Goal: Transaction & Acquisition: Purchase product/service

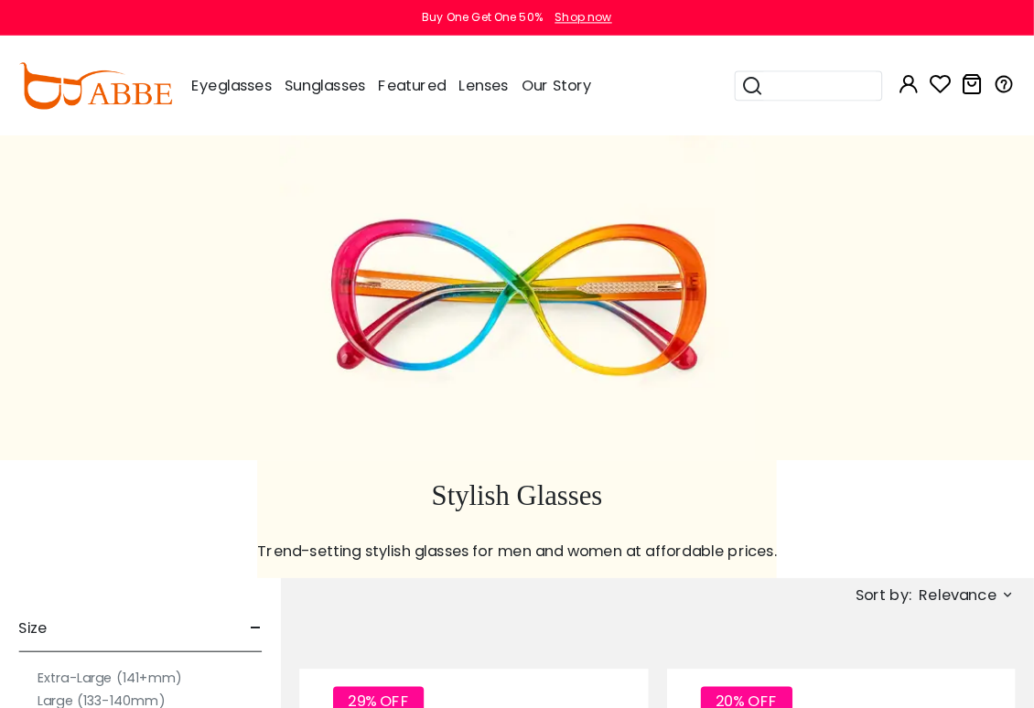
scroll to position [3, 0]
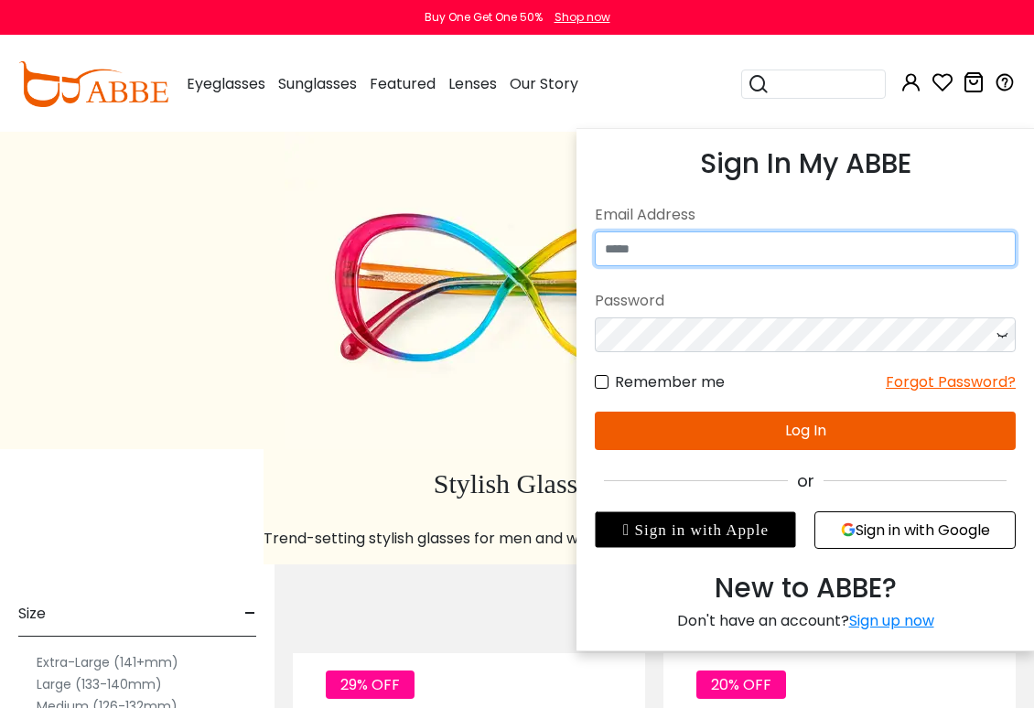
click at [860, 232] on input "email" at bounding box center [805, 249] width 421 height 35
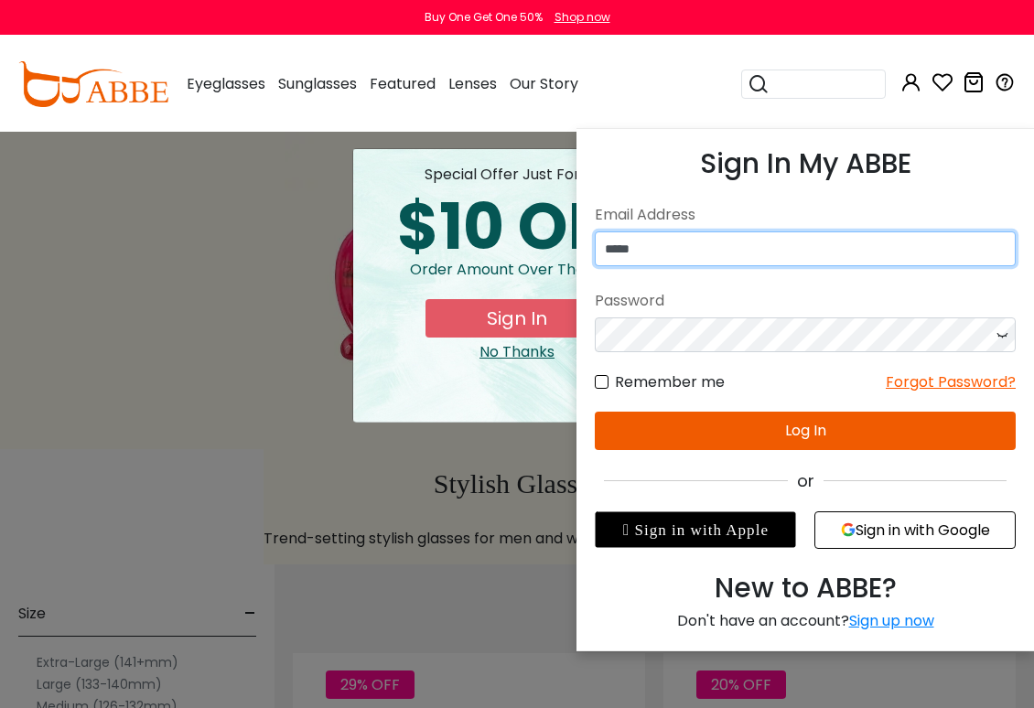
type input "*****"
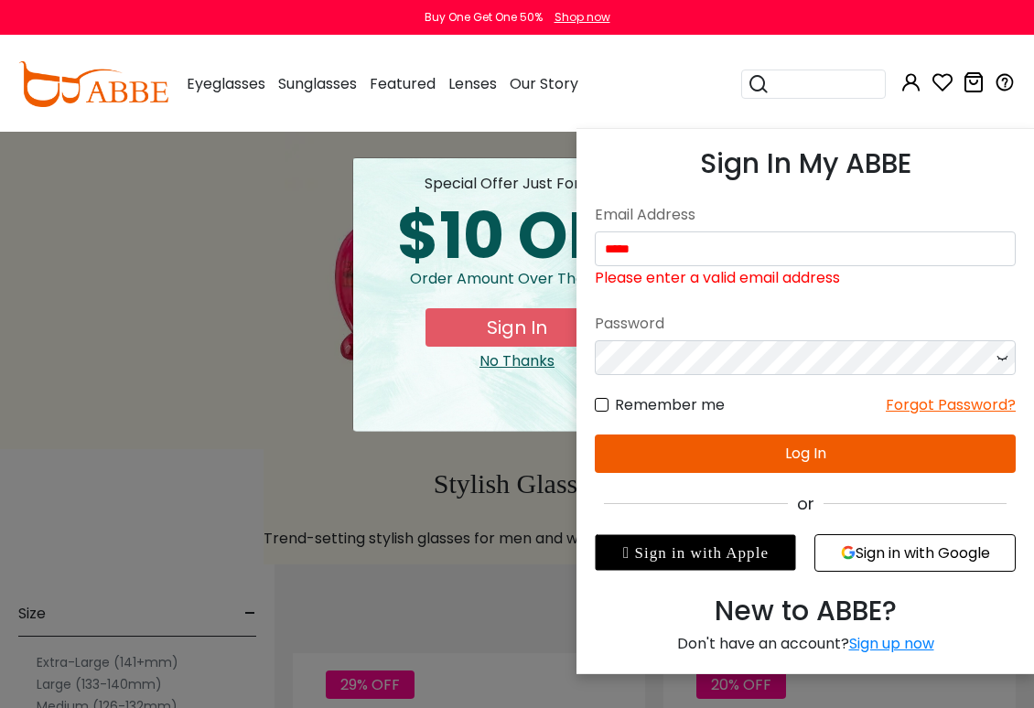
click at [758, 256] on input "*****" at bounding box center [805, 249] width 421 height 35
click at [735, 258] on input "*****" at bounding box center [805, 249] width 421 height 35
click at [711, 244] on input "*****" at bounding box center [805, 249] width 421 height 35
click at [690, 254] on input "*****" at bounding box center [805, 249] width 421 height 35
click at [648, 252] on input "*****" at bounding box center [805, 249] width 421 height 35
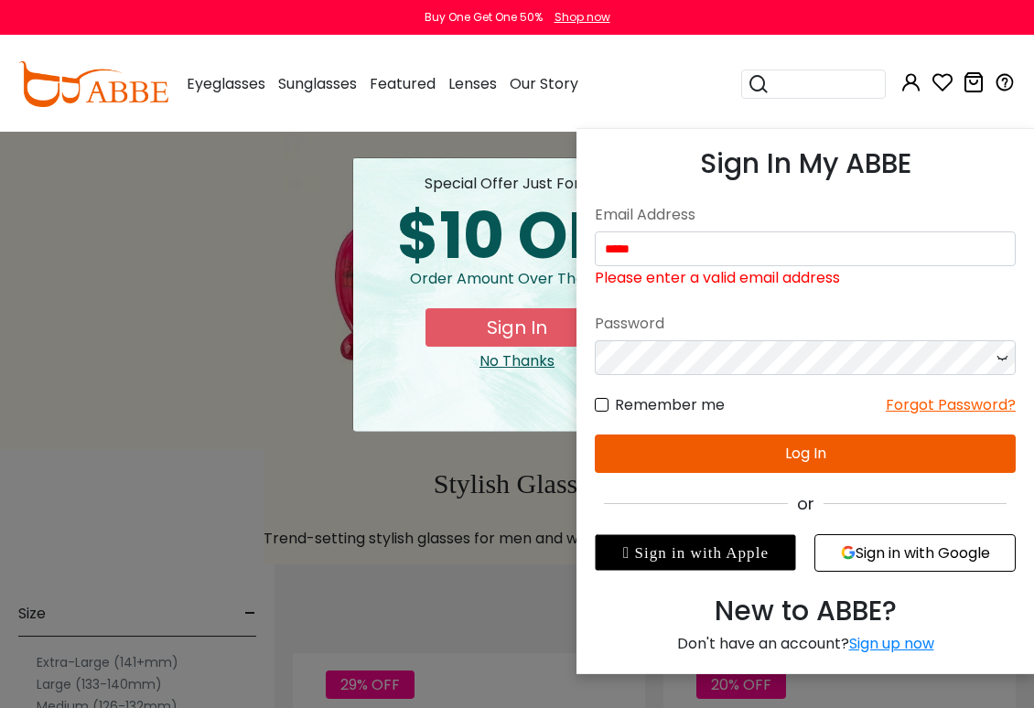
click at [898, 240] on input "*****" at bounding box center [805, 249] width 421 height 35
click at [662, 264] on input "*****" at bounding box center [805, 249] width 421 height 35
click at [696, 237] on input "*****" at bounding box center [805, 249] width 421 height 35
click at [688, 245] on input "*****" at bounding box center [805, 249] width 421 height 35
click at [655, 251] on input "*****" at bounding box center [805, 249] width 421 height 35
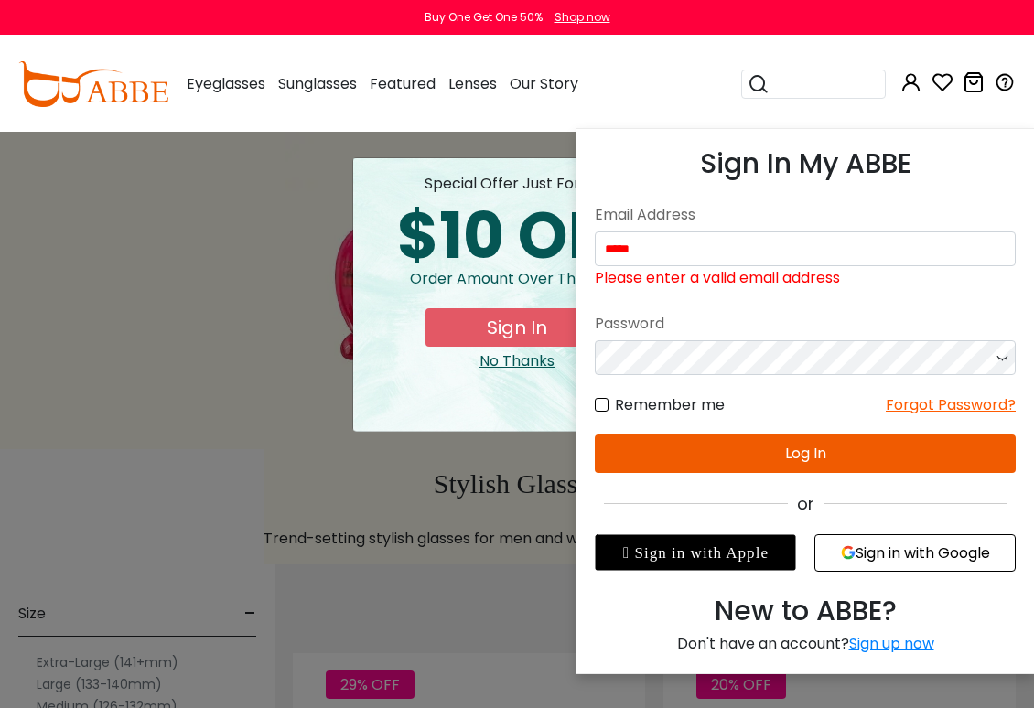
click at [736, 243] on input "*****" at bounding box center [805, 249] width 421 height 35
click at [729, 244] on input "*****" at bounding box center [805, 249] width 421 height 35
click at [728, 244] on input "*****" at bounding box center [805, 249] width 421 height 35
click at [663, 251] on input "*****" at bounding box center [805, 249] width 421 height 35
click at [663, 250] on input "*****" at bounding box center [805, 249] width 421 height 35
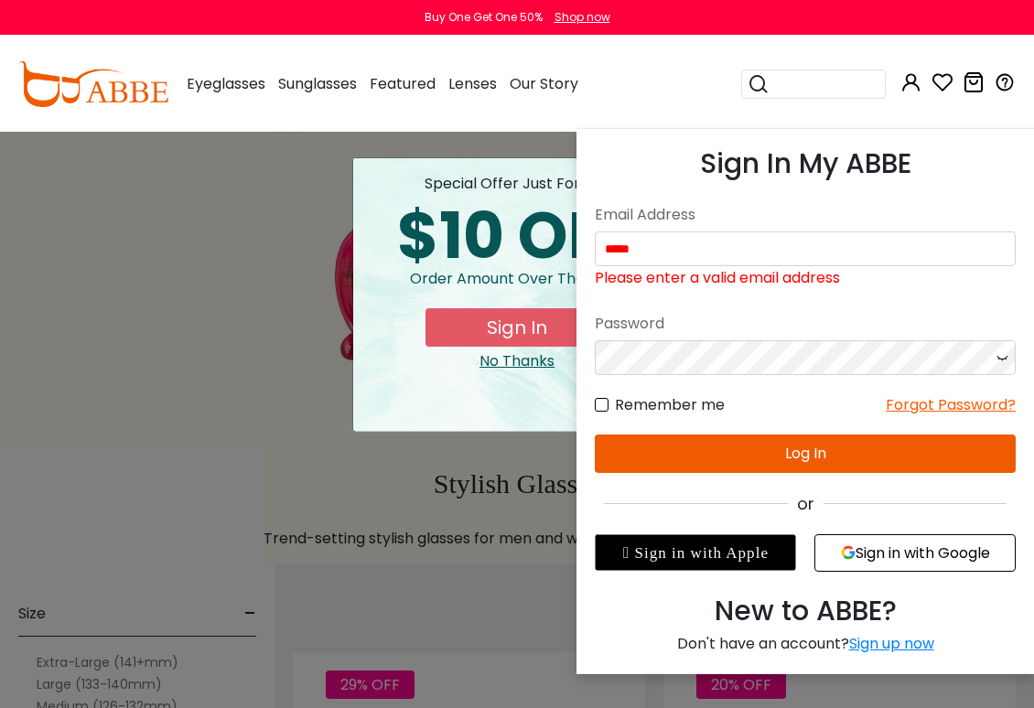
click at [670, 249] on input "*****" at bounding box center [805, 249] width 421 height 35
click at [670, 248] on input "*****" at bounding box center [805, 249] width 421 height 35
click at [635, 252] on input "*****" at bounding box center [805, 249] width 421 height 35
click at [663, 250] on input "*****" at bounding box center [805, 249] width 421 height 35
click at [651, 247] on input "*****" at bounding box center [805, 249] width 421 height 35
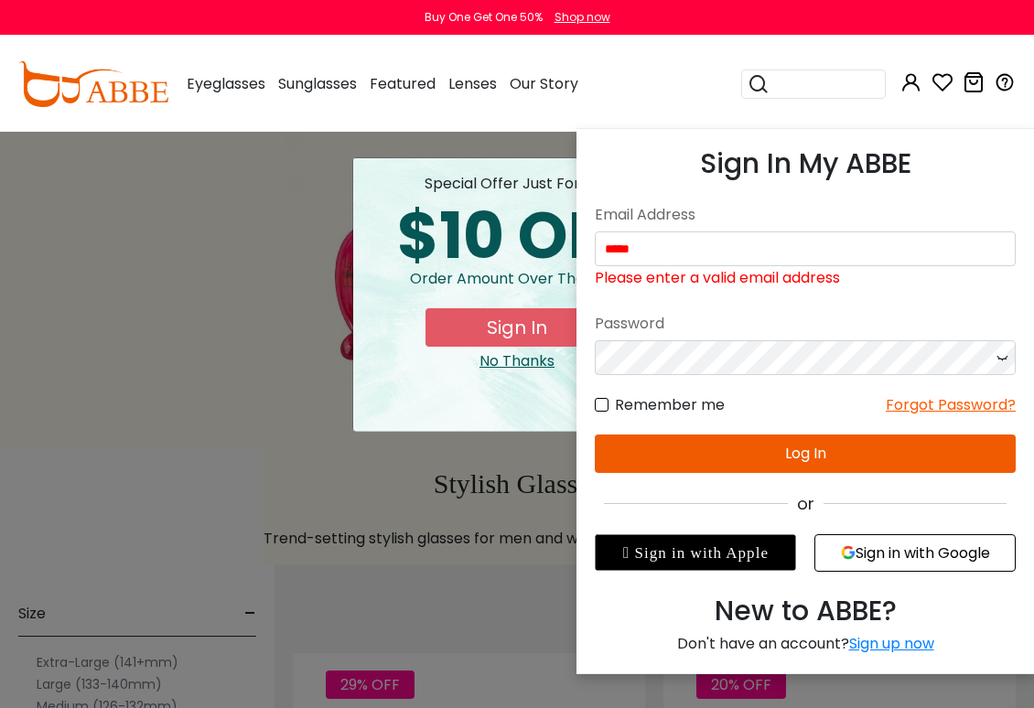
click at [650, 247] on input "*****" at bounding box center [805, 249] width 421 height 35
click at [934, 244] on input "*****" at bounding box center [805, 249] width 421 height 35
click at [933, 244] on input "*****" at bounding box center [805, 249] width 421 height 35
click at [910, 237] on input "*****" at bounding box center [805, 249] width 421 height 35
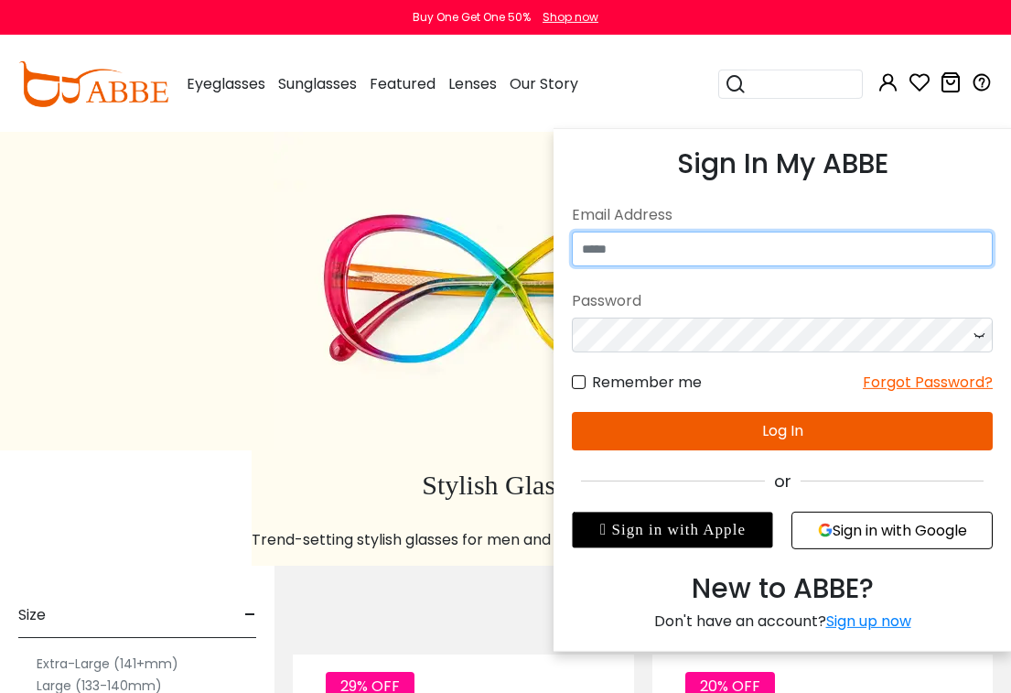
click at [708, 249] on input "email" at bounding box center [782, 249] width 421 height 35
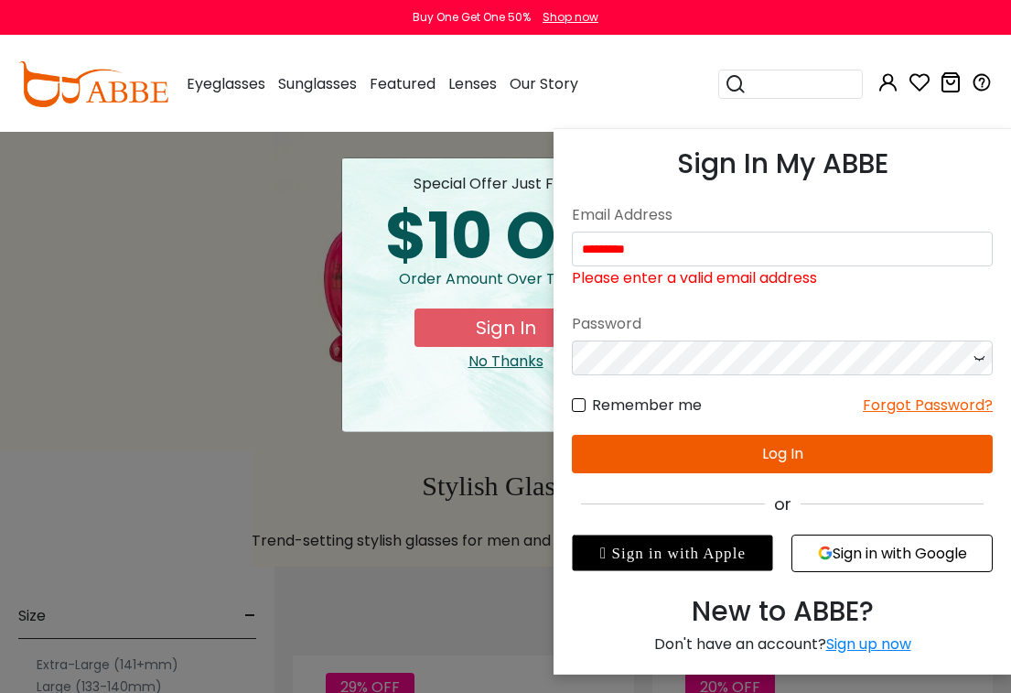
scroll to position [1, 0]
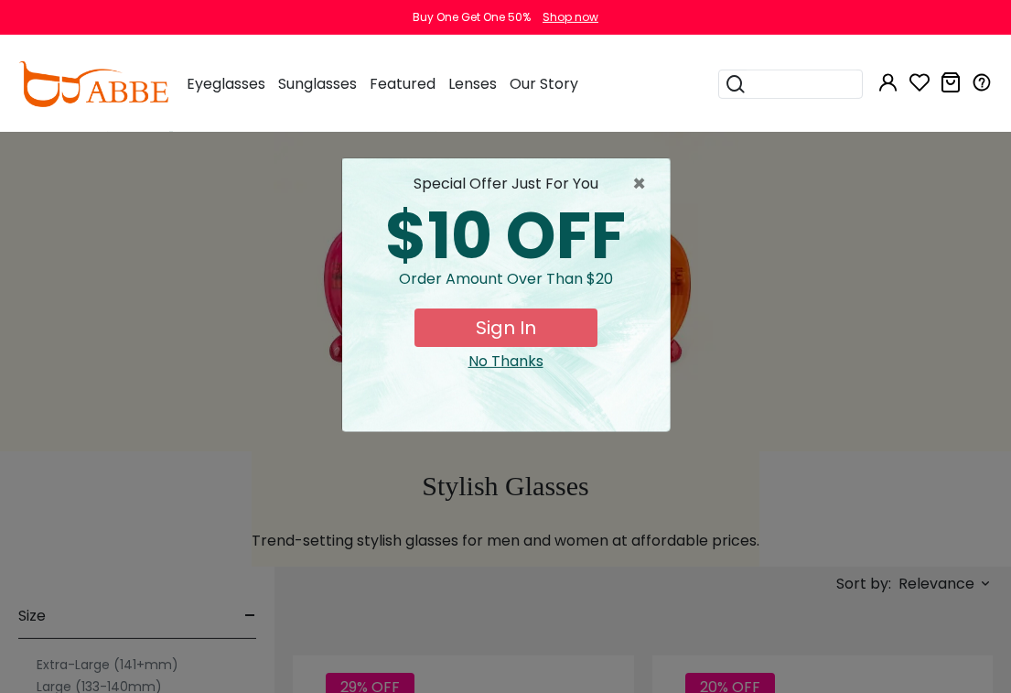
click at [76, 494] on div "× special offer just for you $10 OFF Order amount over than $20 Sign In No Than…" at bounding box center [505, 346] width 1011 height 693
click at [649, 192] on span "×" at bounding box center [643, 184] width 23 height 22
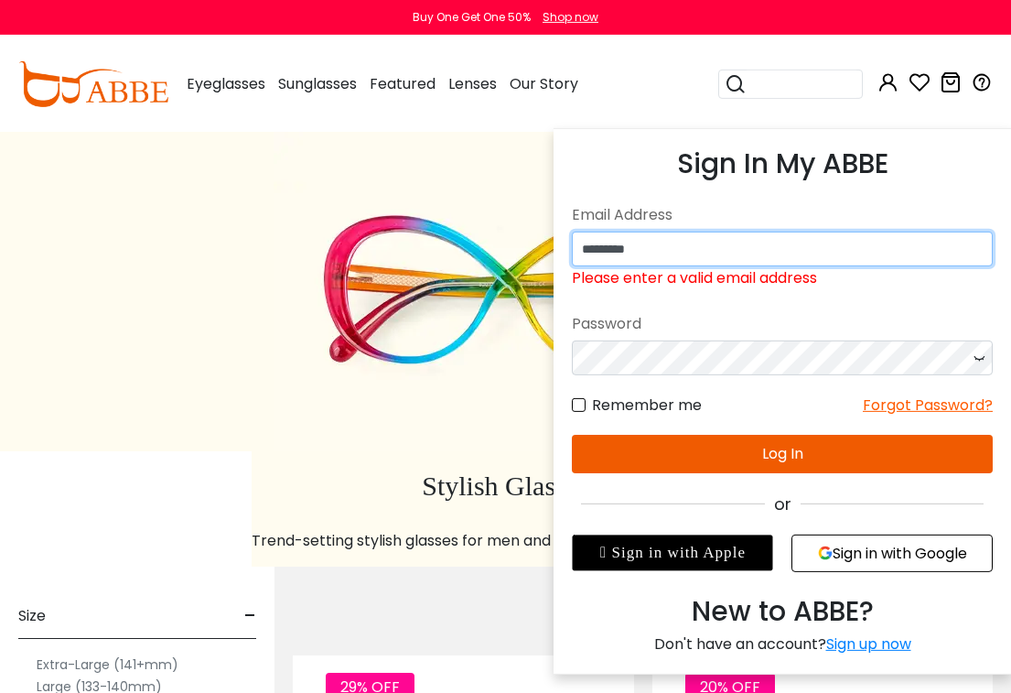
click at [750, 236] on input "*********" at bounding box center [782, 249] width 421 height 35
click at [694, 243] on input "*********" at bounding box center [782, 249] width 421 height 35
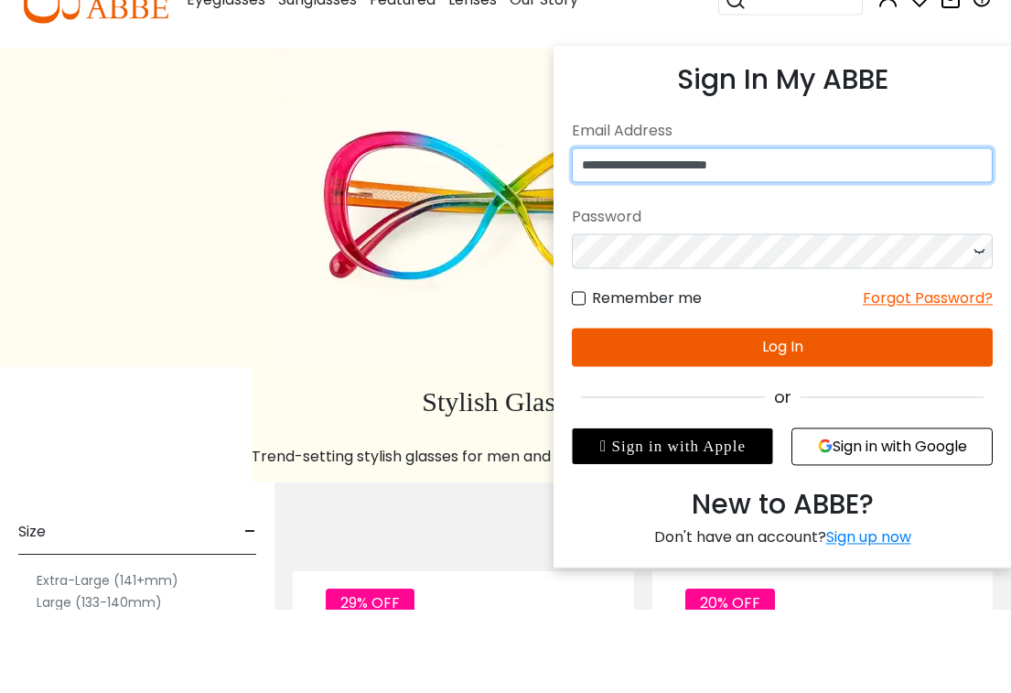
type input "**********"
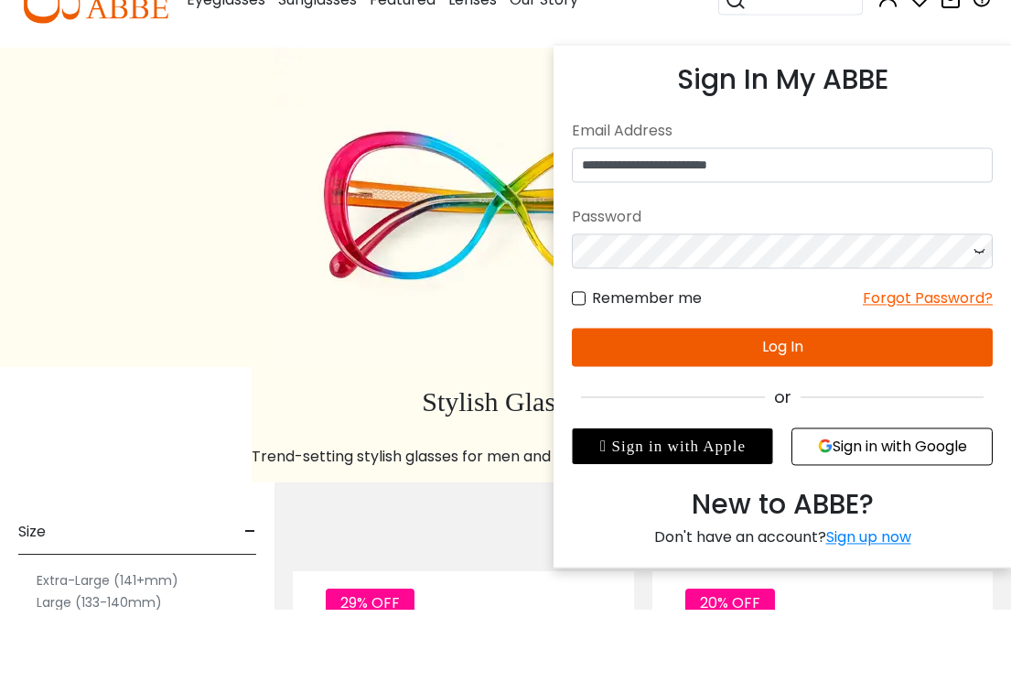
click at [981, 318] on icon at bounding box center [979, 335] width 18 height 35
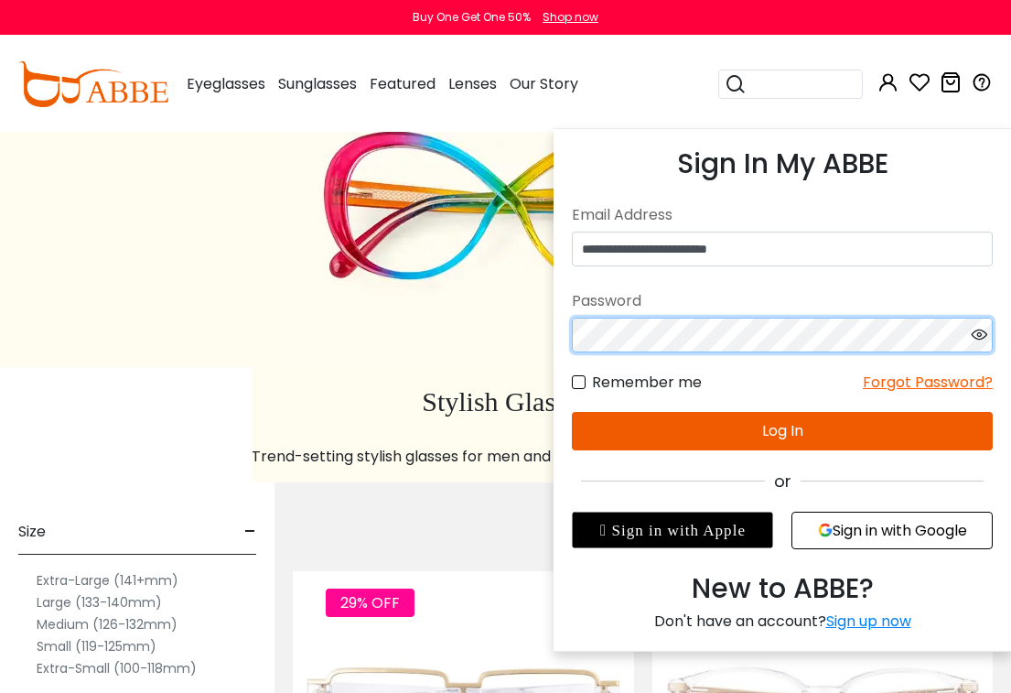
scroll to position [85, 22]
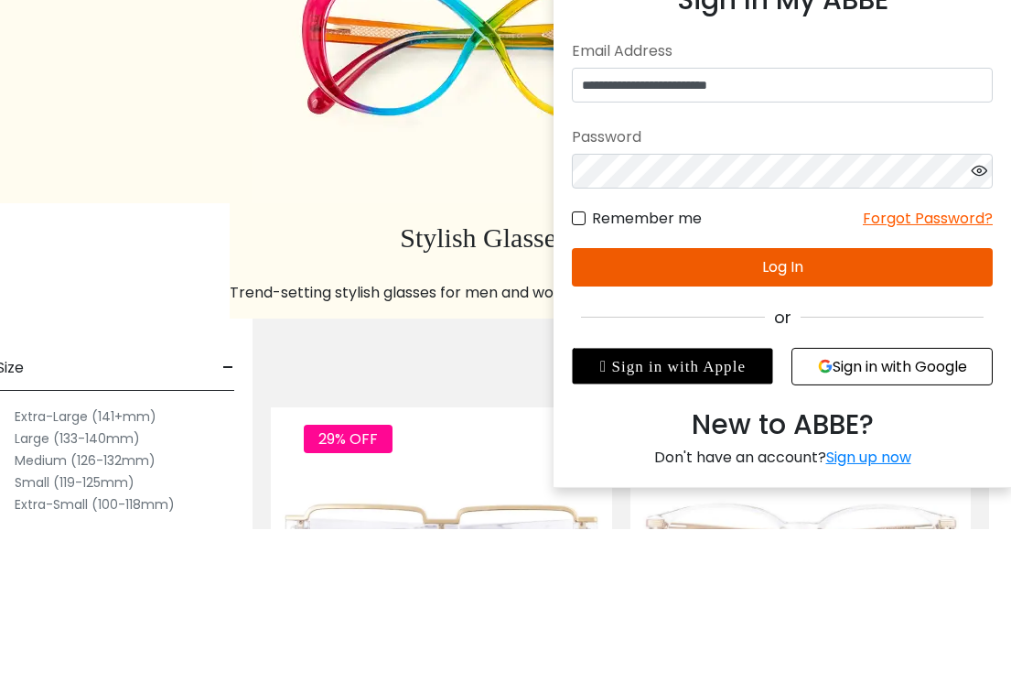
click at [818, 412] on button "Log In" at bounding box center [782, 431] width 421 height 38
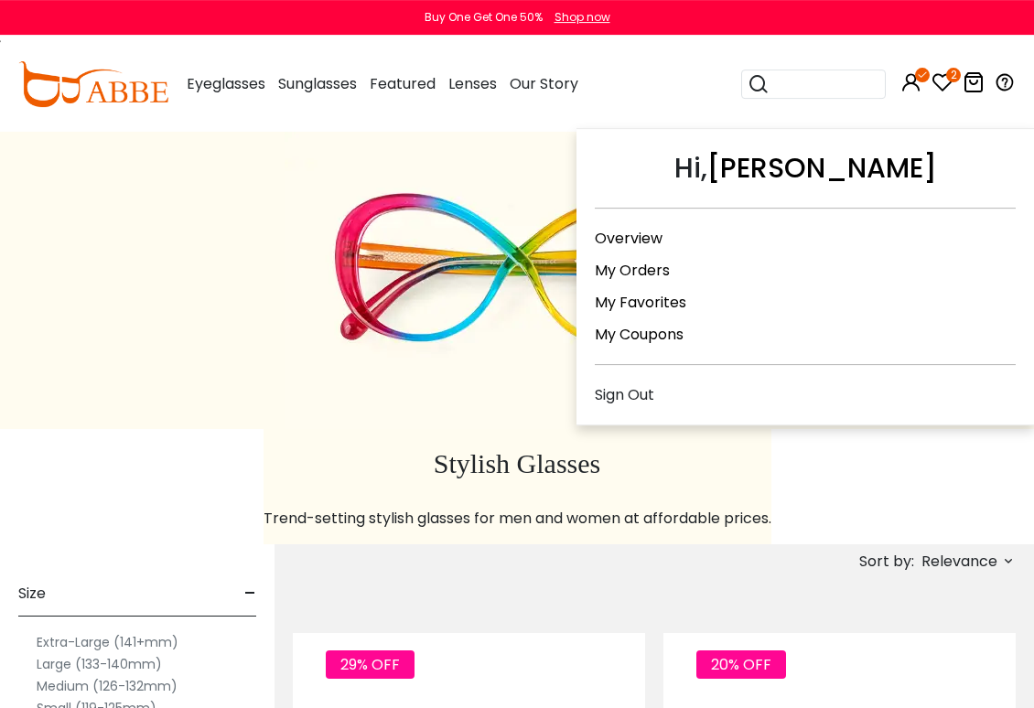
scroll to position [23, 0]
click at [662, 228] on link "Overview" at bounding box center [629, 238] width 68 height 21
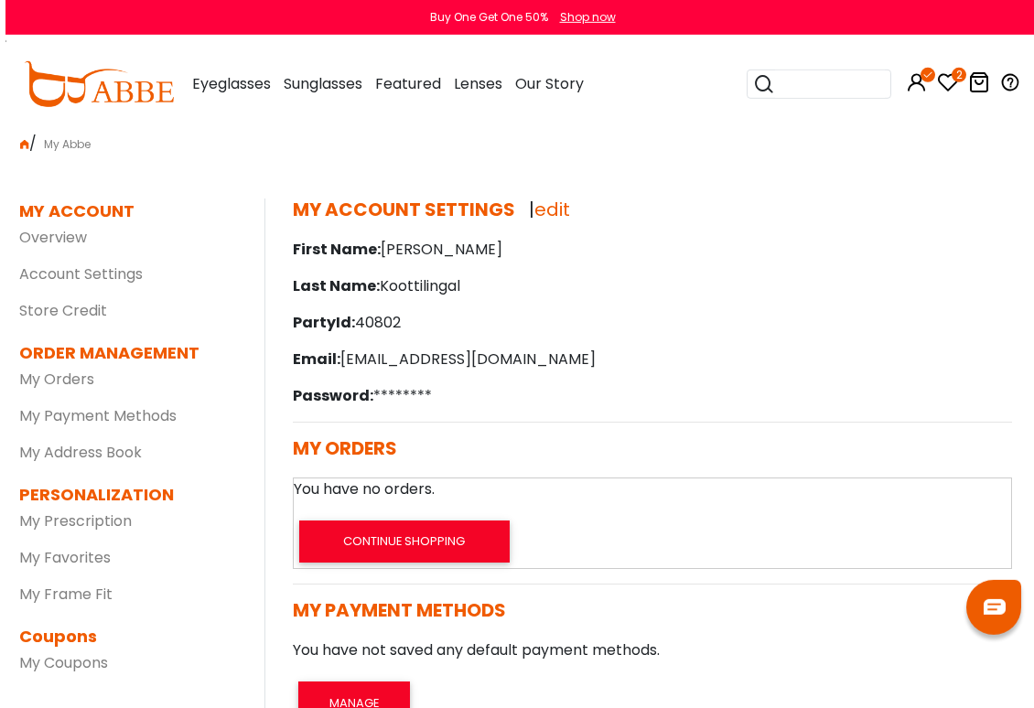
scroll to position [12, 0]
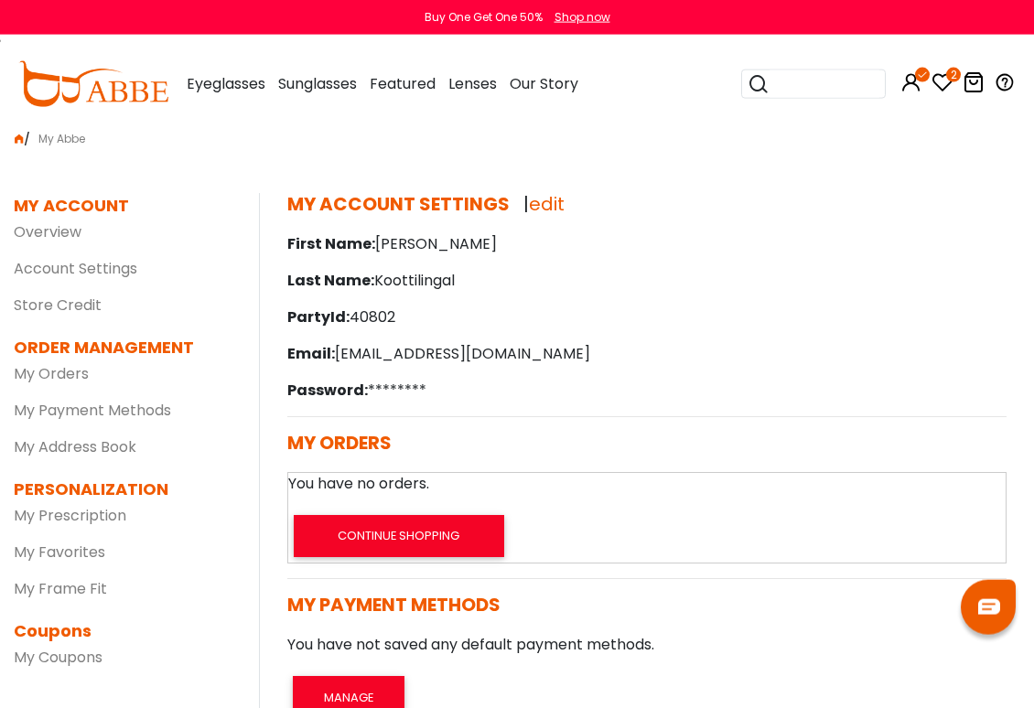
click at [124, 513] on link "My Prescription" at bounding box center [70, 515] width 113 height 21
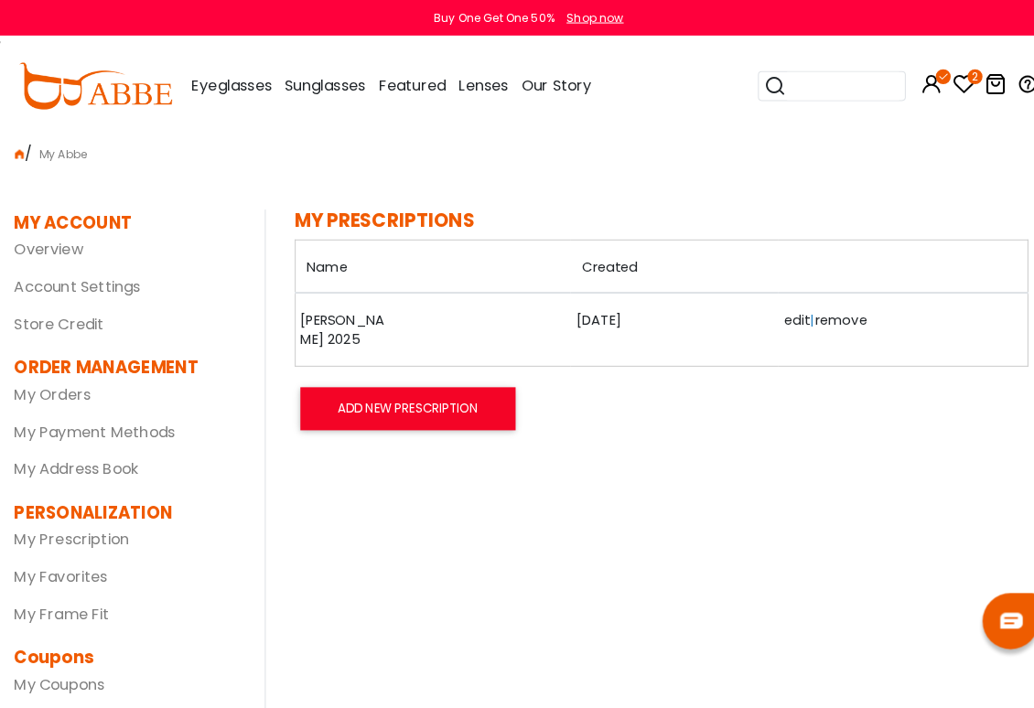
scroll to position [1, 0]
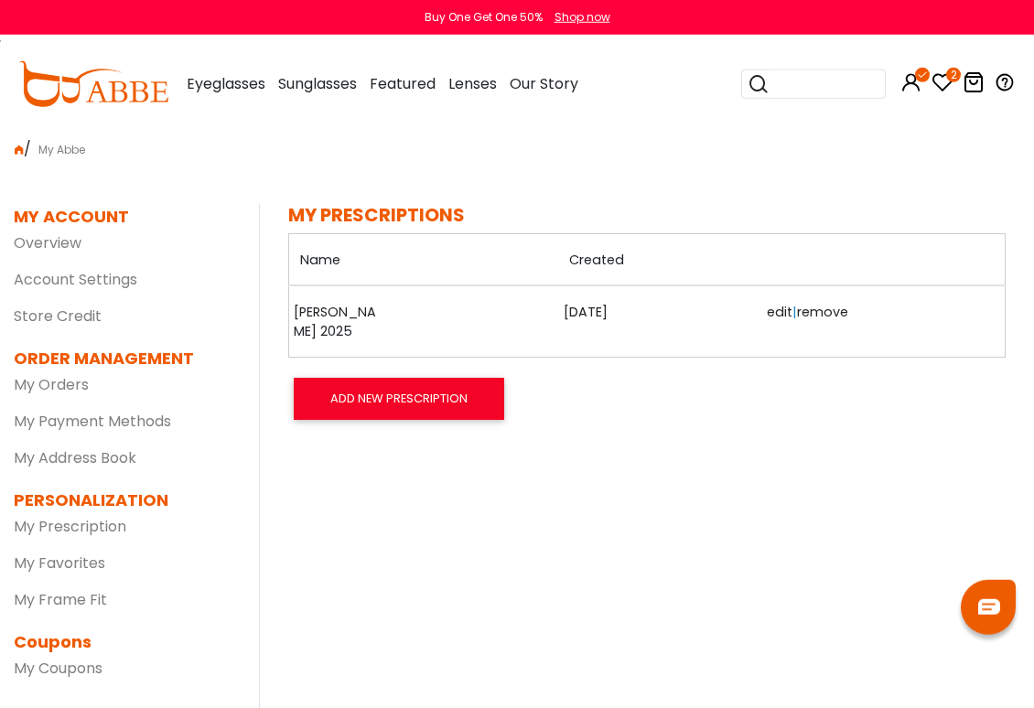
click at [767, 305] on link "edit" at bounding box center [780, 312] width 26 height 18
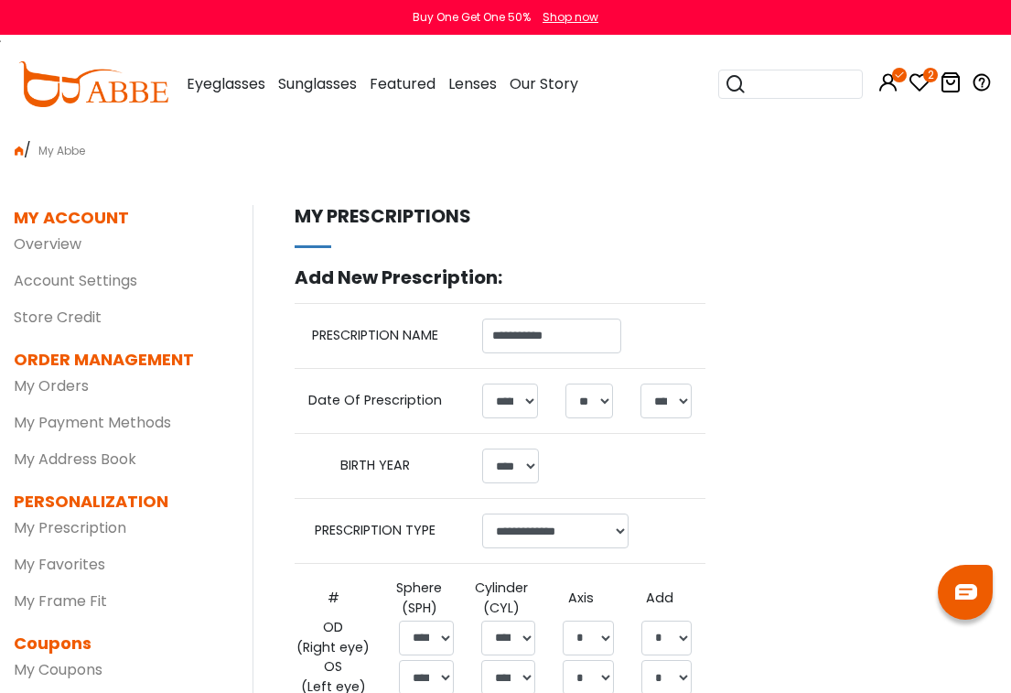
select select "*"
select select "**"
select select "****"
select select "******"
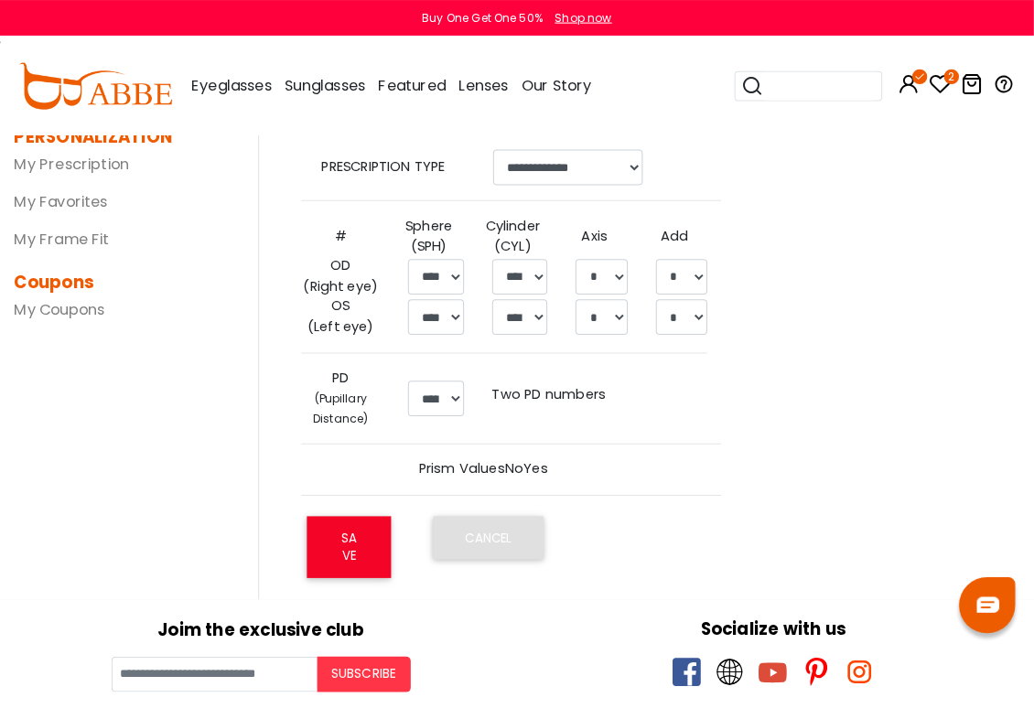
scroll to position [367, 0]
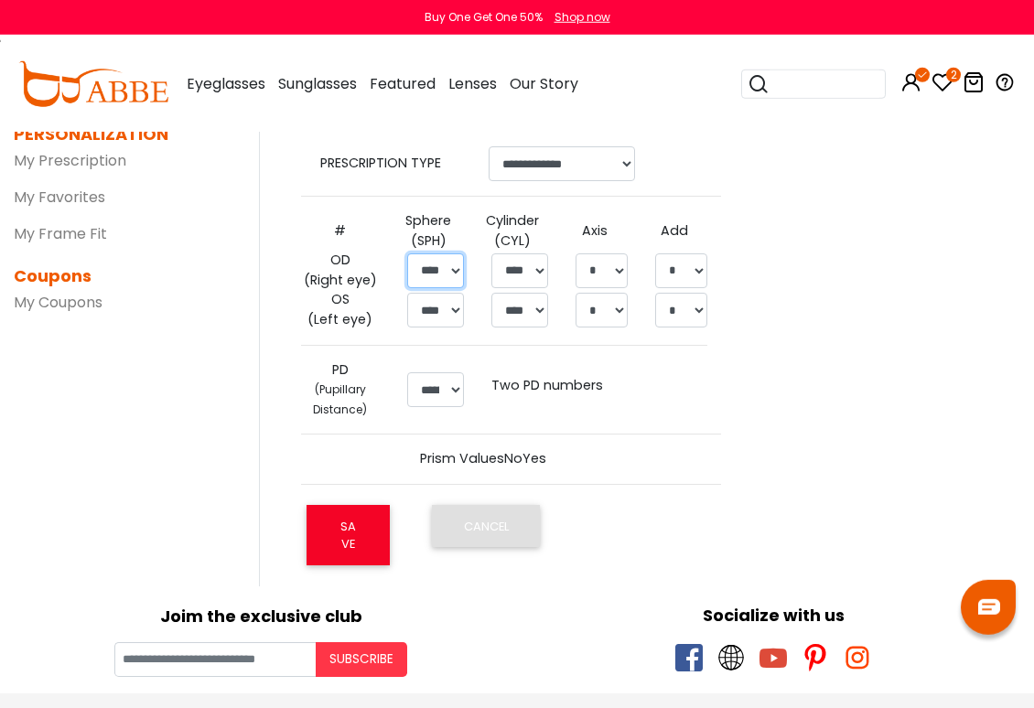
click at [442, 279] on select "****** ****** ****** ****** ****** ****** ****** ****** ****** ****** ****** **…" at bounding box center [435, 271] width 57 height 35
click at [448, 264] on select "****** ****** ****** ****** ****** ****** ****** ****** ****** ****** ****** **…" at bounding box center [435, 271] width 57 height 35
select select "*****"
click at [436, 307] on select "****** ****** ****** ****** ****** ****** ****** ****** ****** ****** ****** **…" at bounding box center [435, 310] width 57 height 35
select select "*****"
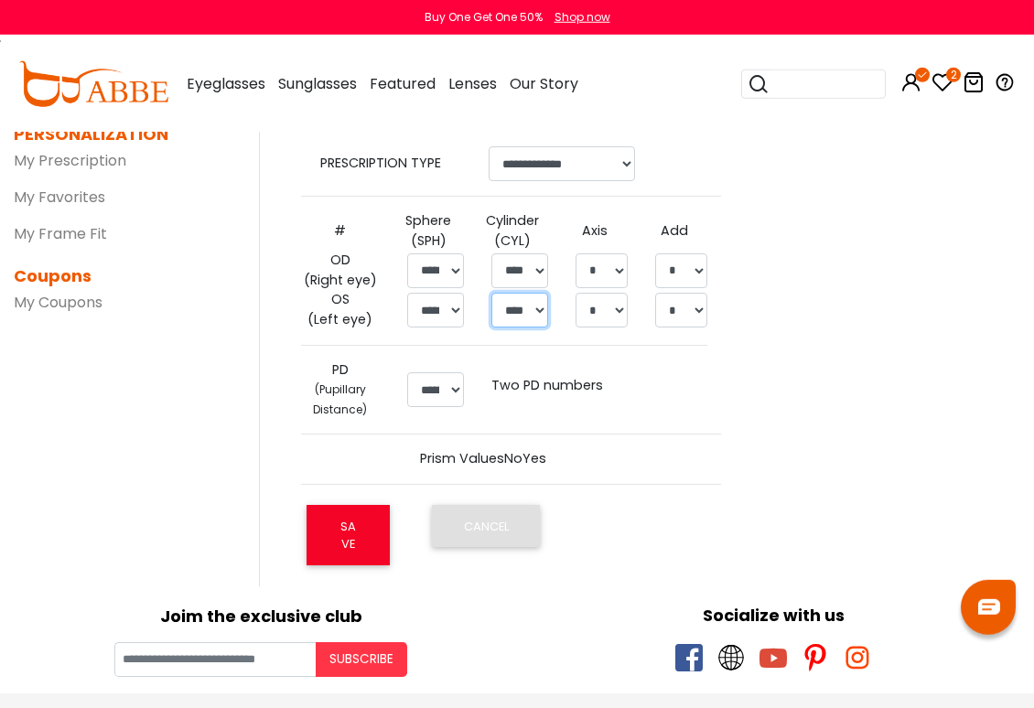
click at [516, 314] on select "***** ***** ***** ***** ***** ***** ***** ***** ***** ***** ***** ***** ***** *…" at bounding box center [519, 310] width 57 height 35
select select "*****"
click at [599, 311] on select "**** * * * * * * * * * * ** ** ** ** ** ** ** ** ** ** ** ** ** ** ** ** ** ** …" at bounding box center [602, 310] width 52 height 35
select select "*"
click at [448, 378] on select "****** ** ** ** ** ** ** ** ** ** ** ** ** ** ** ** ** ** ** ** ** ** ** ** ** …" at bounding box center [435, 389] width 57 height 35
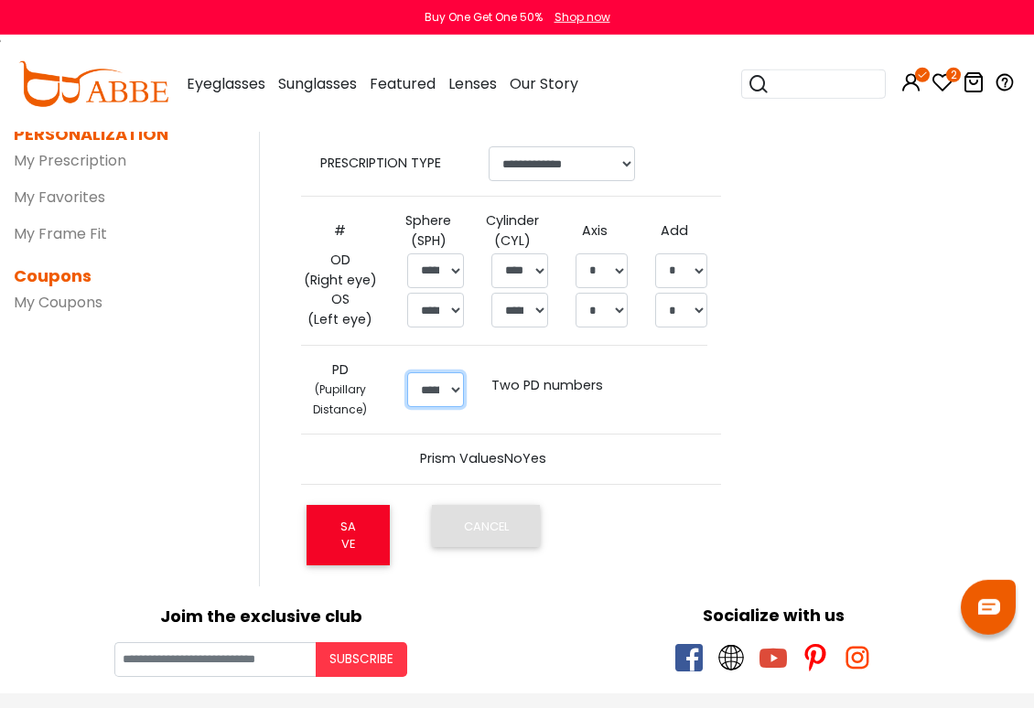
select select "**"
click at [354, 537] on button "SAVE" at bounding box center [349, 535] width 84 height 60
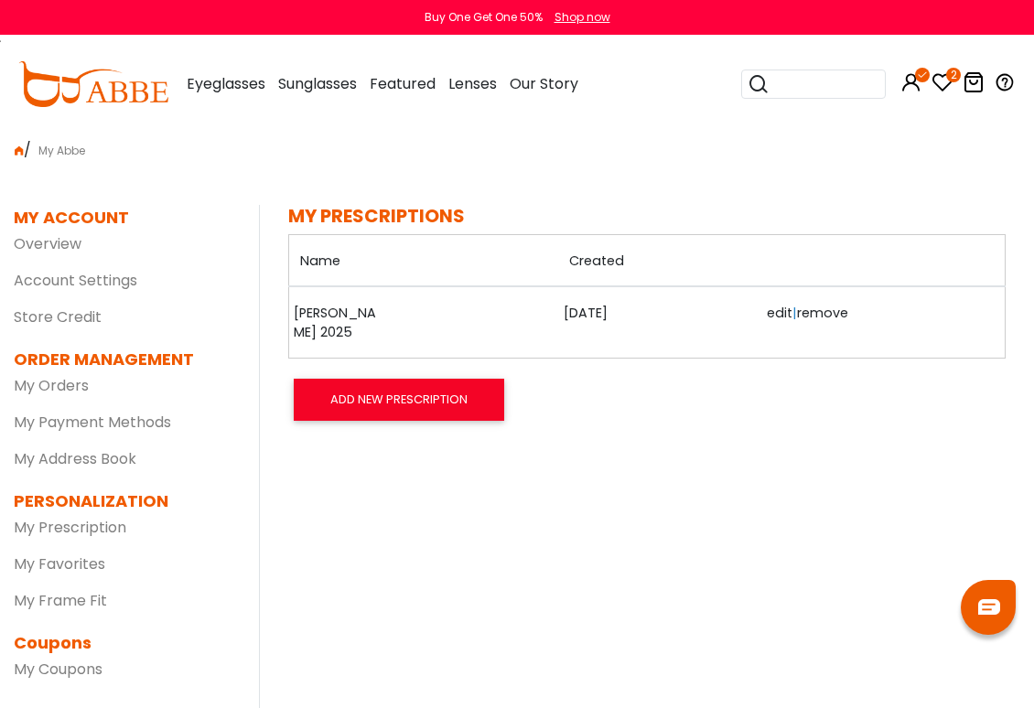
click at [767, 311] on link "edit" at bounding box center [780, 313] width 26 height 18
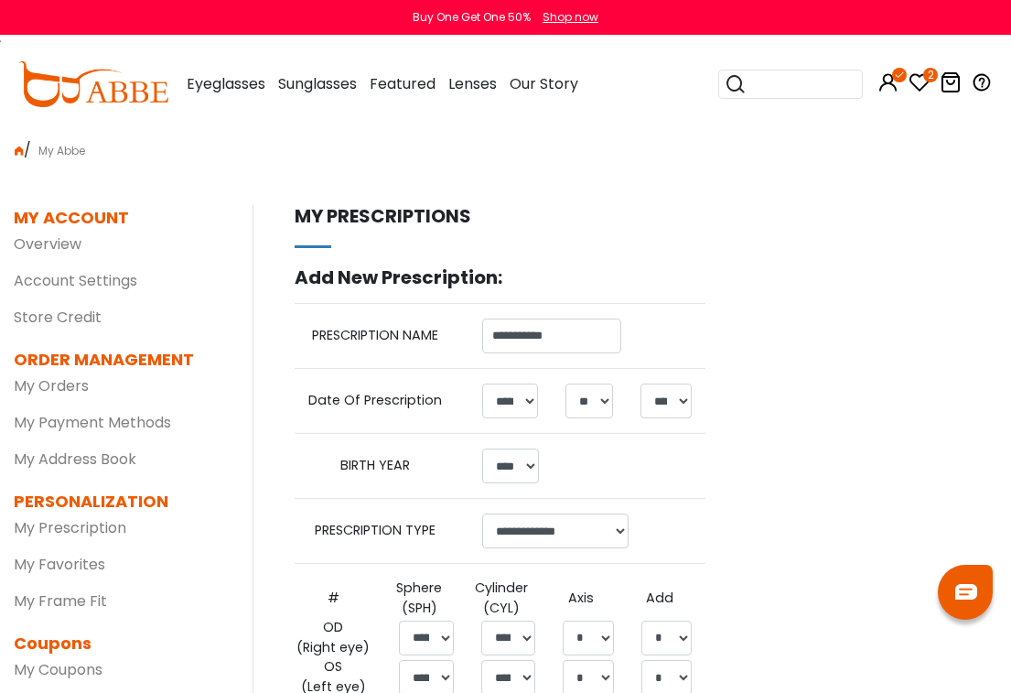
select select "*"
select select "**"
select select "****"
select select "******"
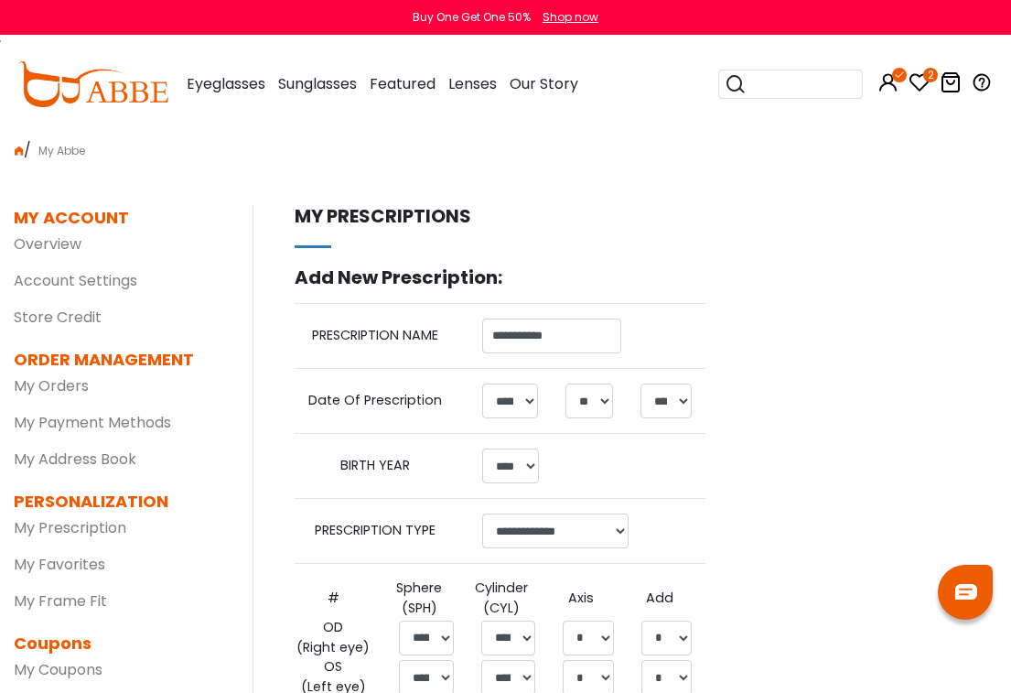
select select "*****"
select select "*"
select select "**"
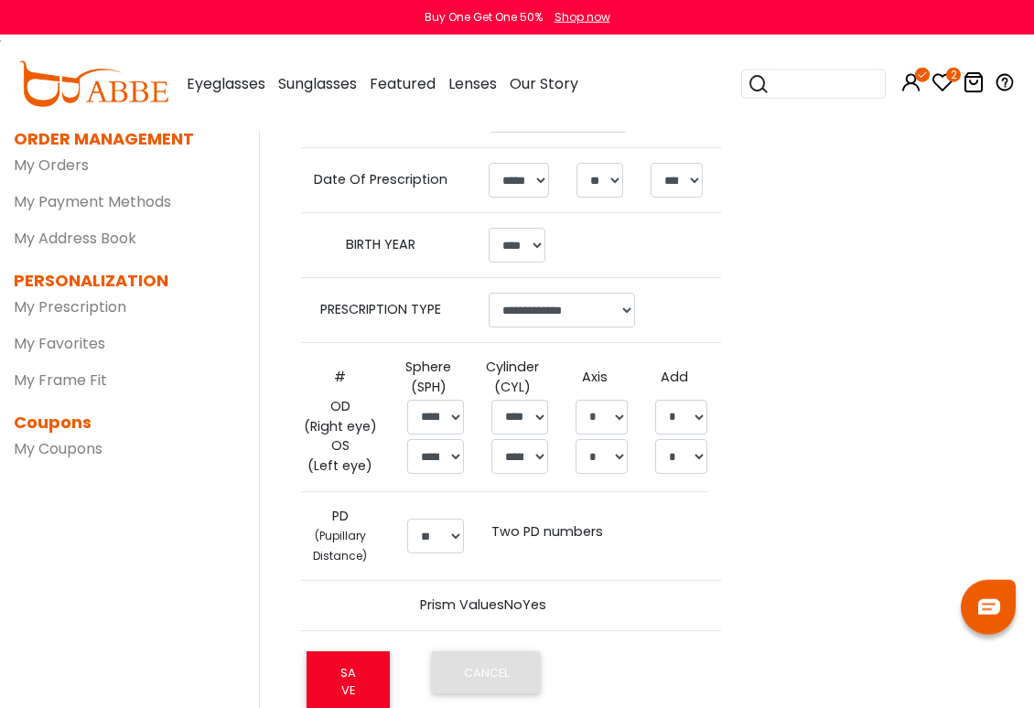
scroll to position [221, 0]
click at [946, 88] on icon at bounding box center [943, 82] width 22 height 22
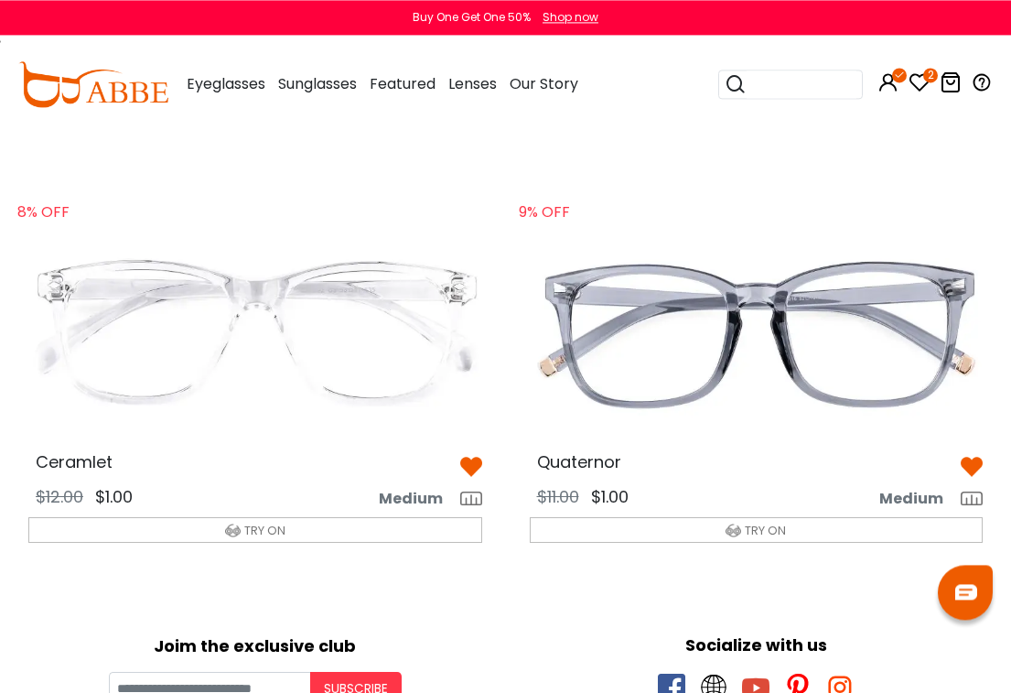
scroll to position [37, 0]
click at [770, 321] on img at bounding box center [756, 333] width 483 height 242
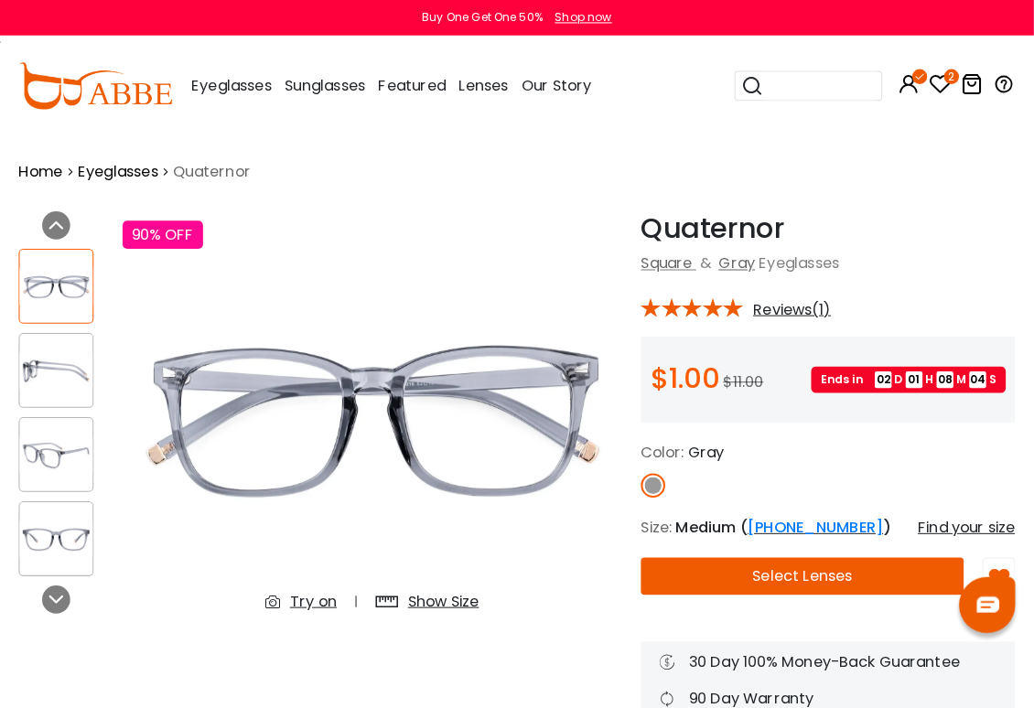
scroll to position [3, 0]
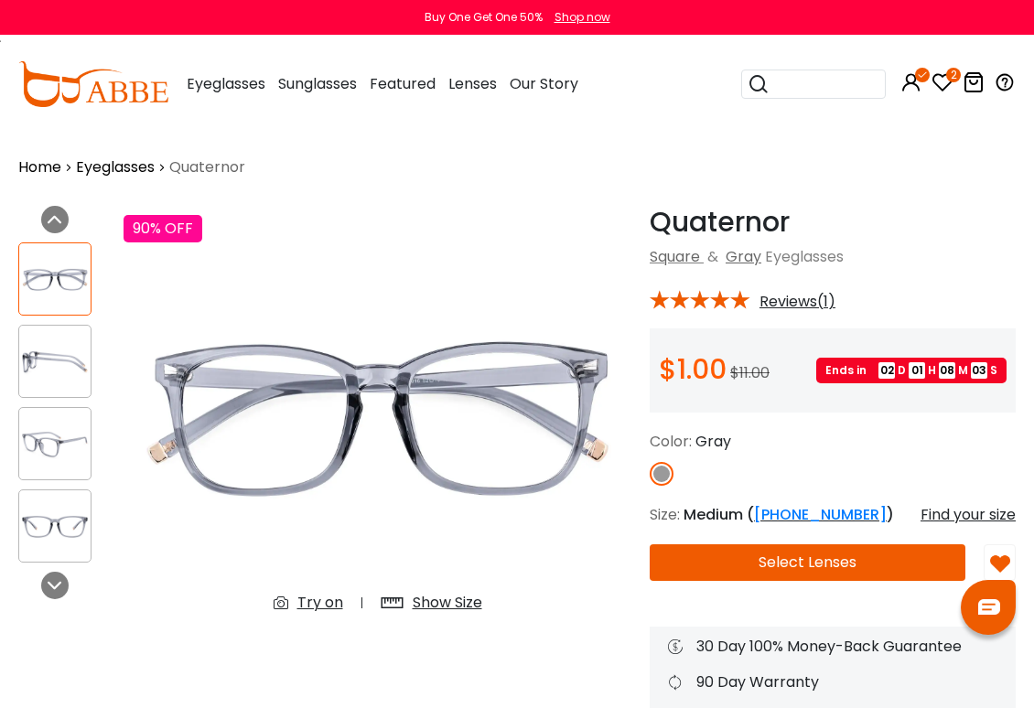
click at [813, 559] on button "Select Lenses" at bounding box center [808, 563] width 316 height 37
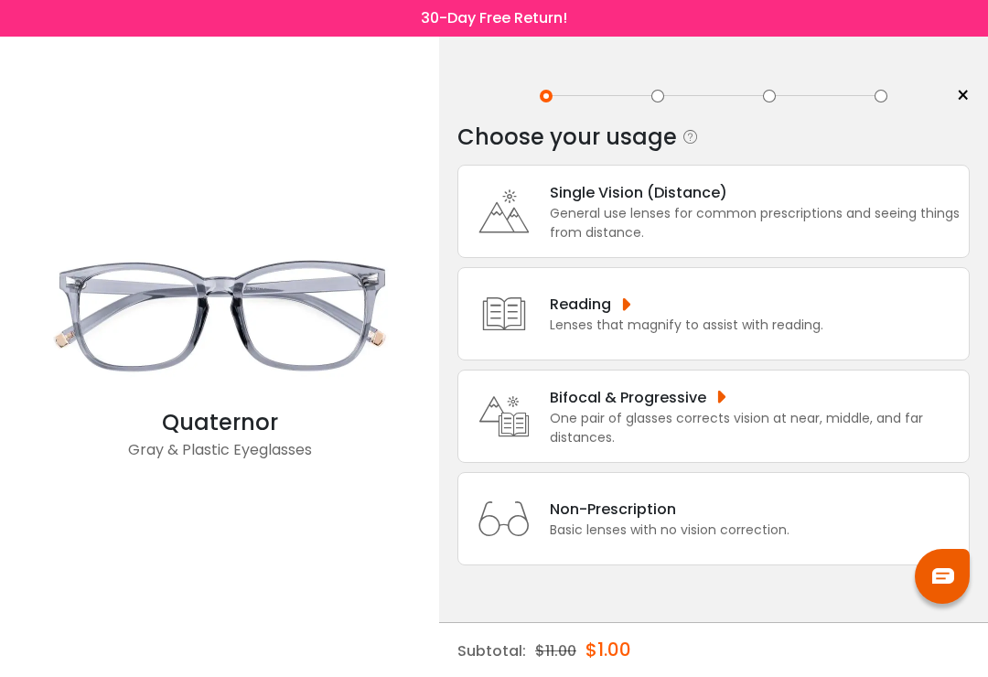
click at [668, 225] on div "General use lenses for common prescriptions and seeing things from distance." at bounding box center [755, 223] width 410 height 38
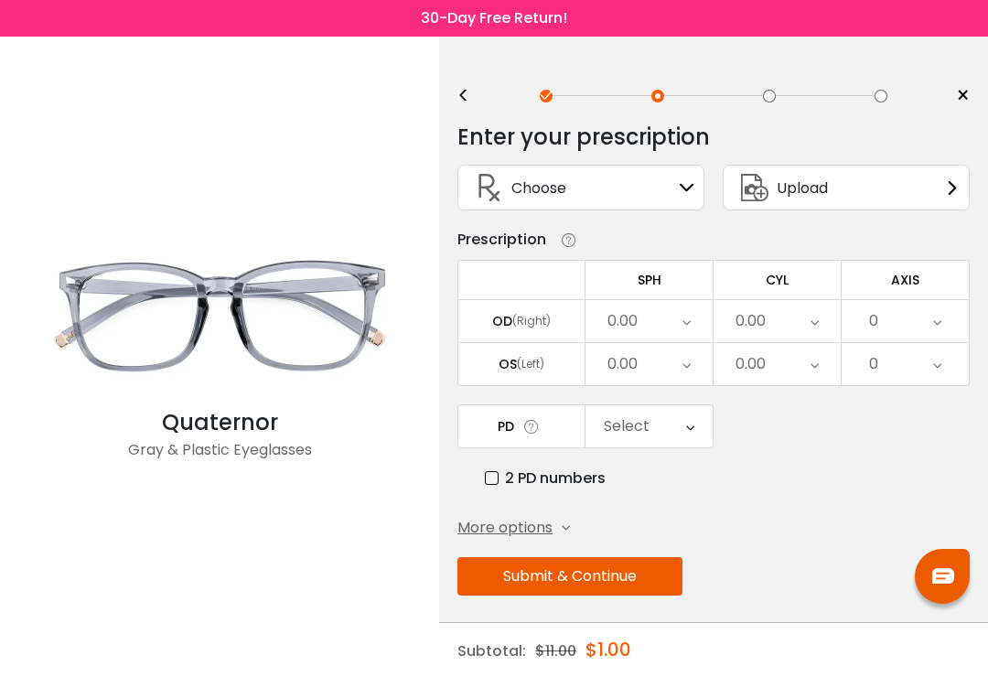
click at [682, 190] on icon at bounding box center [687, 187] width 15 height 15
click at [676, 194] on div "Choose Sign In" at bounding box center [581, 188] width 227 height 44
click at [685, 195] on icon at bounding box center [687, 187] width 15 height 15
click at [694, 192] on icon at bounding box center [687, 187] width 15 height 15
click at [687, 202] on div "Choose Sign In" at bounding box center [581, 188] width 227 height 44
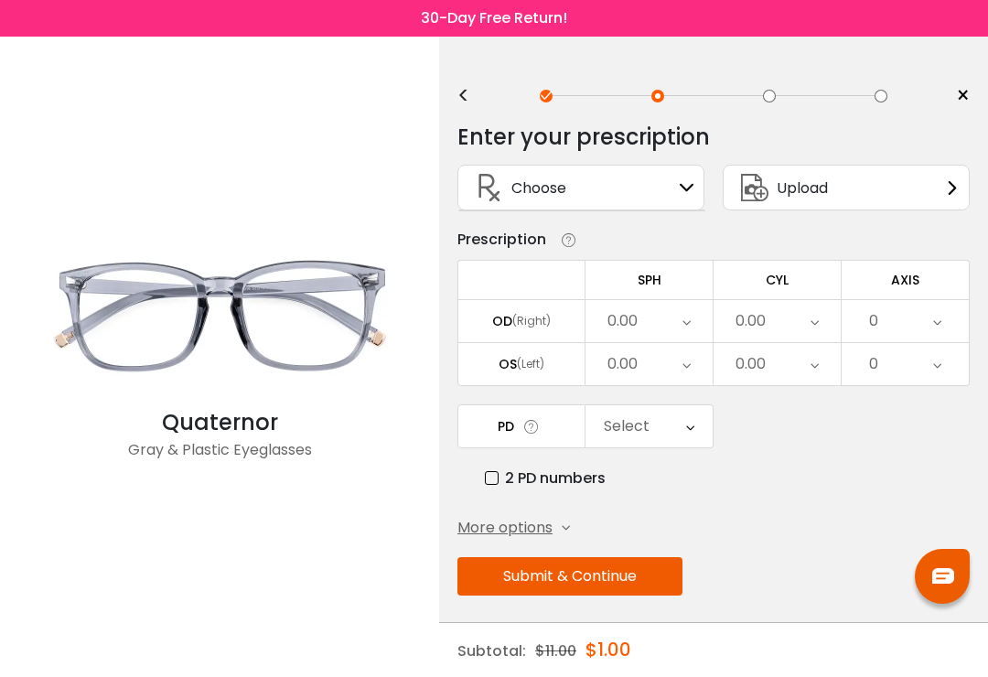
click at [681, 200] on div "Choose Sign In" at bounding box center [581, 188] width 227 height 44
click at [650, 188] on div "Choose Sign In" at bounding box center [581, 188] width 227 height 44
click at [557, 191] on span "Choose" at bounding box center [539, 188] width 55 height 23
click at [512, 189] on span "Choose" at bounding box center [539, 188] width 55 height 23
click at [696, 187] on div "Choose Sign In" at bounding box center [581, 188] width 247 height 46
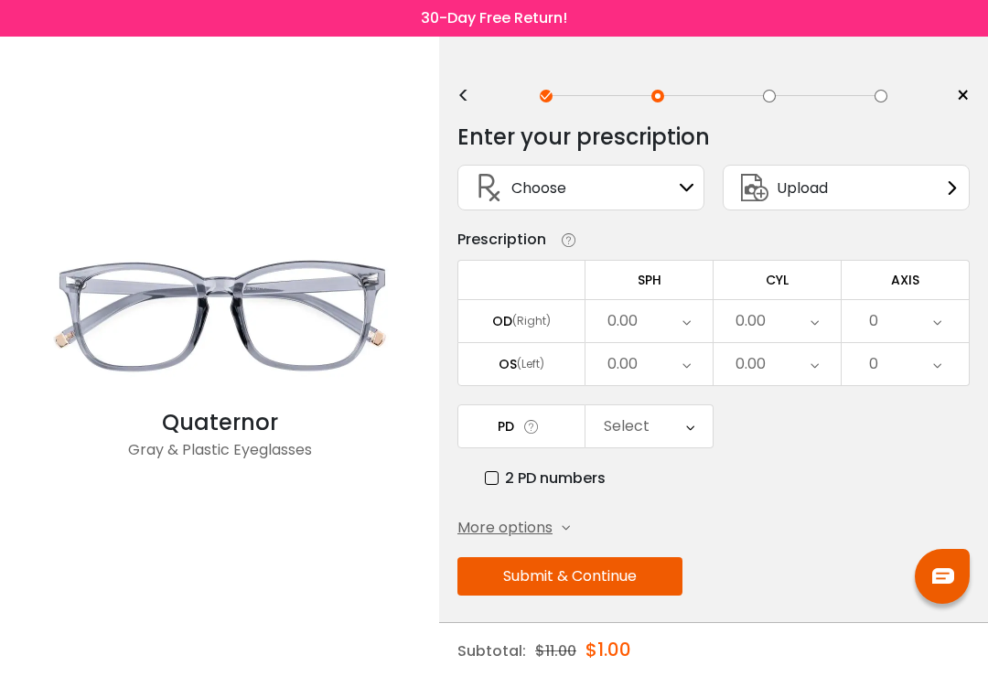
click at [685, 189] on icon at bounding box center [687, 187] width 15 height 15
click at [677, 204] on div "Choose Sign In" at bounding box center [581, 188] width 227 height 44
click at [875, 192] on div "Upload" at bounding box center [846, 188] width 247 height 46
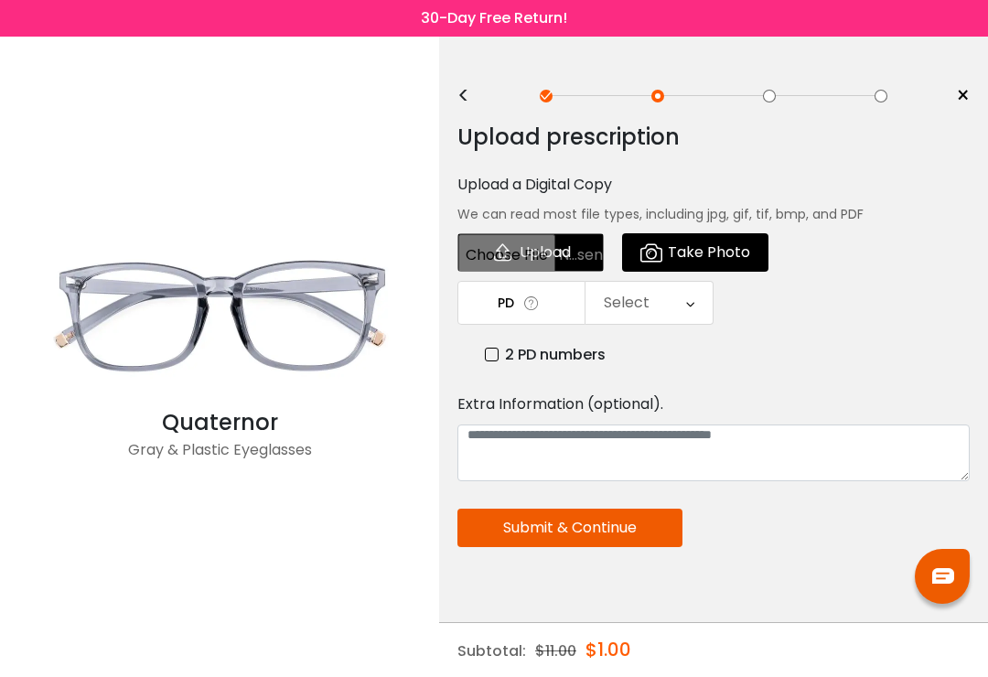
click at [475, 105] on div "< ×" at bounding box center [714, 95] width 512 height 27
click at [466, 94] on div "<" at bounding box center [471, 96] width 27 height 15
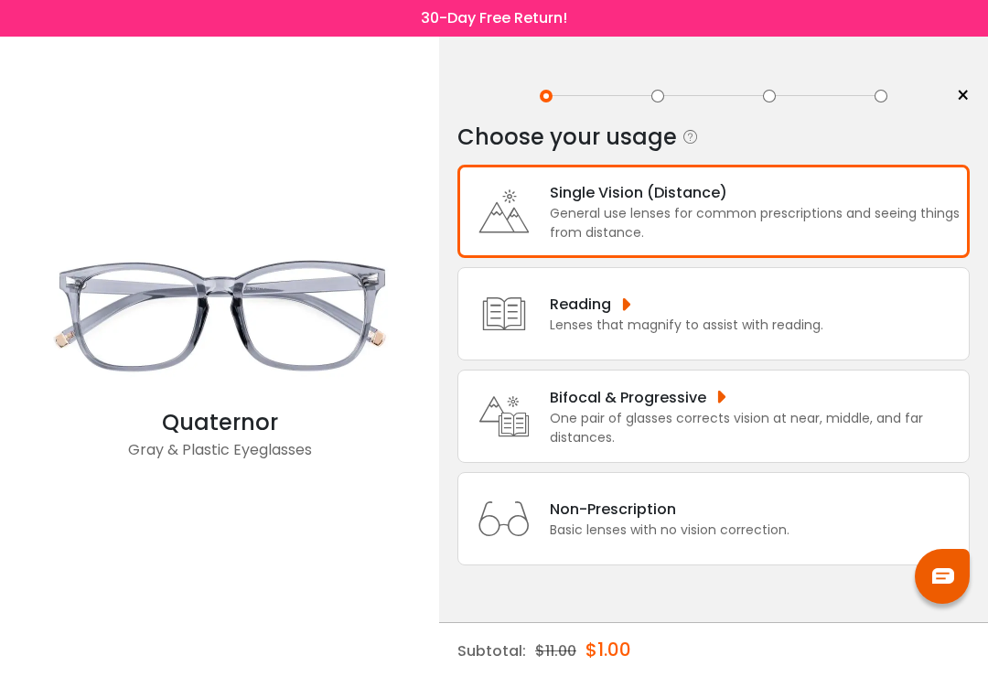
click at [719, 216] on div "General use lenses for common prescriptions and seeing things from distance." at bounding box center [755, 223] width 410 height 38
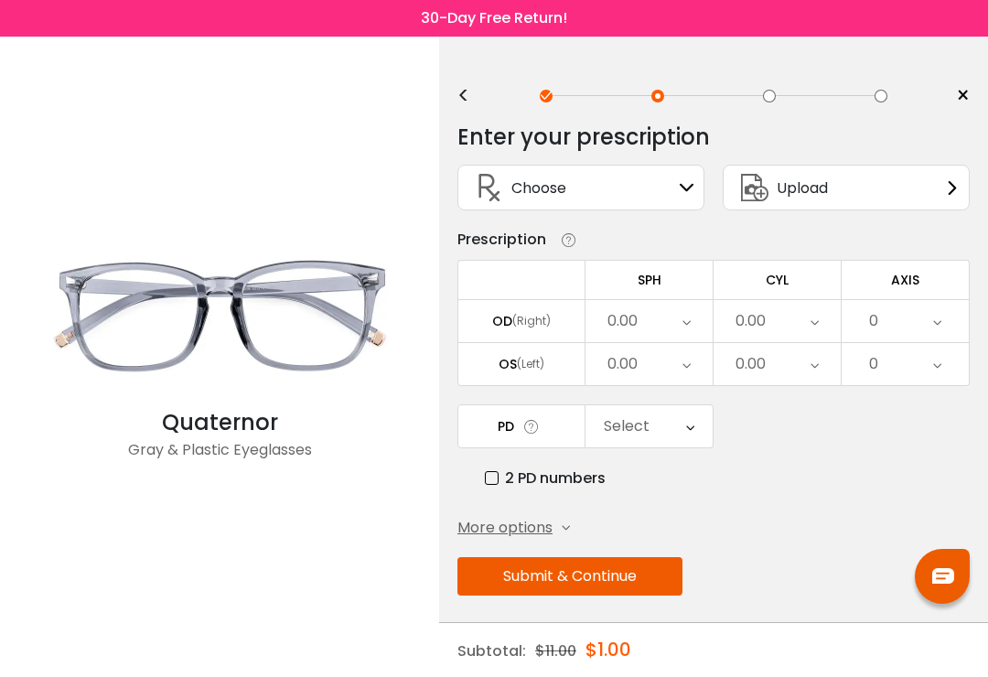
click at [687, 185] on icon at bounding box center [687, 187] width 15 height 15
click at [684, 195] on icon at bounding box center [687, 187] width 15 height 15
click at [626, 198] on div "Choose Sign In" at bounding box center [581, 188] width 227 height 44
click at [935, 185] on div "Upload" at bounding box center [846, 188] width 247 height 46
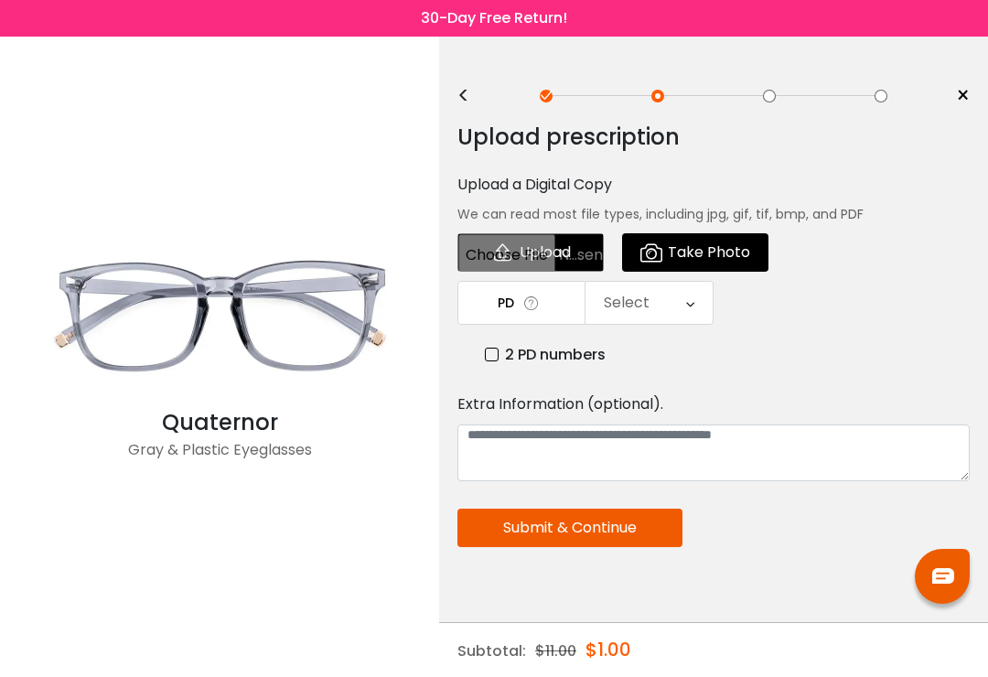
click at [703, 300] on div "Select" at bounding box center [649, 303] width 127 height 42
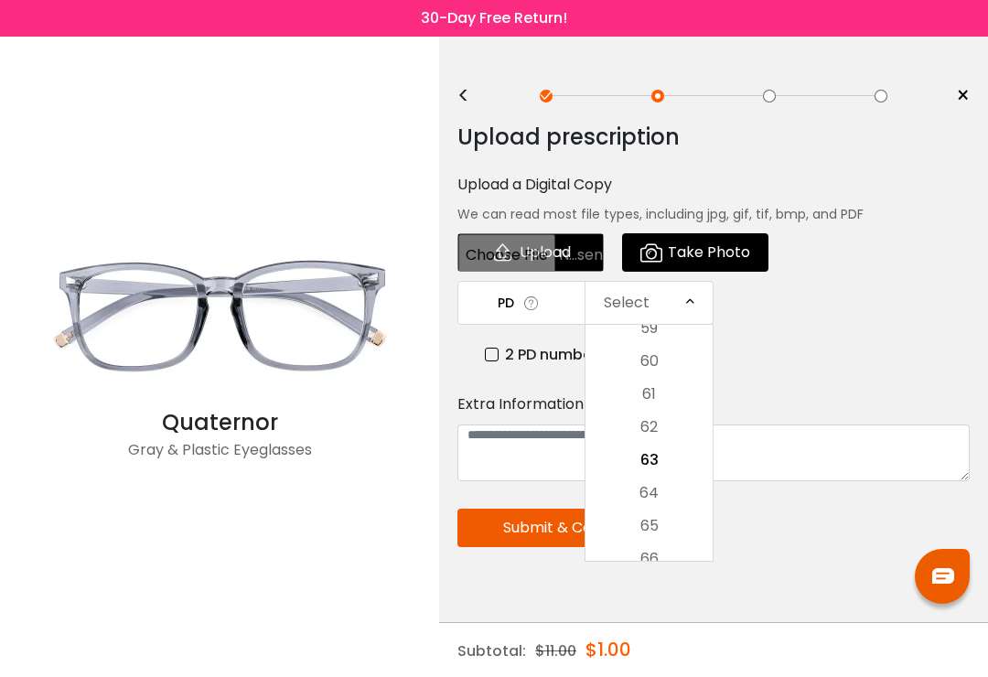
click at [839, 346] on div "2 PD numbers" at bounding box center [727, 354] width 485 height 23
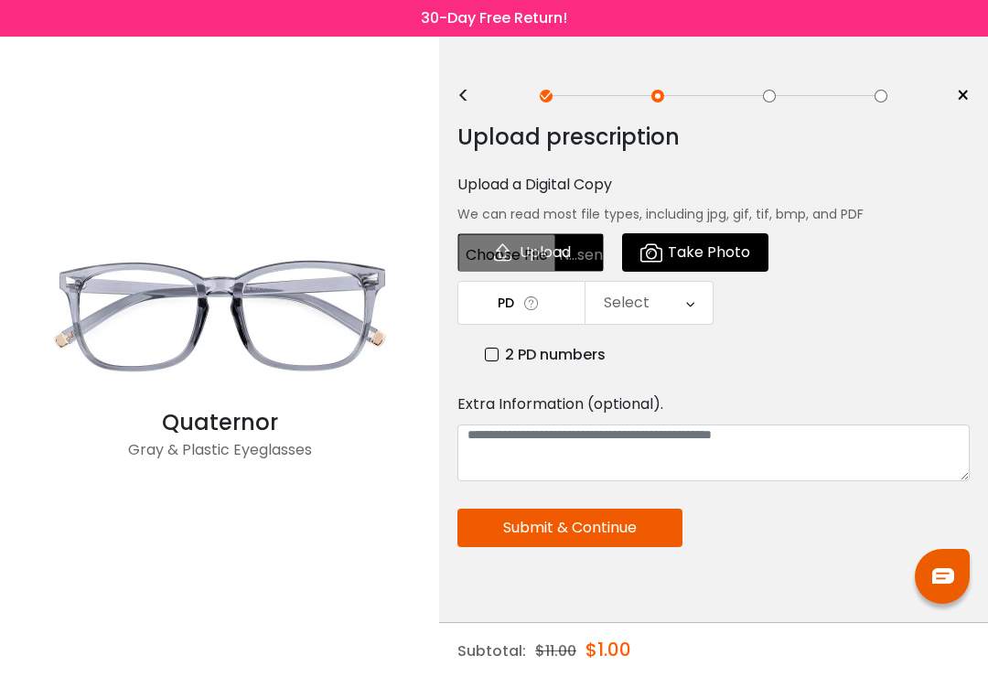
click at [671, 315] on div "Select" at bounding box center [649, 303] width 127 height 42
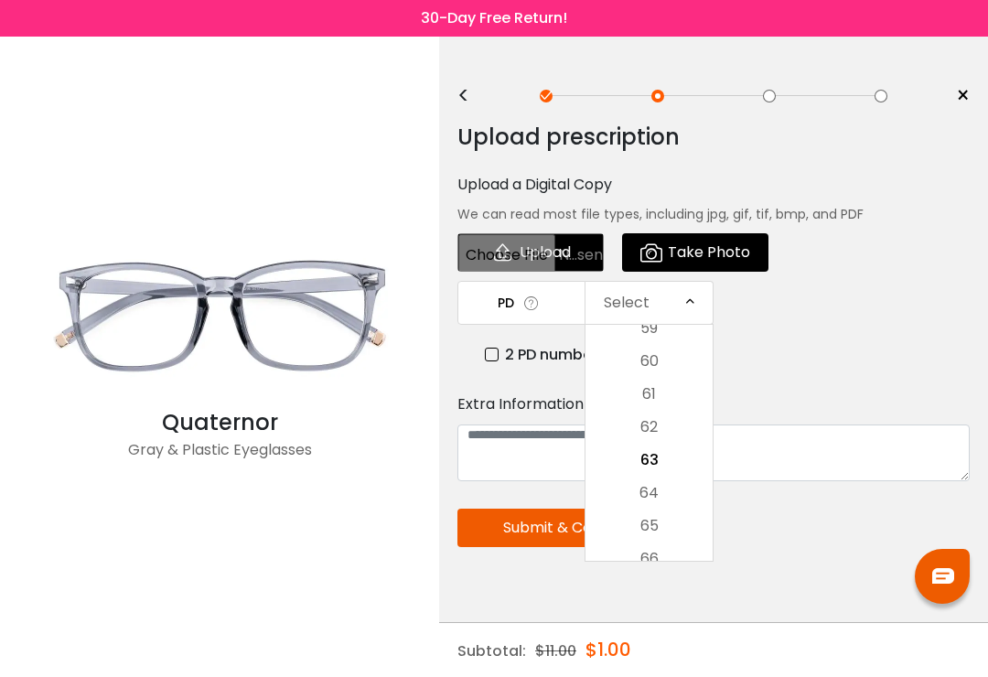
click at [800, 318] on div "PD Select Cancel PD Save 46 47 48 49 50 51 52 53 54 55 56 57 58 59 60 61 62 63 …" at bounding box center [714, 323] width 512 height 85
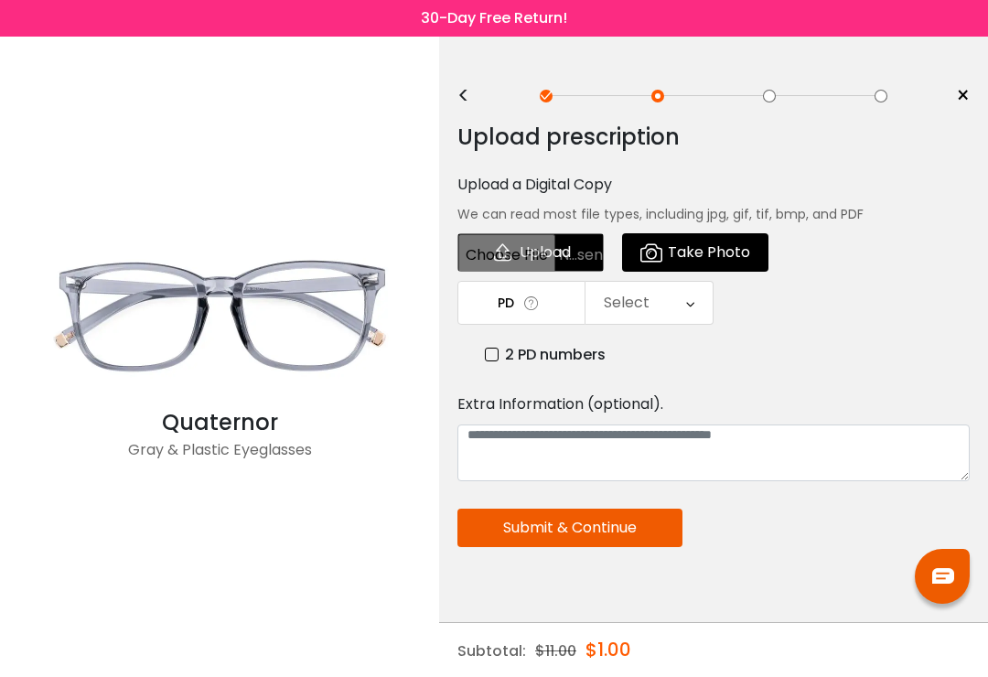
click at [473, 99] on div "<" at bounding box center [471, 96] width 27 height 15
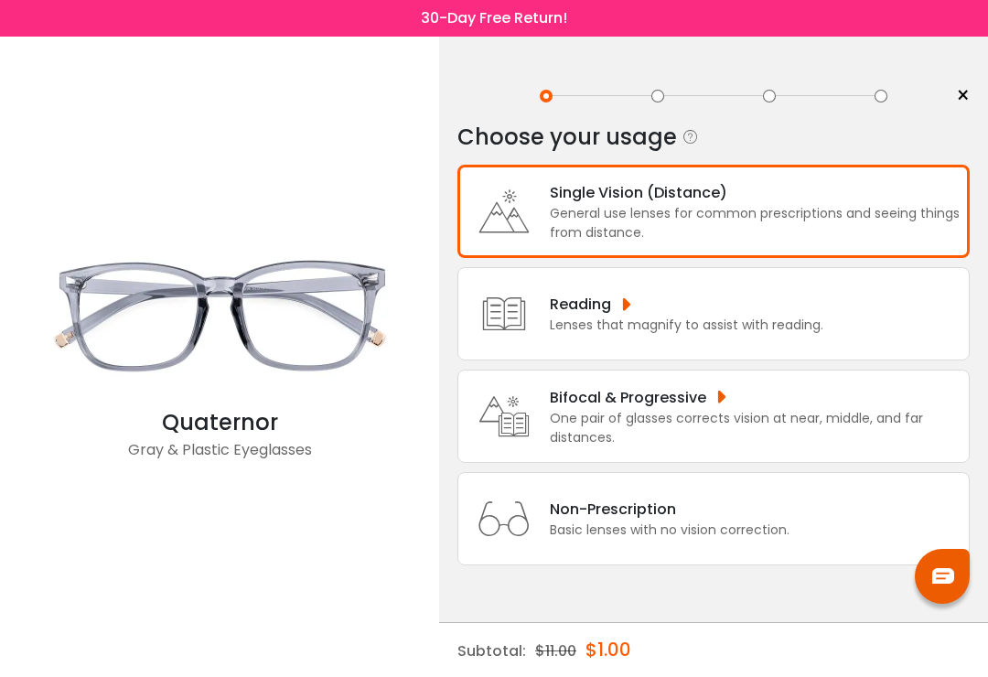
click at [705, 224] on div "General use lenses for common prescriptions and seeing things from distance." at bounding box center [755, 223] width 410 height 38
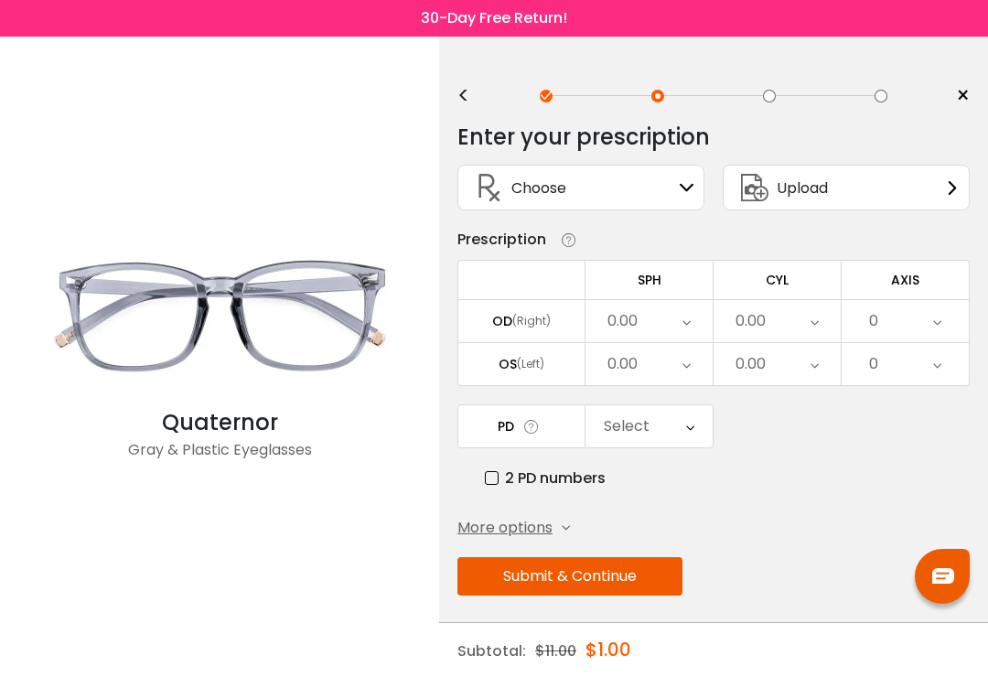
click at [689, 199] on div "Choose Sign In" at bounding box center [581, 188] width 227 height 44
click at [688, 195] on div "Sign In" at bounding box center [687, 187] width 15 height 15
click at [674, 197] on div "Choose Sign In" at bounding box center [581, 188] width 227 height 44
click at [861, 186] on div "Upload" at bounding box center [846, 188] width 247 height 46
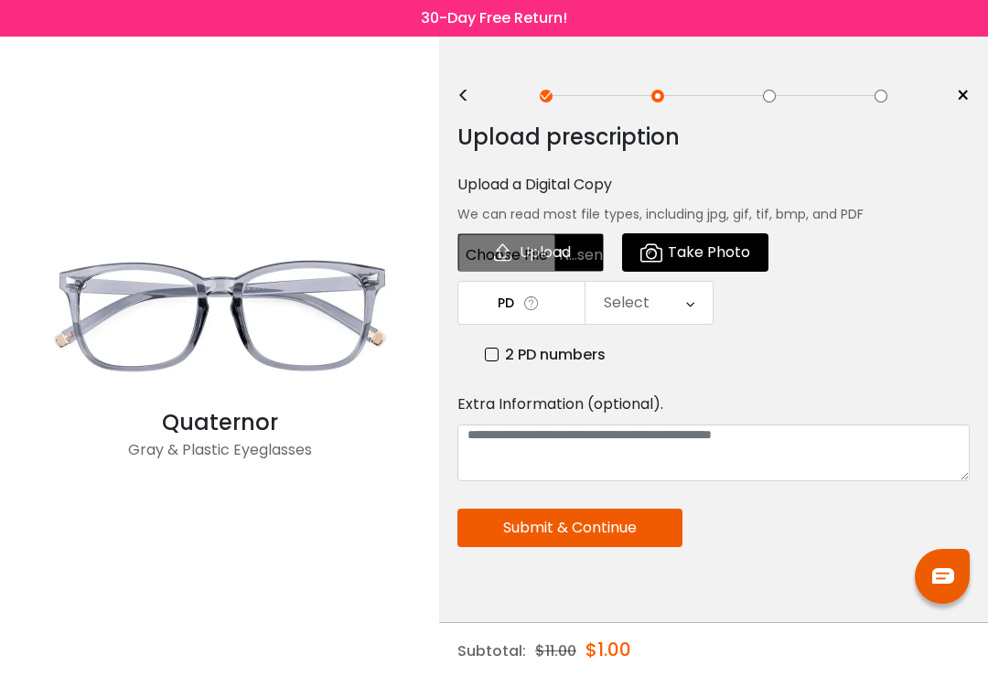
click at [747, 254] on span "Take Photo" at bounding box center [709, 252] width 82 height 37
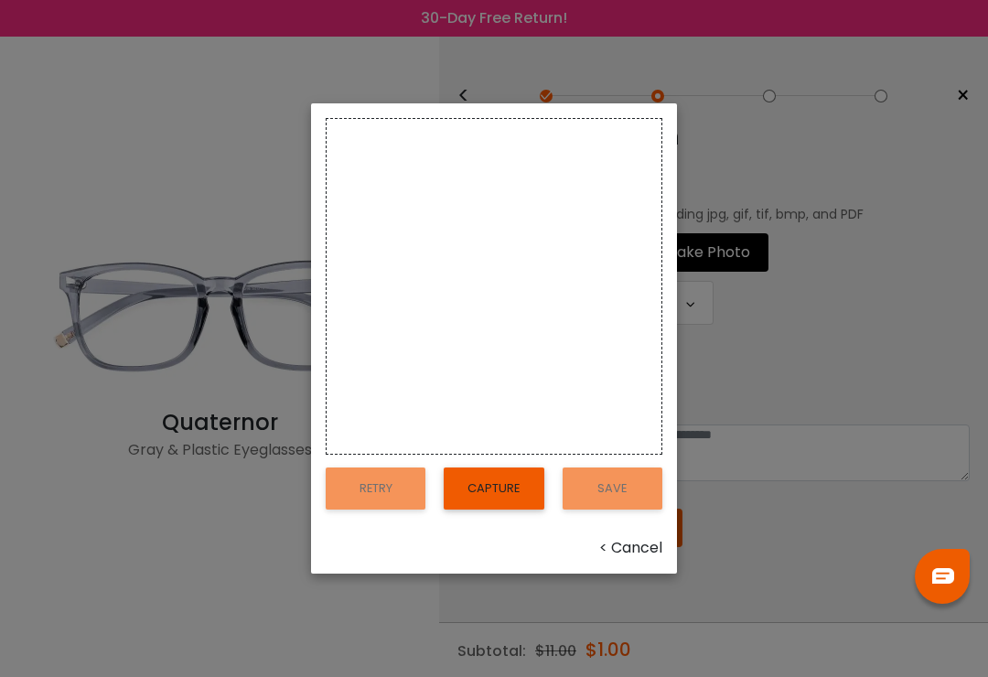
click at [502, 510] on button "Capture" at bounding box center [494, 489] width 100 height 42
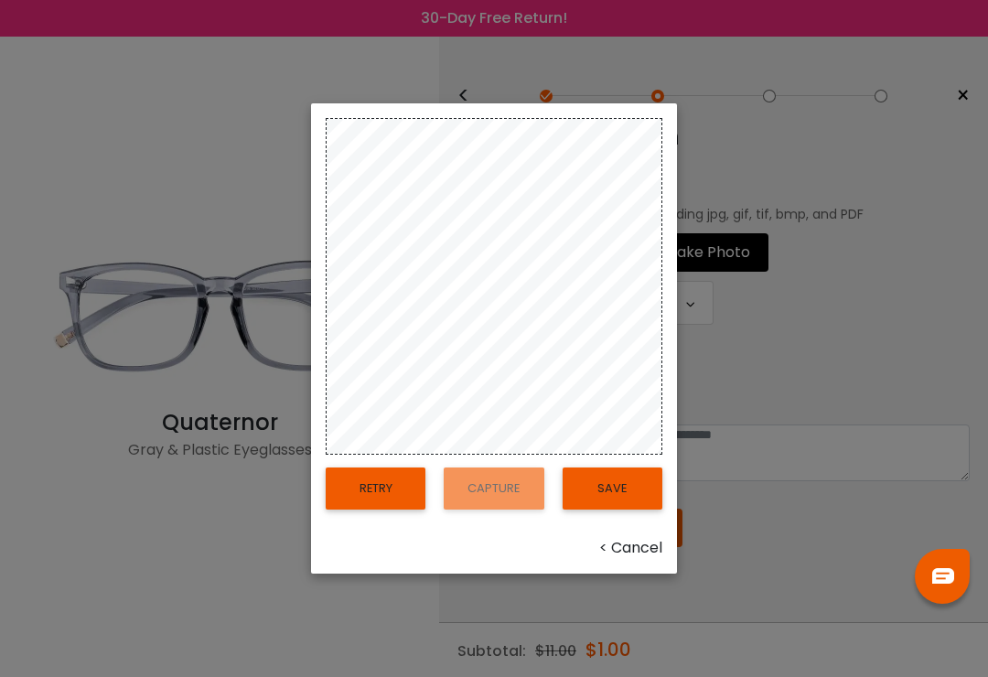
click at [635, 559] on div "< Cancel" at bounding box center [494, 548] width 337 height 22
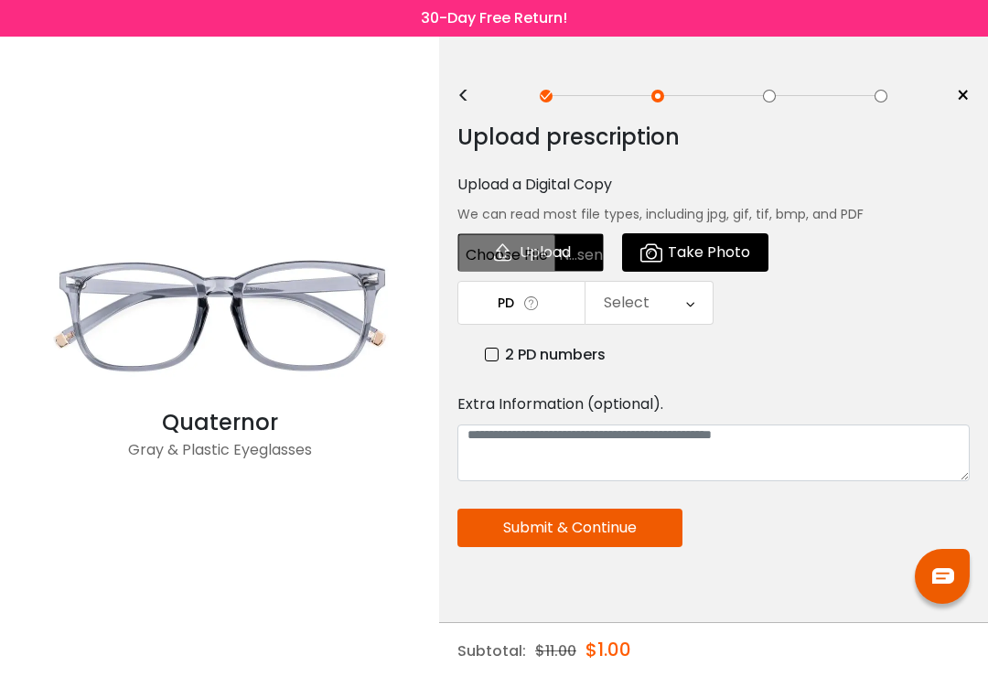
click at [703, 256] on span "Take Photo" at bounding box center [709, 252] width 82 height 37
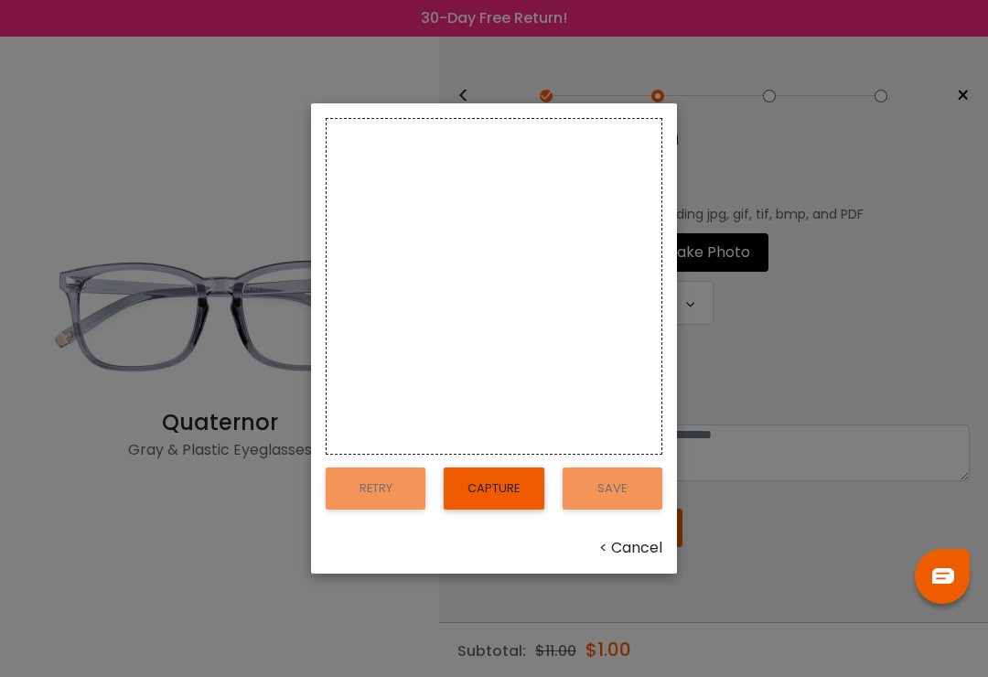
click at [641, 559] on div "< Cancel" at bounding box center [494, 548] width 337 height 22
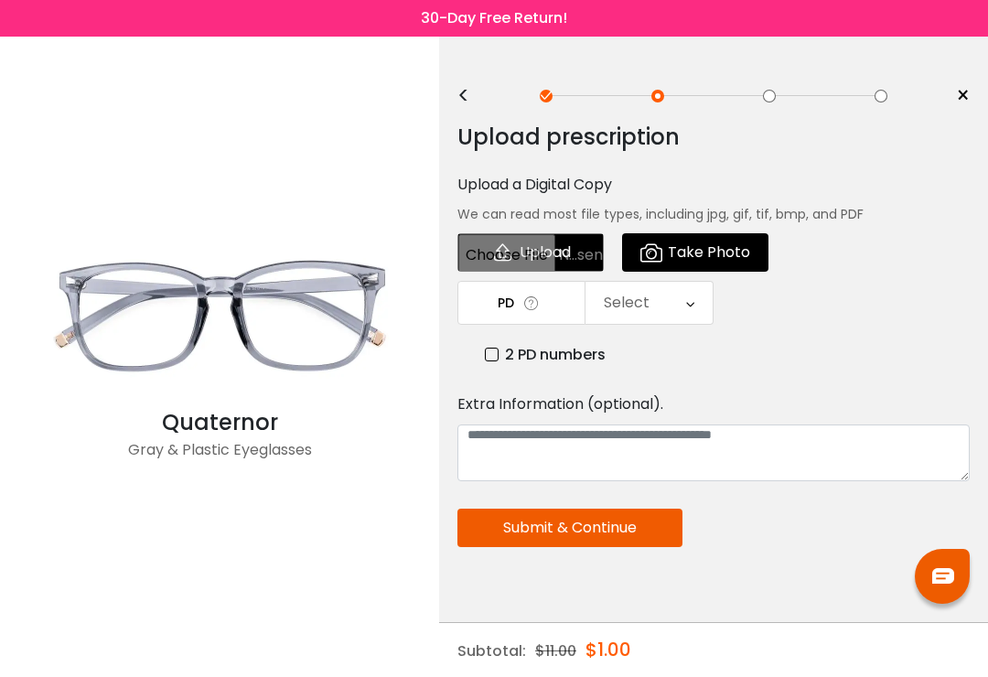
click at [556, 257] on input "file" at bounding box center [531, 252] width 146 height 38
type input "**********"
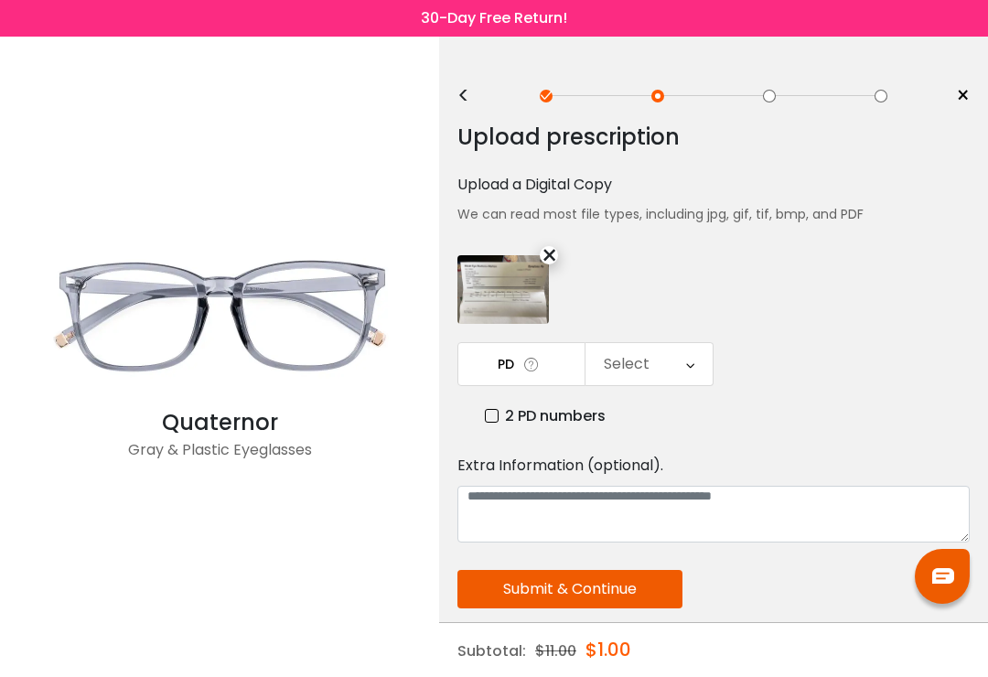
scroll to position [15, 0]
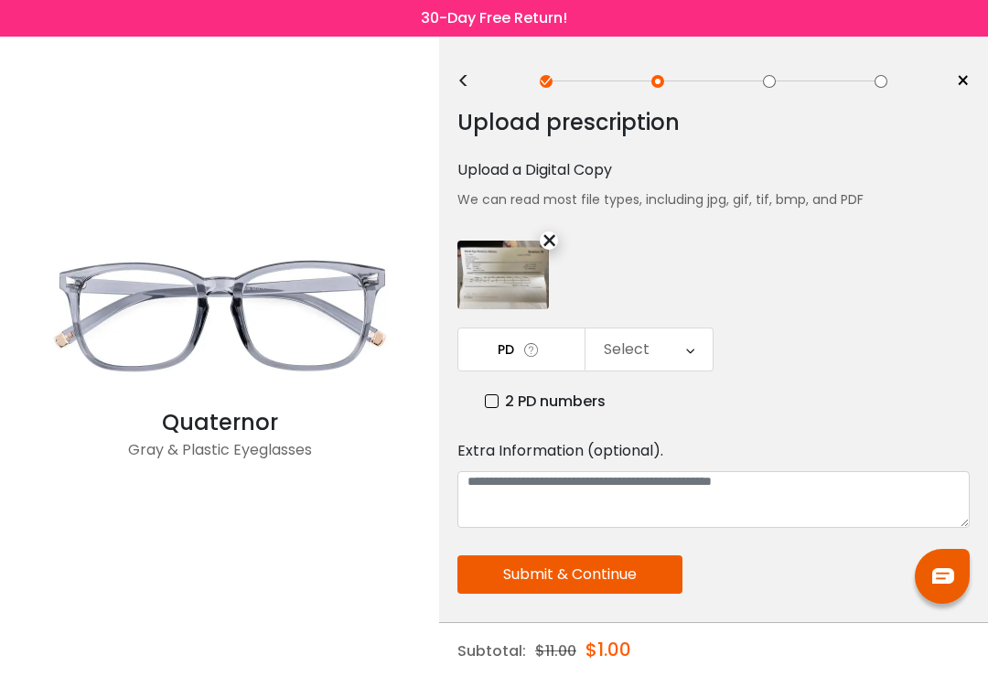
click at [469, 82] on div "<" at bounding box center [471, 81] width 27 height 15
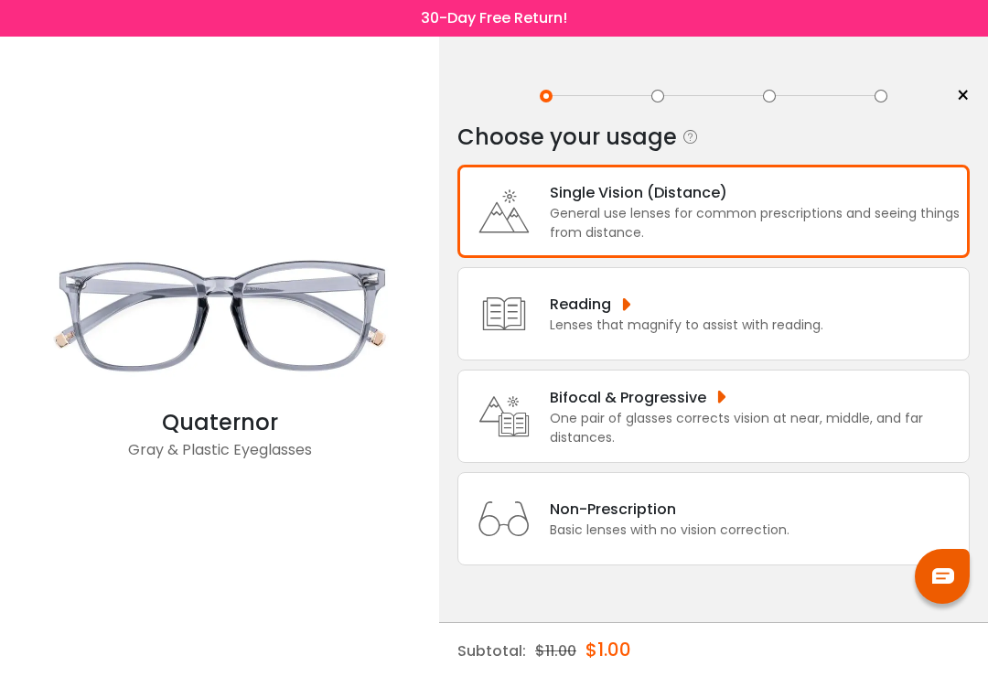
scroll to position [0, 0]
click at [683, 232] on div "General use lenses for common prescriptions and seeing things from distance." at bounding box center [755, 223] width 410 height 38
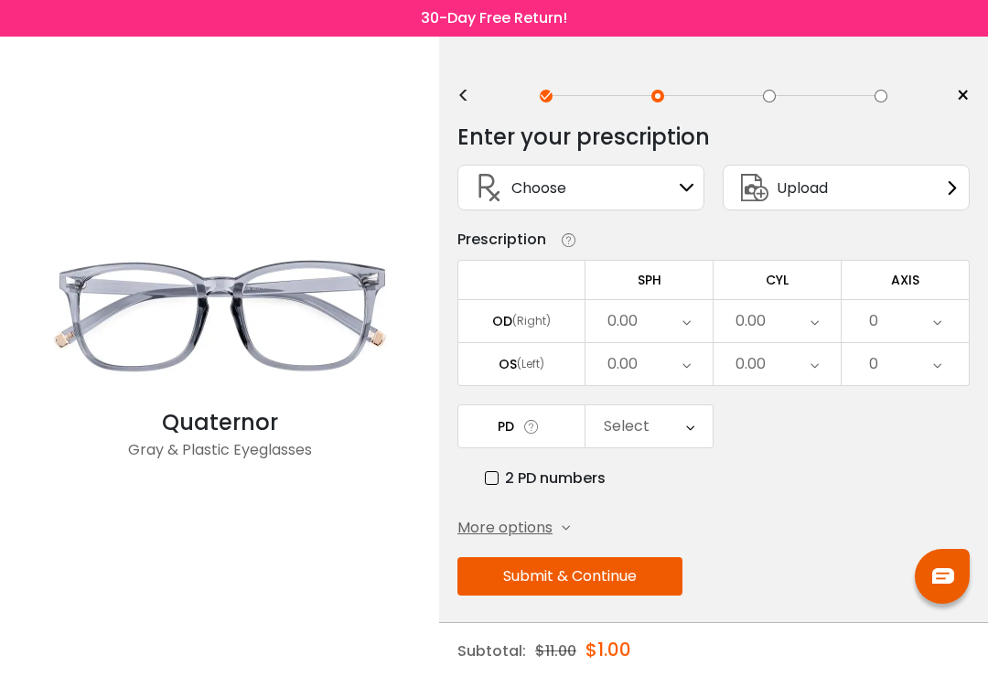
click at [653, 334] on div "0.00" at bounding box center [649, 321] width 127 height 42
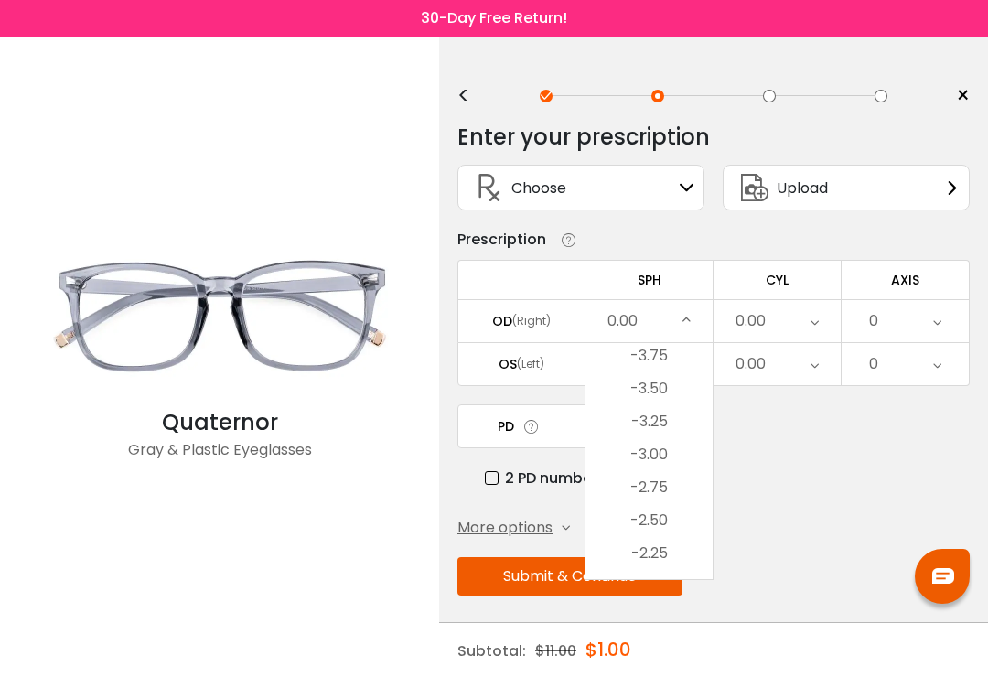
scroll to position [2135, 0]
click at [664, 440] on li "-3.25" at bounding box center [649, 431] width 127 height 33
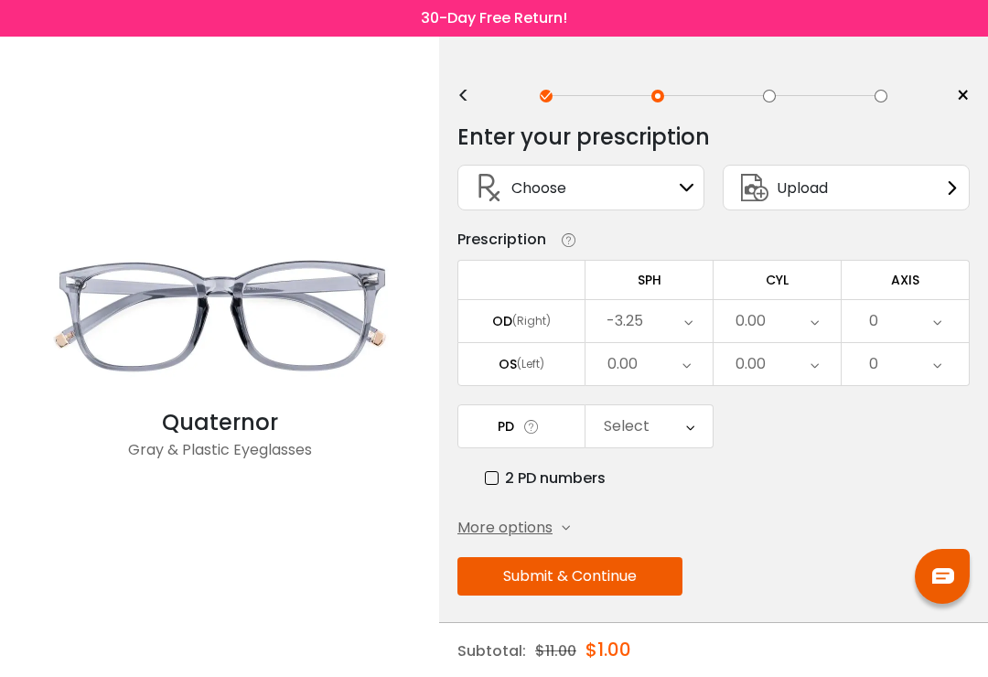
click at [661, 371] on div "0.00" at bounding box center [649, 364] width 127 height 42
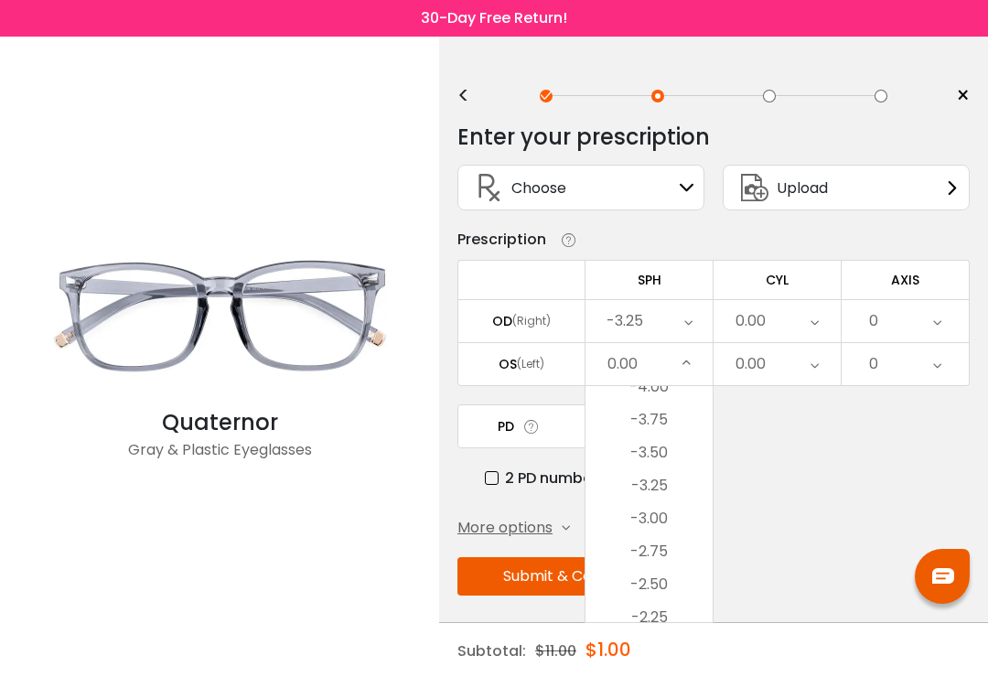
scroll to position [2120, 0]
click at [674, 437] on li "-3.75" at bounding box center [649, 423] width 127 height 33
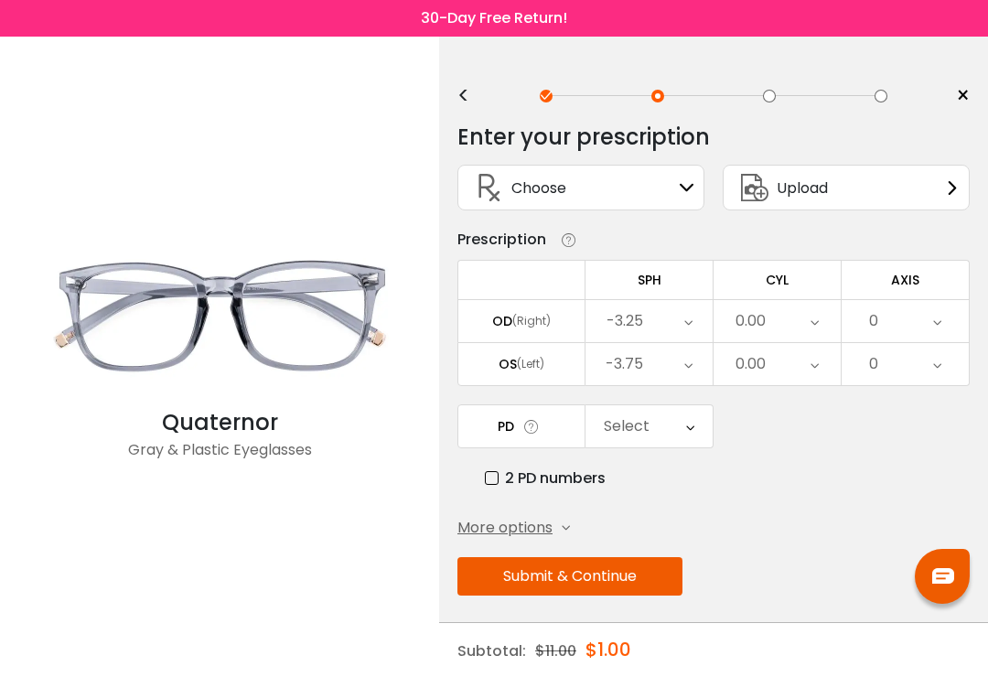
click at [781, 373] on div "0.00" at bounding box center [777, 364] width 127 height 42
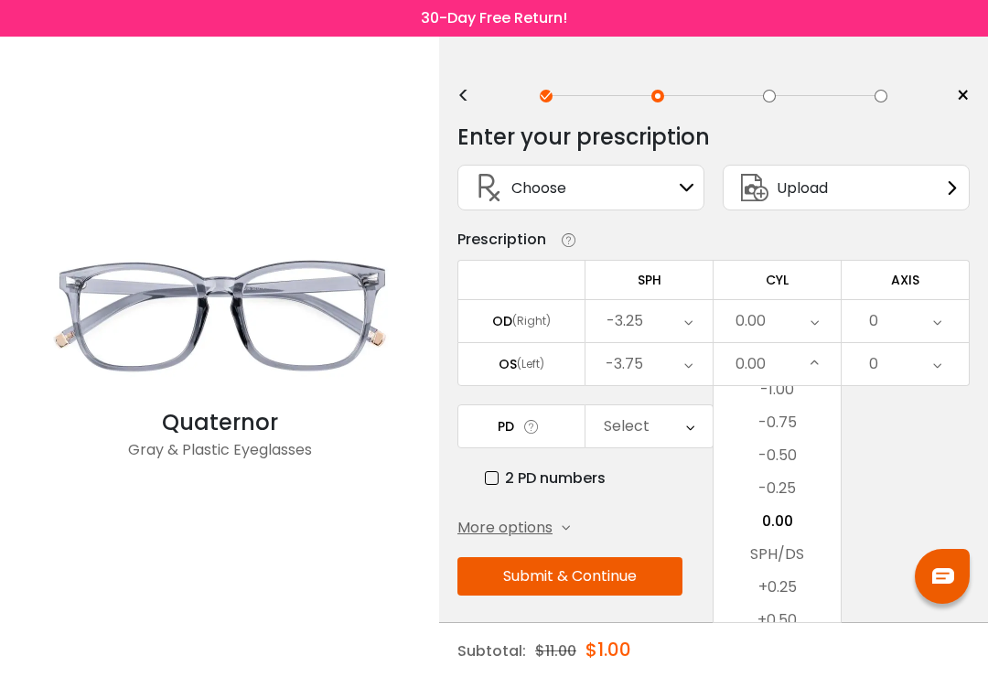
click at [793, 459] on li "-0.50" at bounding box center [777, 455] width 127 height 33
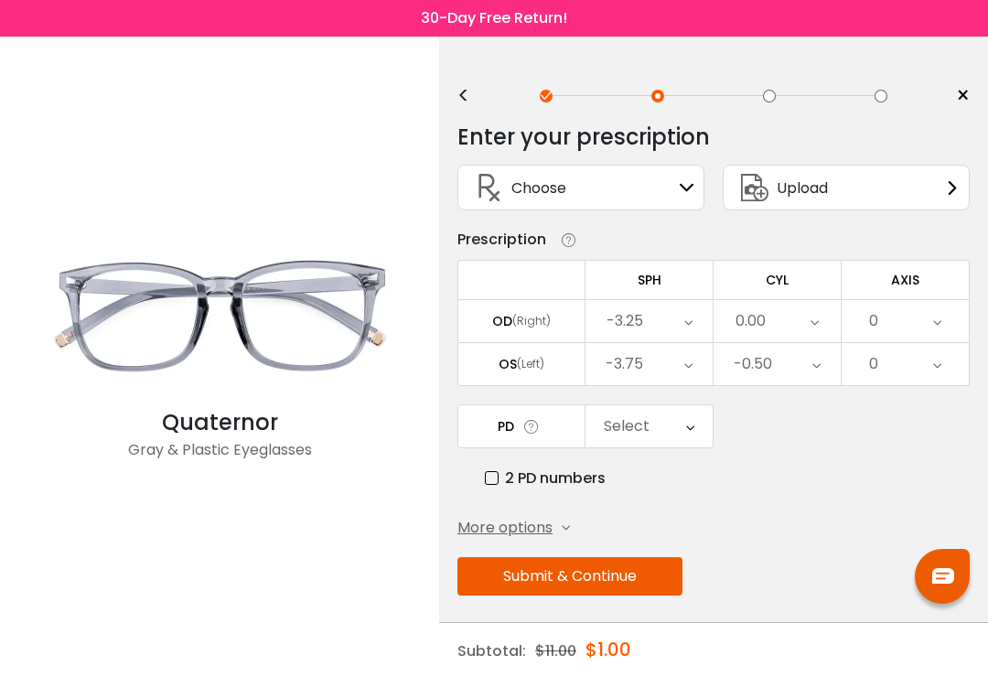
click at [903, 379] on div "0" at bounding box center [905, 364] width 127 height 42
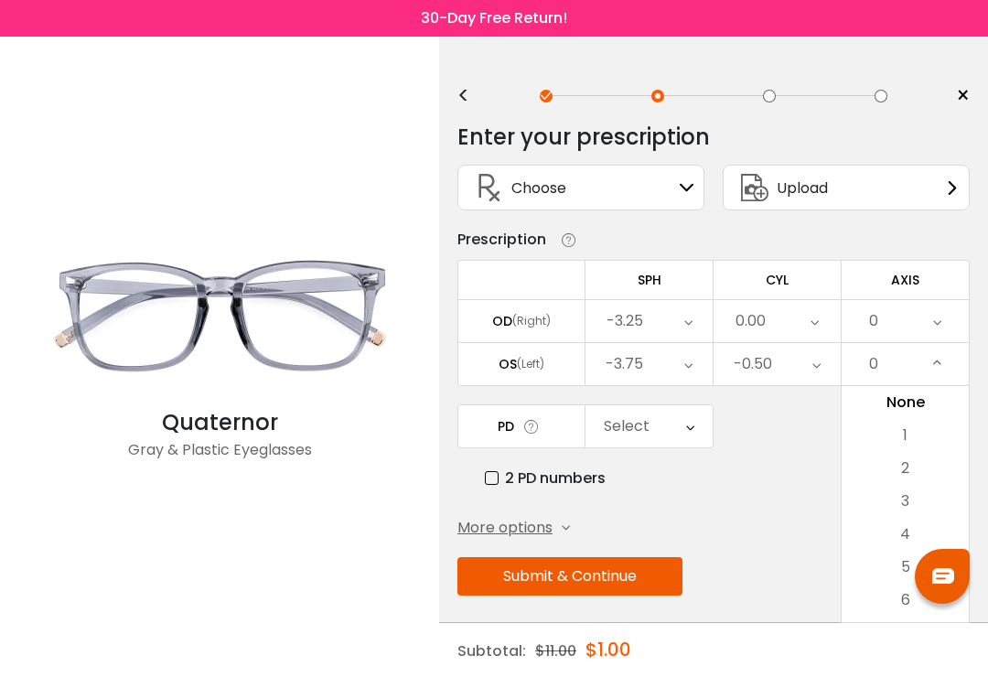
click at [933, 527] on li "4" at bounding box center [905, 534] width 127 height 33
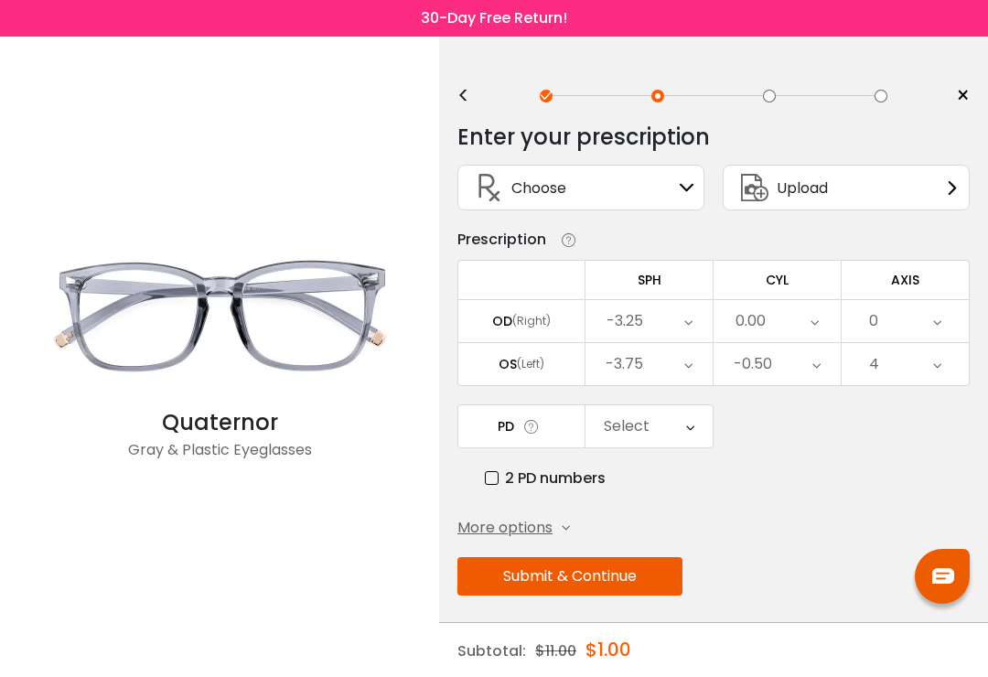
click at [656, 436] on div "Select" at bounding box center [649, 426] width 127 height 42
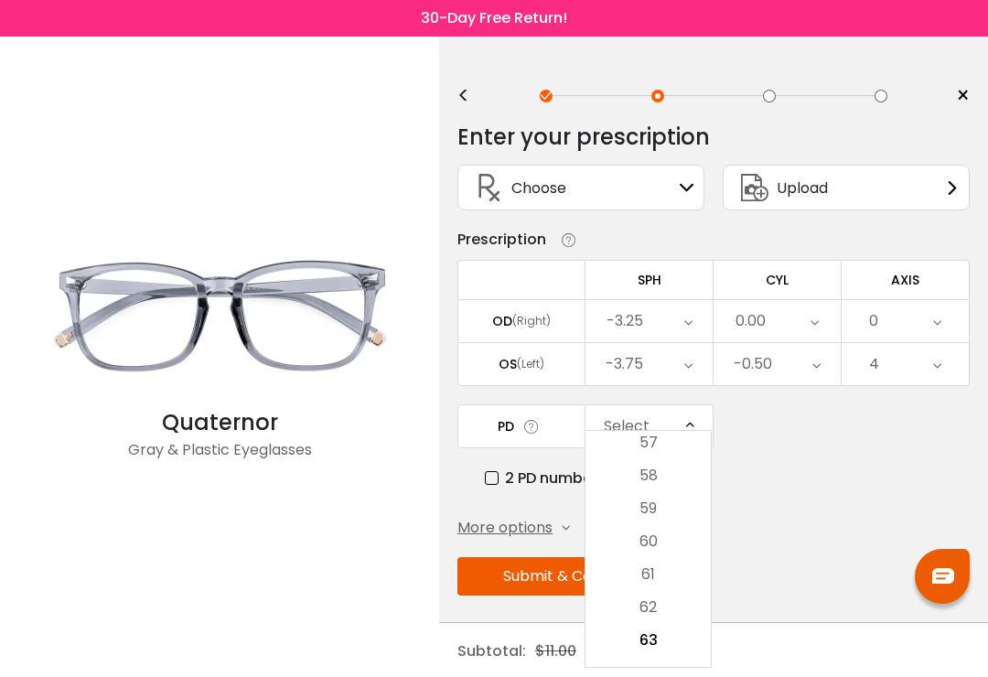
scroll to position [365, 0]
click at [672, 476] on li "58" at bounding box center [648, 477] width 125 height 33
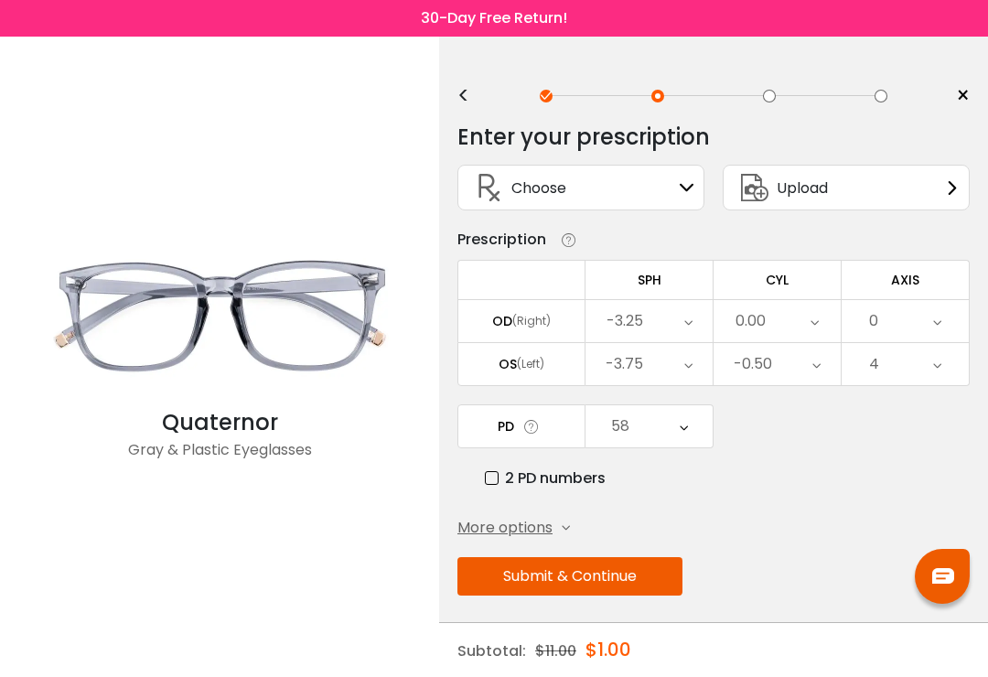
click at [588, 580] on button "Submit & Continue" at bounding box center [570, 576] width 225 height 38
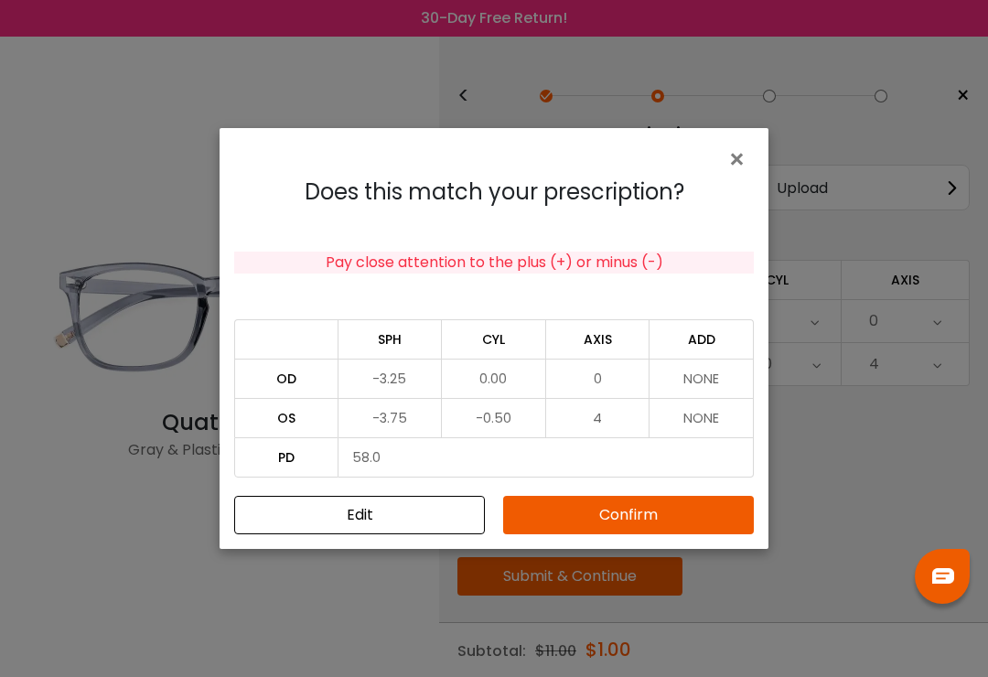
click at [620, 526] on button "Confirm" at bounding box center [628, 515] width 251 height 38
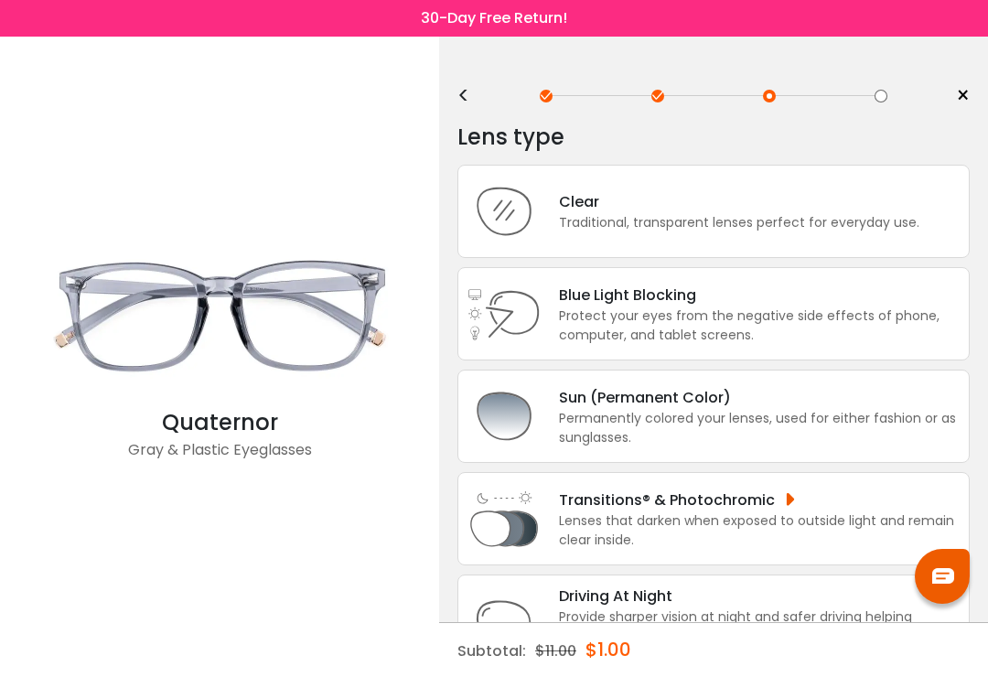
click at [805, 217] on div "Traditional, transparent lenses perfect for everyday use." at bounding box center [739, 222] width 361 height 19
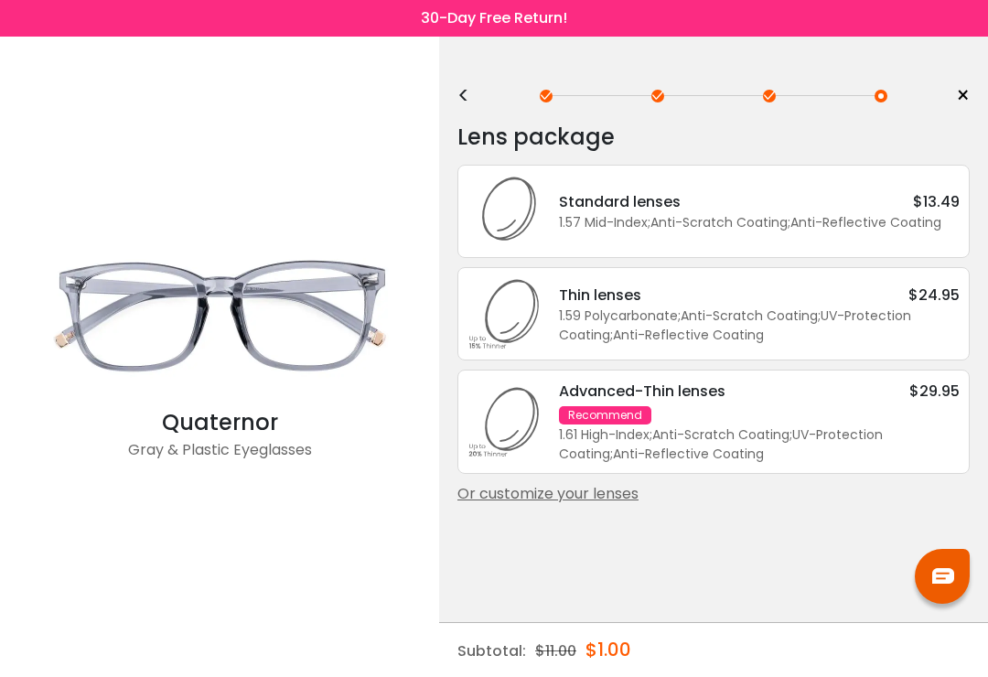
click at [696, 217] on div "1.57 Mid-Index ; Anti-Scratch Coating ; Anti-Reflective Coating ;" at bounding box center [759, 222] width 401 height 19
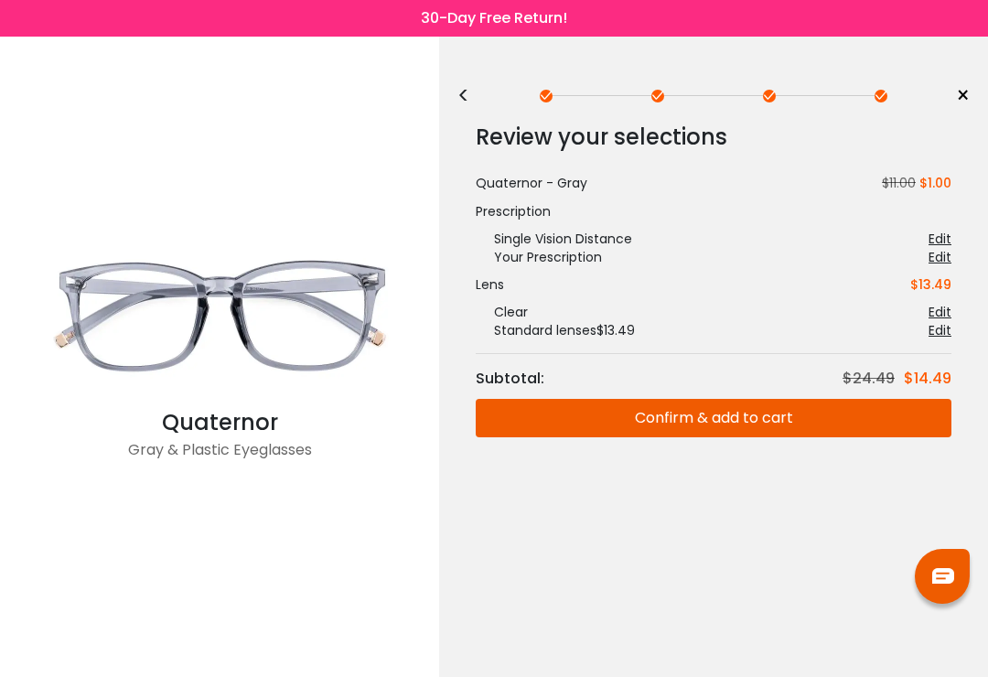
click at [742, 419] on button "Confirm & add to cart" at bounding box center [714, 418] width 476 height 38
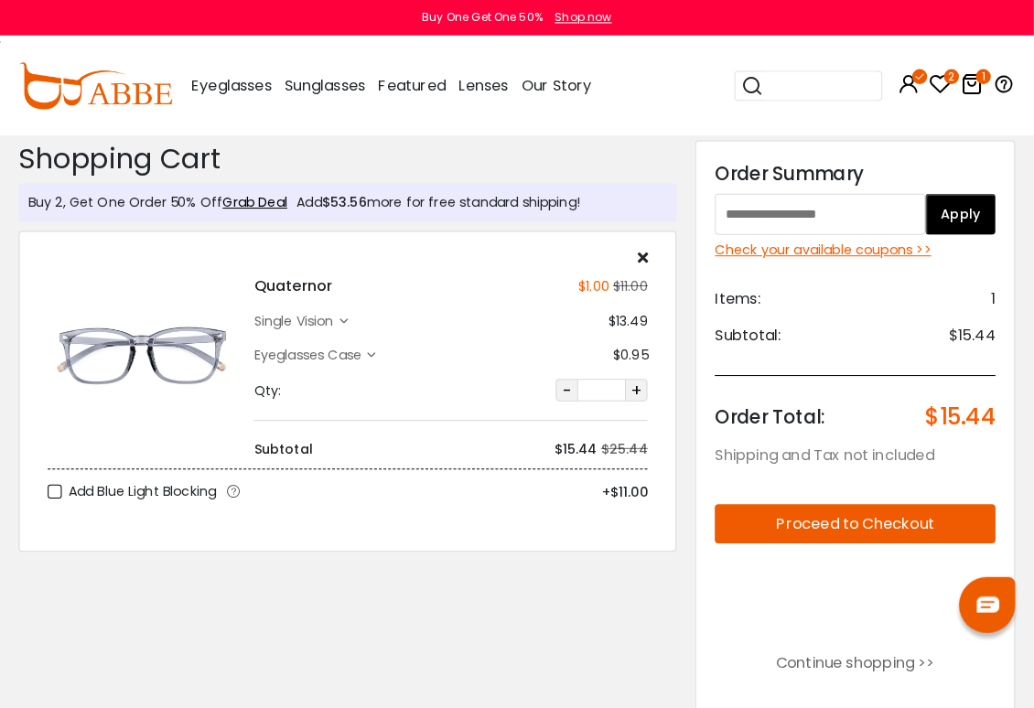
scroll to position [3, 0]
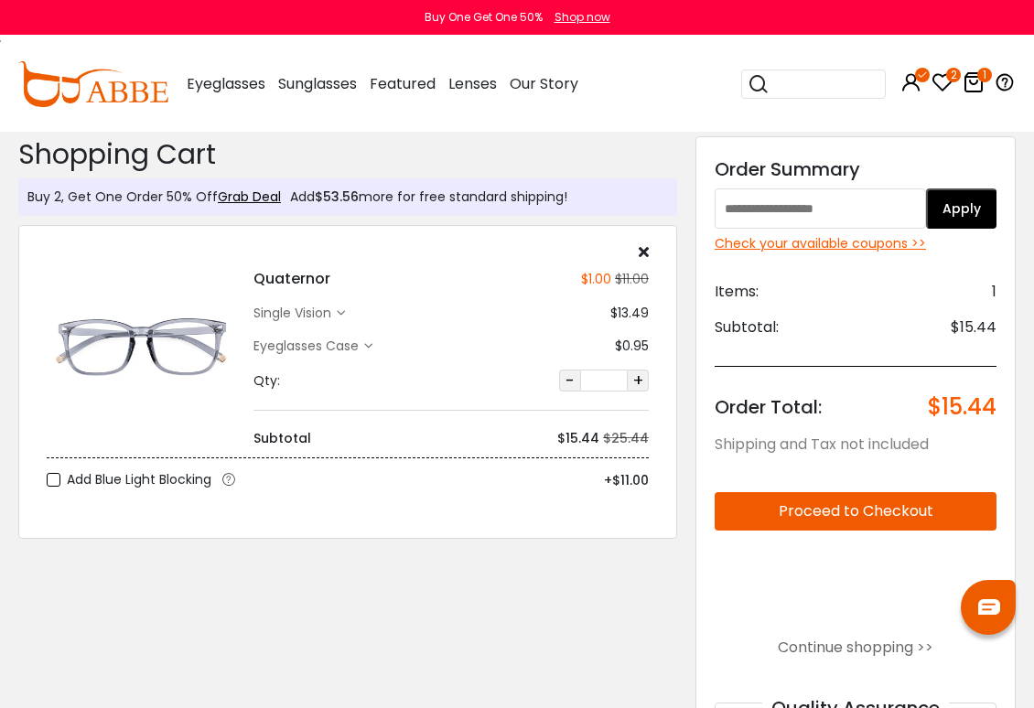
click at [950, 85] on icon at bounding box center [943, 82] width 22 height 22
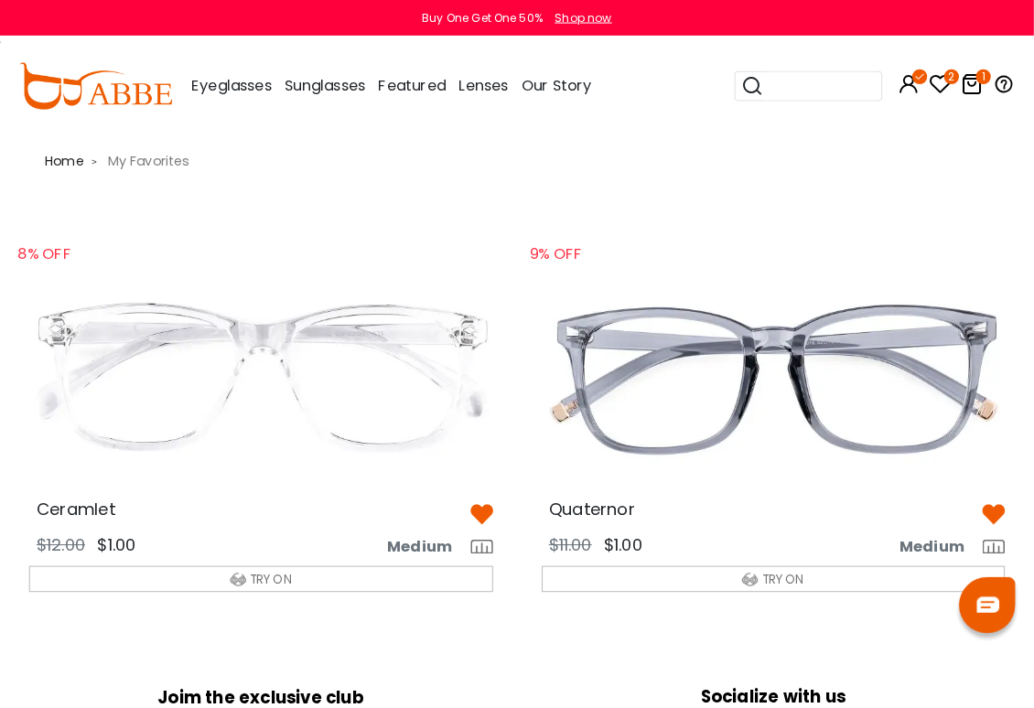
scroll to position [1, 0]
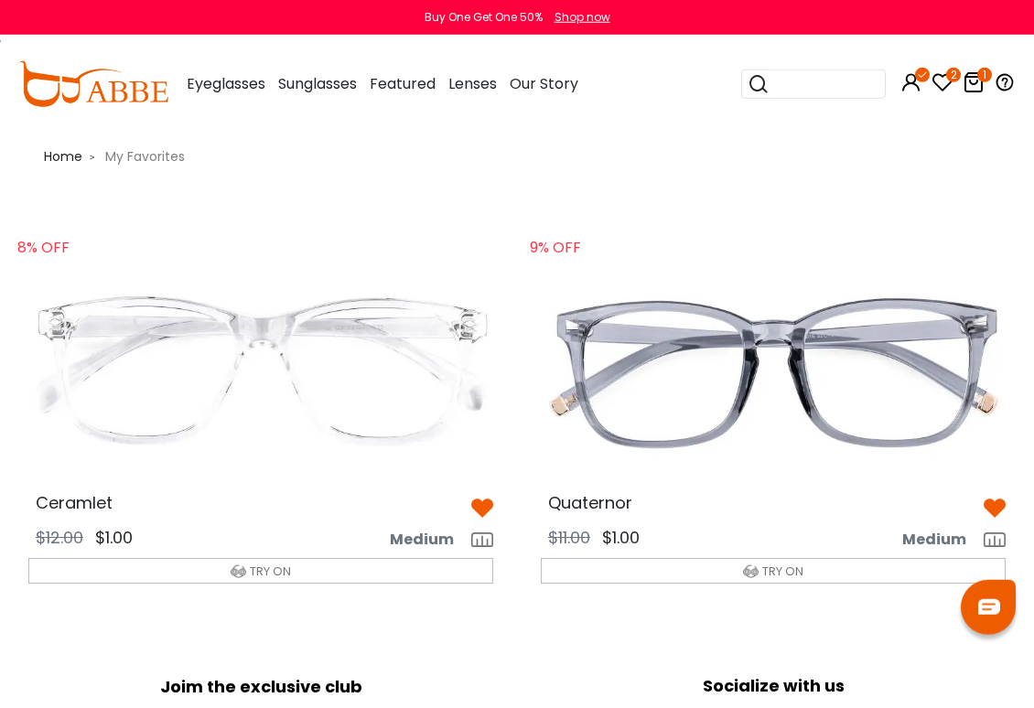
click at [311, 394] on img at bounding box center [261, 371] width 494 height 247
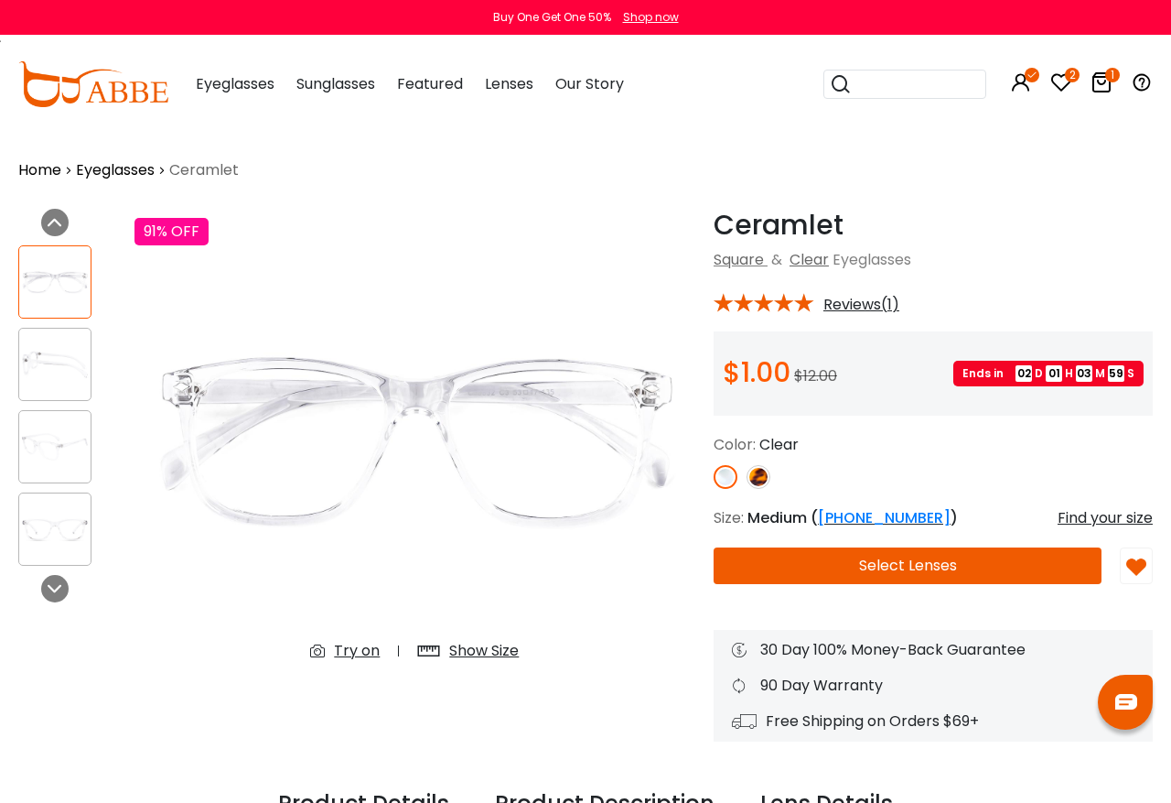
click at [926, 562] on button "Select Lenses" at bounding box center [908, 565] width 388 height 37
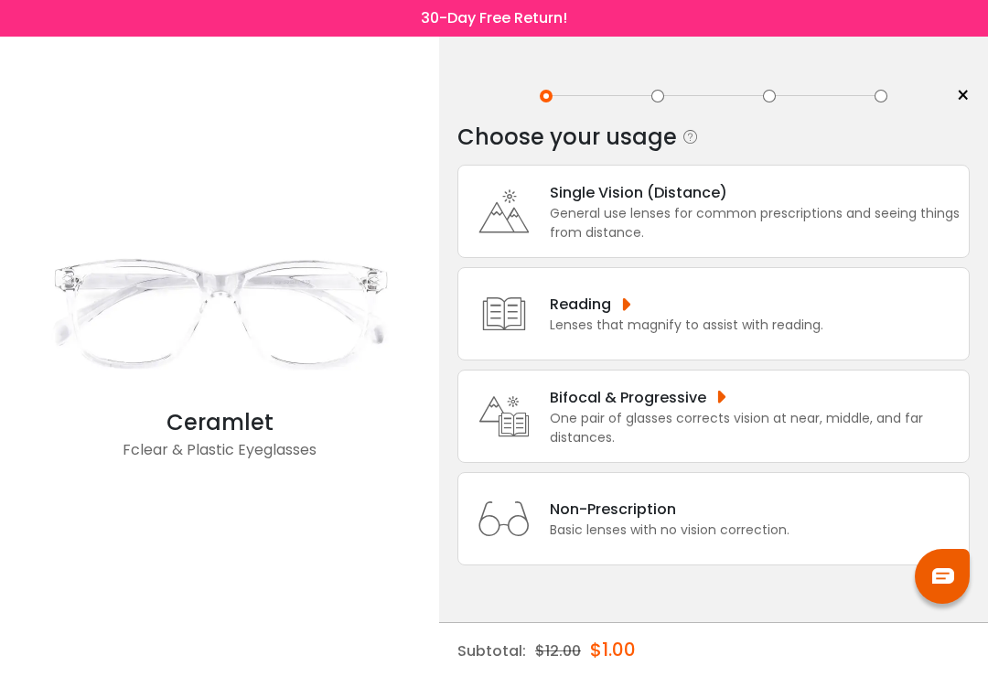
click at [722, 218] on div "General use lenses for common prescriptions and seeing things from distance." at bounding box center [755, 223] width 410 height 38
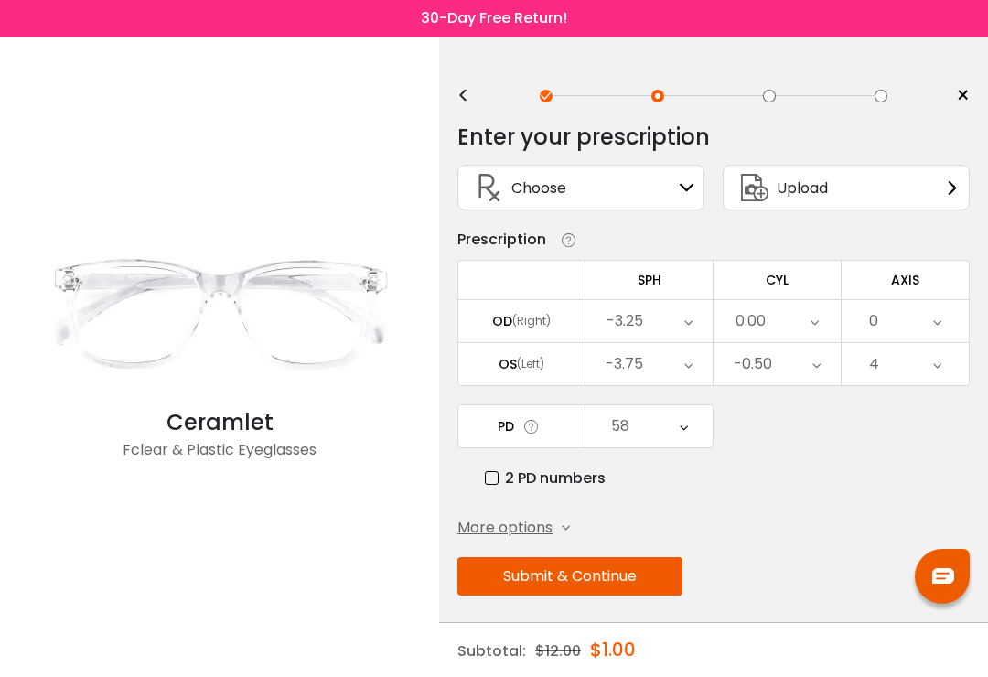
click at [597, 577] on button "Submit & Continue" at bounding box center [570, 576] width 225 height 38
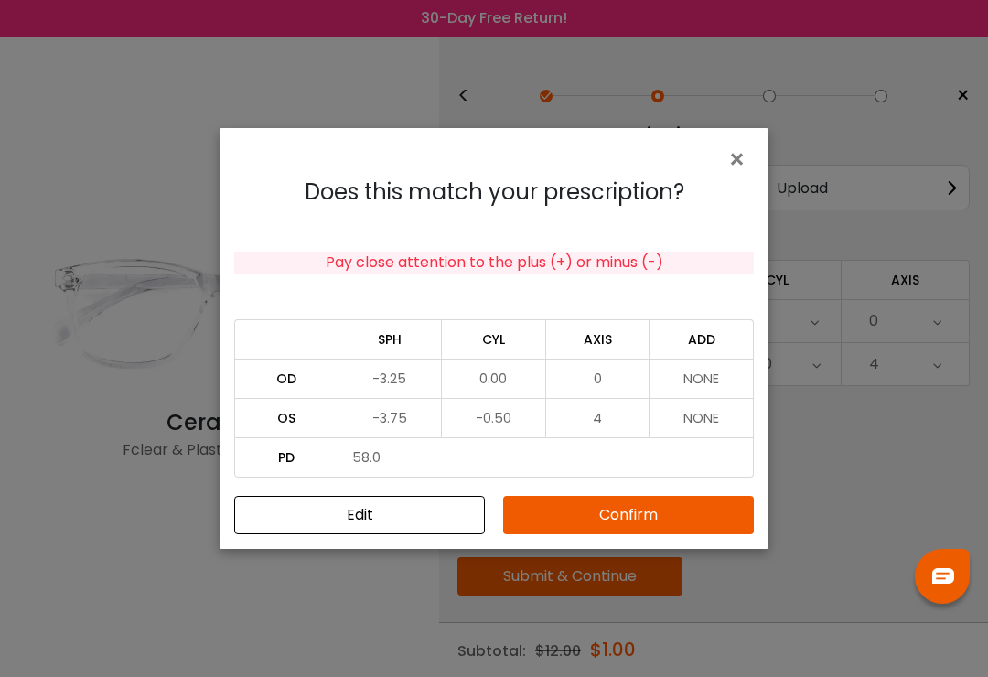
click at [634, 523] on button "Confirm" at bounding box center [628, 515] width 251 height 38
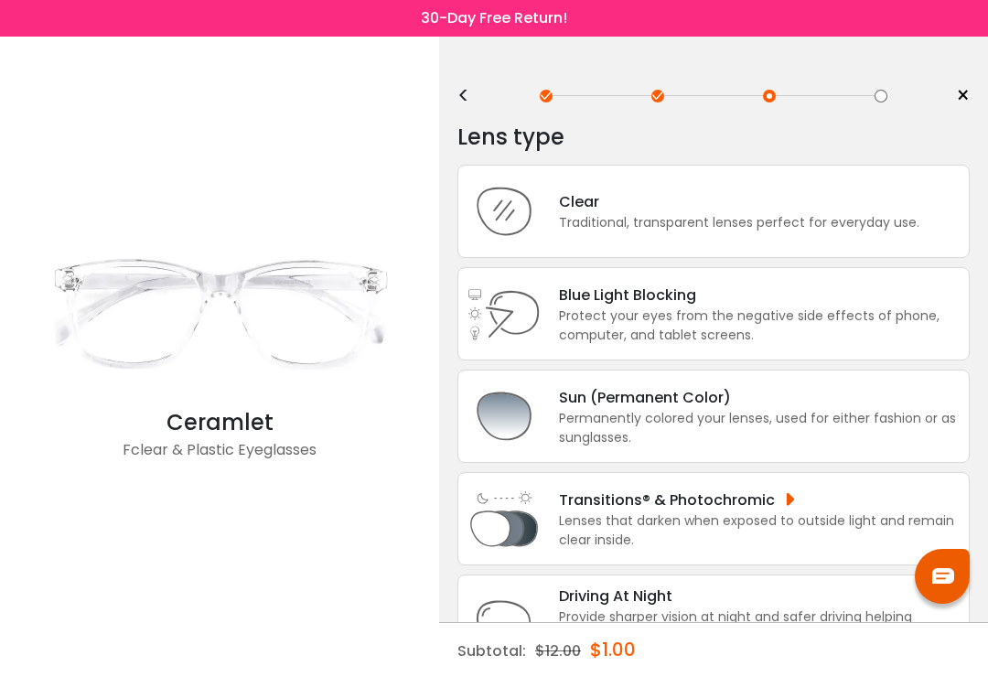
click at [717, 326] on div "Protect your eyes from the negative side effects of phone, computer, and tablet…" at bounding box center [759, 326] width 401 height 38
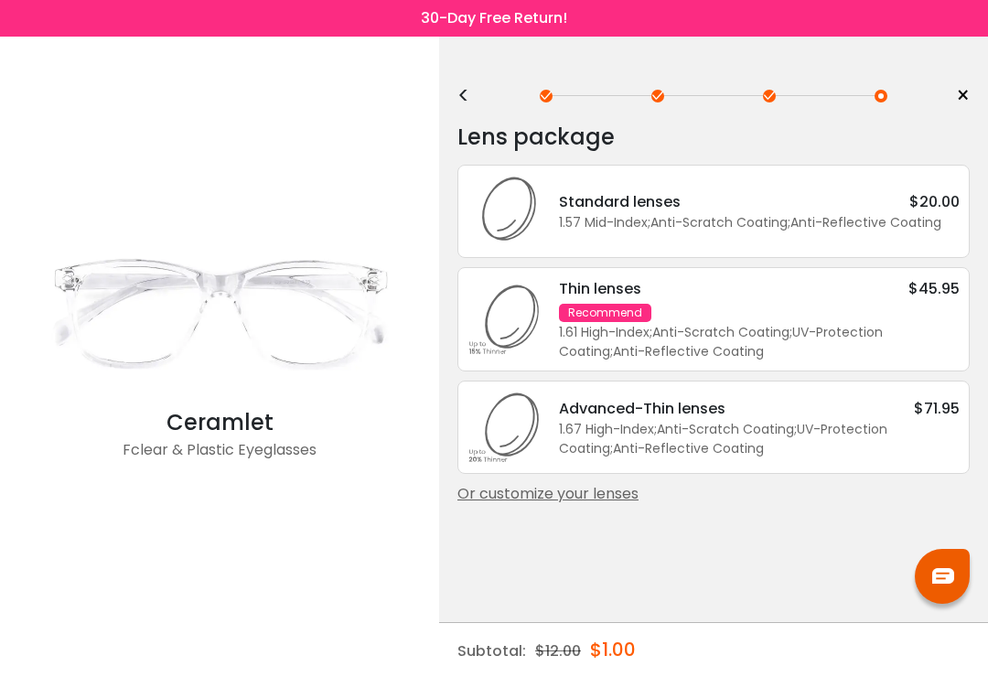
click at [716, 216] on div "1.57 Mid-Index ; Anti-Scratch Coating ; Anti-Reflective Coating ;" at bounding box center [759, 222] width 401 height 19
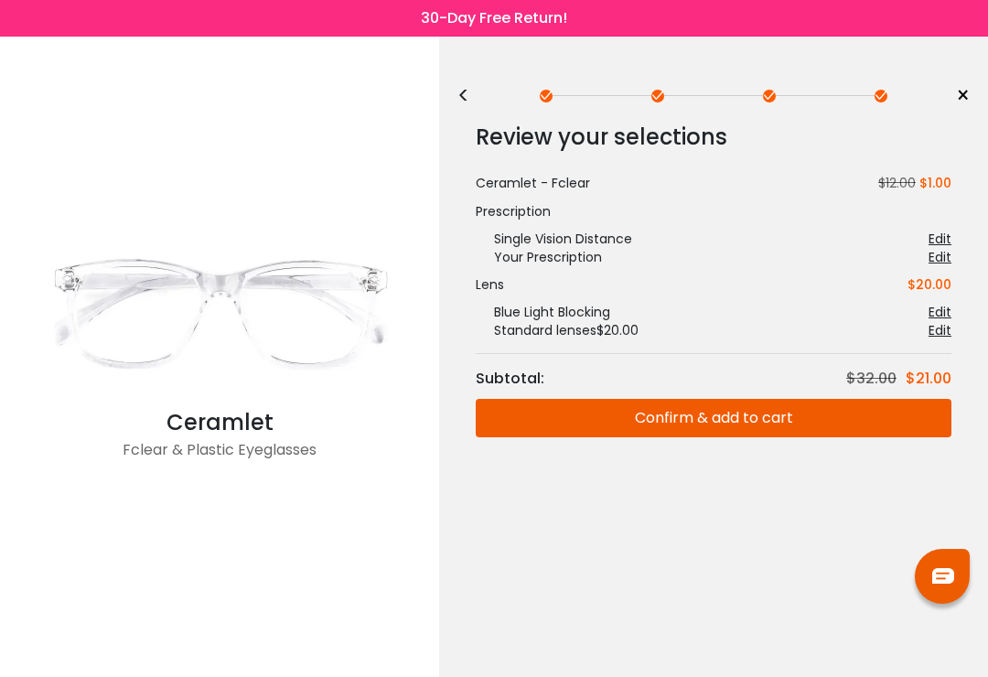
click at [465, 89] on div "<" at bounding box center [471, 96] width 27 height 15
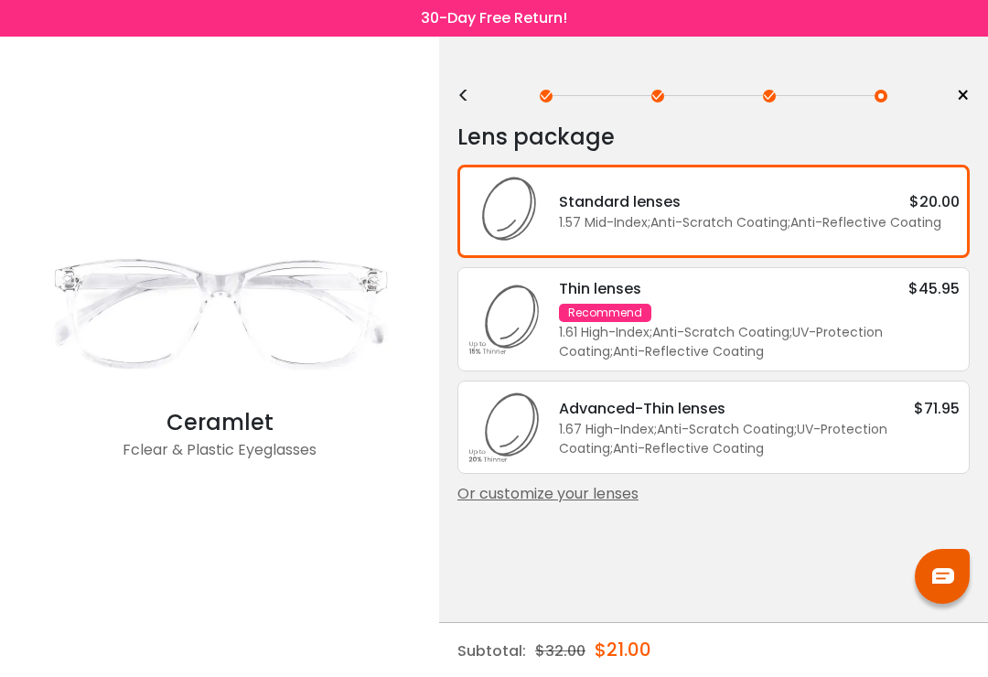
click at [465, 98] on div "<" at bounding box center [471, 96] width 27 height 15
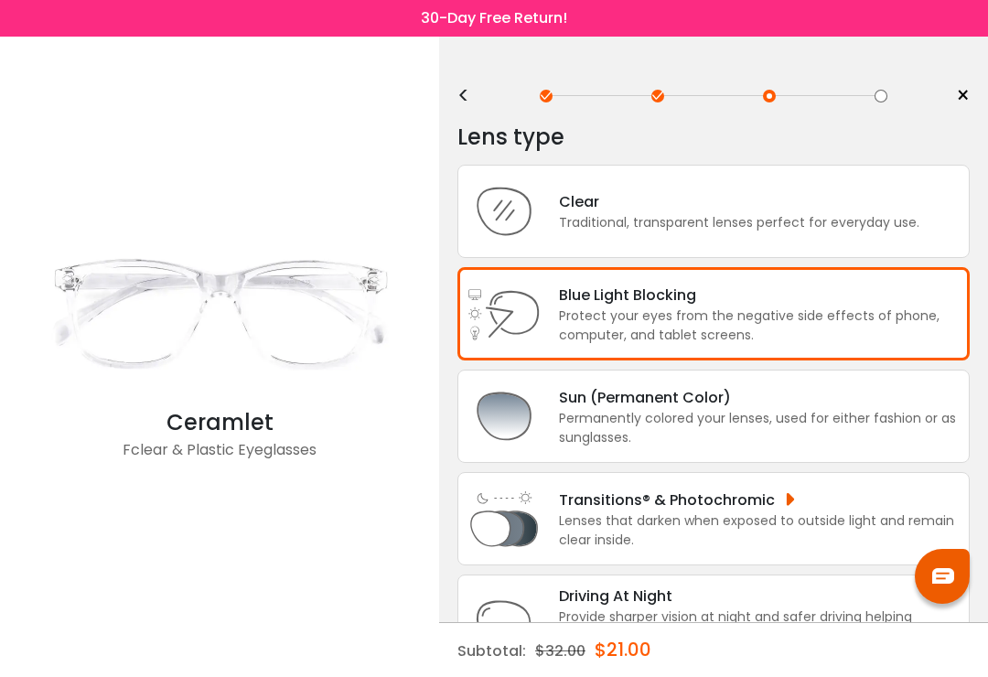
click at [714, 337] on div "Protect your eyes from the negative side effects of phone, computer, and tablet…" at bounding box center [759, 326] width 401 height 38
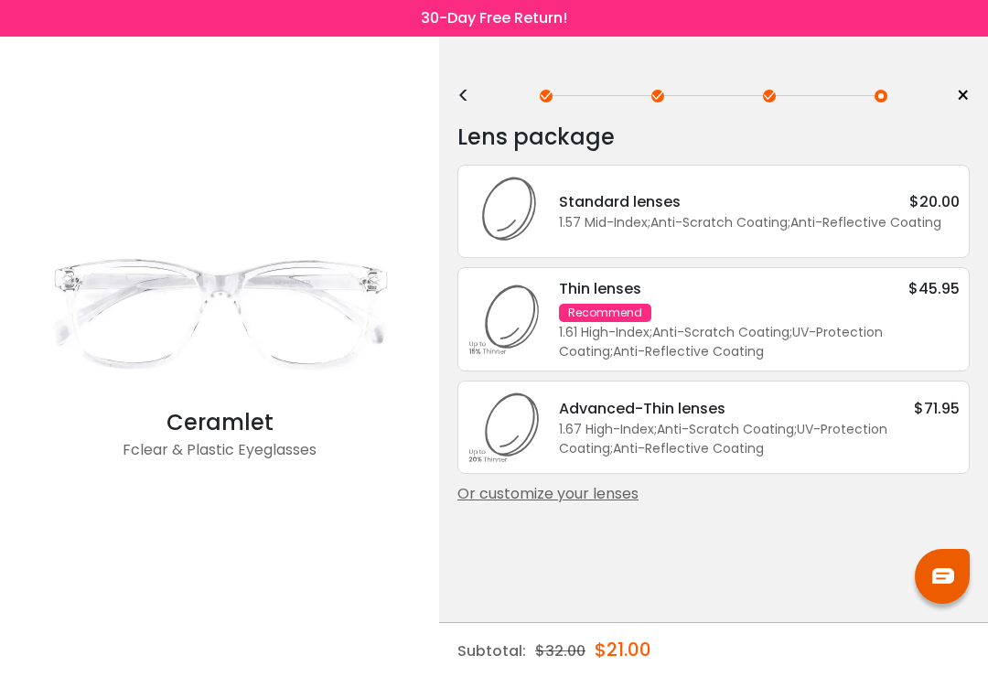
click at [822, 213] on div "Standard lenses $20.00" at bounding box center [759, 201] width 401 height 23
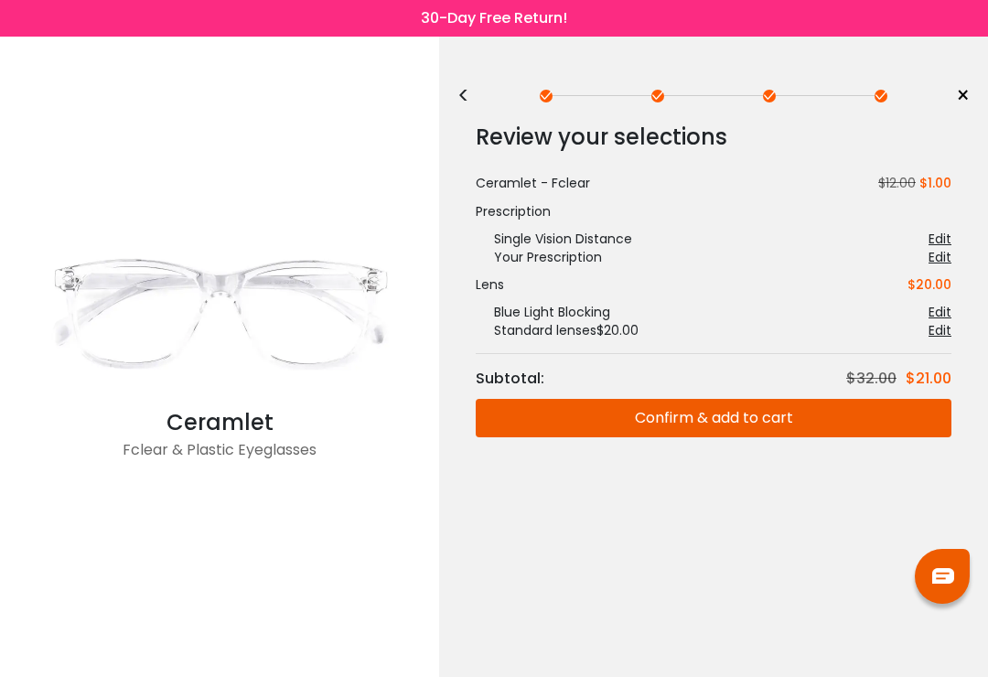
click at [732, 426] on button "Confirm & add to cart" at bounding box center [714, 418] width 476 height 38
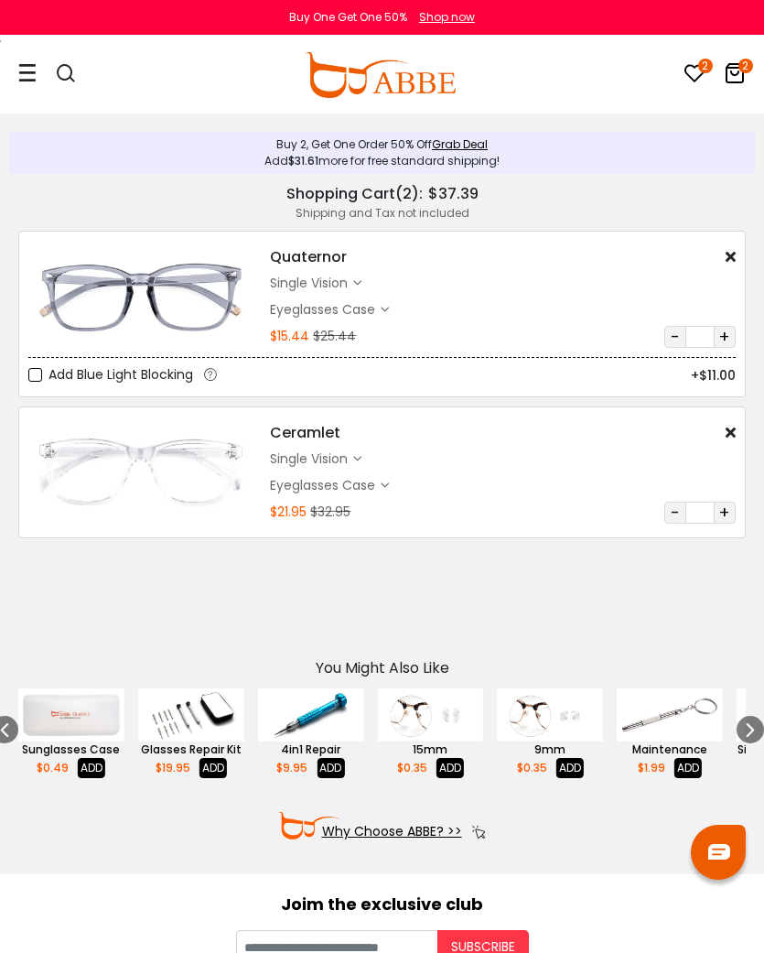
click at [32, 76] on icon at bounding box center [27, 72] width 18 height 19
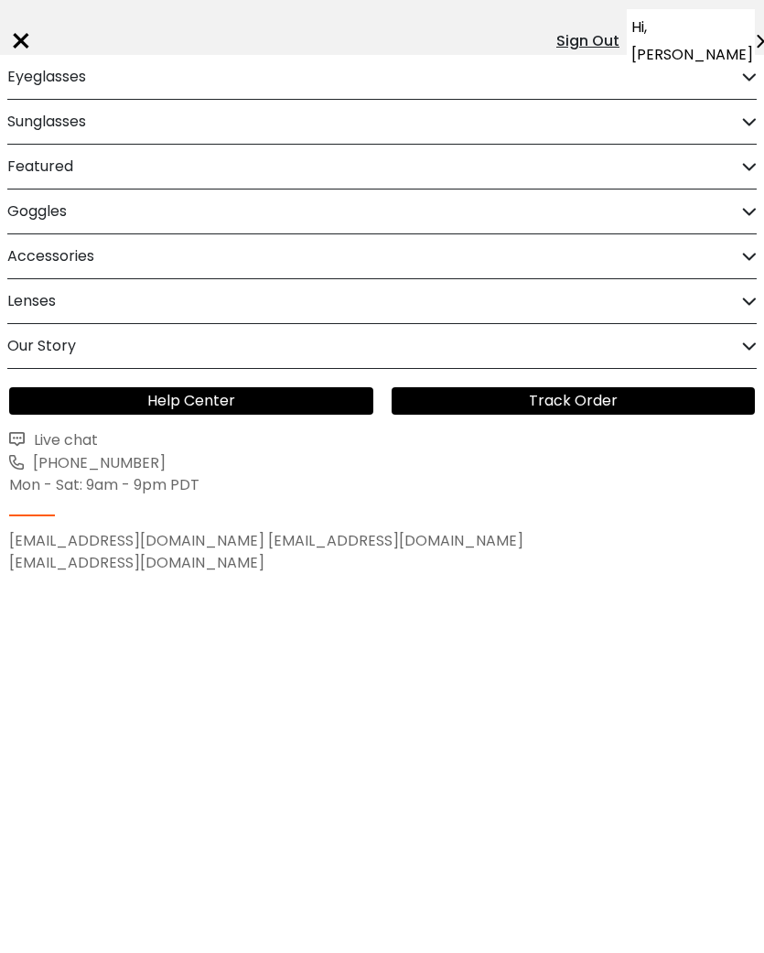
click at [747, 78] on icon at bounding box center [749, 77] width 15 height 14
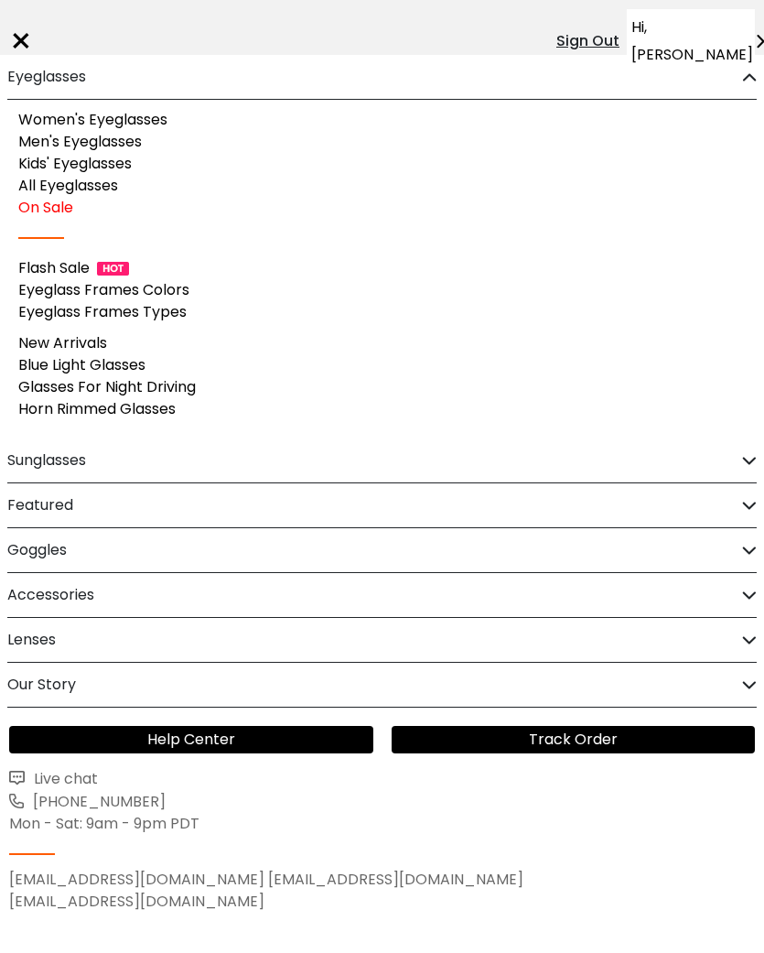
click at [119, 141] on link "Men's Eyeglasses" at bounding box center [80, 141] width 124 height 21
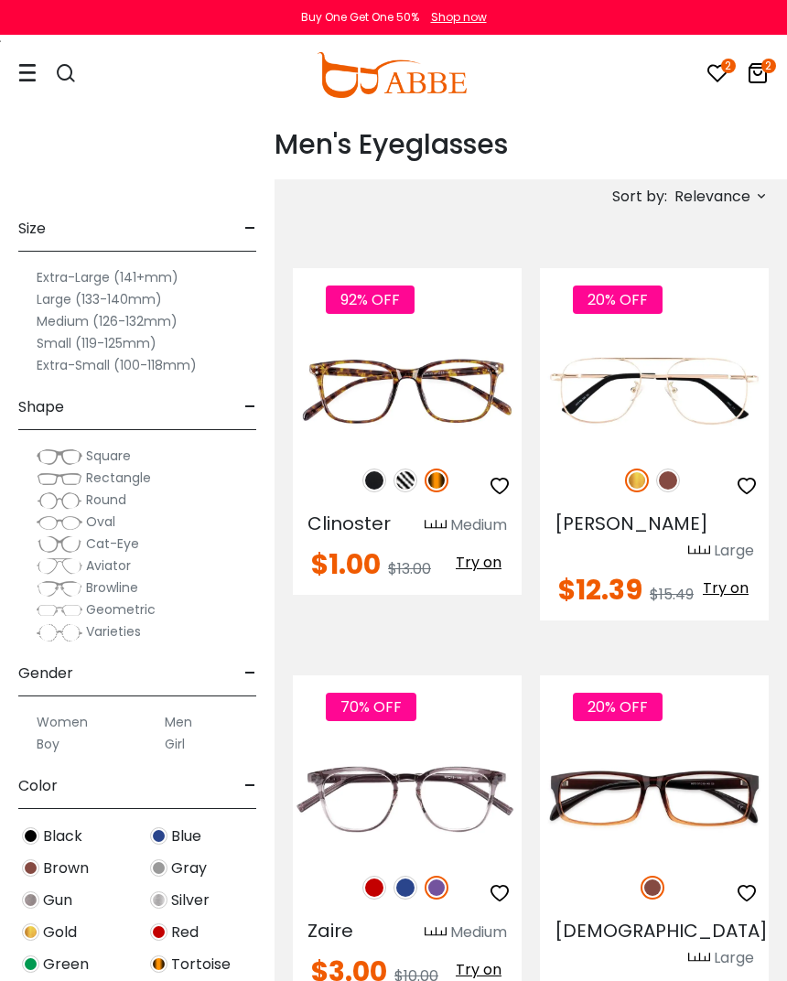
click at [145, 479] on span "Rectangle" at bounding box center [118, 478] width 65 height 18
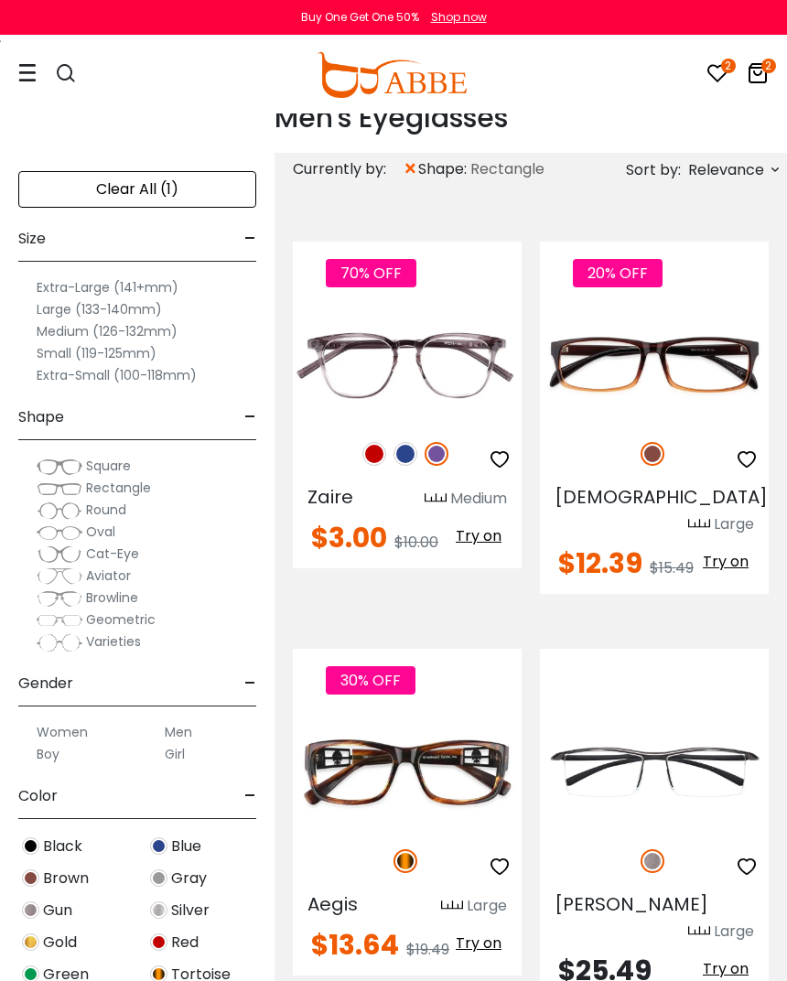
scroll to position [33, 0]
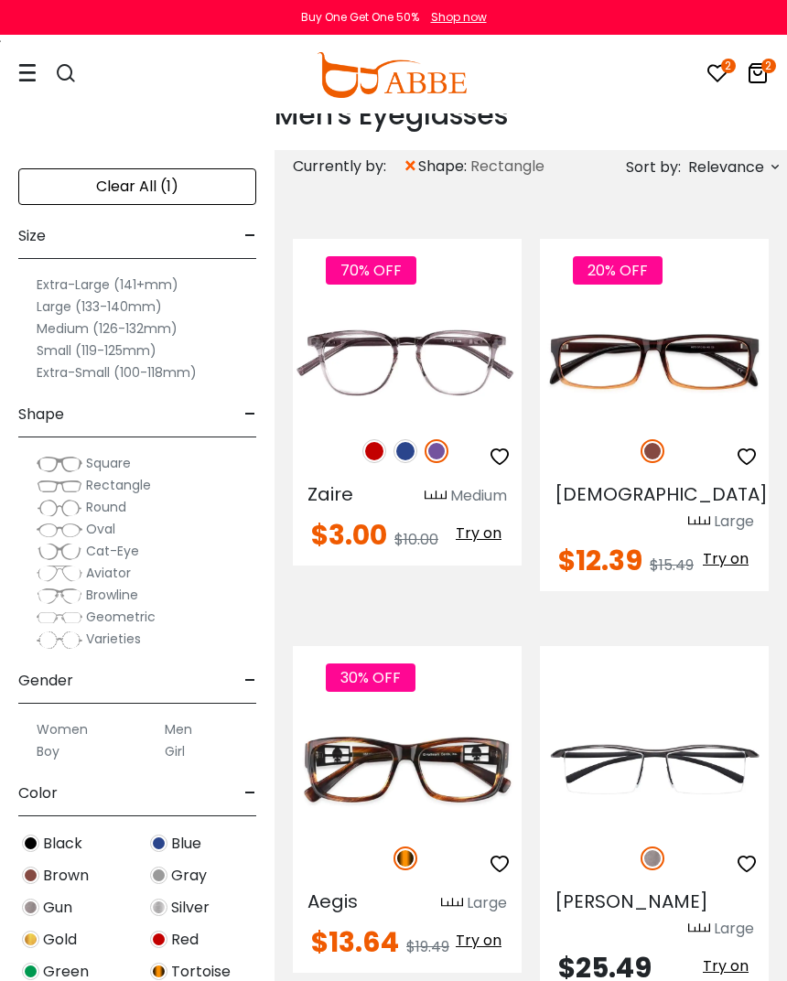
click at [753, 169] on span "Relevance" at bounding box center [726, 167] width 76 height 33
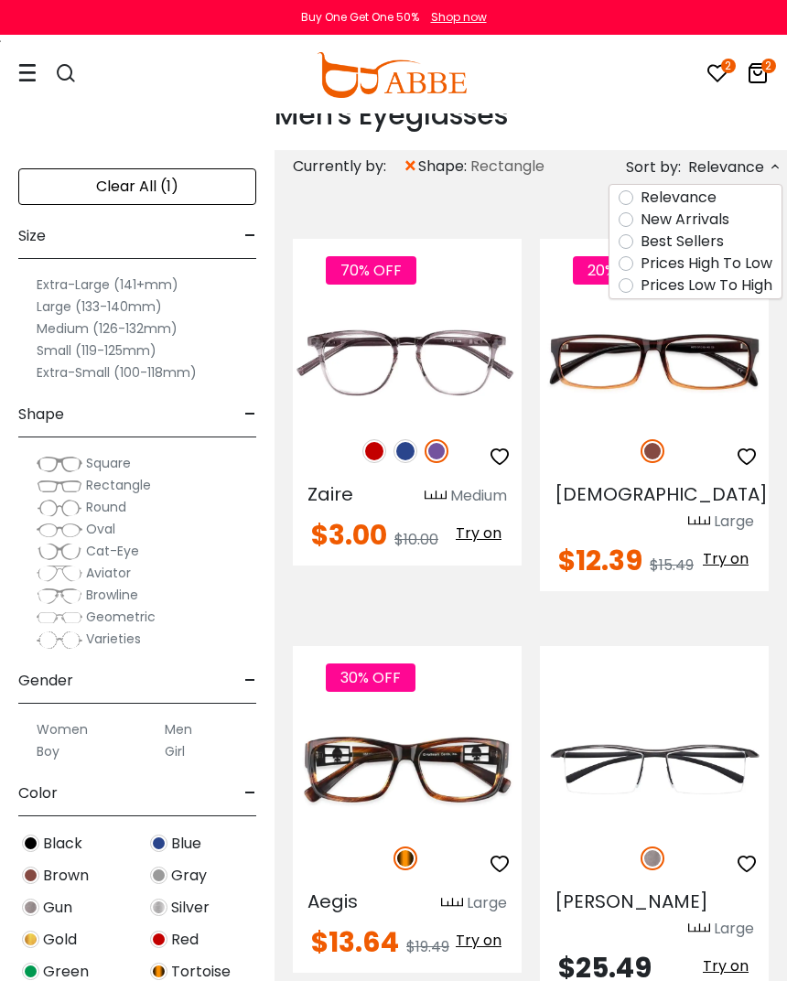
click at [745, 285] on label "Prices Low To High" at bounding box center [707, 286] width 132 height 22
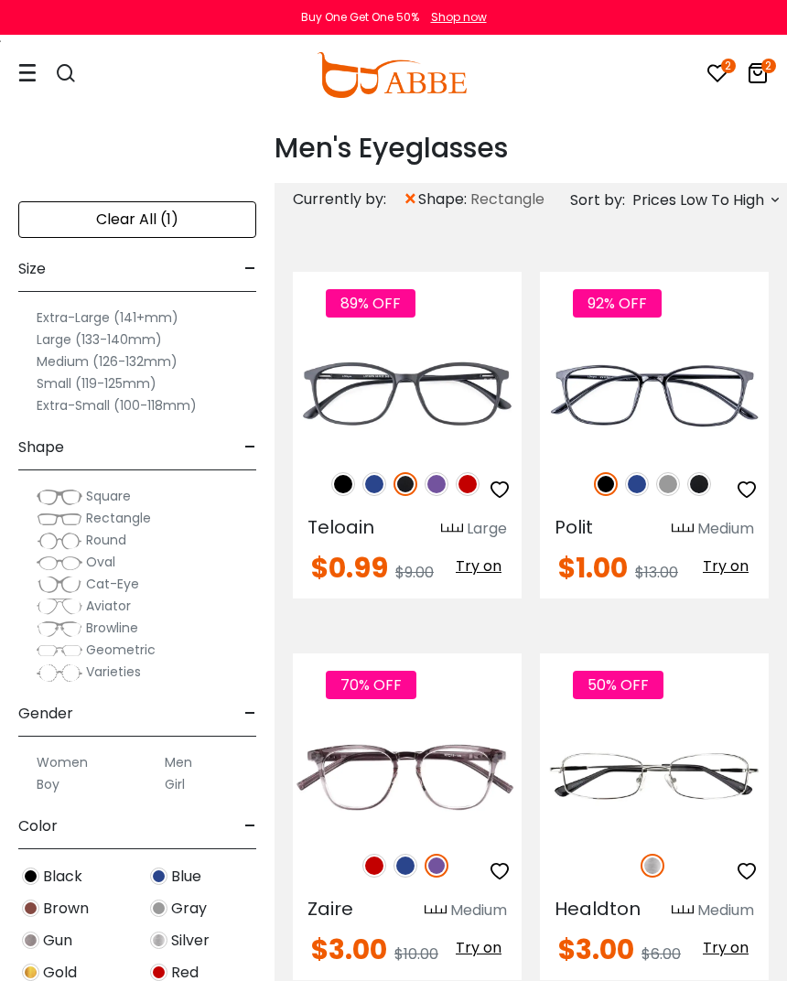
click at [32, 77] on icon at bounding box center [27, 72] width 18 height 19
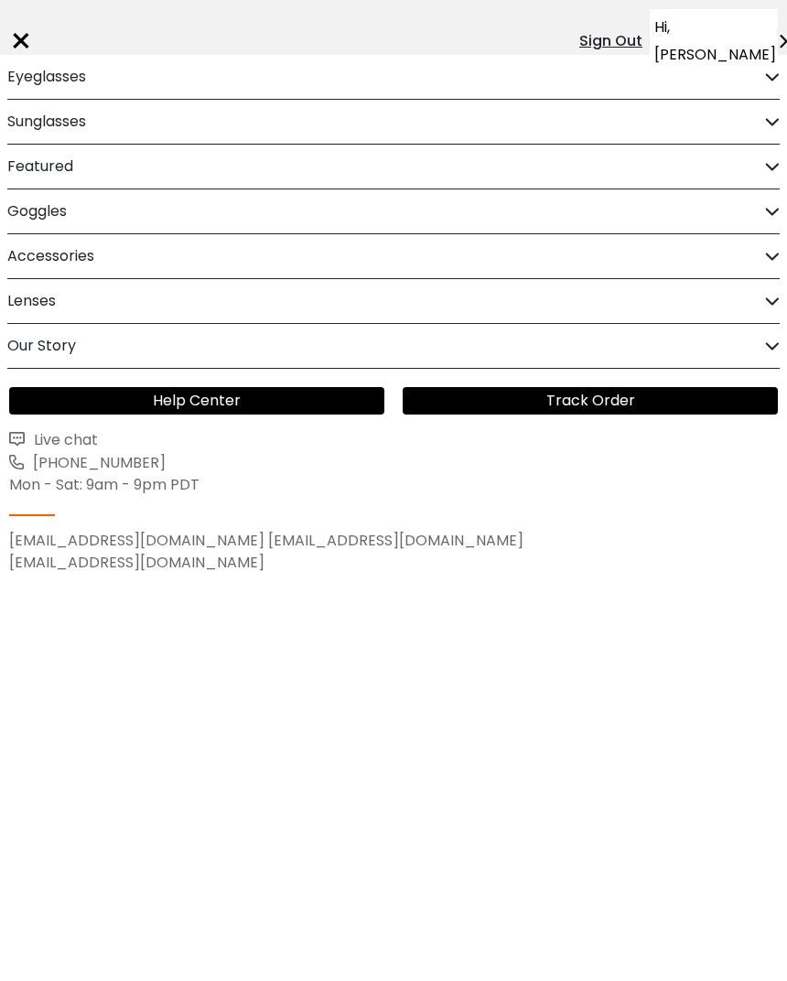
click at [763, 77] on div "Eyeglasses Women's Eyeglasses Men's Eyeglasses Kids' Eyeglasses All Eyeglasses …" at bounding box center [393, 77] width 787 height 45
click at [763, 82] on icon at bounding box center [772, 77] width 15 height 14
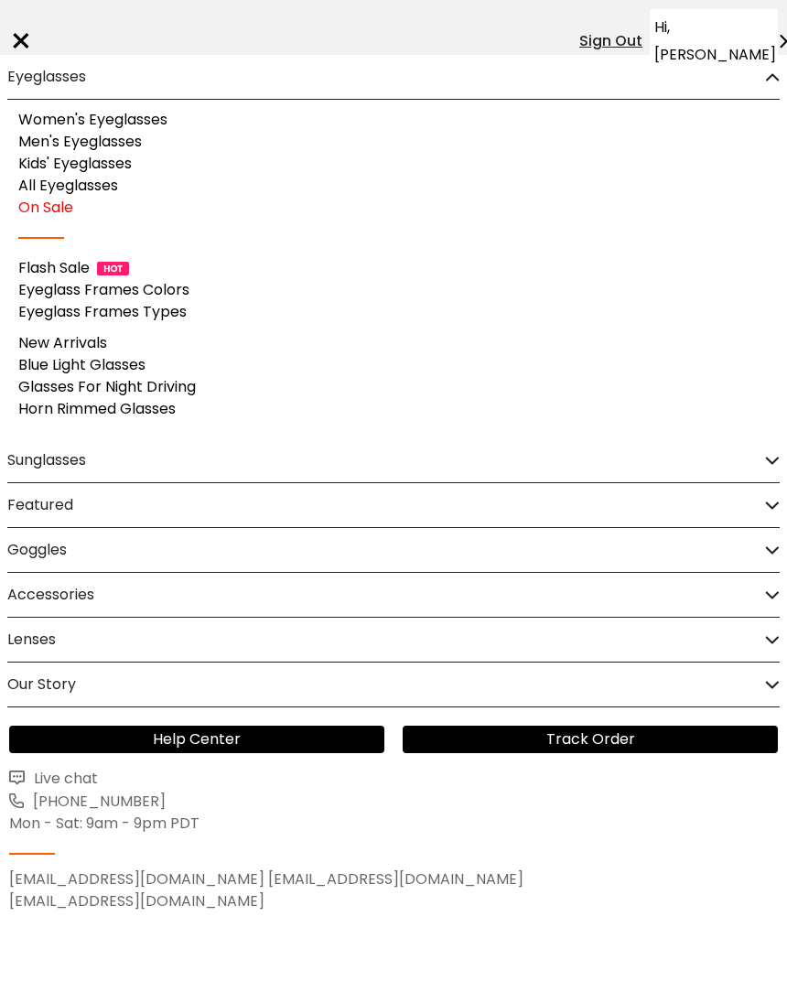
click at [137, 146] on link "Men's Eyeglasses" at bounding box center [80, 141] width 124 height 21
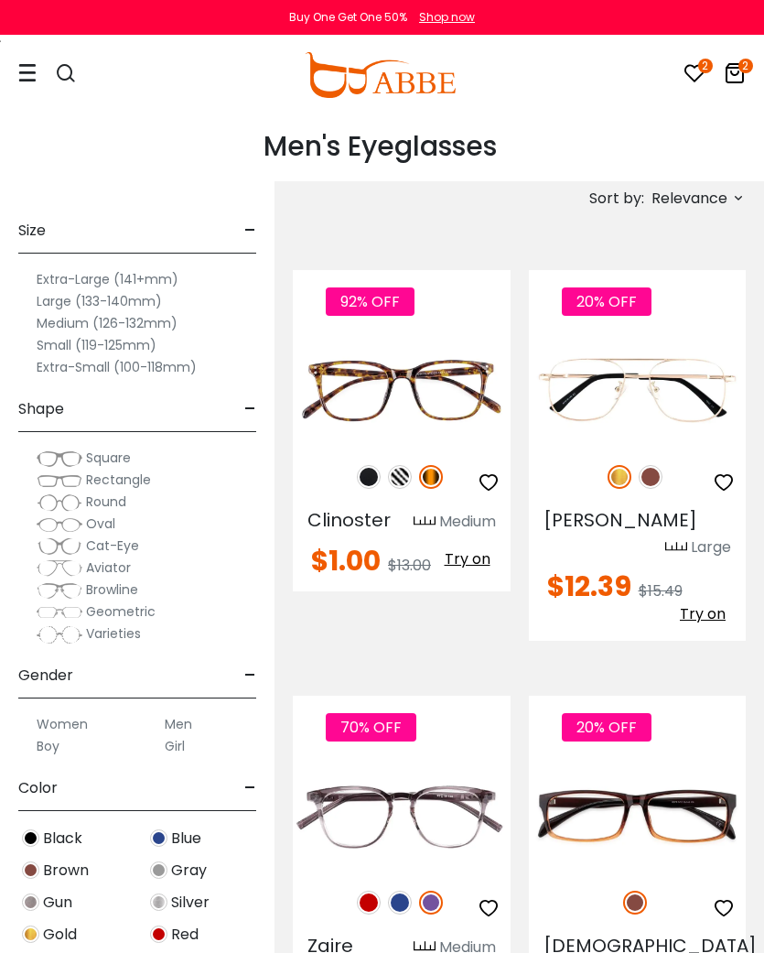
click at [724, 195] on span "Relevance" at bounding box center [690, 198] width 76 height 33
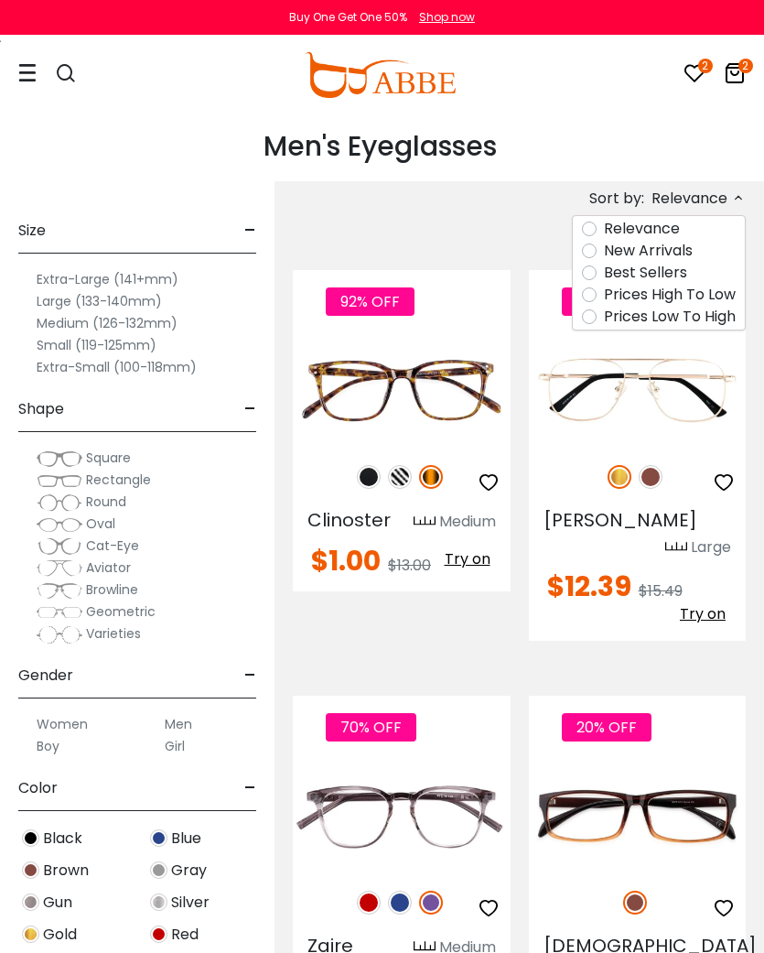
click at [711, 318] on label "Prices Low To High" at bounding box center [670, 317] width 132 height 22
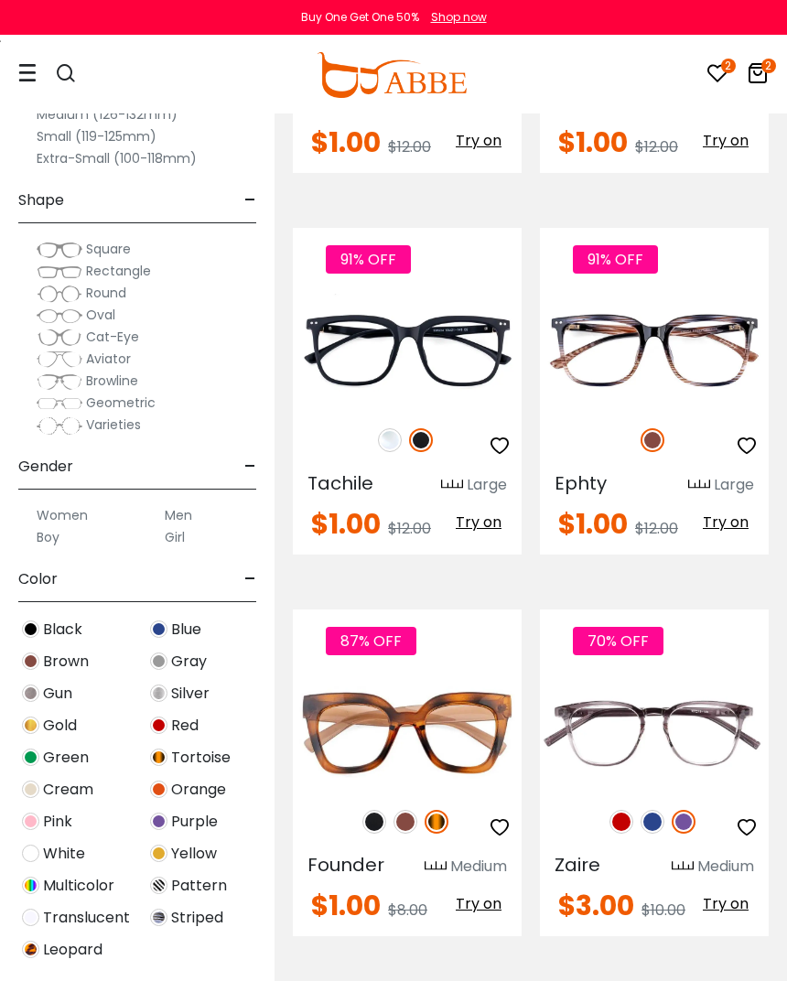
scroll to position [7358, 0]
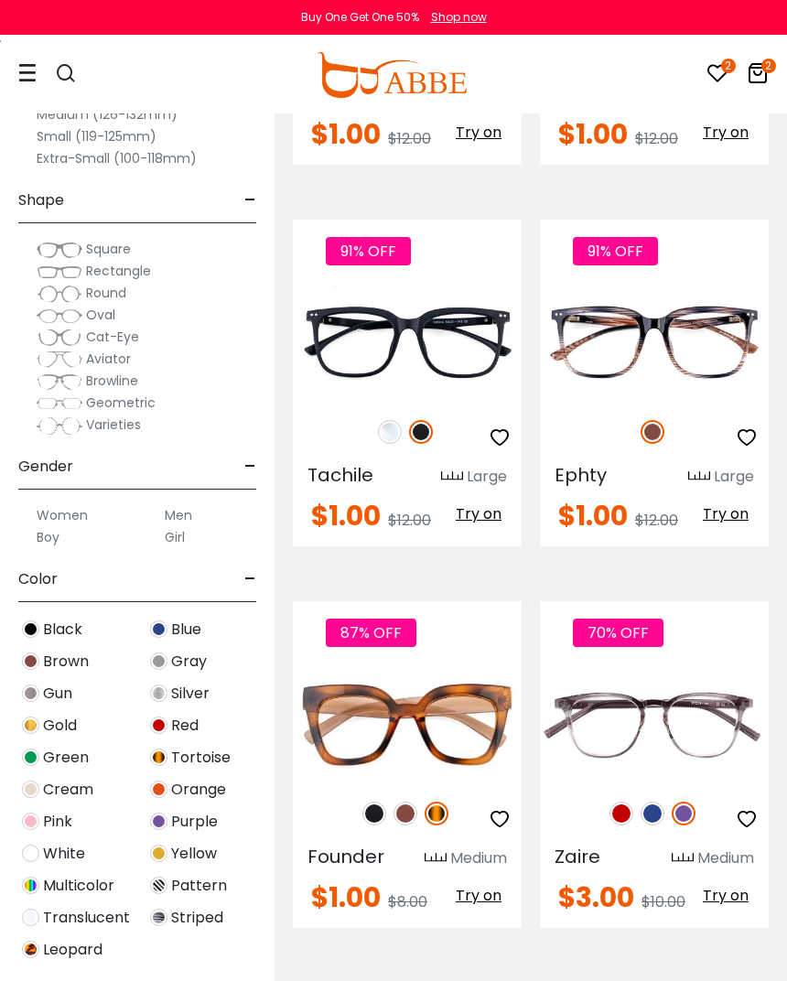
click at [0, 0] on img at bounding box center [0, 0] width 0 height 0
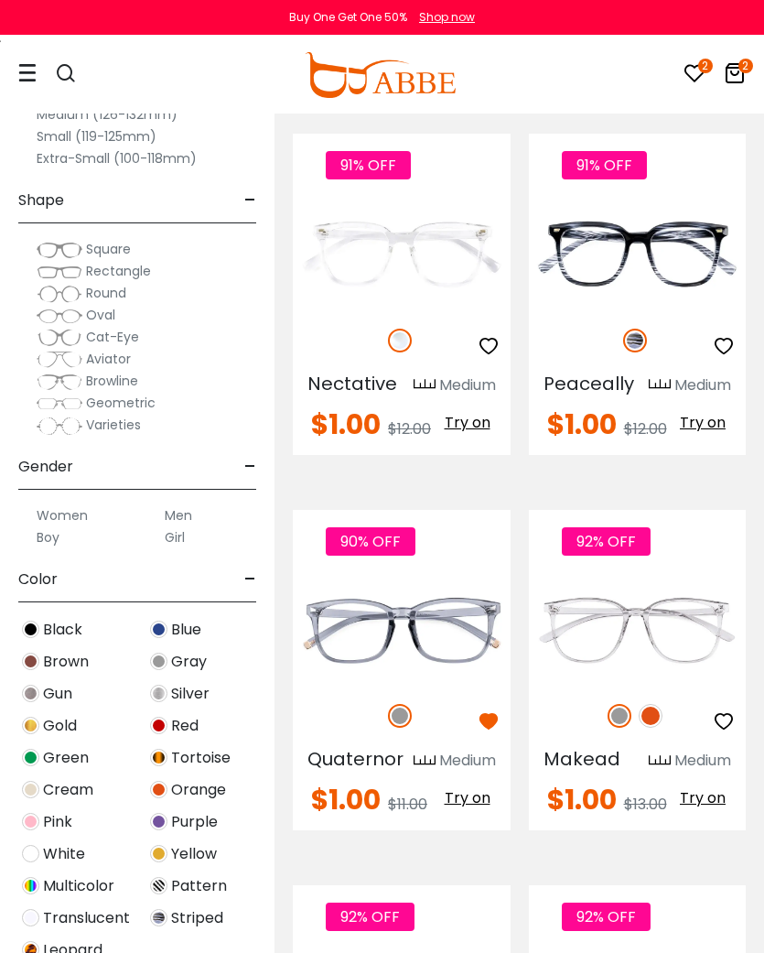
scroll to position [3975, 0]
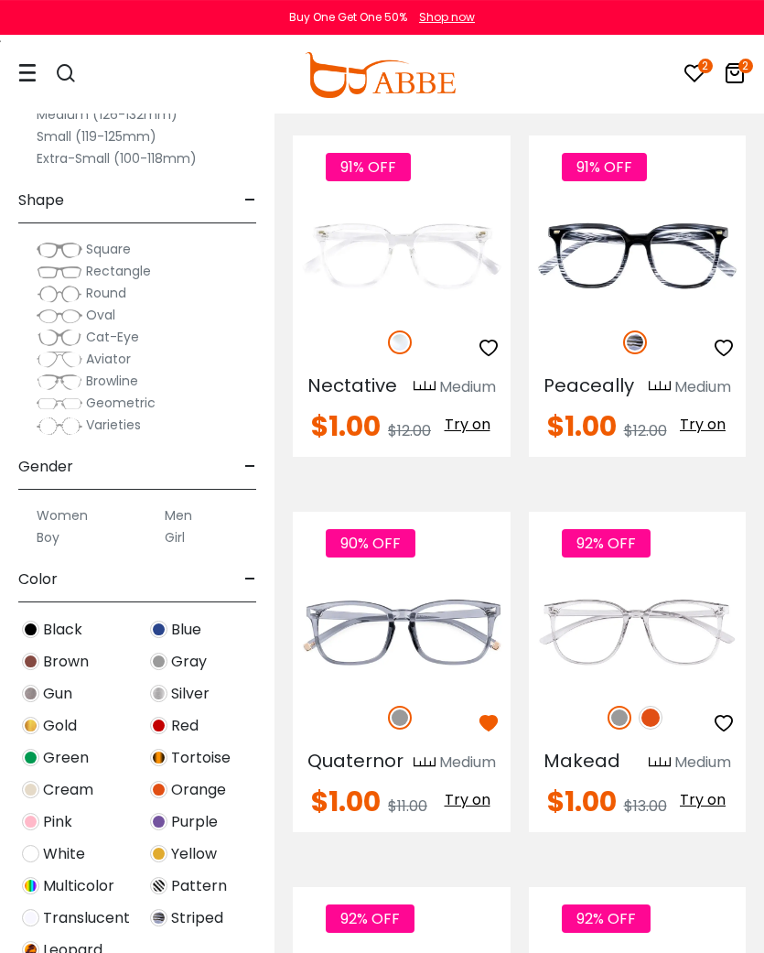
click at [730, 359] on icon "button" at bounding box center [724, 348] width 22 height 22
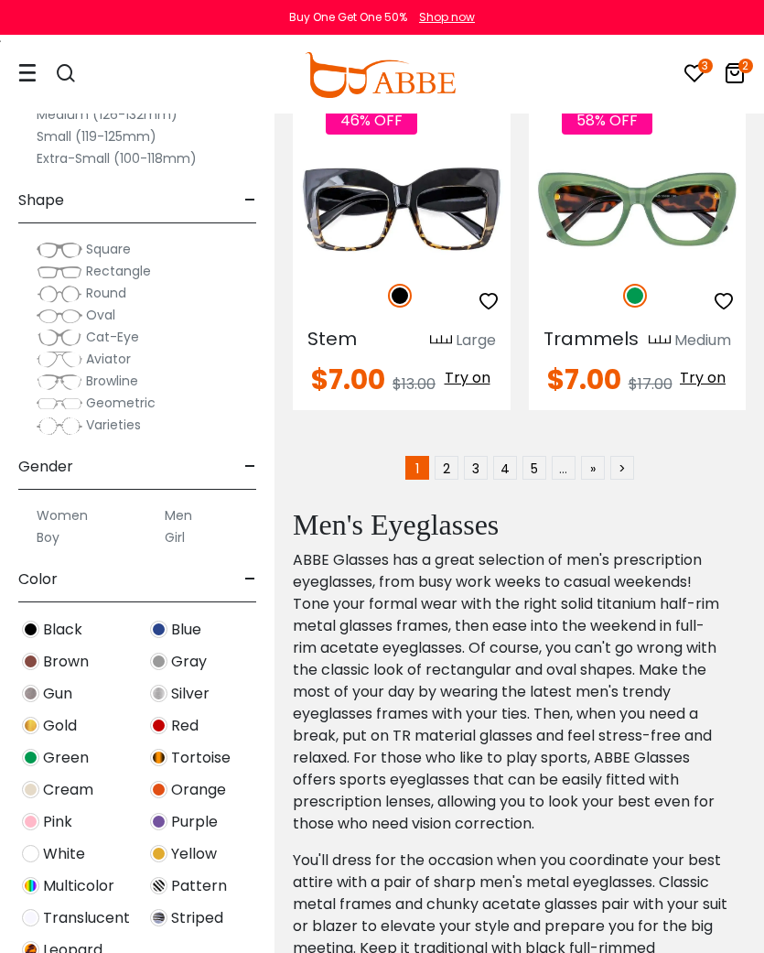
scroll to position [11362, 0]
click at [458, 480] on link "2" at bounding box center [447, 468] width 24 height 24
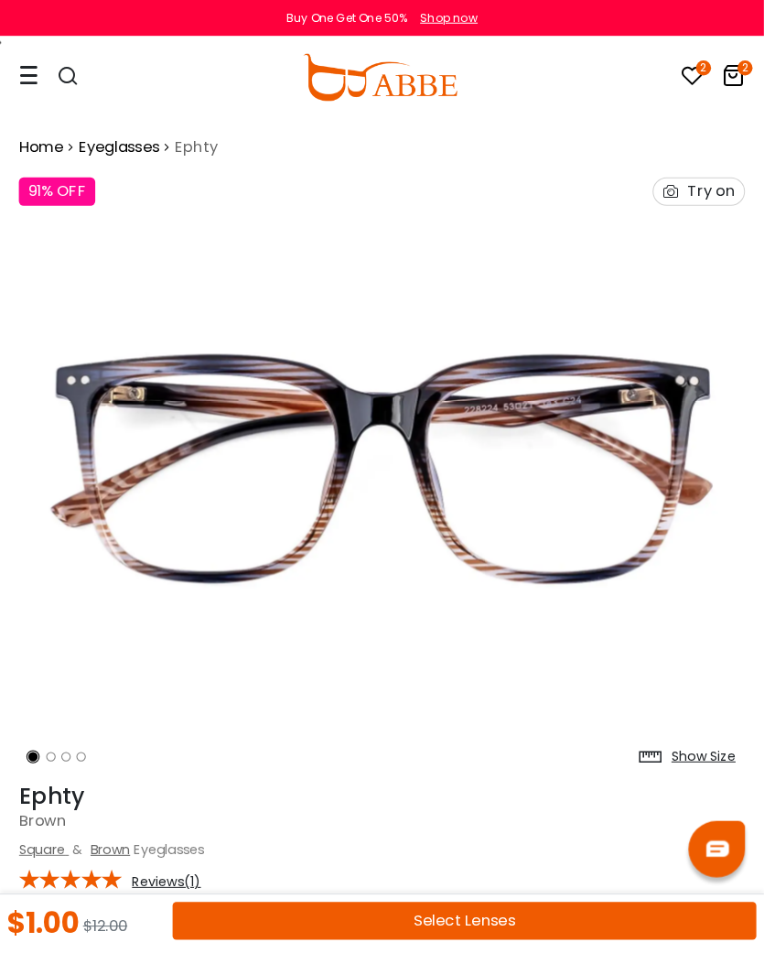
scroll to position [2, 0]
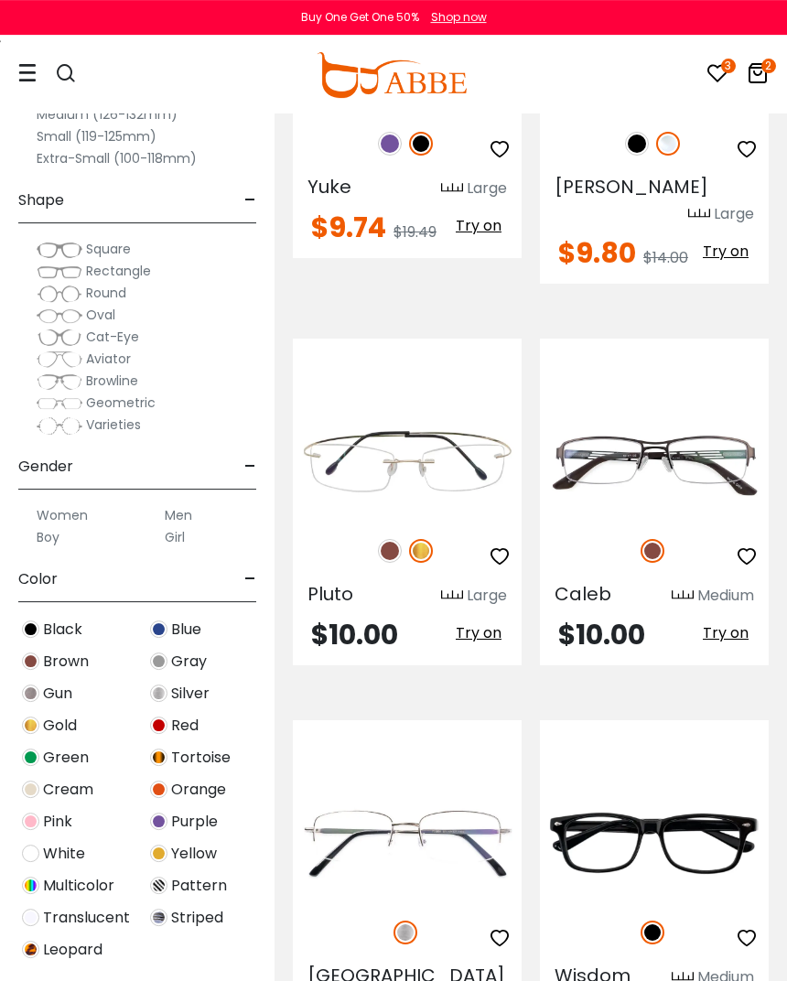
scroll to position [2733, 0]
click at [0, 0] on img at bounding box center [0, 0] width 0 height 0
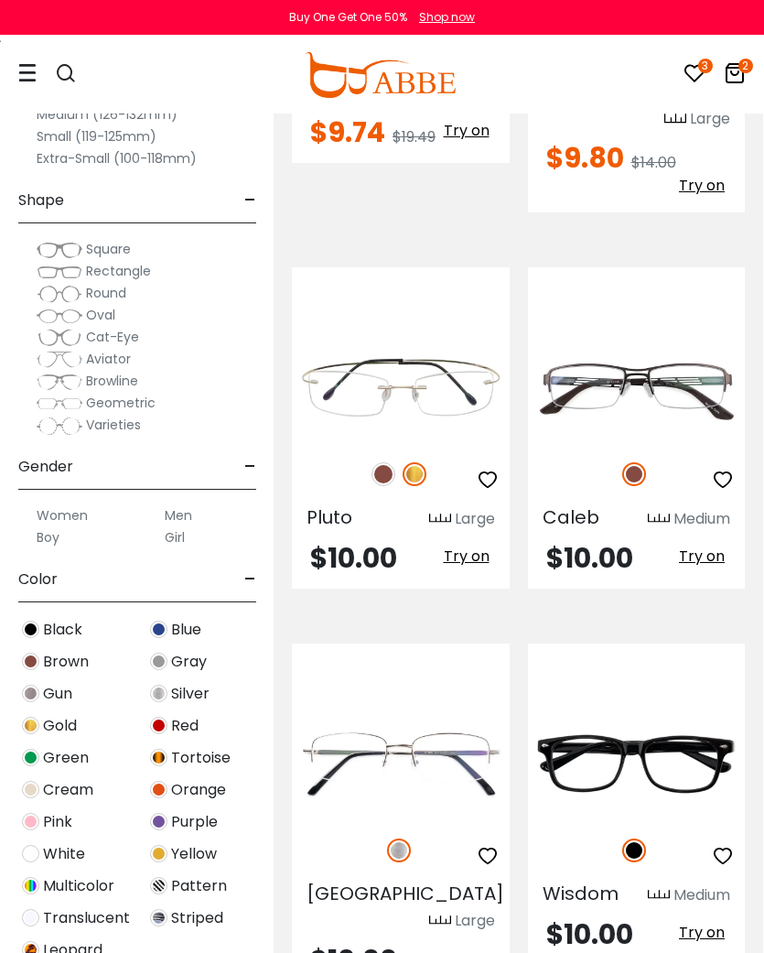
click at [724, 469] on icon "button" at bounding box center [723, 480] width 22 height 22
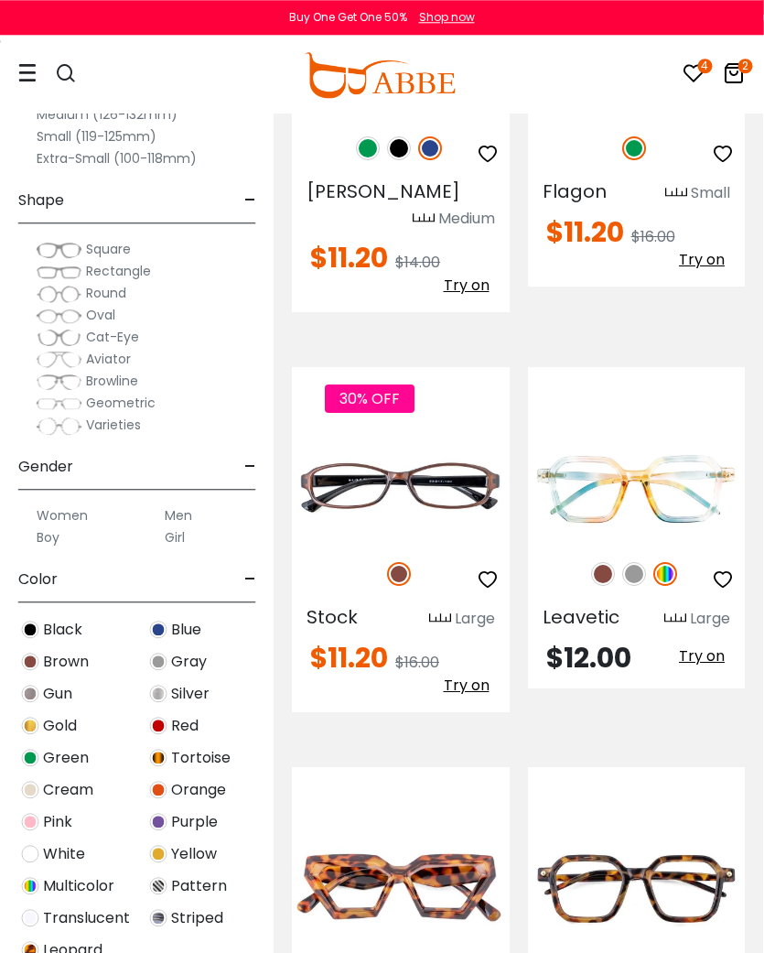
scroll to position [4720, 1]
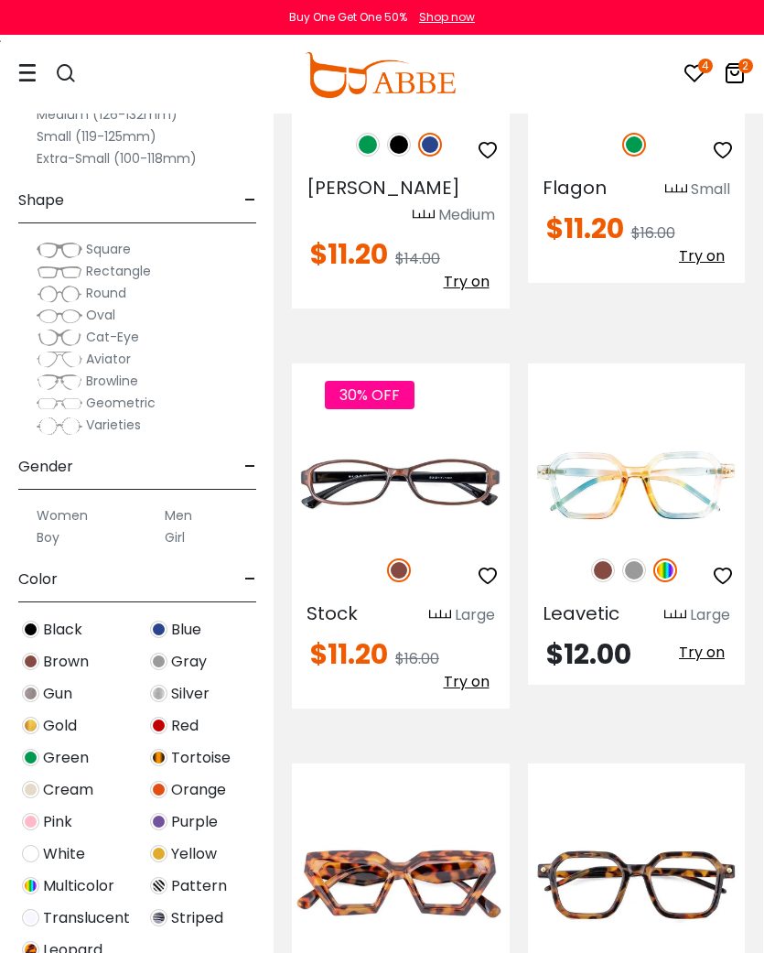
click at [0, 0] on img at bounding box center [0, 0] width 0 height 0
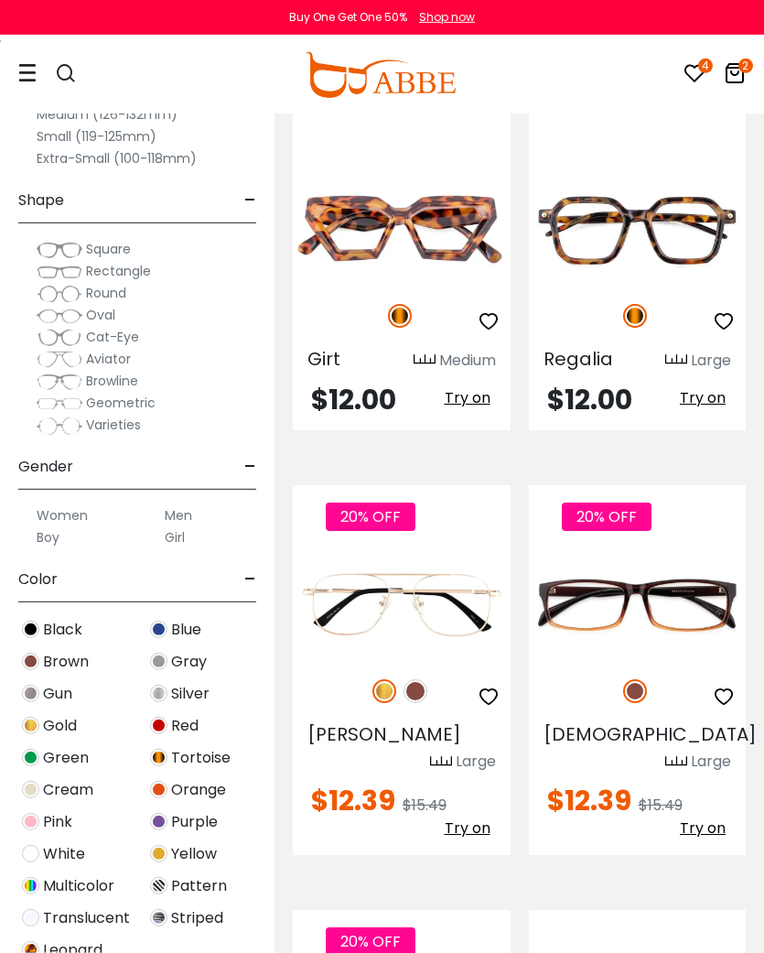
scroll to position [5375, 0]
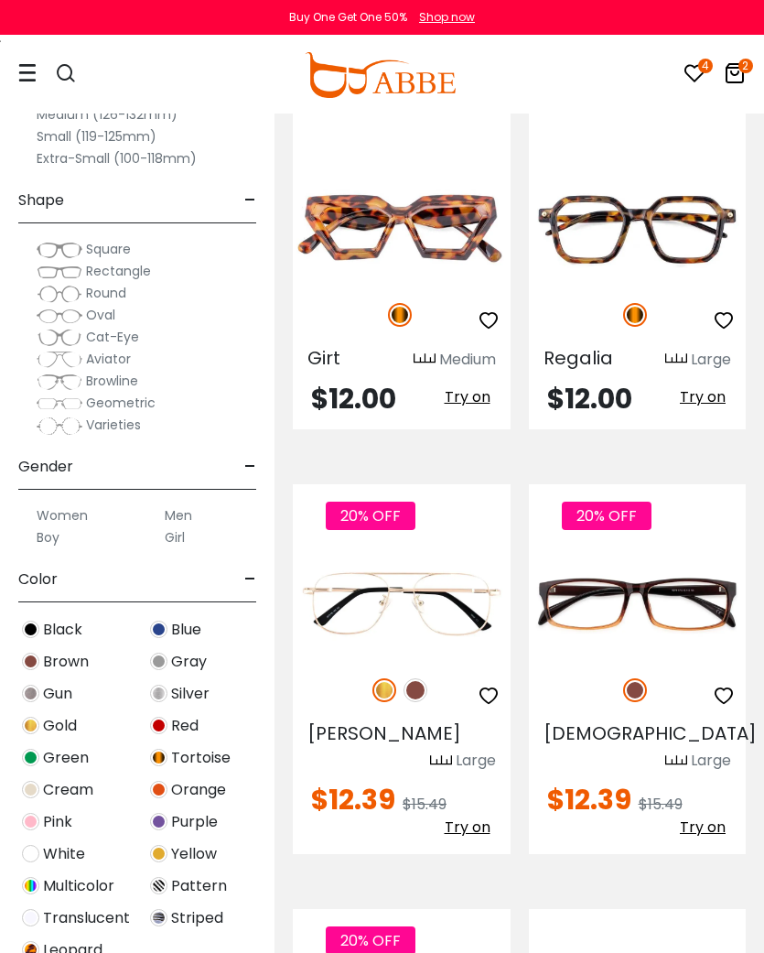
click at [0, 0] on img at bounding box center [0, 0] width 0 height 0
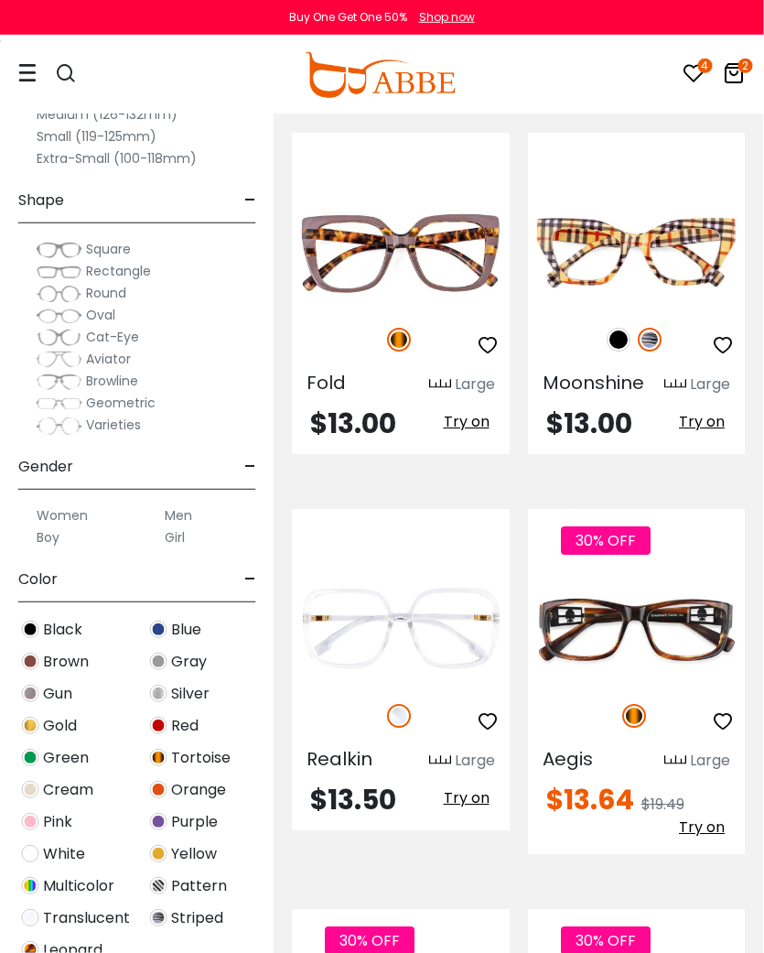
scroll to position [0, 0]
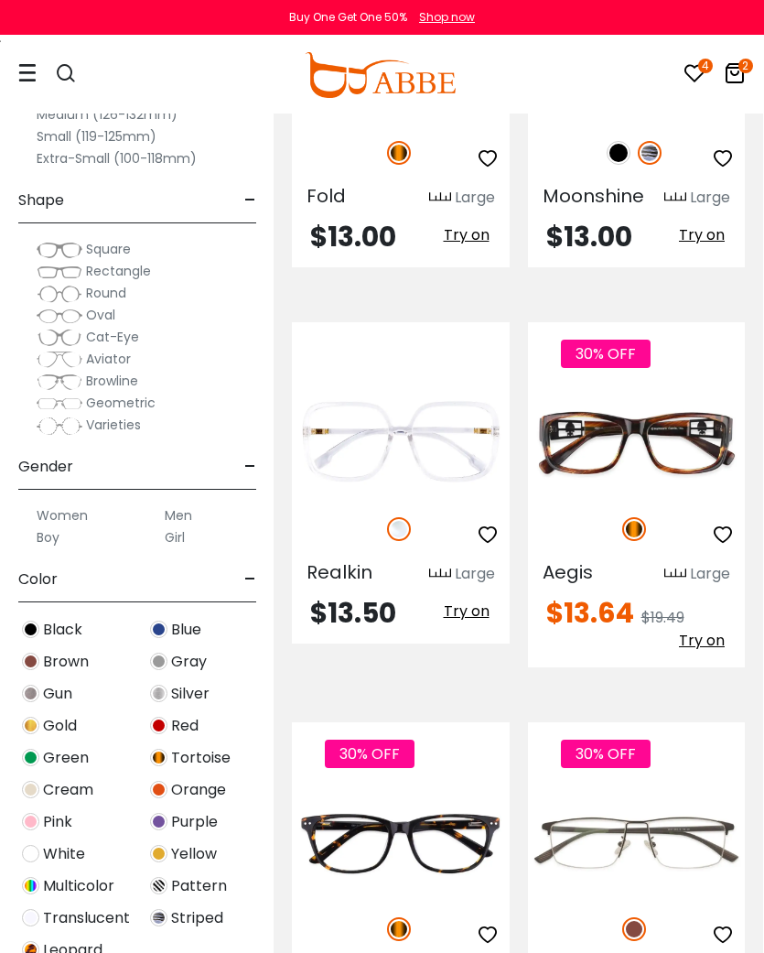
click at [0, 0] on img at bounding box center [0, 0] width 0 height 0
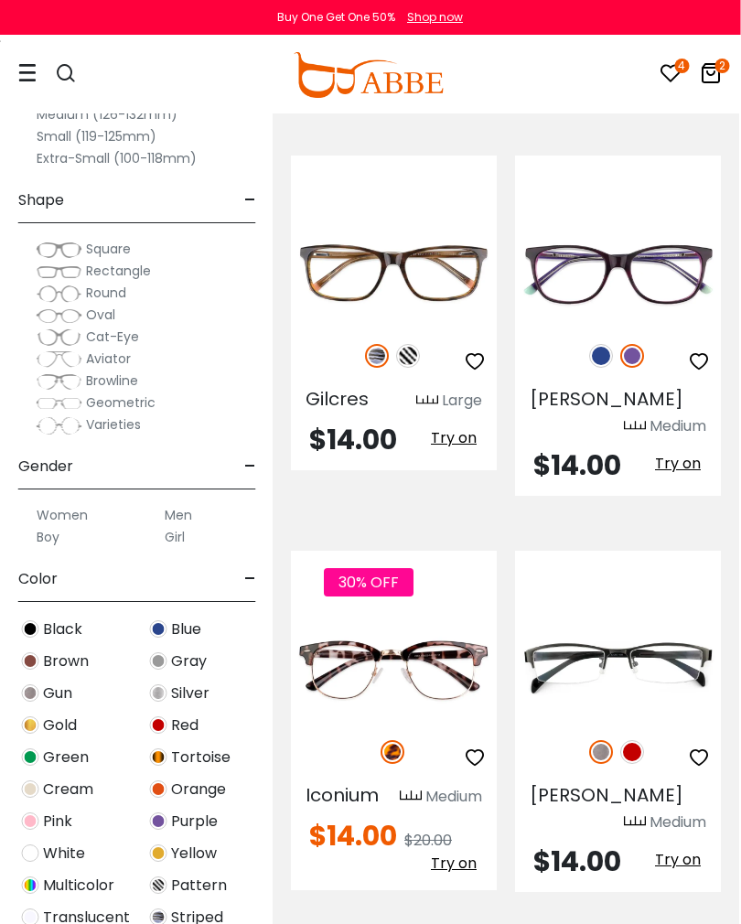
click at [0, 0] on img at bounding box center [0, 0] width 0 height 0
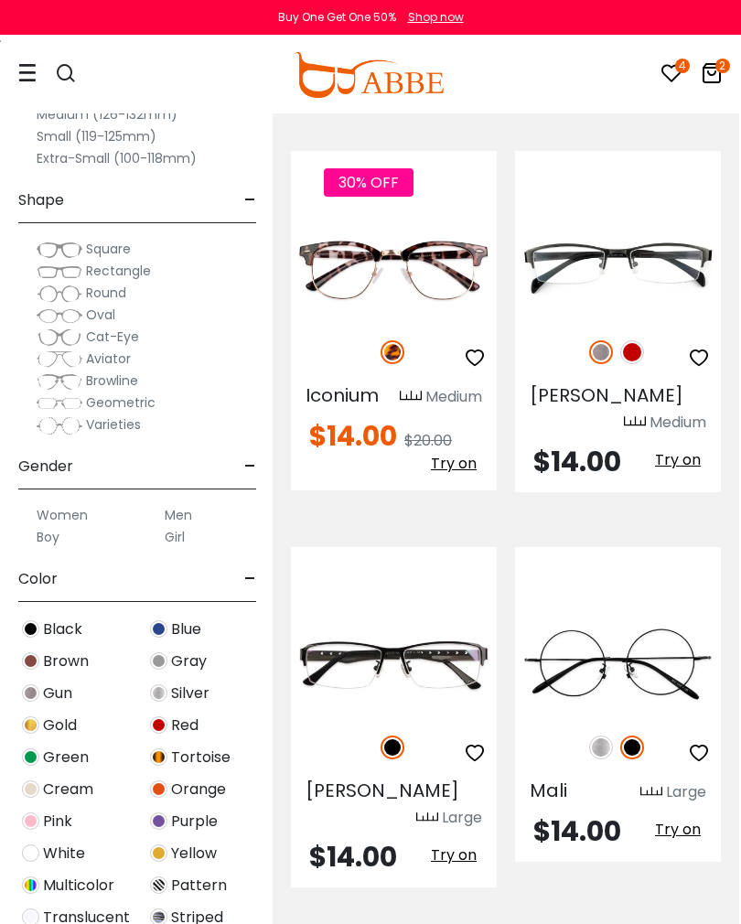
click at [0, 0] on img at bounding box center [0, 0] width 0 height 0
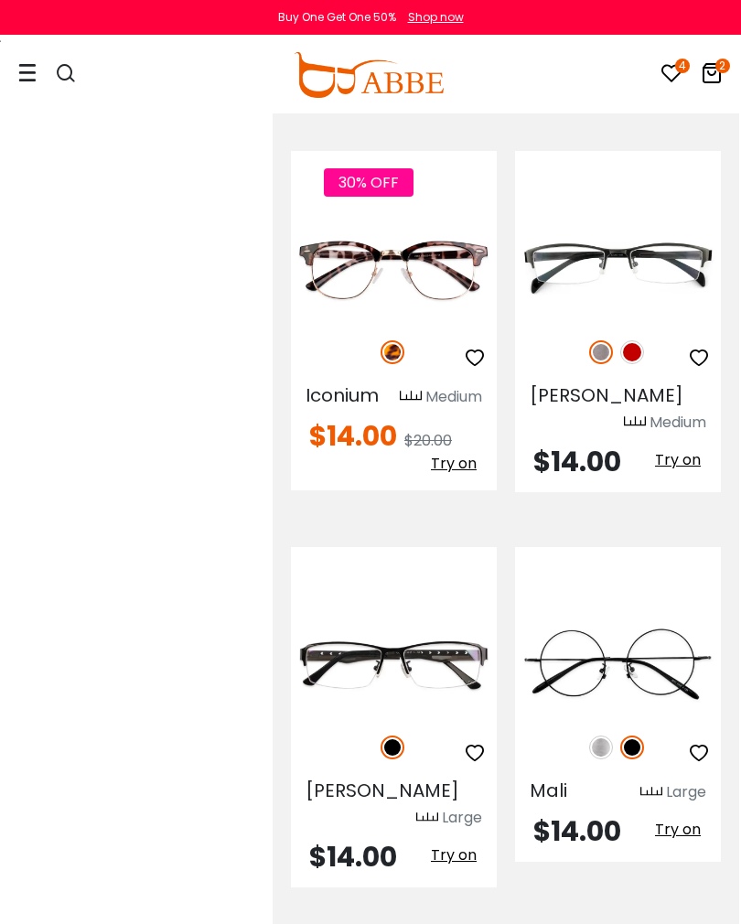
scroll to position [9609, 2]
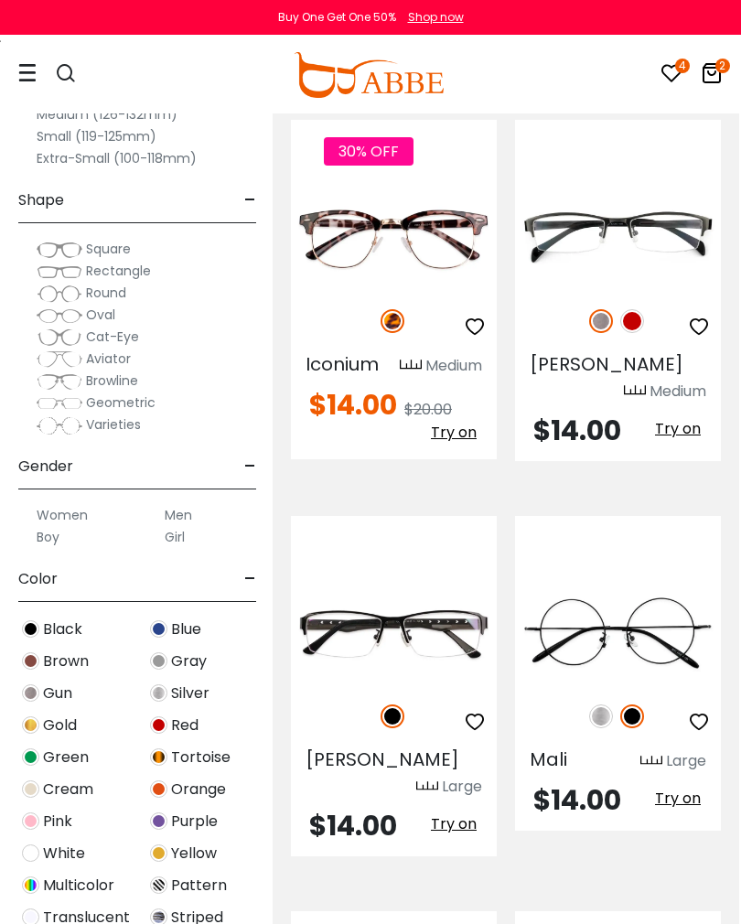
click at [473, 711] on icon "button" at bounding box center [475, 722] width 22 height 22
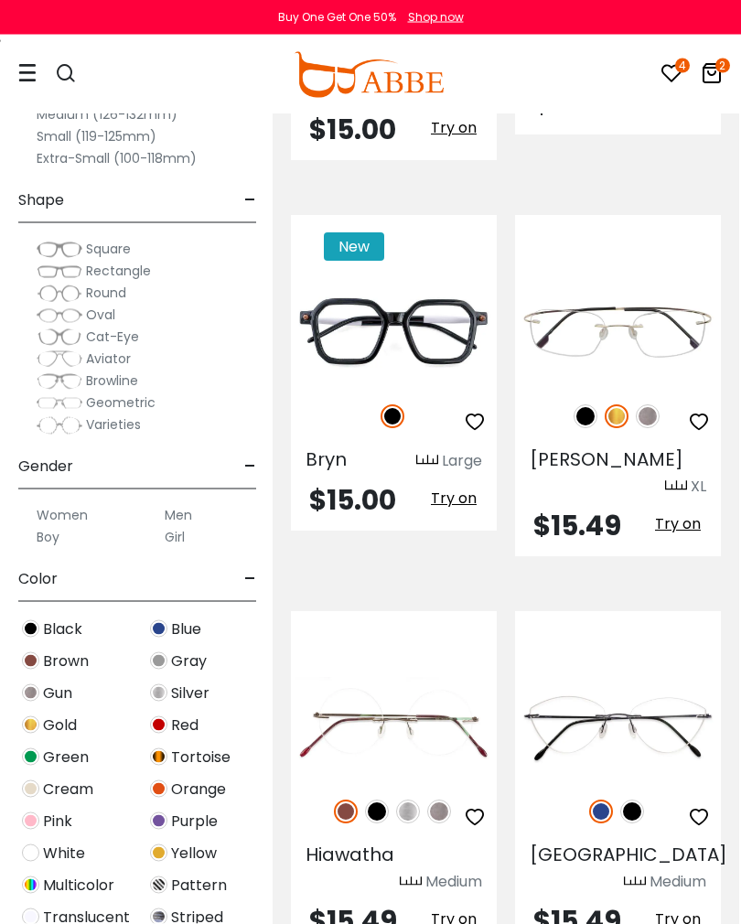
scroll to position [11100, 2]
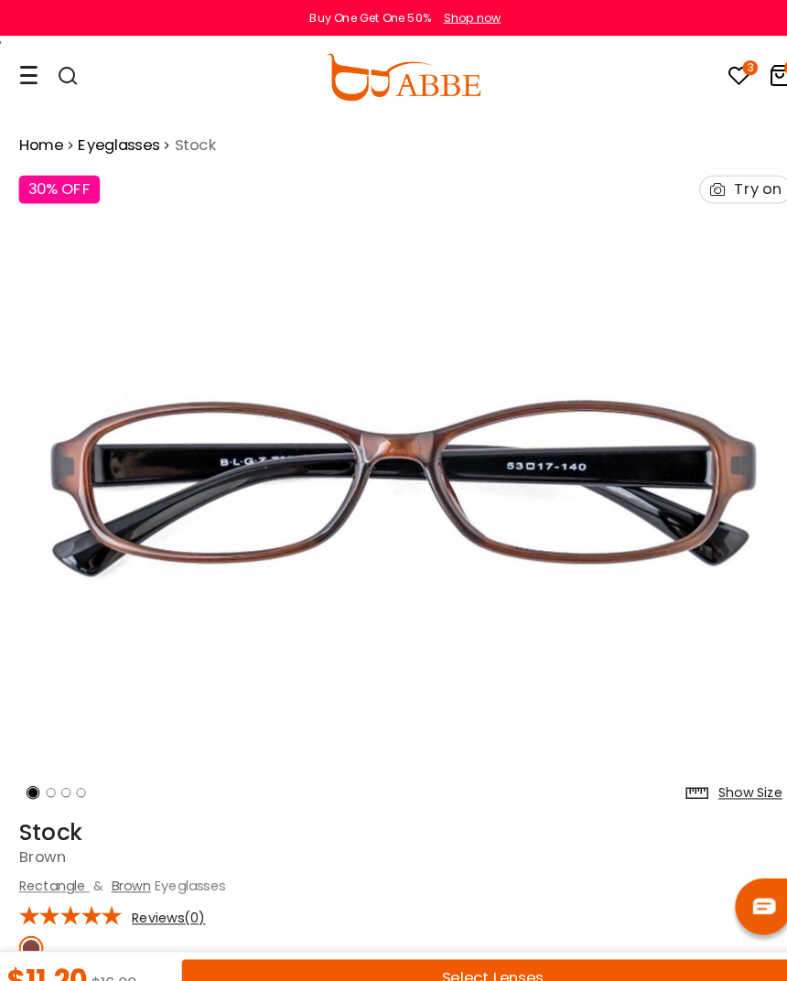
scroll to position [4, 0]
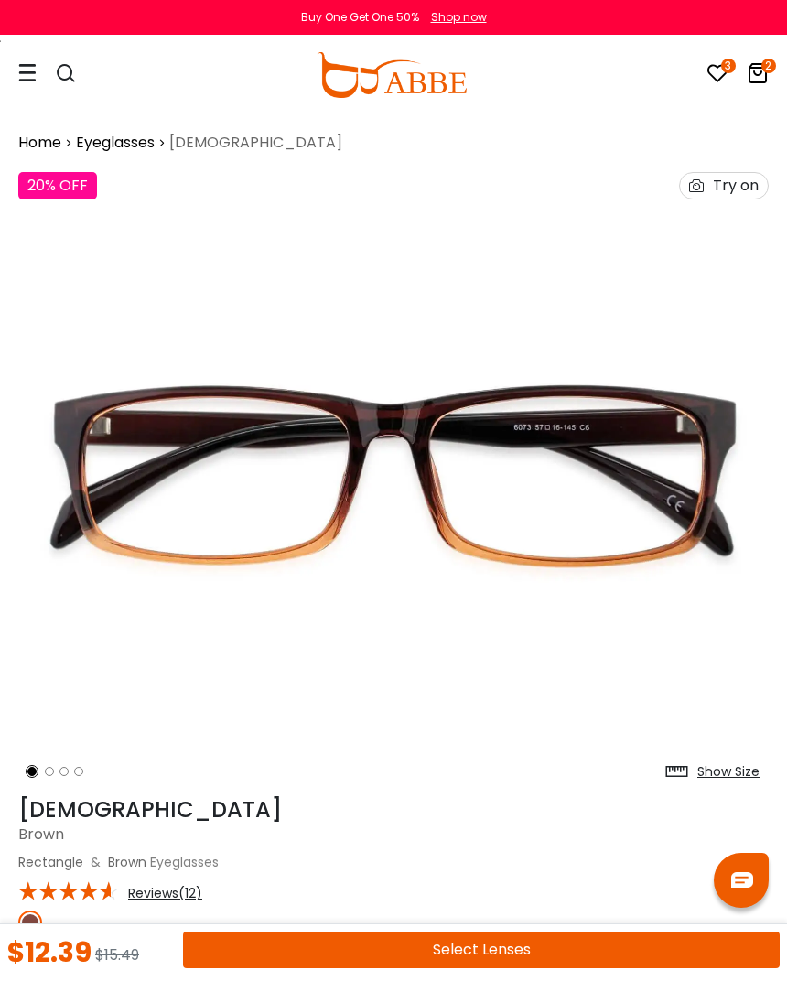
click at [653, 502] on img at bounding box center [393, 475] width 750 height 625
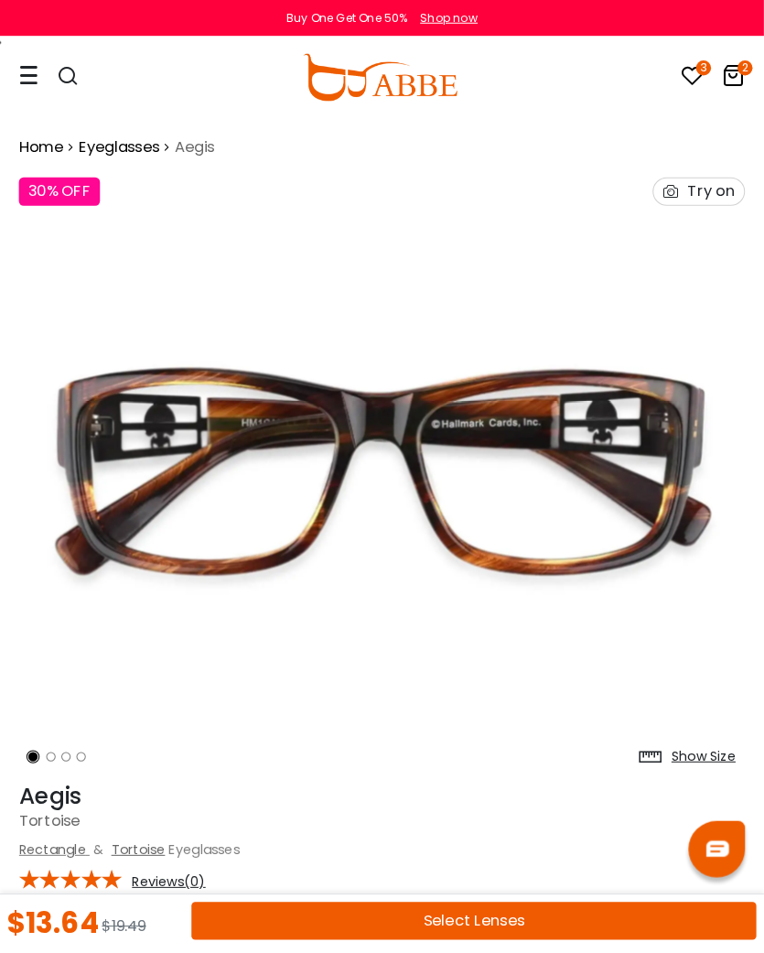
scroll to position [2, 23]
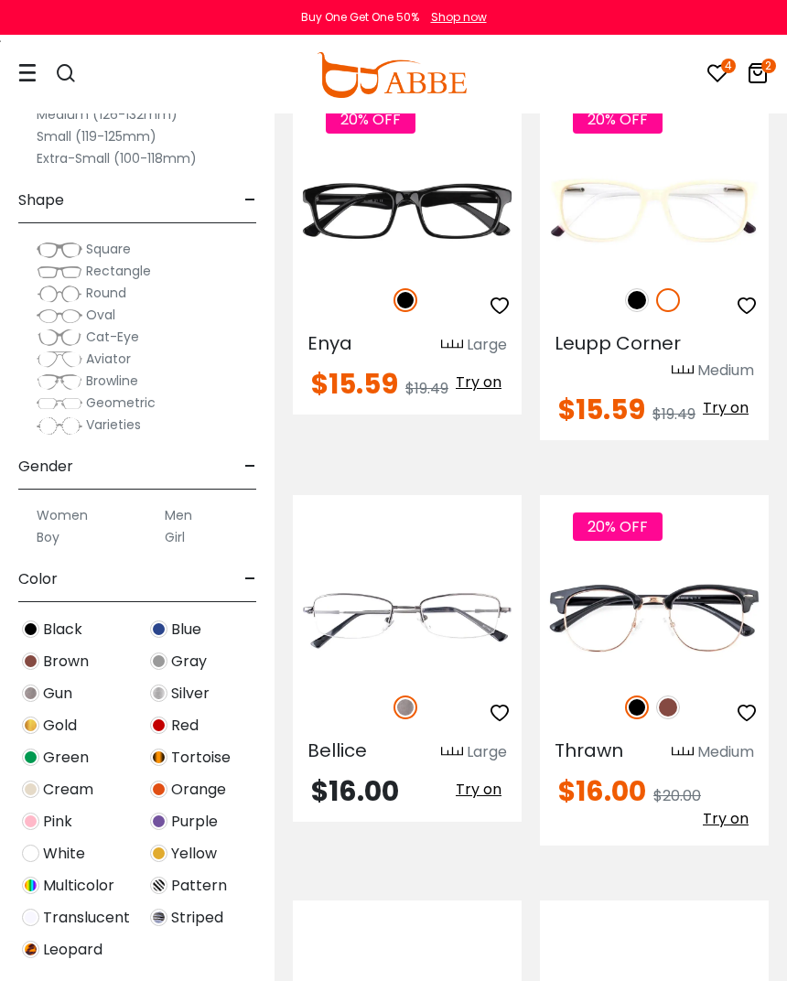
scroll to position [999, 0]
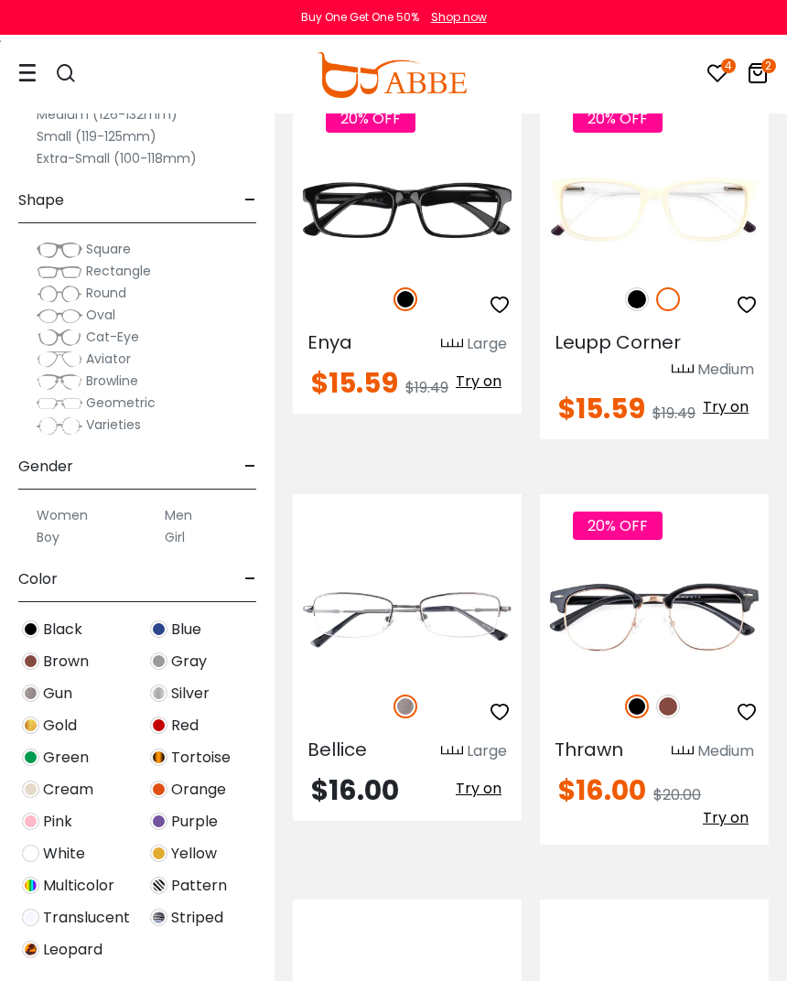
click at [763, 72] on icon "2" at bounding box center [768, 66] width 15 height 15
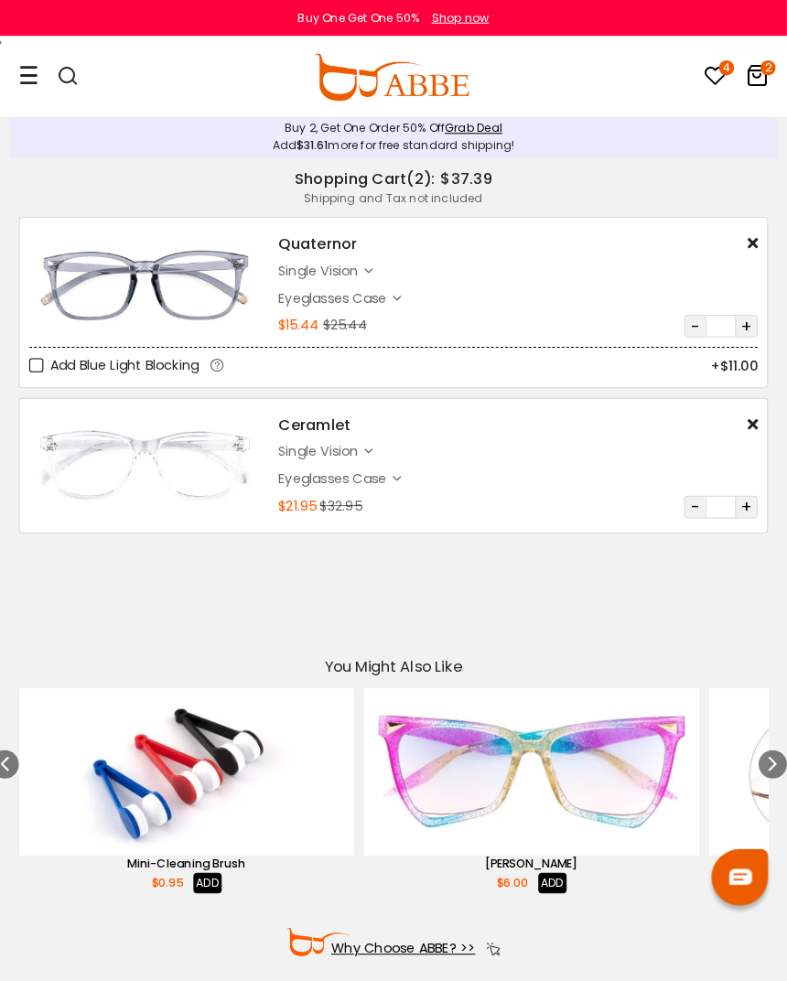
scroll to position [4, 0]
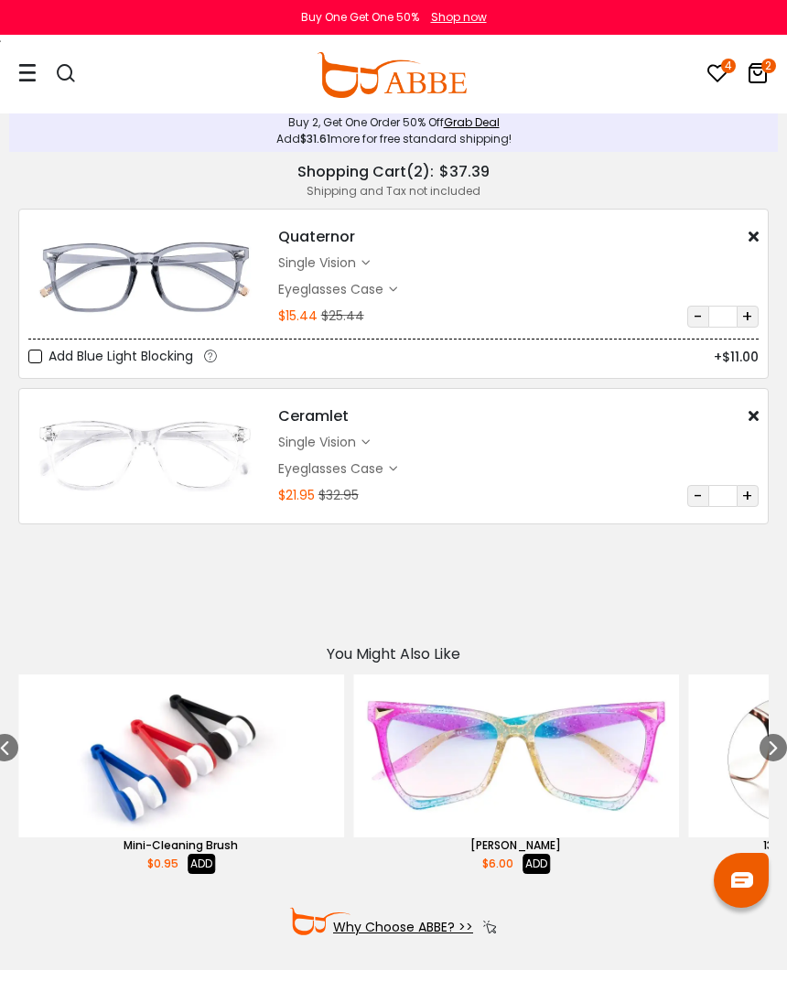
click at [174, 268] on img at bounding box center [144, 276] width 232 height 115
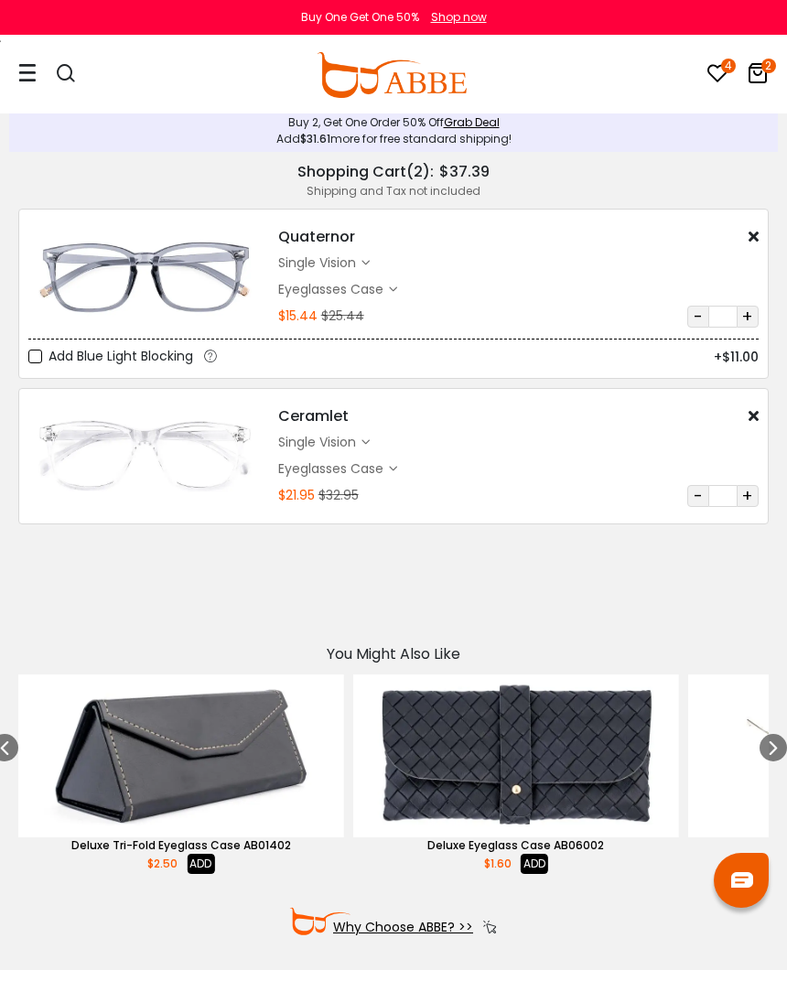
scroll to position [0, 0]
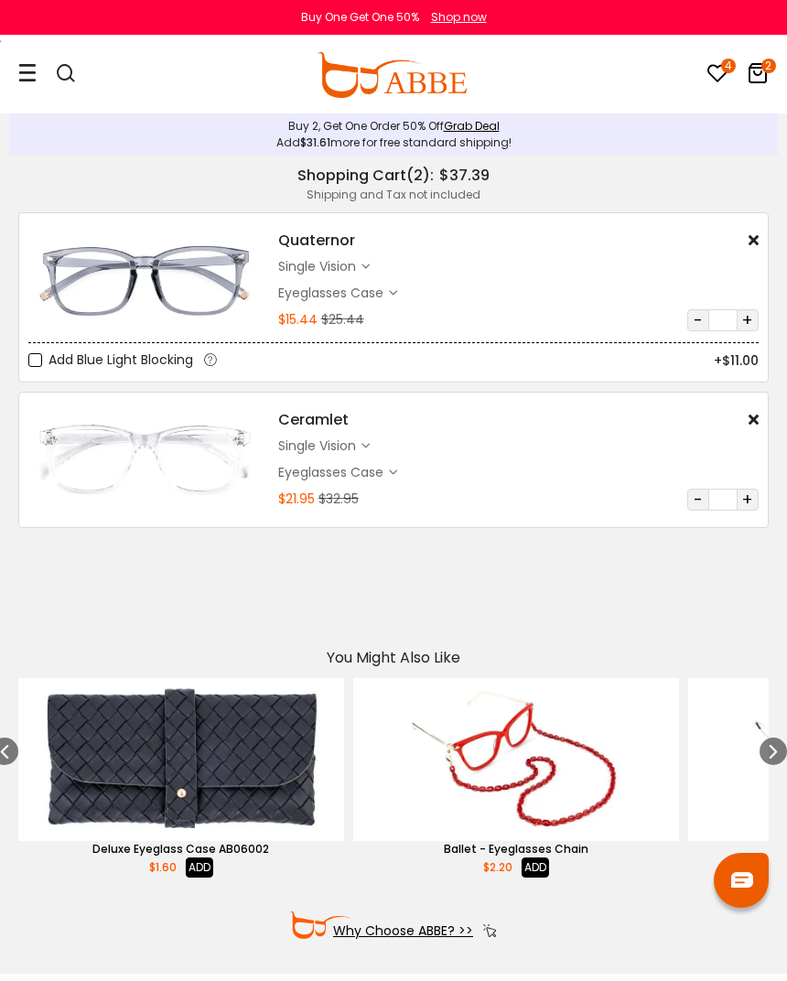
click at [369, 439] on div "single vision" at bounding box center [324, 446] width 92 height 19
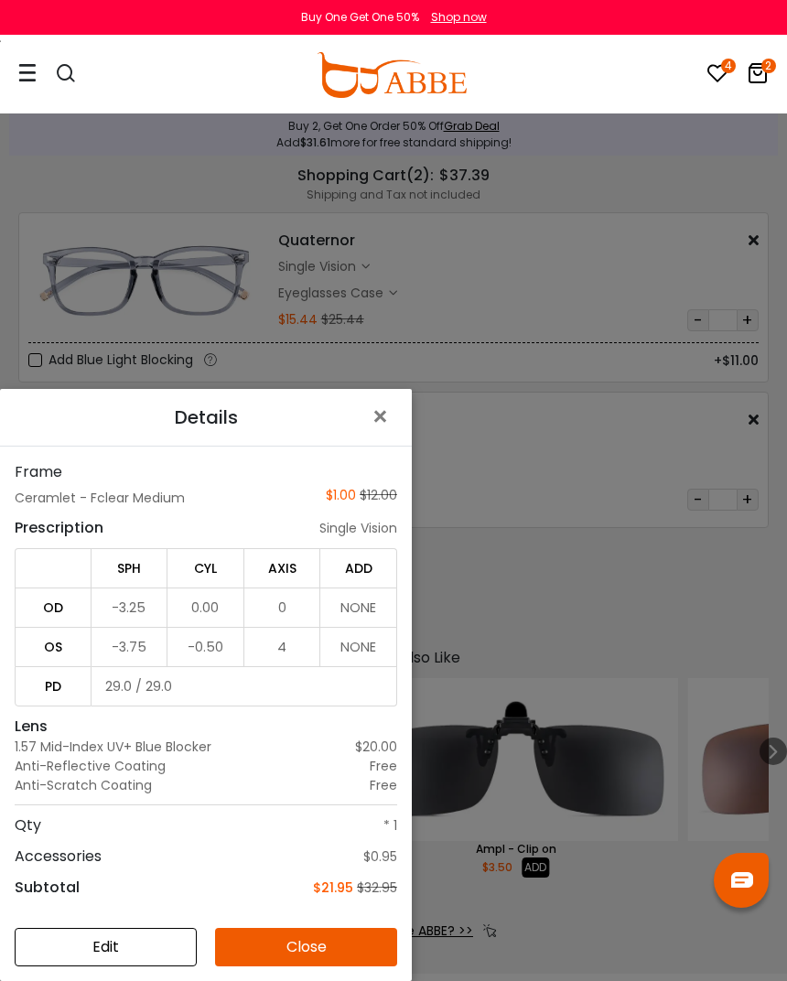
click at [383, 426] on span "×" at bounding box center [384, 416] width 27 height 39
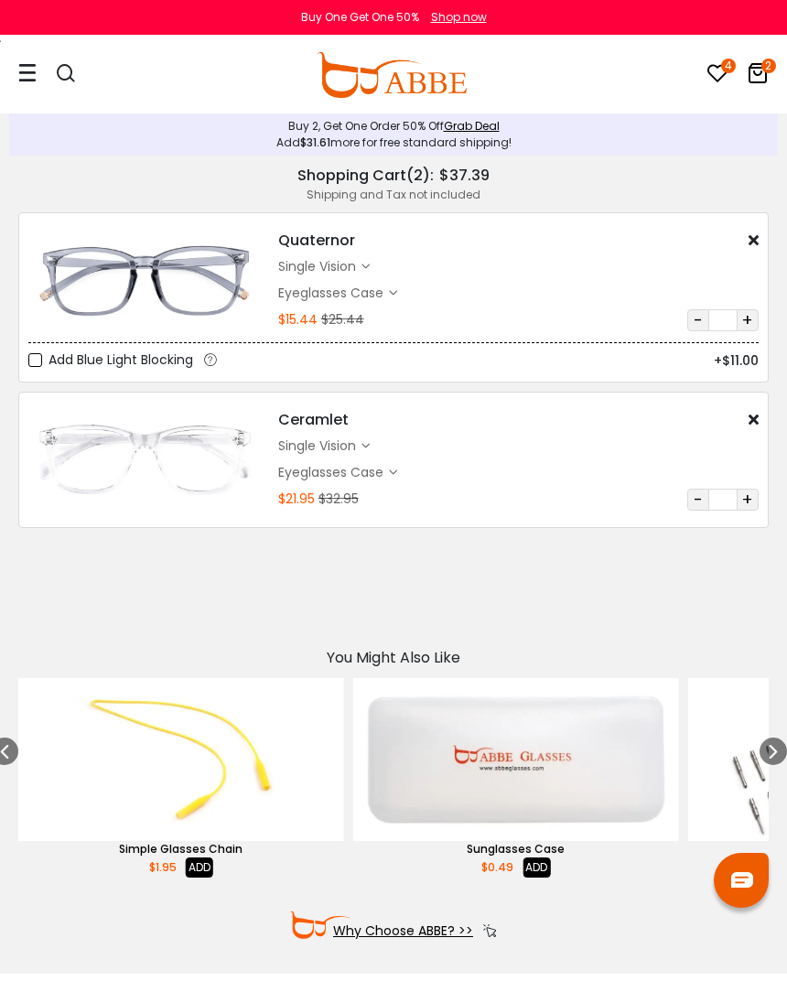
click at [170, 477] on img at bounding box center [144, 459] width 232 height 115
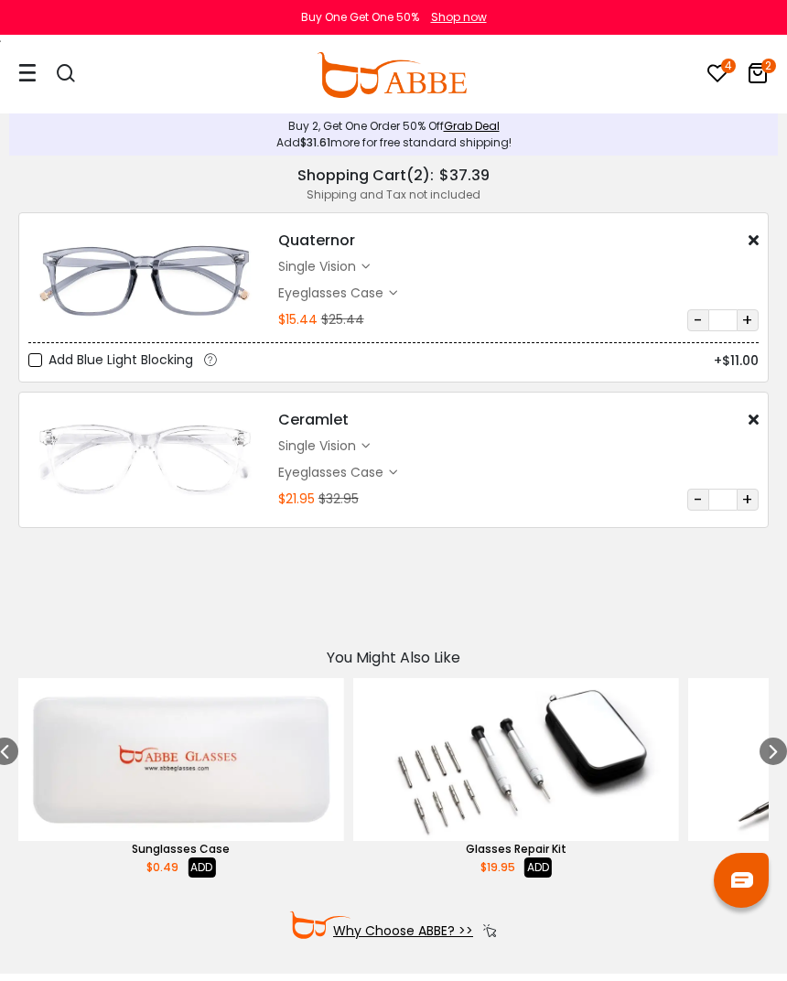
click at [179, 454] on img at bounding box center [144, 459] width 232 height 115
click at [512, 457] on div "Ceramlet $1.00 $12.00 single vision $20.00" at bounding box center [518, 460] width 499 height 102
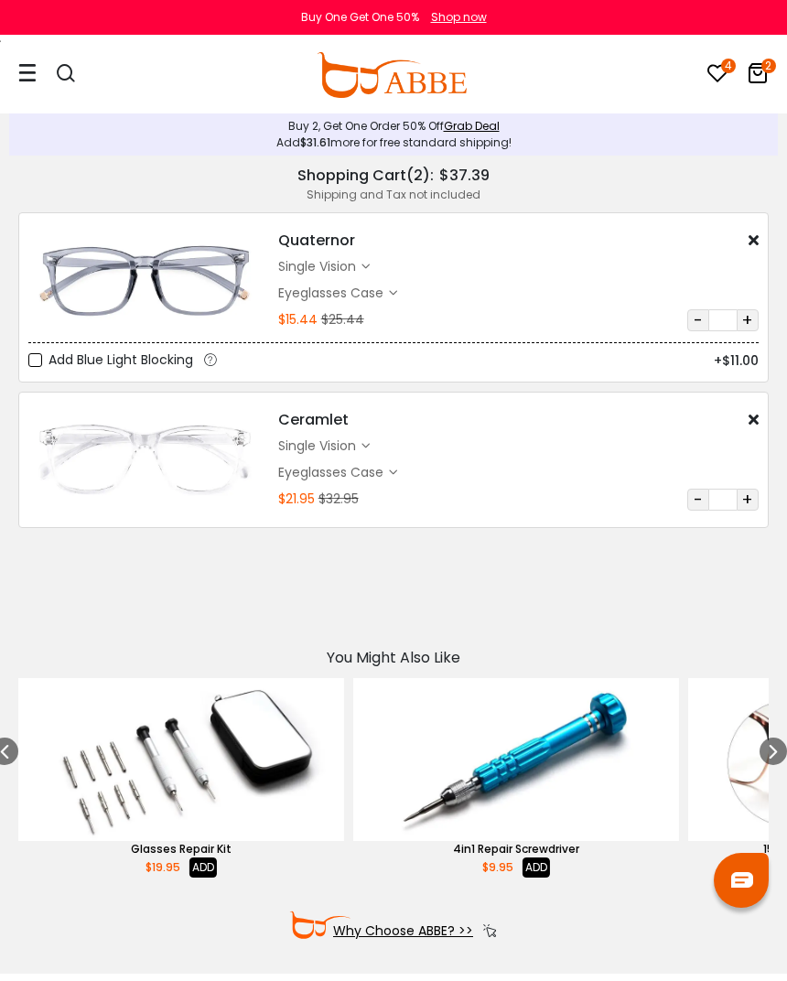
click at [757, 72] on icon at bounding box center [758, 73] width 22 height 22
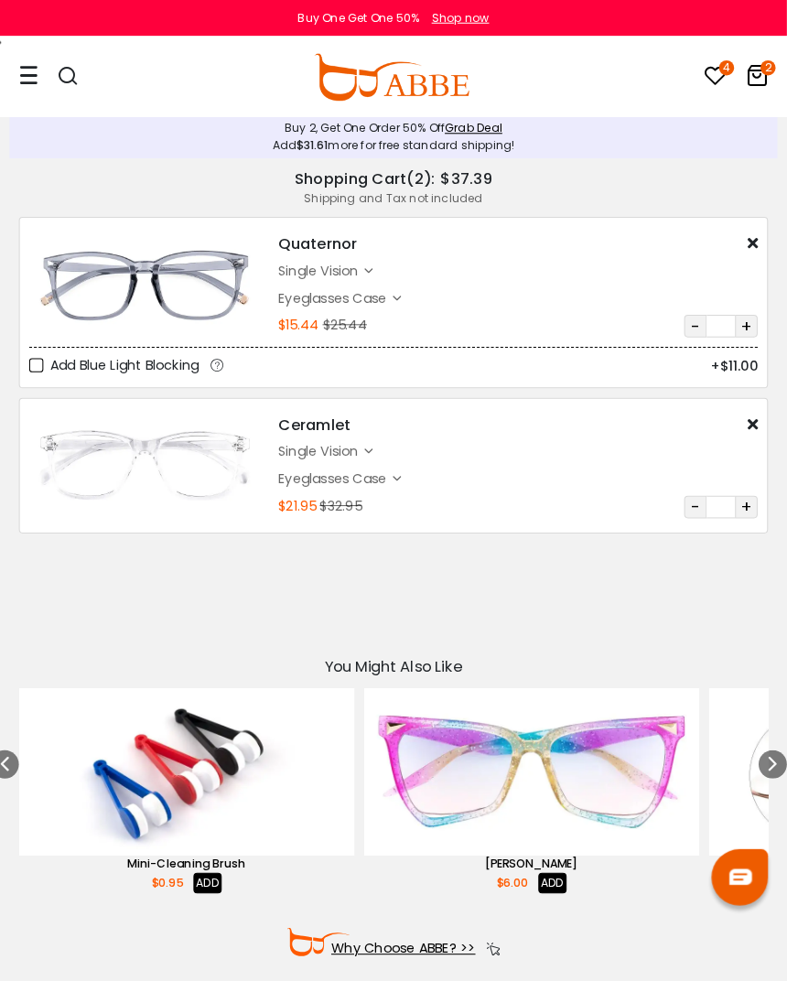
scroll to position [4, 0]
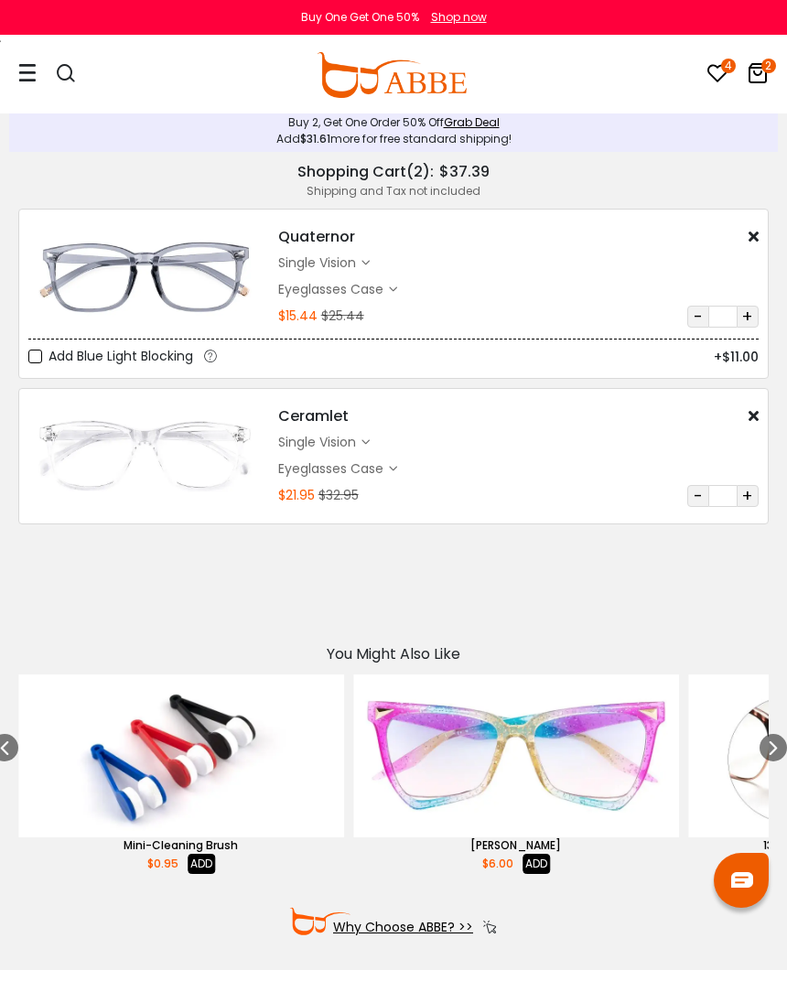
click at [202, 426] on img at bounding box center [144, 455] width 232 height 115
click at [713, 73] on icon at bounding box center [718, 73] width 22 height 22
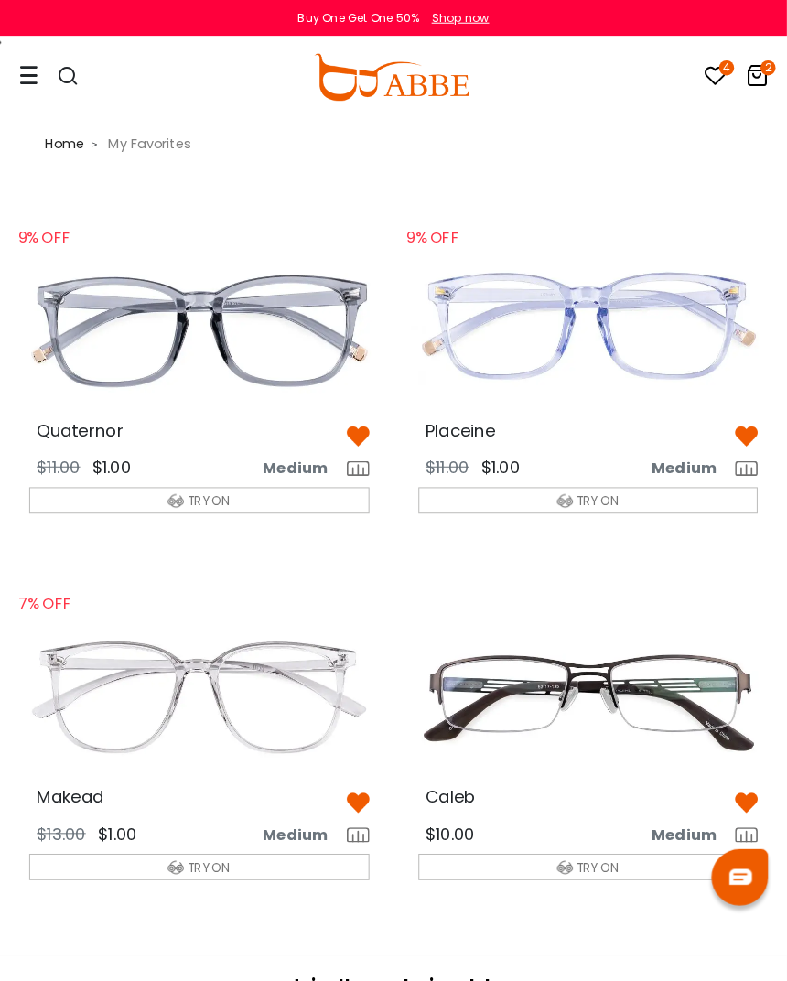
scroll to position [2, 0]
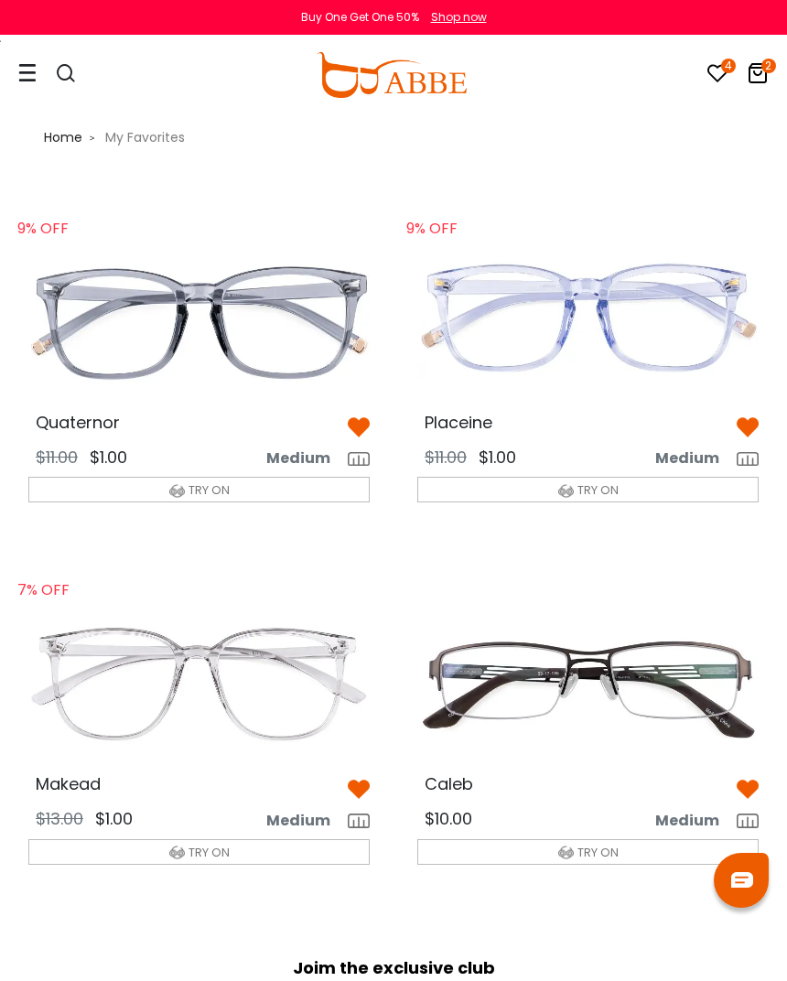
click at [285, 665] on img at bounding box center [199, 683] width 371 height 186
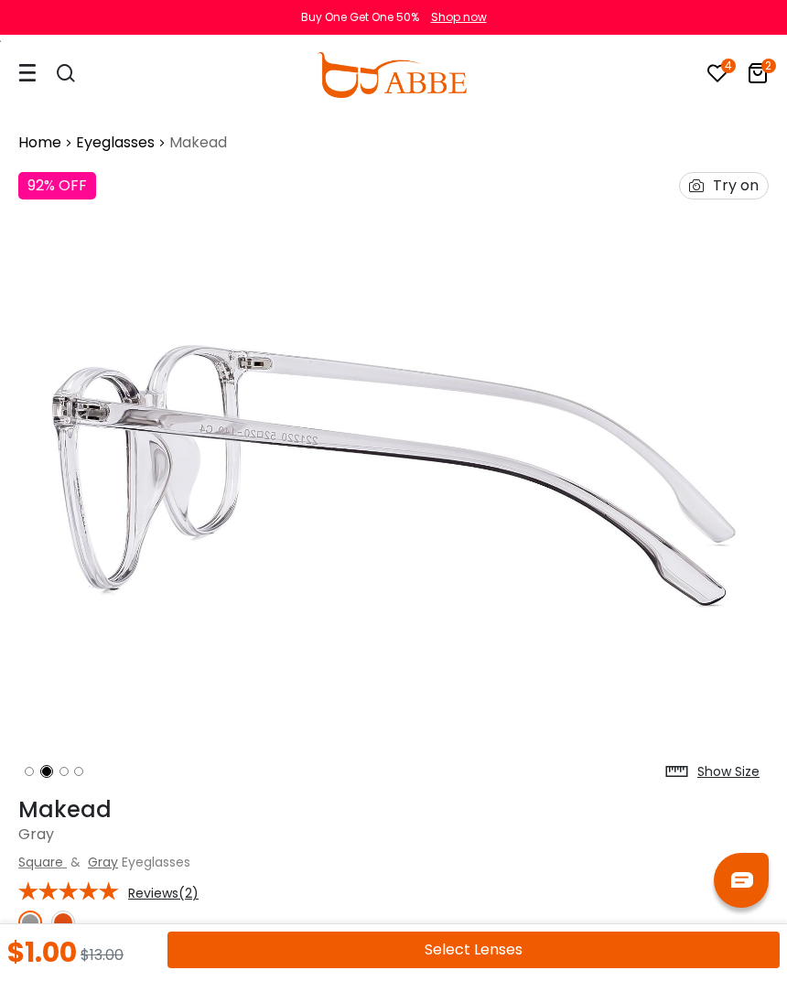
click at [525, 940] on button "Select Lenses" at bounding box center [473, 950] width 612 height 37
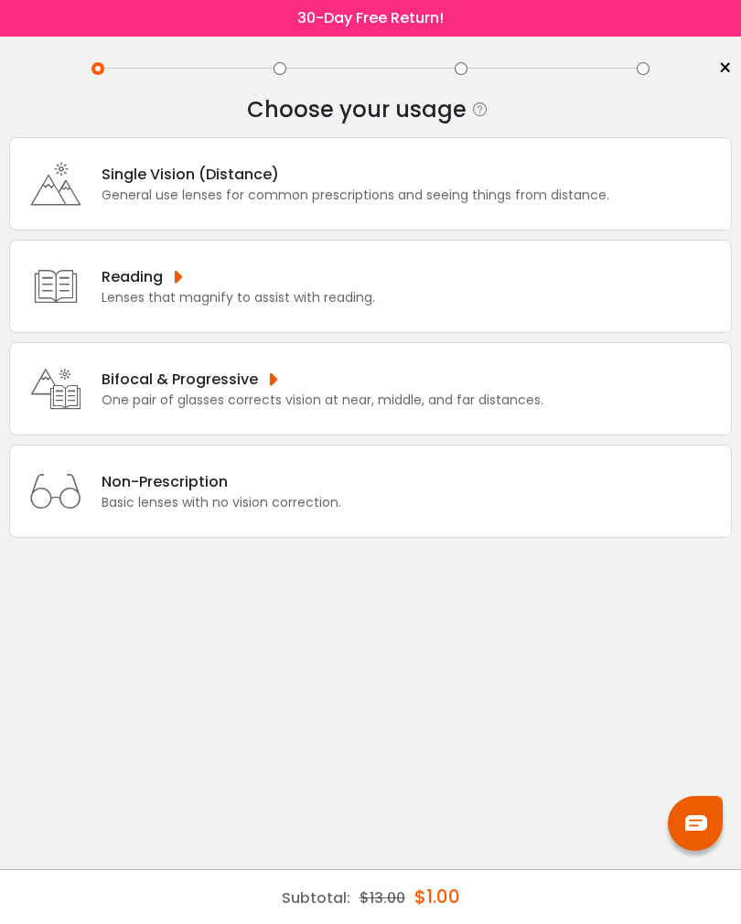
click at [491, 189] on div "General use lenses for common prescriptions and seeing things from distance." at bounding box center [356, 195] width 508 height 19
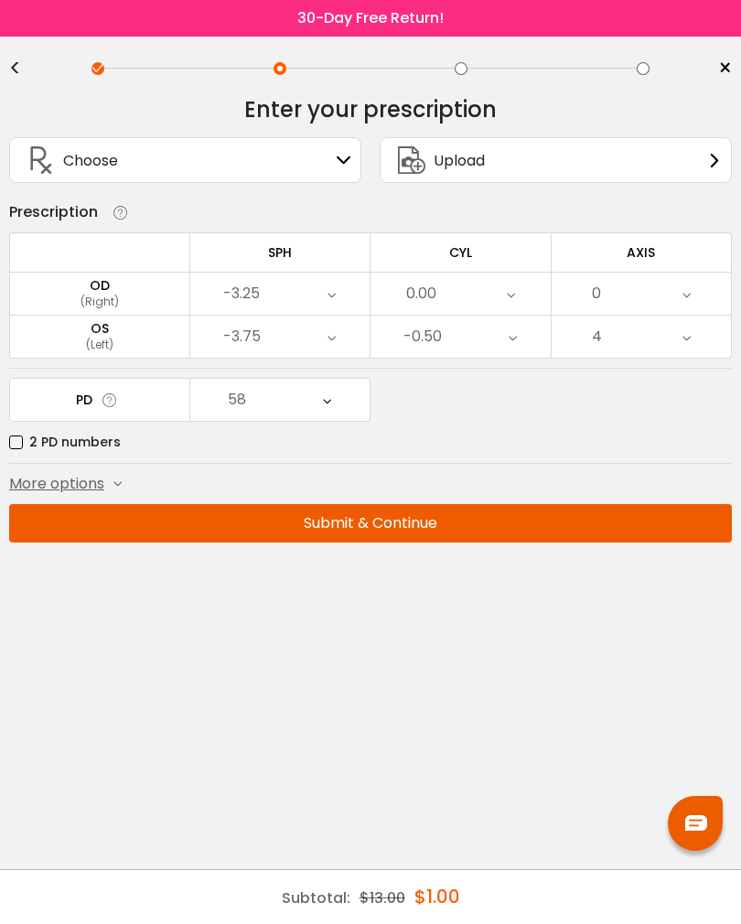
click at [416, 524] on button "Submit & Continue" at bounding box center [370, 523] width 723 height 38
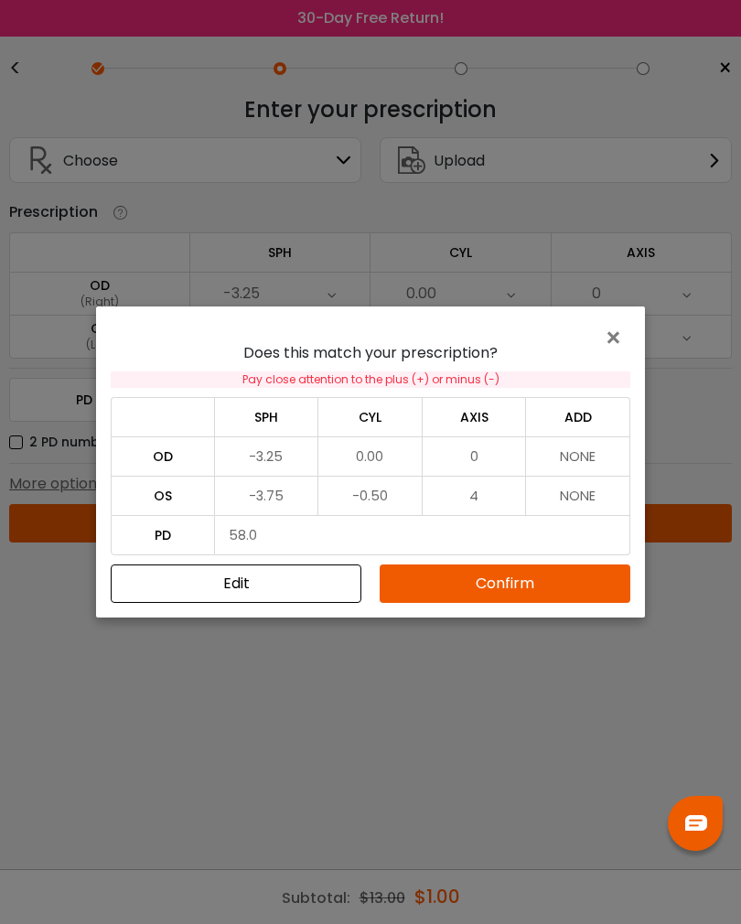
click at [463, 588] on button "Confirm" at bounding box center [505, 584] width 251 height 38
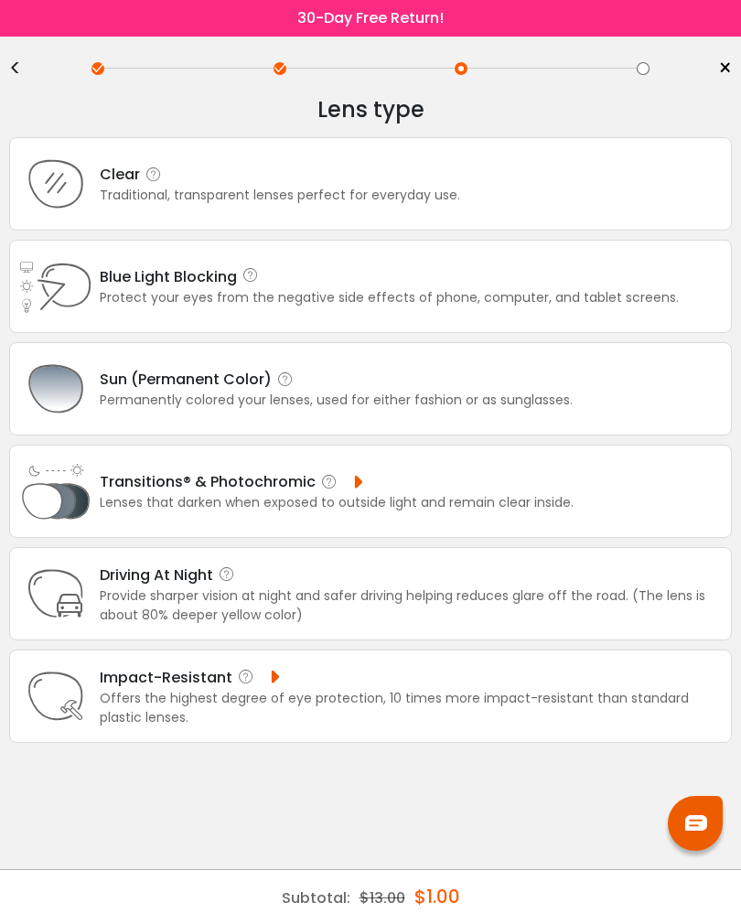
click at [418, 286] on div "Blue Light Blocking Blue Light Blocking Blue Light blocking lenses offer the be…" at bounding box center [389, 276] width 579 height 23
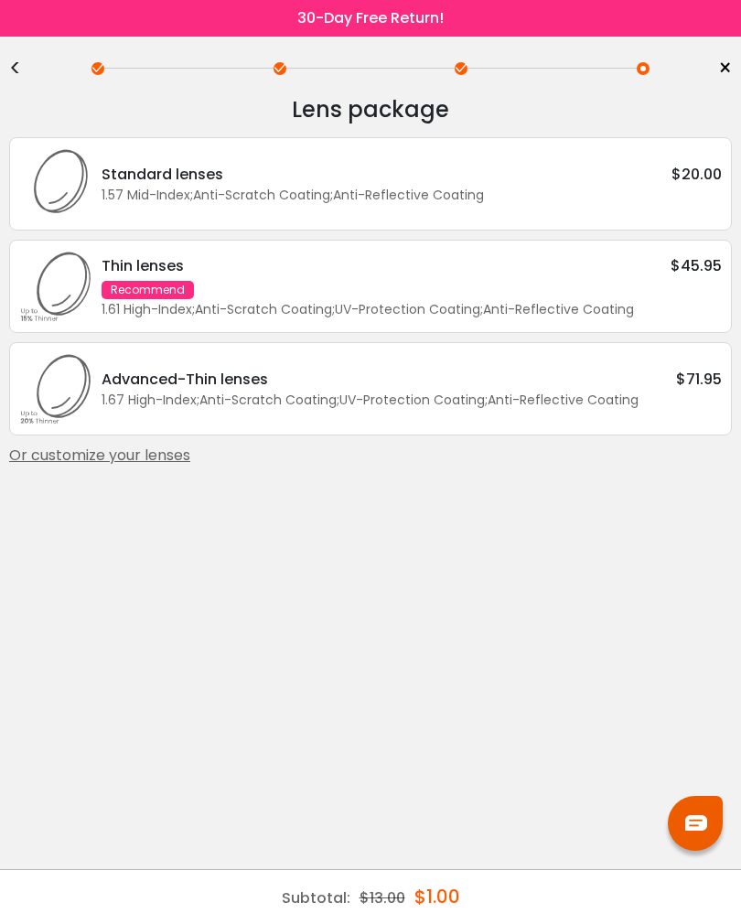
click at [443, 204] on div "1.57 Mid-Index ; Anti-Scratch Coating ; Anti-Reflective Coating ;" at bounding box center [412, 195] width 620 height 19
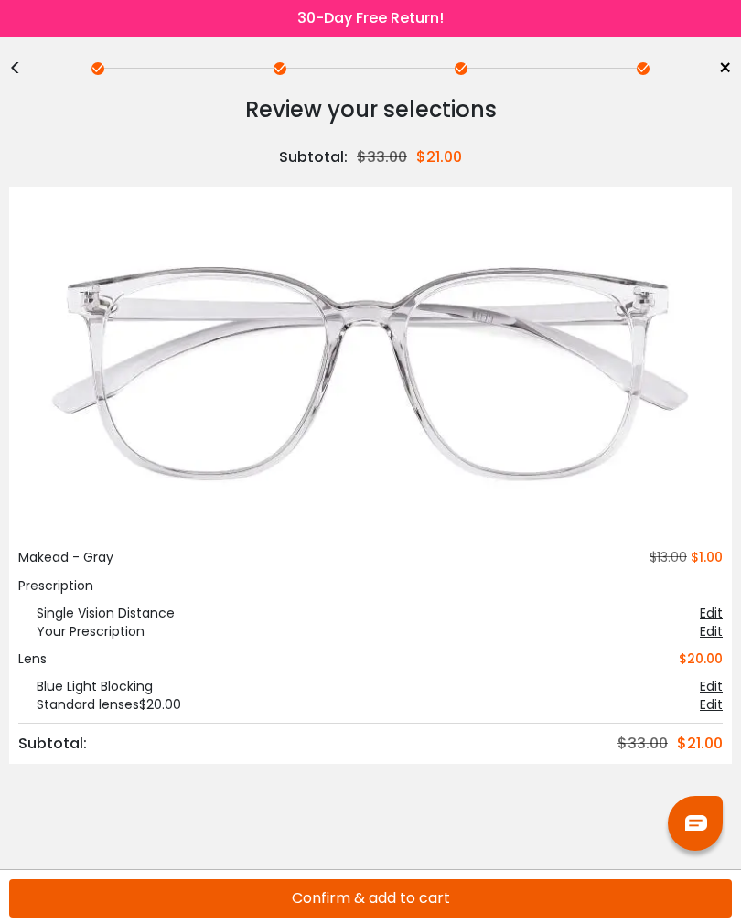
click at [424, 884] on button "Confirm & add to cart" at bounding box center [370, 898] width 723 height 38
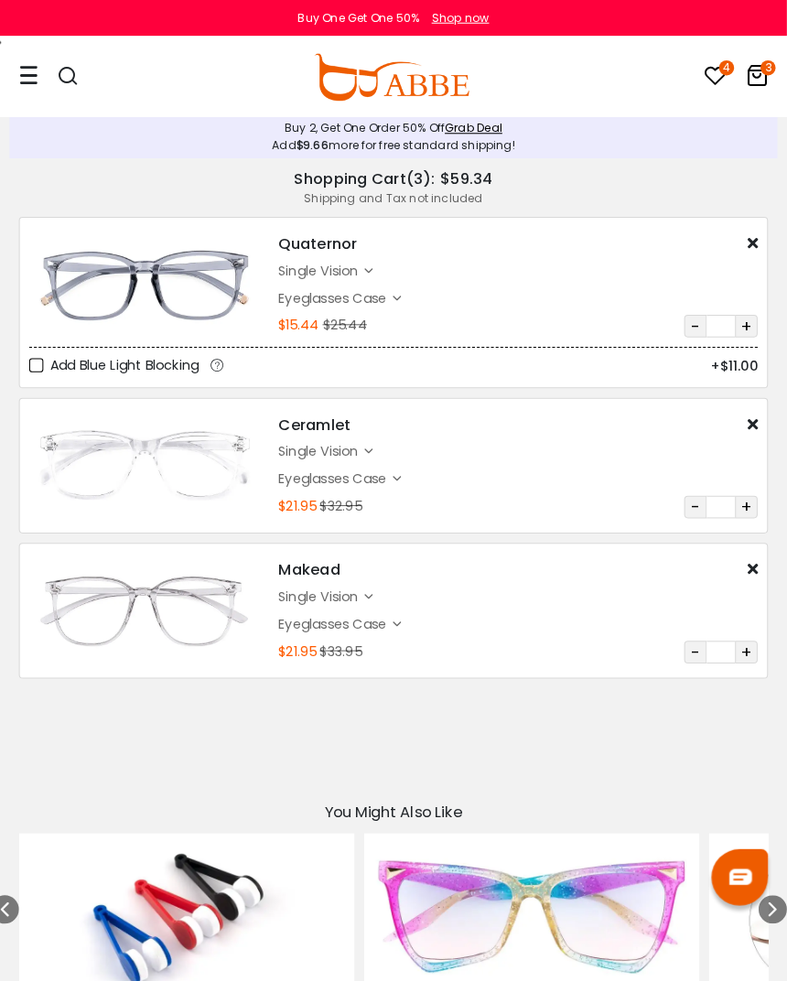
scroll to position [4, 0]
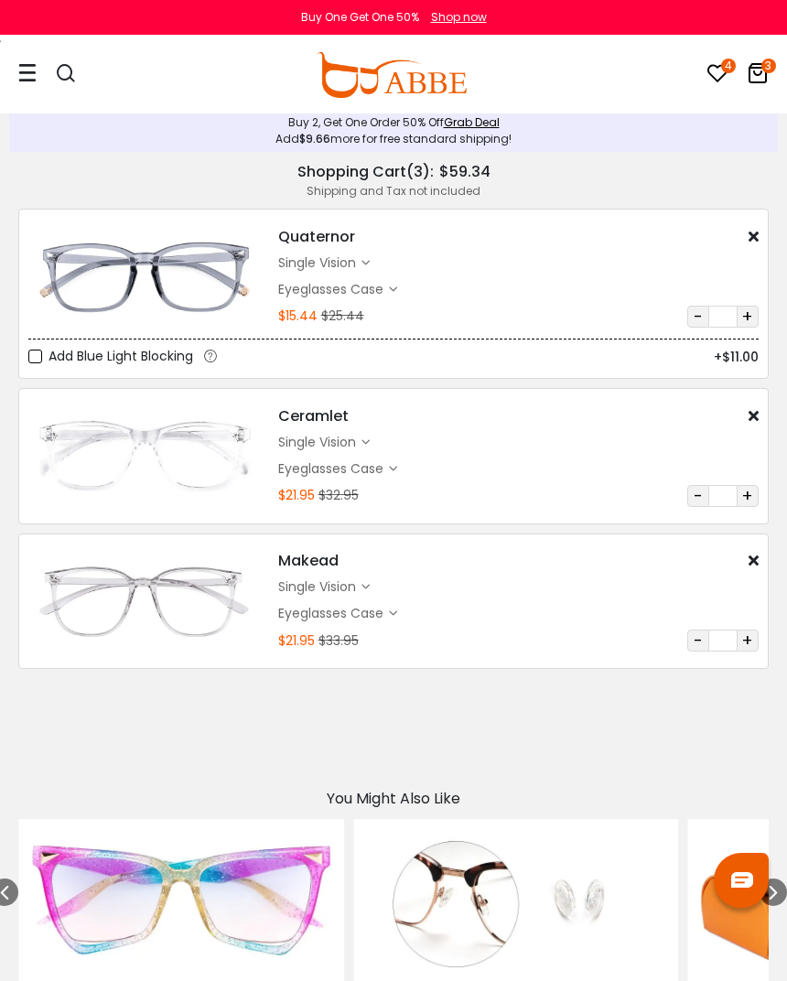
click at [761, 415] on div "Ceramlet $1.00 $12.00 single vision $20.00" at bounding box center [518, 456] width 499 height 102
click at [745, 425] on div "Ceramlet $1.00 $12.00" at bounding box center [518, 416] width 480 height 22
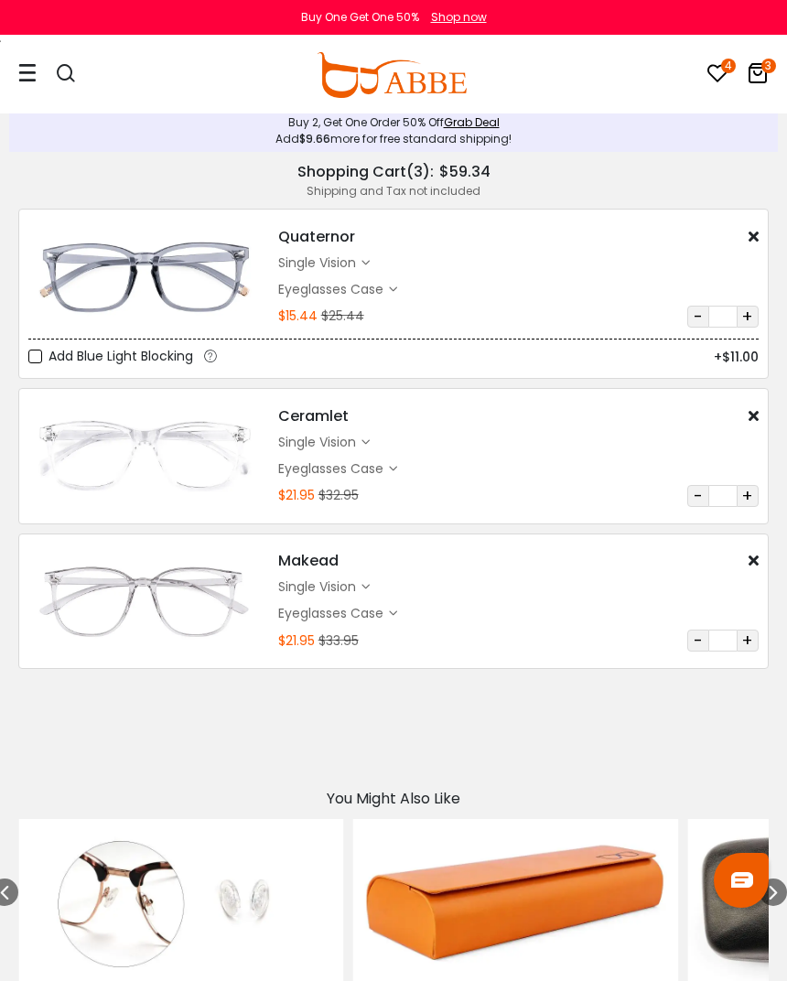
click at [754, 415] on icon at bounding box center [754, 415] width 10 height 15
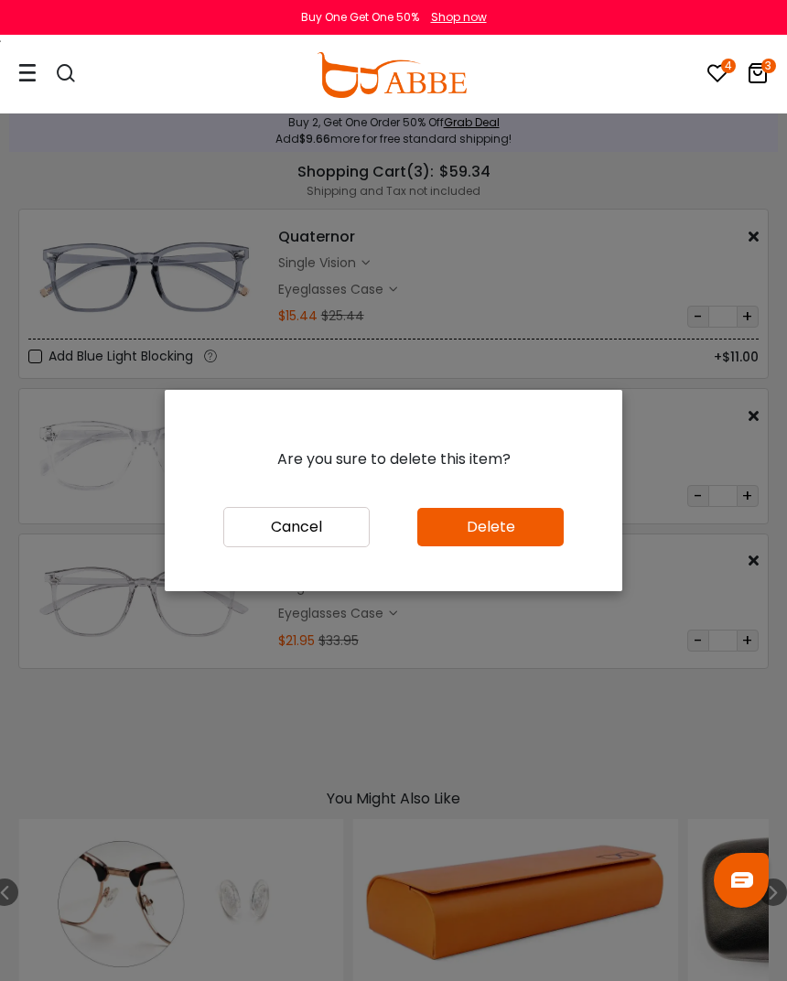
click at [511, 546] on button "Delete" at bounding box center [490, 527] width 146 height 38
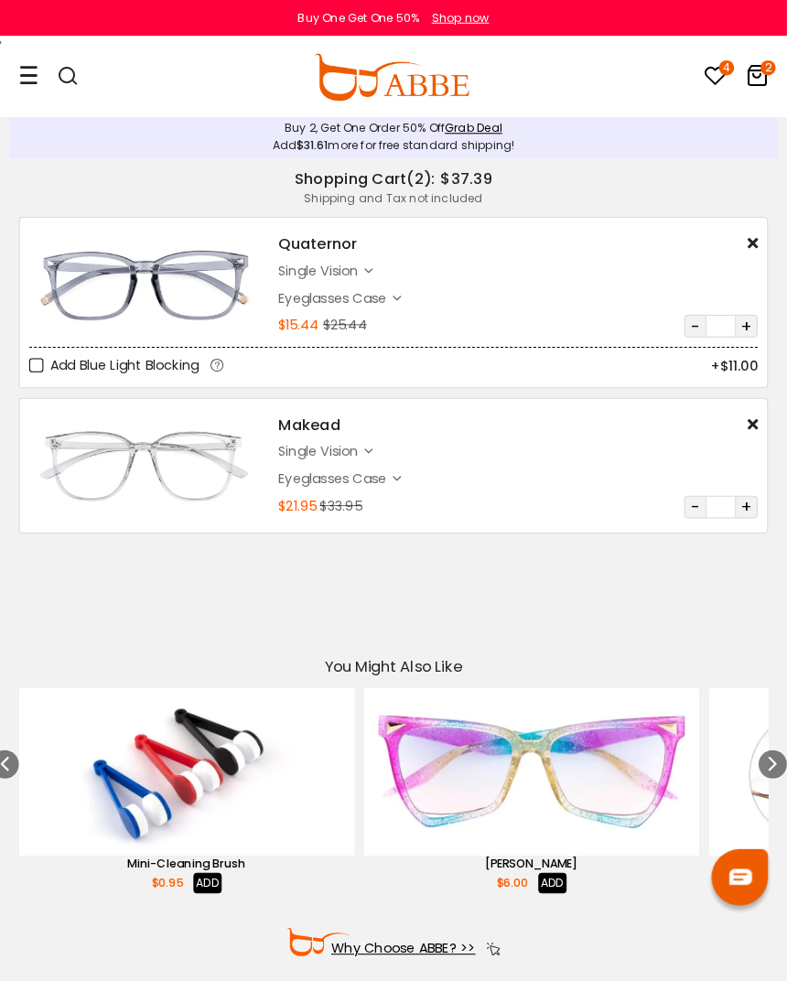
scroll to position [4, 0]
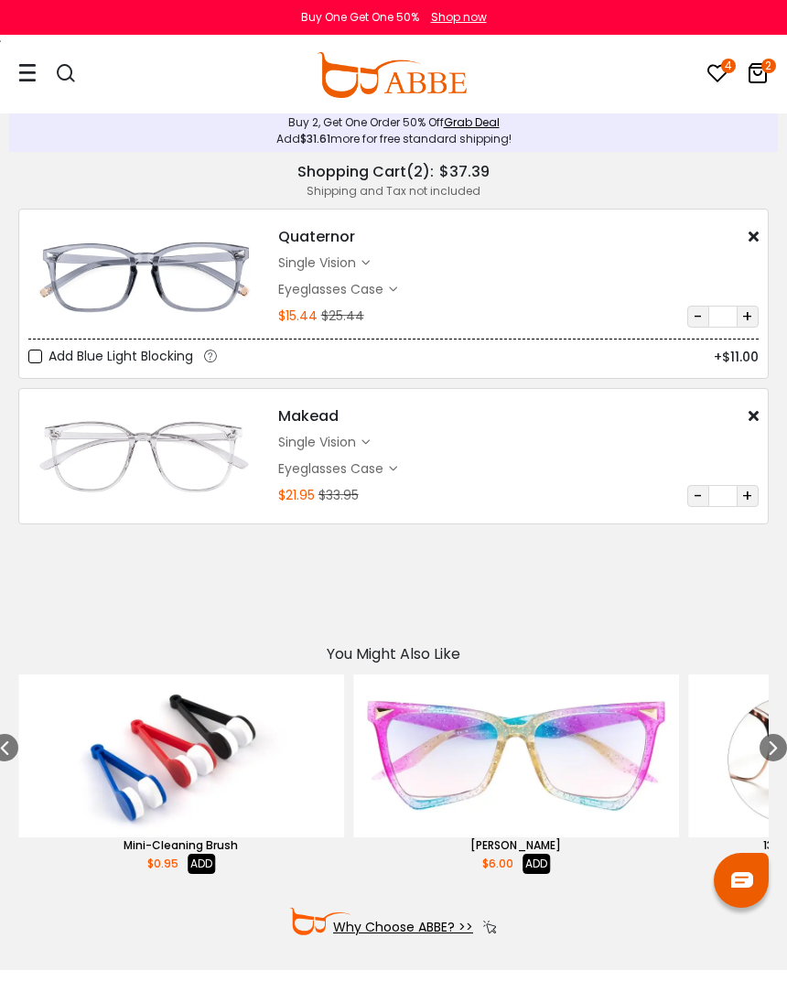
click at [370, 269] on div "single vision" at bounding box center [324, 263] width 92 height 19
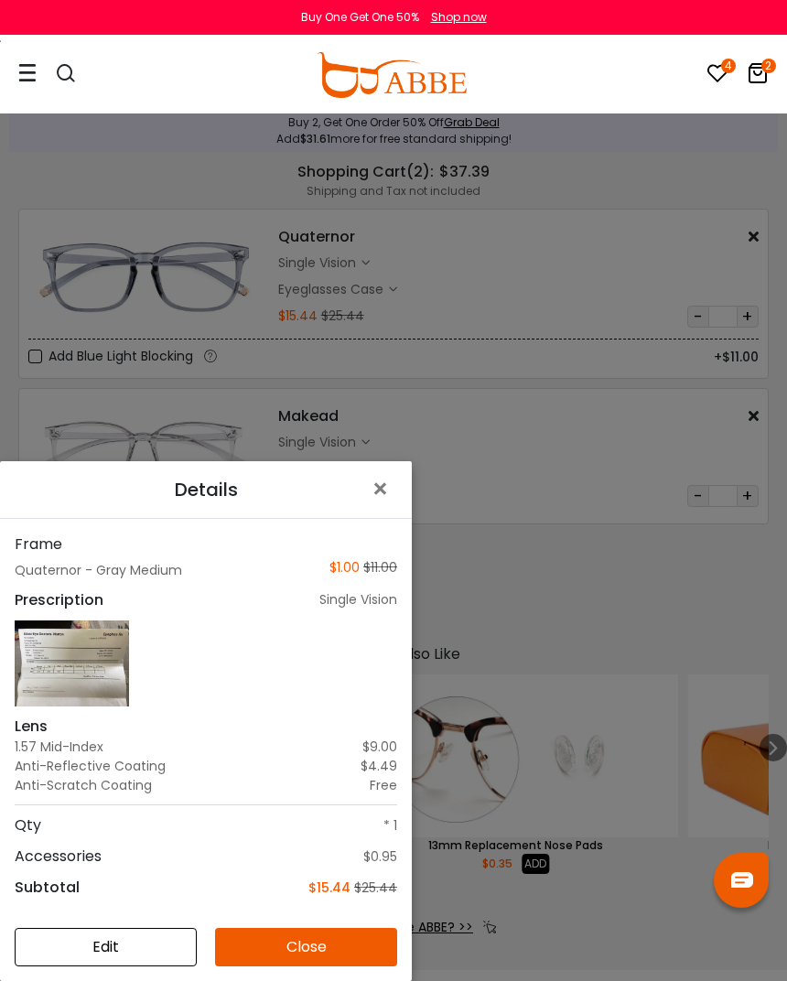
click at [384, 491] on span "×" at bounding box center [384, 488] width 27 height 39
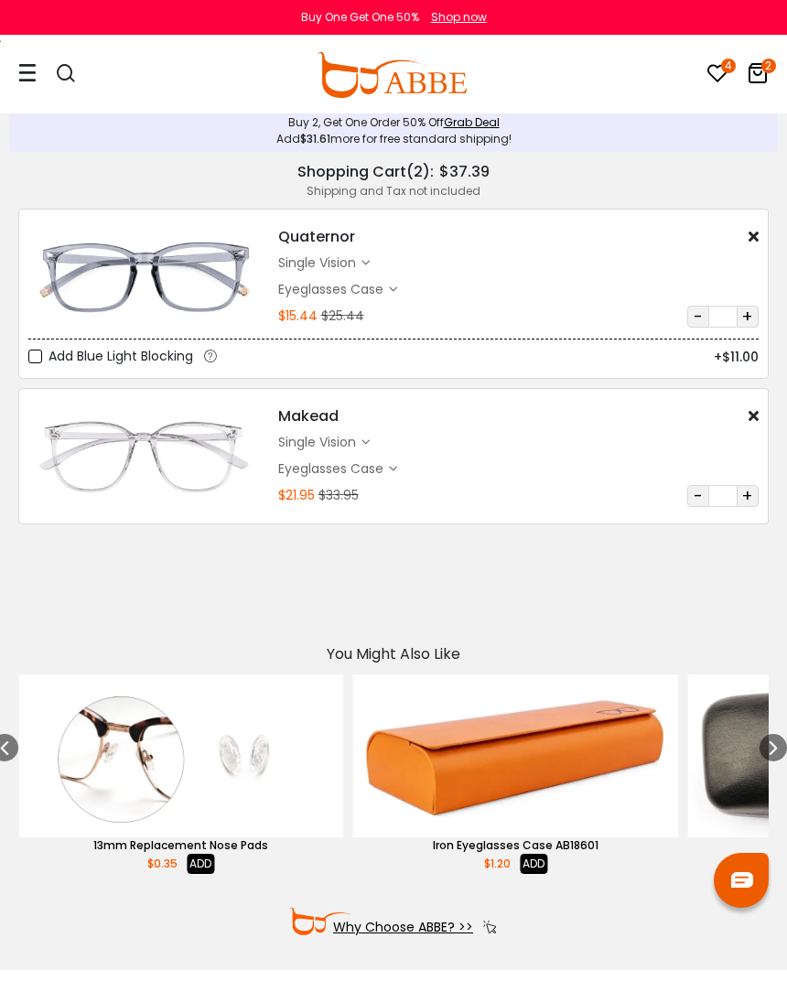
click at [334, 258] on div "single vision" at bounding box center [319, 263] width 83 height 19
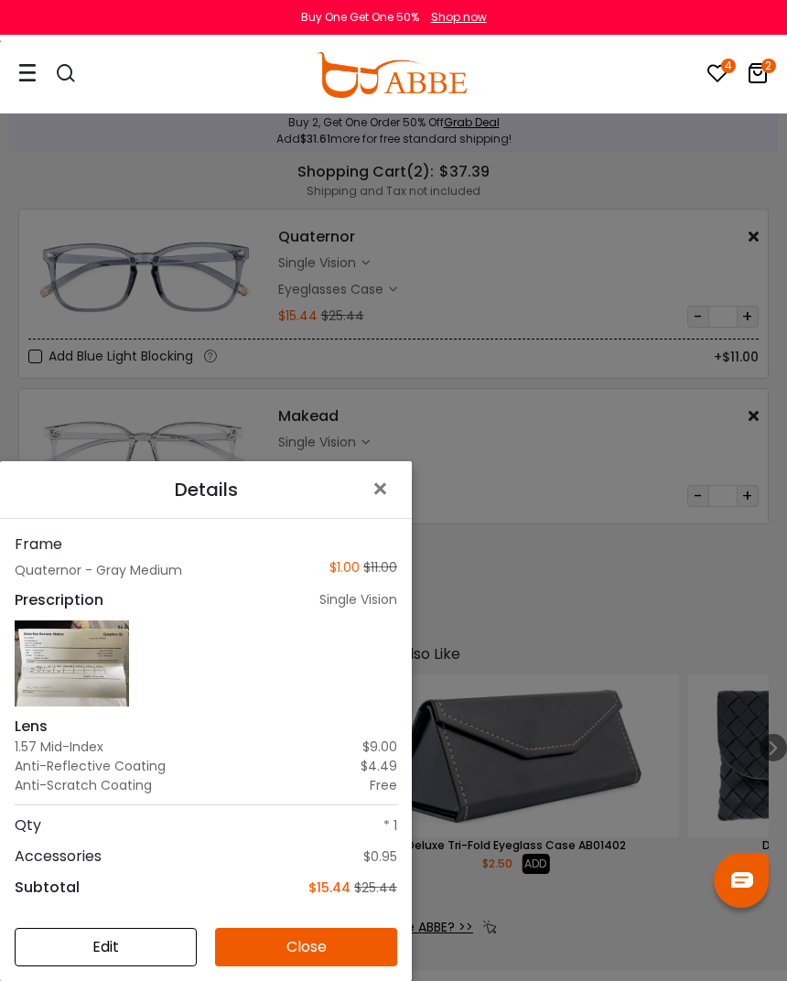
click at [373, 502] on span "×" at bounding box center [384, 488] width 27 height 39
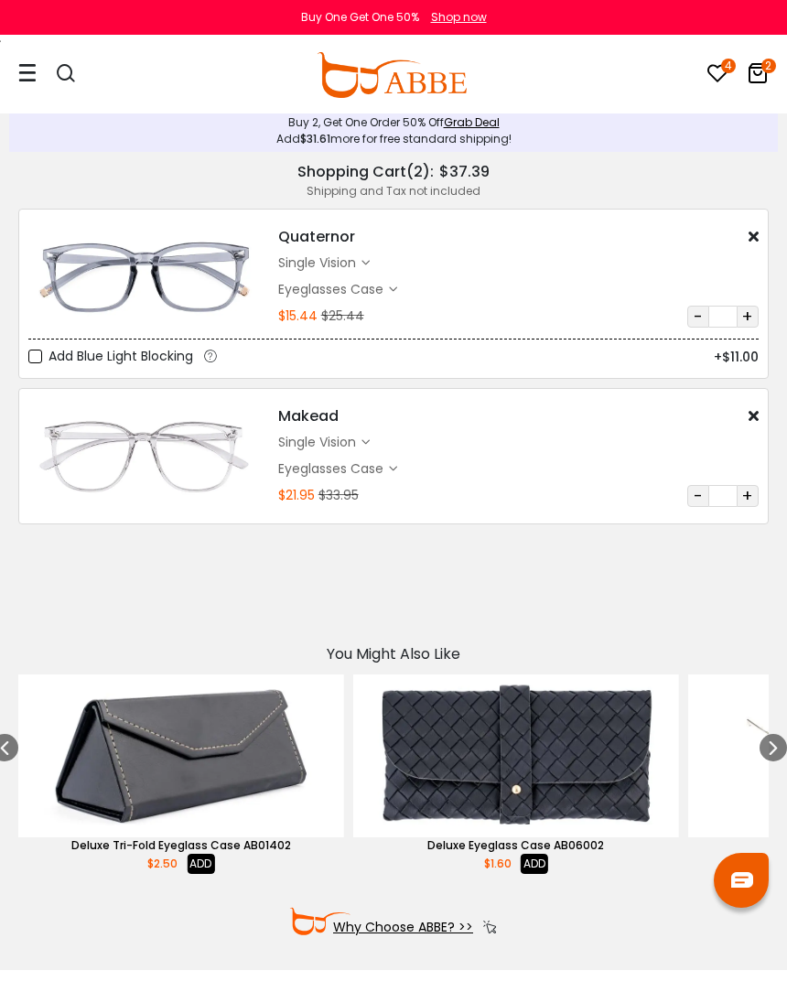
click at [347, 436] on div "single vision" at bounding box center [319, 442] width 83 height 19
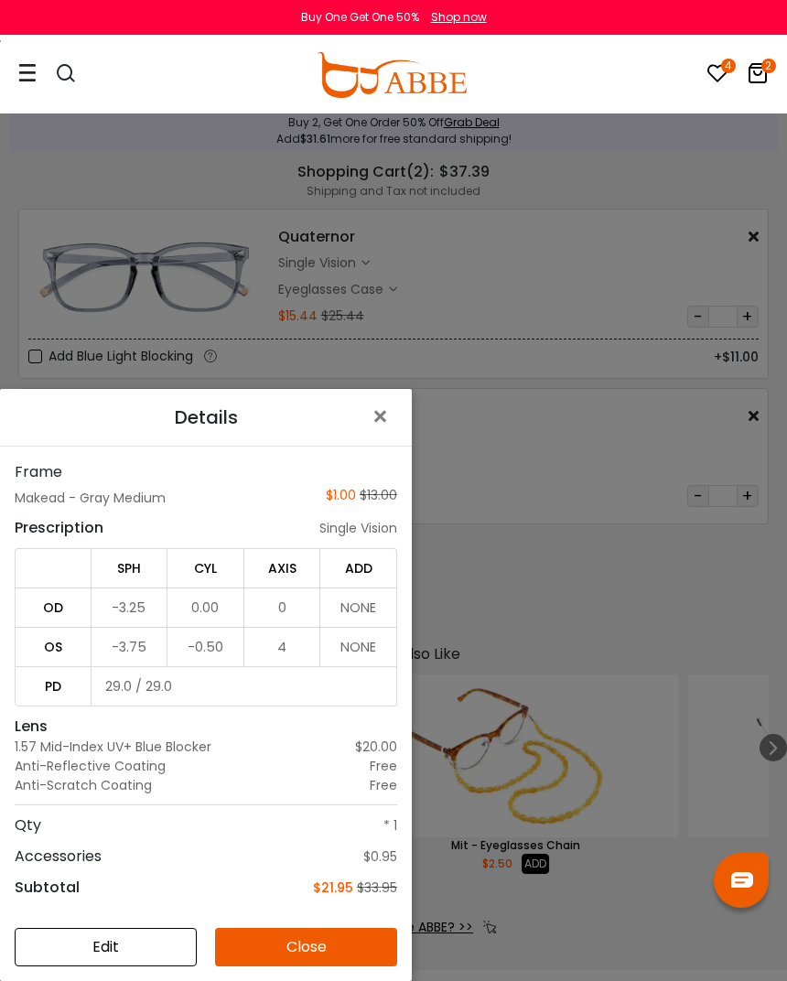
click at [387, 429] on span "×" at bounding box center [384, 416] width 27 height 39
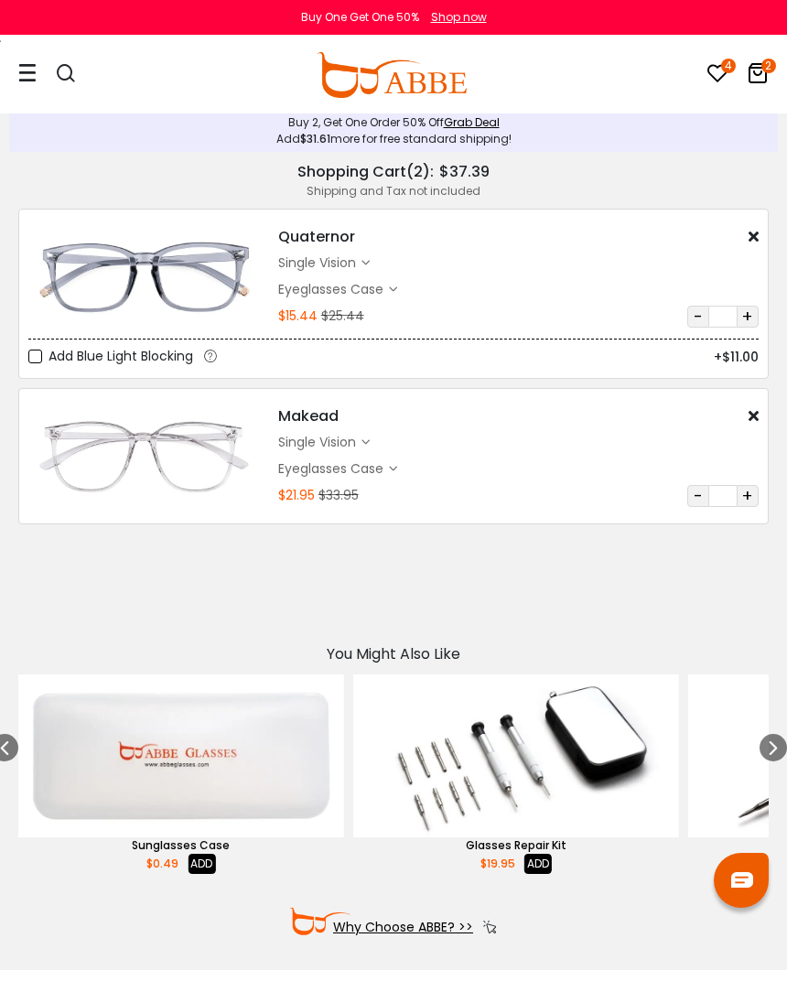
click at [755, 74] on icon at bounding box center [758, 73] width 22 height 22
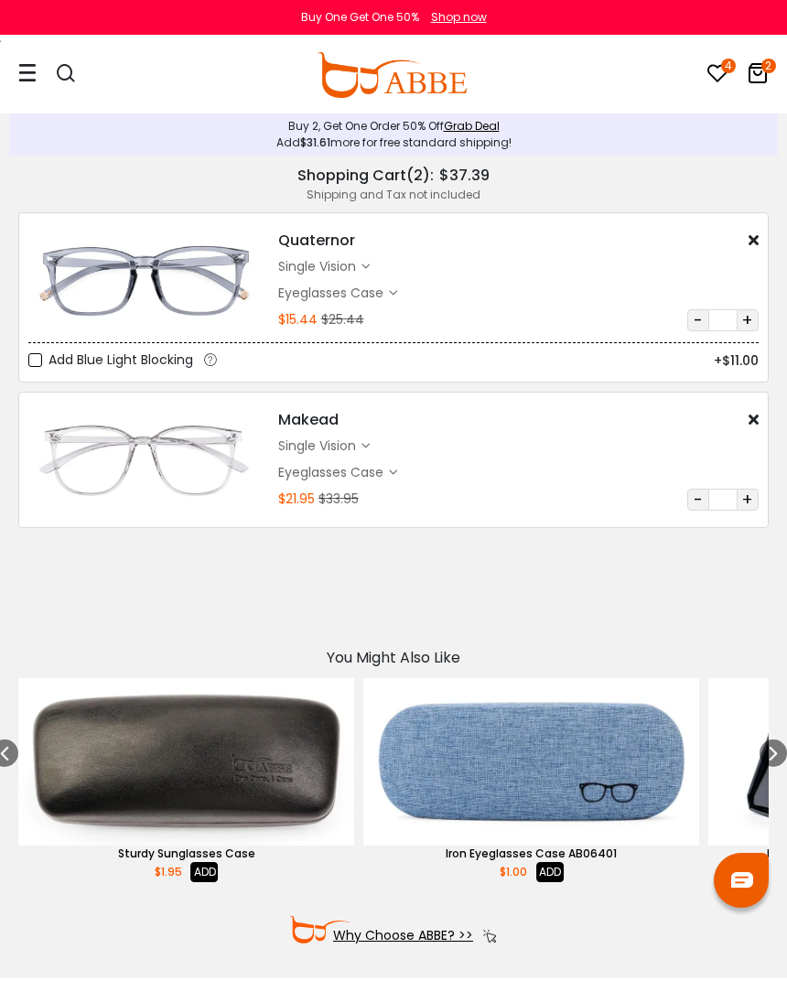
click at [205, 287] on img at bounding box center [144, 279] width 232 height 115
click at [512, 265] on div "single vision $13.49" at bounding box center [518, 266] width 480 height 19
click at [201, 281] on img at bounding box center [144, 279] width 232 height 115
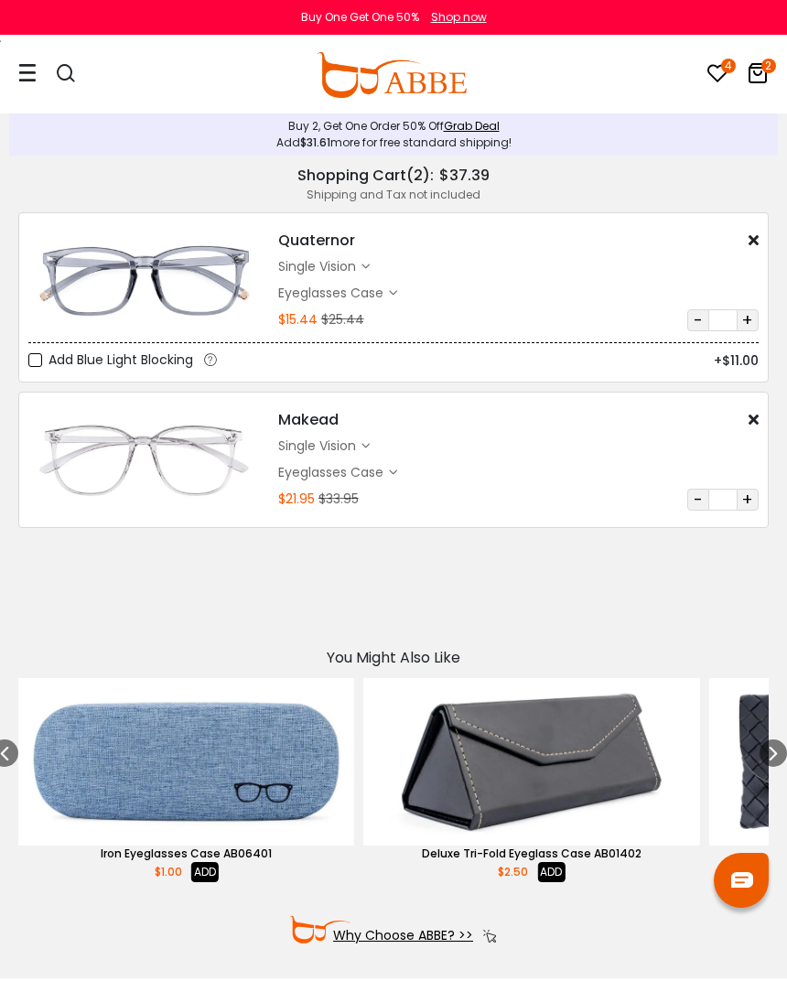
click at [366, 265] on icon at bounding box center [365, 267] width 8 height 8
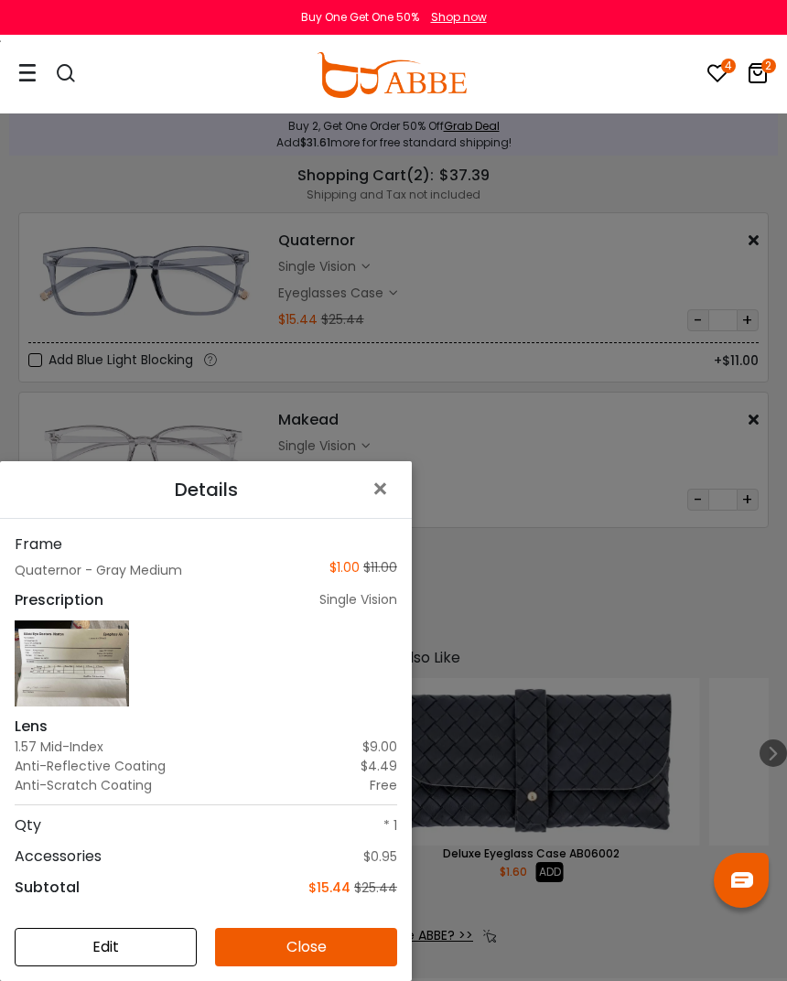
click at [379, 490] on span "×" at bounding box center [384, 488] width 27 height 39
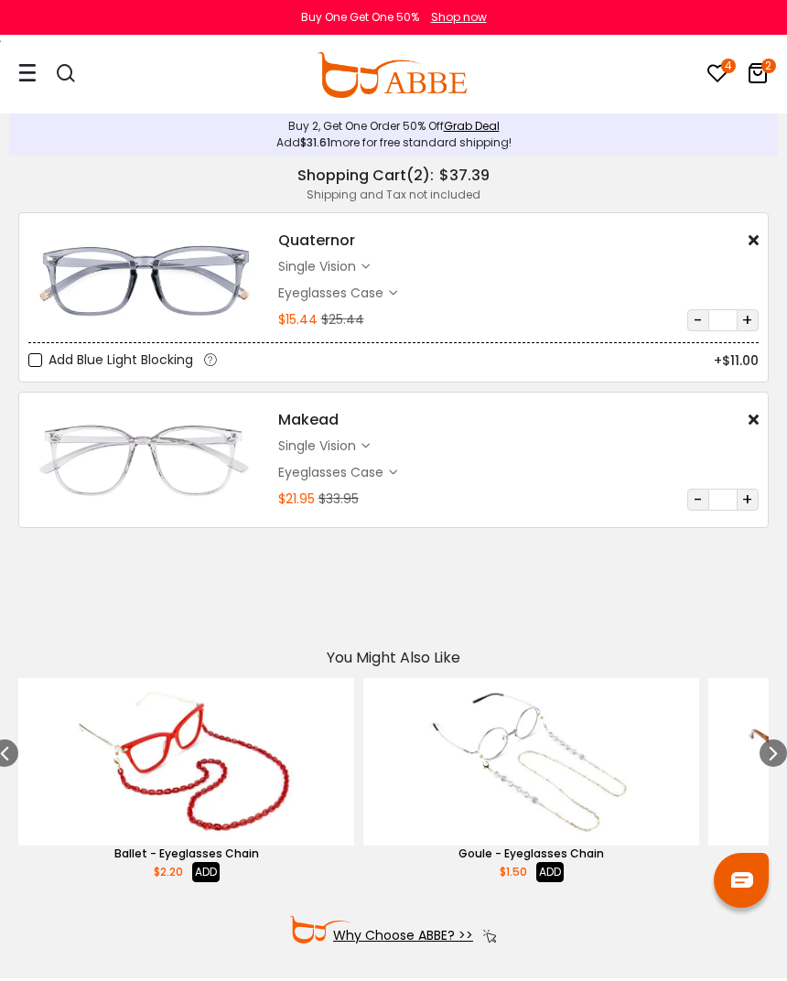
click at [32, 64] on icon at bounding box center [27, 72] width 18 height 19
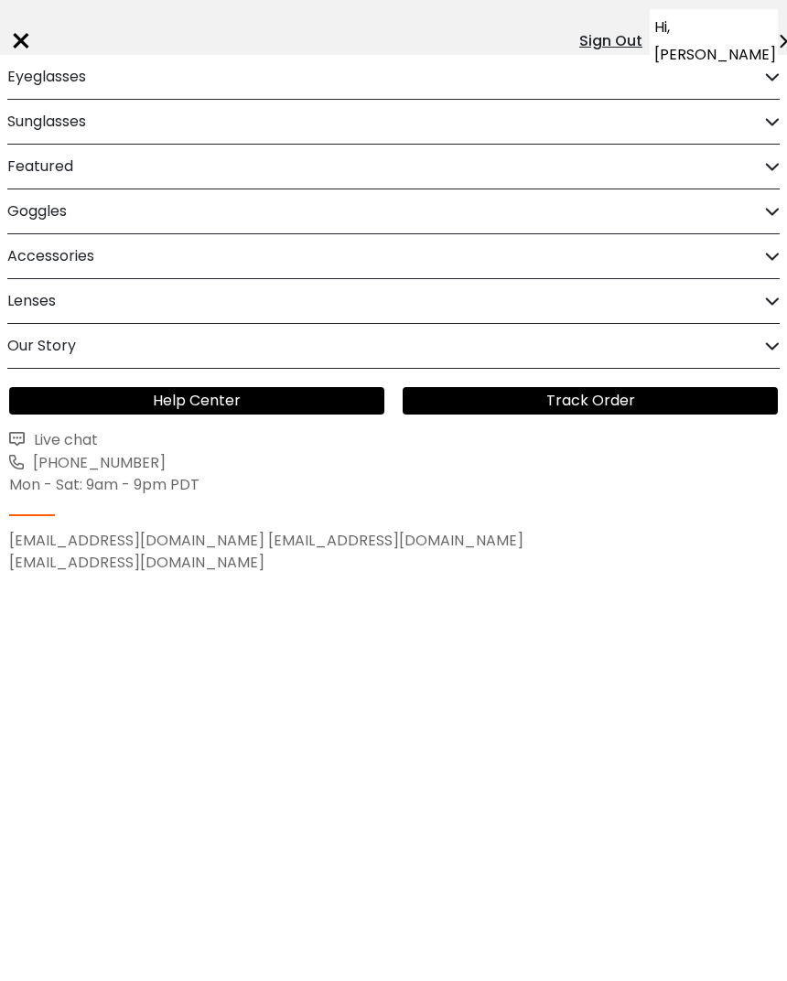
click at [138, 83] on div "Eyeglasses" at bounding box center [393, 77] width 772 height 44
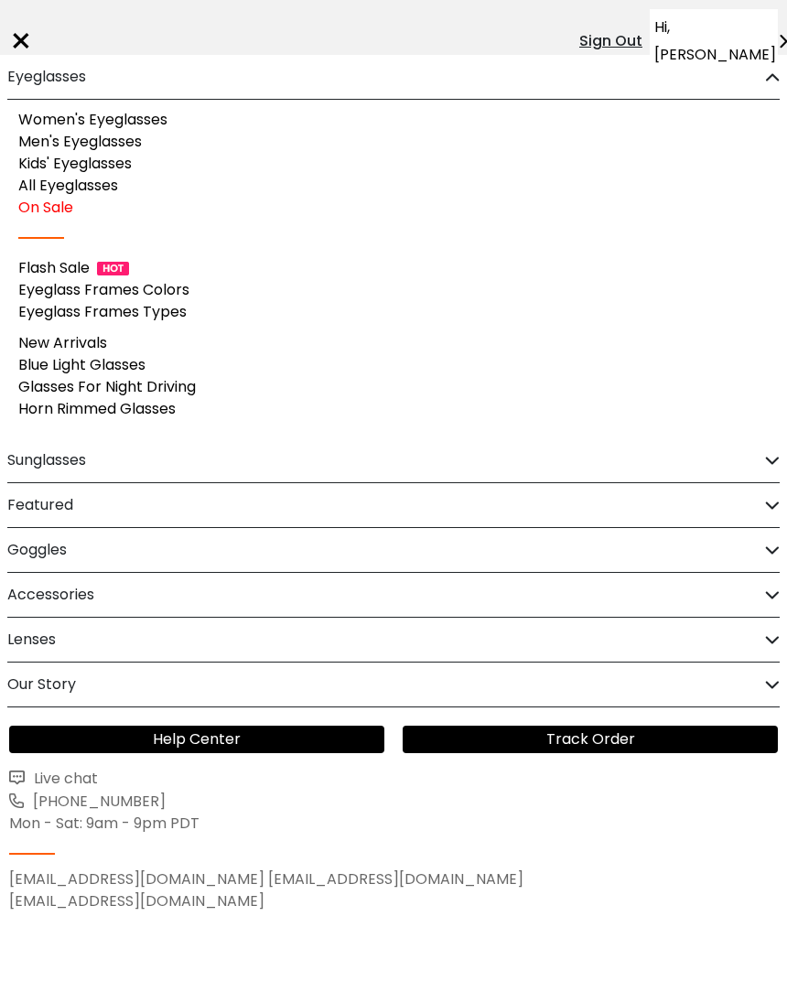
click at [145, 126] on link "Women's Eyeglasses" at bounding box center [92, 119] width 149 height 21
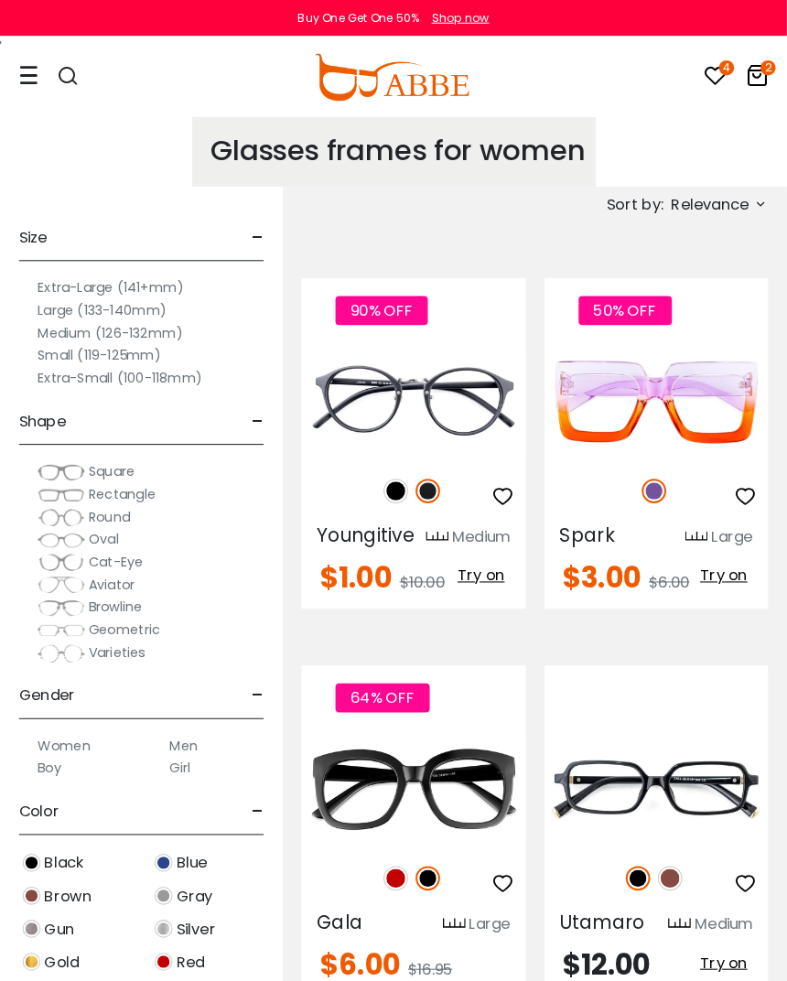
scroll to position [4, 0]
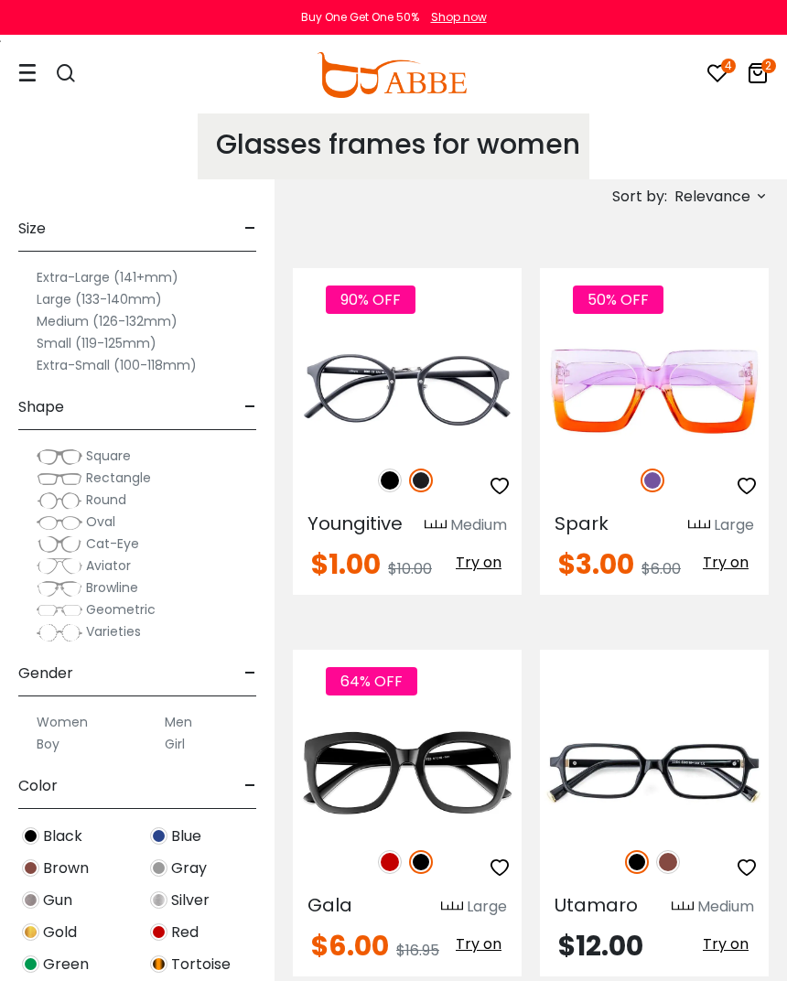
click at [137, 347] on label "Small (119-125mm)" at bounding box center [97, 343] width 120 height 22
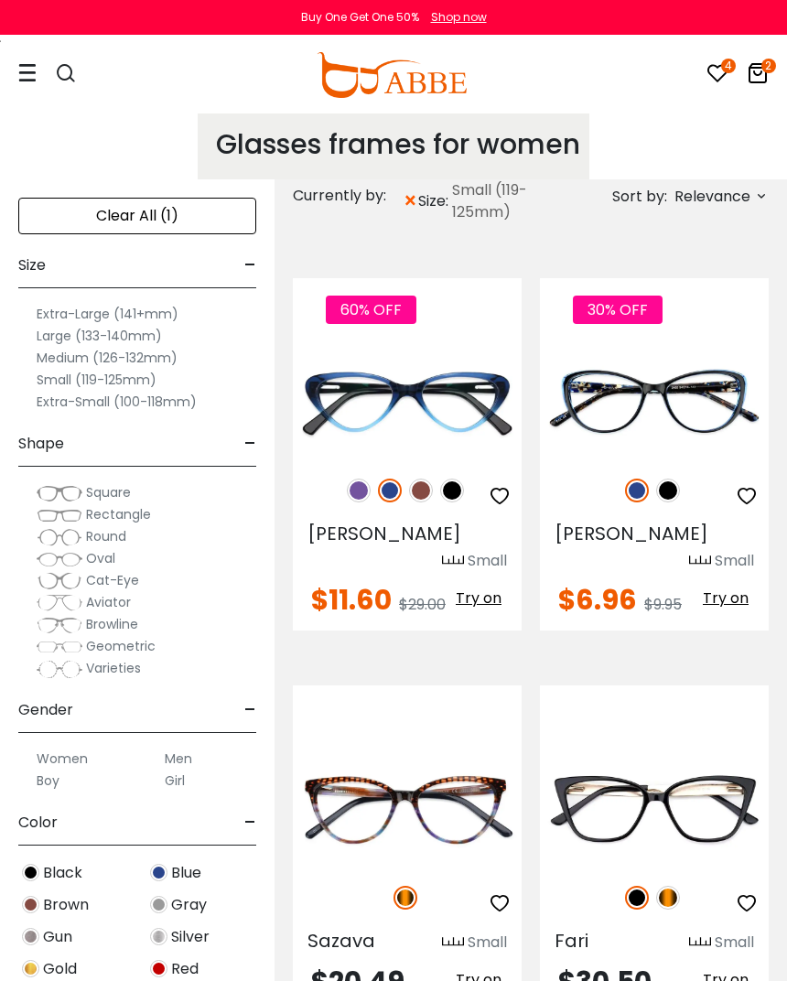
click at [129, 521] on span "Rectangle" at bounding box center [118, 514] width 65 height 18
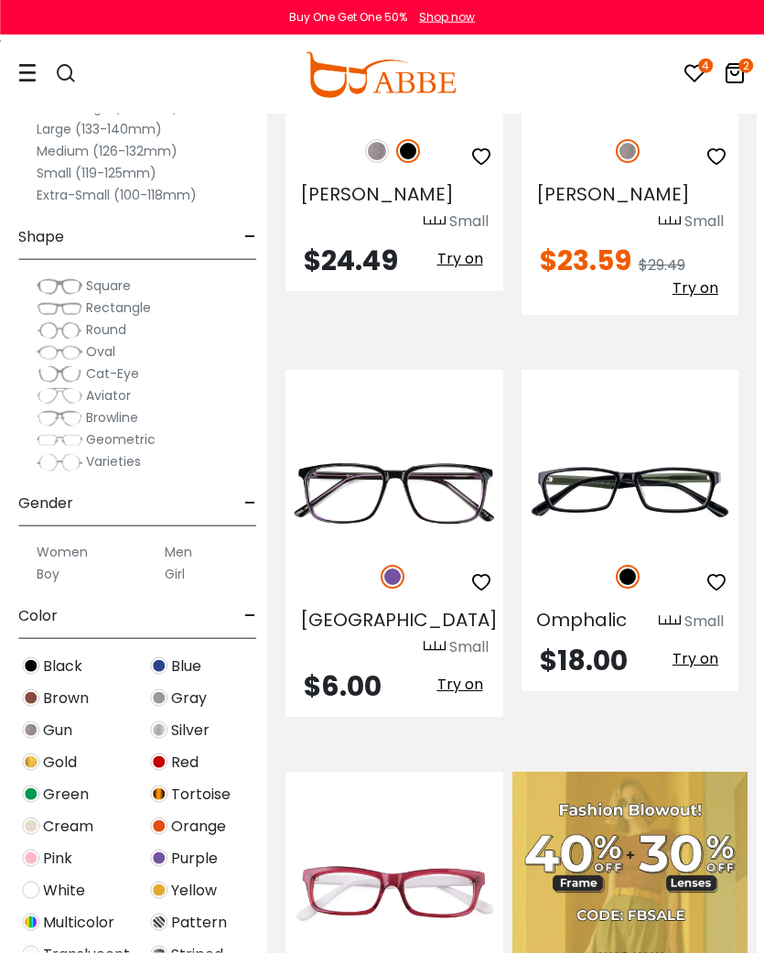
scroll to position [365, 7]
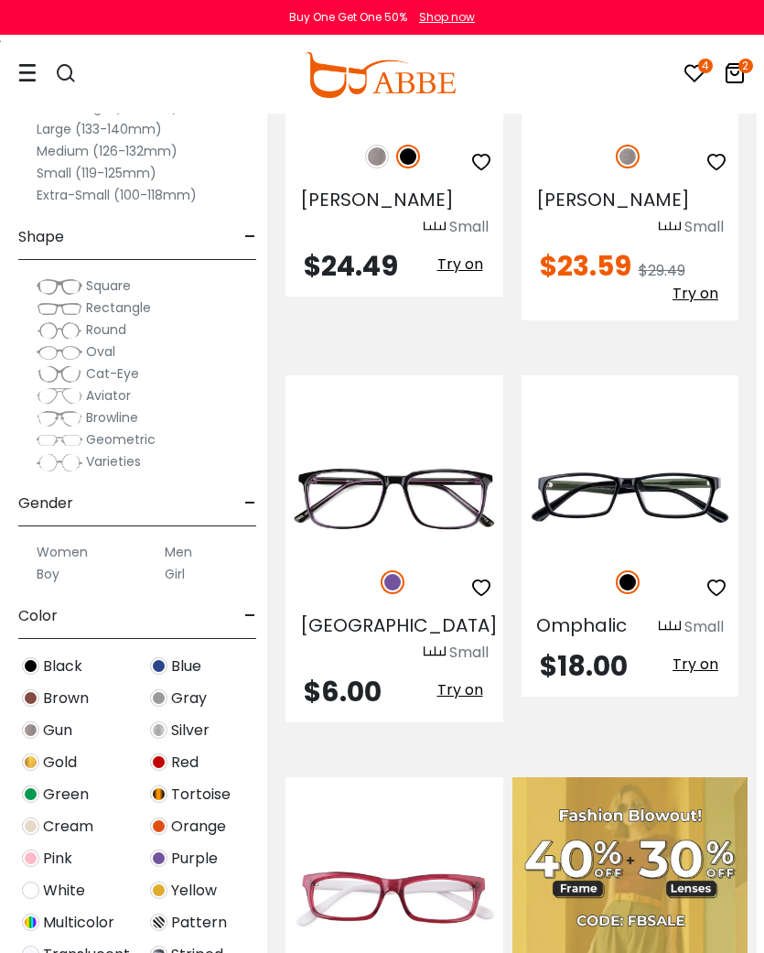
click at [84, 286] on label "Square" at bounding box center [84, 286] width 94 height 22
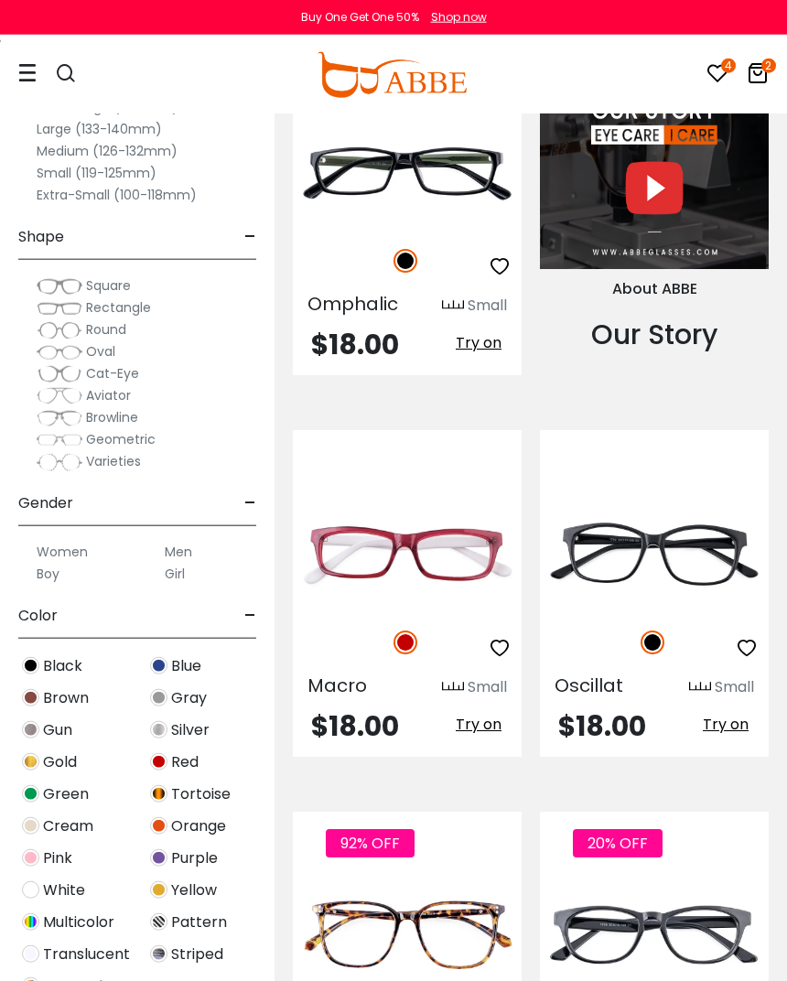
scroll to position [2333, 0]
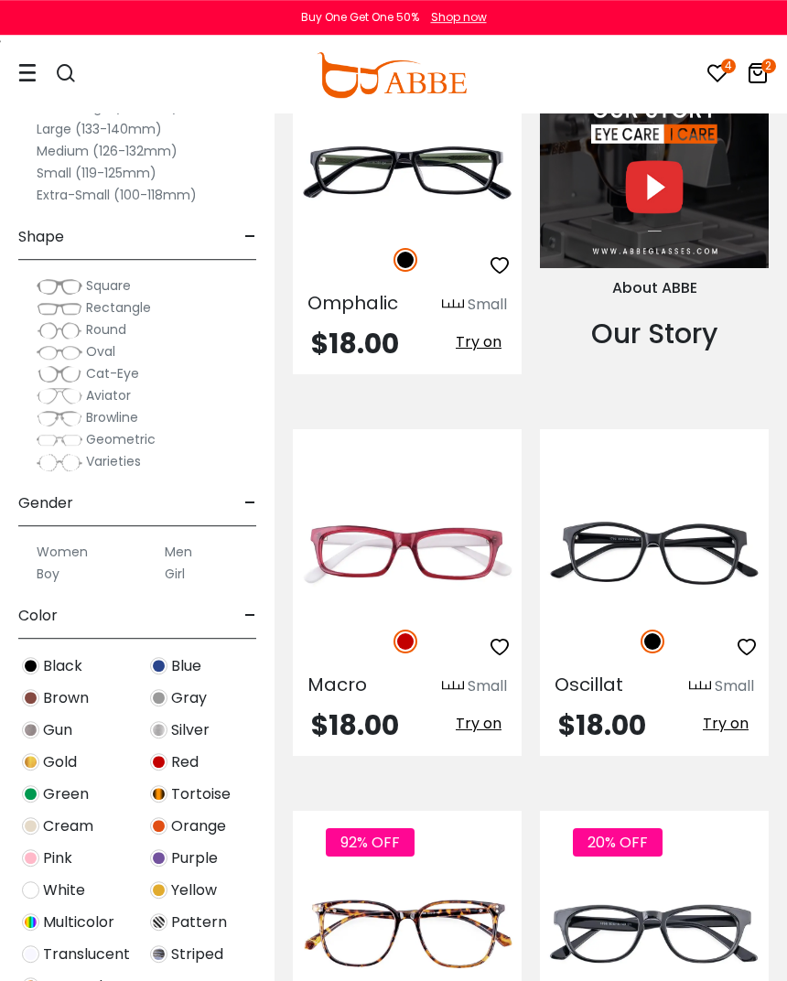
click at [709, 71] on icon at bounding box center [718, 73] width 22 height 22
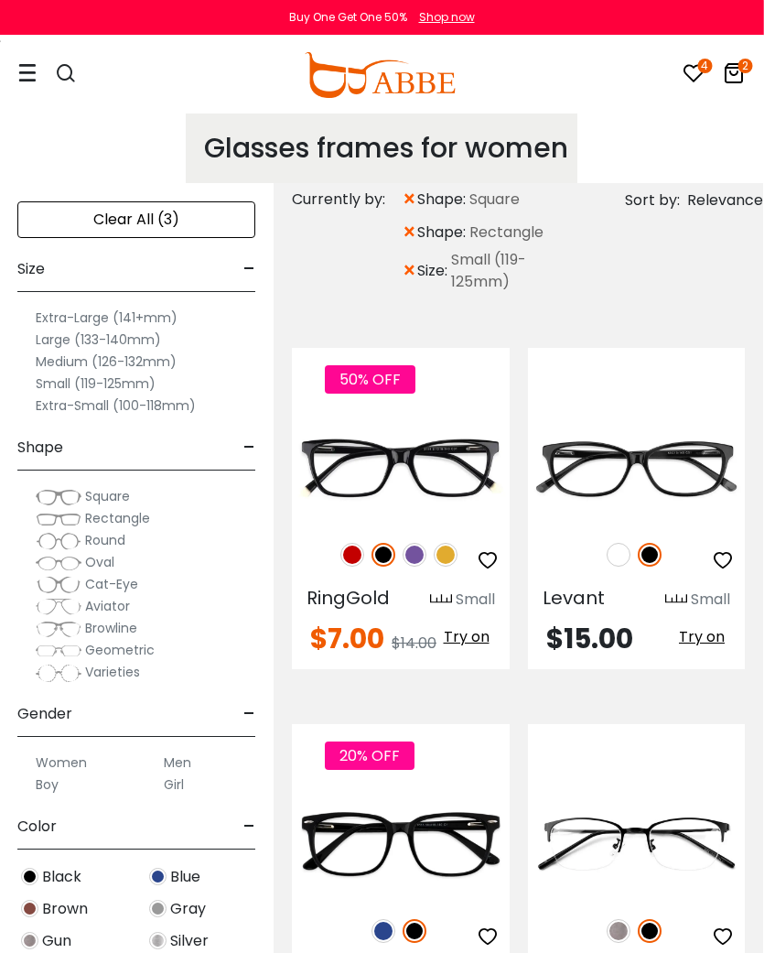
scroll to position [0, 0]
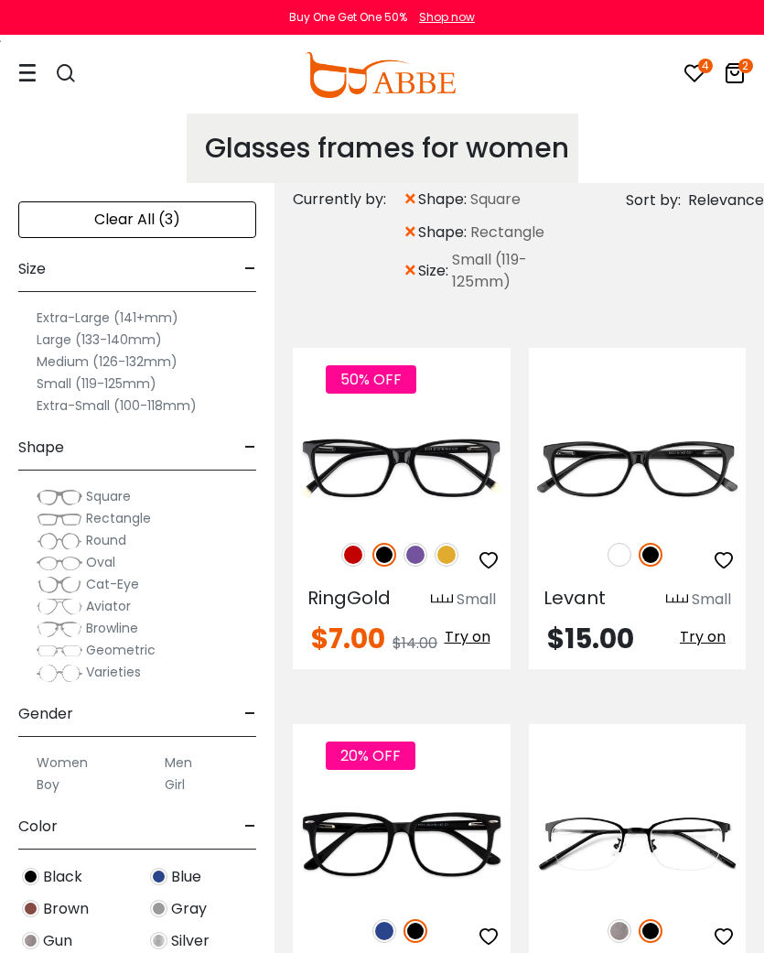
click at [72, 486] on label "Square" at bounding box center [84, 496] width 94 height 22
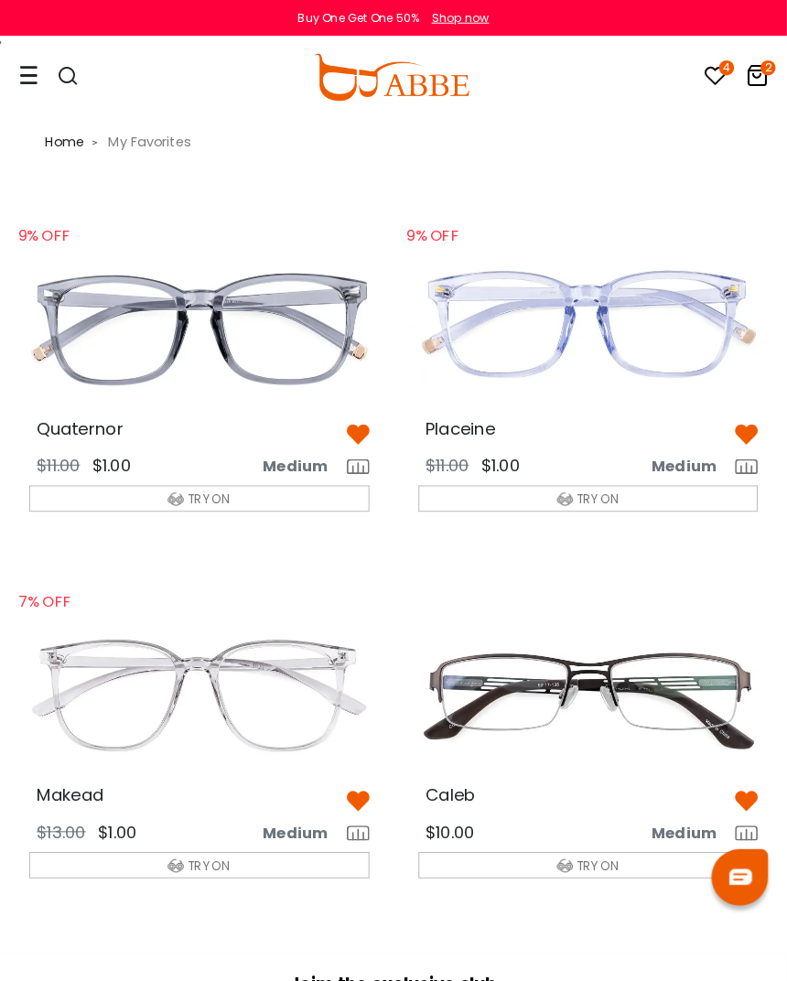
scroll to position [4, 0]
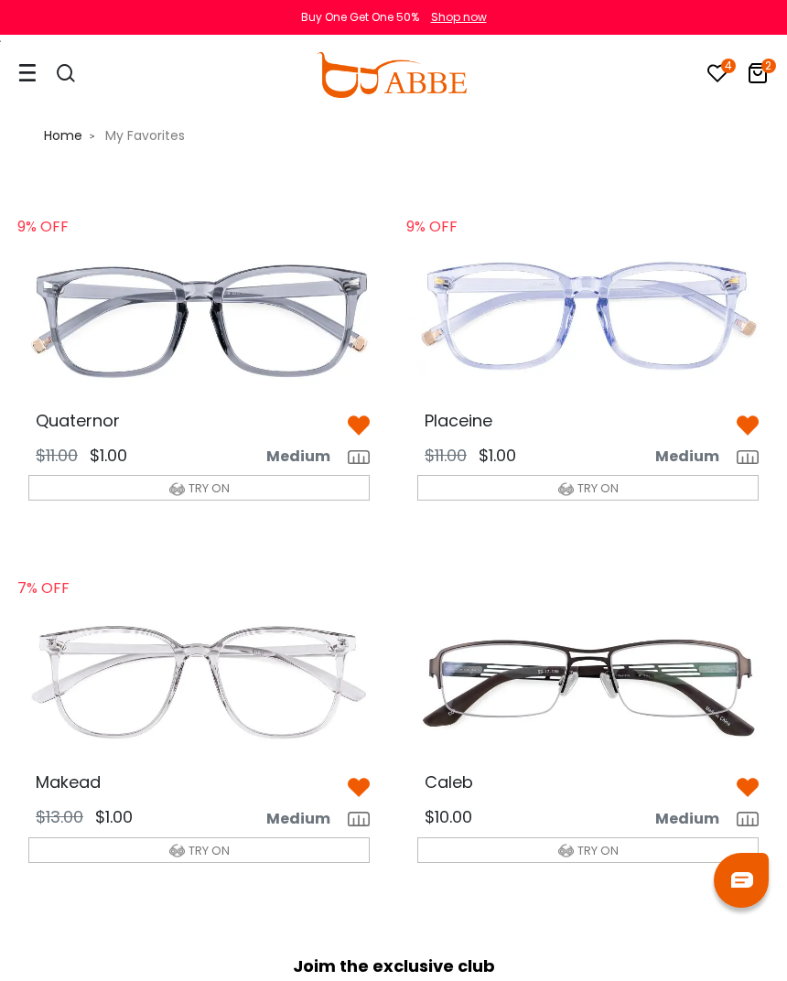
click at [37, 71] on div at bounding box center [56, 75] width 77 height 77
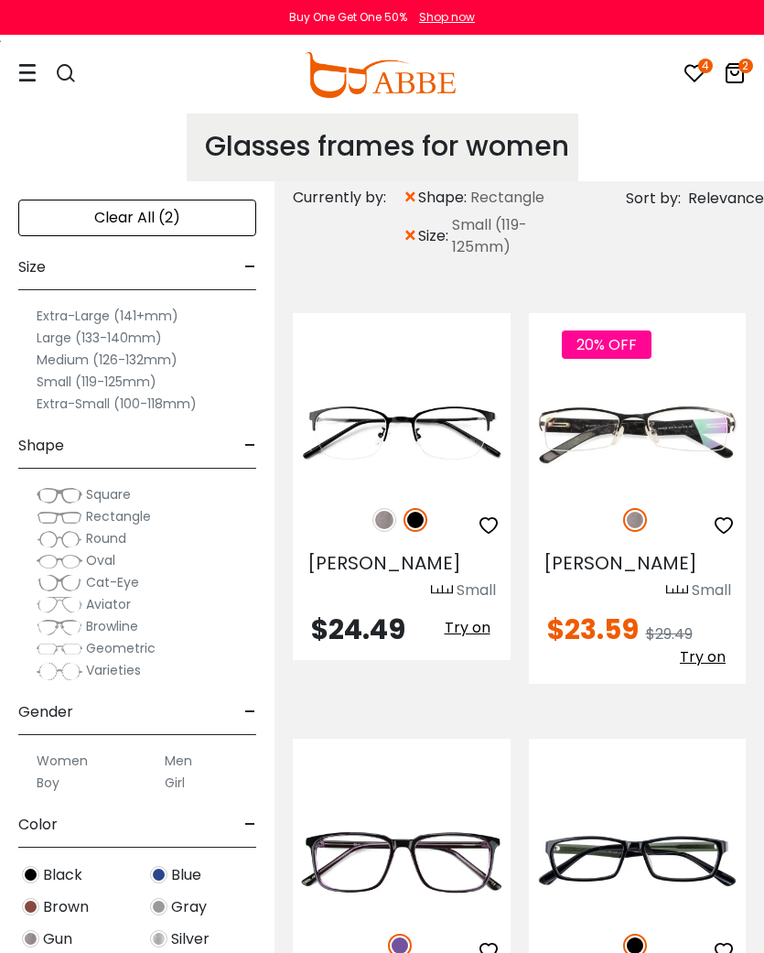
click at [96, 381] on label "Small (119-125mm)" at bounding box center [97, 382] width 120 height 22
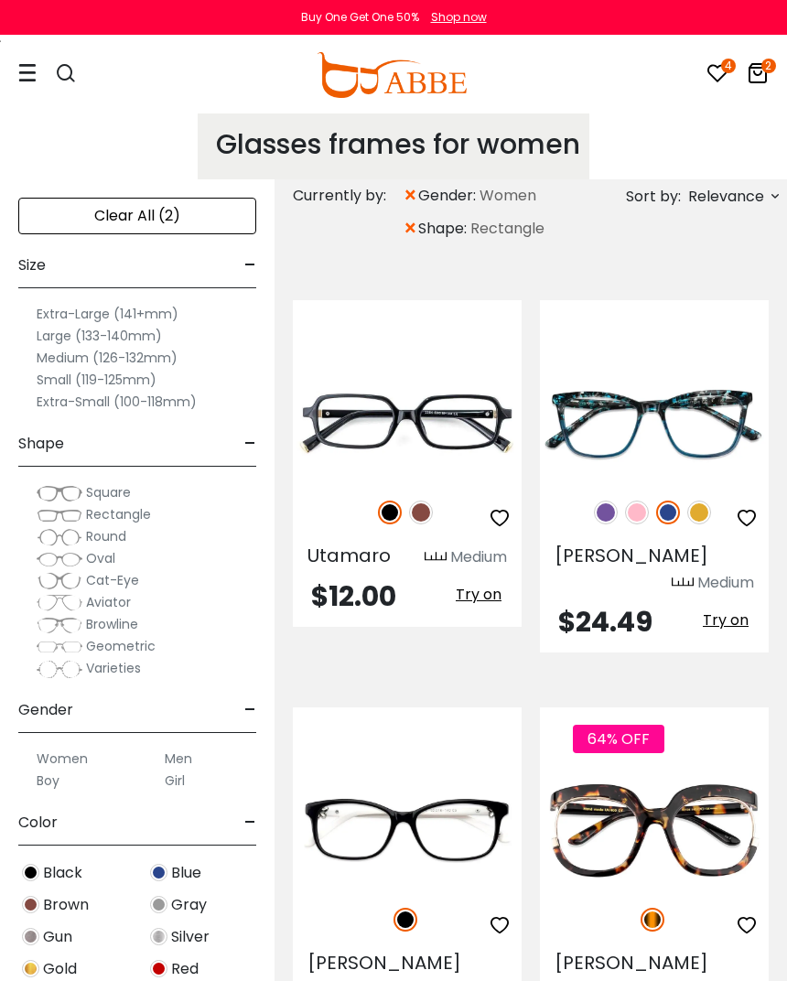
click at [63, 485] on img at bounding box center [60, 493] width 46 height 18
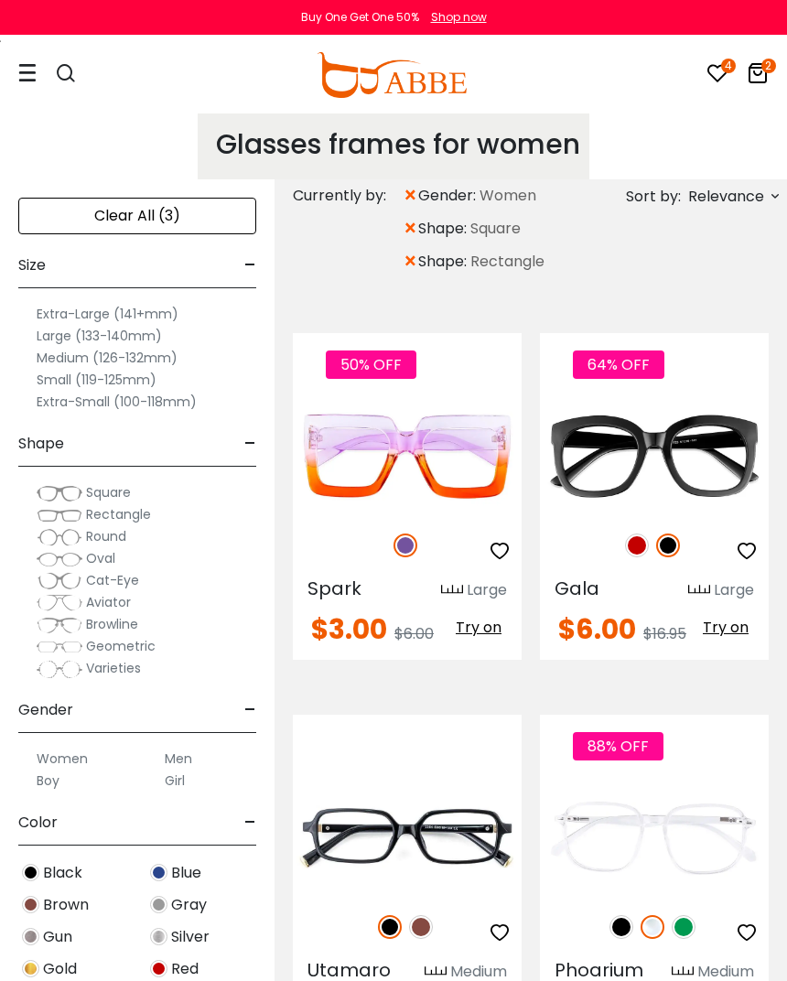
click at [396, 265] on div "Currently by: × gender: Women × shape: Square × shape:" at bounding box center [423, 228] width 261 height 99
click at [410, 270] on span "×" at bounding box center [411, 261] width 16 height 33
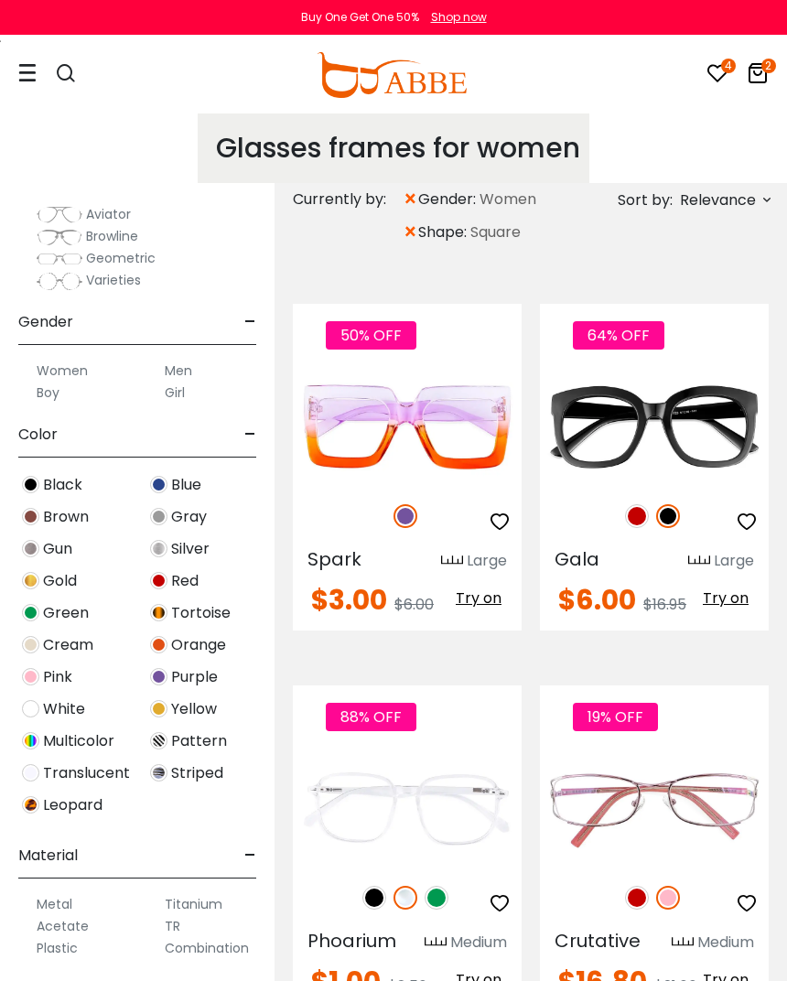
click at [715, 207] on span "Relevance" at bounding box center [718, 200] width 76 height 33
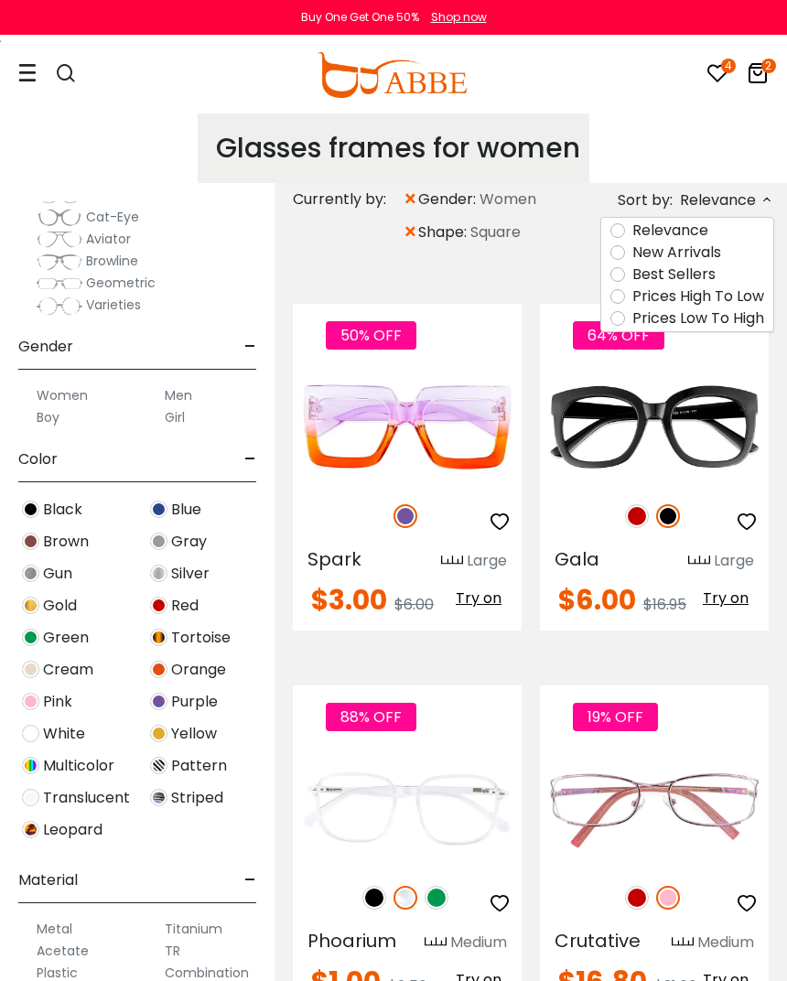
scroll to position [365, 0]
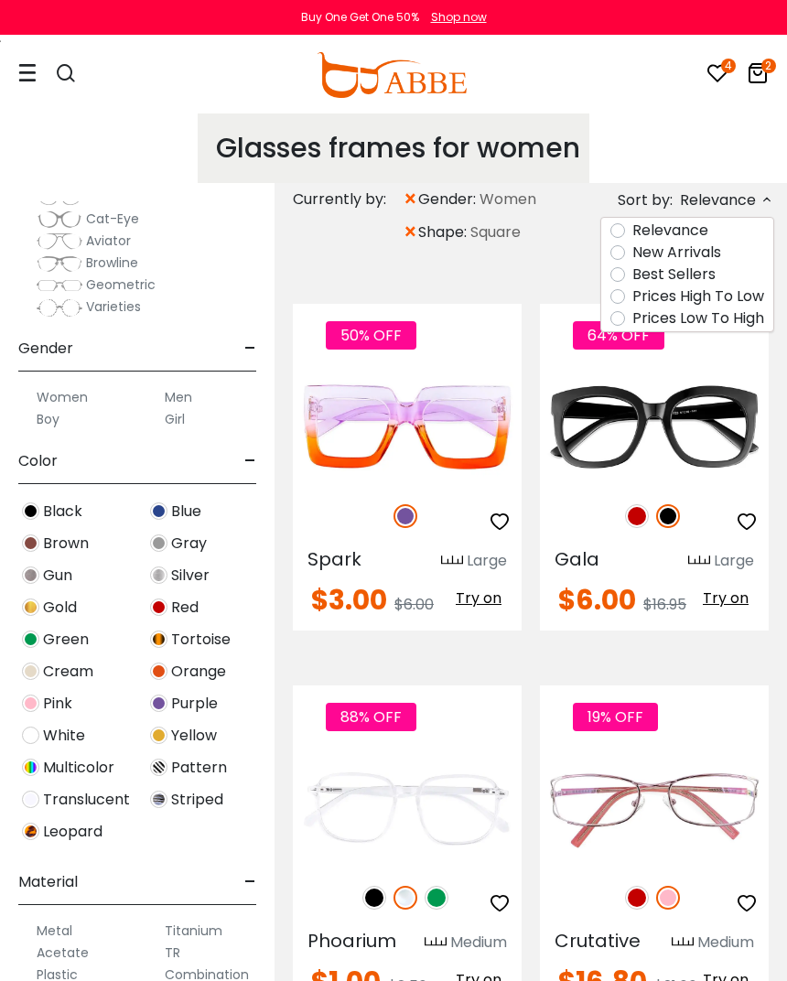
click at [750, 318] on label "Prices Low To High" at bounding box center [698, 318] width 132 height 22
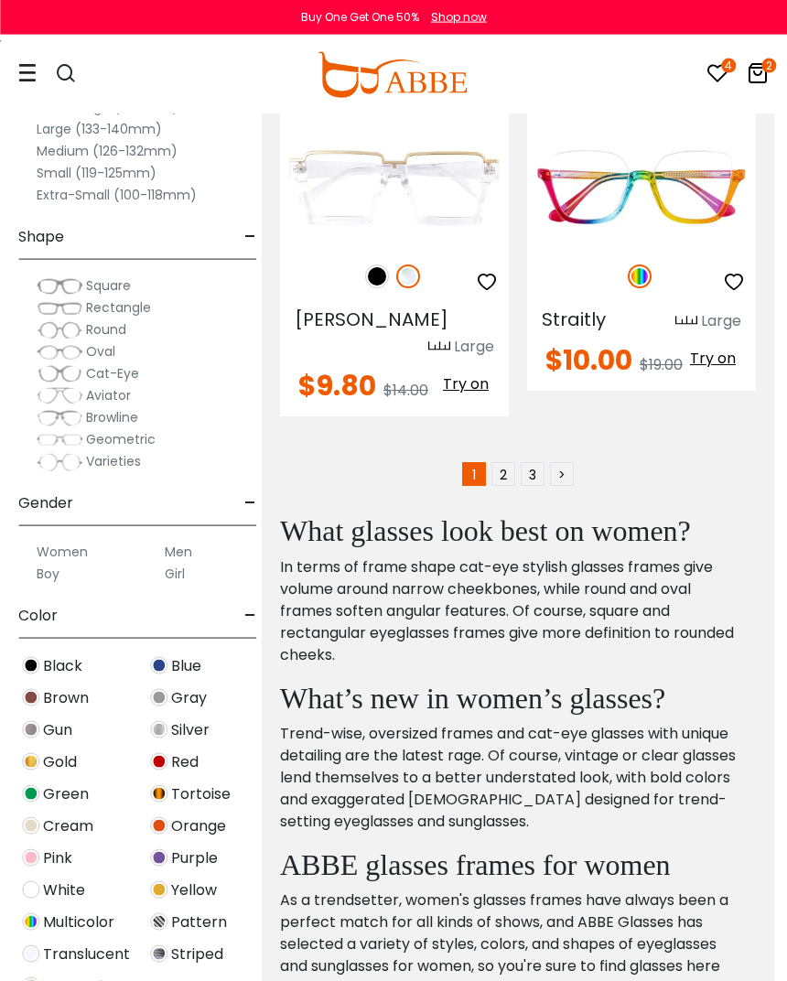
scroll to position [11414, 13]
click at [570, 461] on link ">" at bounding box center [562, 473] width 24 height 24
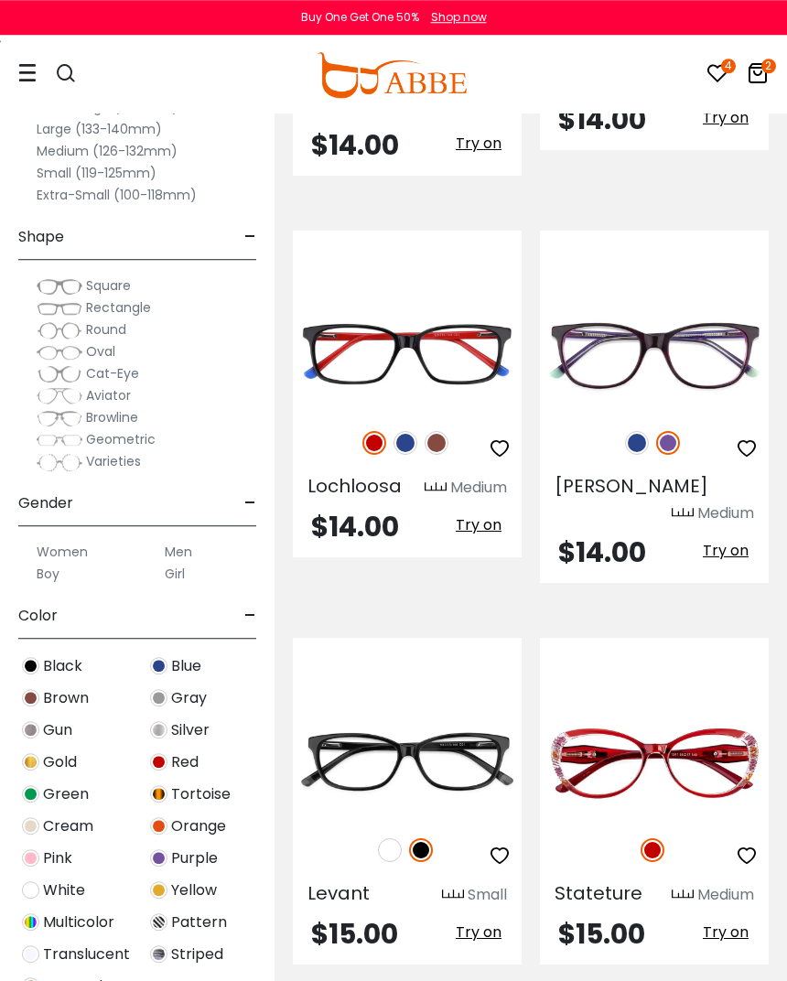
scroll to position [3575, 0]
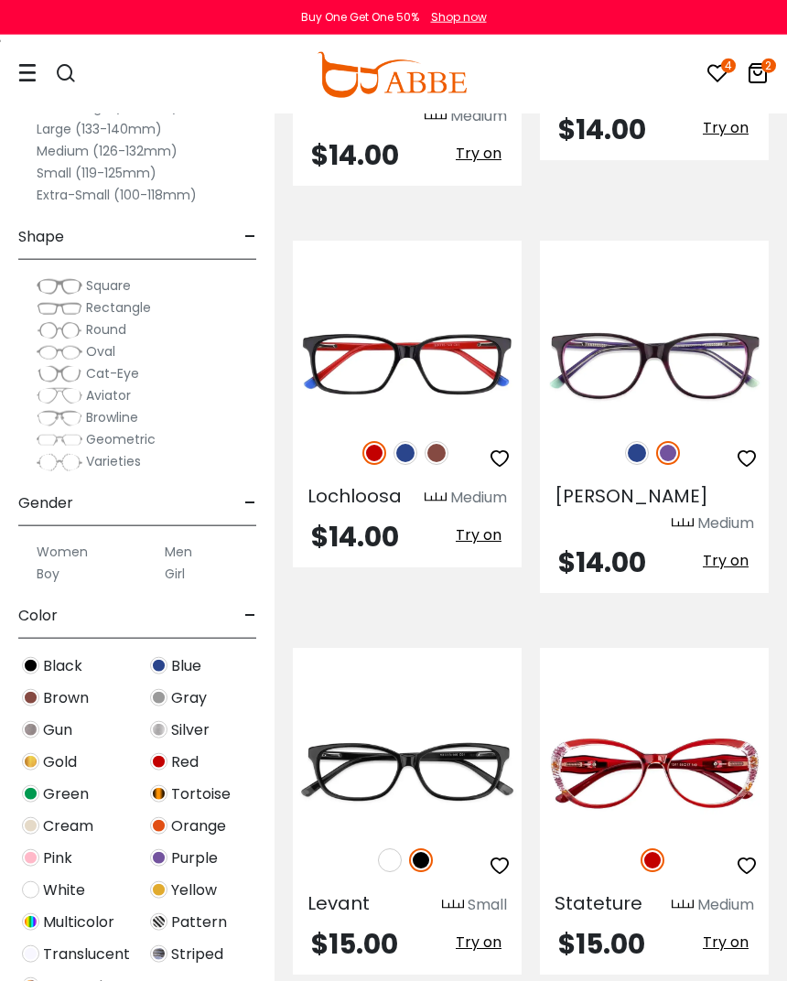
click at [0, 0] on img at bounding box center [0, 0] width 0 height 0
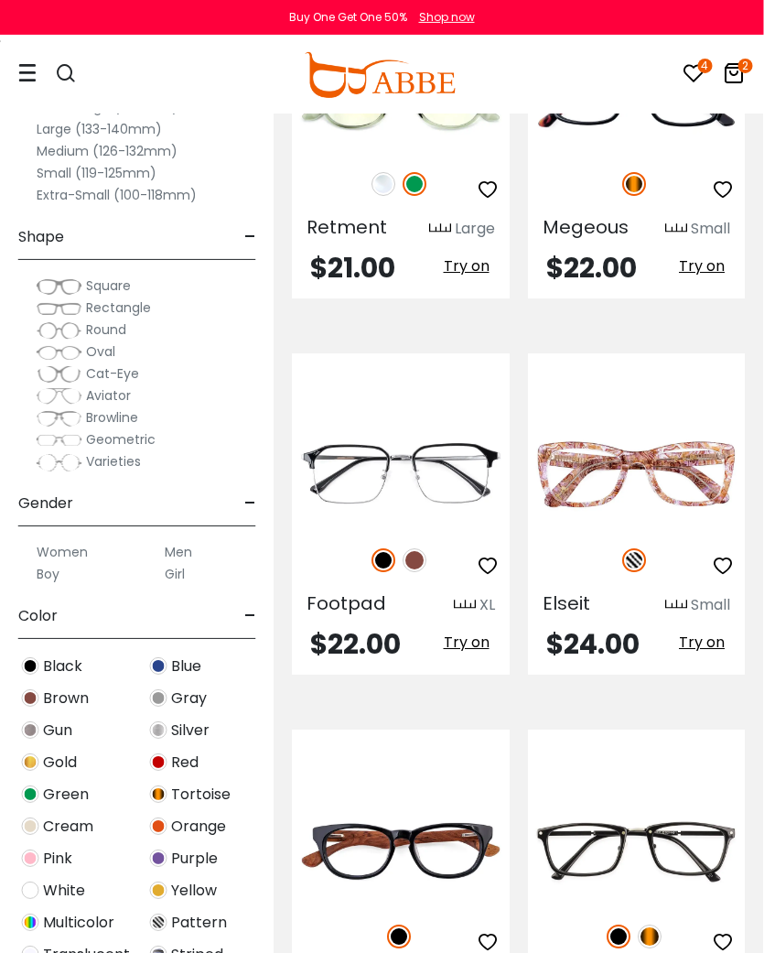
scroll to position [0, 0]
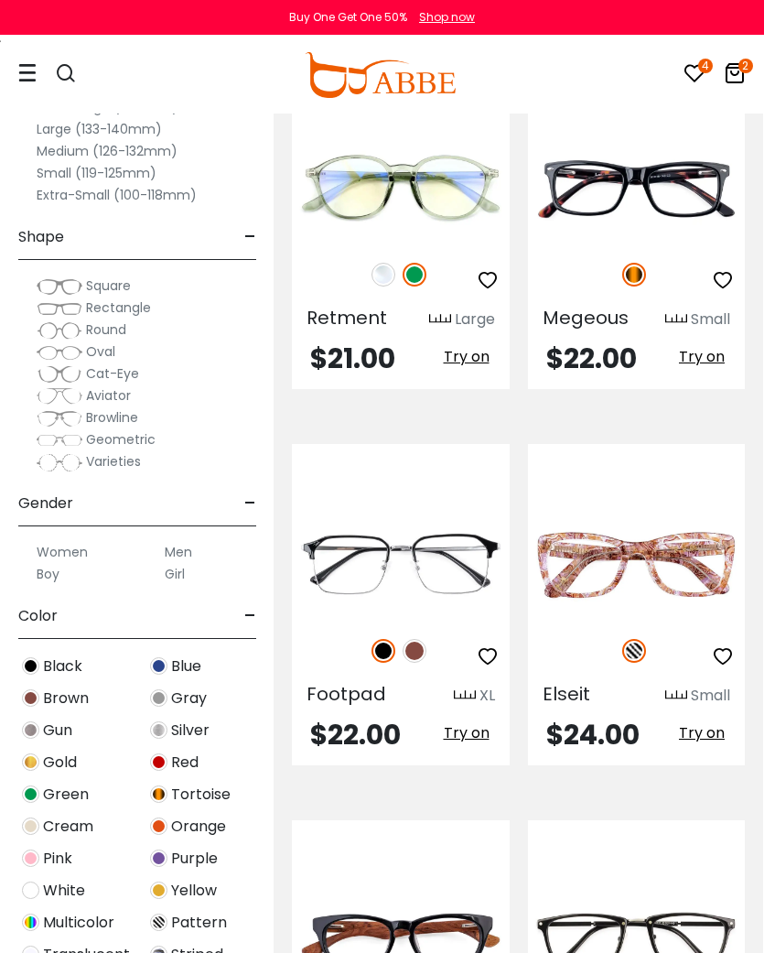
click at [0, 0] on img at bounding box center [0, 0] width 0 height 0
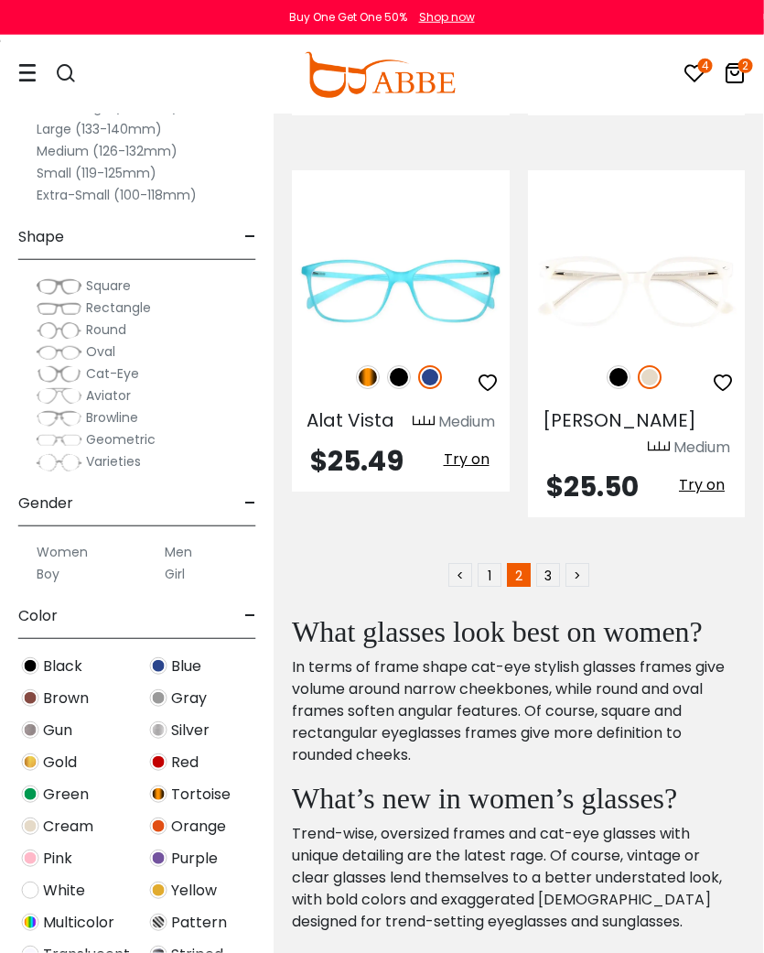
click at [575, 563] on link ">" at bounding box center [578, 575] width 24 height 24
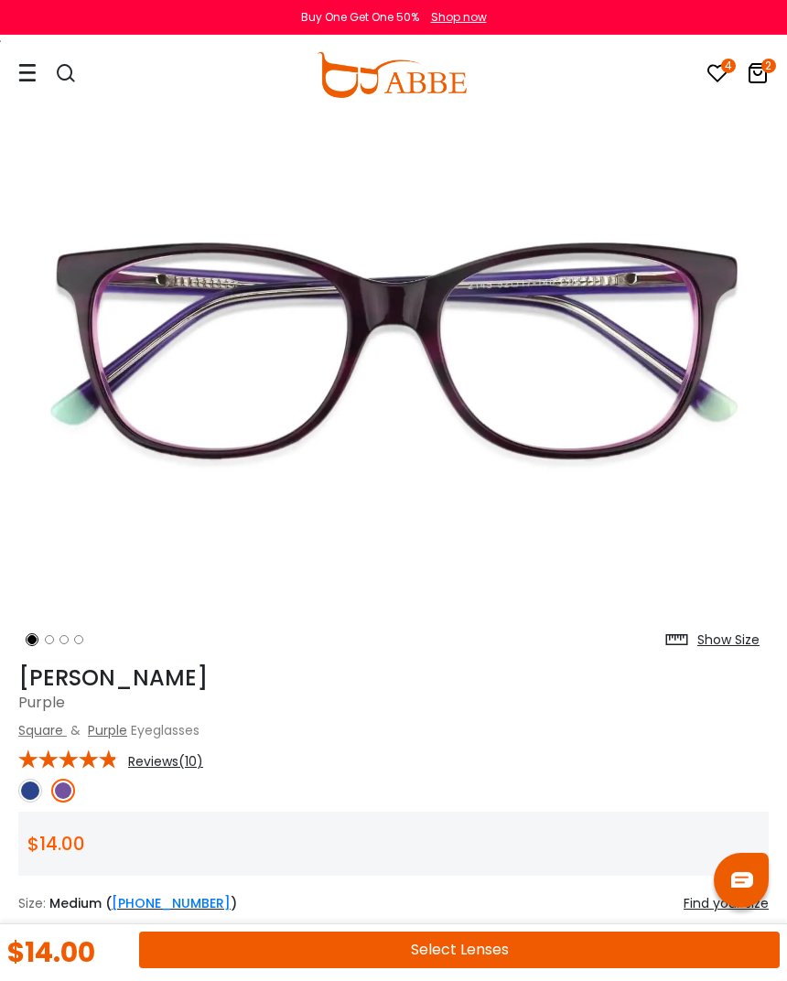
scroll to position [135, 0]
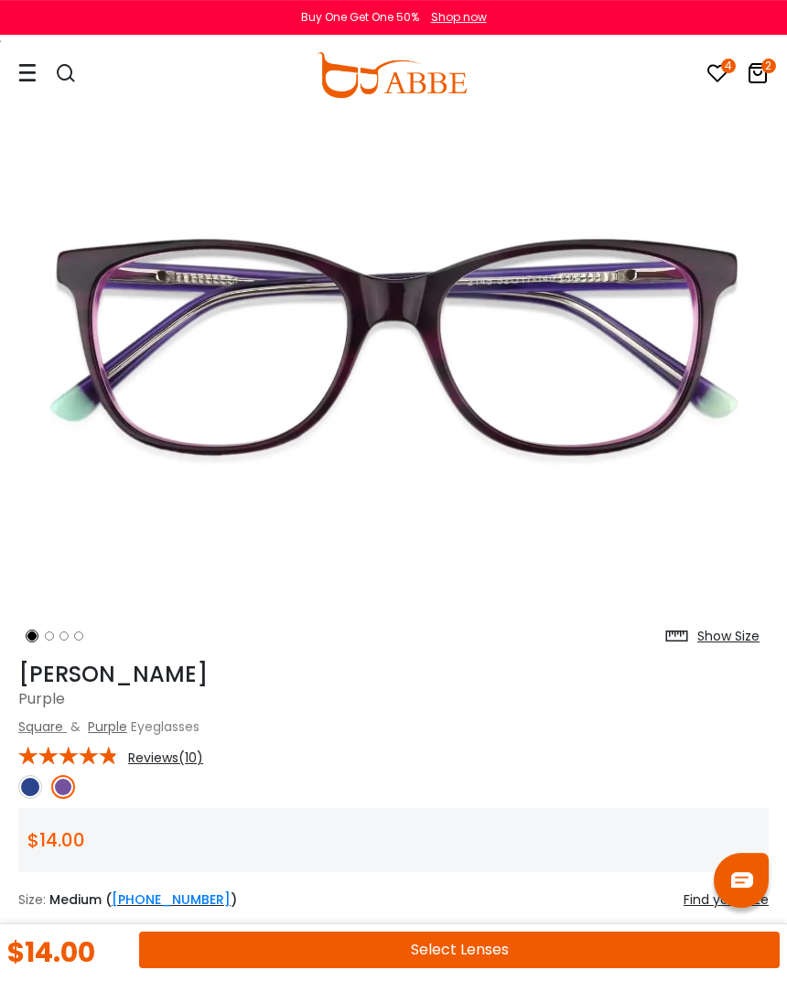
click at [24, 796] on img at bounding box center [30, 787] width 24 height 24
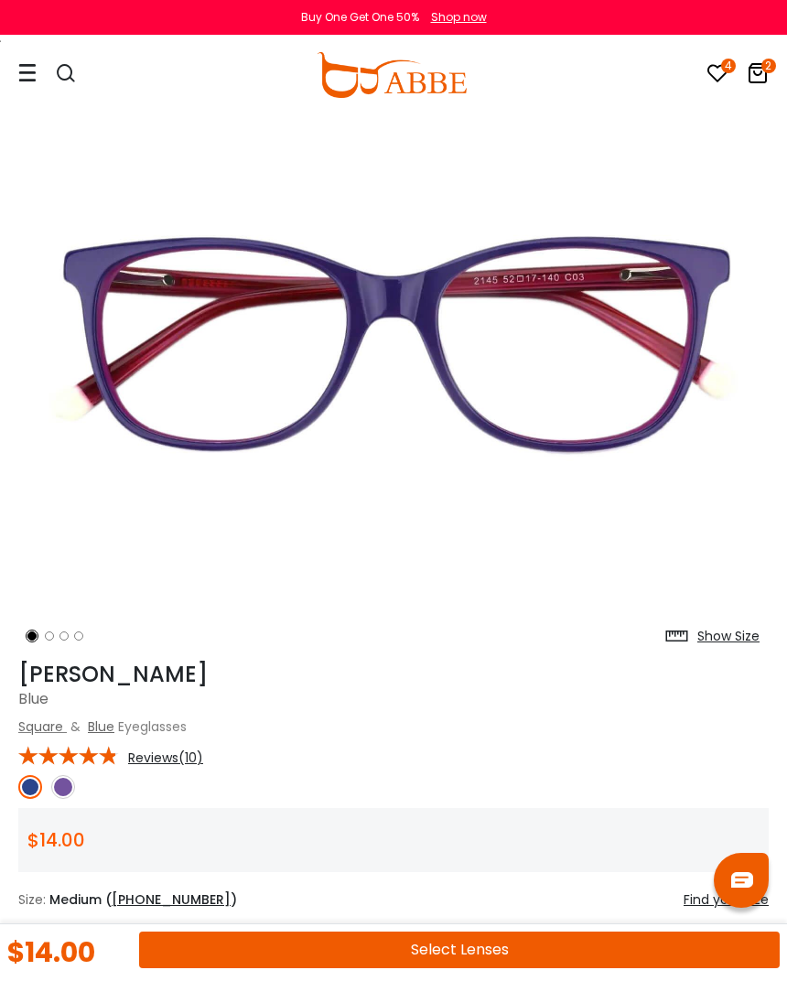
click at [70, 793] on img at bounding box center [63, 787] width 24 height 24
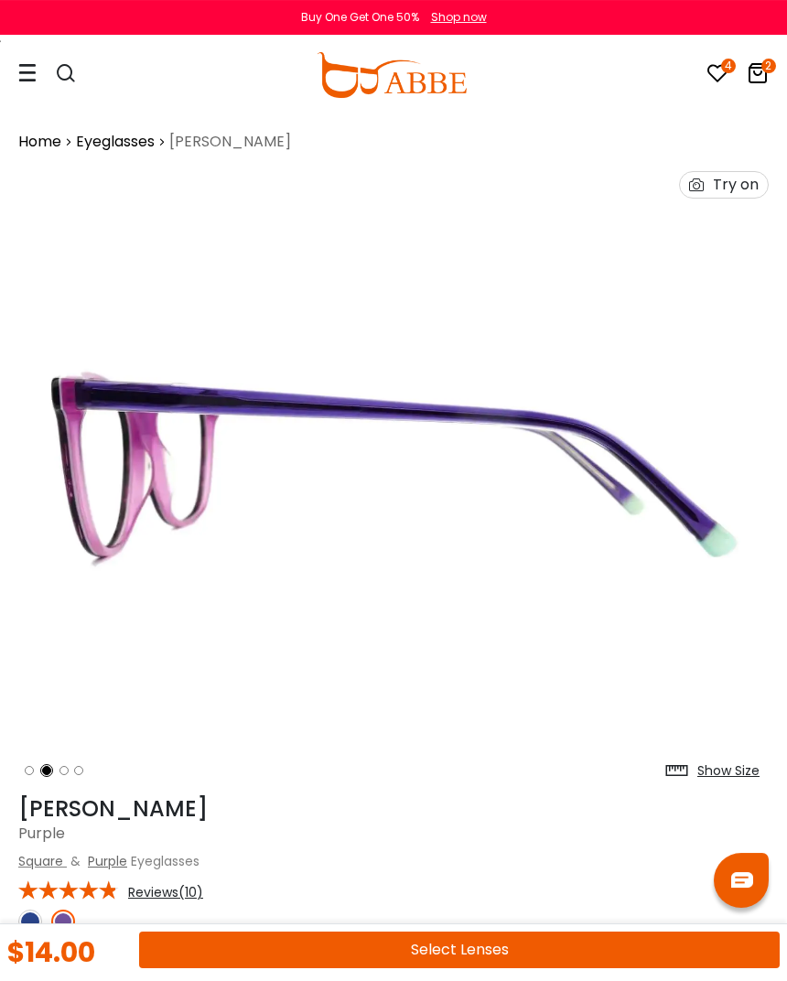
scroll to position [0, 0]
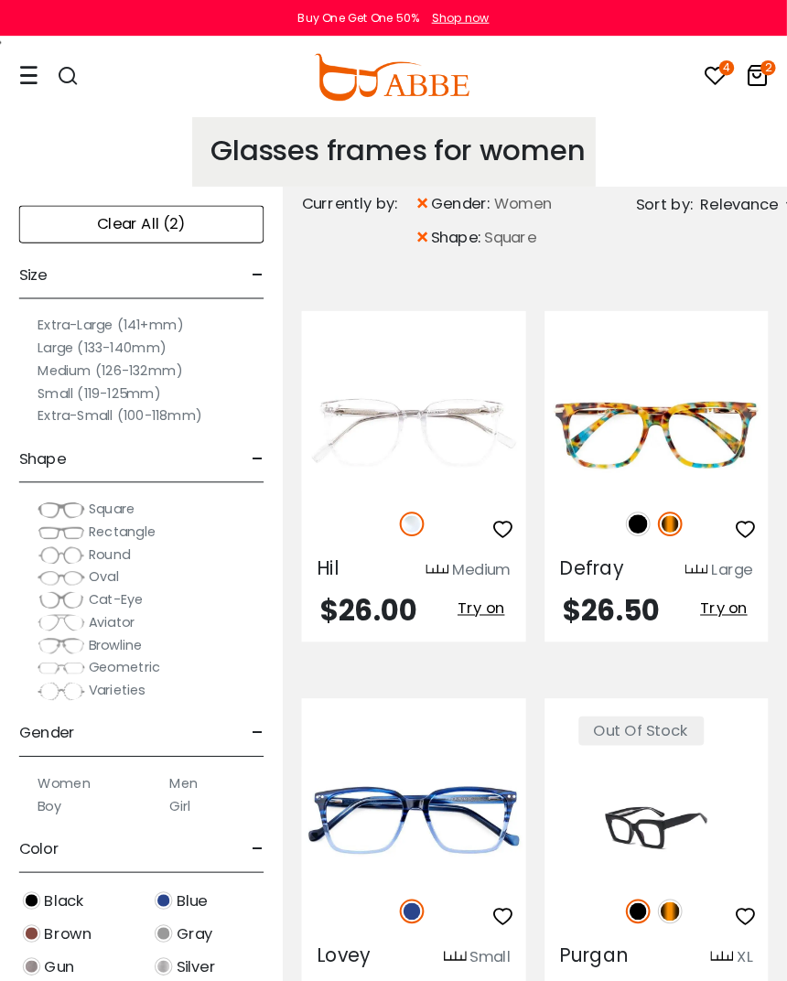
scroll to position [4, 0]
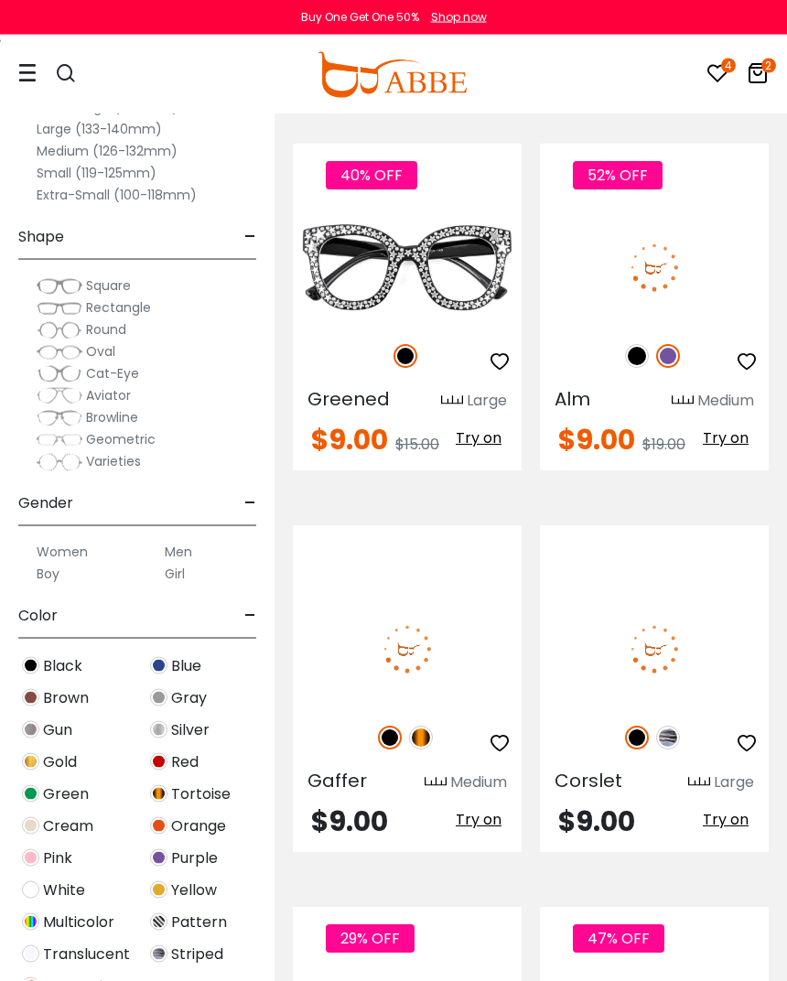
scroll to position [10570, 0]
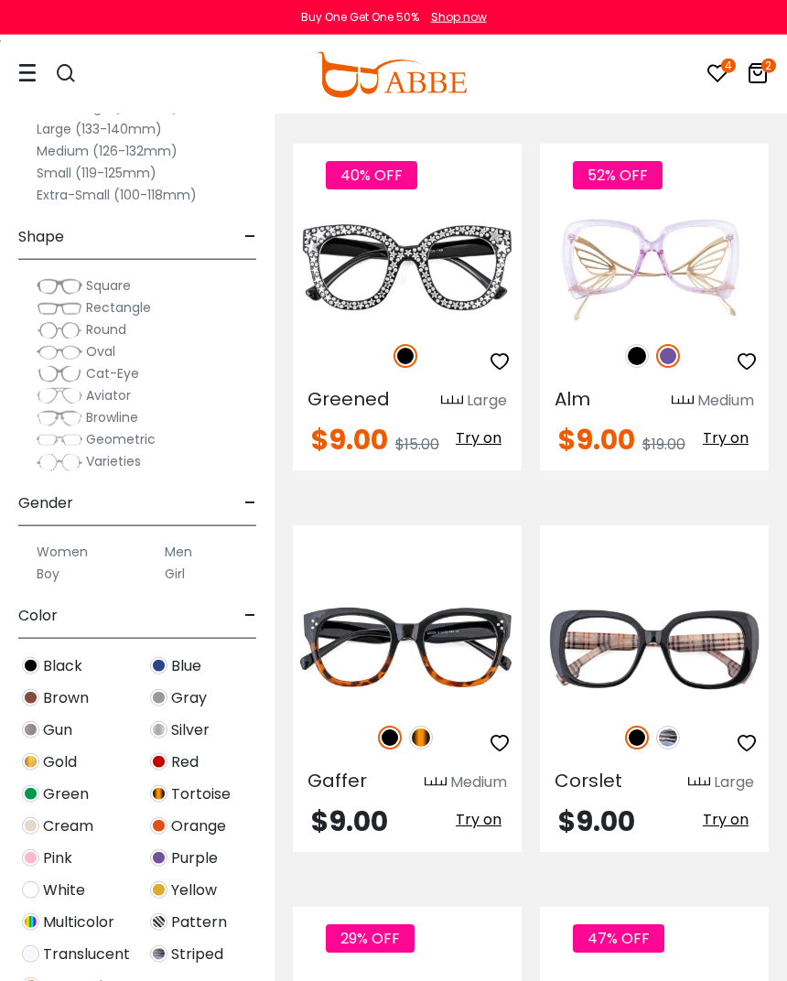
click at [0, 0] on img at bounding box center [0, 0] width 0 height 0
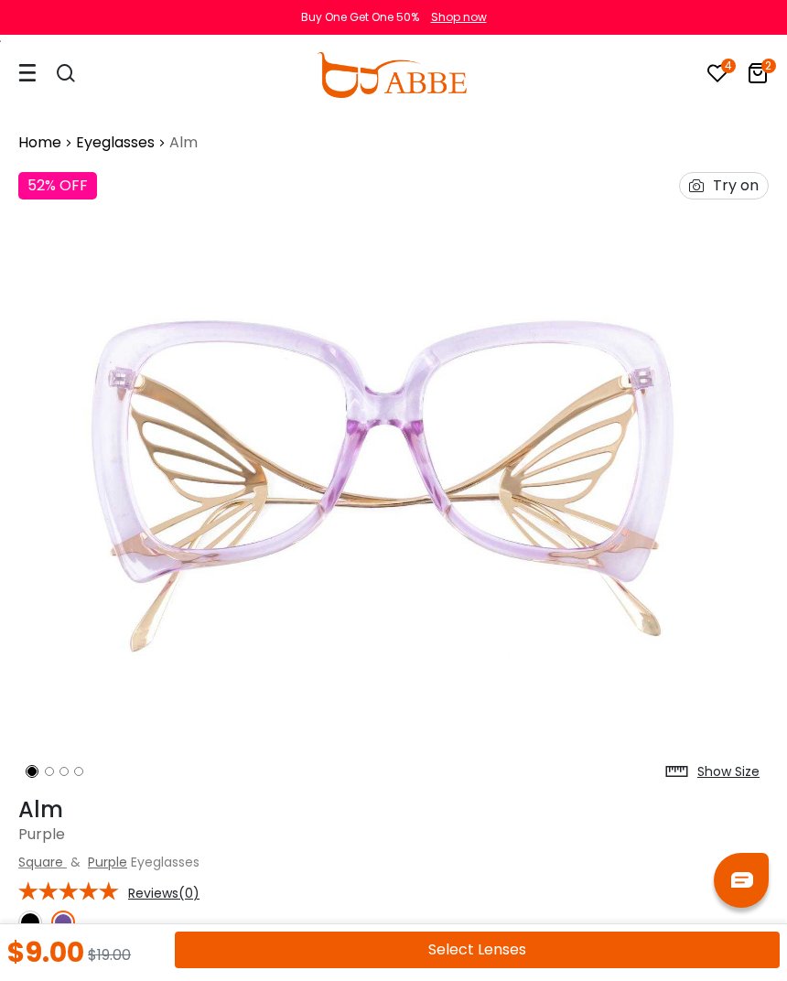
click at [751, 75] on icon at bounding box center [758, 73] width 22 height 22
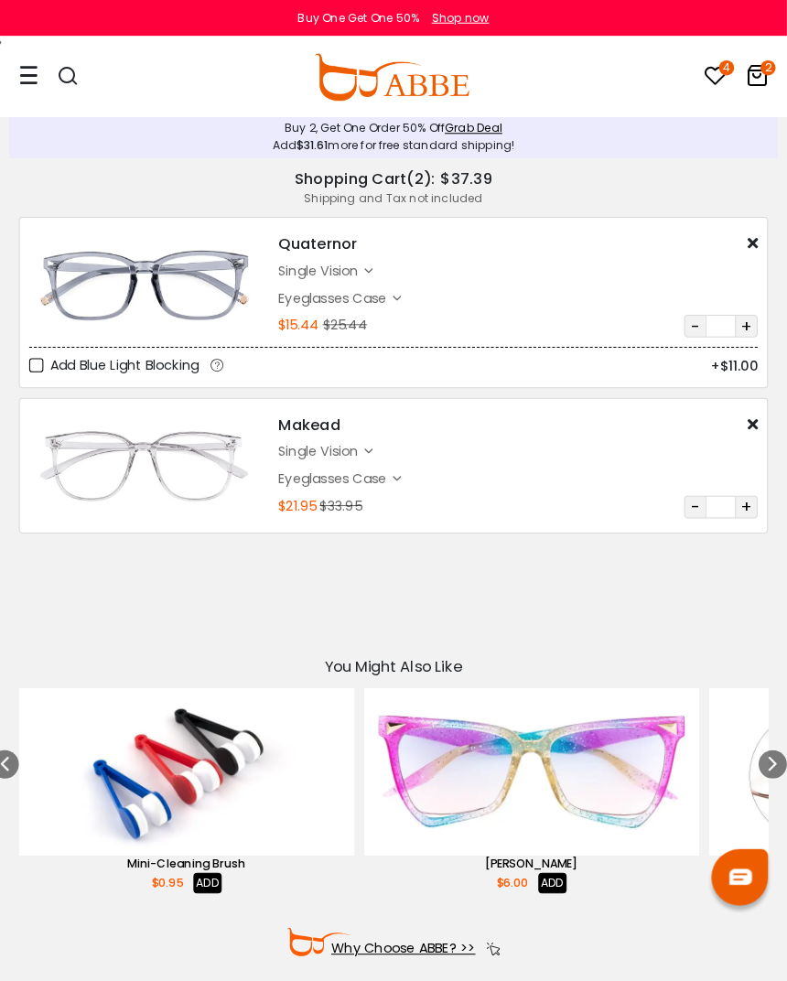
scroll to position [4, 0]
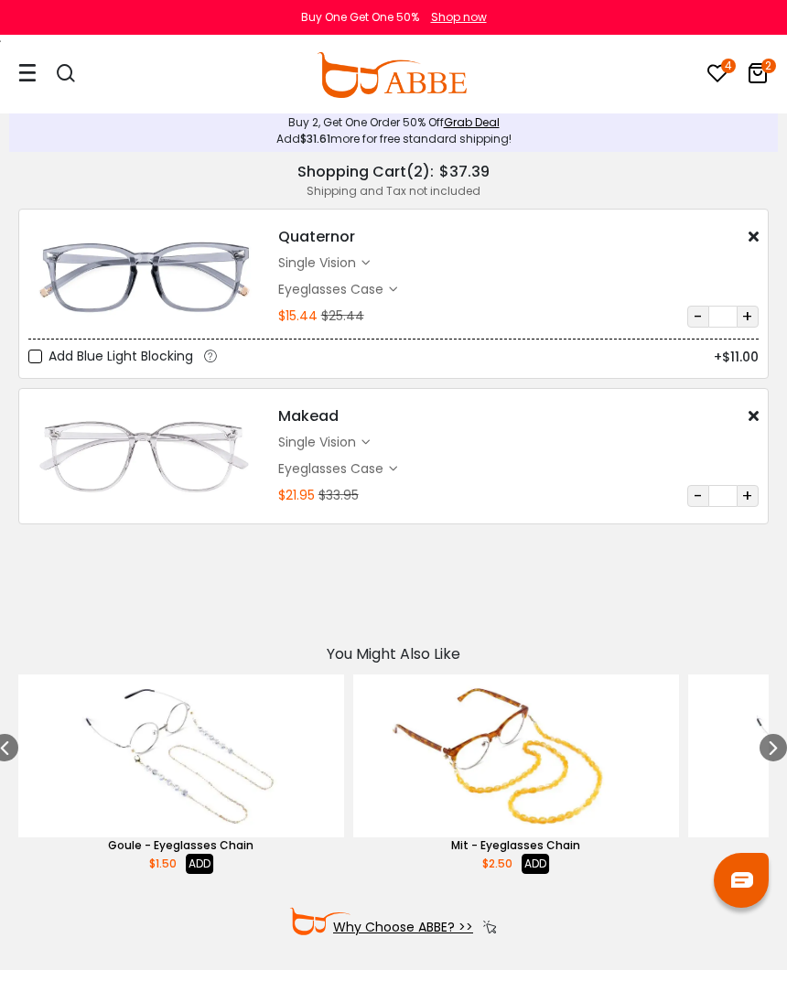
click at [48, 81] on div at bounding box center [56, 75] width 77 height 77
click at [38, 81] on div at bounding box center [56, 75] width 77 height 77
click at [27, 76] on icon at bounding box center [27, 72] width 18 height 19
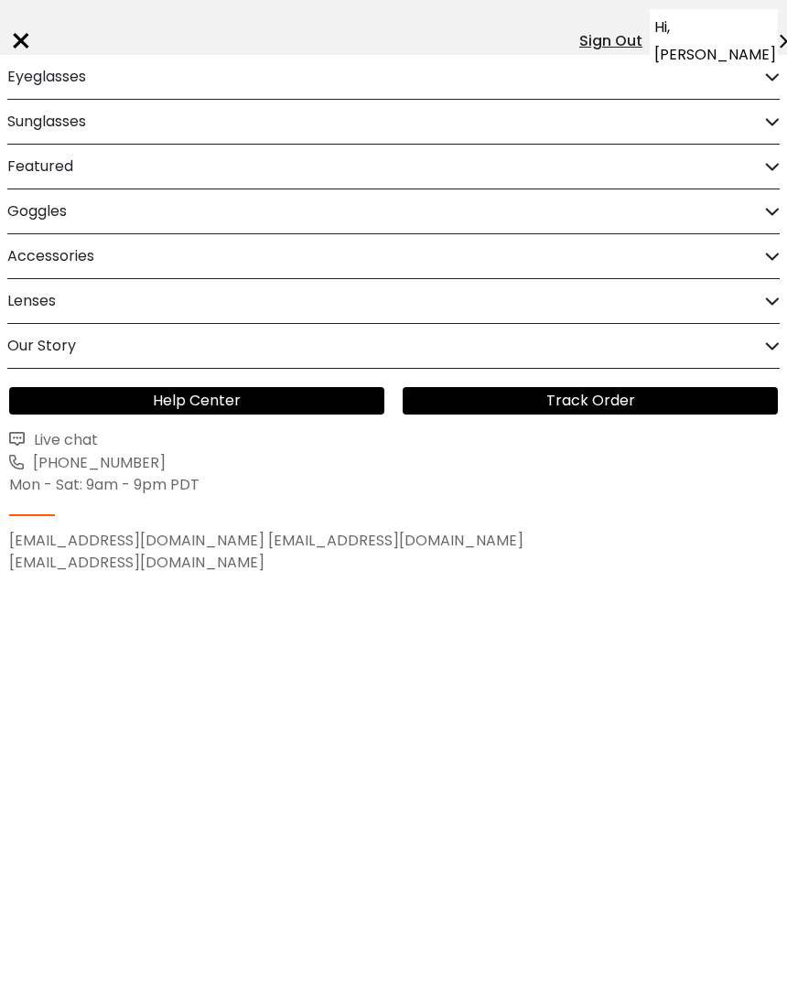
click at [761, 75] on div "Eyeglasses" at bounding box center [393, 77] width 772 height 44
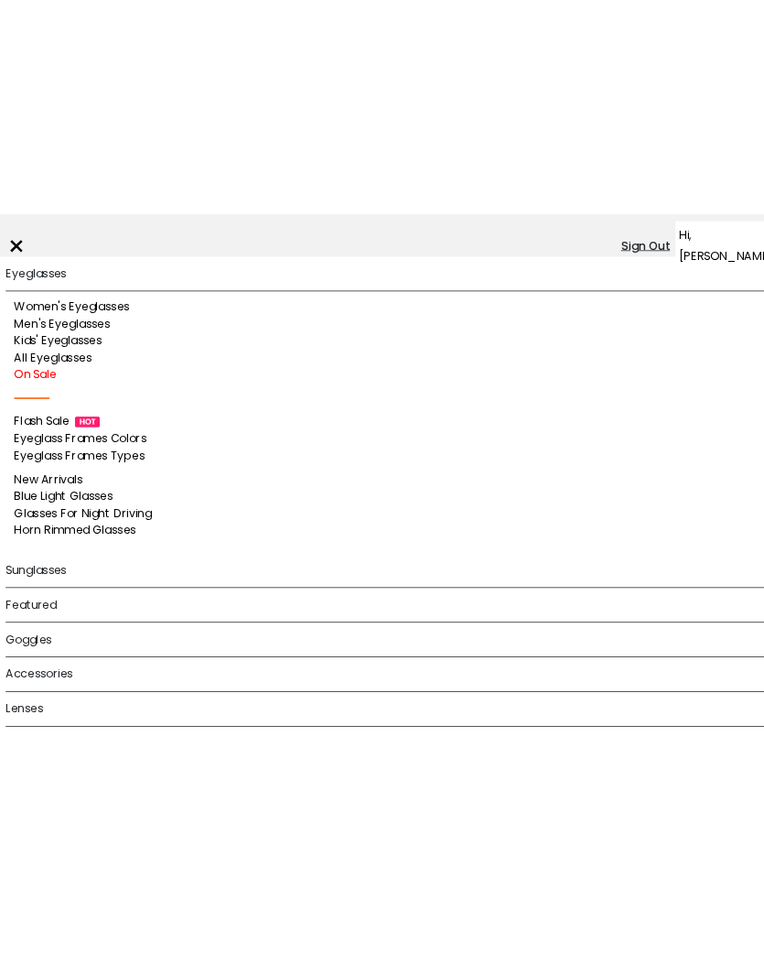
scroll to position [0, 0]
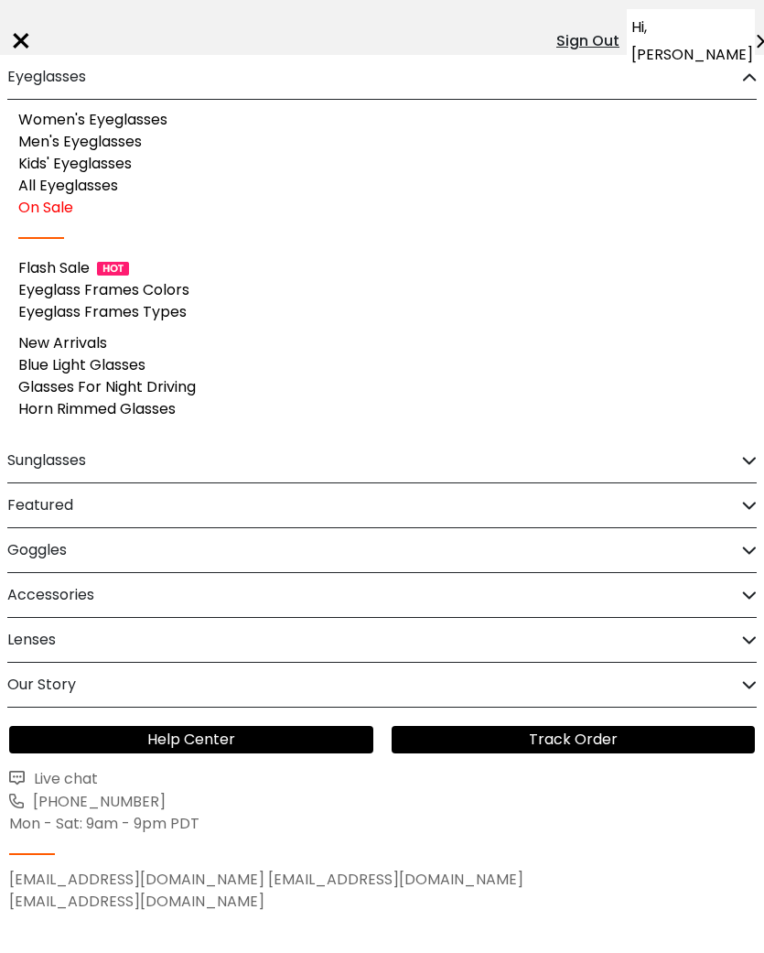
click at [15, 34] on div "×" at bounding box center [21, 41] width 24 height 55
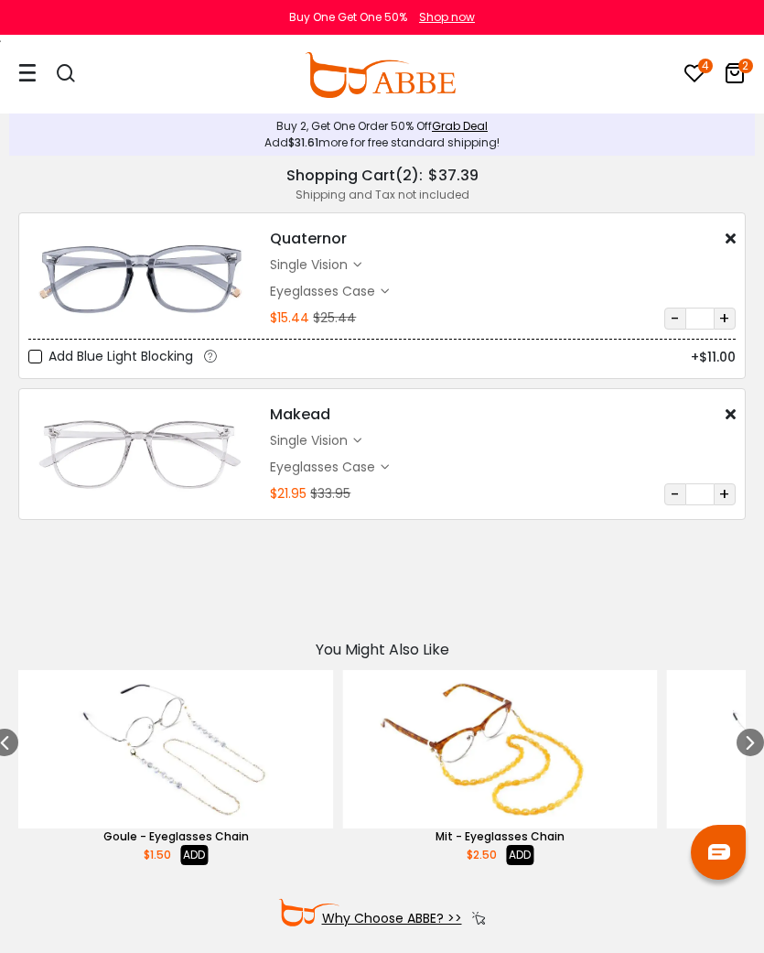
click at [31, 83] on div at bounding box center [27, 74] width 18 height 75
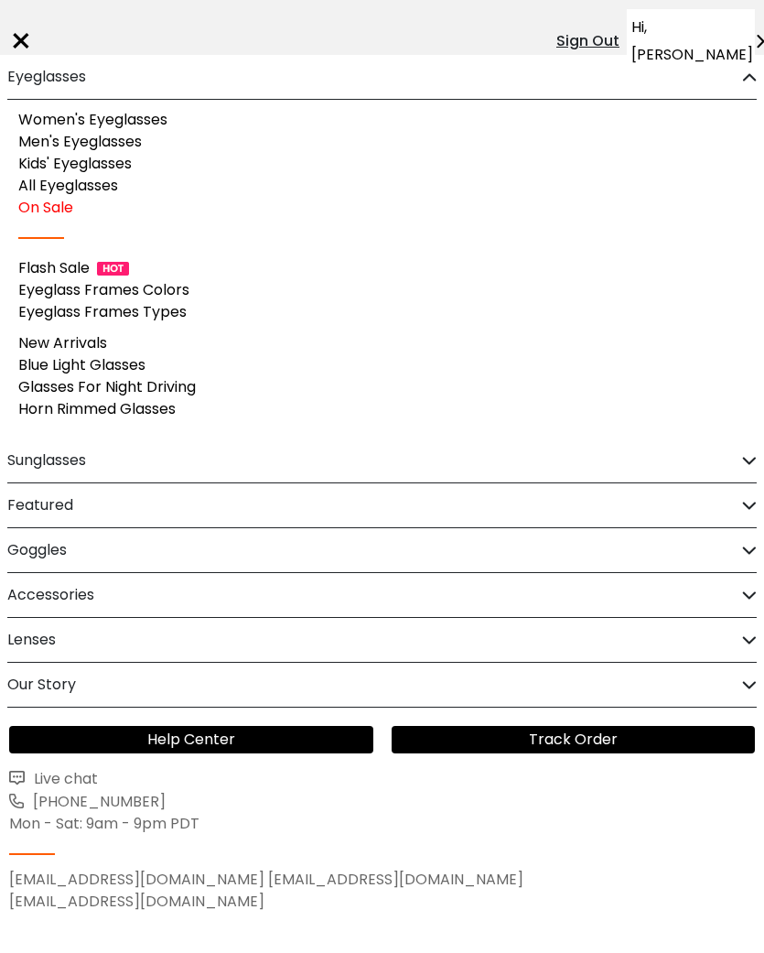
click at [756, 454] on icon at bounding box center [749, 461] width 15 height 14
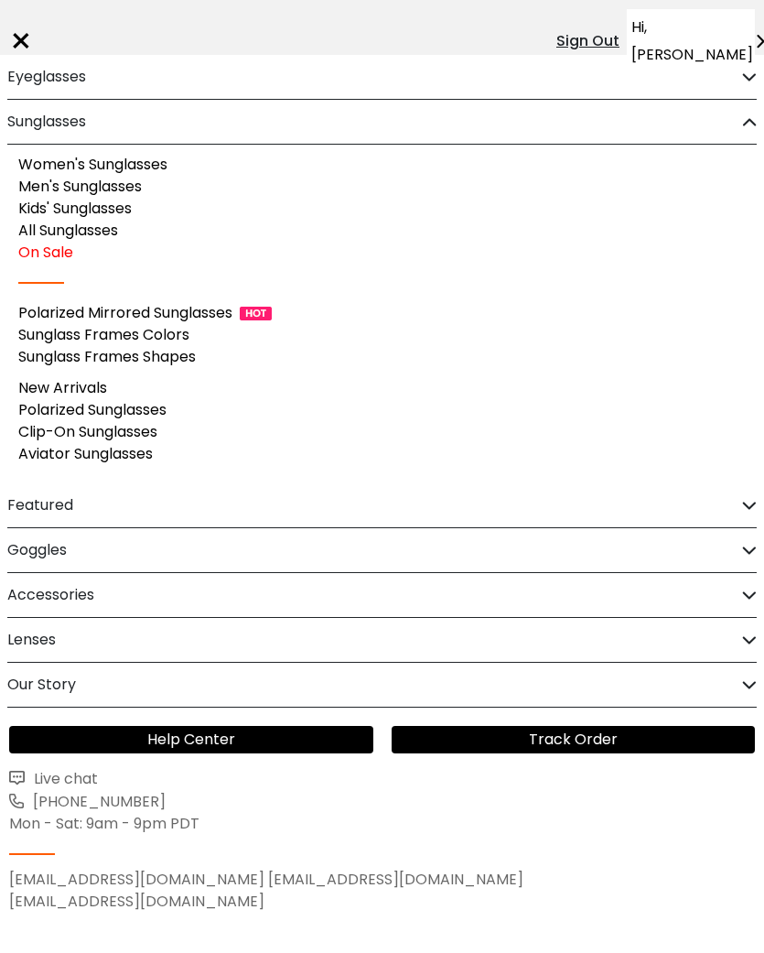
click at [156, 170] on link "Women's Sunglasses" at bounding box center [92, 164] width 149 height 21
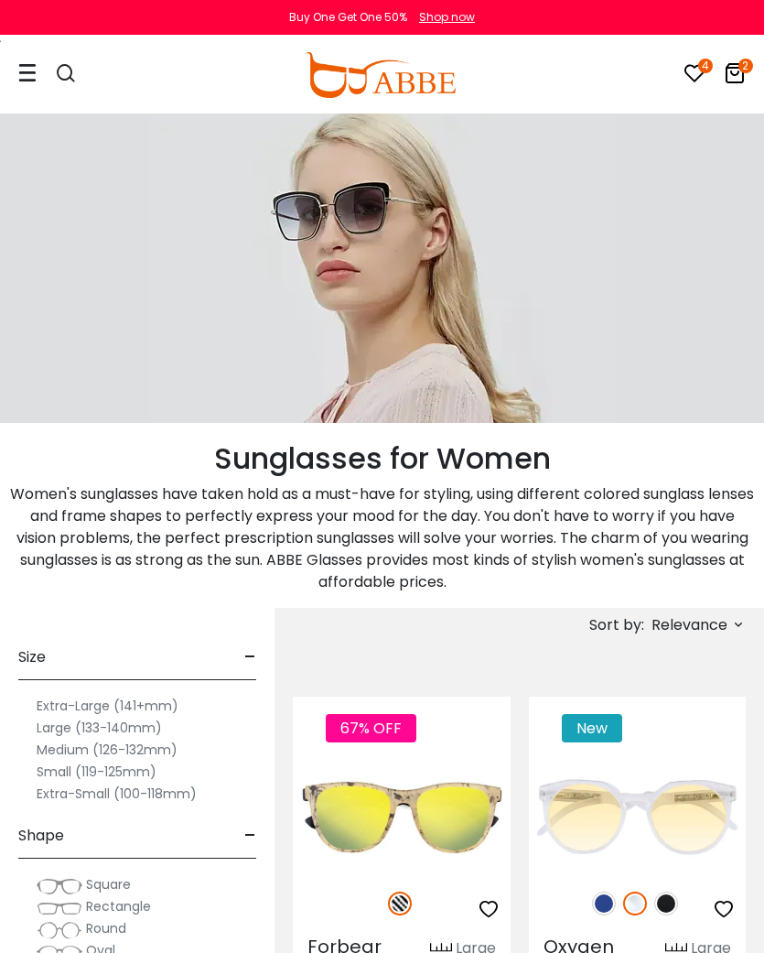
scroll to position [22, 0]
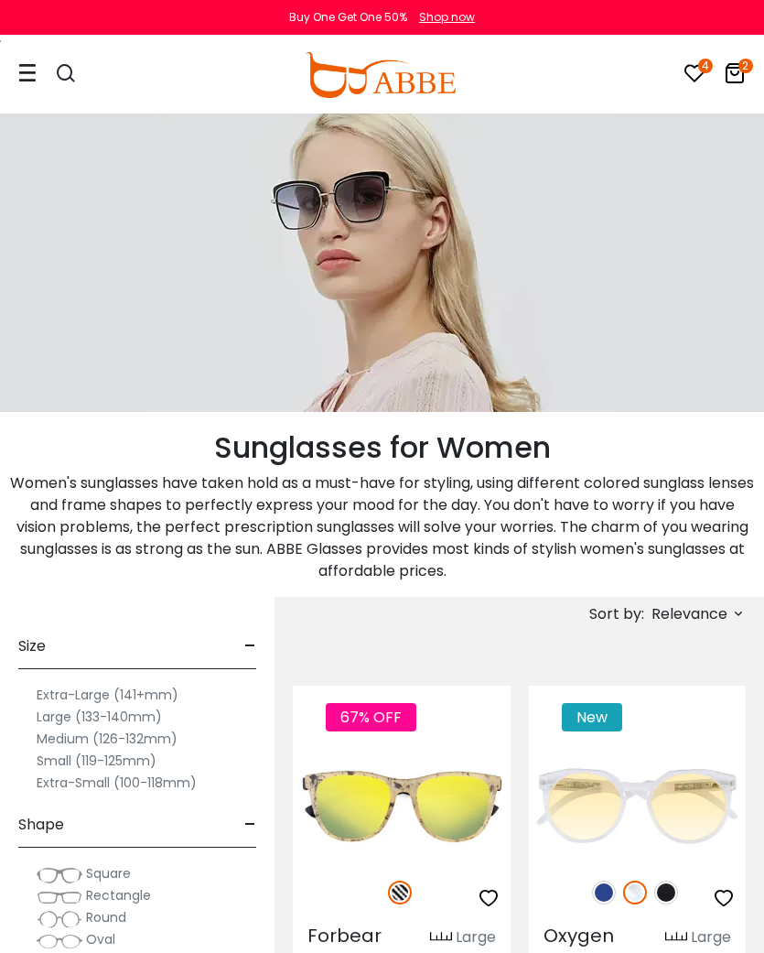
click at [717, 614] on span "Relevance" at bounding box center [690, 614] width 76 height 33
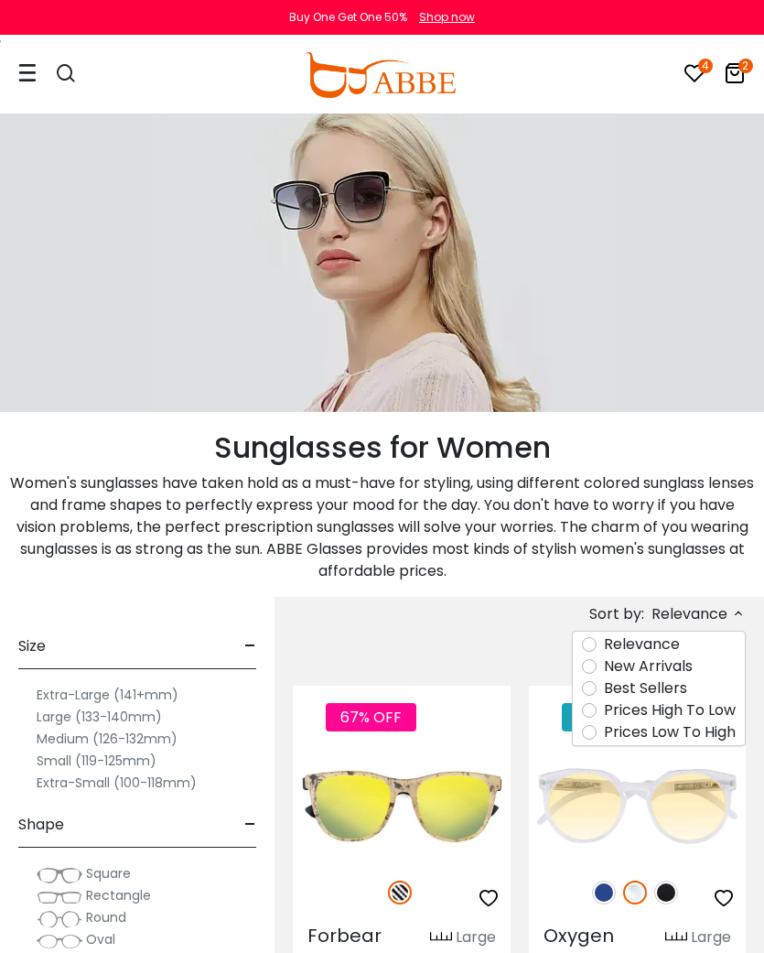
click at [714, 729] on label "Prices Low To High" at bounding box center [670, 732] width 132 height 22
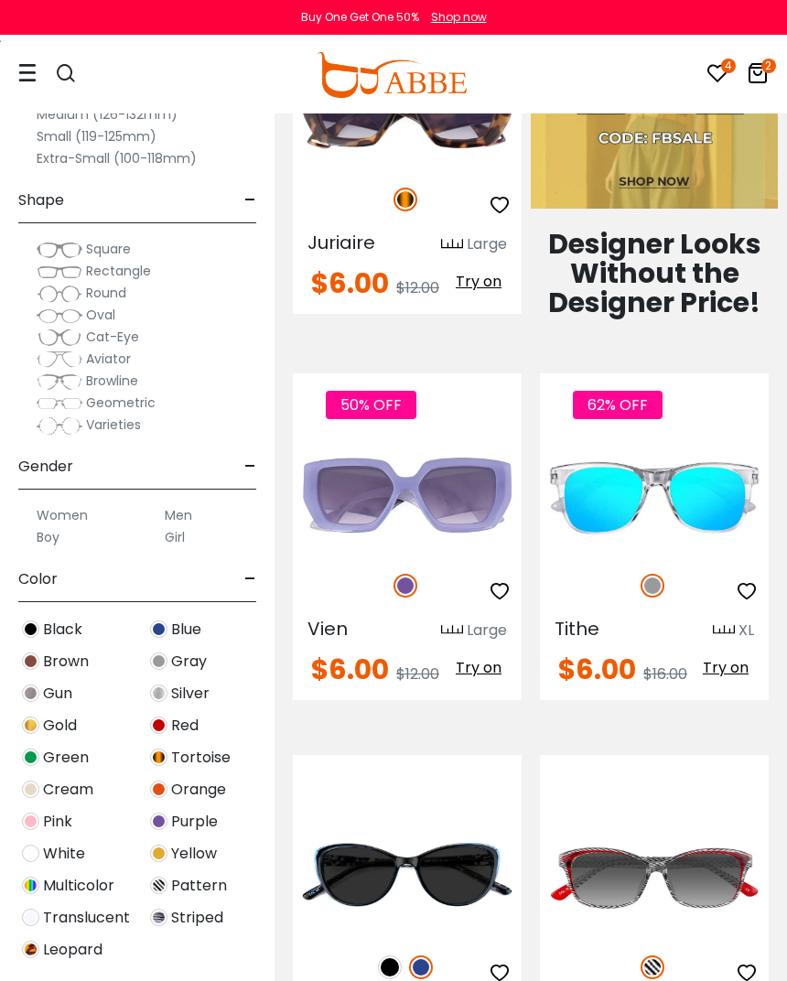
scroll to position [1484, 0]
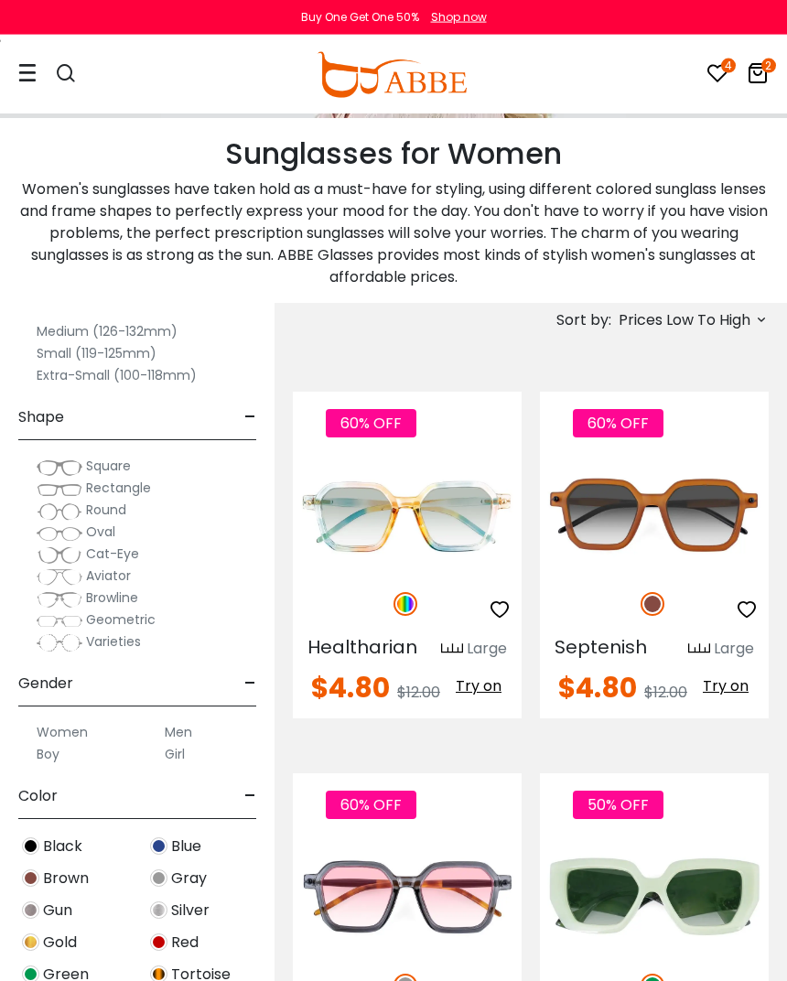
scroll to position [119, 0]
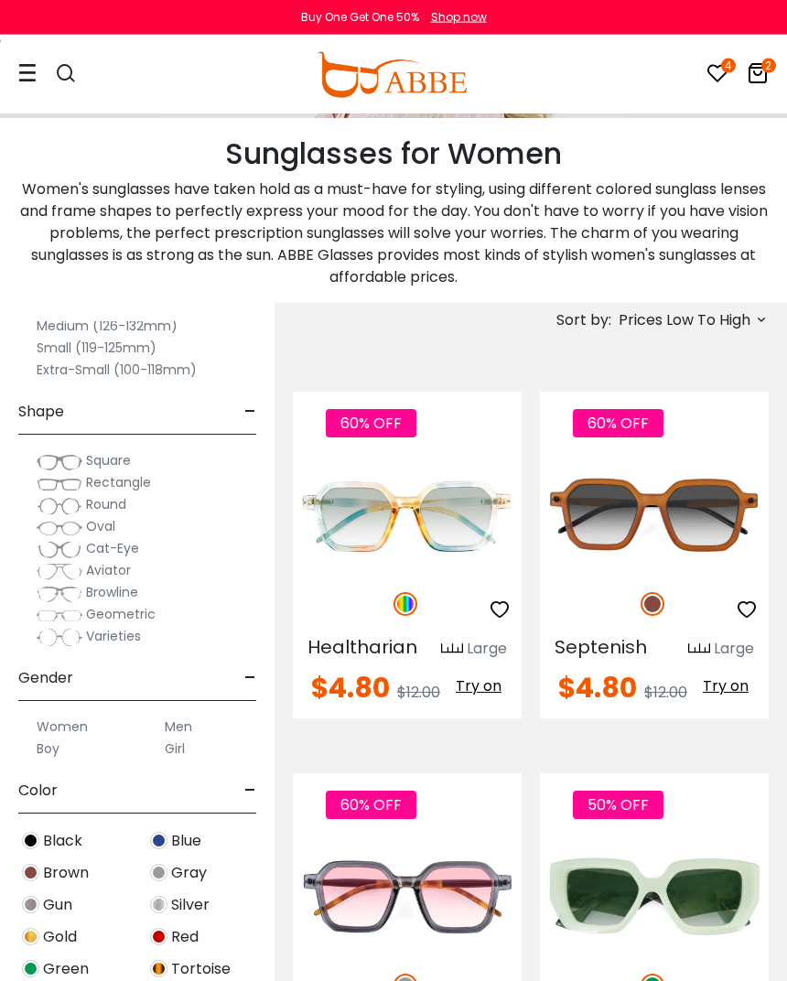
click at [96, 465] on span "Square" at bounding box center [108, 460] width 45 height 18
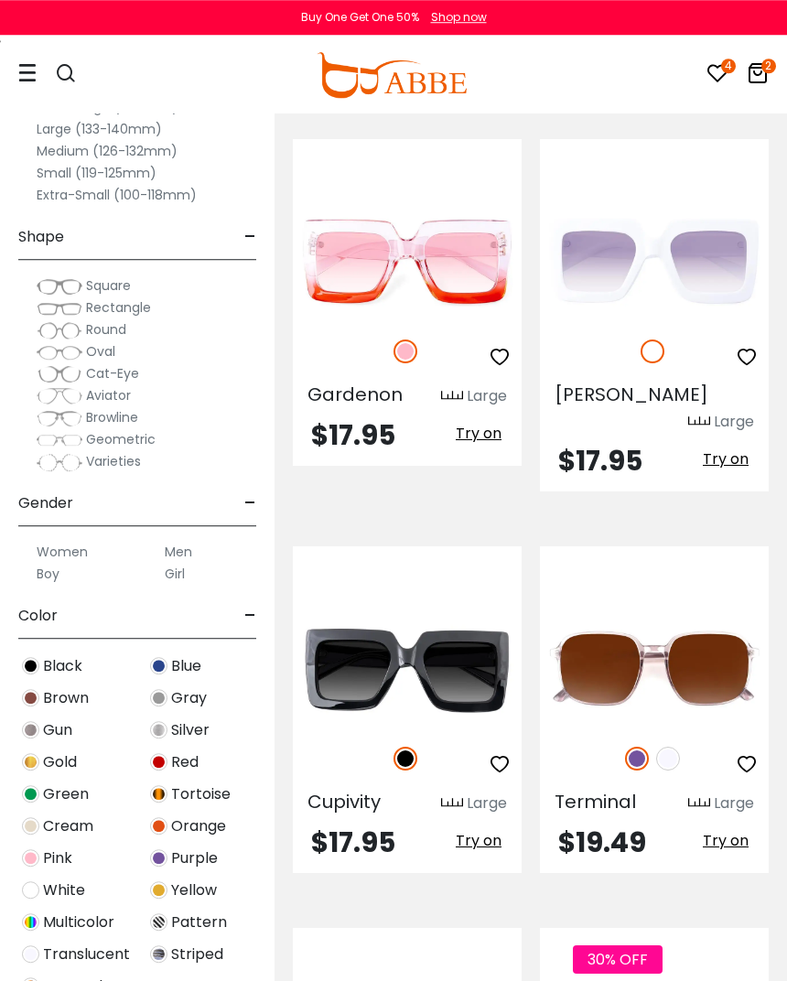
scroll to position [3704, 0]
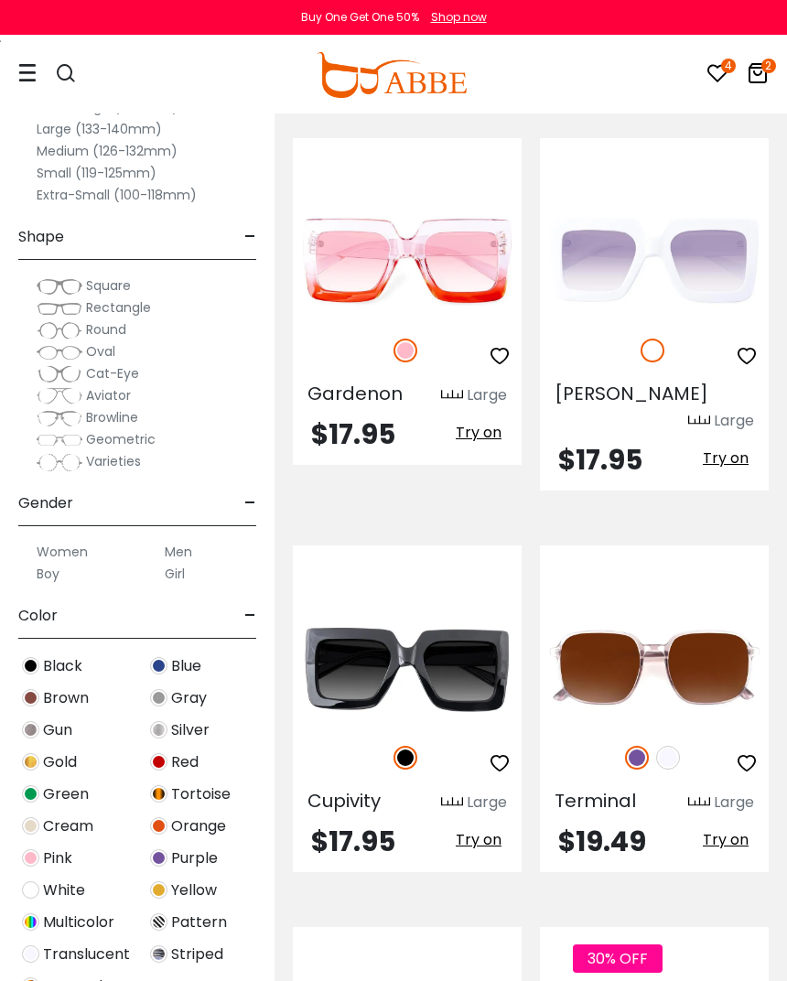
click at [0, 0] on img at bounding box center [0, 0] width 0 height 0
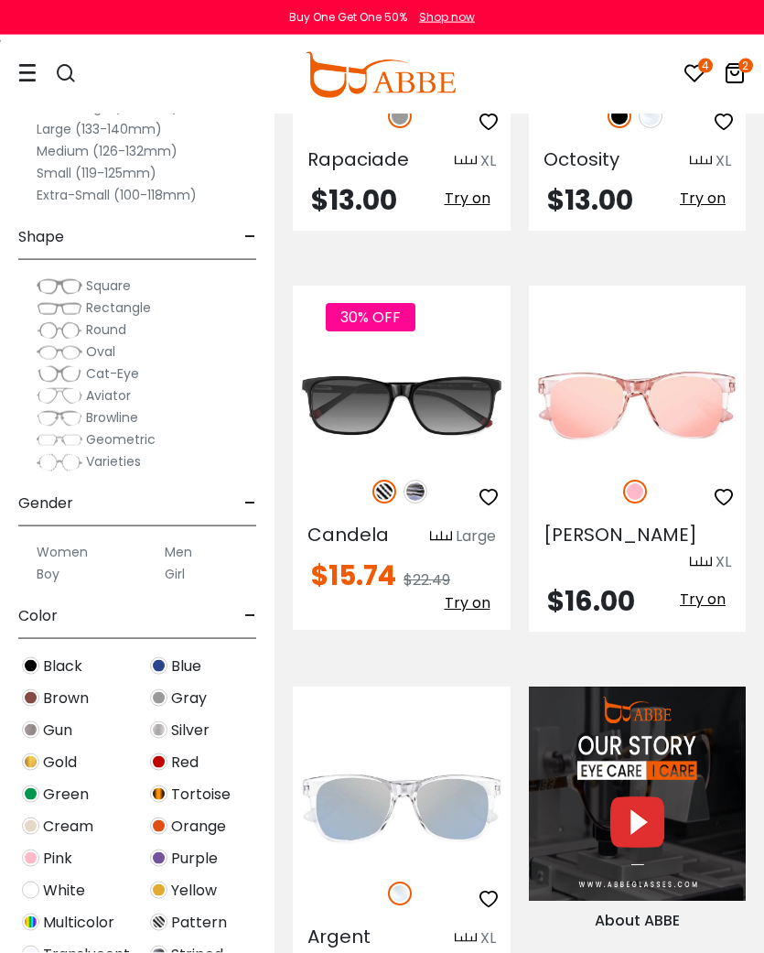
scroll to position [2055, 0]
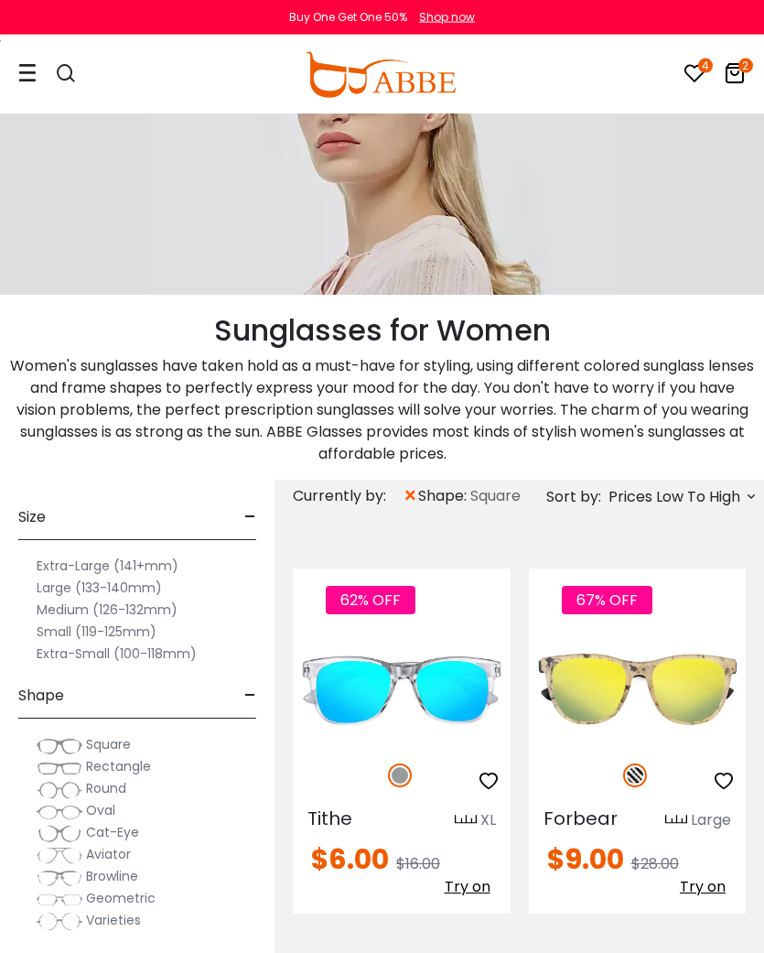
scroll to position [141, 0]
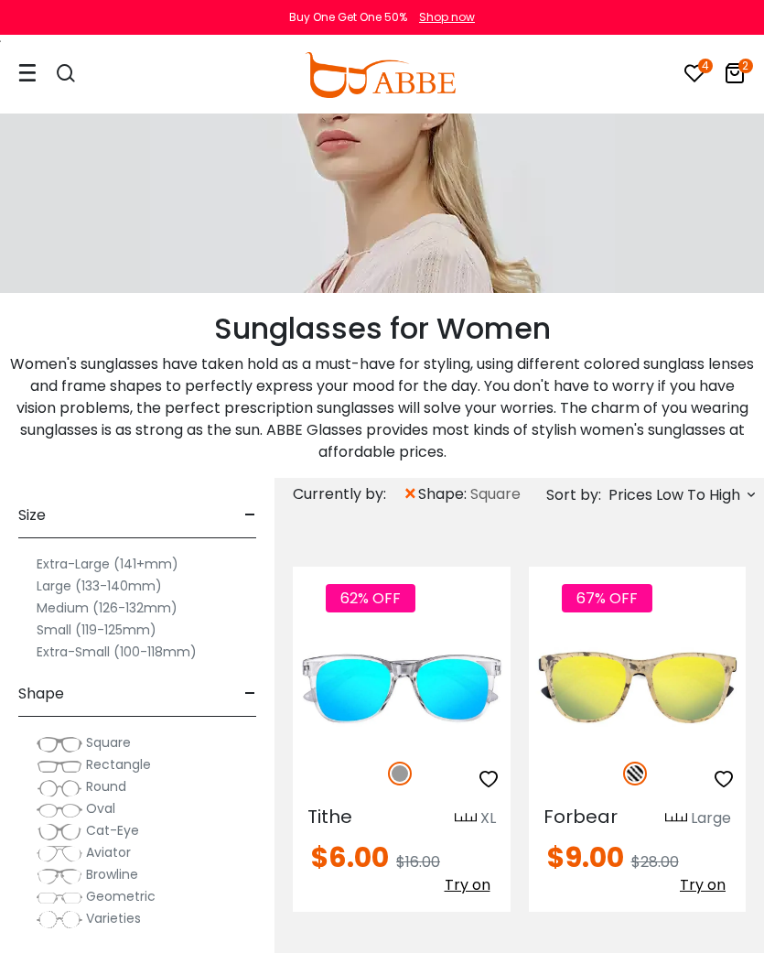
click at [421, 498] on span "shape:" at bounding box center [444, 494] width 52 height 22
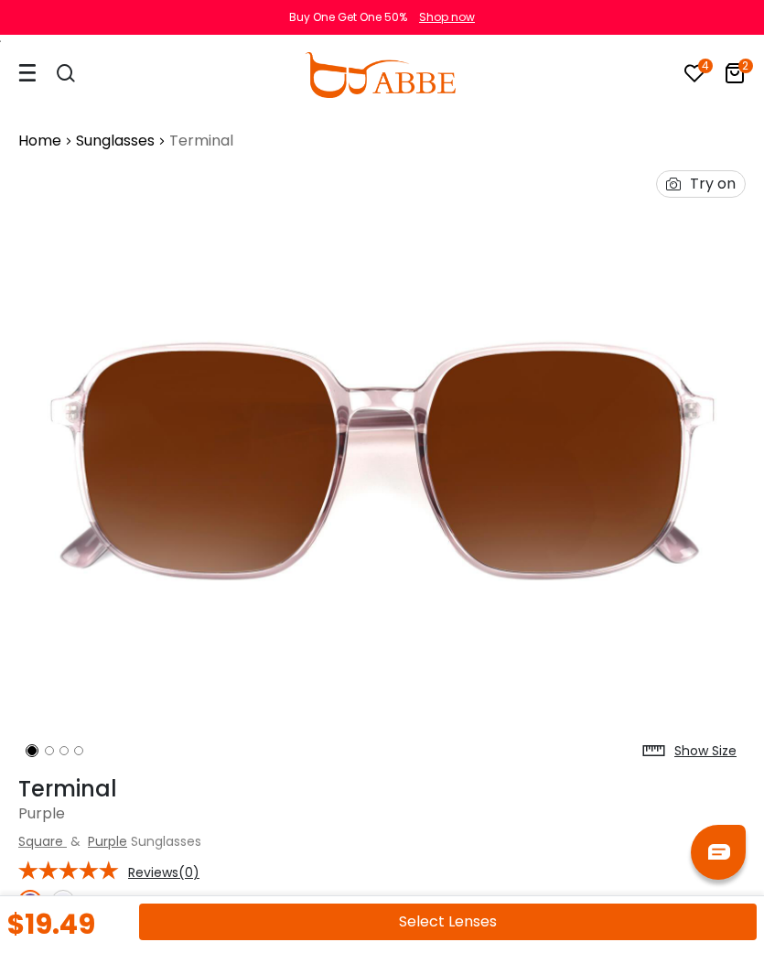
scroll to position [63, 0]
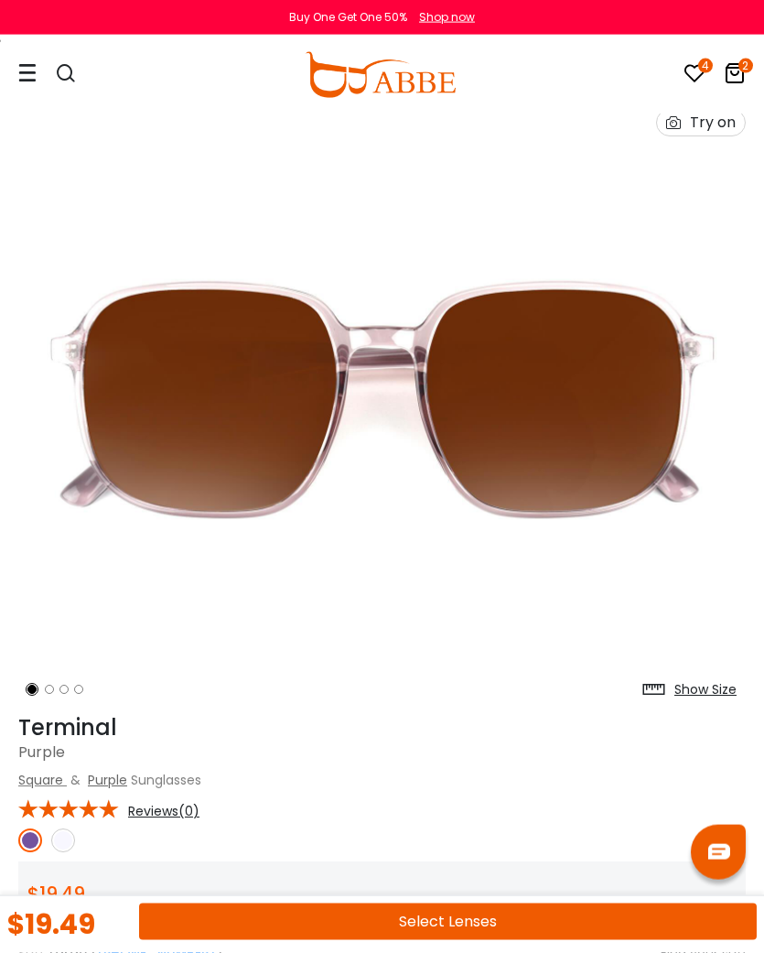
click at [59, 846] on img at bounding box center [63, 840] width 24 height 24
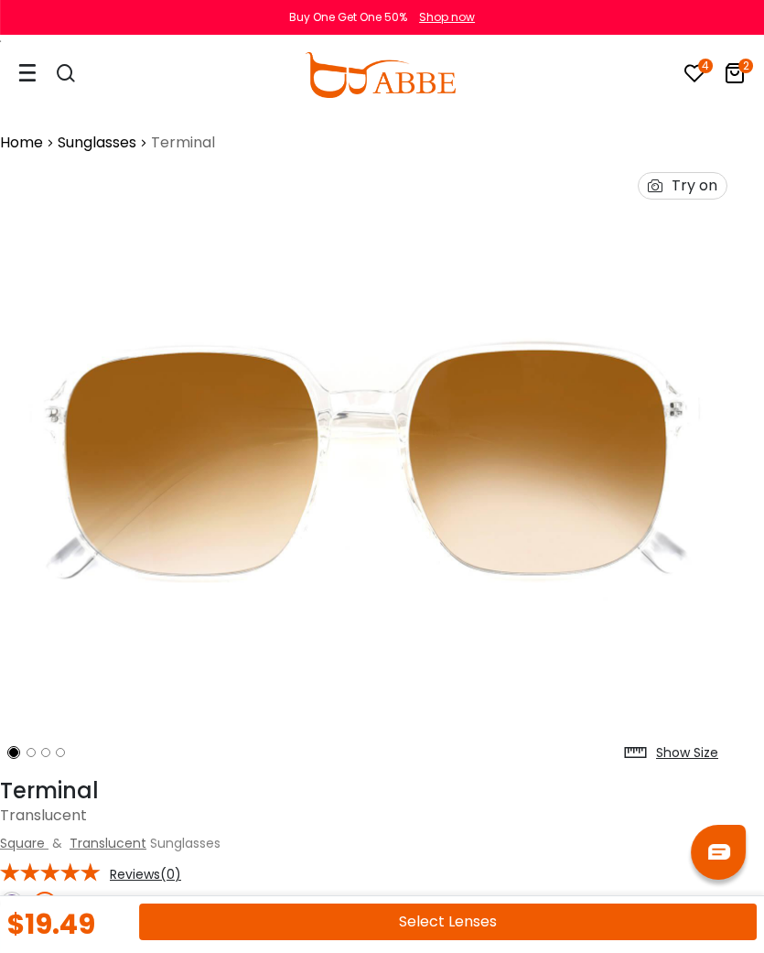
scroll to position [1, 17]
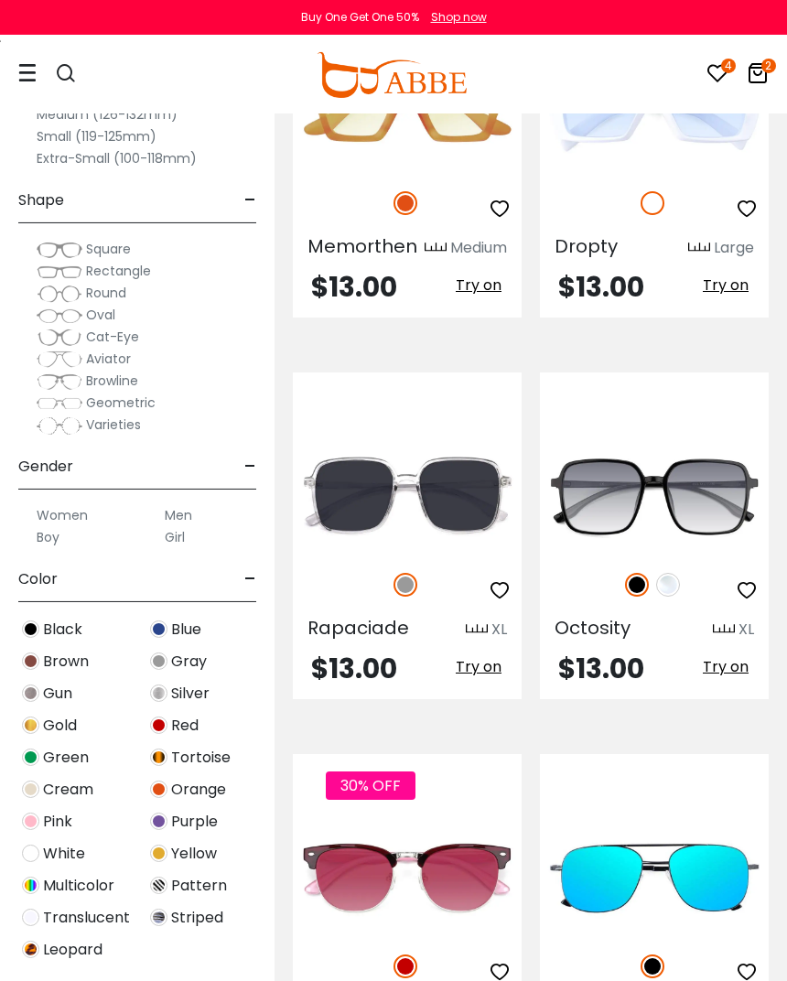
scroll to position [3772, 0]
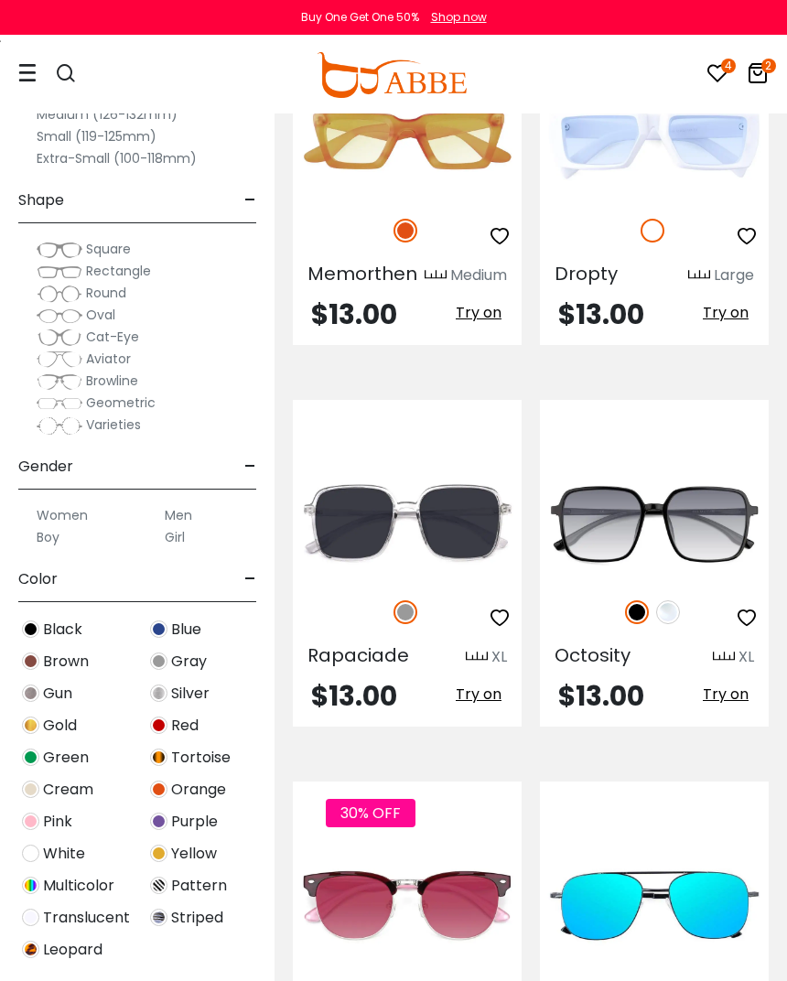
click at [0, 0] on img at bounding box center [0, 0] width 0 height 0
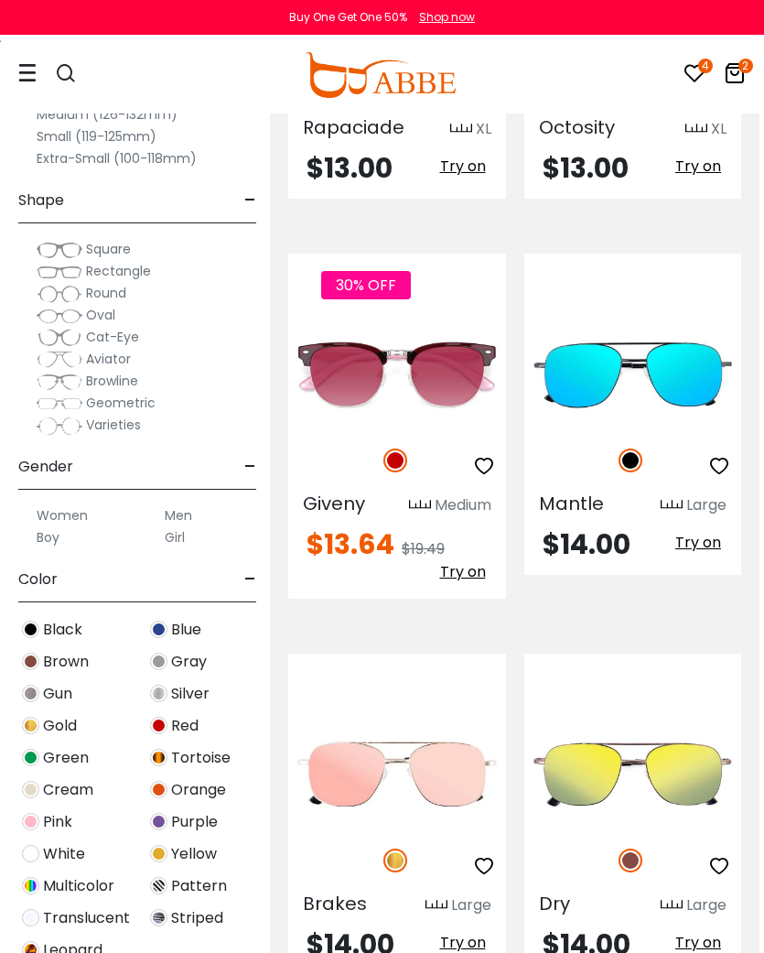
scroll to position [4389, 4]
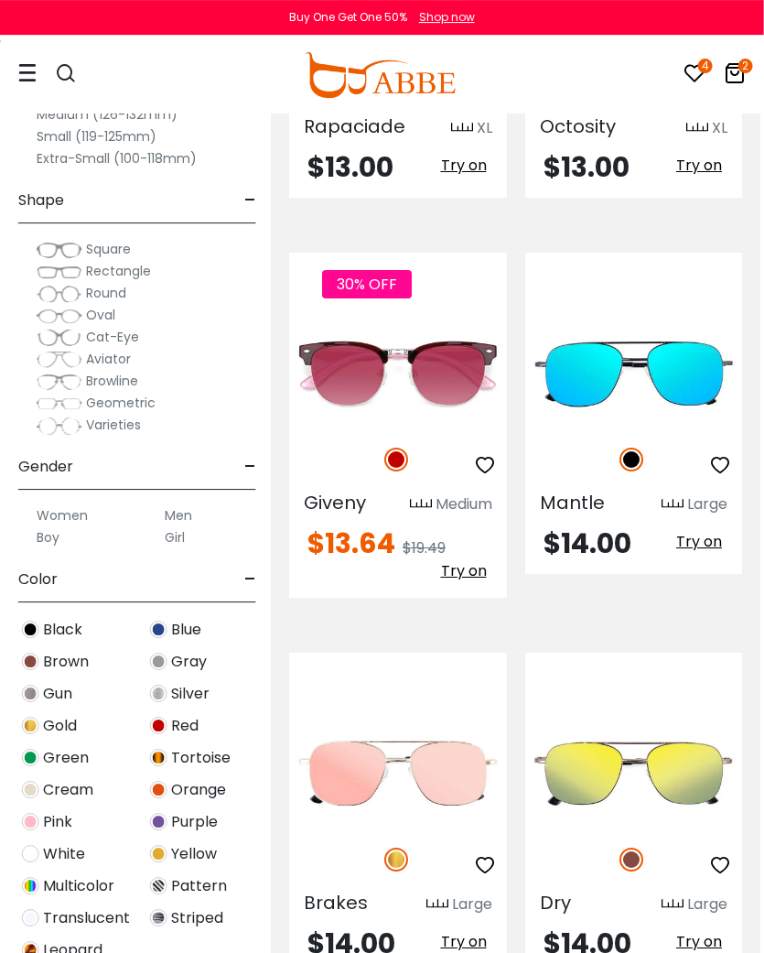
click at [132, 337] on span "Cat-Eye" at bounding box center [112, 337] width 53 height 18
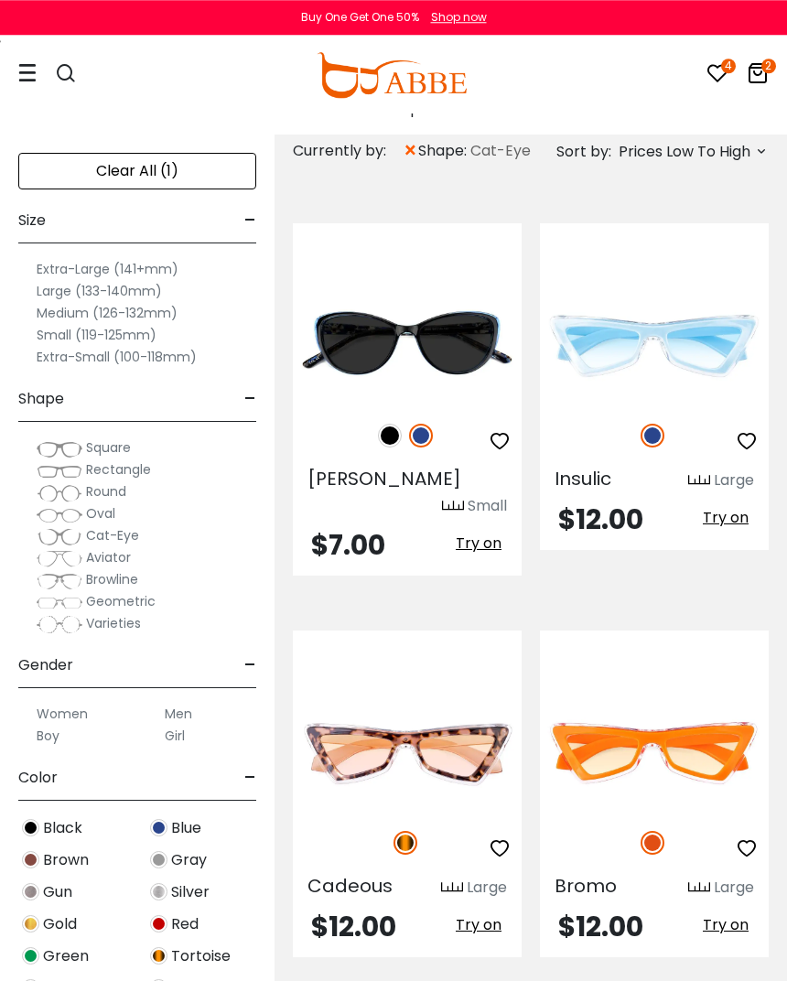
scroll to position [429, 0]
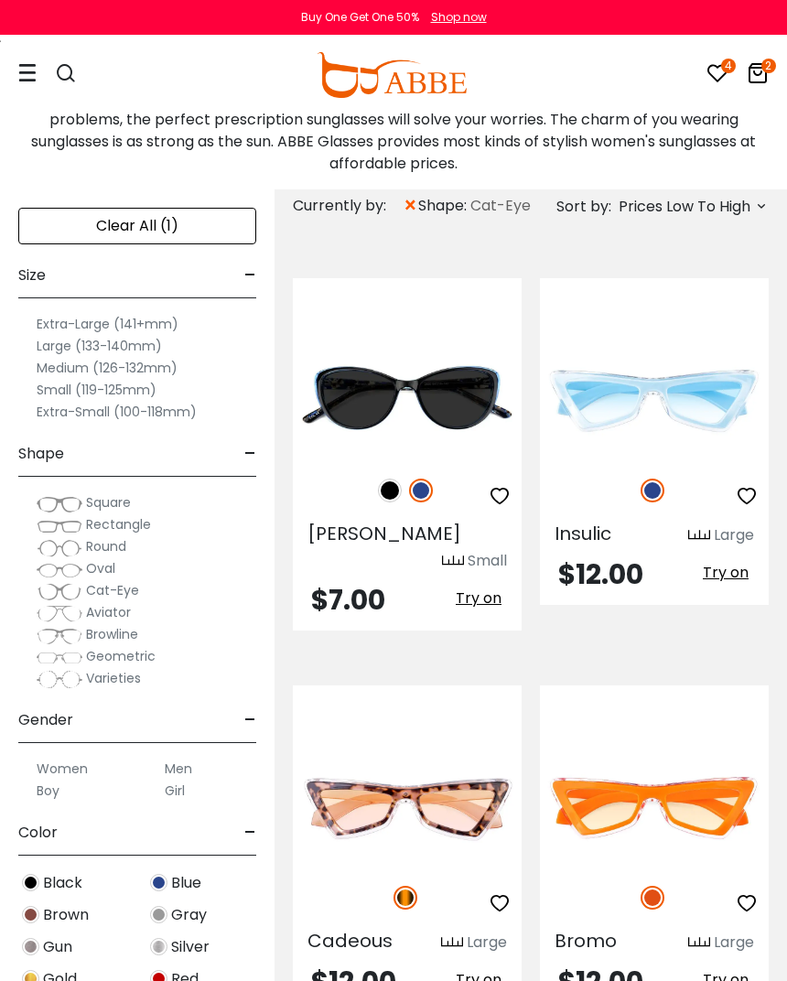
click at [413, 203] on span "×" at bounding box center [411, 205] width 16 height 33
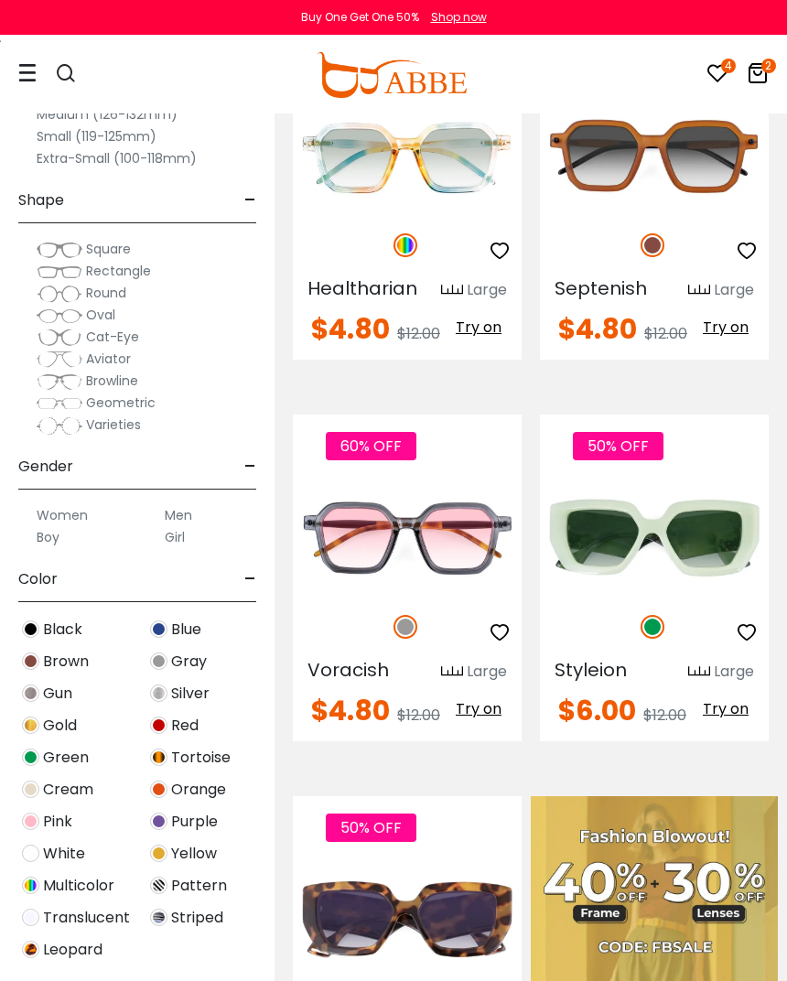
scroll to position [679, 0]
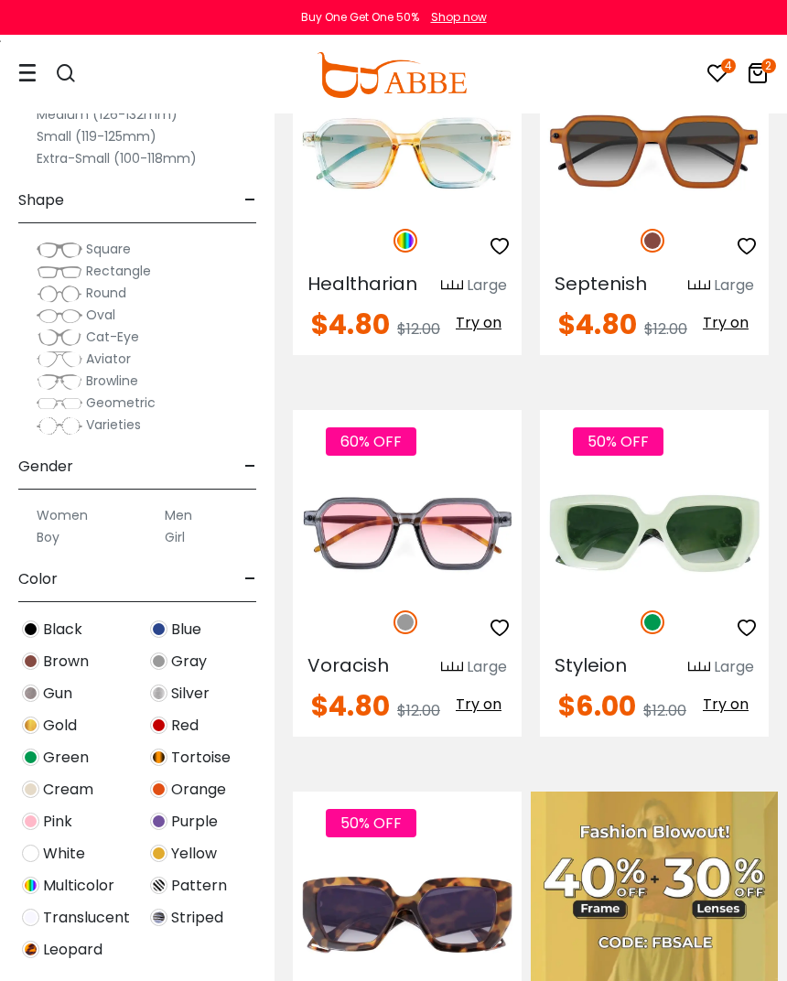
click at [0, 0] on img at bounding box center [0, 0] width 0 height 0
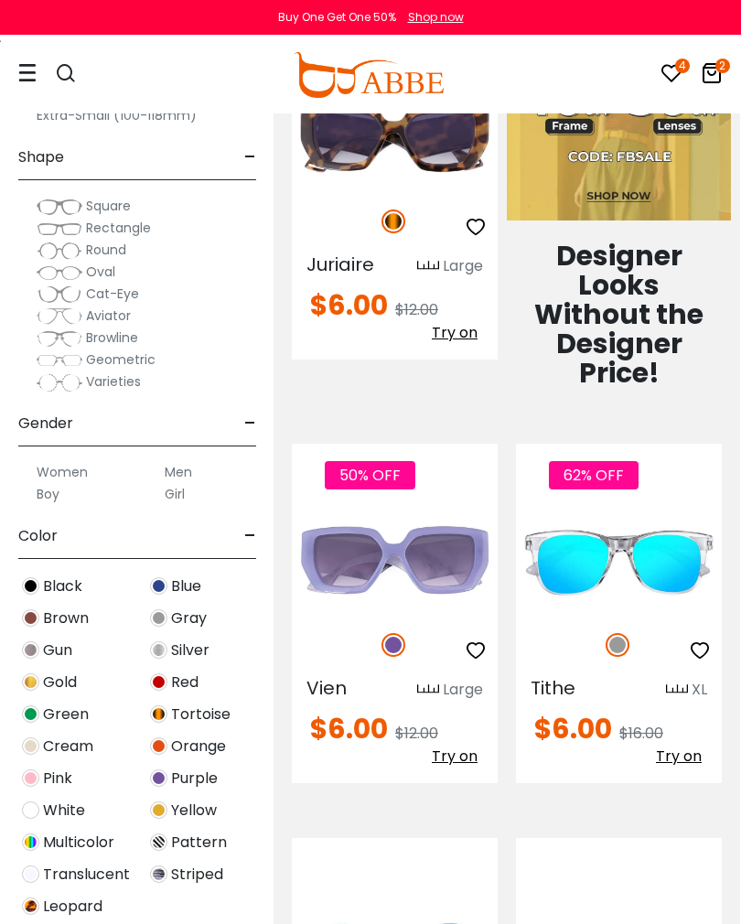
scroll to position [46, 0]
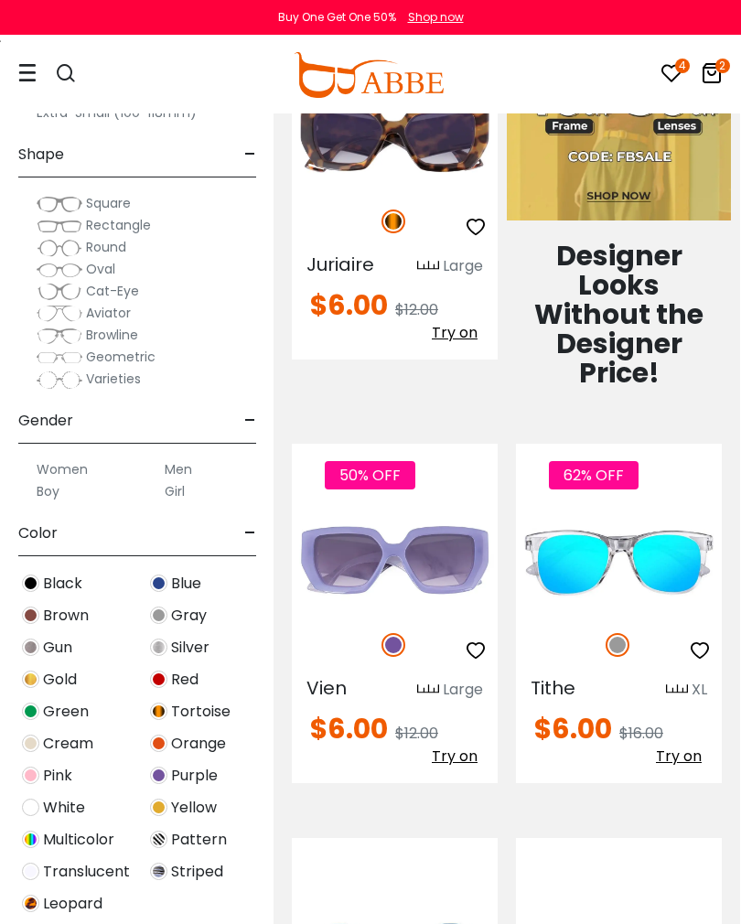
click at [85, 903] on span "Leopard" at bounding box center [72, 904] width 59 height 22
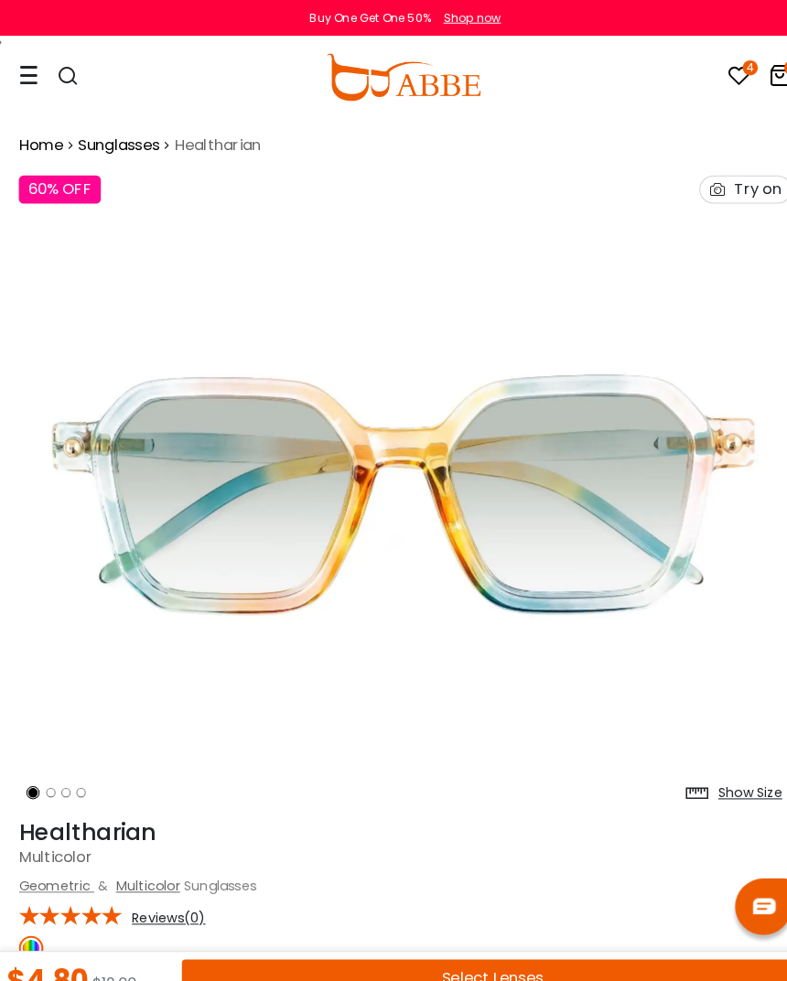
scroll to position [4, 0]
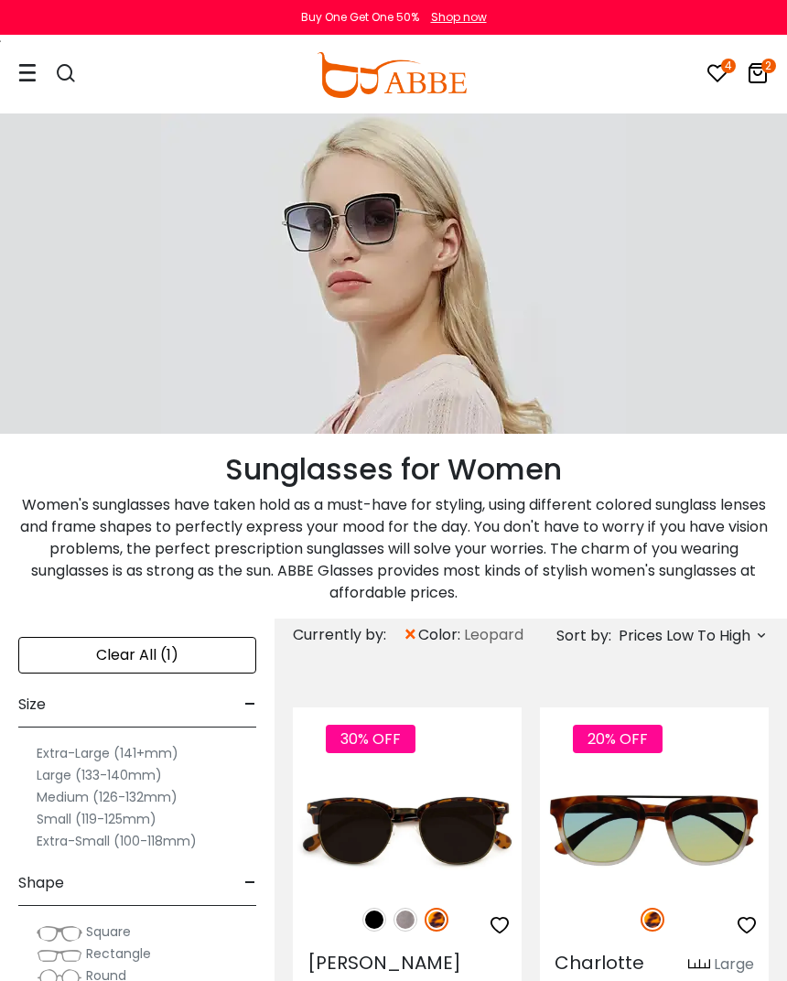
click at [413, 641] on span "×" at bounding box center [411, 635] width 16 height 33
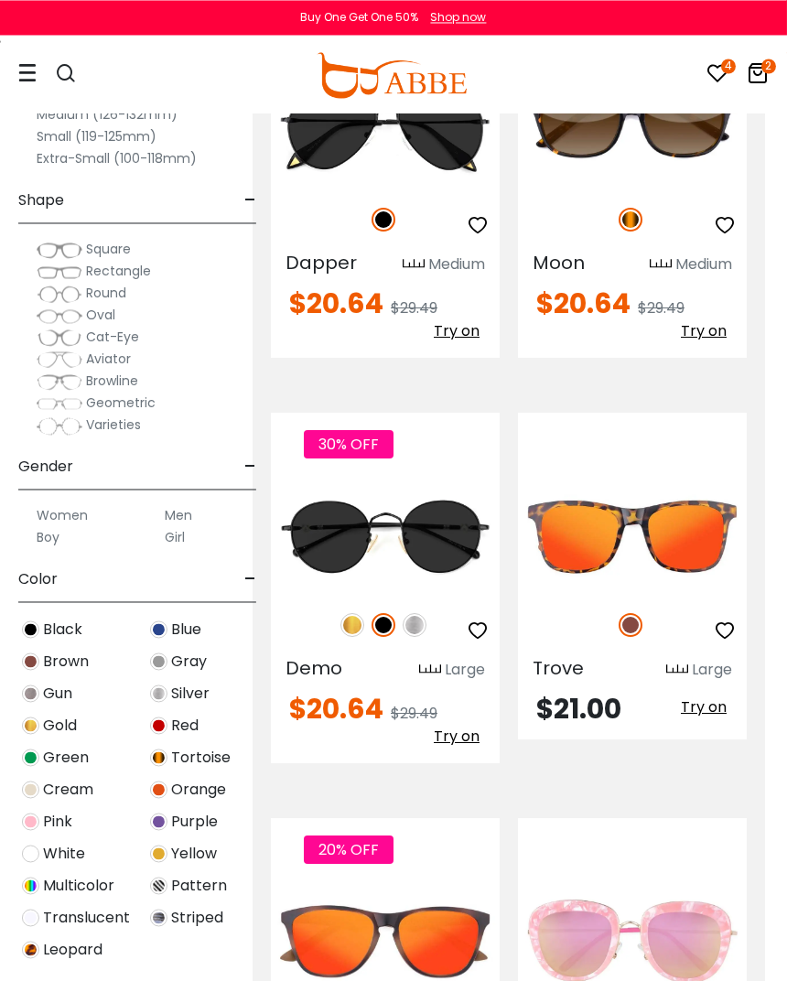
scroll to position [10136, 23]
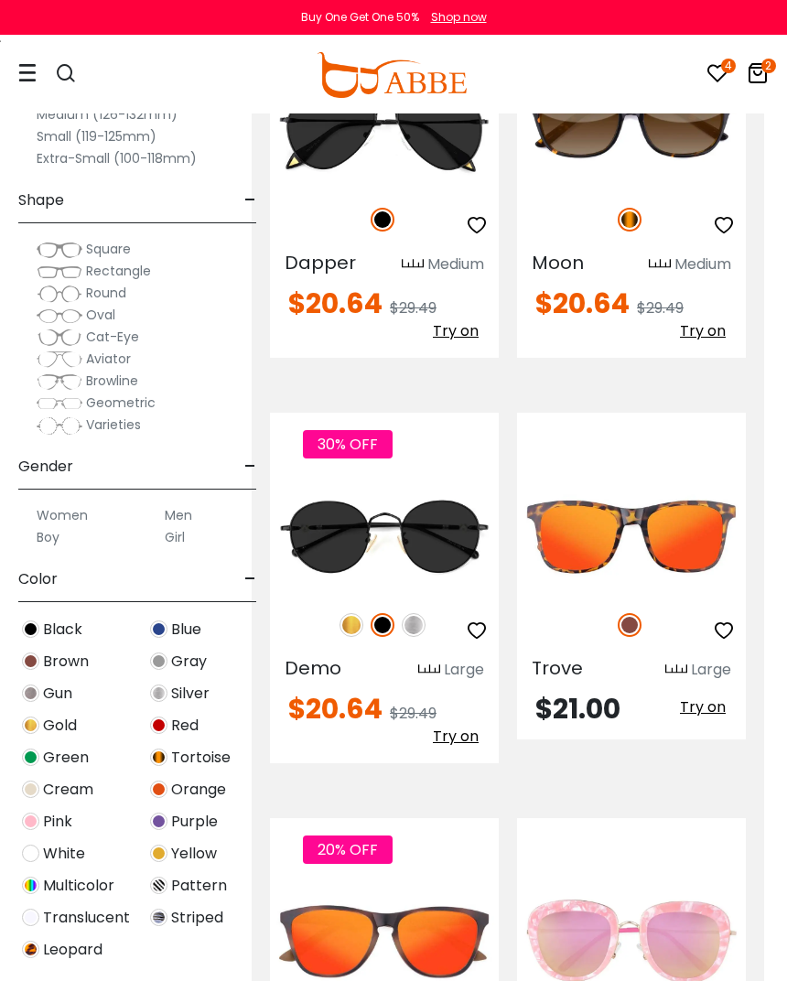
click at [0, 0] on img at bounding box center [0, 0] width 0 height 0
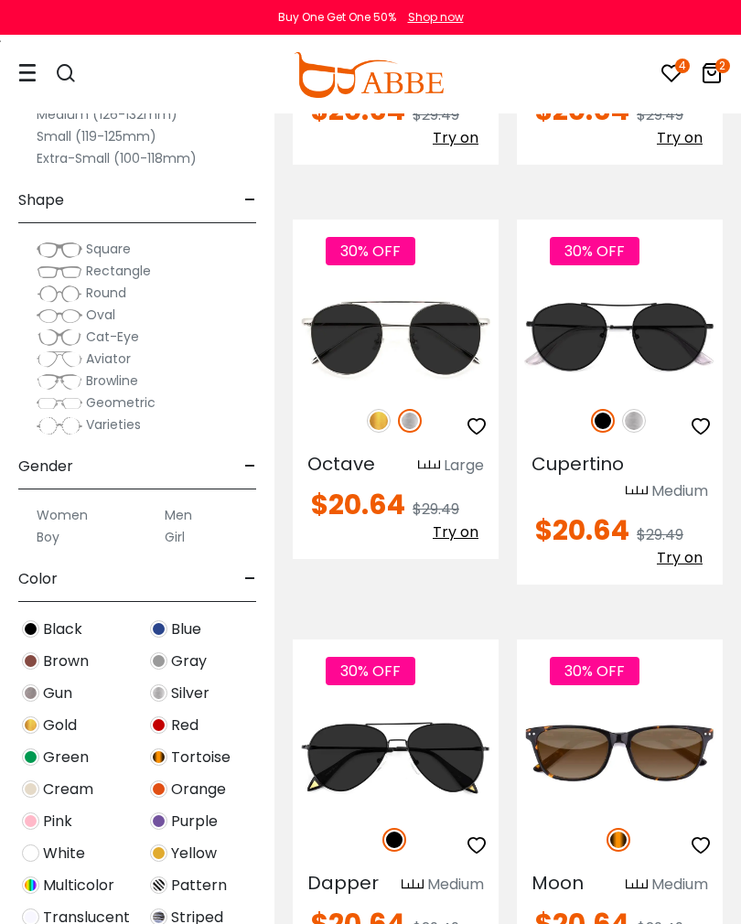
scroll to position [9476, 0]
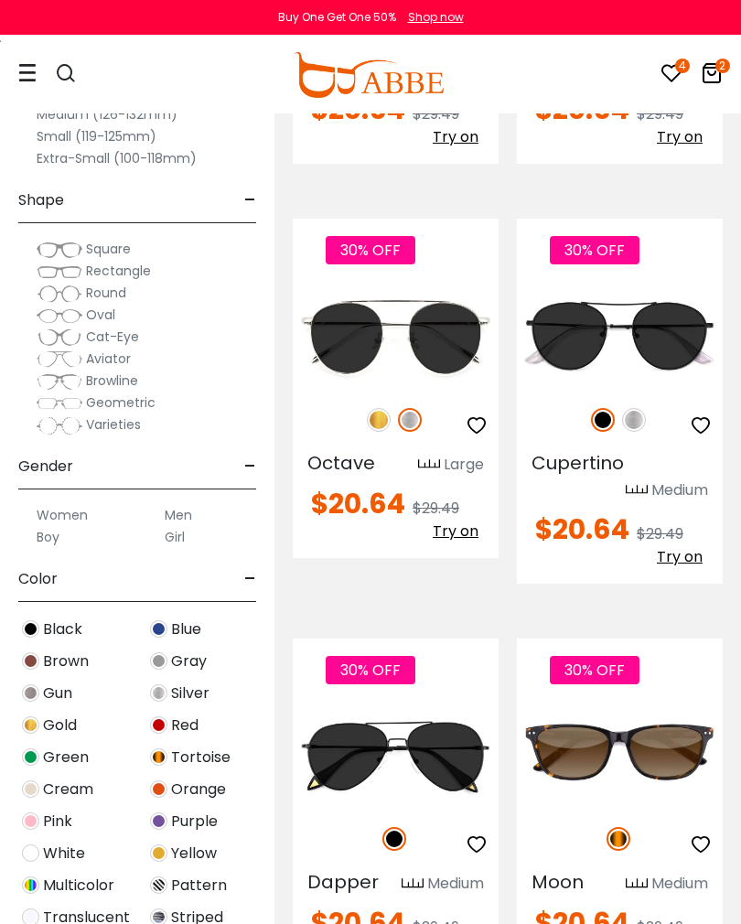
click at [0, 0] on img at bounding box center [0, 0] width 0 height 0
click at [707, 834] on icon "button" at bounding box center [701, 845] width 22 height 22
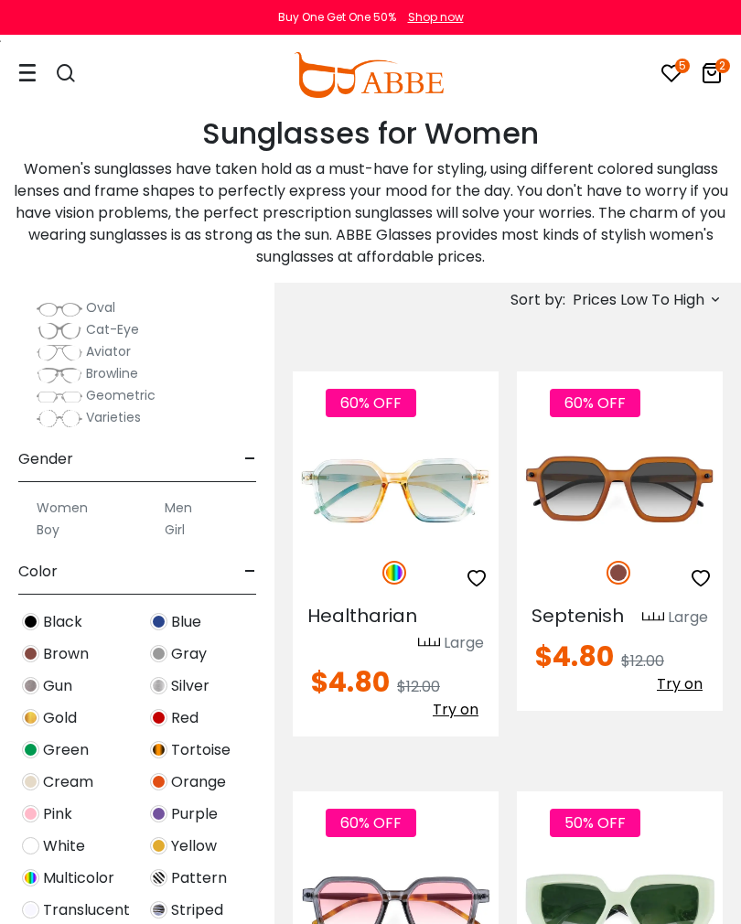
scroll to position [323, 0]
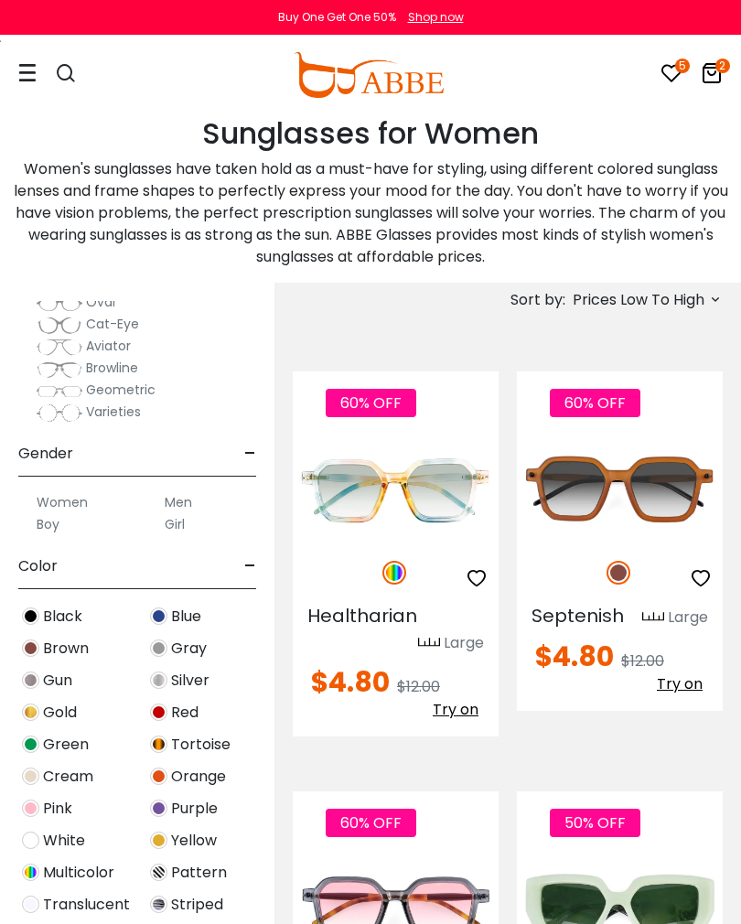
click at [179, 531] on label "Girl" at bounding box center [175, 524] width 20 height 22
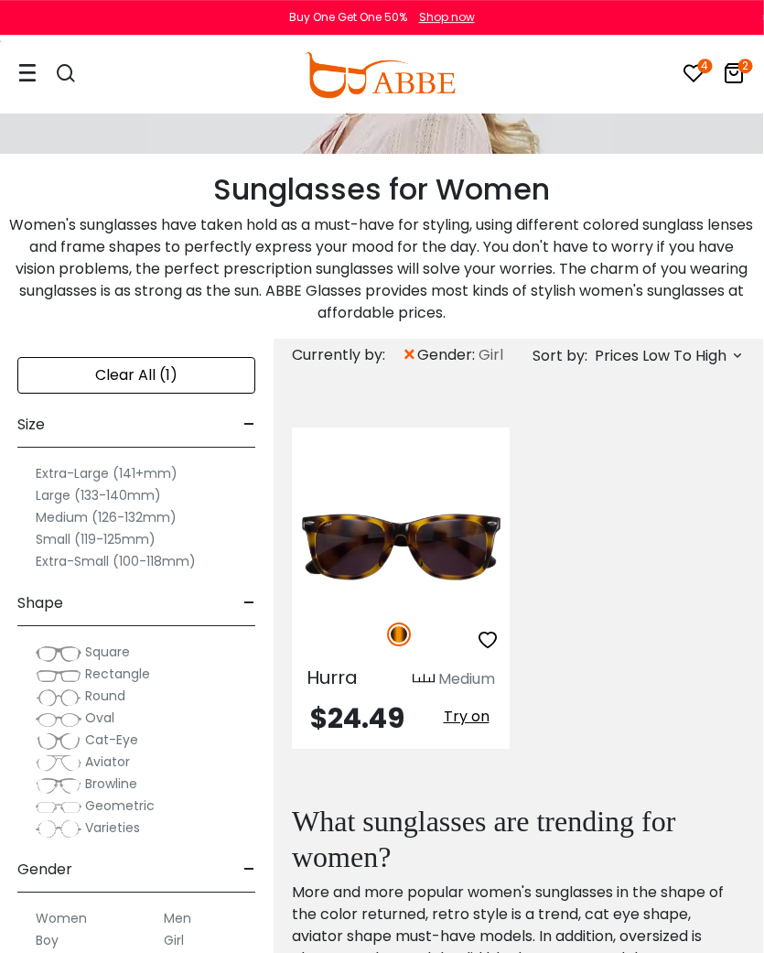
click at [161, 465] on label "Extra-Large (141+mm)" at bounding box center [108, 473] width 142 height 22
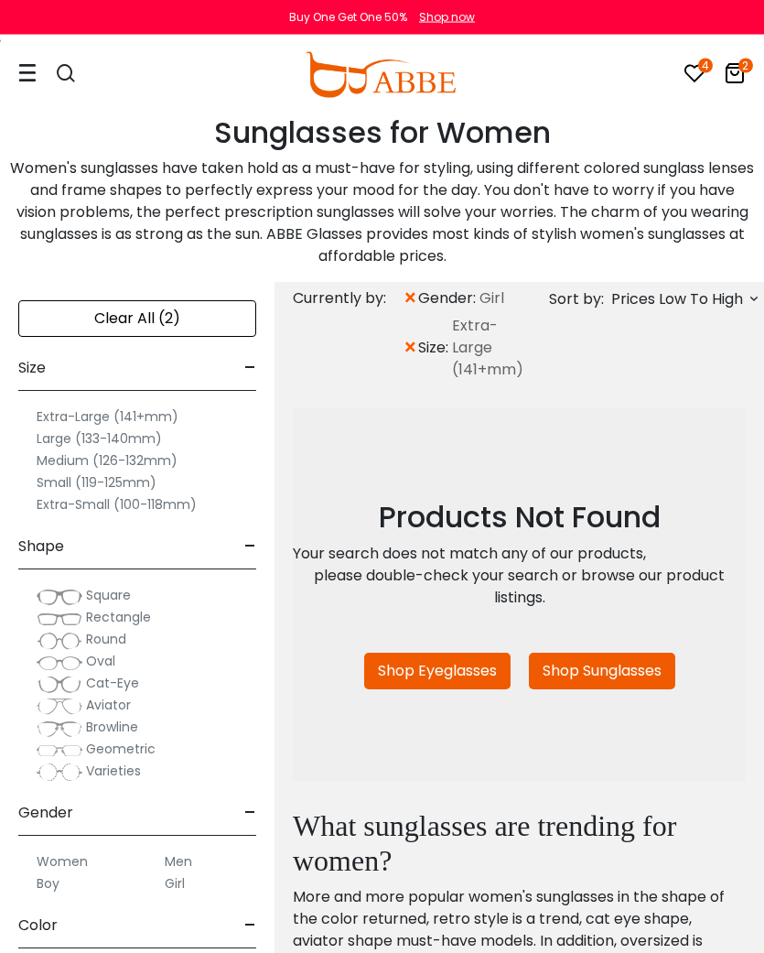
scroll to position [325, 0]
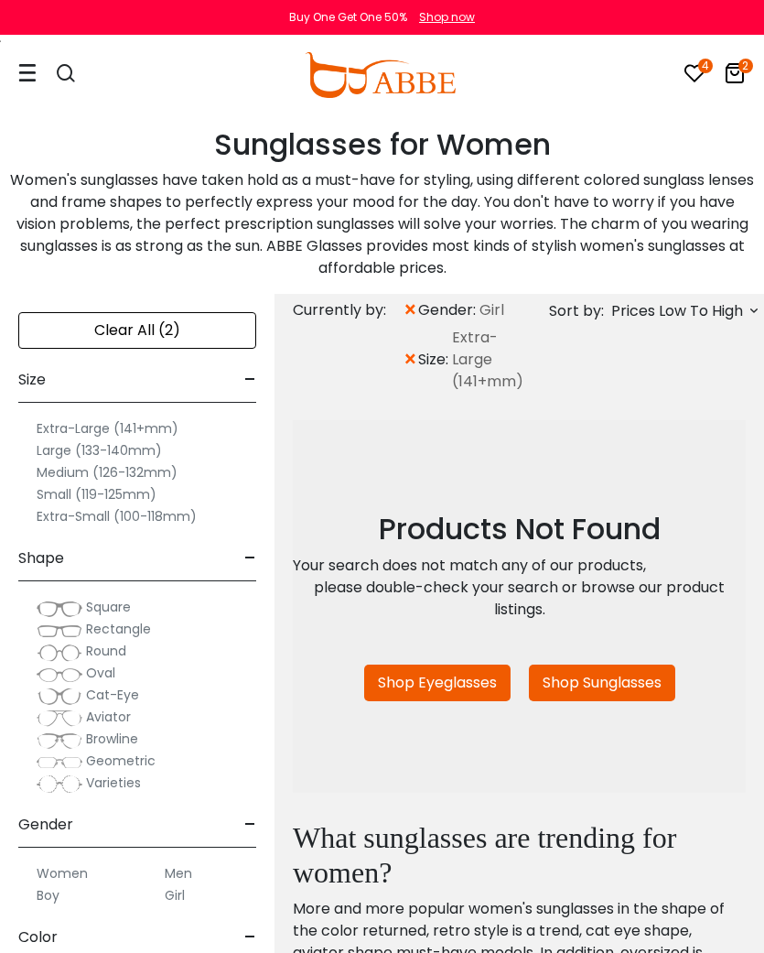
click at [404, 361] on span "×" at bounding box center [411, 359] width 16 height 33
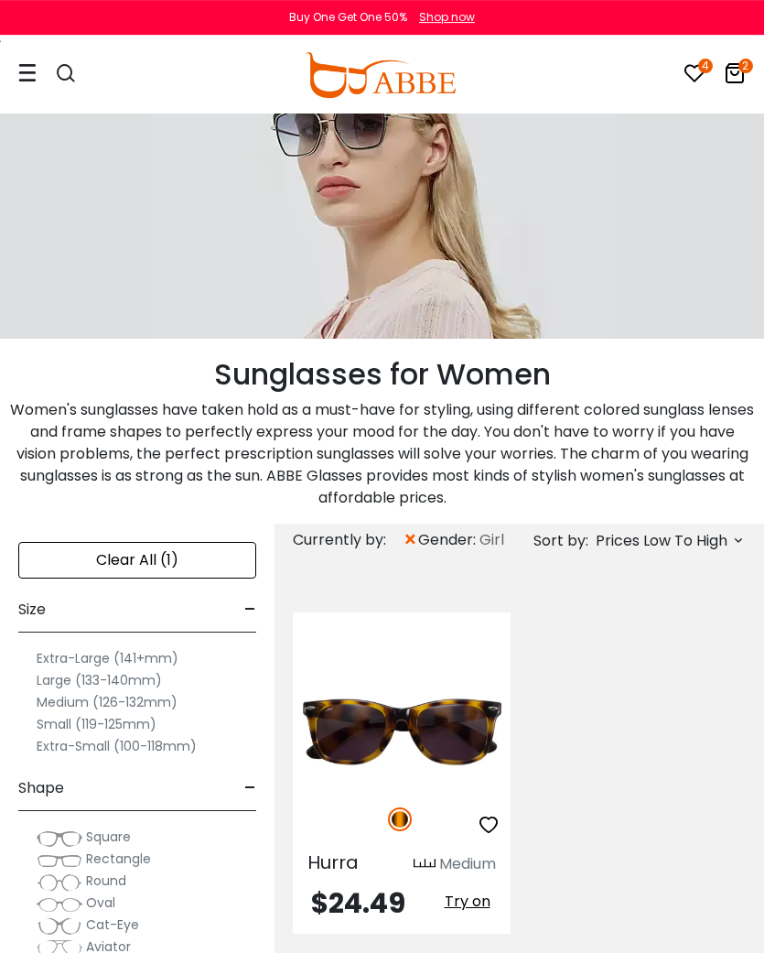
scroll to position [95, 0]
click at [0, 0] on img at bounding box center [0, 0] width 0 height 0
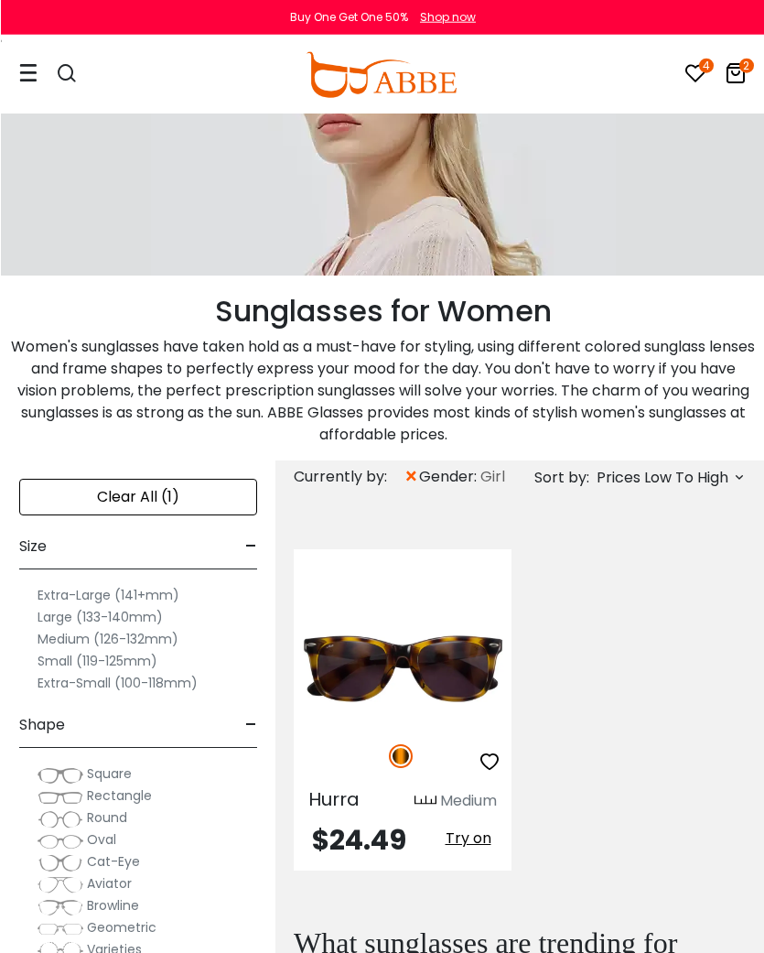
scroll to position [159, 0]
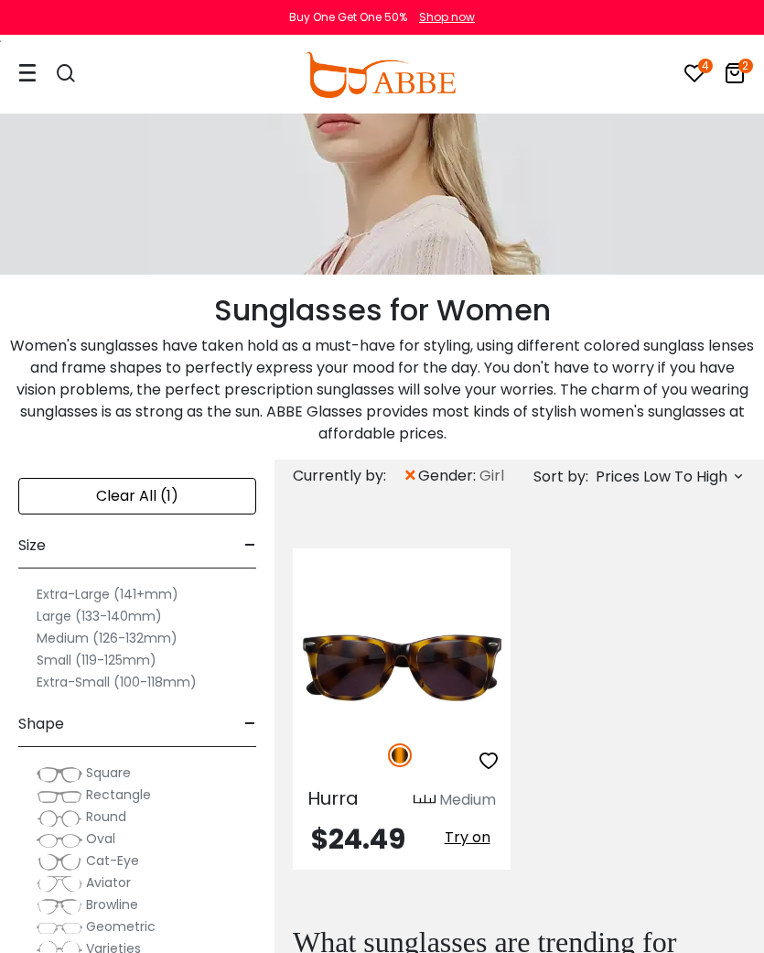
click at [689, 475] on span "Prices Low To High" at bounding box center [662, 476] width 132 height 33
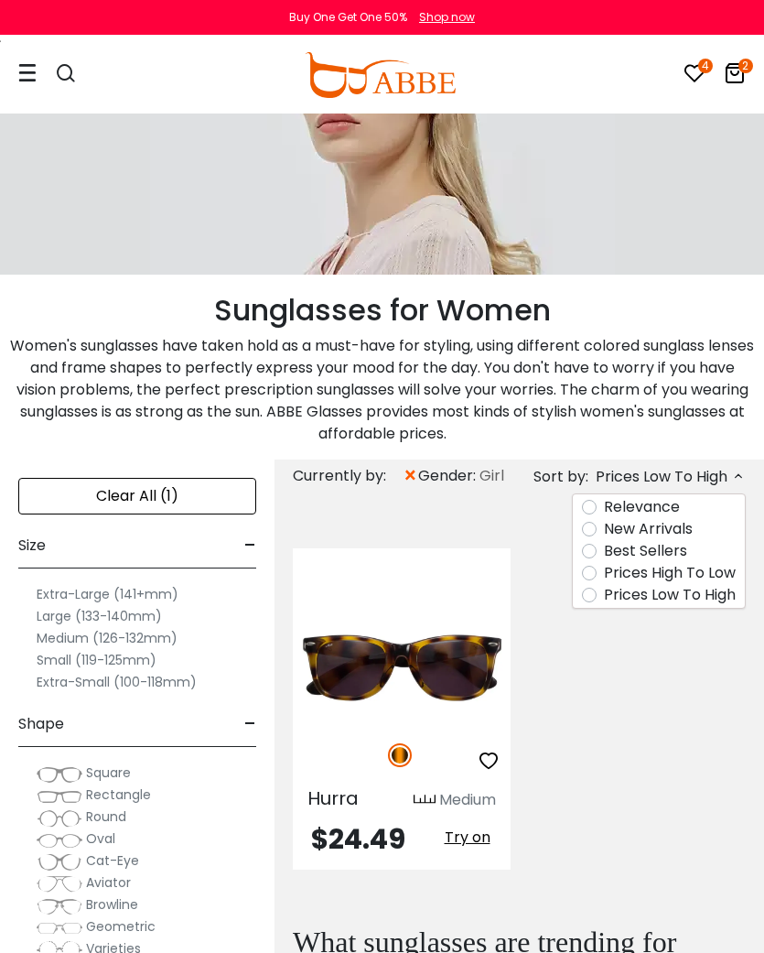
click at [672, 502] on label "Relevance" at bounding box center [642, 507] width 76 height 22
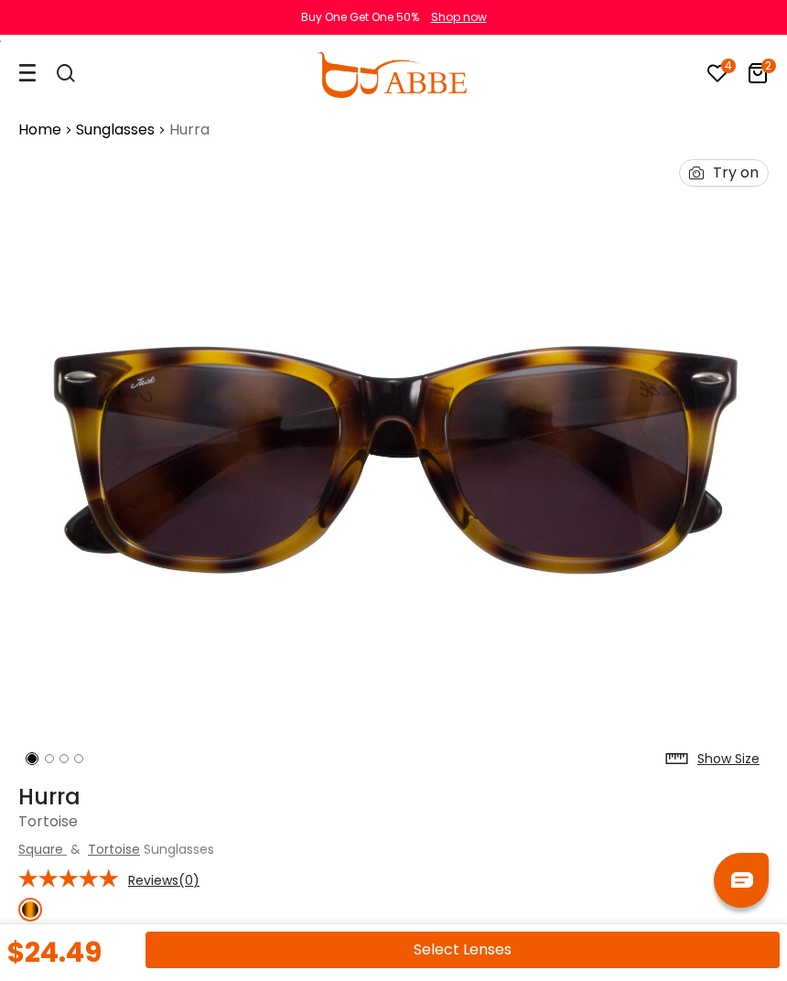
scroll to position [14, 0]
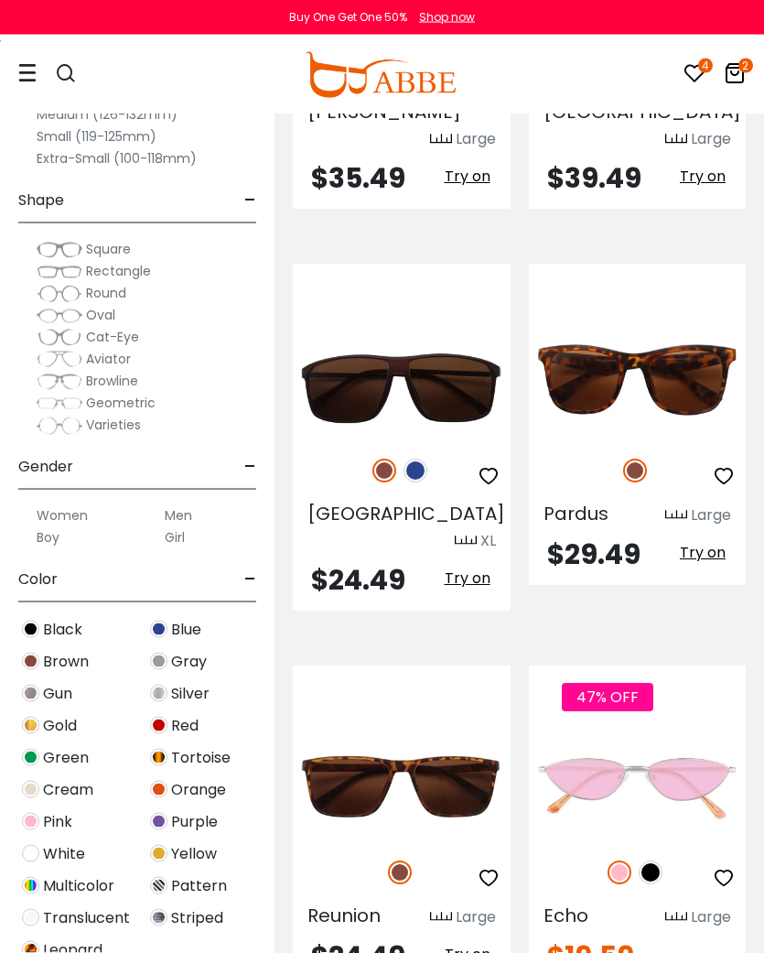
scroll to position [5657, 0]
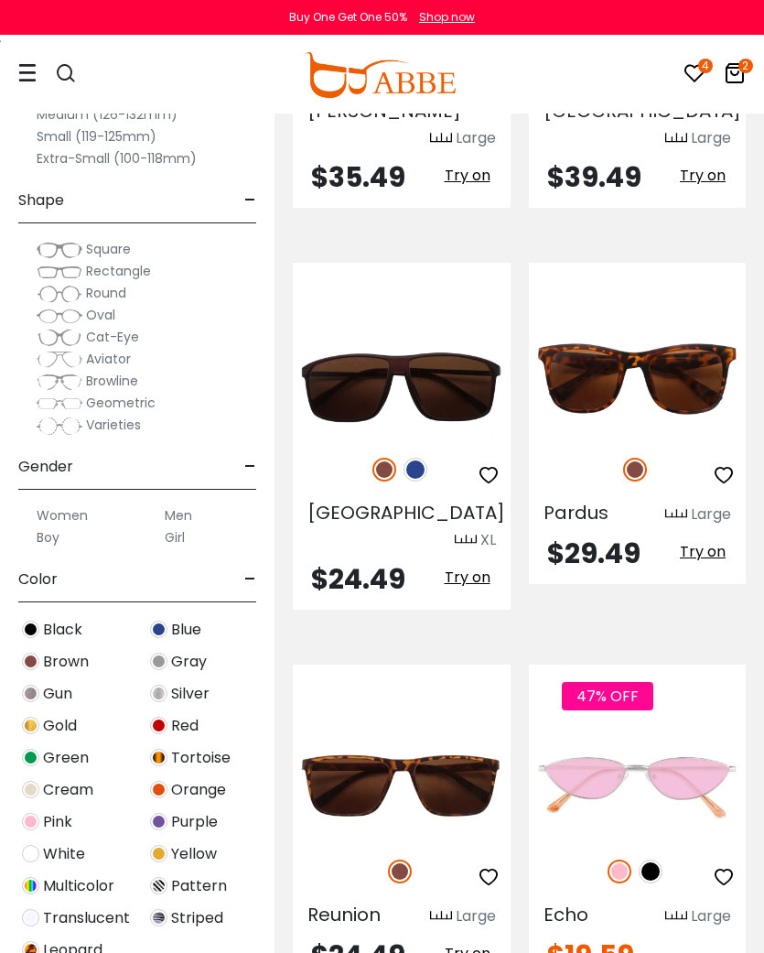
click at [0, 0] on img at bounding box center [0, 0] width 0 height 0
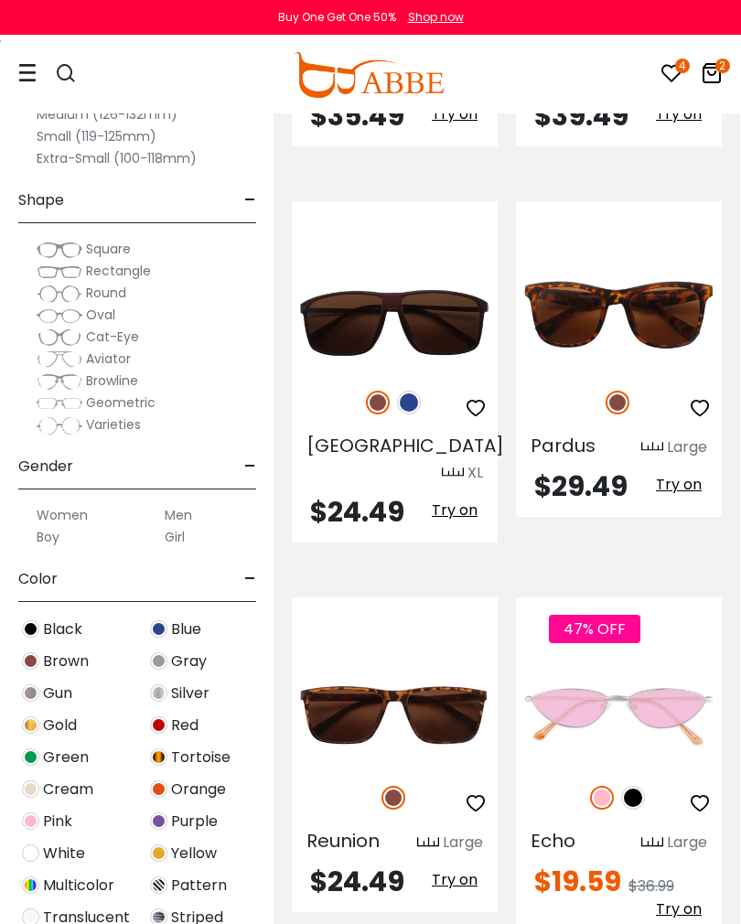
click at [471, 793] on icon "button" at bounding box center [476, 804] width 22 height 22
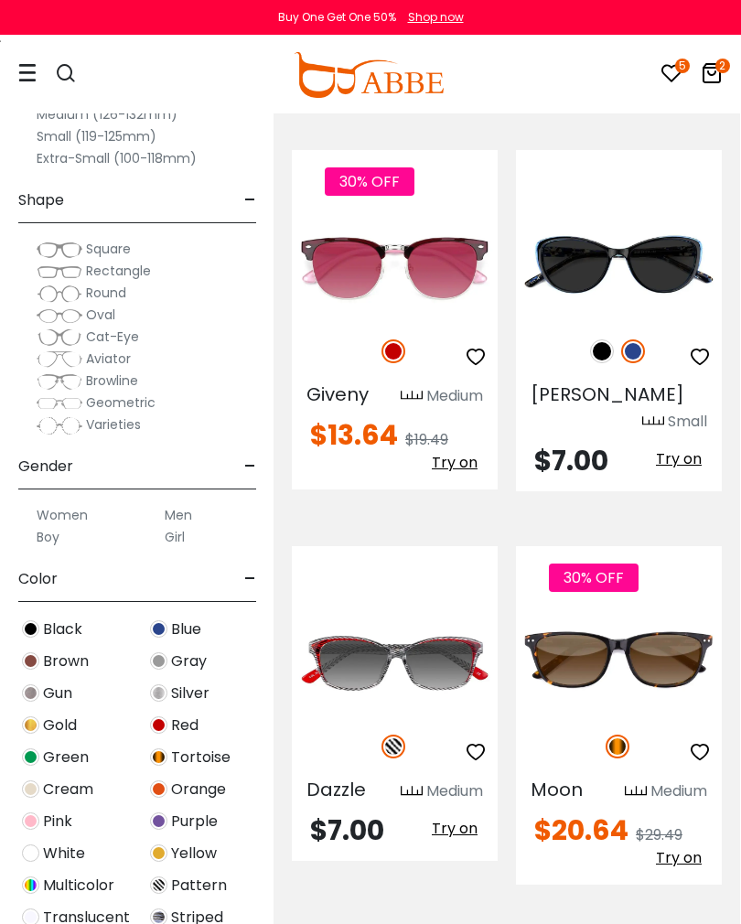
scroll to position [0, 0]
click at [0, 0] on img at bounding box center [0, 0] width 0 height 0
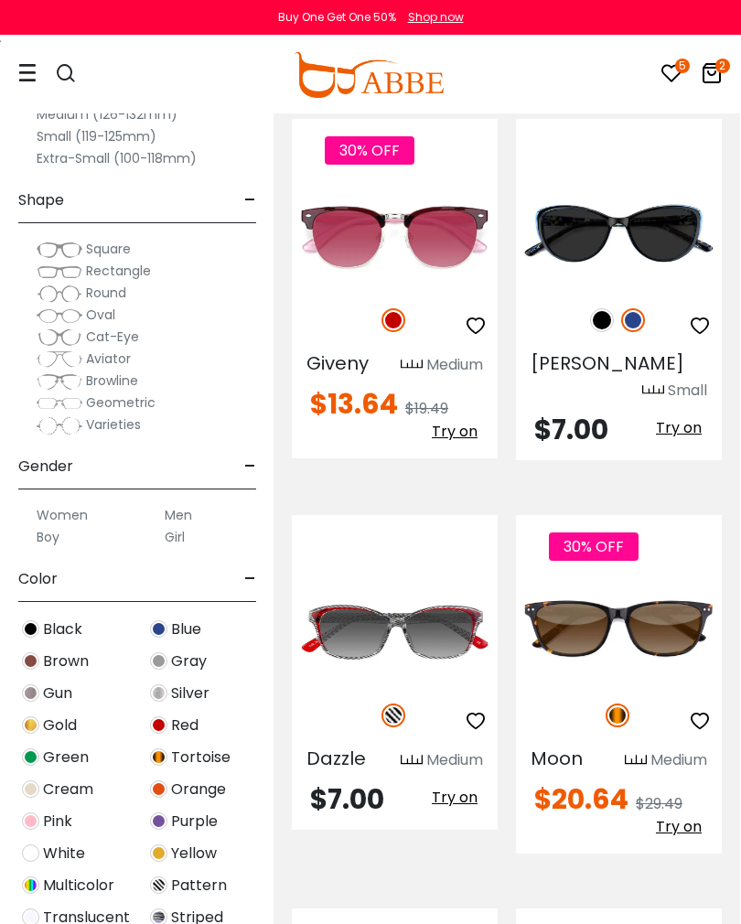
click at [696, 710] on icon "button" at bounding box center [700, 721] width 22 height 22
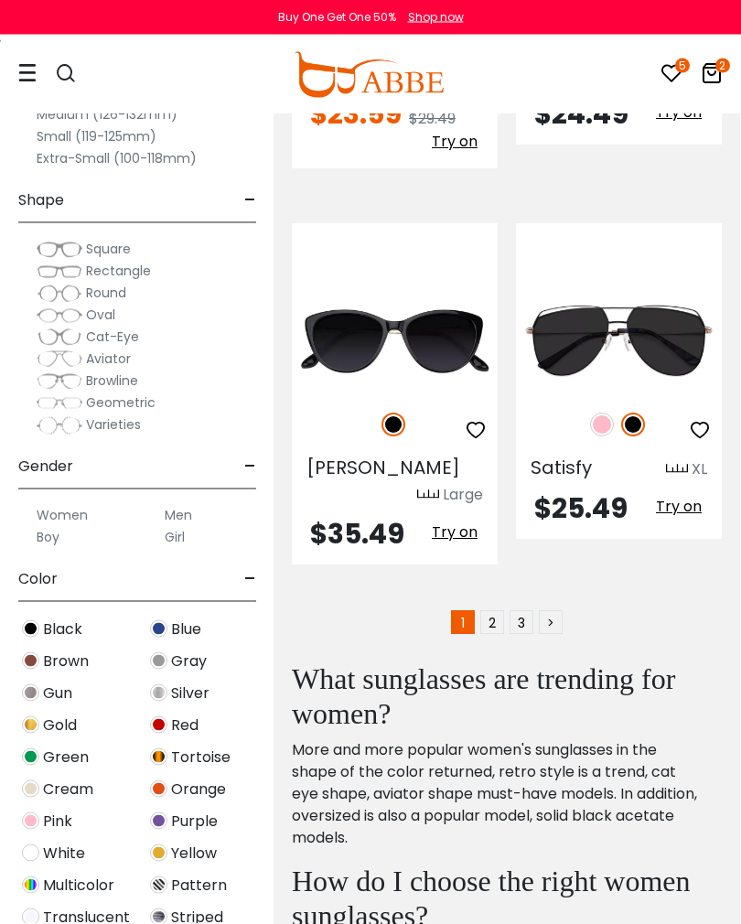
click at [554, 611] on link ">" at bounding box center [551, 623] width 24 height 24
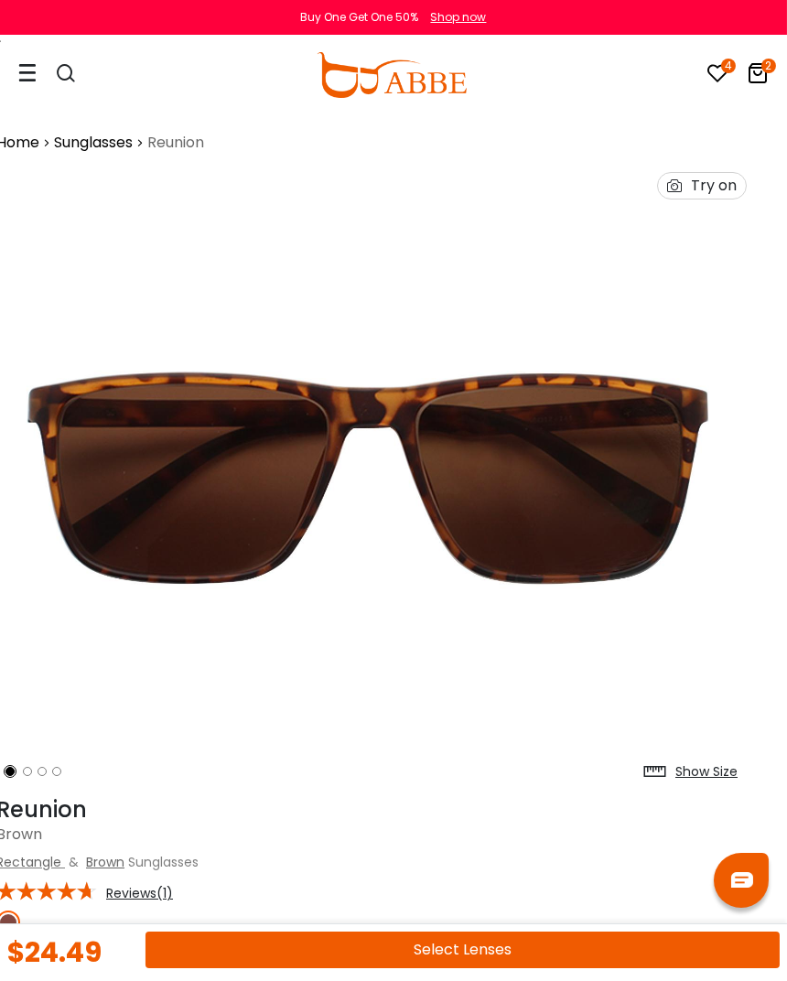
scroll to position [0, 23]
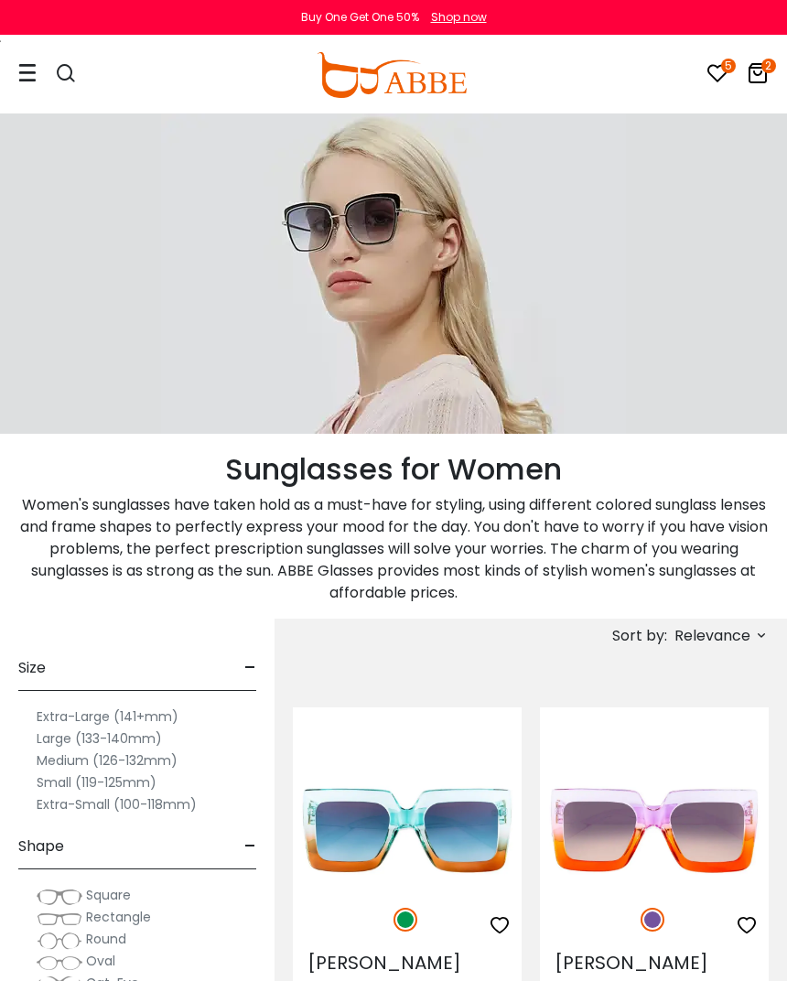
click at [744, 620] on span "Relevance" at bounding box center [712, 636] width 76 height 33
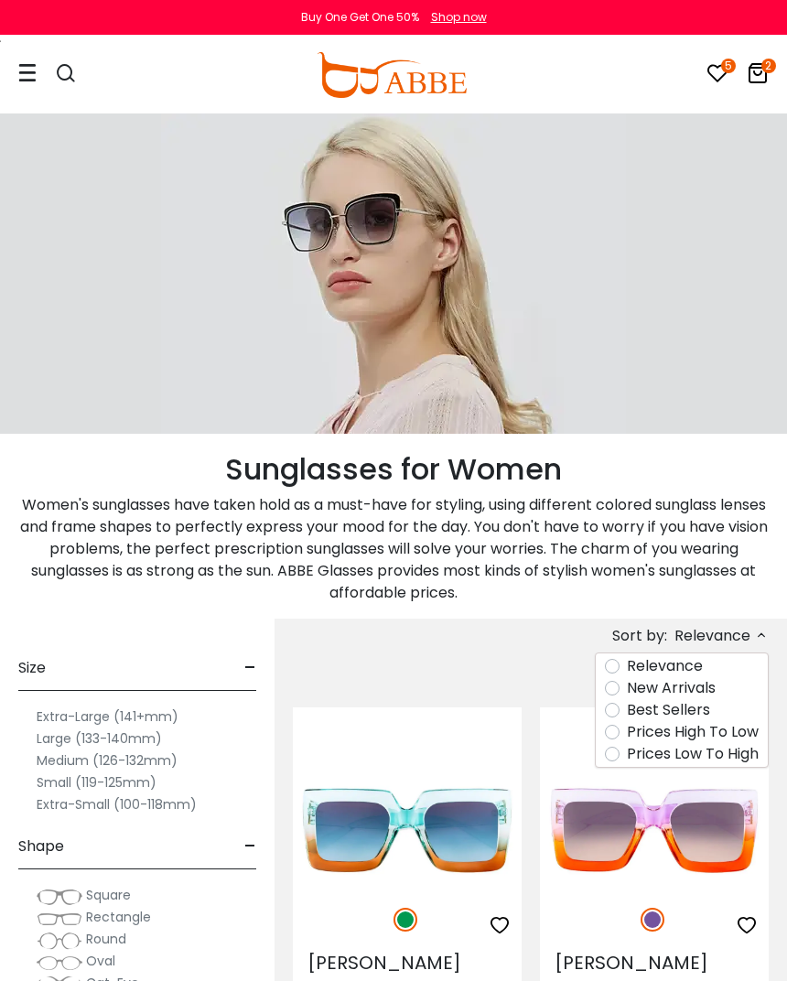
click at [754, 759] on label "Prices Low To High" at bounding box center [693, 754] width 132 height 22
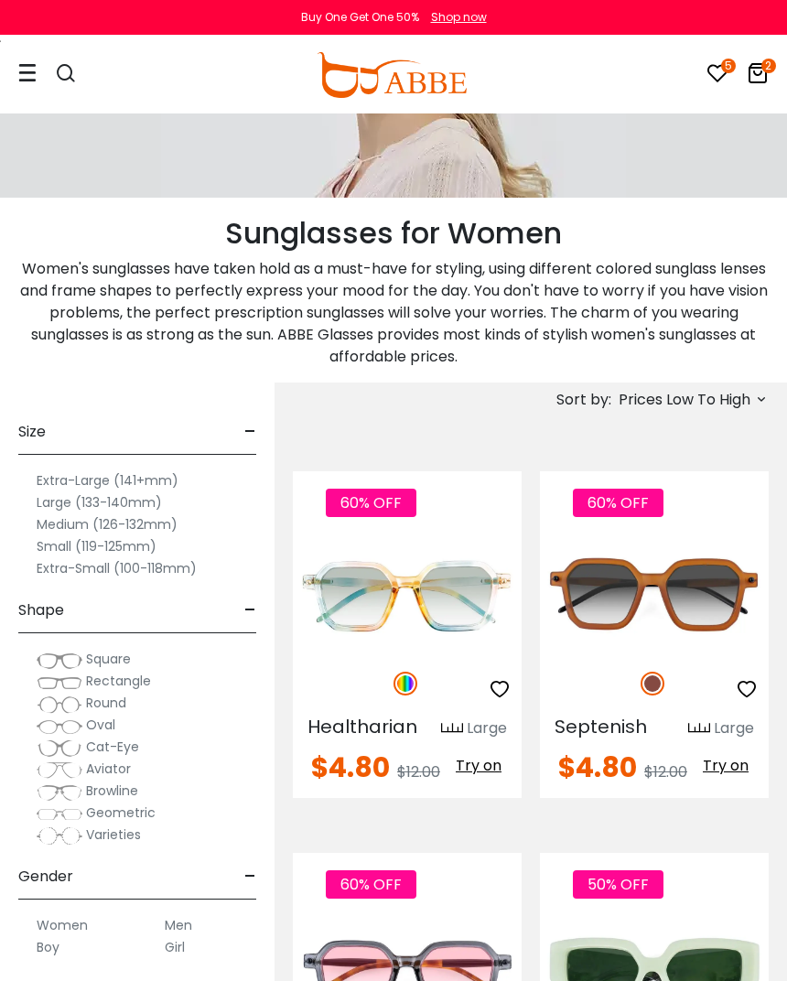
click at [176, 944] on label "Girl" at bounding box center [175, 947] width 20 height 22
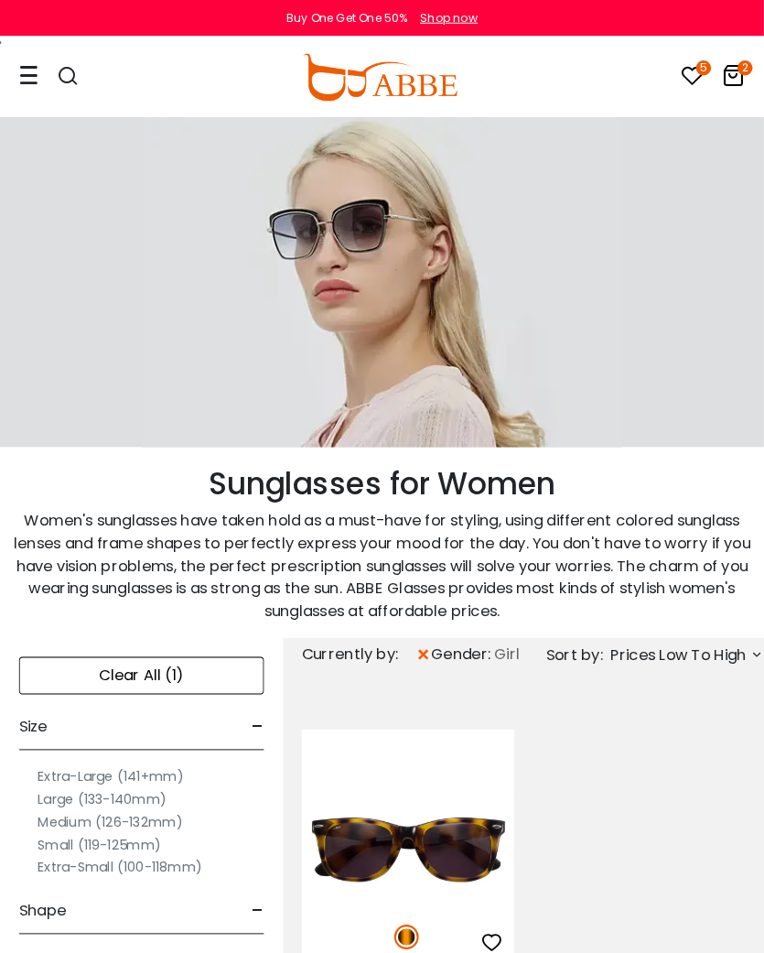
scroll to position [2, 0]
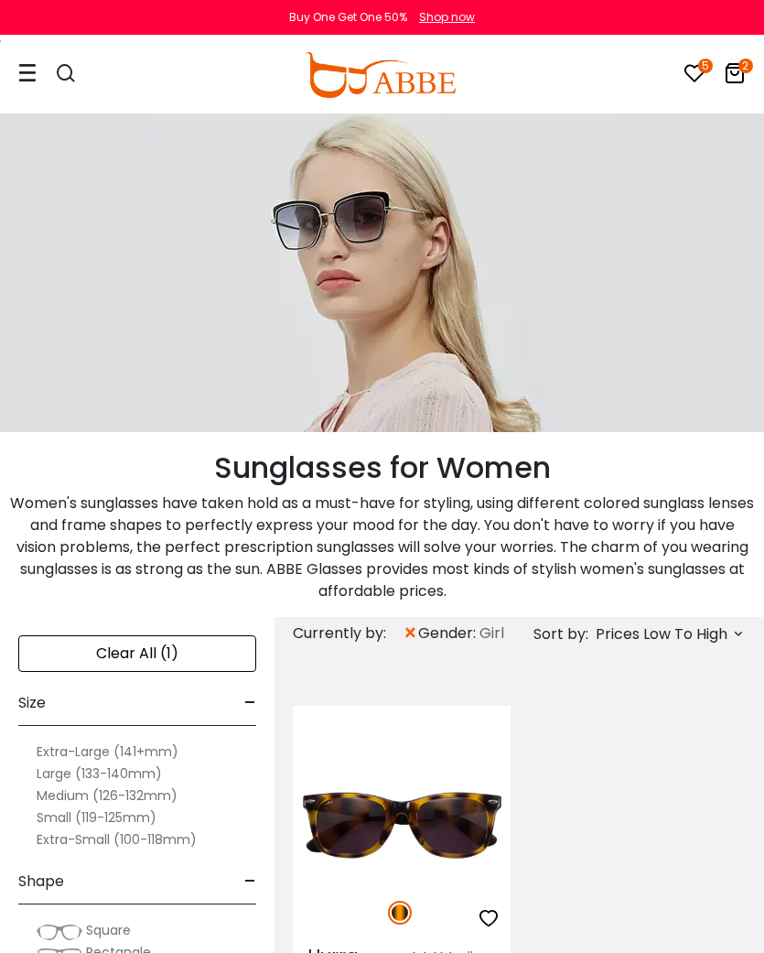
click at [433, 620] on div "× gender: Girl" at bounding box center [454, 633] width 102 height 33
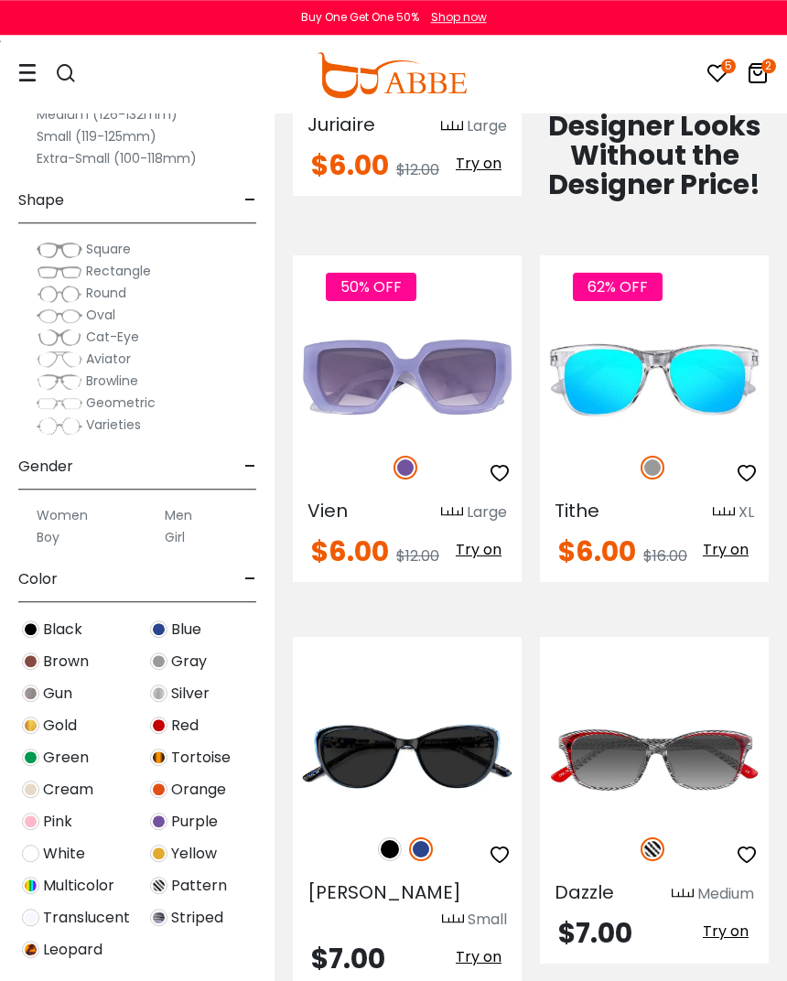
scroll to position [1602, 0]
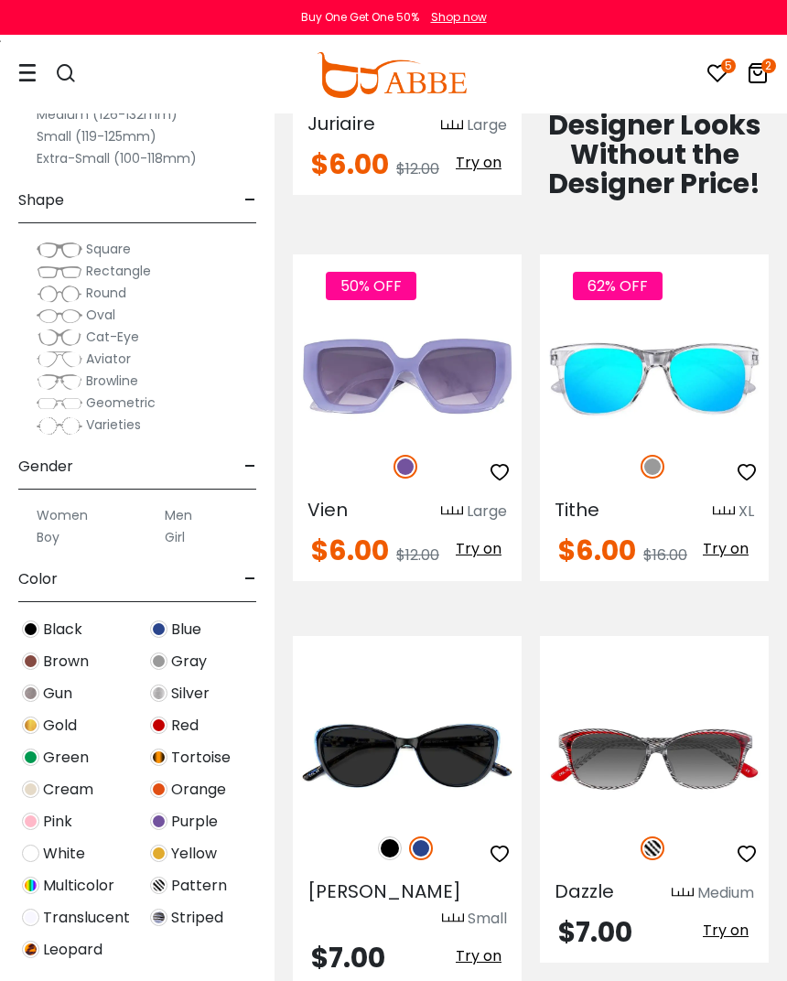
click at [0, 0] on img at bounding box center [0, 0] width 0 height 0
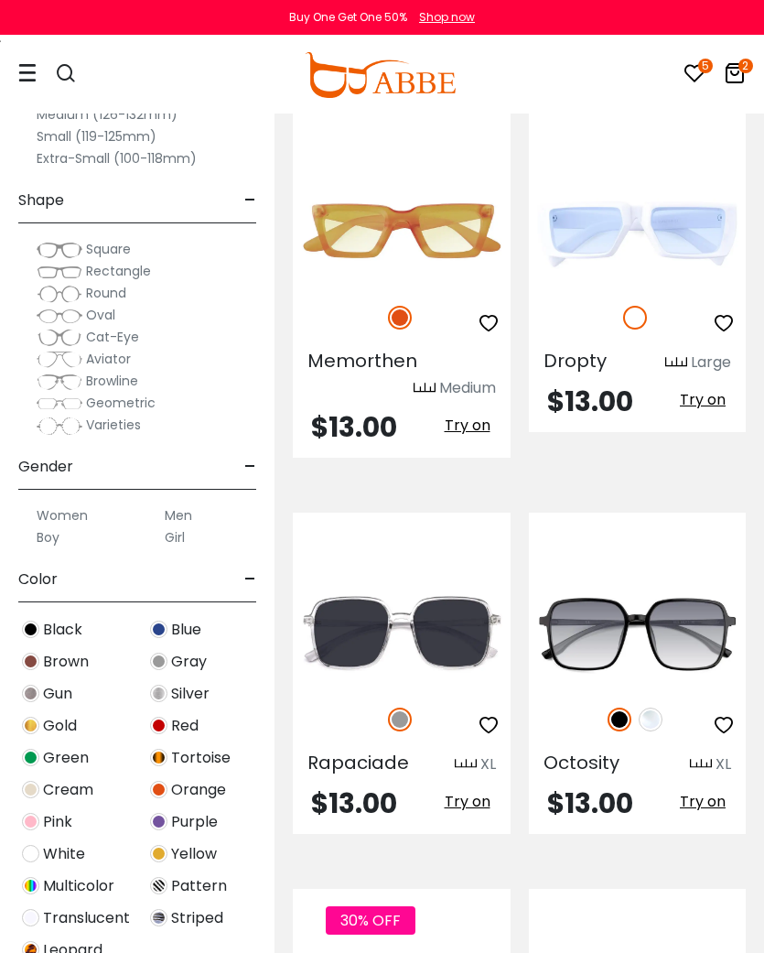
scroll to position [3754, 0]
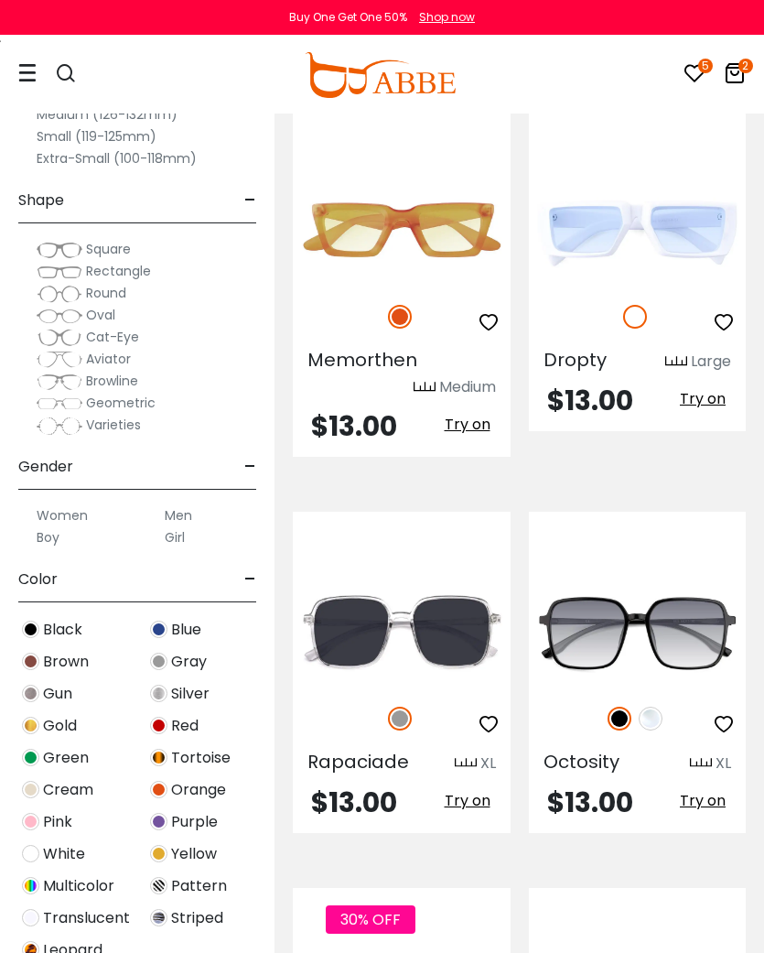
click at [0, 0] on img at bounding box center [0, 0] width 0 height 0
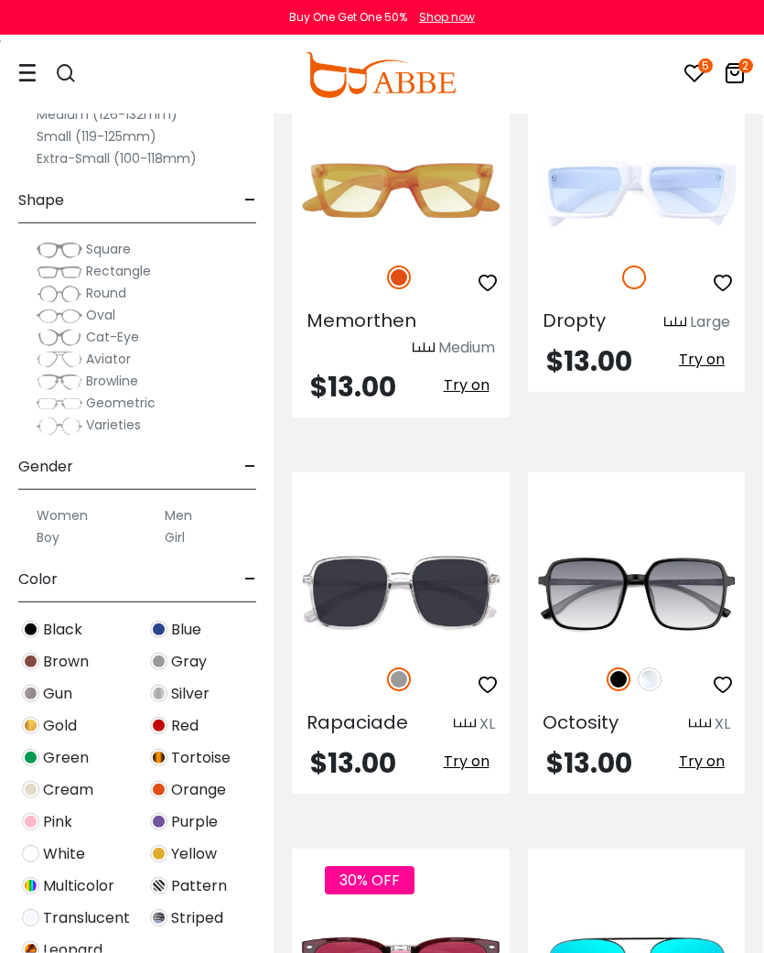
click at [494, 674] on icon "button" at bounding box center [488, 685] width 22 height 22
click at [0, 0] on img at bounding box center [0, 0] width 0 height 0
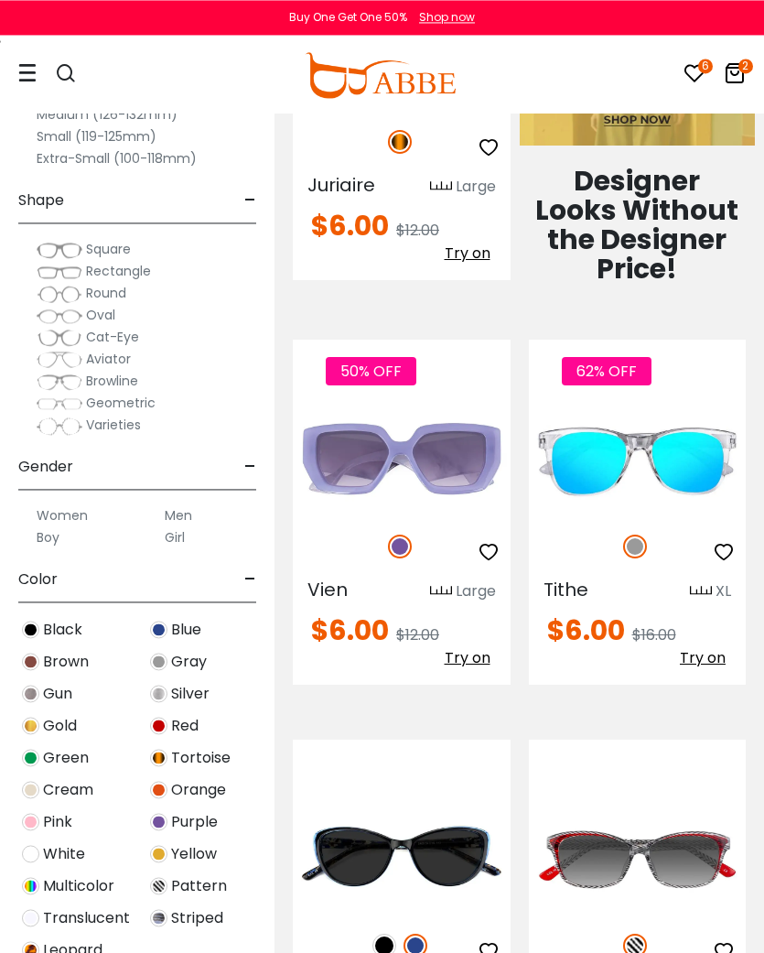
scroll to position [1572, 0]
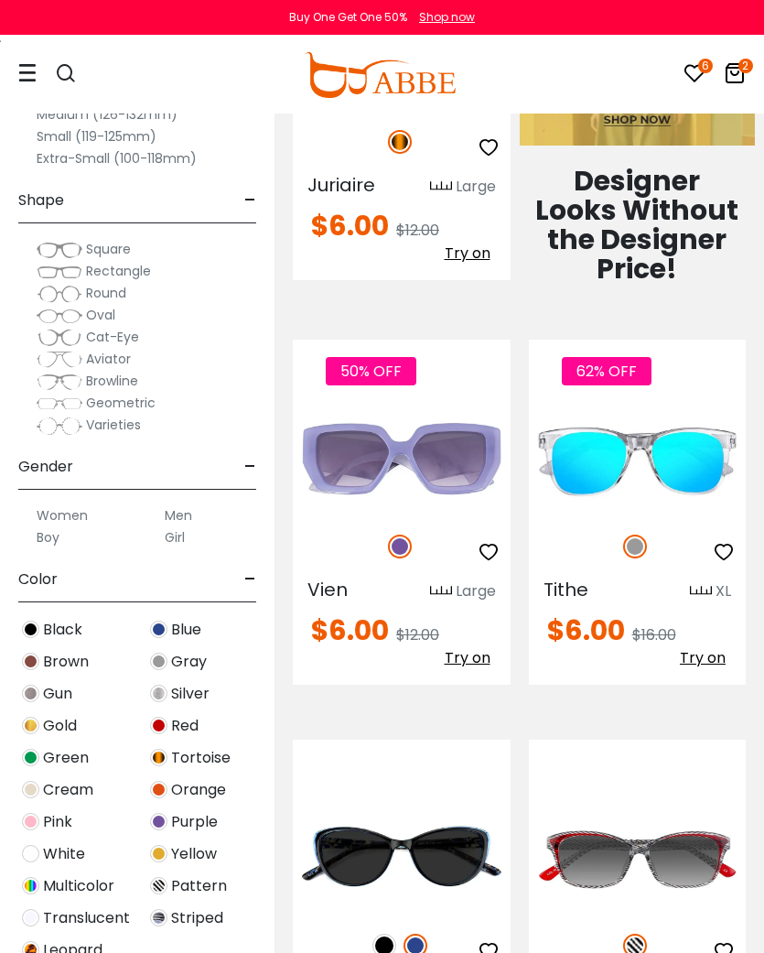
click at [0, 0] on img at bounding box center [0, 0] width 0 height 0
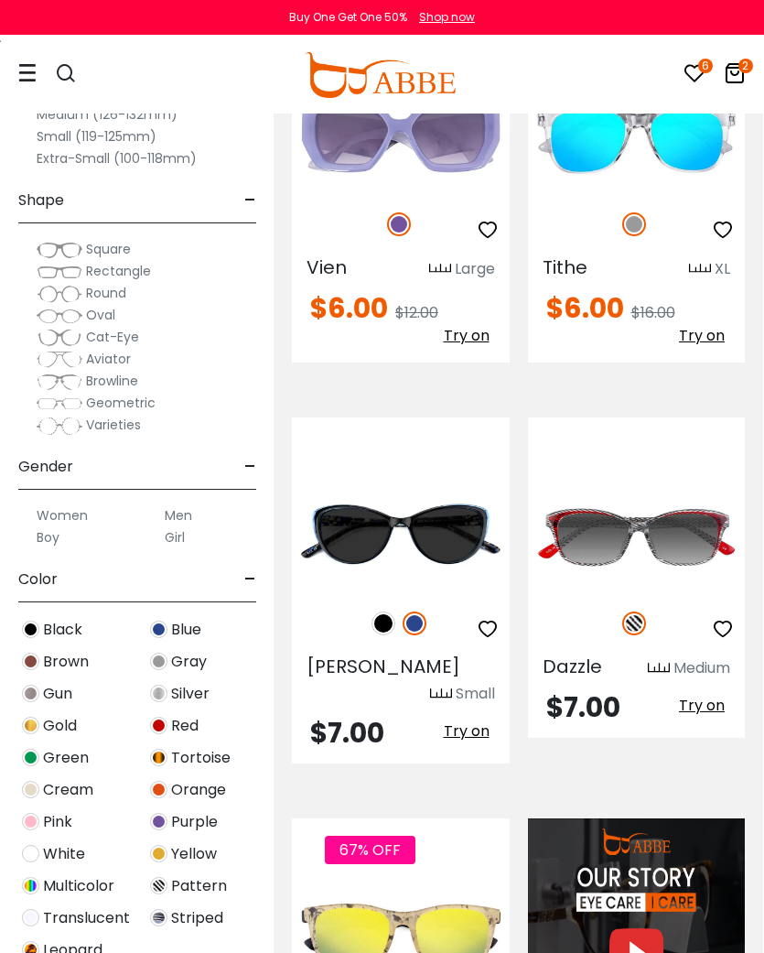
scroll to position [1895, 1]
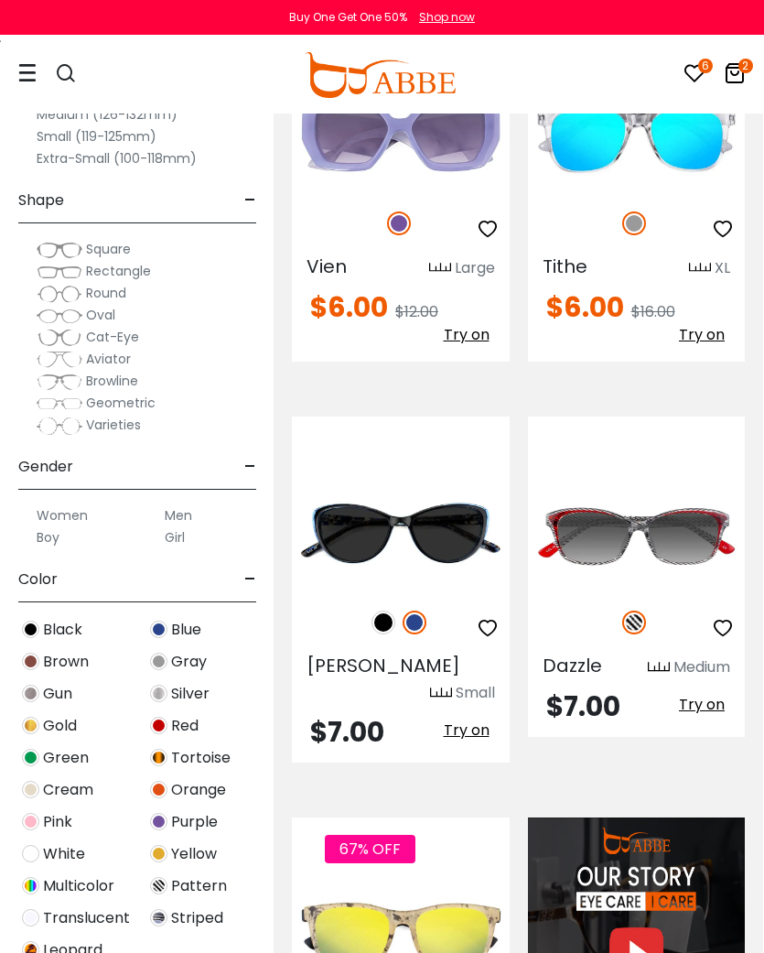
click at [0, 0] on img at bounding box center [0, 0] width 0 height 0
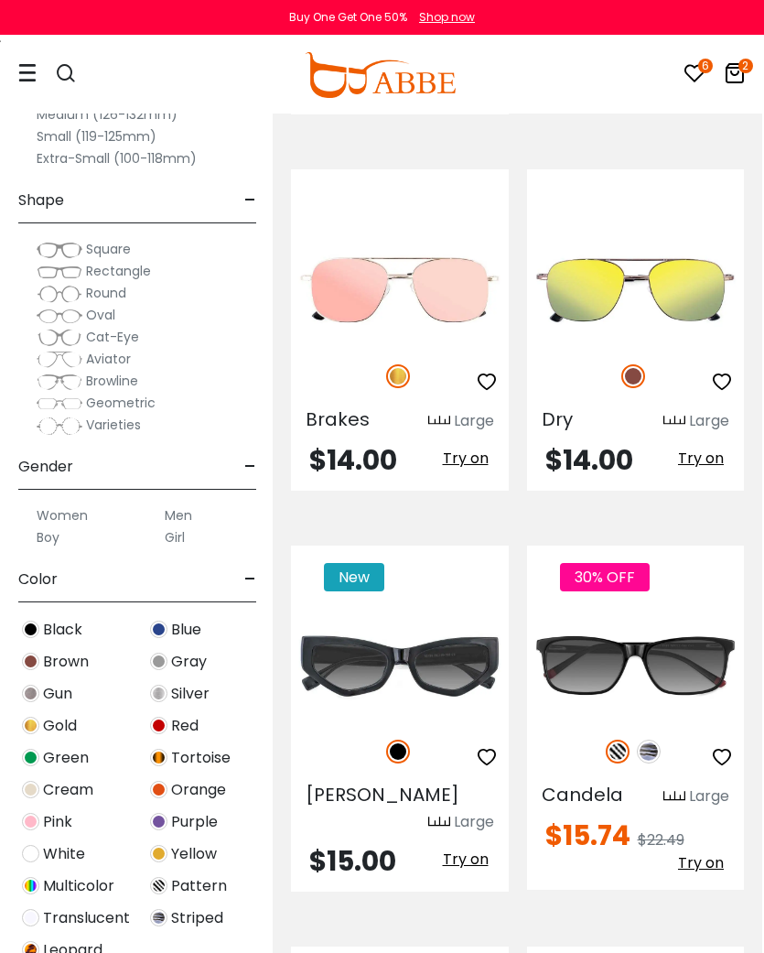
scroll to position [4873, 2]
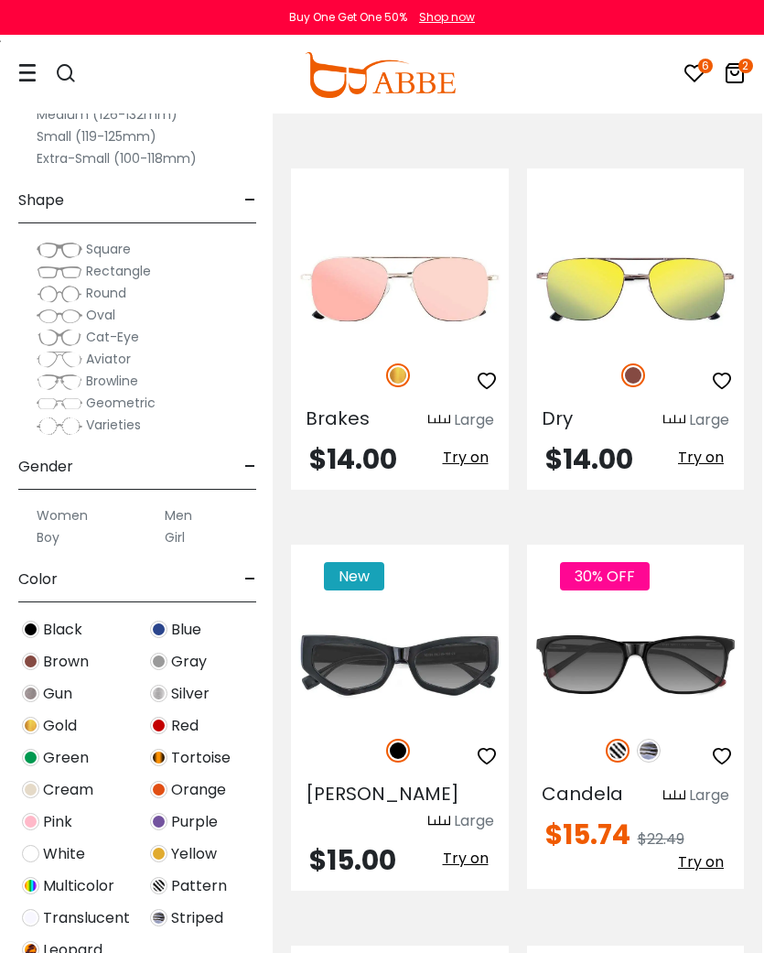
click at [0, 0] on img at bounding box center [0, 0] width 0 height 0
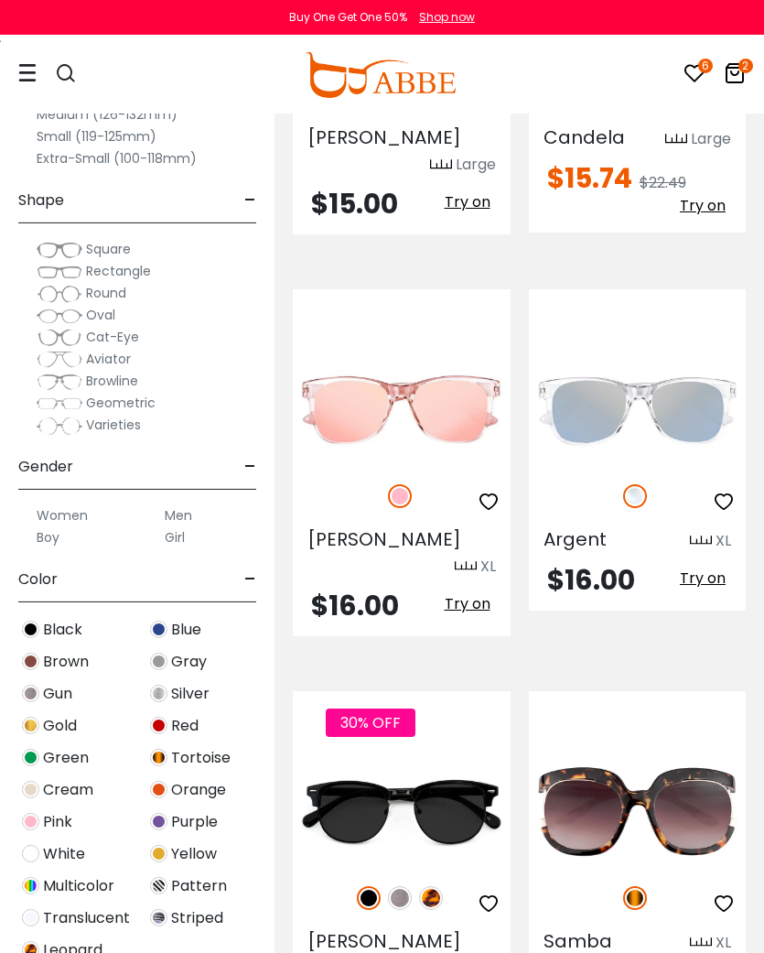
scroll to position [5520, 0]
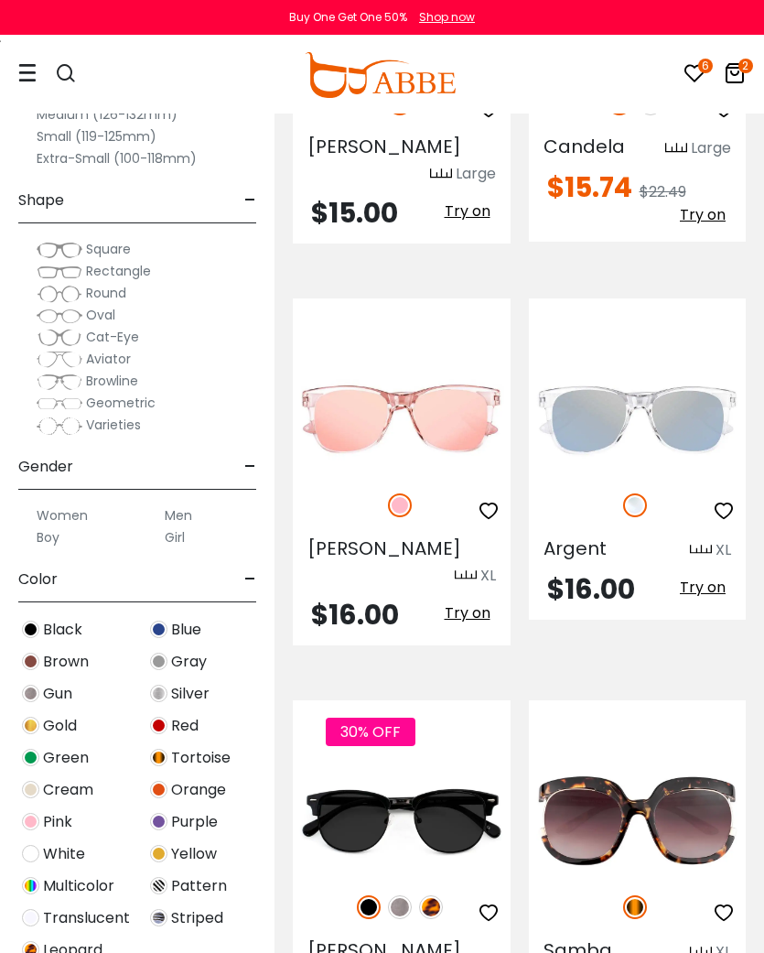
click at [180, 512] on label "Men" at bounding box center [178, 515] width 27 height 22
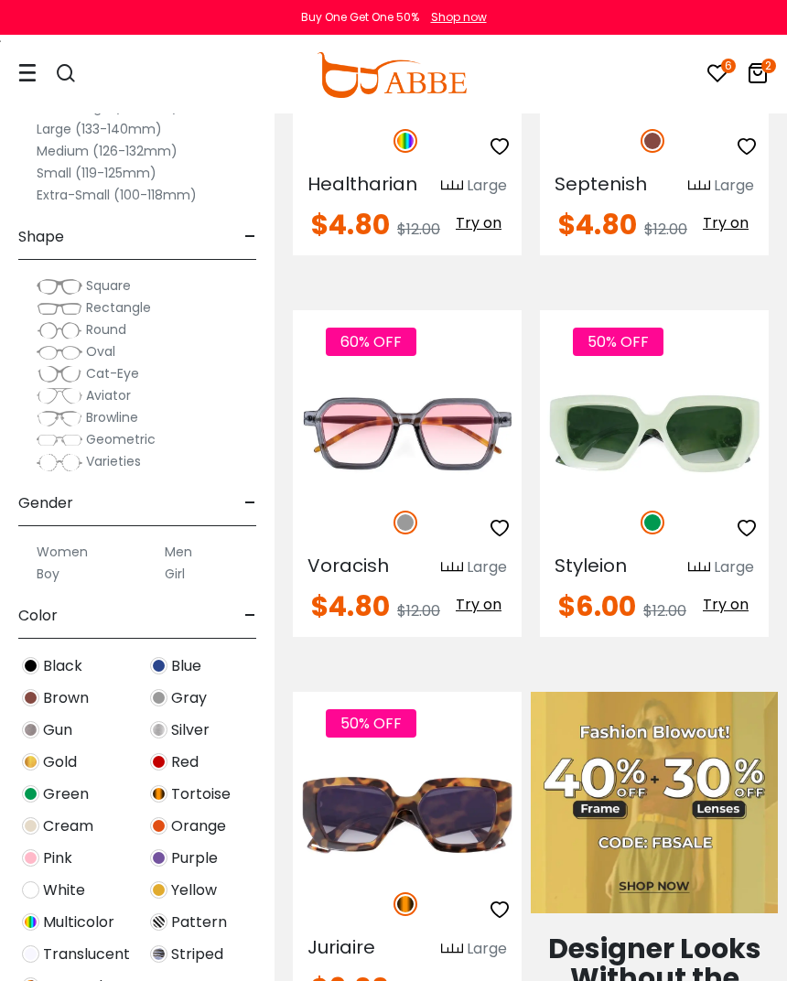
scroll to position [778, 0]
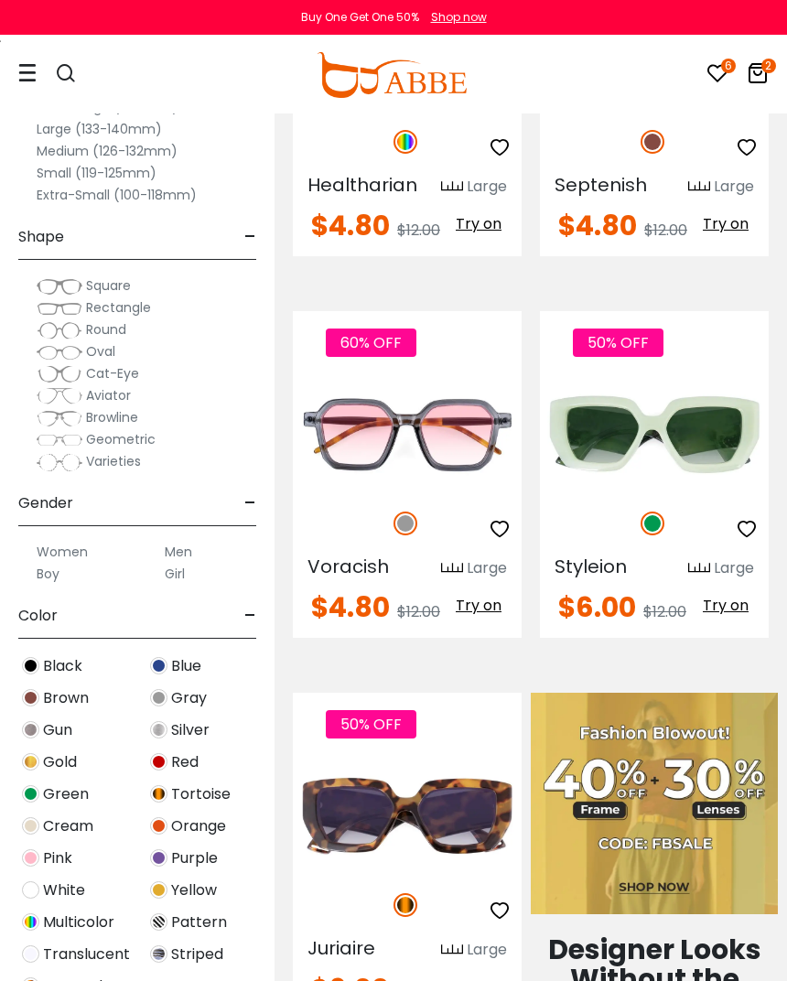
click at [124, 396] on span "Aviator" at bounding box center [108, 395] width 45 height 18
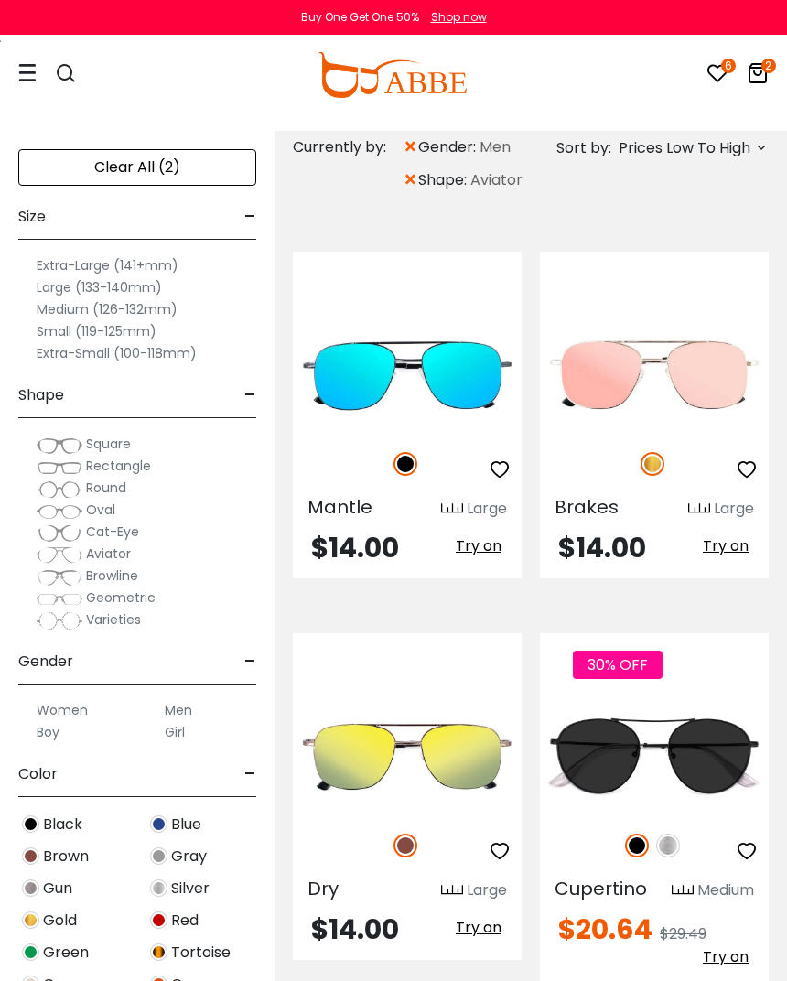
scroll to position [490, 0]
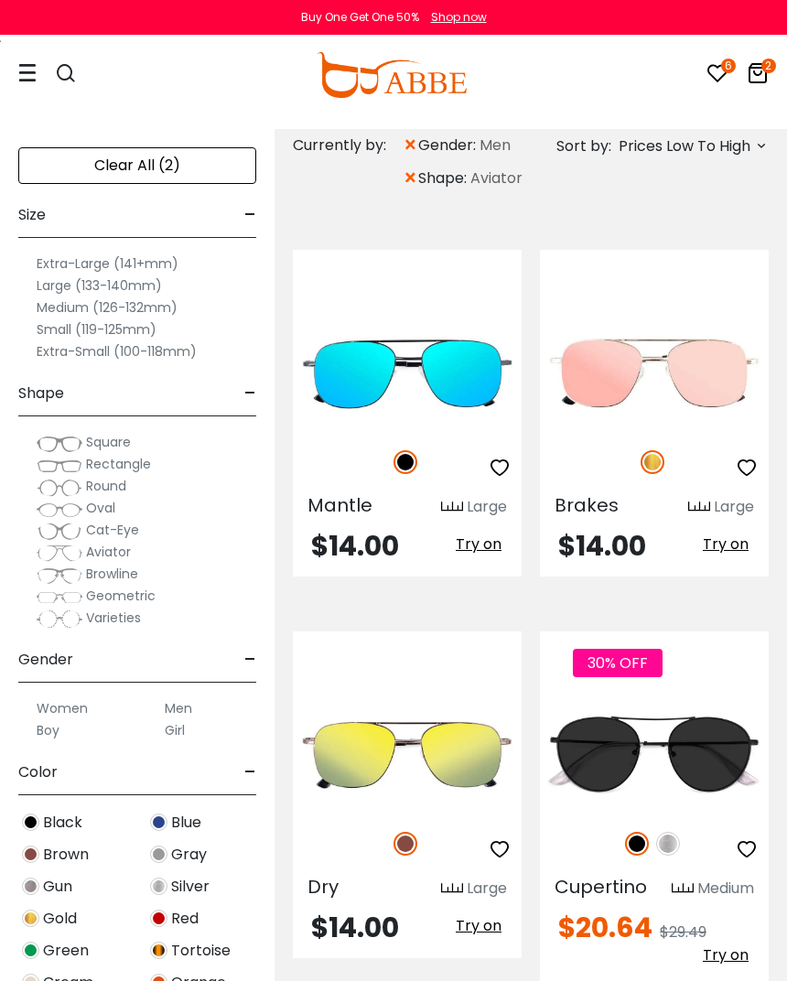
click at [117, 580] on span "Browline" at bounding box center [112, 574] width 52 height 18
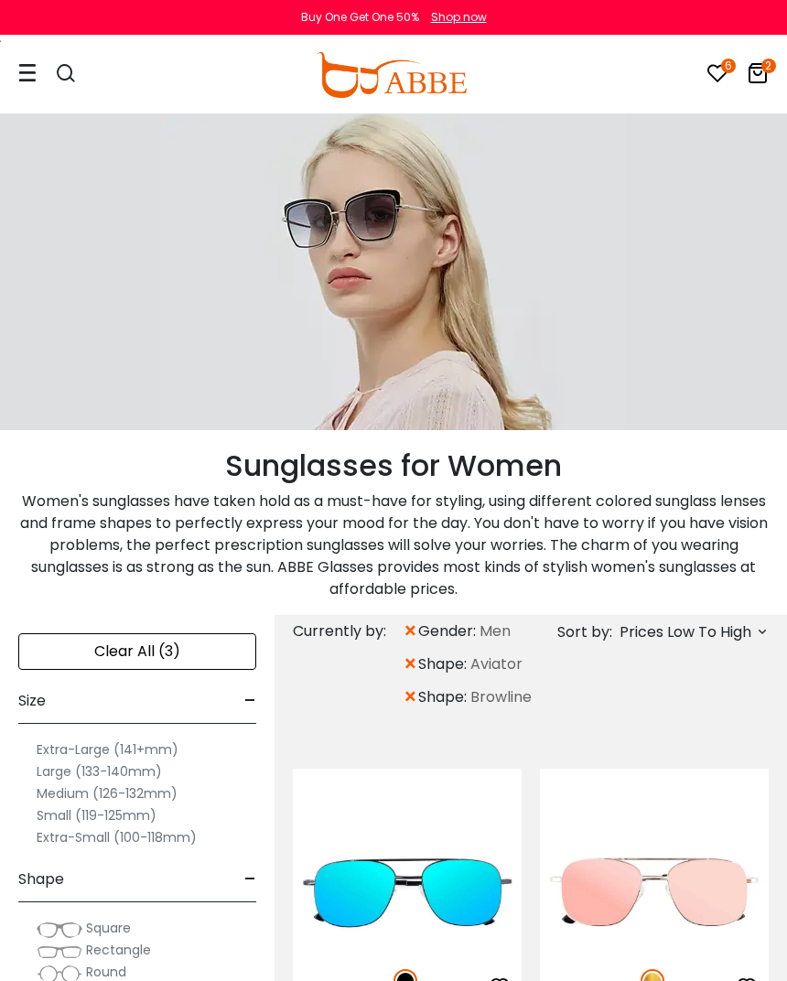
click at [405, 673] on span "×" at bounding box center [411, 664] width 16 height 33
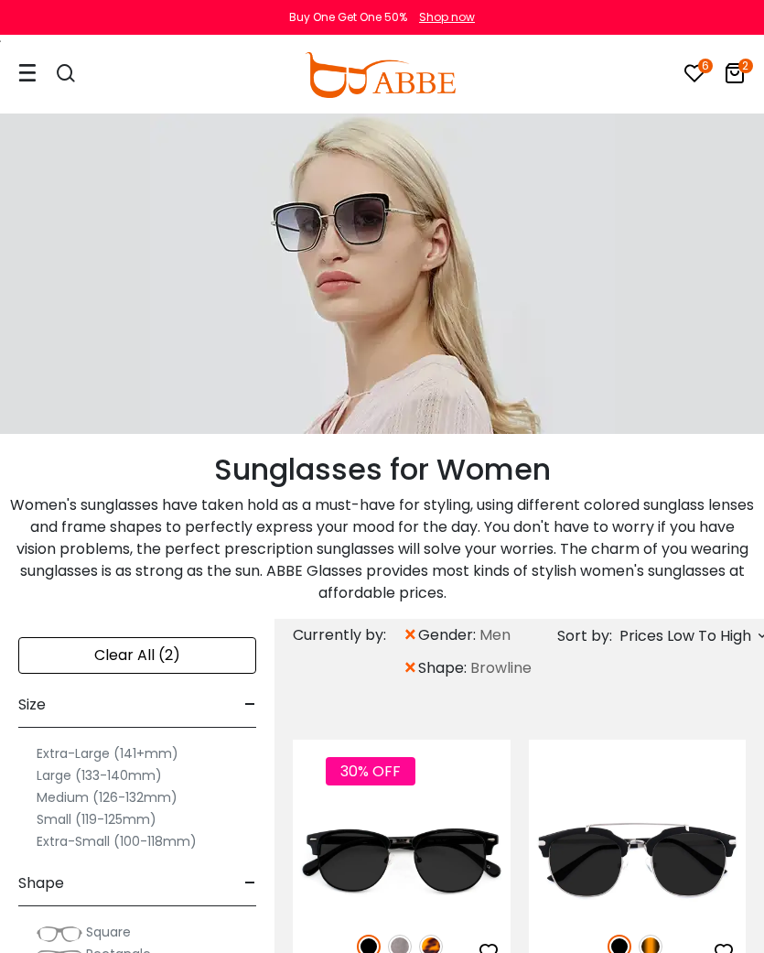
click at [688, 77] on icon at bounding box center [695, 73] width 22 height 22
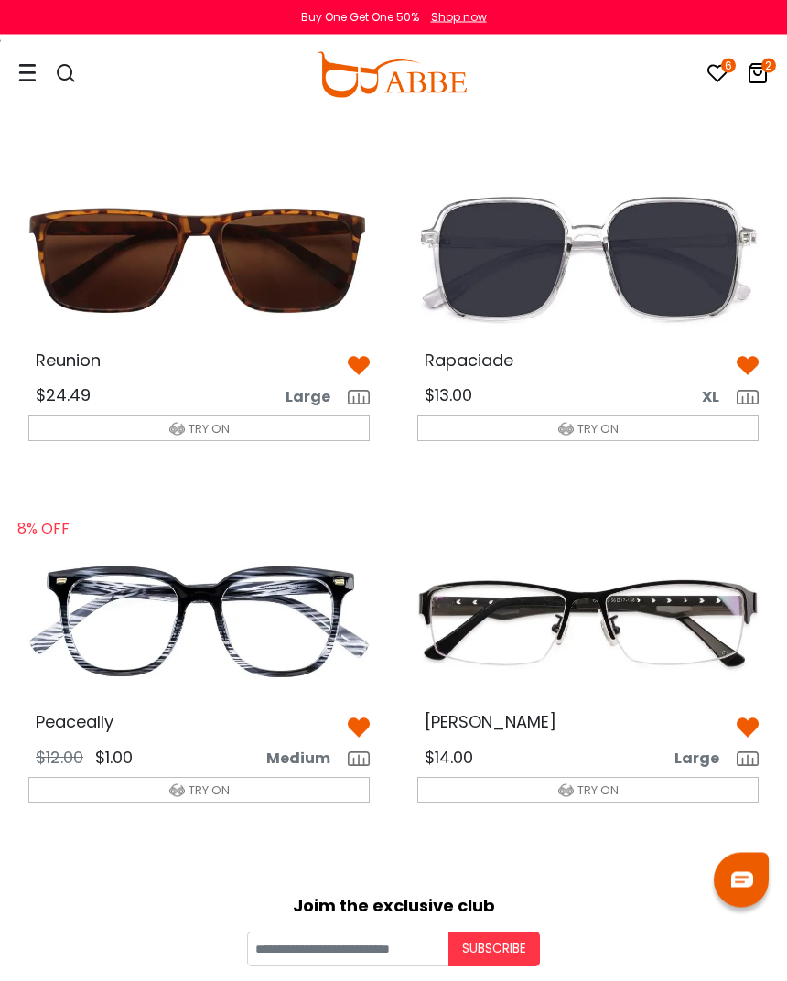
scroll to position [426, 0]
click at [348, 263] on img at bounding box center [199, 260] width 371 height 186
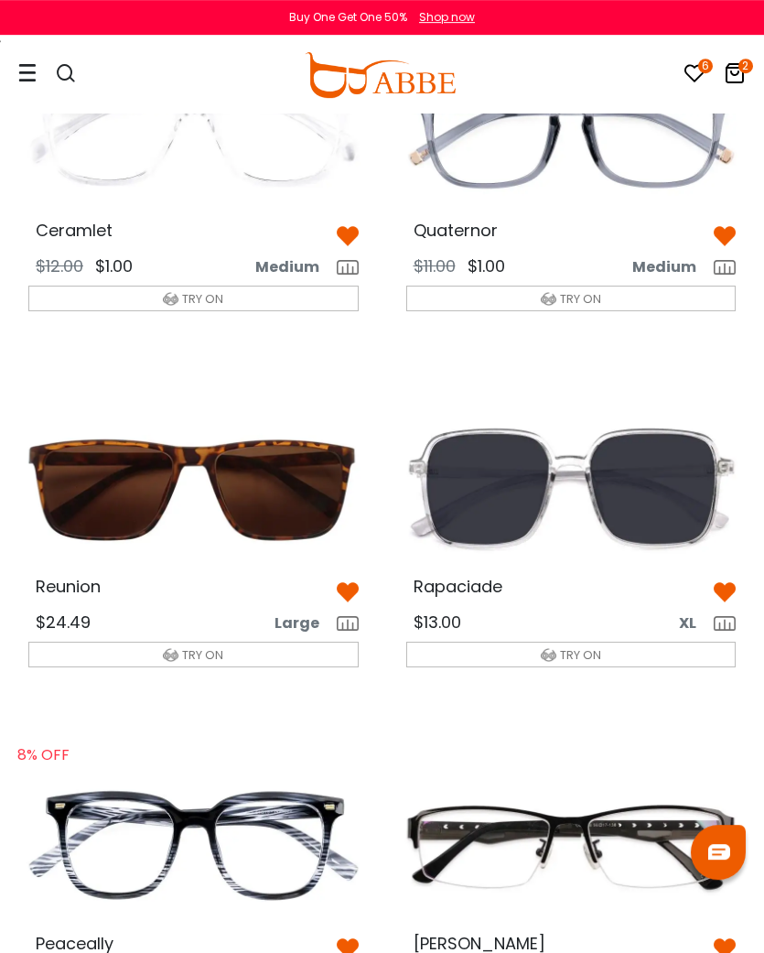
scroll to position [193, 0]
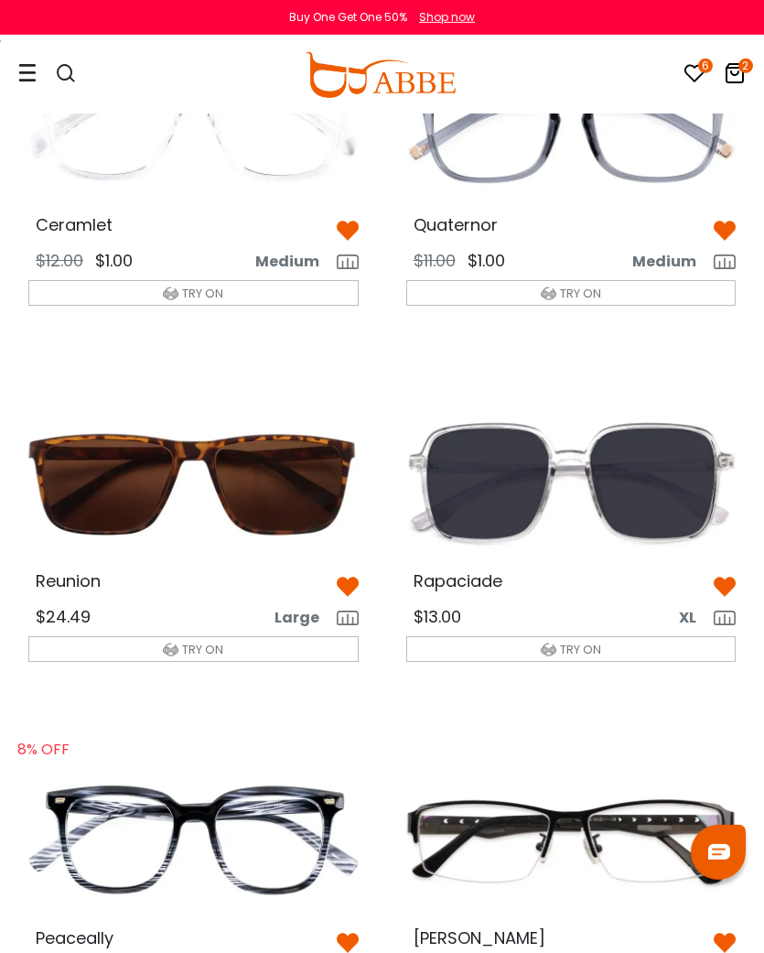
click at [346, 576] on img at bounding box center [348, 587] width 22 height 22
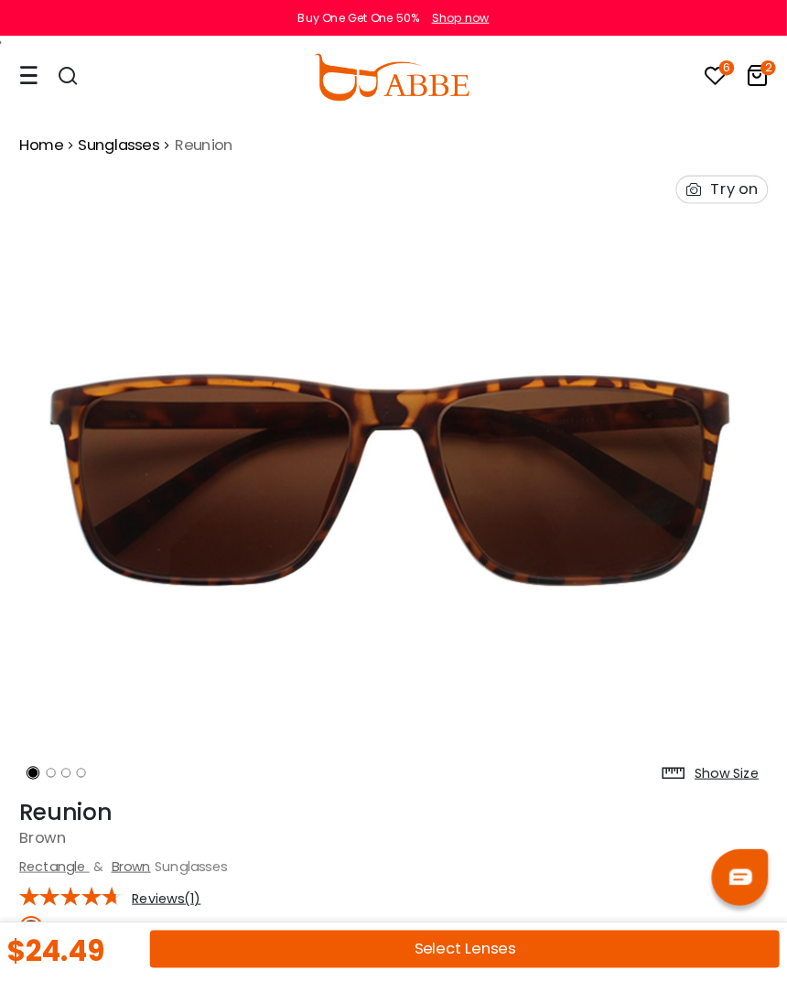
scroll to position [4, 0]
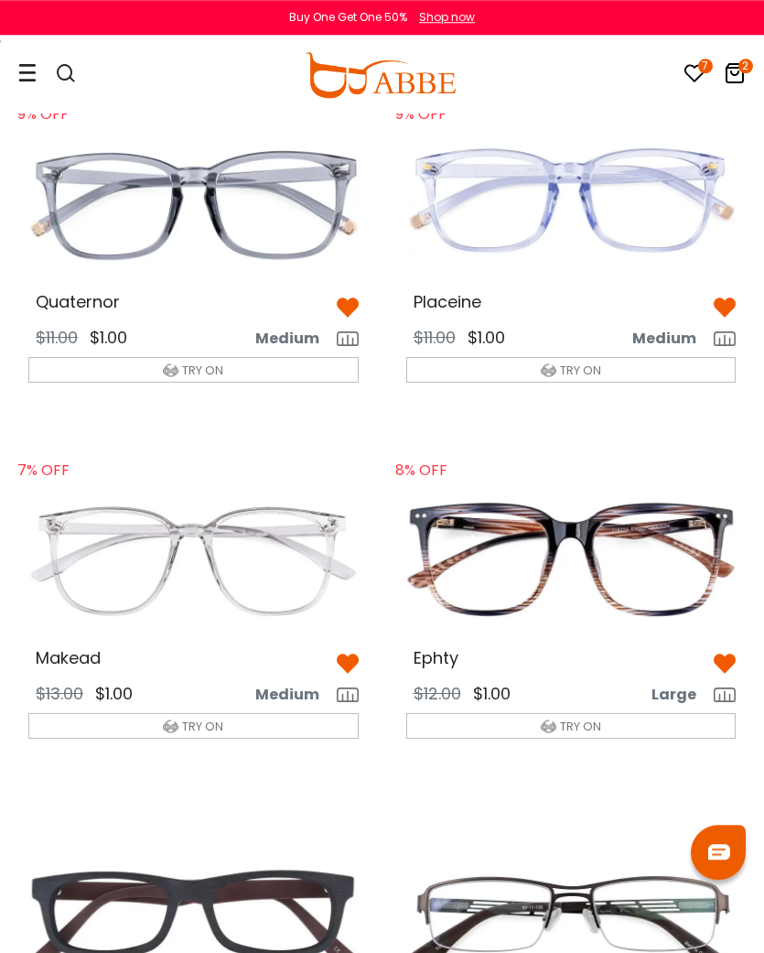
scroll to position [111, 0]
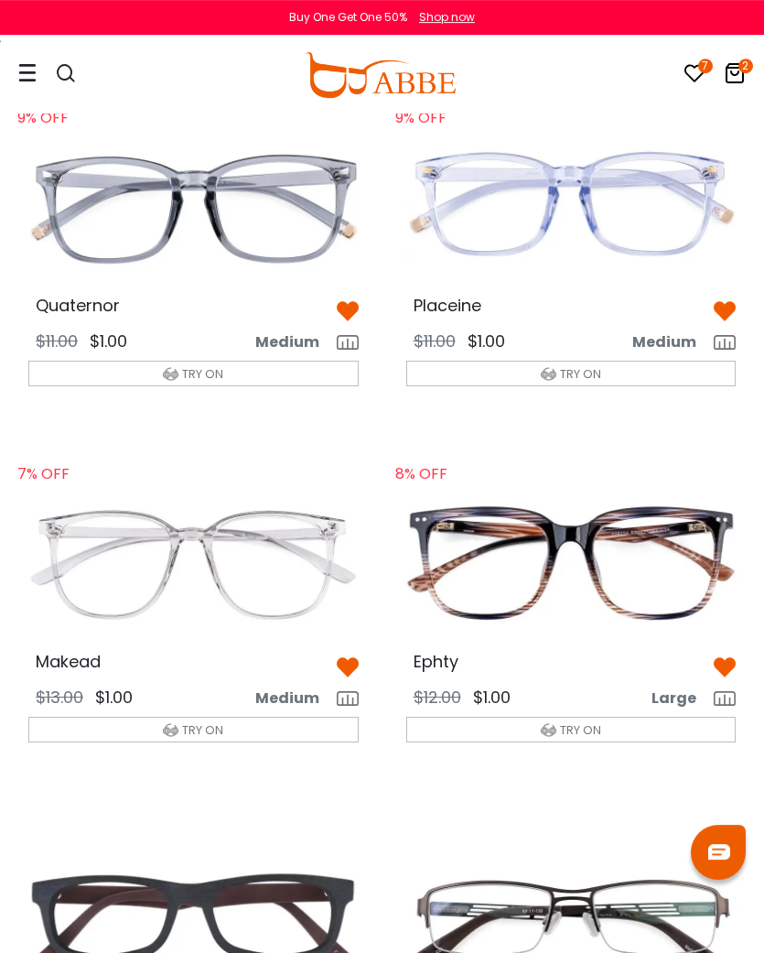
click at [563, 219] on img at bounding box center [572, 207] width 360 height 179
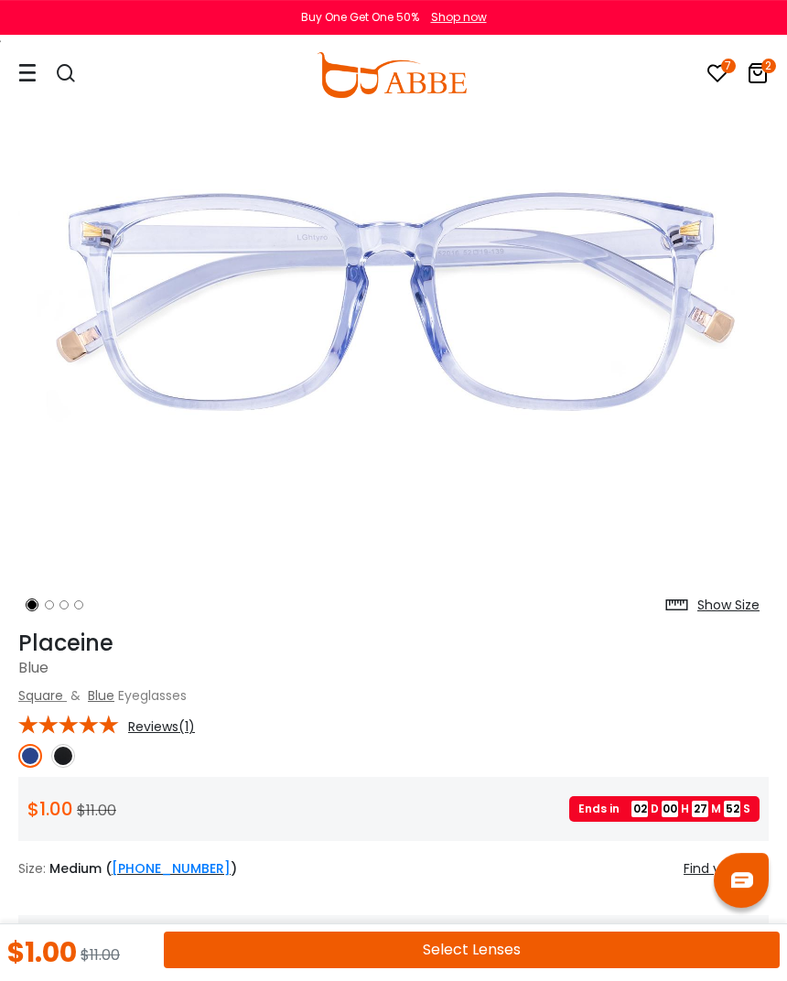
scroll to position [167, 0]
click at [462, 944] on button "Select Lenses" at bounding box center [472, 950] width 616 height 37
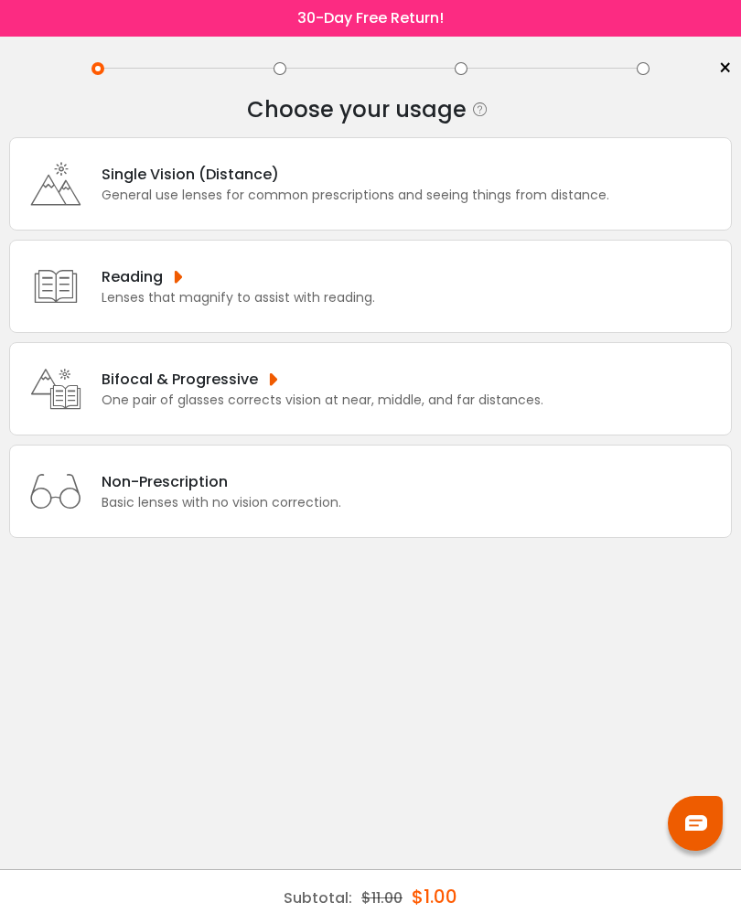
click at [140, 177] on div "Single Vision (Distance)" at bounding box center [356, 174] width 508 height 23
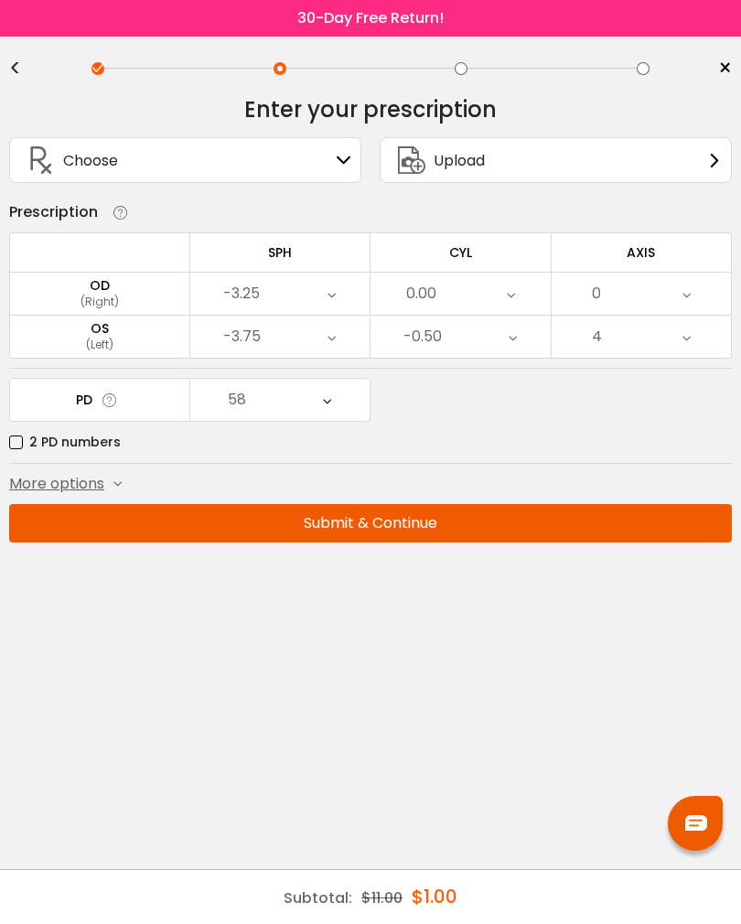
click at [382, 534] on button "Submit & Continue" at bounding box center [370, 523] width 723 height 38
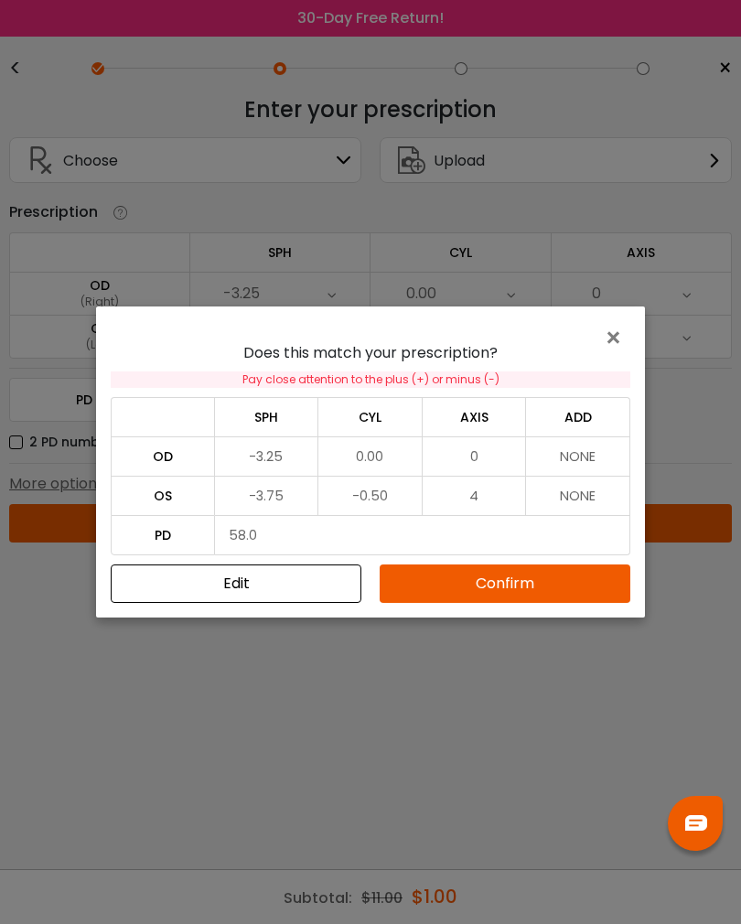
click at [418, 568] on button "Confirm" at bounding box center [505, 584] width 251 height 38
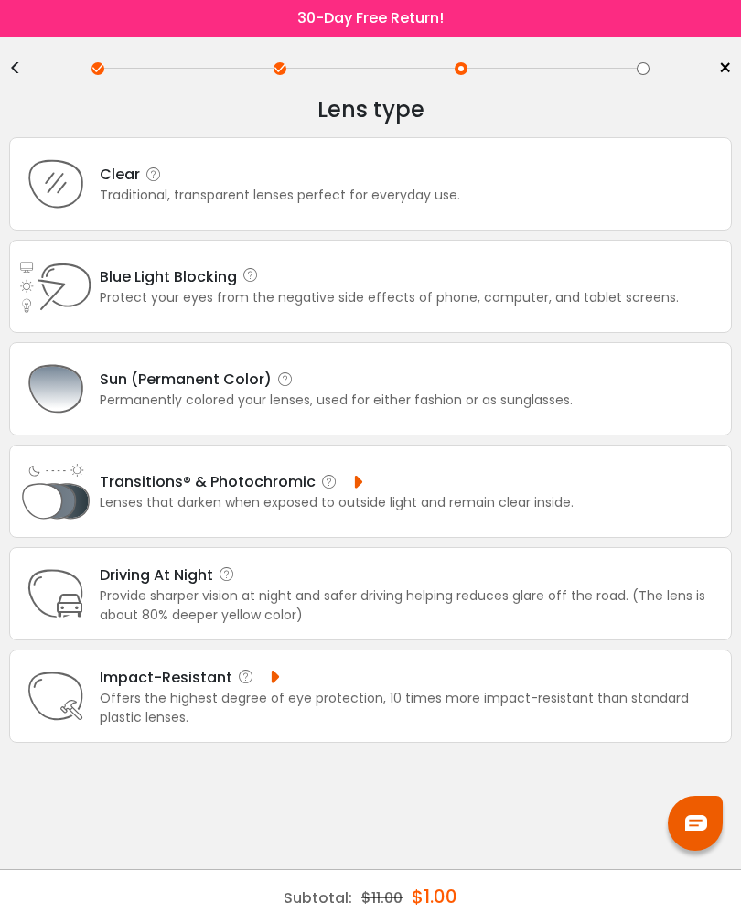
scroll to position [26, 0]
click at [190, 186] on div "Traditional, transparent lenses perfect for everyday use." at bounding box center [280, 195] width 361 height 19
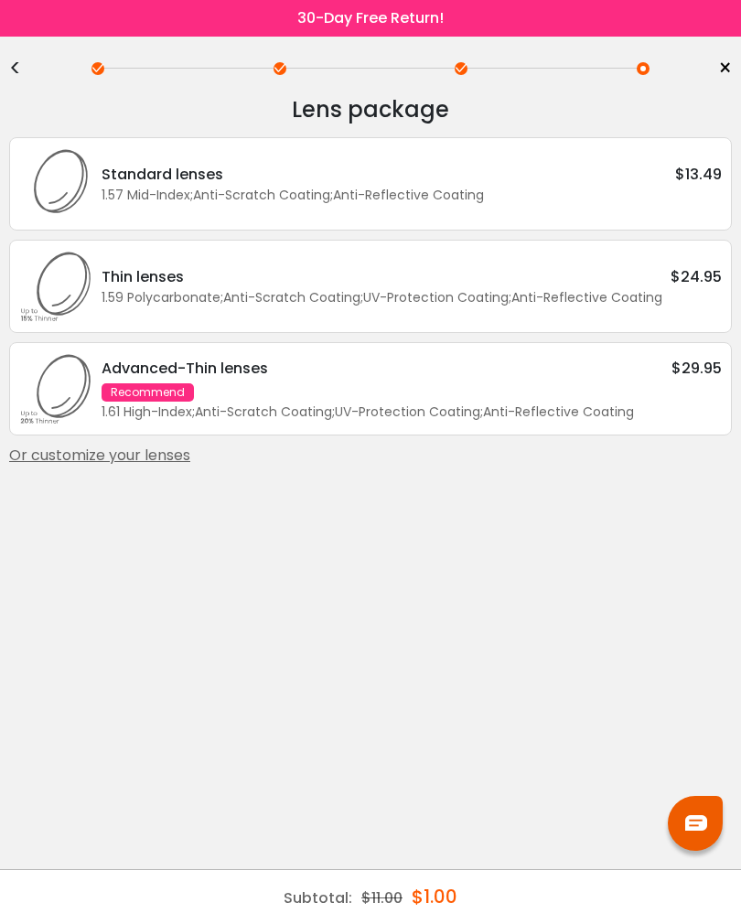
scroll to position [0, 0]
click at [173, 175] on div "Standard lenses" at bounding box center [163, 174] width 122 height 23
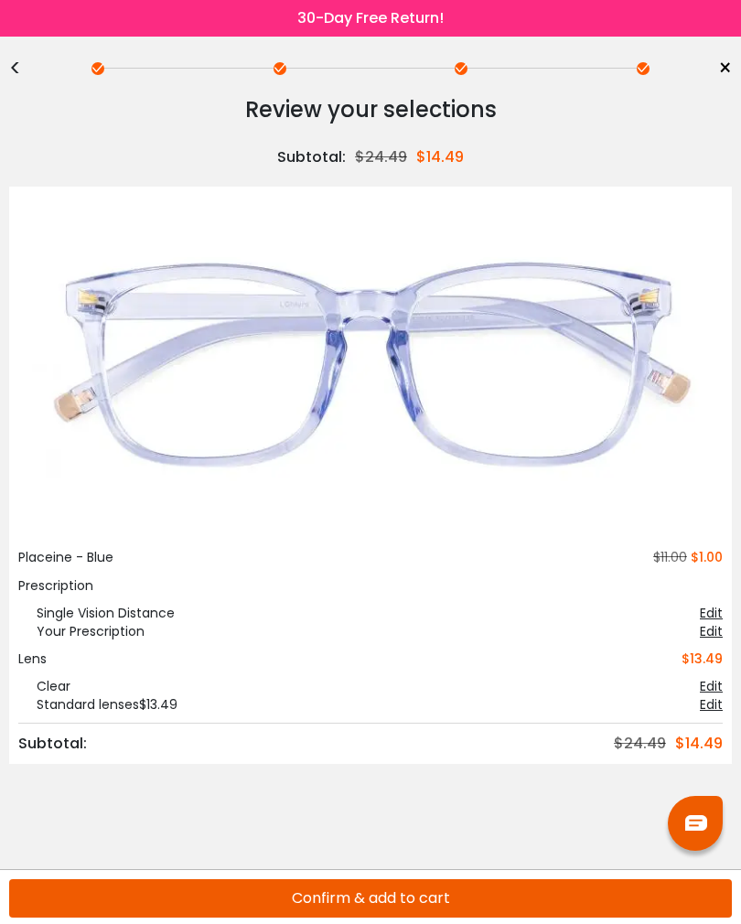
click at [30, 77] on div "< ×" at bounding box center [370, 68] width 723 height 27
click at [10, 70] on div "<" at bounding box center [22, 68] width 27 height 15
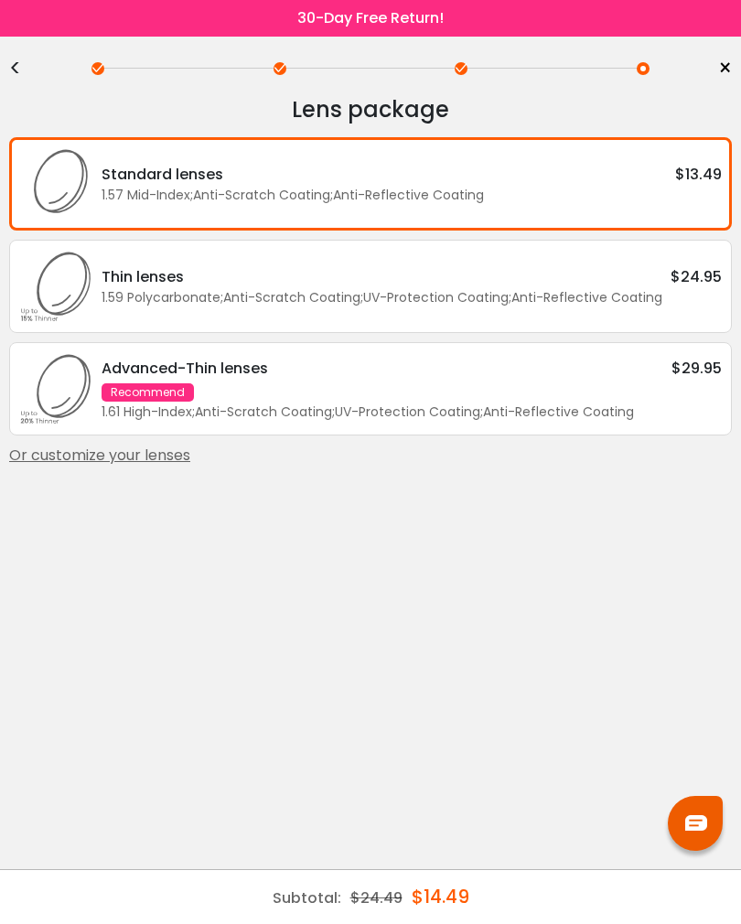
click at [13, 61] on div "<" at bounding box center [22, 68] width 27 height 15
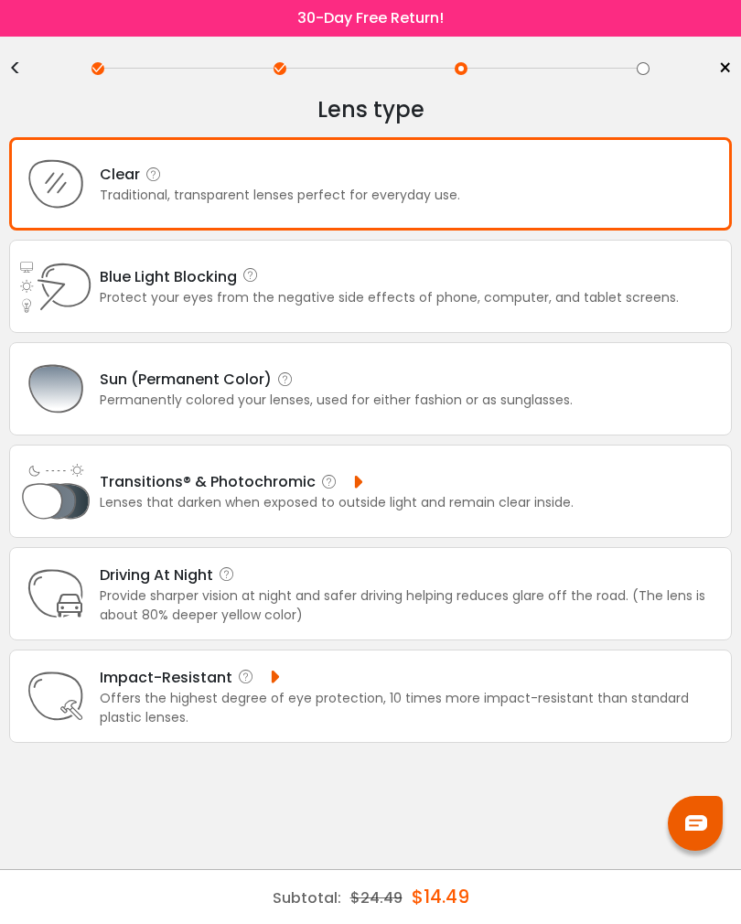
click at [124, 391] on div "Sun (Permanent Color)" at bounding box center [336, 379] width 473 height 23
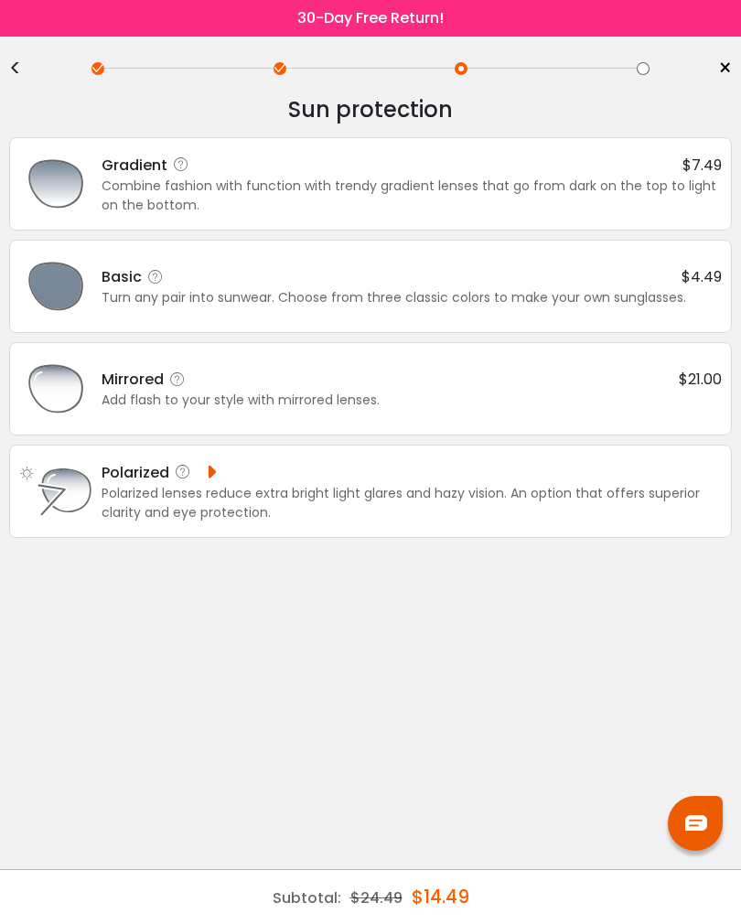
click at [580, 294] on div "Turn any pair into sunwear. Choose from three classic colors to make your own s…" at bounding box center [412, 297] width 620 height 19
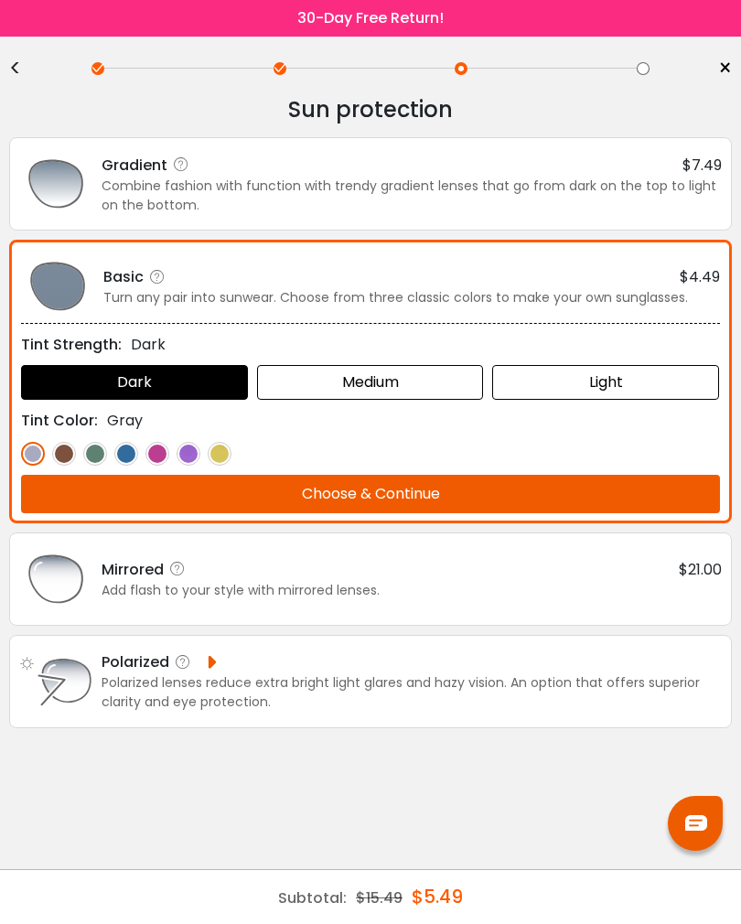
click at [613, 378] on div "Light" at bounding box center [605, 382] width 227 height 35
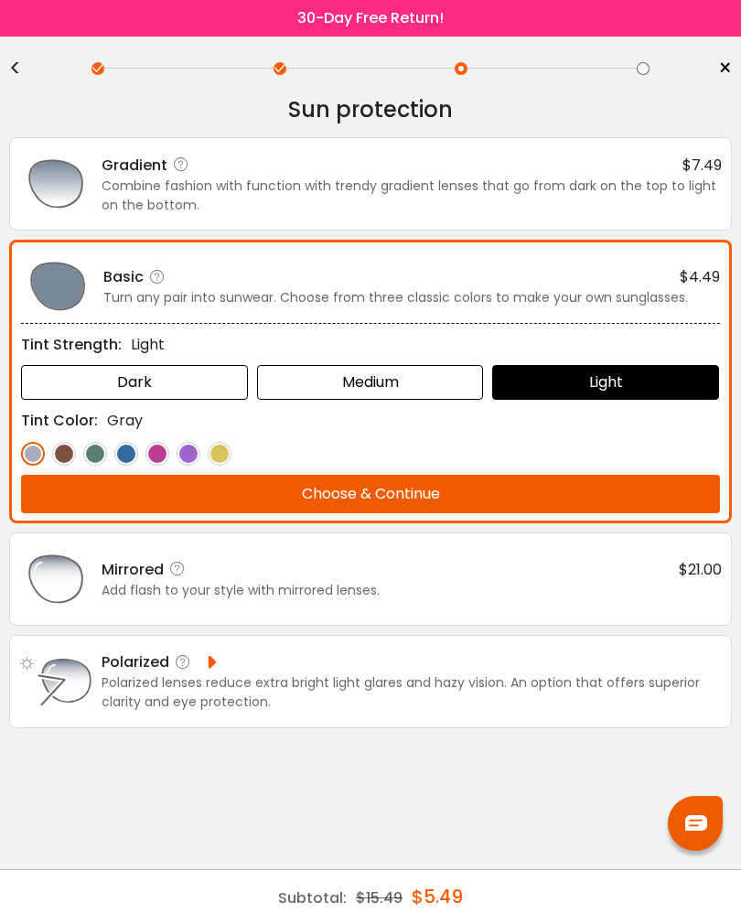
click at [569, 486] on button "Choose & Continue" at bounding box center [370, 494] width 699 height 38
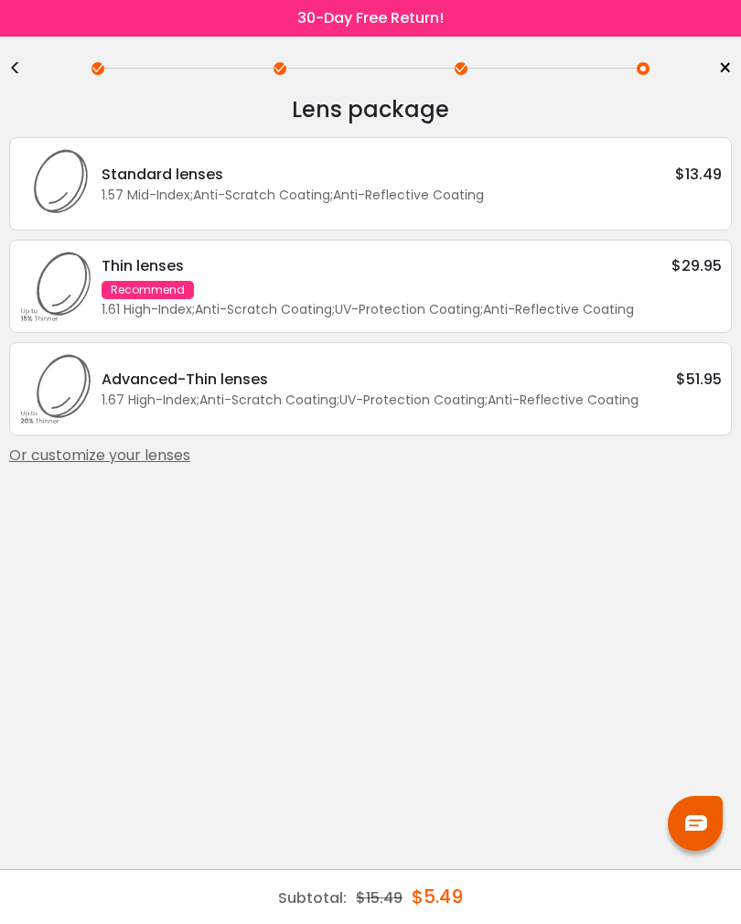
click at [594, 195] on div "1.57 Mid-Index ; Anti-Scratch Coating ; Anti-Reflective Coating ;" at bounding box center [412, 195] width 620 height 19
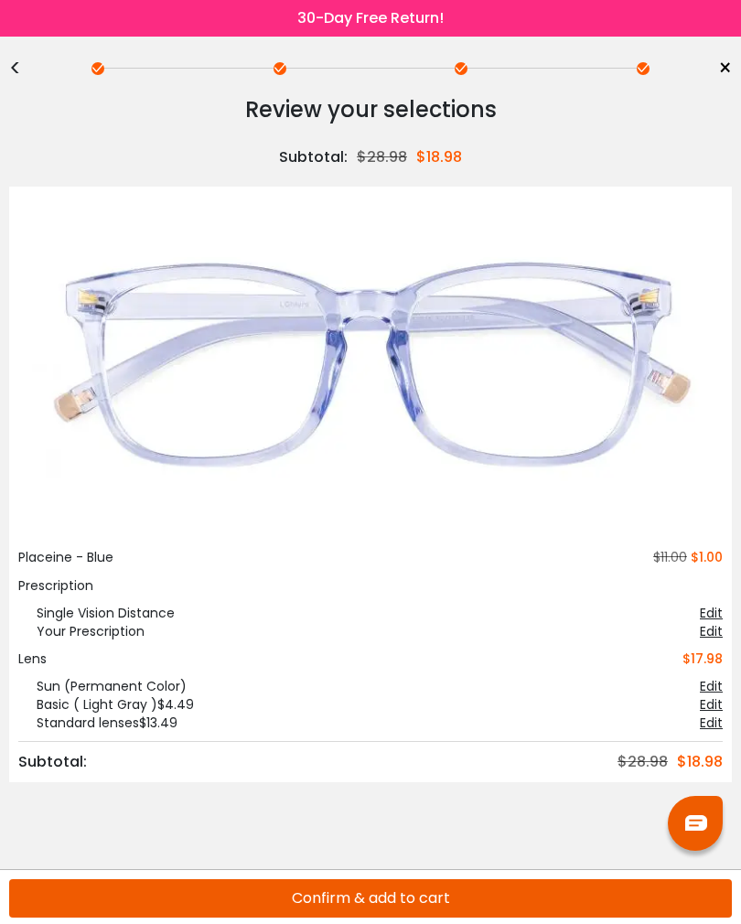
click at [717, 63] on link "×" at bounding box center [718, 68] width 27 height 27
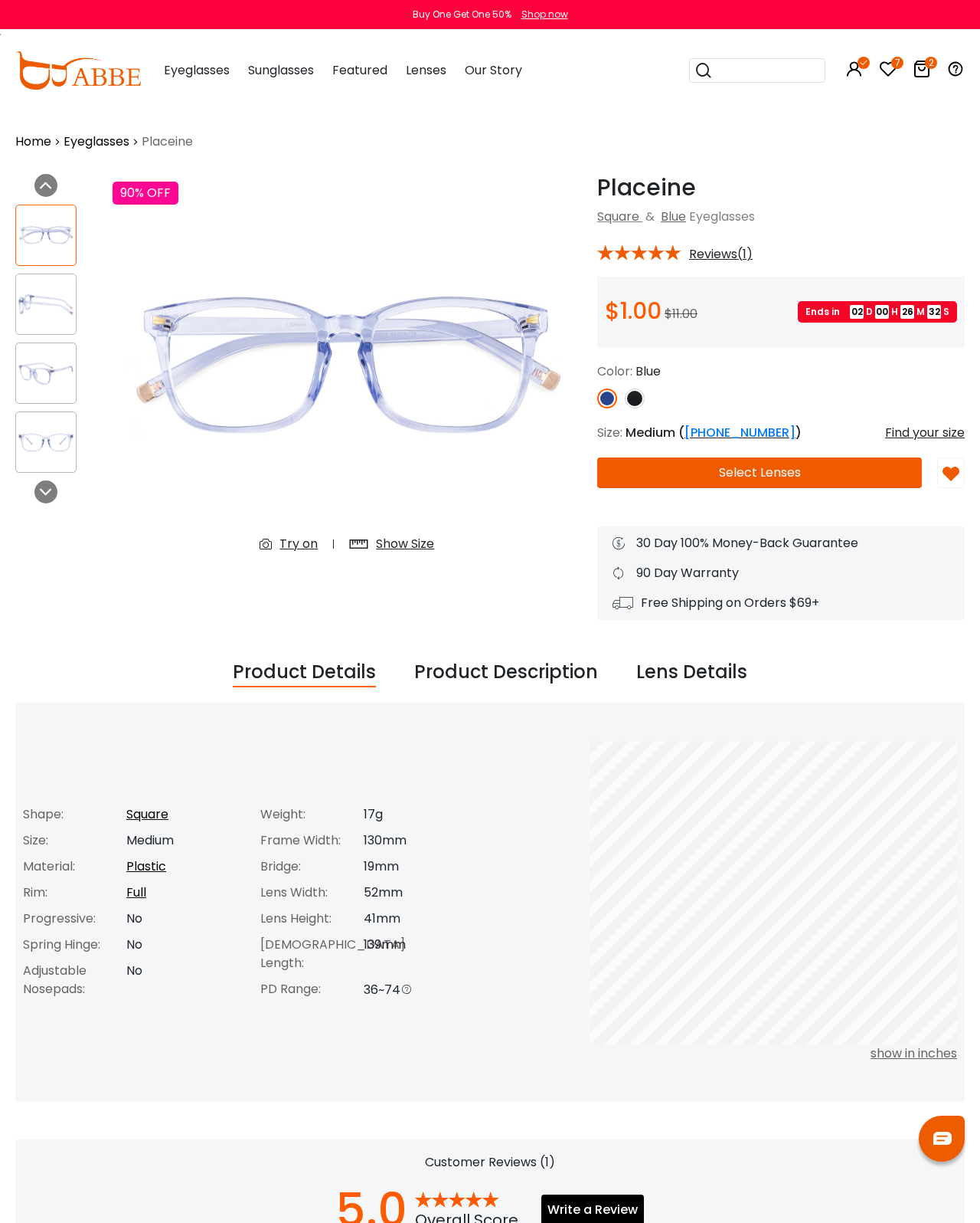
click at [537, 262] on img at bounding box center [347, 370] width 469 height 392
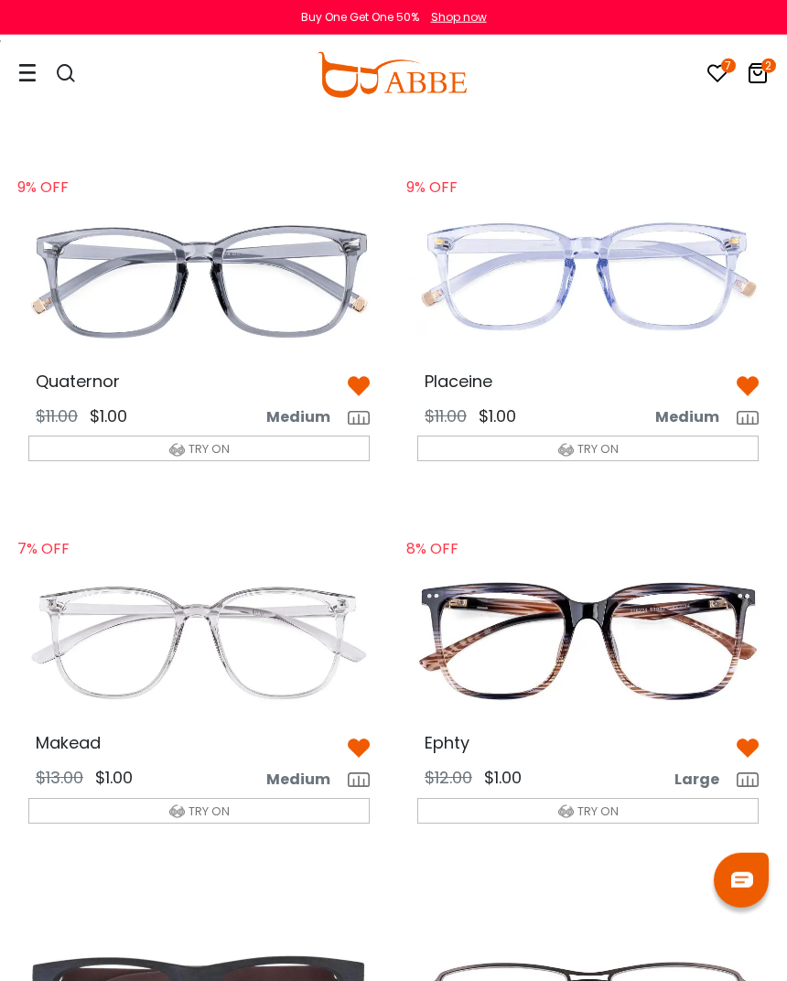
click at [271, 316] on img at bounding box center [199, 281] width 371 height 186
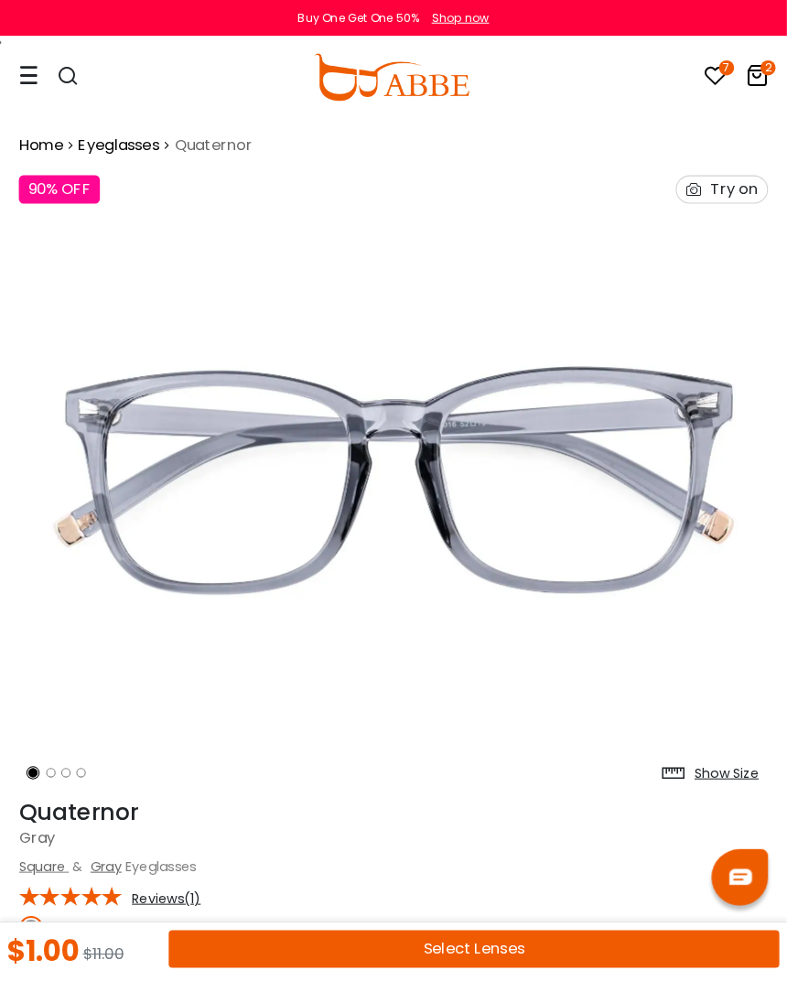
scroll to position [4, 0]
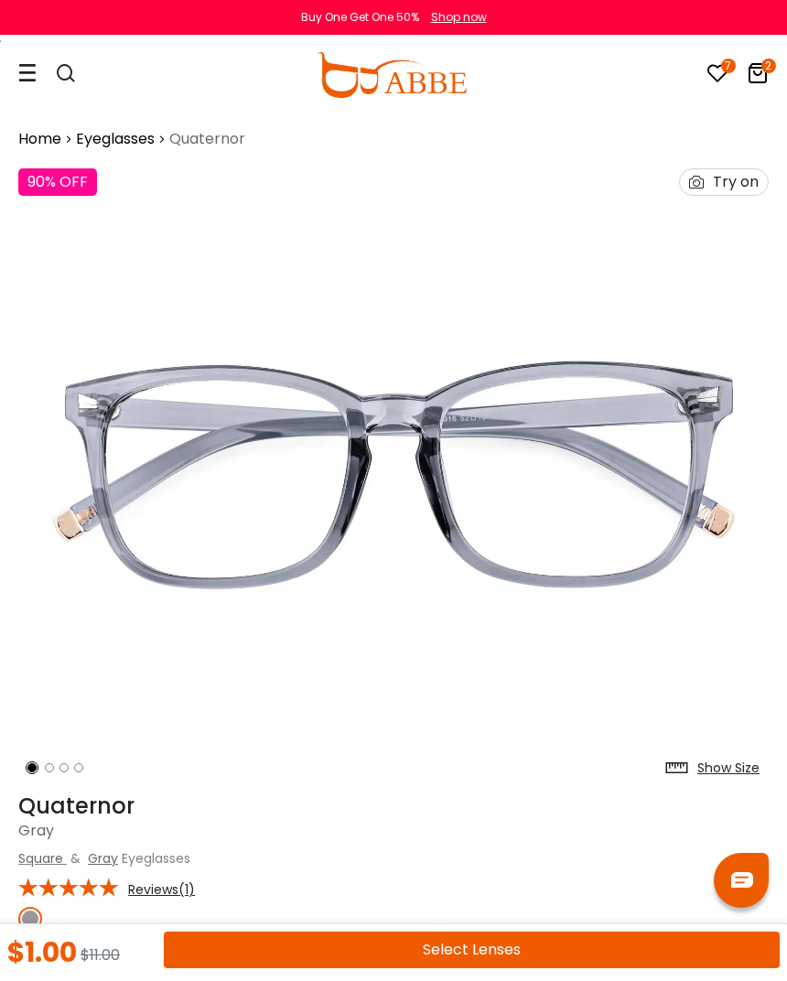
click at [491, 943] on button "Select Lenses" at bounding box center [472, 950] width 616 height 37
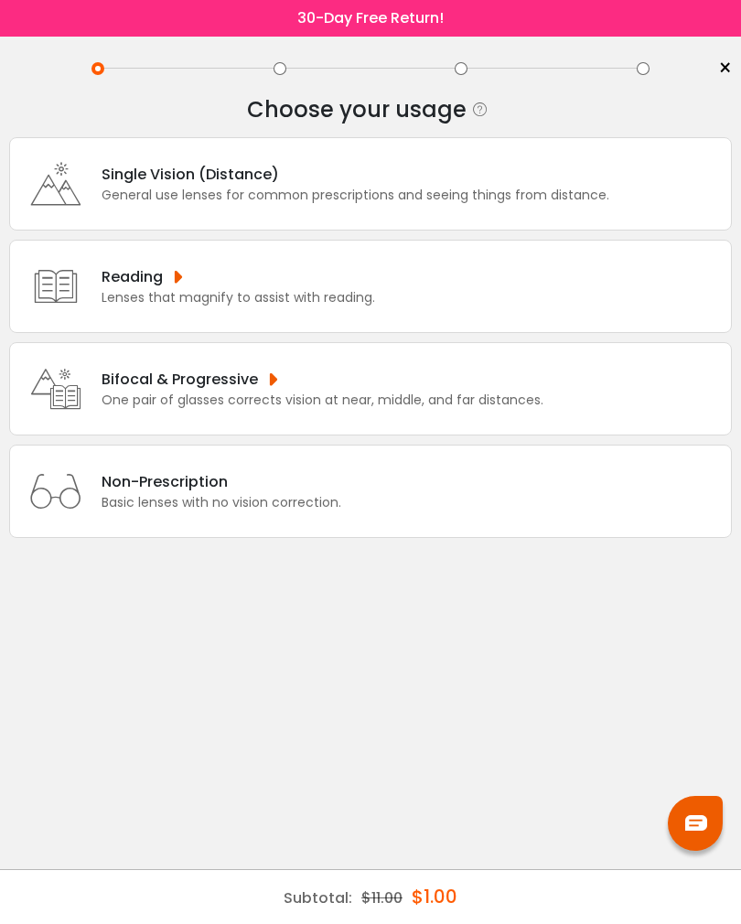
click at [454, 165] on div "Single Vision (Distance) General use lenses for common prescriptions and seeing…" at bounding box center [370, 183] width 723 height 93
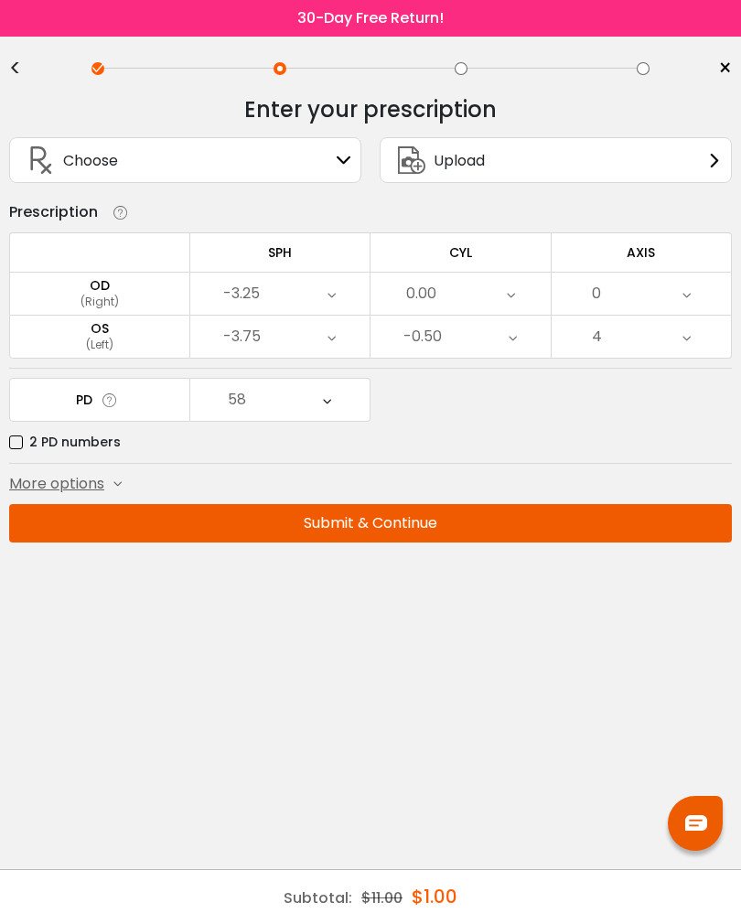
click at [371, 530] on button "Submit & Continue" at bounding box center [370, 523] width 723 height 38
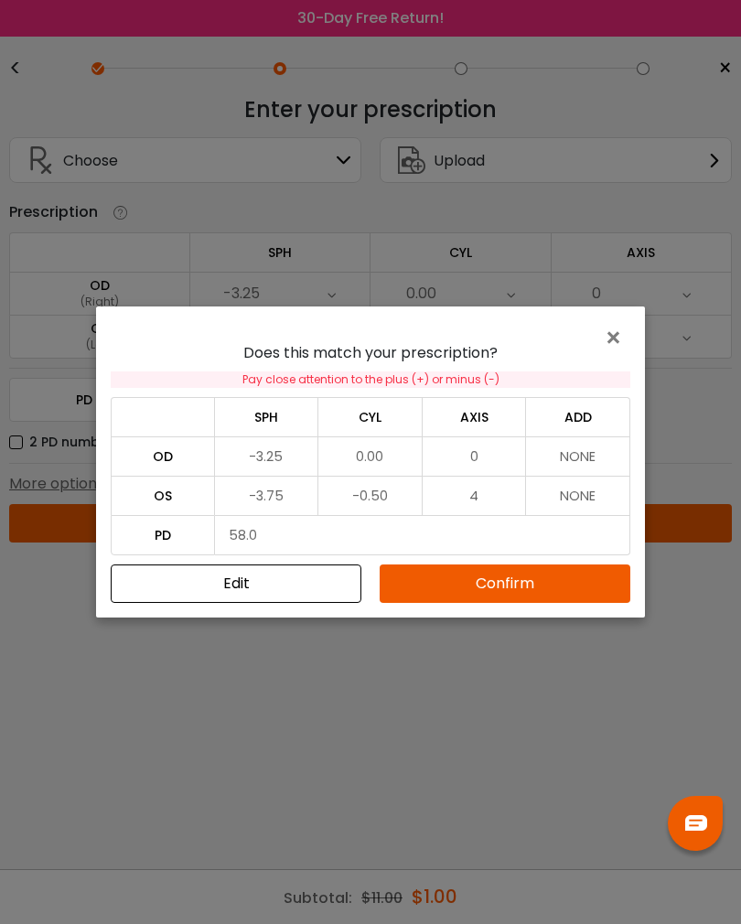
click at [474, 573] on button "Confirm" at bounding box center [505, 584] width 251 height 38
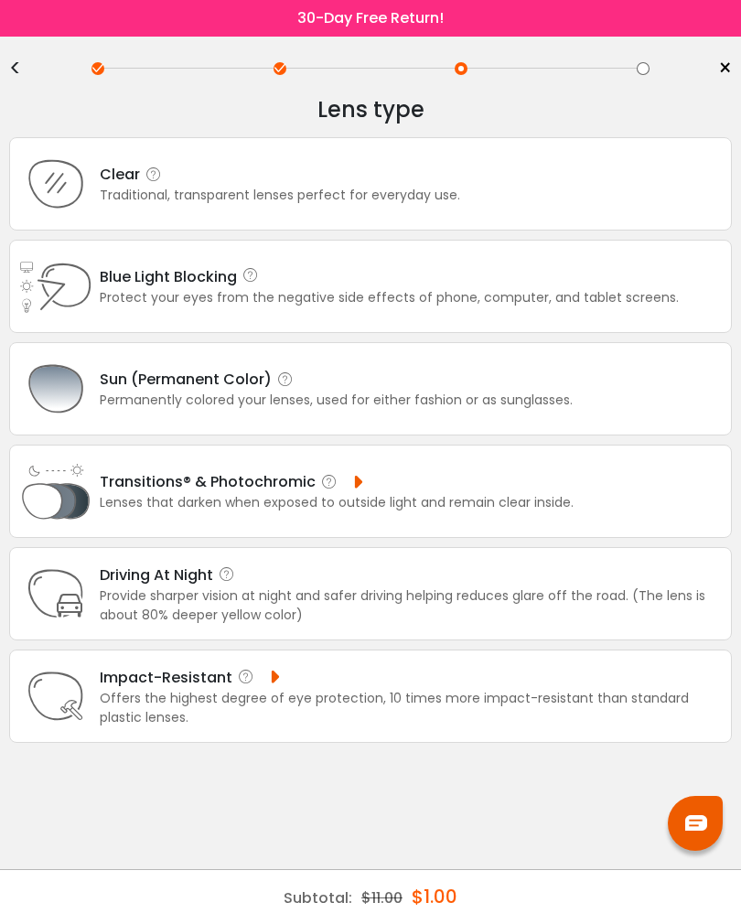
click at [351, 391] on div "Sun (Permanent Color)" at bounding box center [336, 379] width 473 height 23
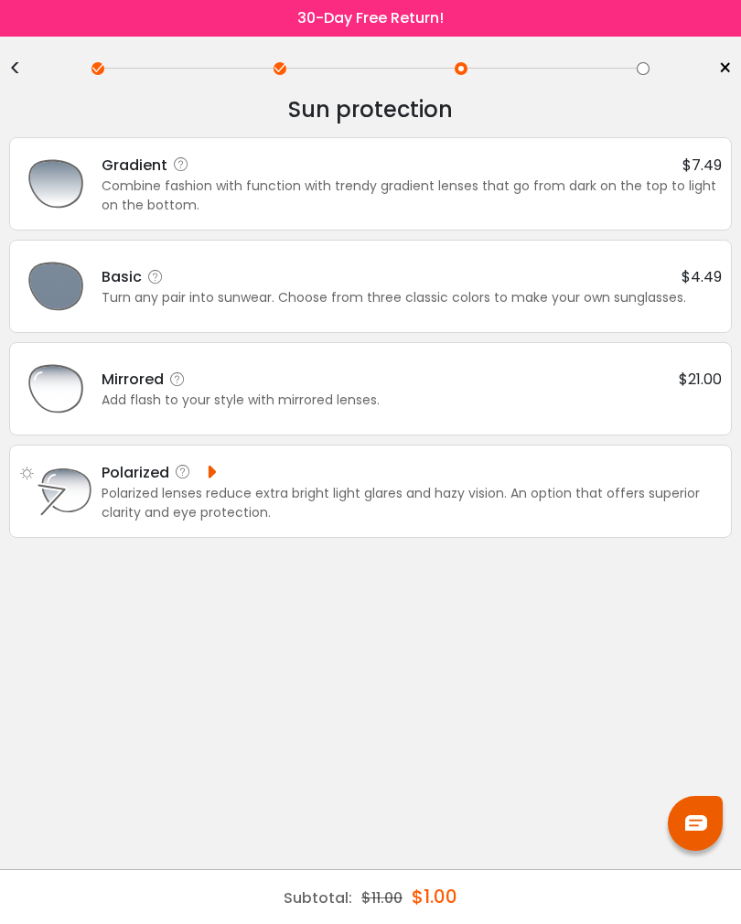
click at [406, 296] on div "Turn any pair into sunwear. Choose from three classic colors to make your own s…" at bounding box center [412, 297] width 620 height 19
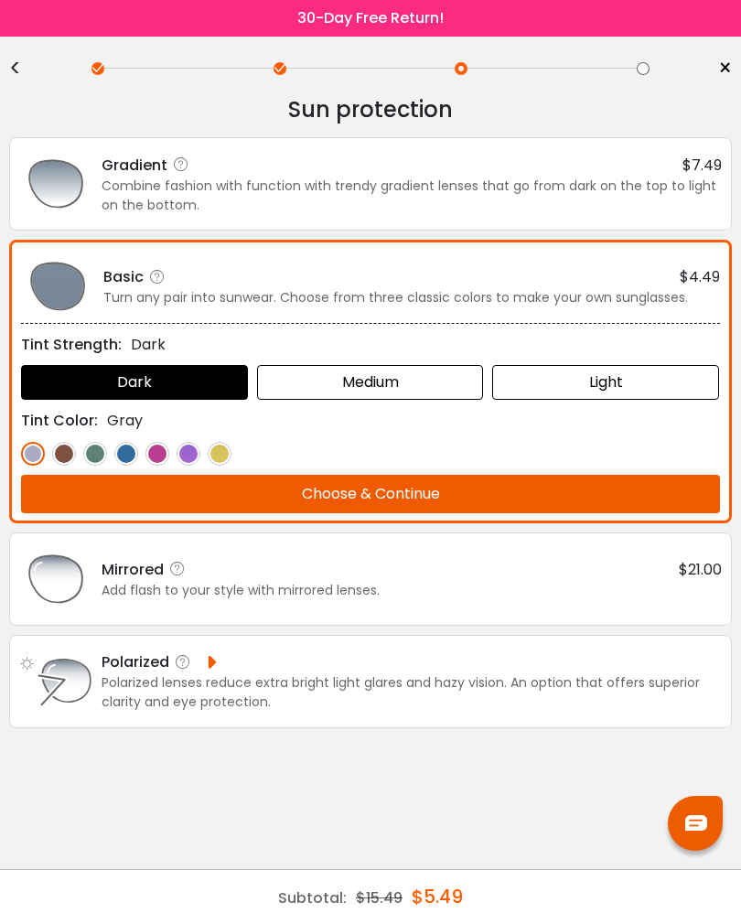
click at [631, 382] on div "Light" at bounding box center [605, 382] width 227 height 35
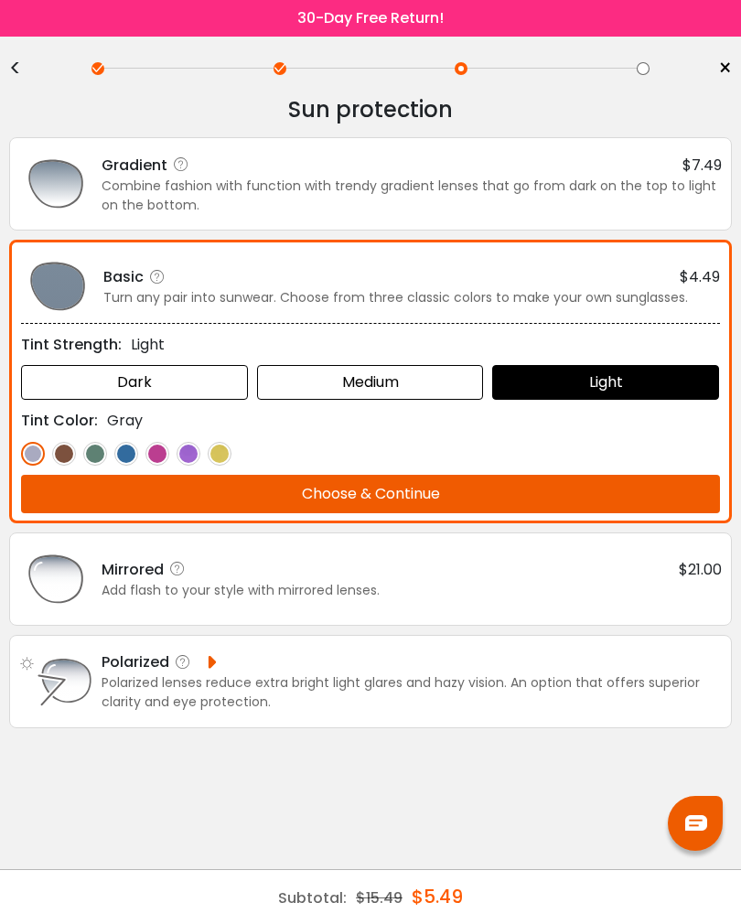
click at [443, 494] on button "Choose & Continue" at bounding box center [370, 494] width 699 height 38
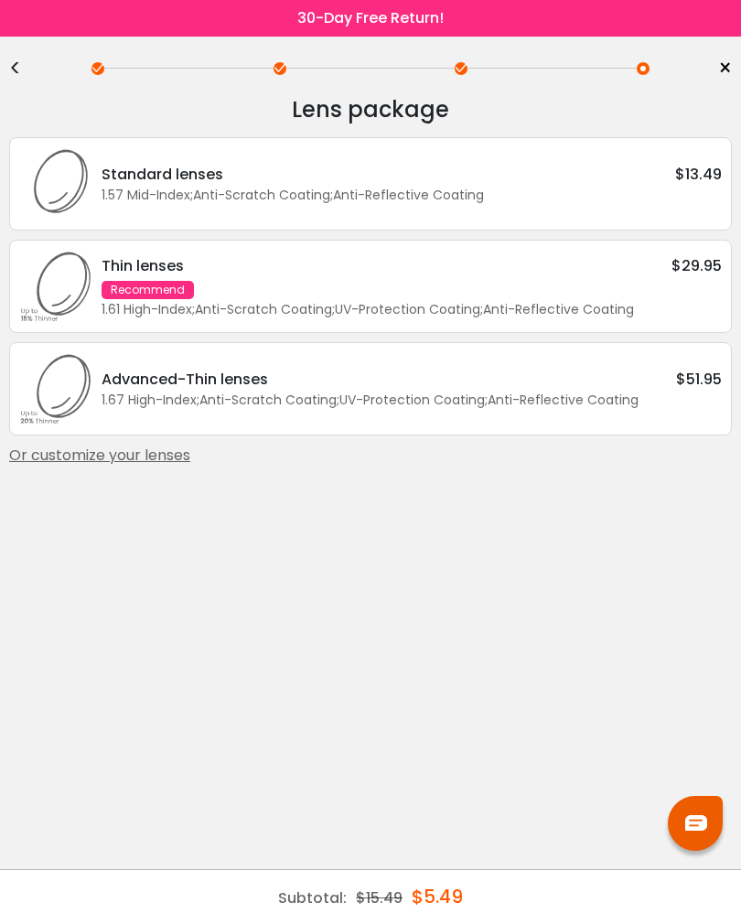
click at [556, 194] on div "1.57 Mid-Index ; Anti-Scratch Coating ; Anti-Reflective Coating ;" at bounding box center [412, 195] width 620 height 19
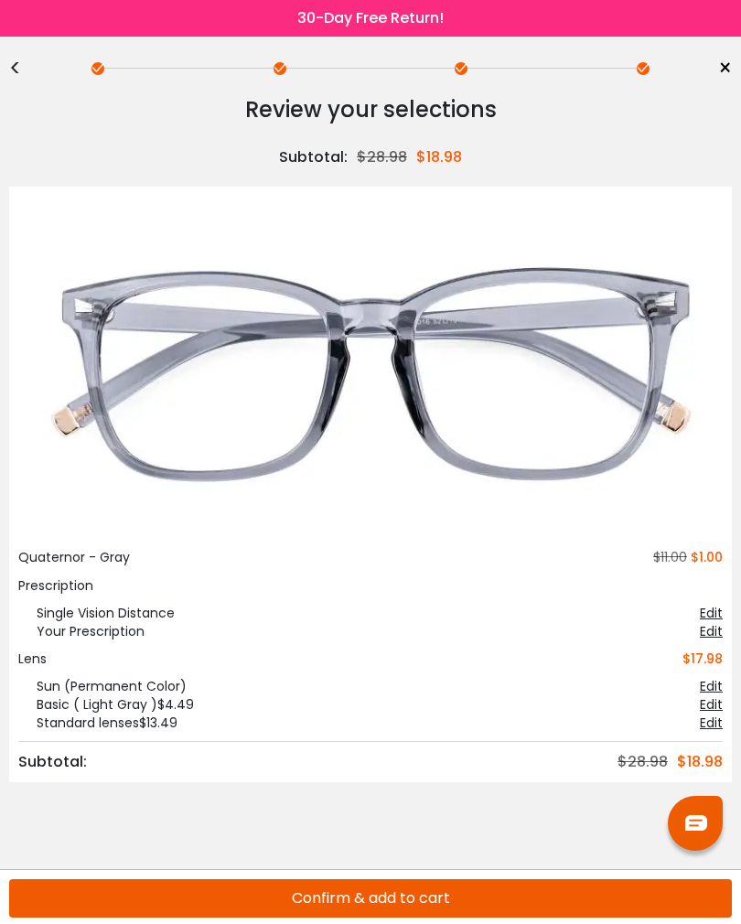
click at [24, 69] on div "<" at bounding box center [22, 68] width 27 height 15
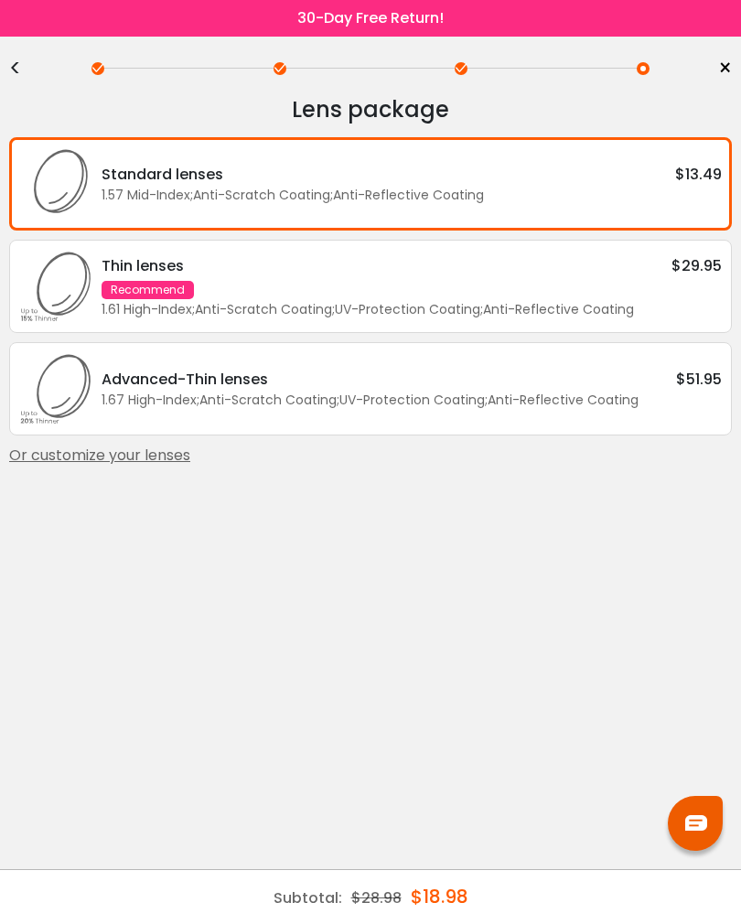
click at [25, 57] on div "< ×" at bounding box center [370, 68] width 723 height 27
click at [13, 61] on div "<" at bounding box center [22, 68] width 27 height 15
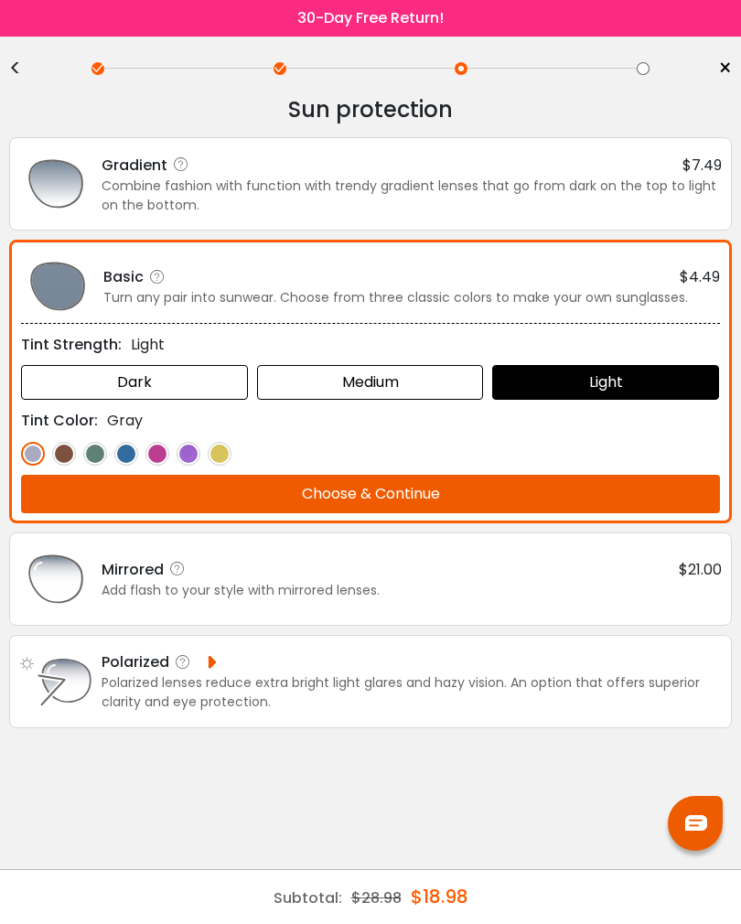
click at [607, 181] on div "Combine fashion with function with trendy gradient lenses that go from dark on …" at bounding box center [412, 196] width 620 height 38
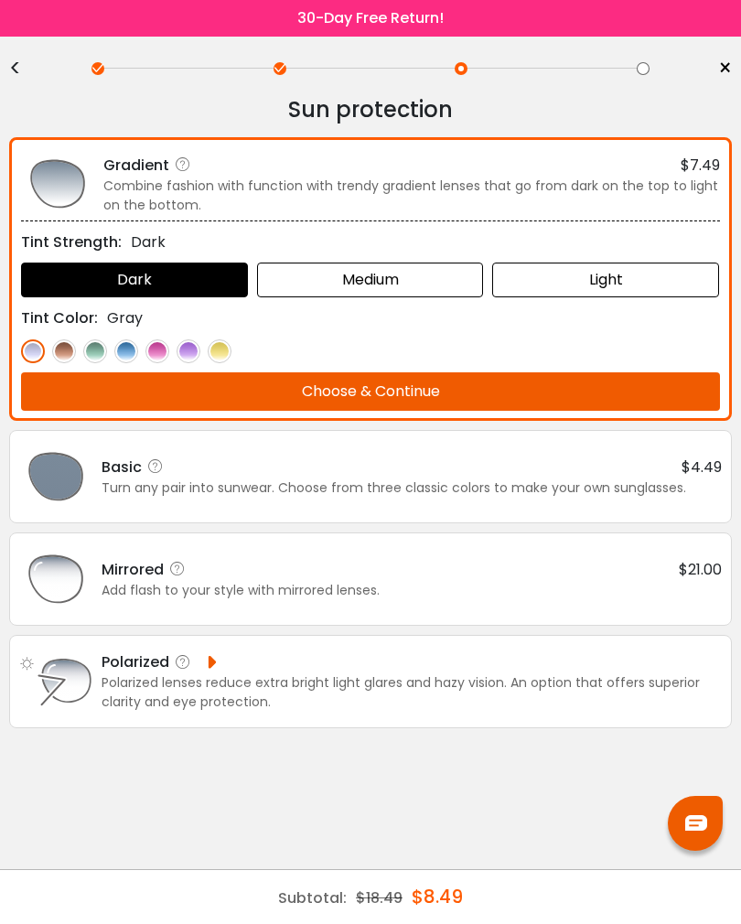
click at [616, 270] on div "Light" at bounding box center [605, 280] width 227 height 35
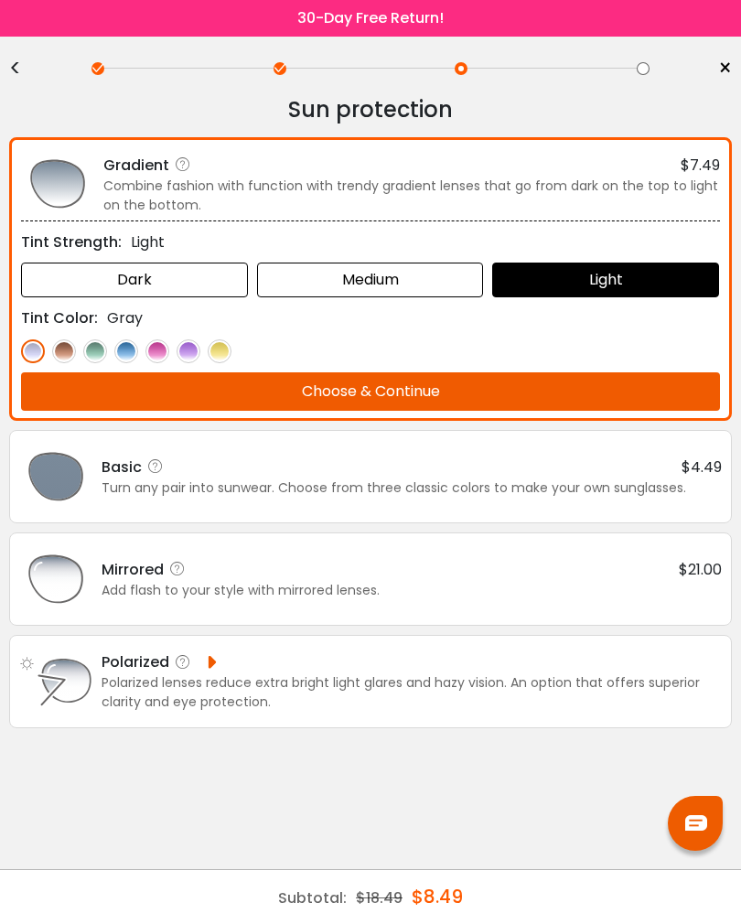
click at [586, 387] on button "Choose & Continue" at bounding box center [370, 391] width 699 height 38
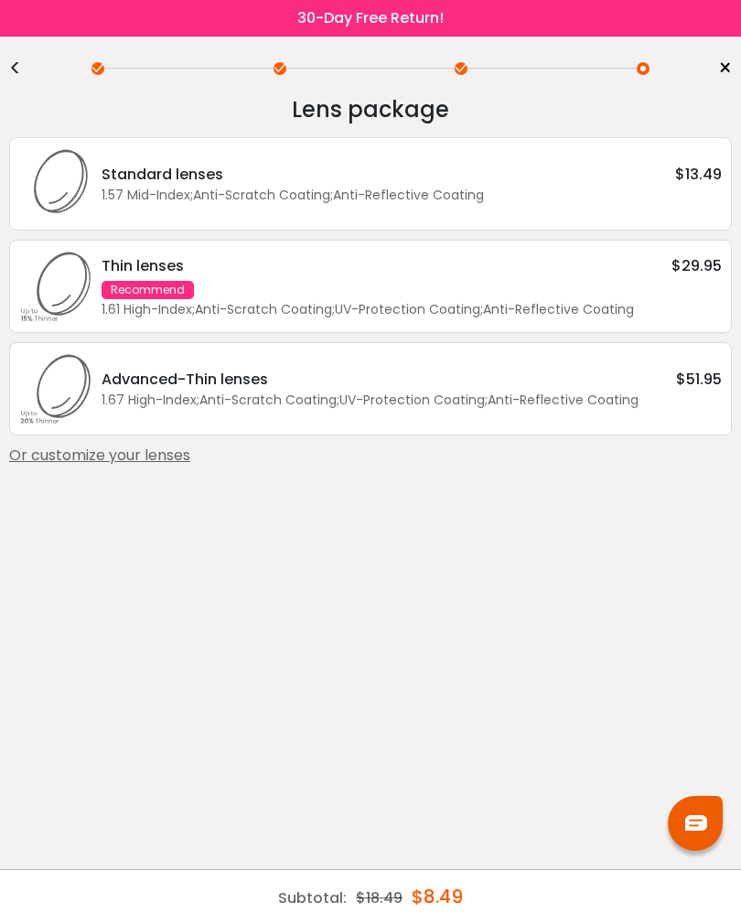
click at [589, 200] on div "1.57 Mid-Index ; Anti-Scratch Coating ; Anti-Reflective Coating ;" at bounding box center [412, 195] width 620 height 19
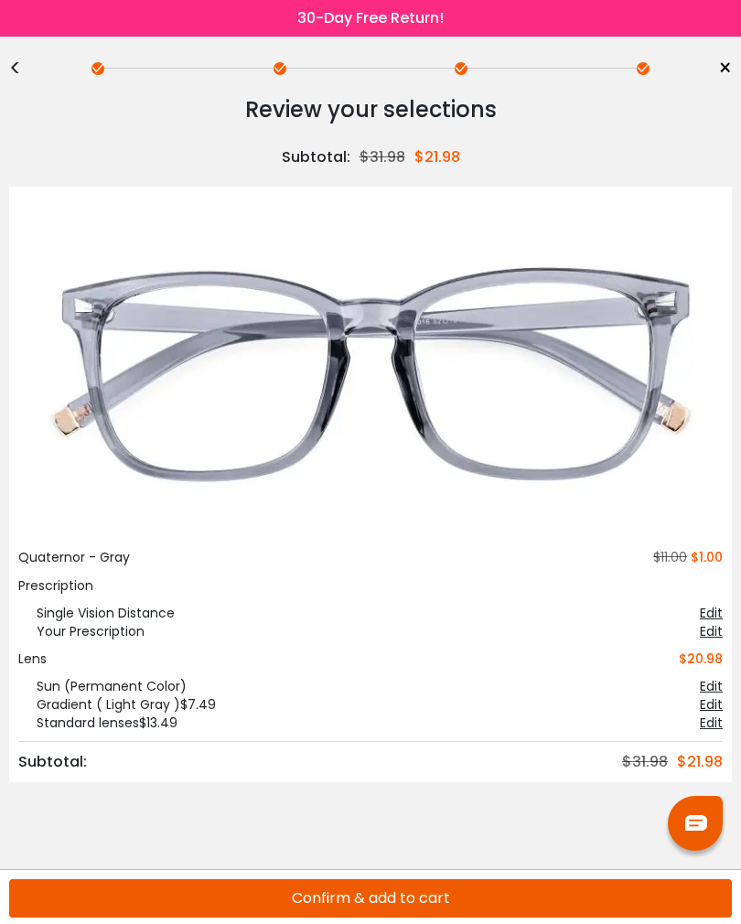
click at [710, 67] on link "×" at bounding box center [718, 68] width 27 height 27
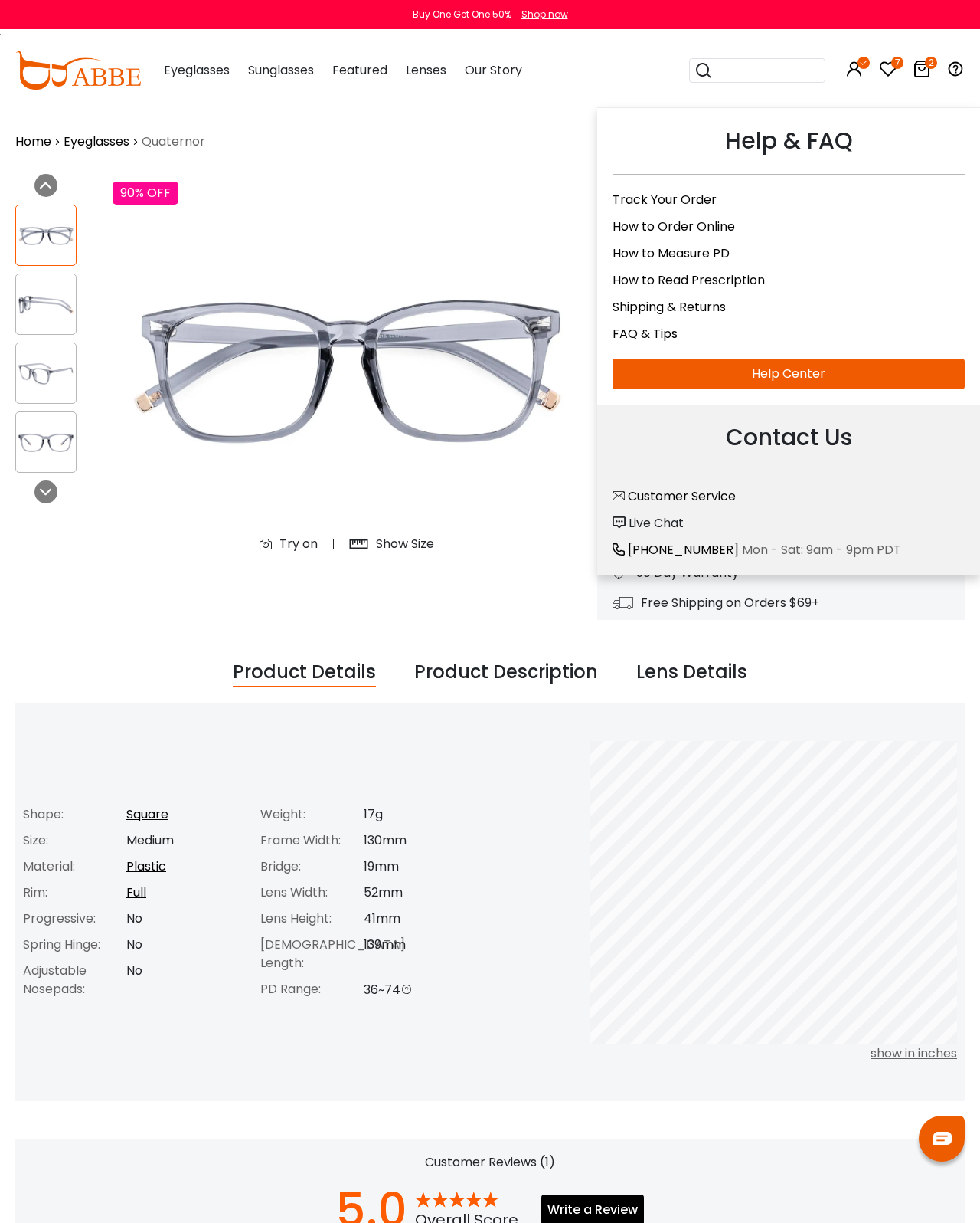
click at [425, 206] on div "90% OFF Try on" at bounding box center [346, 193] width 485 height 39
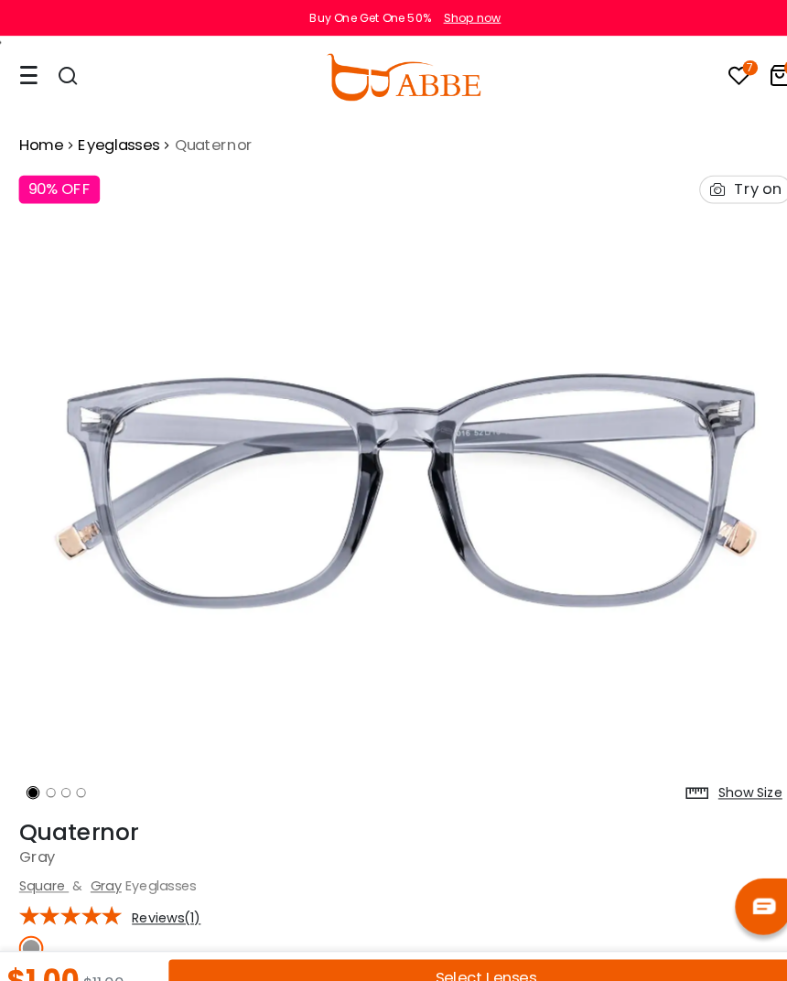
scroll to position [4, 0]
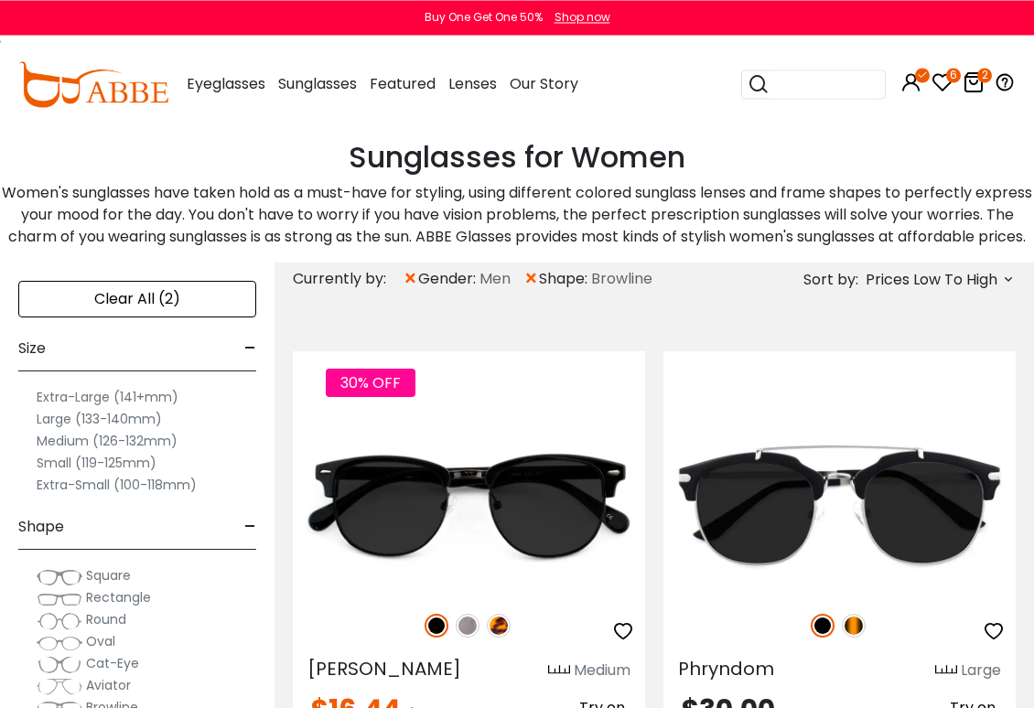
scroll to position [329, 0]
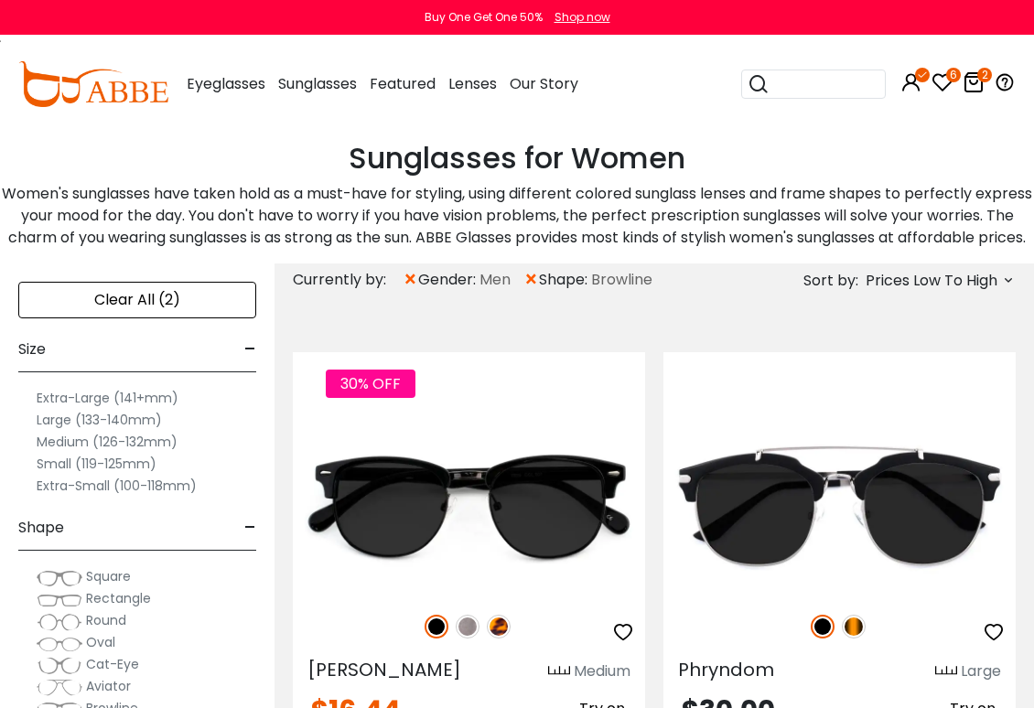
click at [423, 291] on span "gender:" at bounding box center [448, 280] width 61 height 22
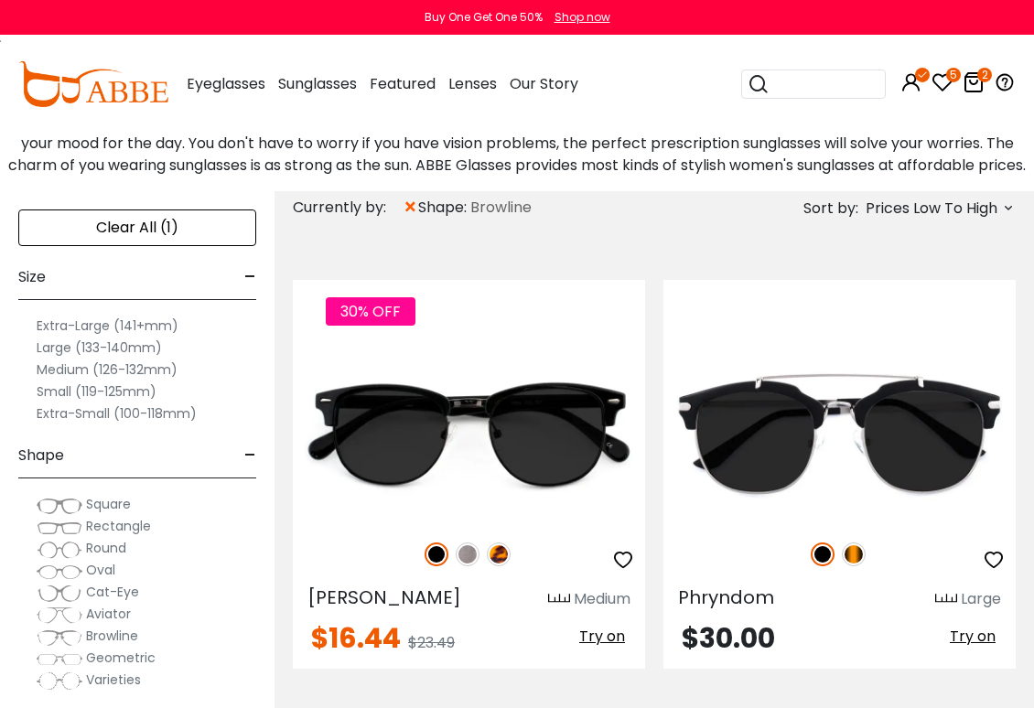
scroll to position [421, 0]
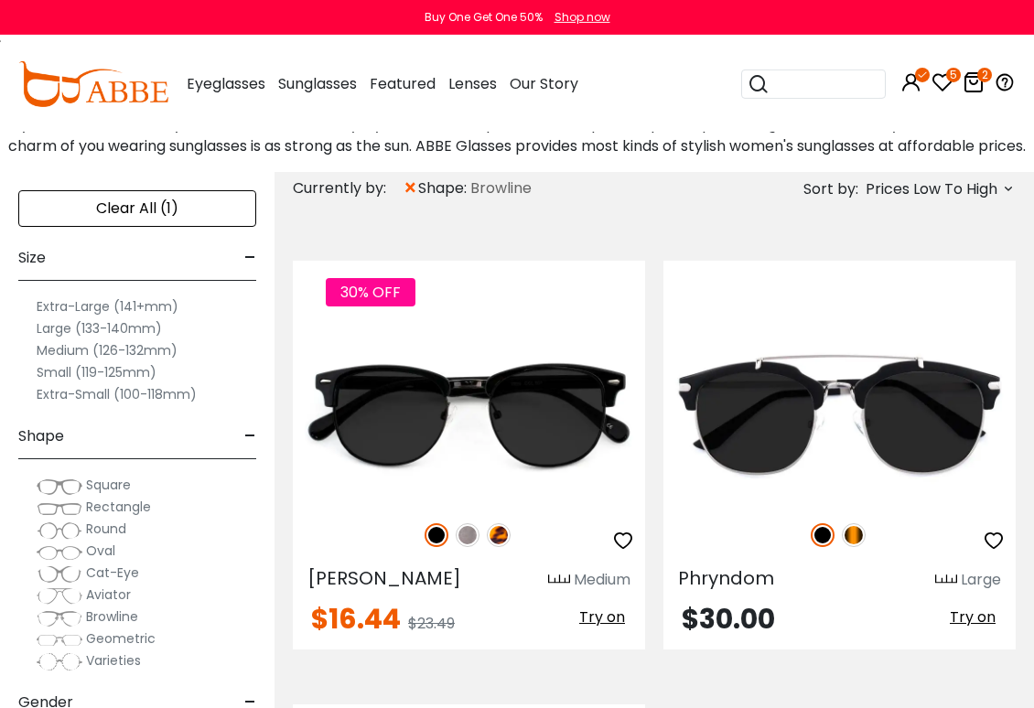
click at [68, 227] on div "Clear All (1)" at bounding box center [137, 208] width 238 height 37
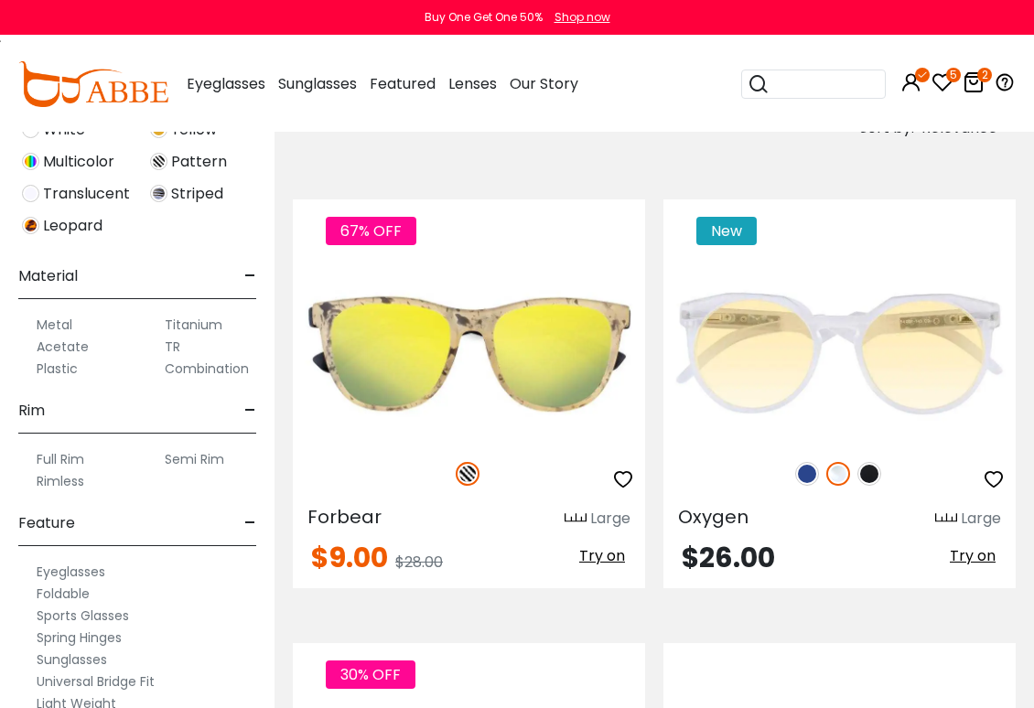
scroll to position [860, 0]
click at [66, 338] on label "Metal" at bounding box center [55, 327] width 36 height 22
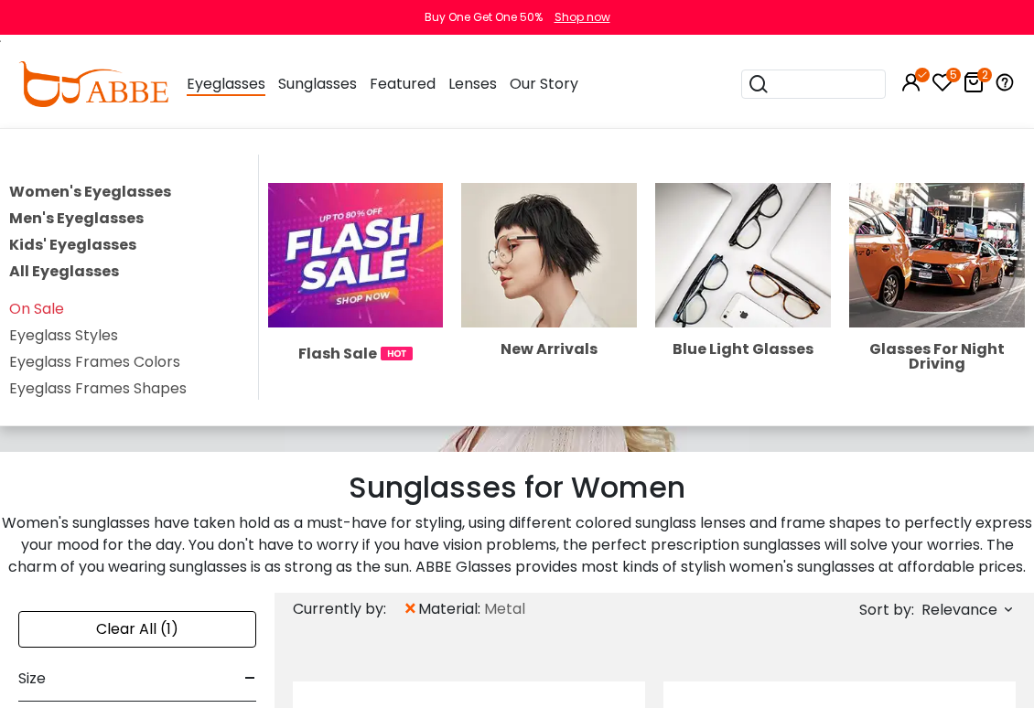
click at [233, 73] on span "Eyeglasses" at bounding box center [226, 84] width 79 height 23
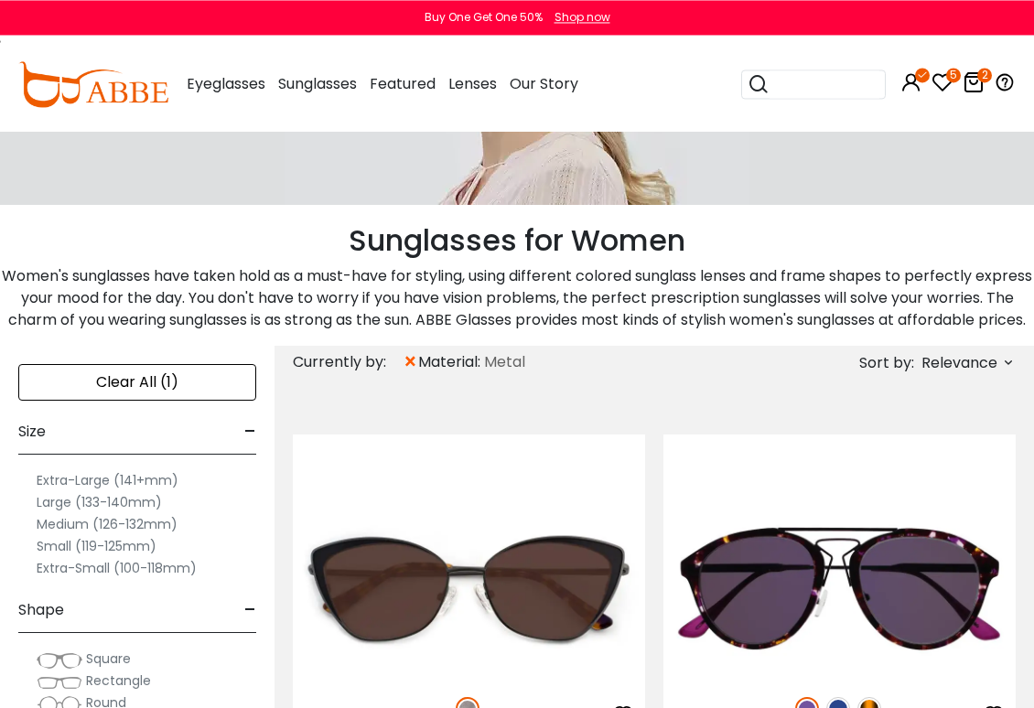
scroll to position [247, 0]
click at [415, 379] on span "×" at bounding box center [411, 362] width 16 height 33
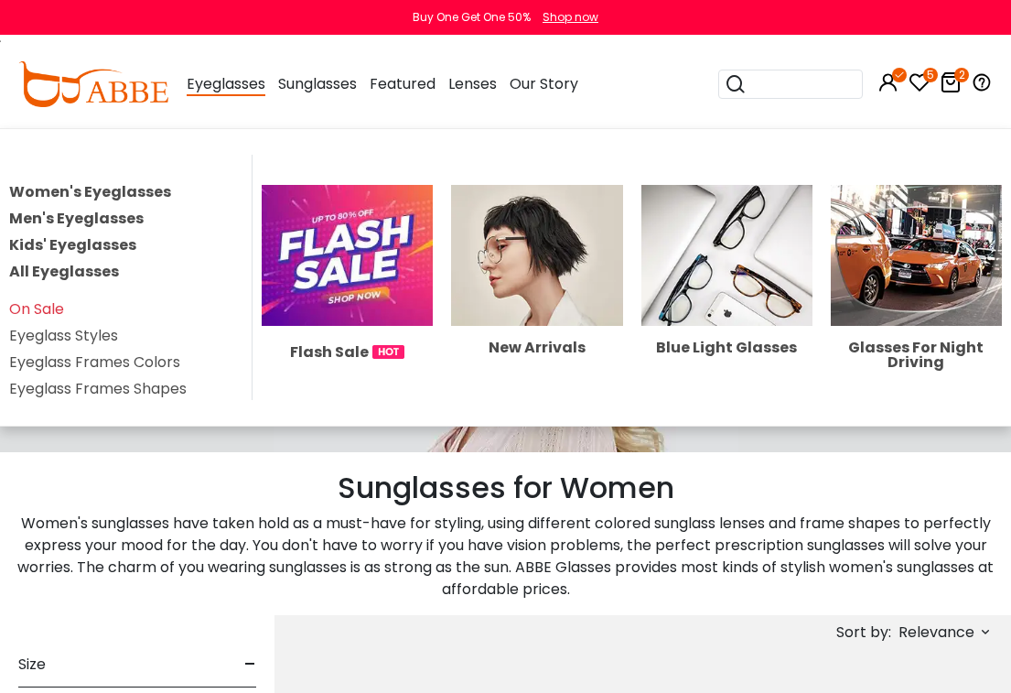
click at [125, 199] on link "Women's Eyeglasses" at bounding box center [90, 191] width 162 height 21
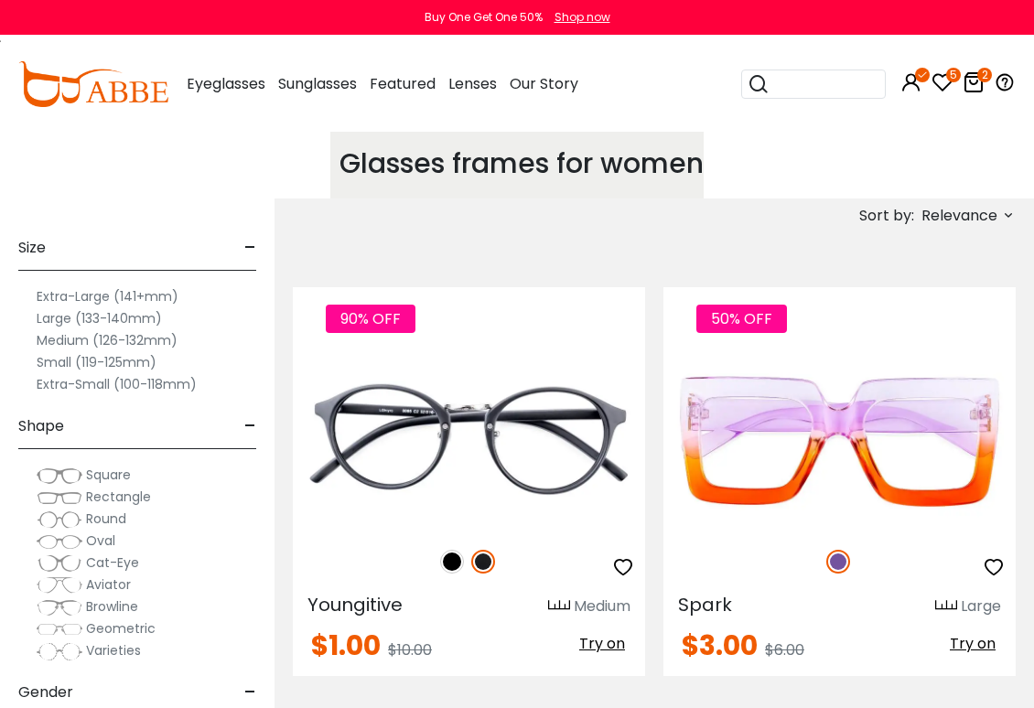
click at [960, 210] on span "Relevance" at bounding box center [960, 216] width 76 height 33
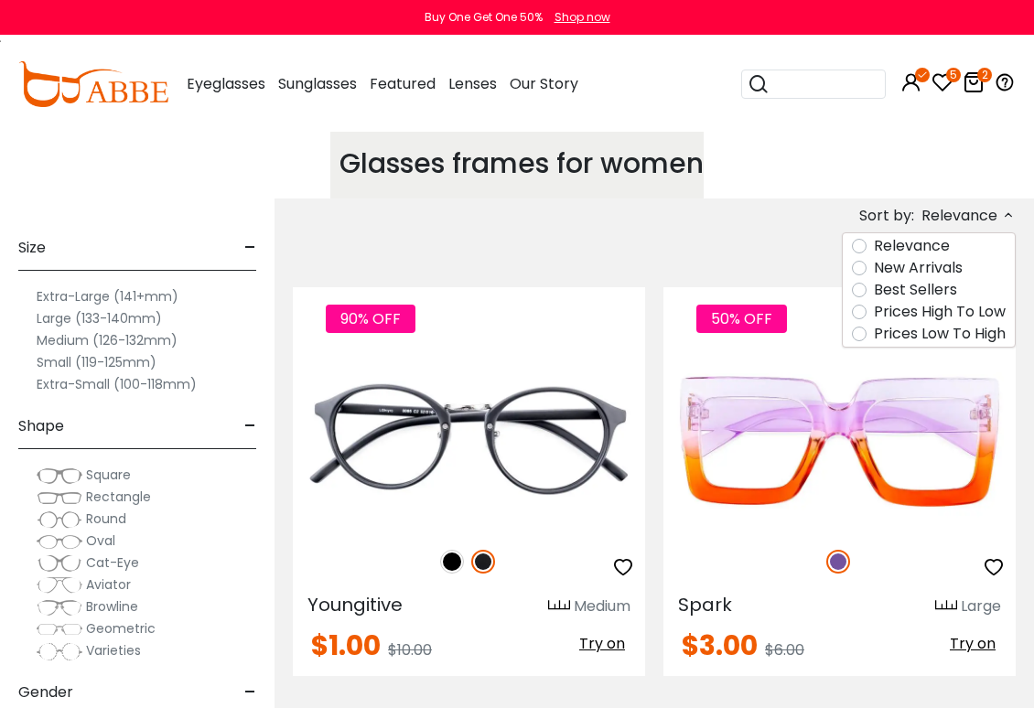
click at [987, 342] on label "Prices Low To High" at bounding box center [940, 334] width 132 height 22
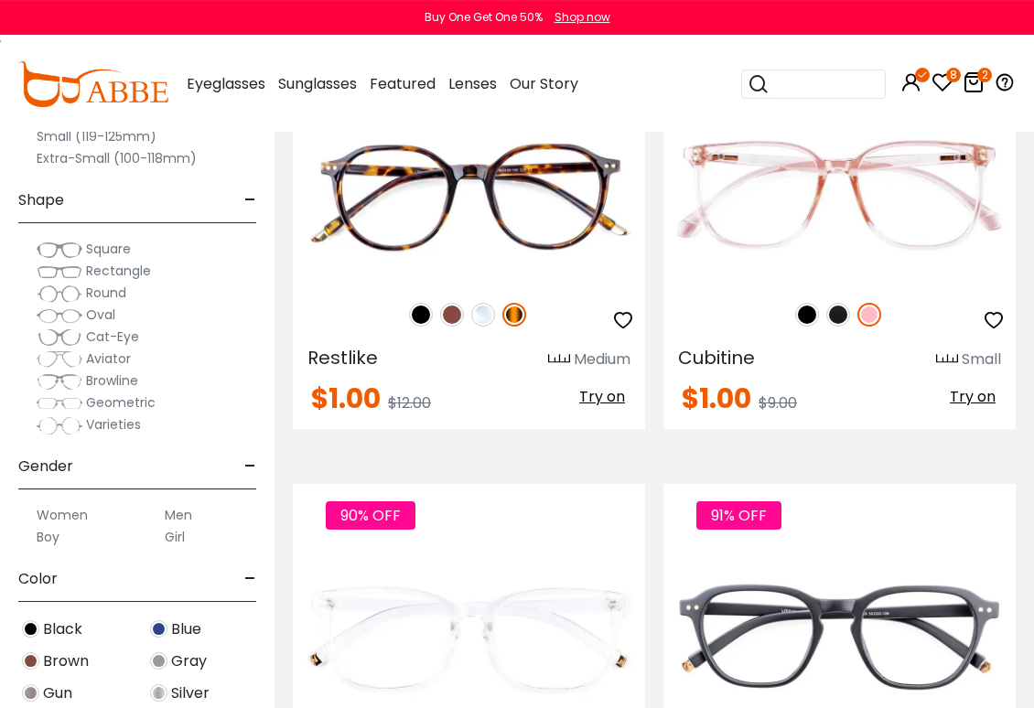
scroll to position [4707, 0]
click at [0, 0] on img at bounding box center [0, 0] width 0 height 0
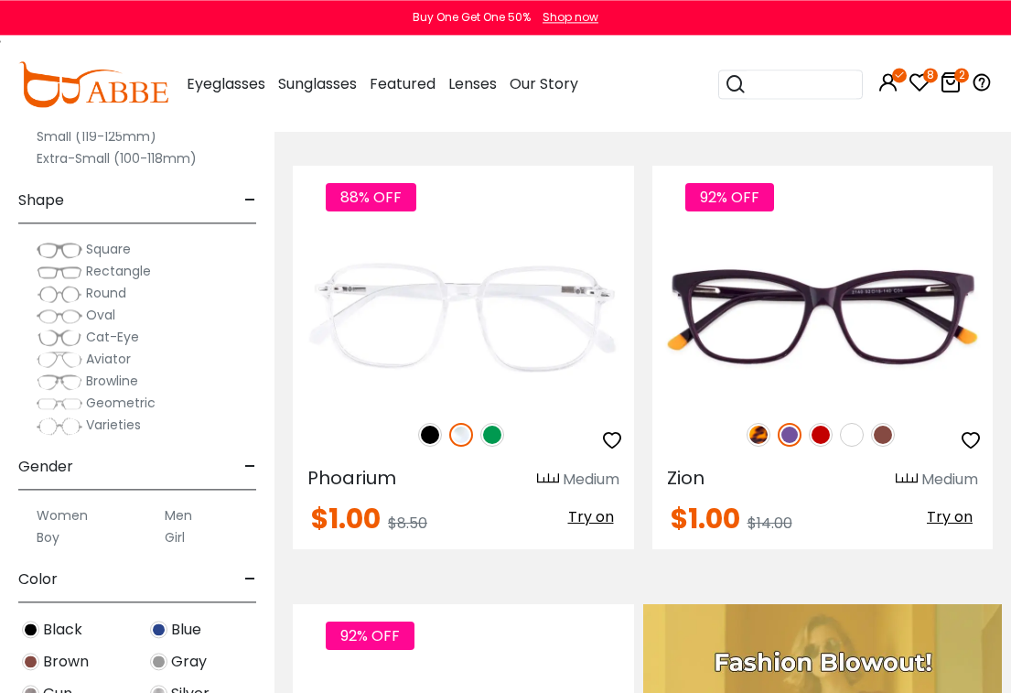
scroll to position [562, 0]
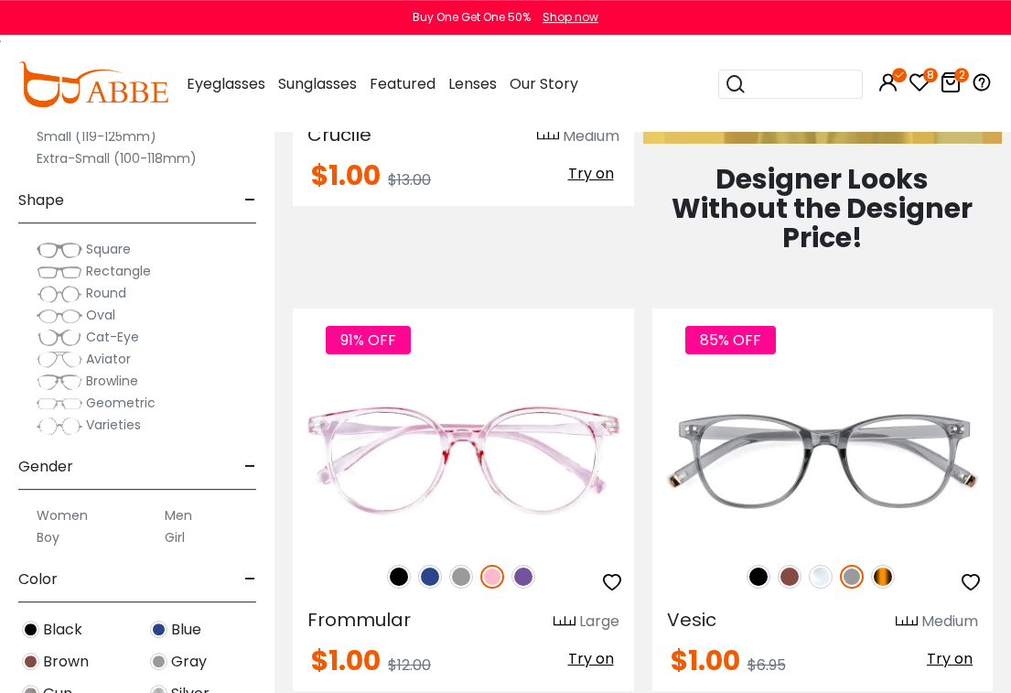
scroll to position [1343, 0]
click at [0, 0] on img at bounding box center [0, 0] width 0 height 0
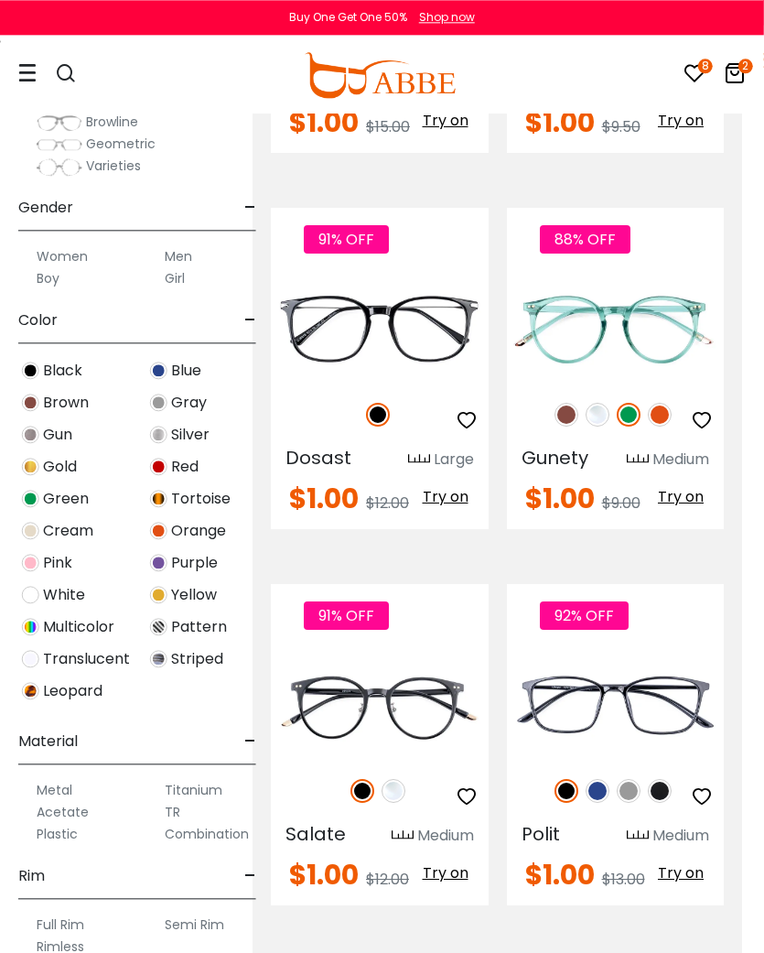
scroll to position [256, 0]
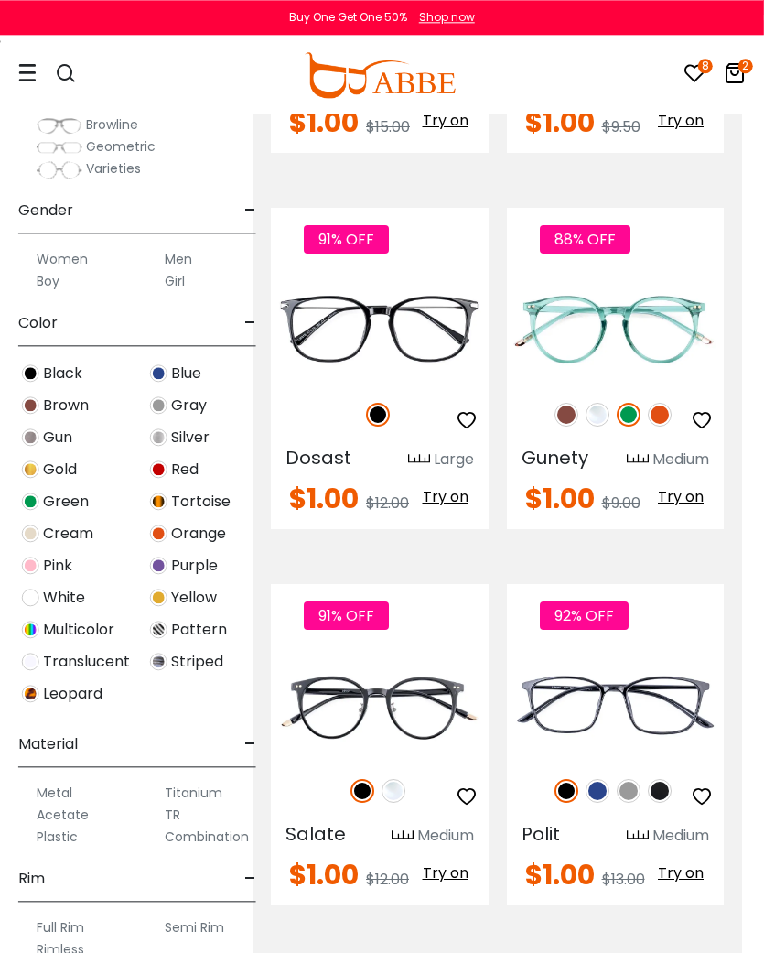
click at [25, 692] on div "Black Blue [PERSON_NAME] Gun Silver Gold [PERSON_NAME] Tortoise Cream" at bounding box center [137, 537] width 256 height 352
click at [50, 687] on span "Leopard" at bounding box center [72, 694] width 59 height 22
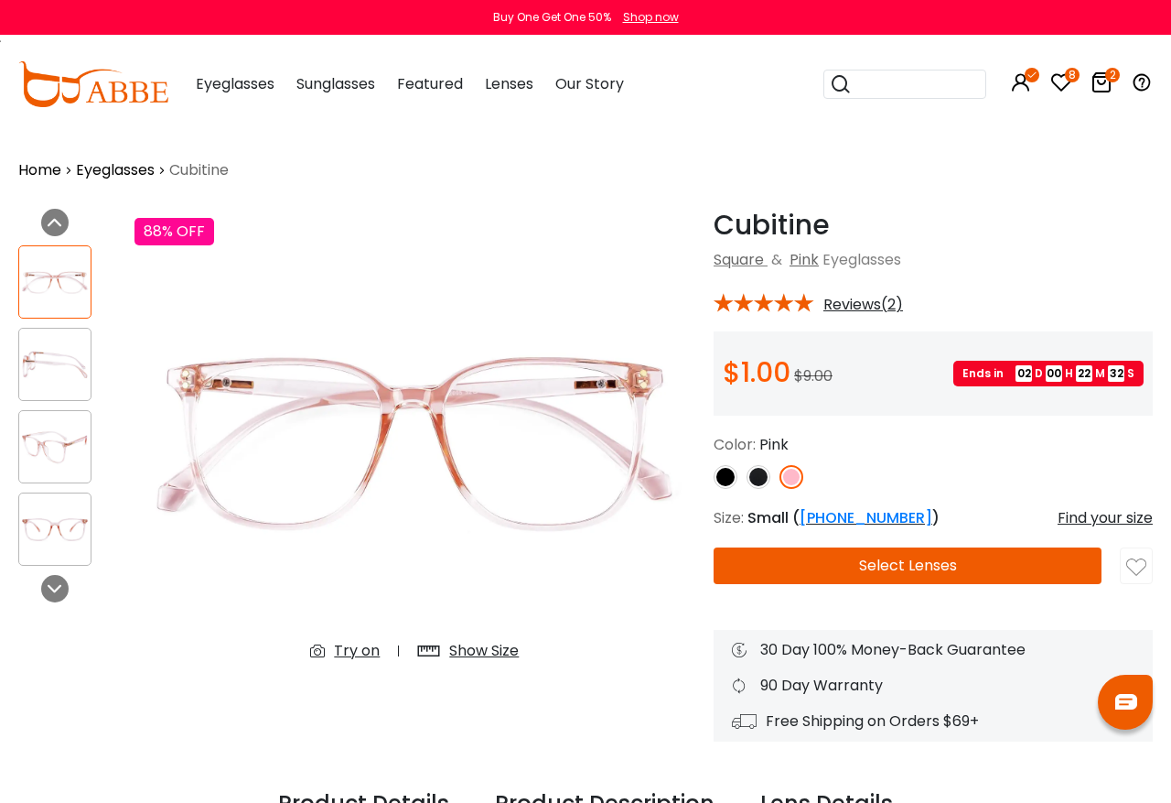
click at [728, 473] on img at bounding box center [726, 477] width 24 height 24
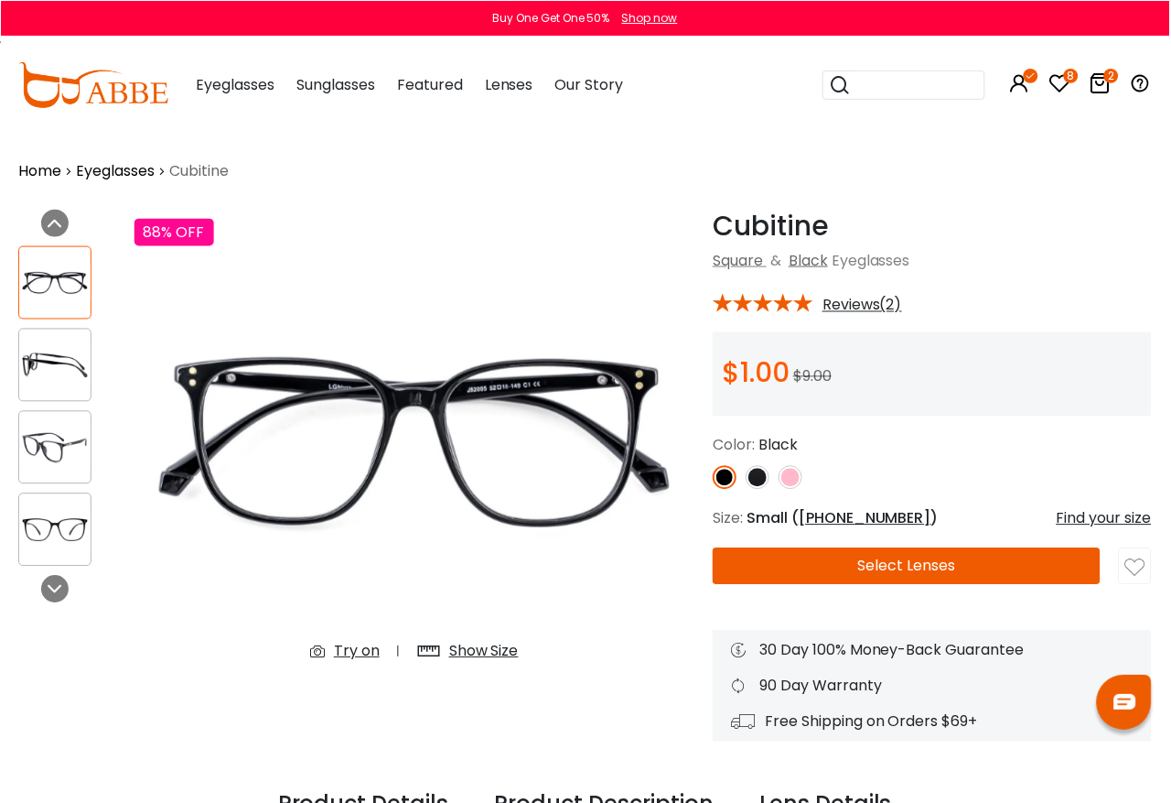
scroll to position [0, 1]
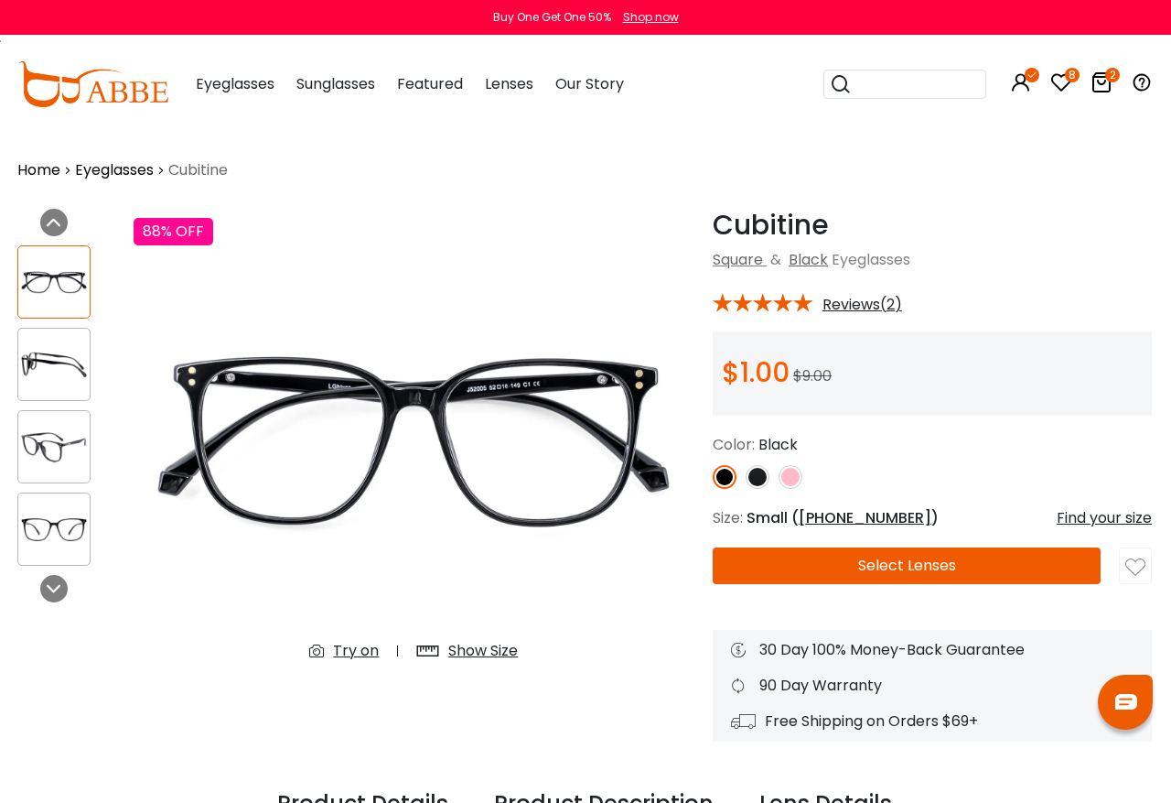
click at [756, 476] on img at bounding box center [758, 477] width 24 height 24
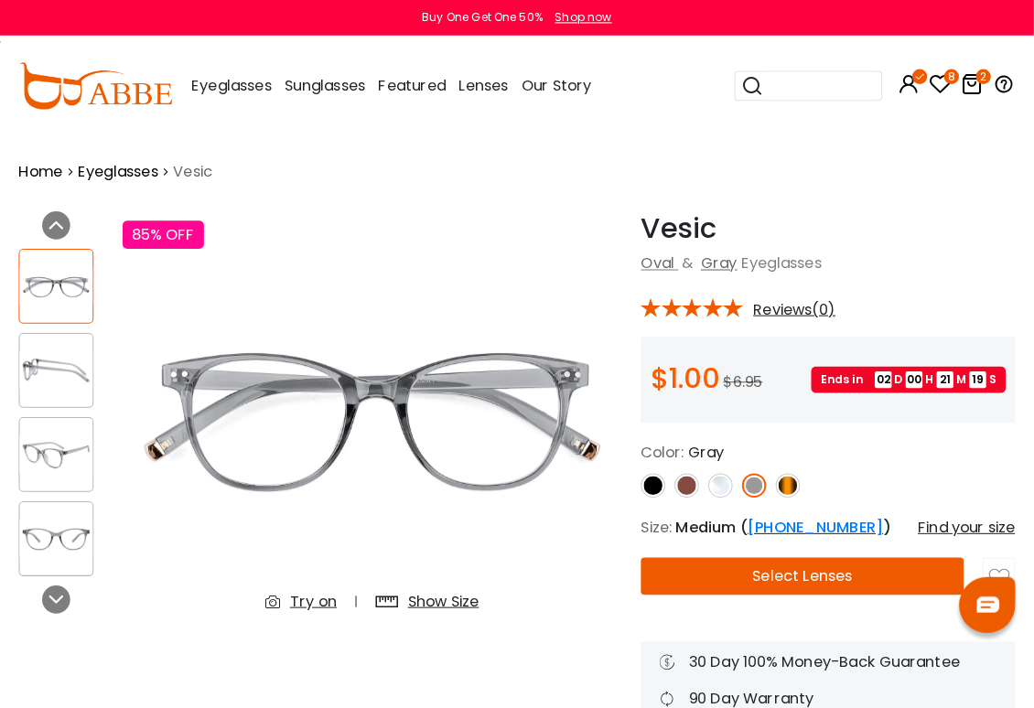
scroll to position [3, 0]
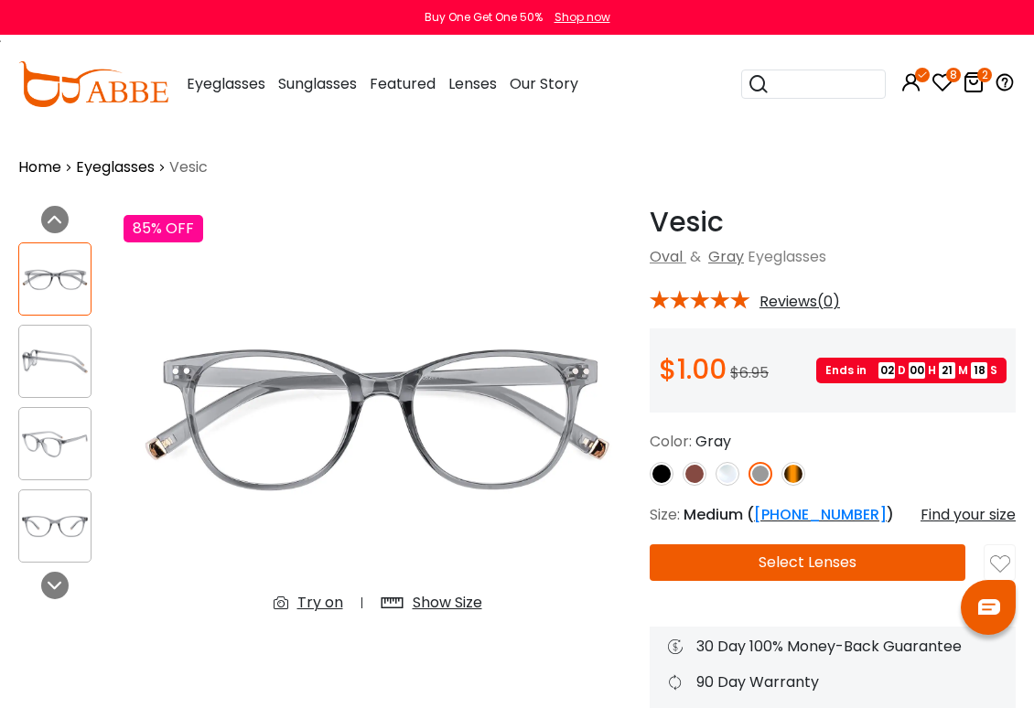
click at [797, 474] on img at bounding box center [794, 474] width 24 height 24
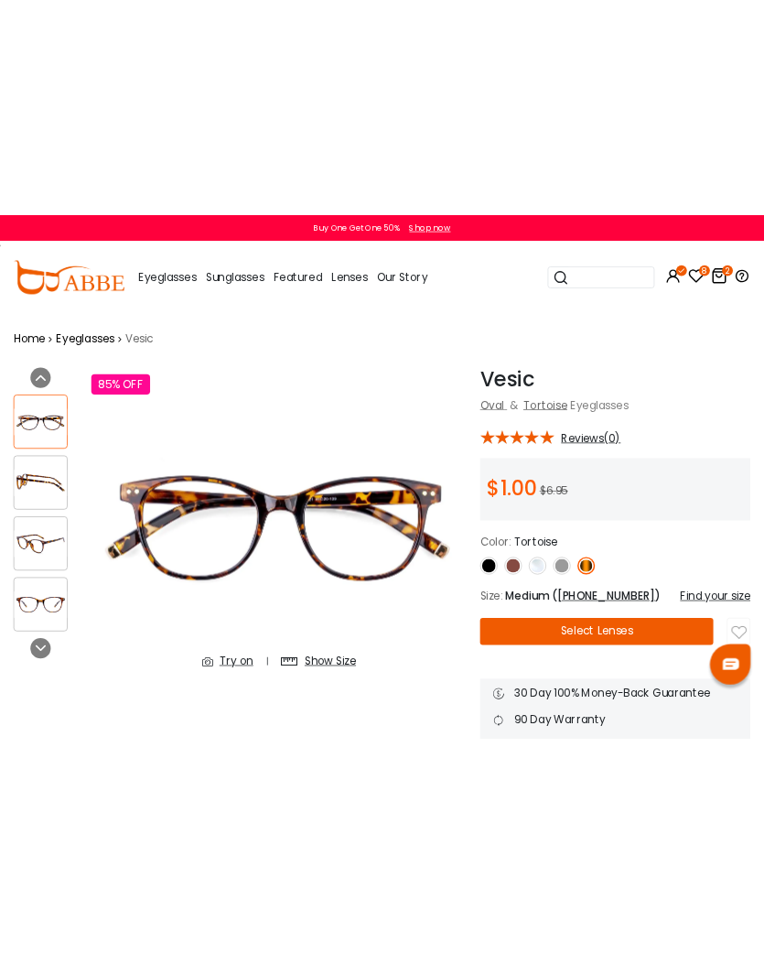
scroll to position [0, 0]
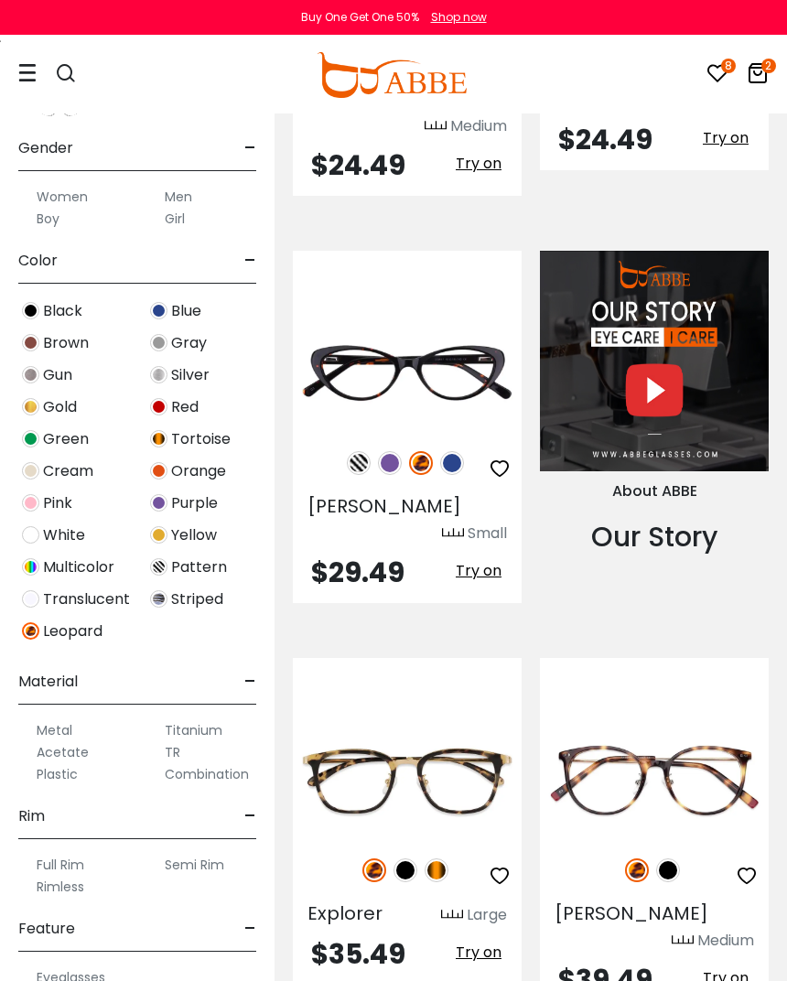
scroll to position [356, 0]
click at [69, 738] on label "Metal" at bounding box center [55, 729] width 36 height 22
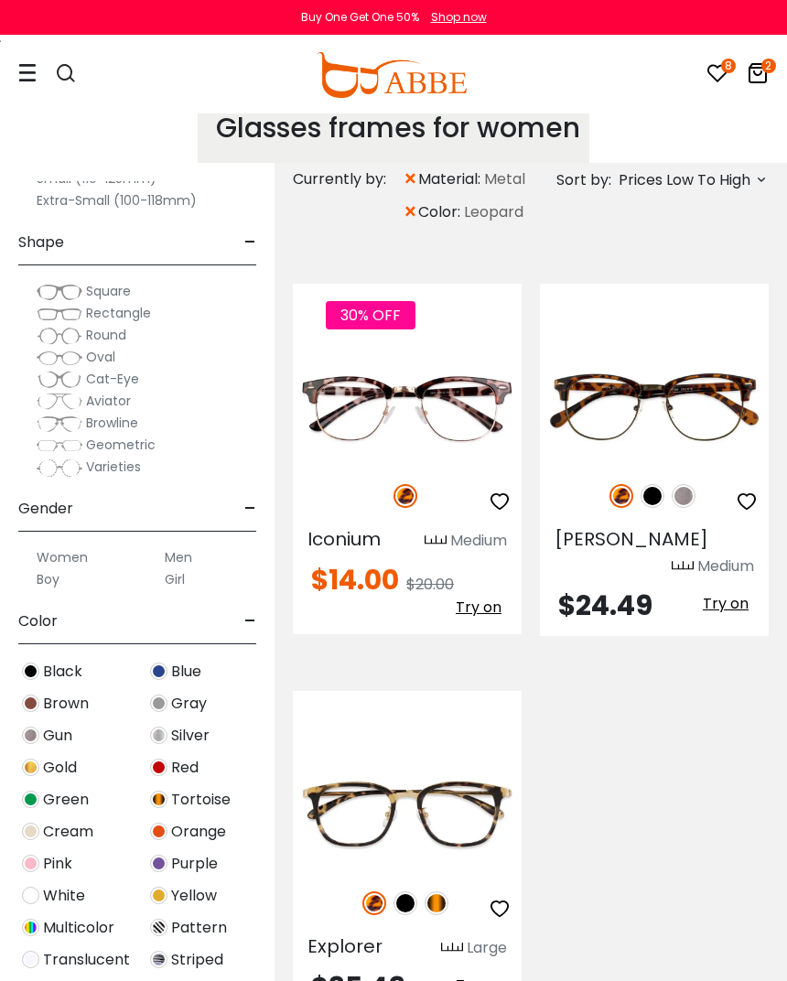
scroll to position [183, 0]
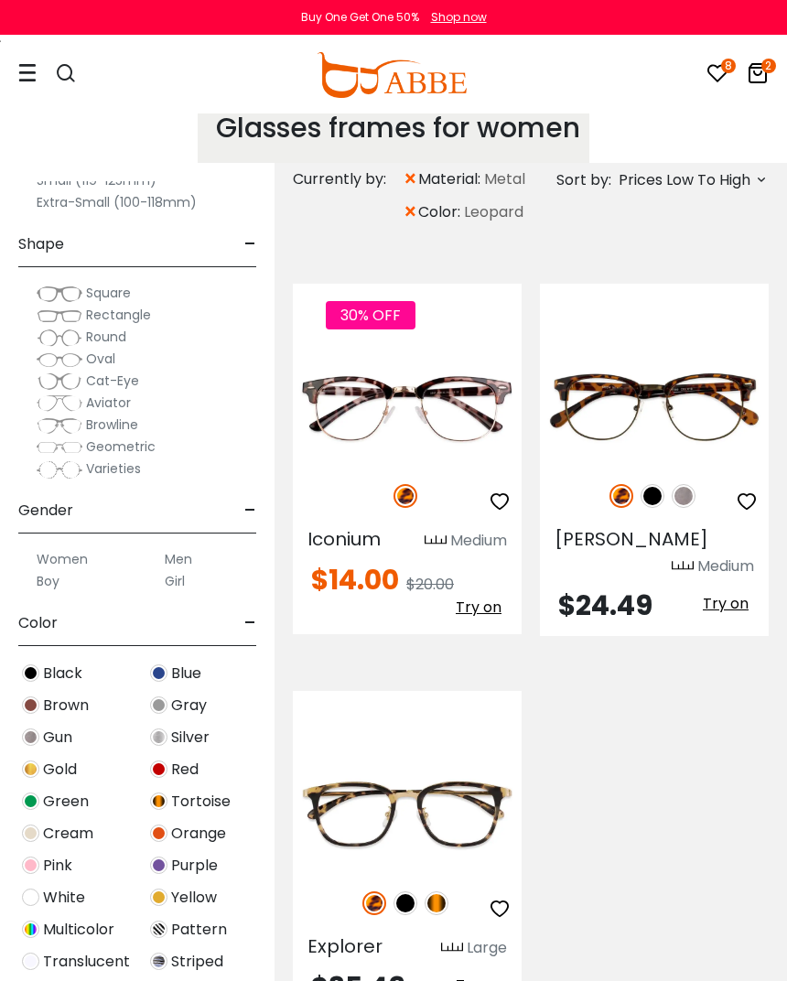
click at [405, 214] on span "×" at bounding box center [411, 212] width 16 height 33
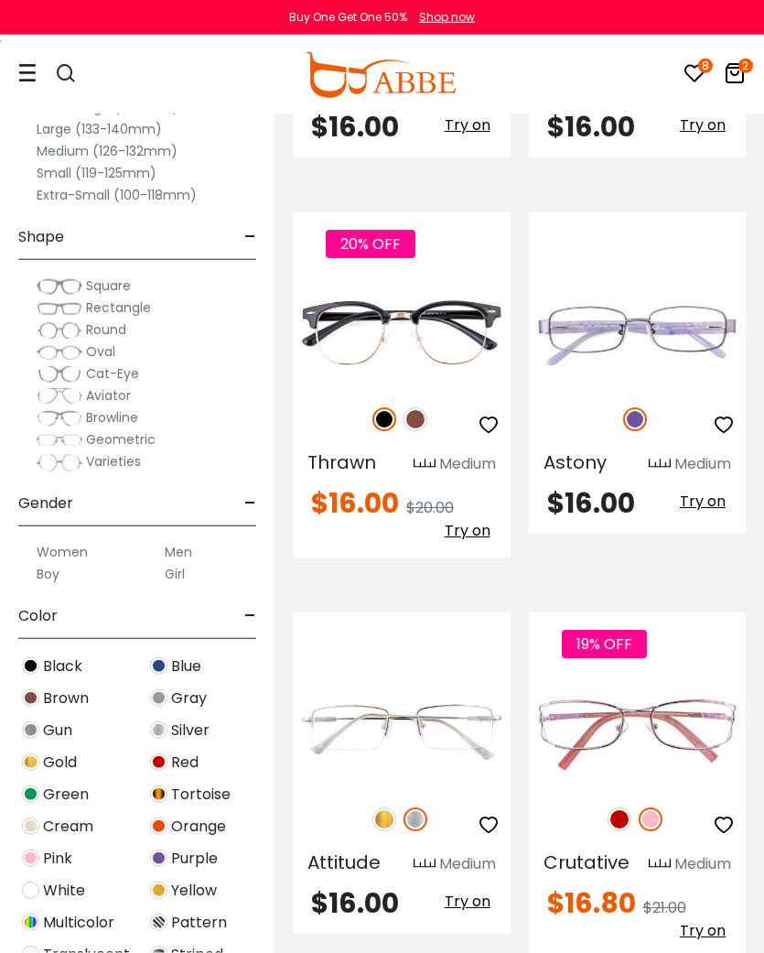
scroll to position [7681, 0]
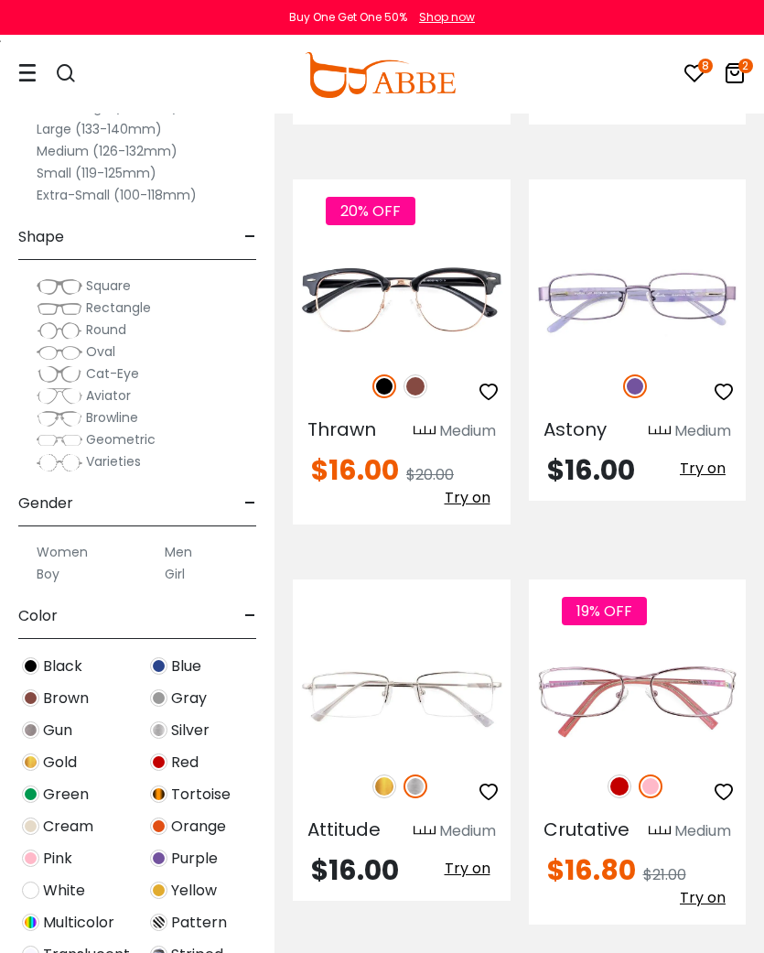
click at [67, 283] on img at bounding box center [60, 286] width 46 height 18
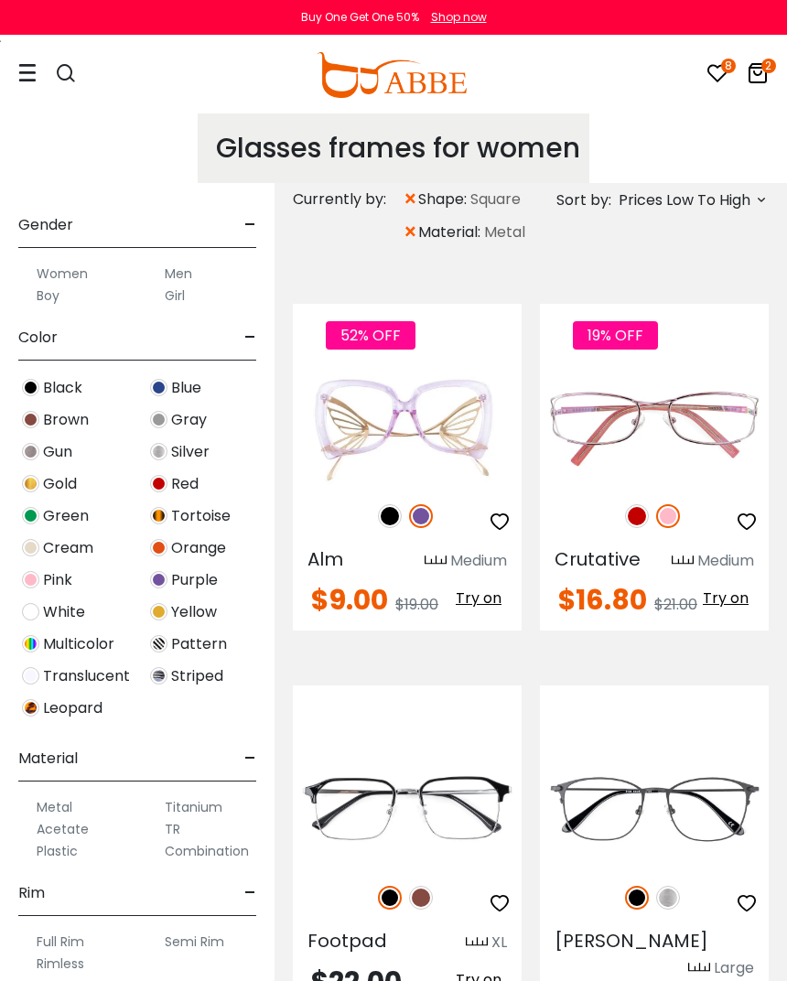
scroll to position [457, 0]
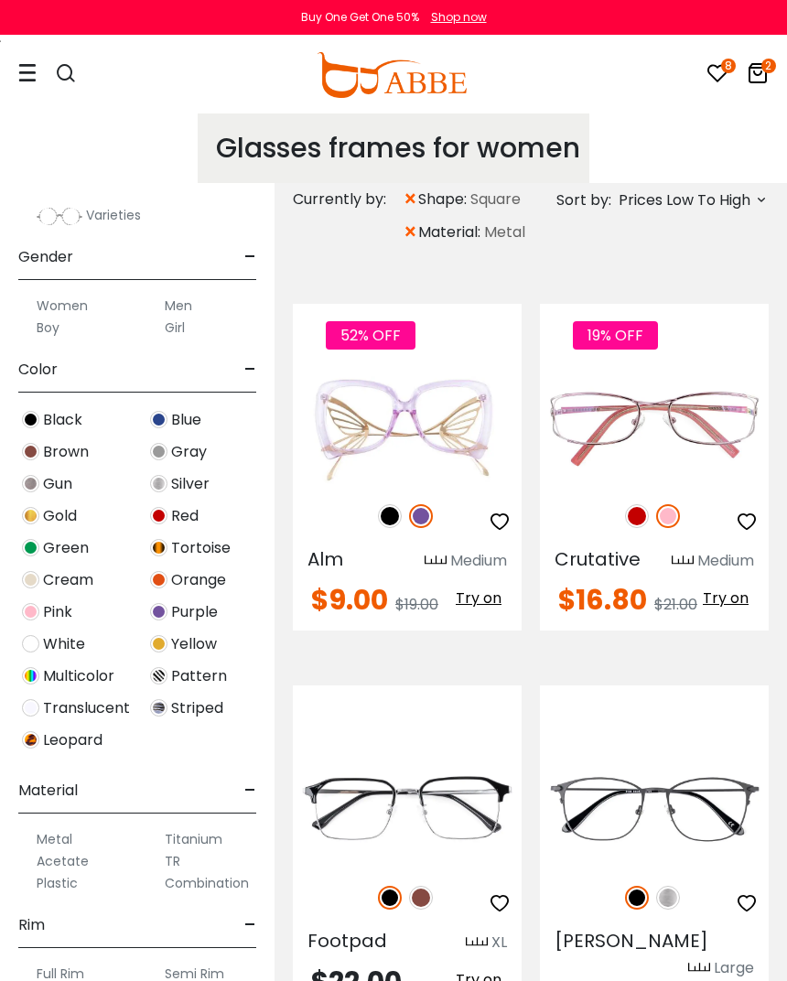
click at [405, 196] on span "×" at bounding box center [411, 199] width 16 height 33
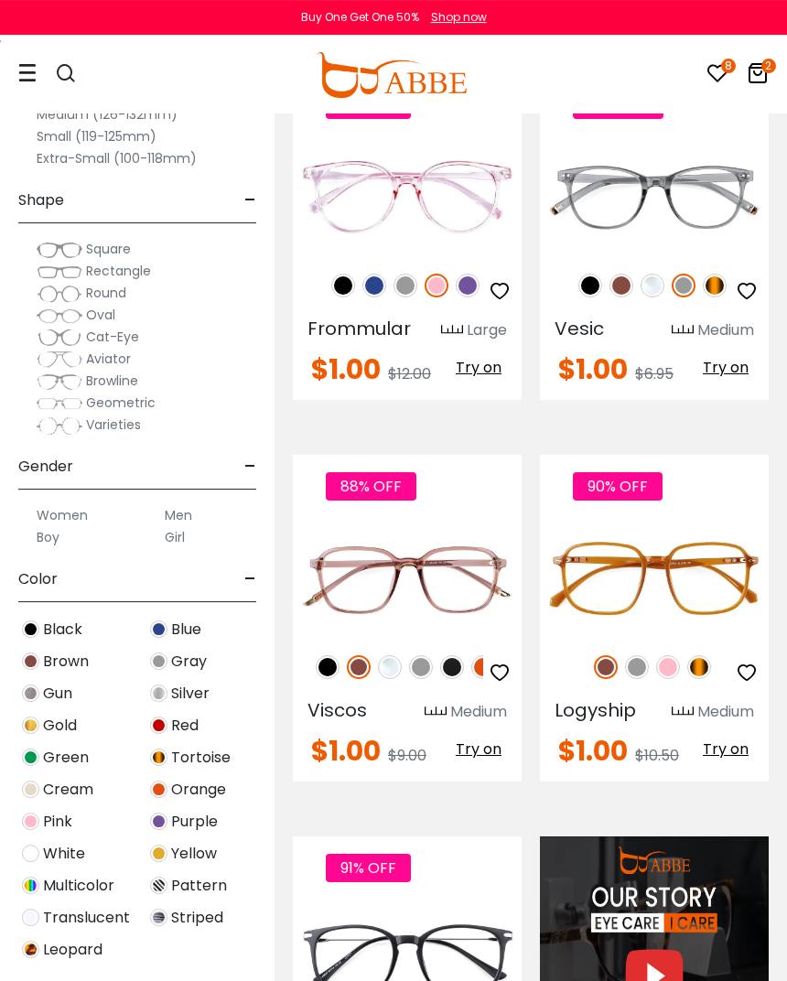
scroll to position [1347, 0]
click at [0, 0] on img at bounding box center [0, 0] width 0 height 0
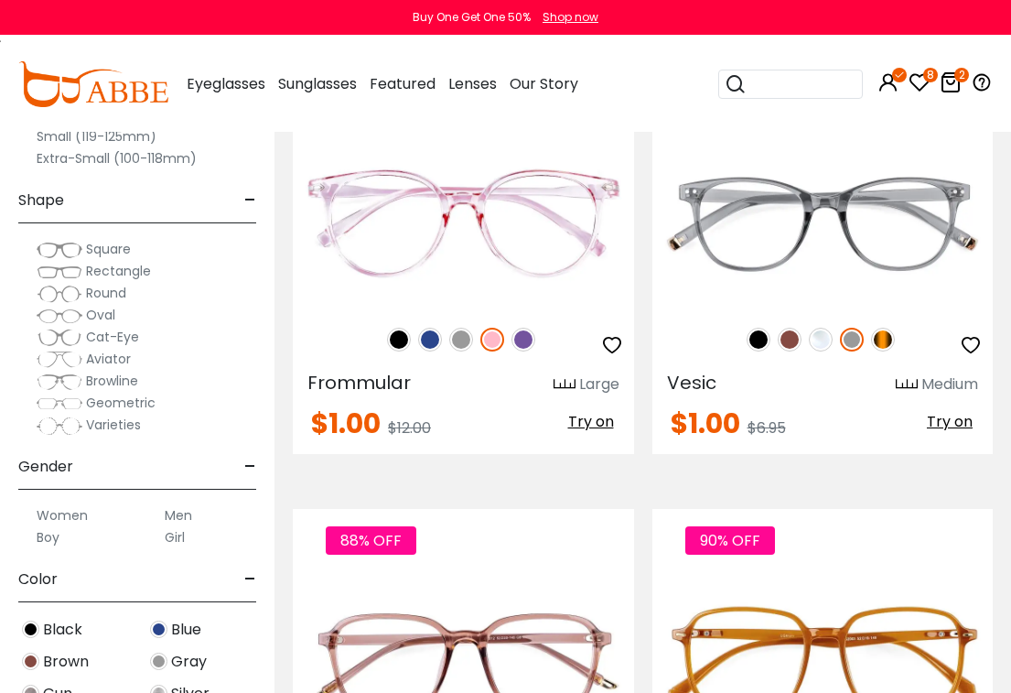
scroll to position [1548, 0]
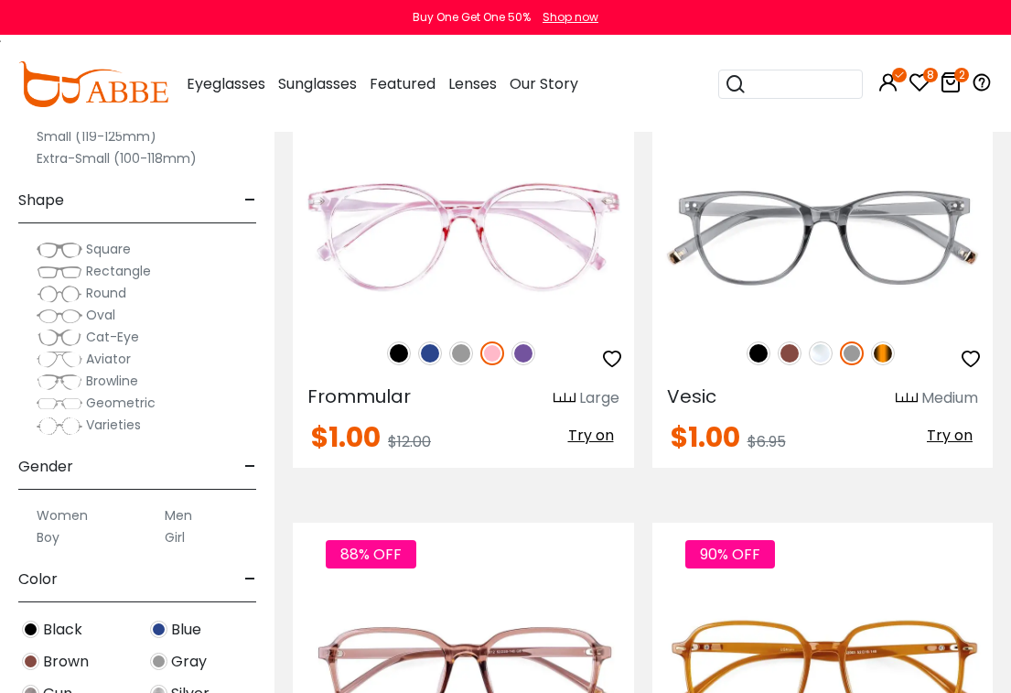
click at [763, 355] on icon "button" at bounding box center [971, 359] width 22 height 22
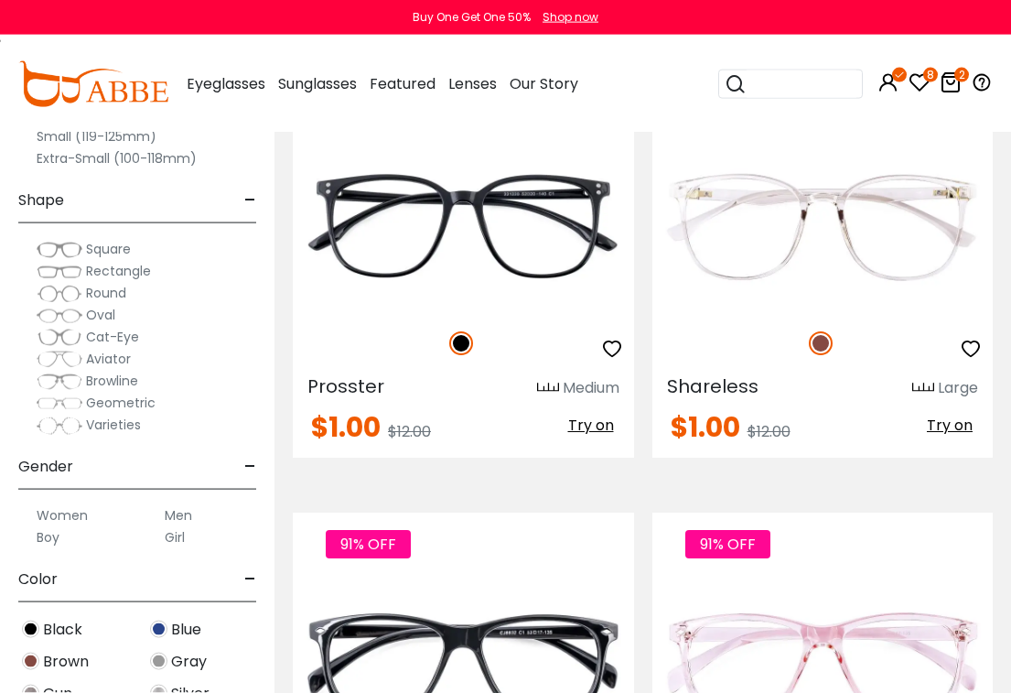
scroll to position [9874, 0]
click at [0, 0] on img at bounding box center [0, 0] width 0 height 0
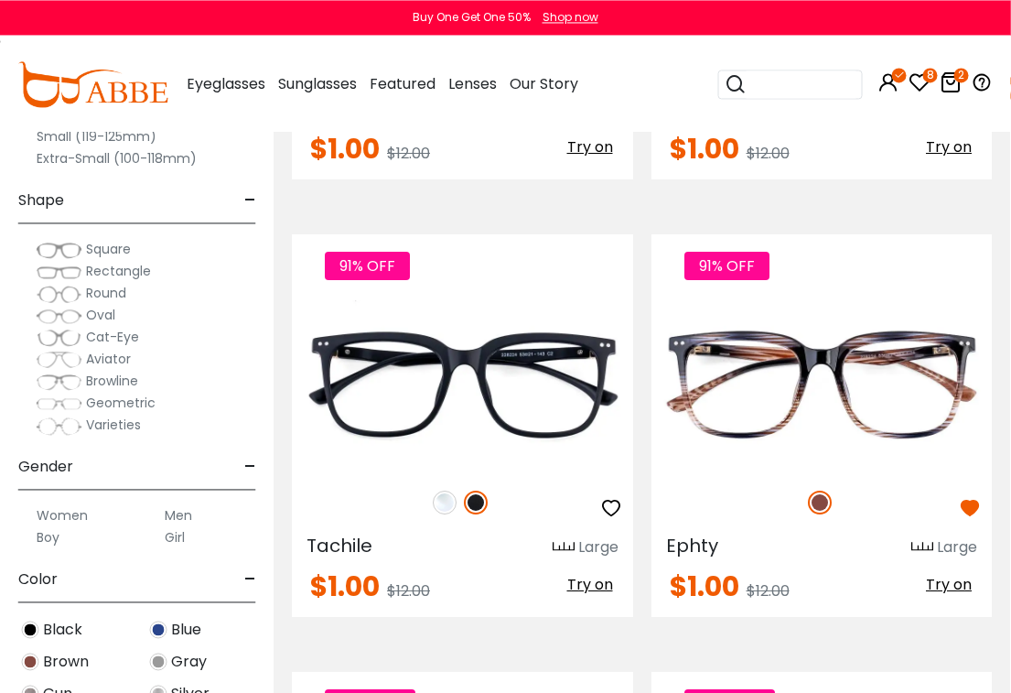
scroll to position [11465, 1]
click at [125, 381] on span "Browline" at bounding box center [112, 381] width 52 height 18
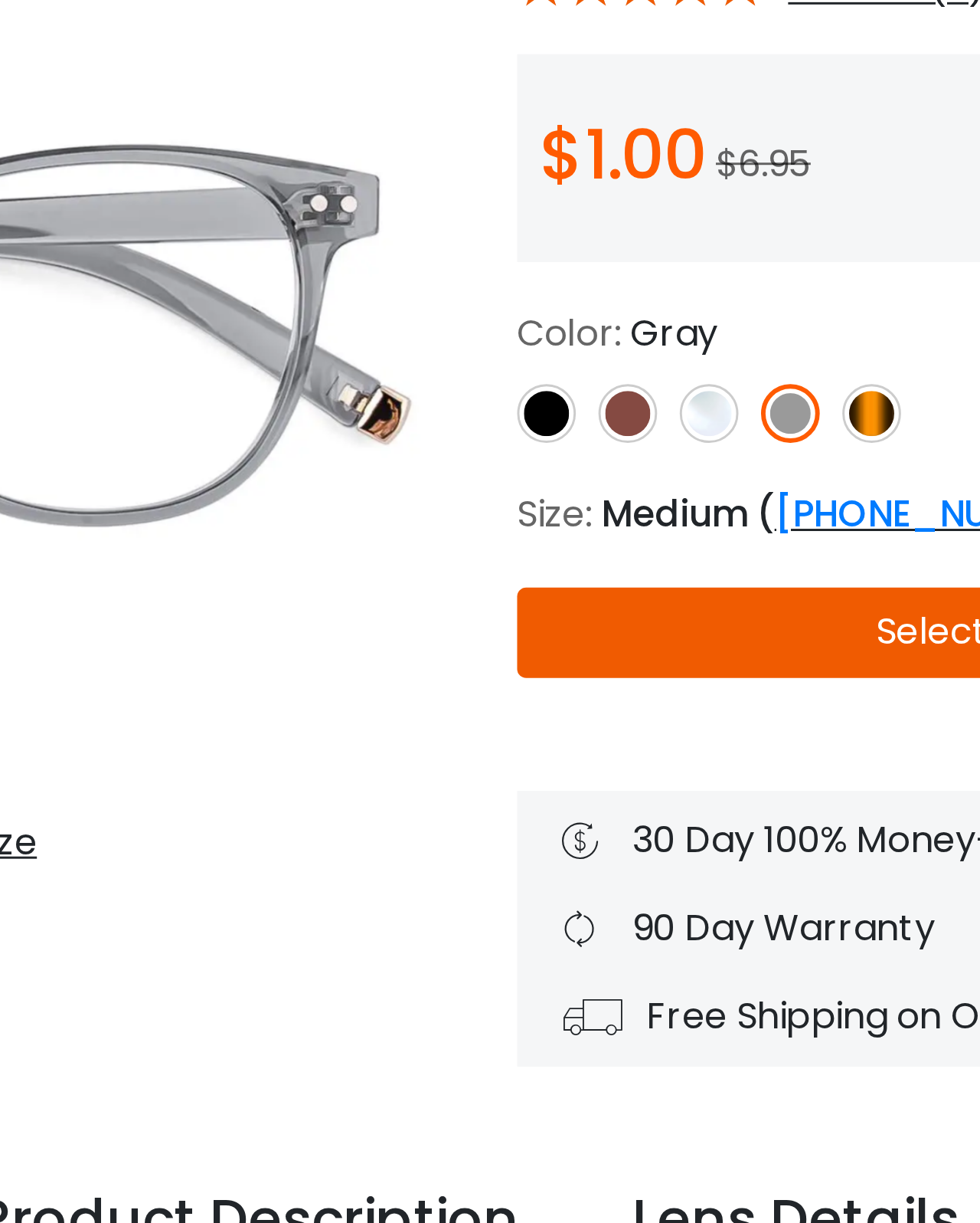
click at [598, 388] on img at bounding box center [608, 398] width 20 height 20
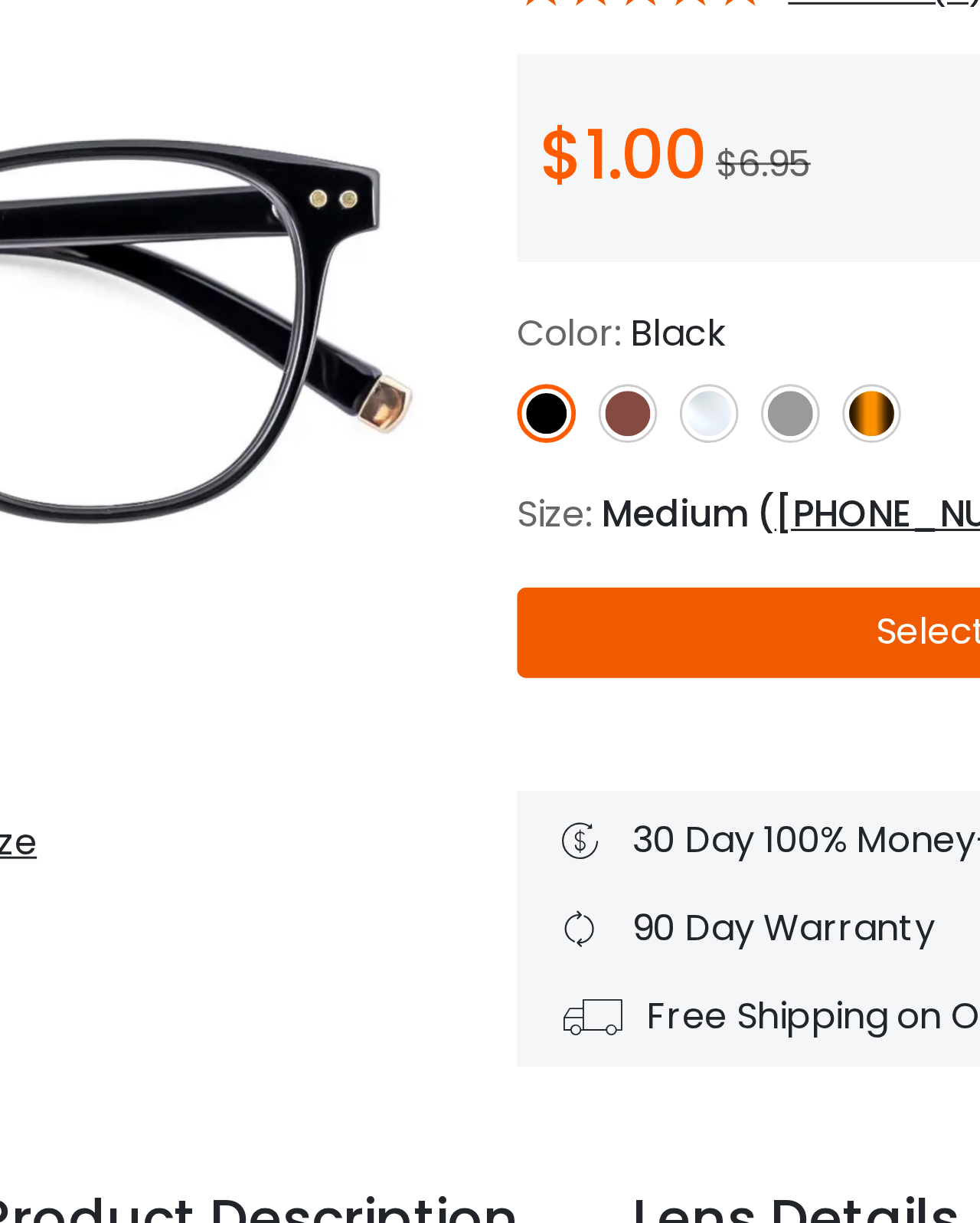
click at [625, 388] on img at bounding box center [635, 398] width 20 height 20
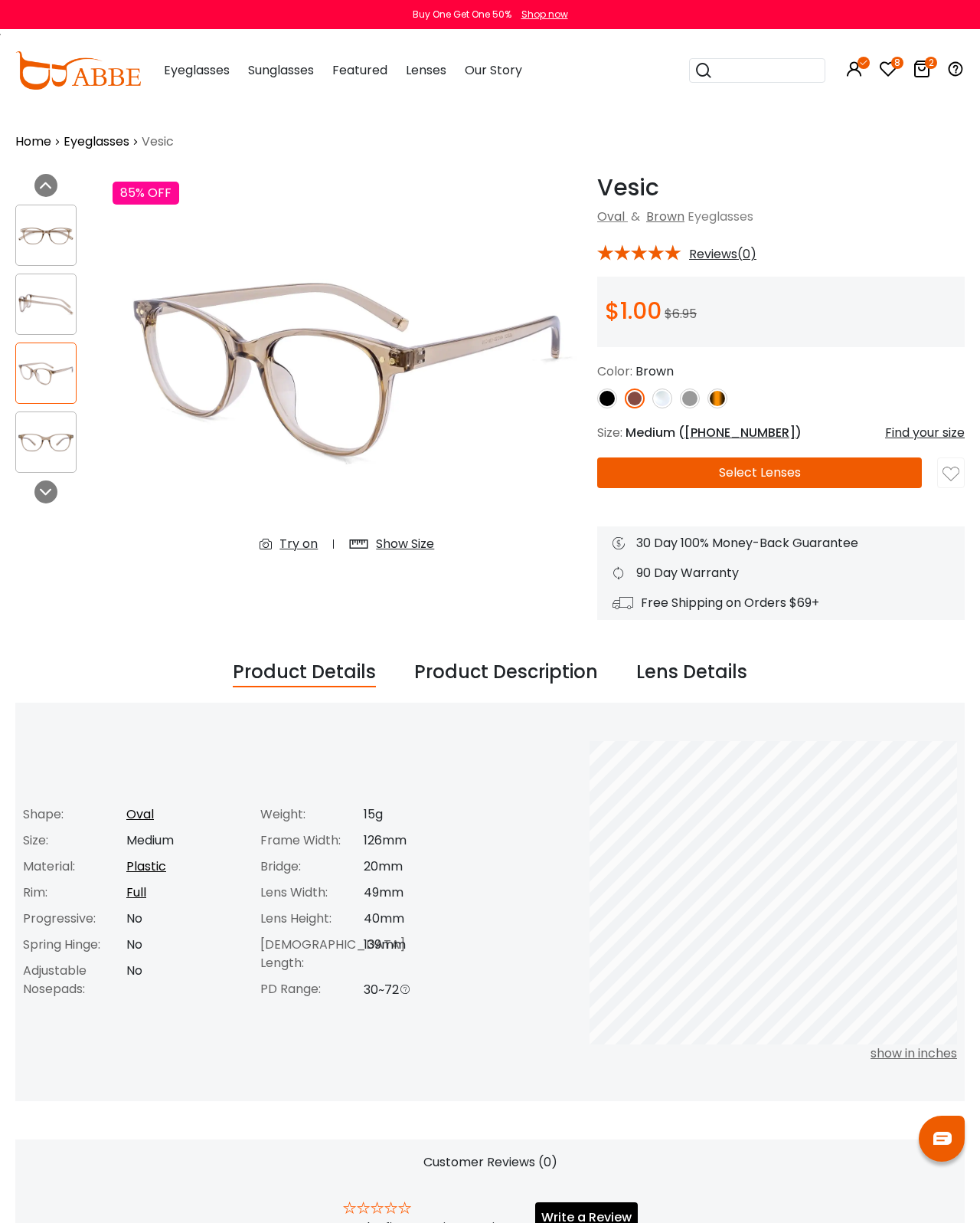
click at [0, 0] on img at bounding box center [0, 0] width 0 height 0
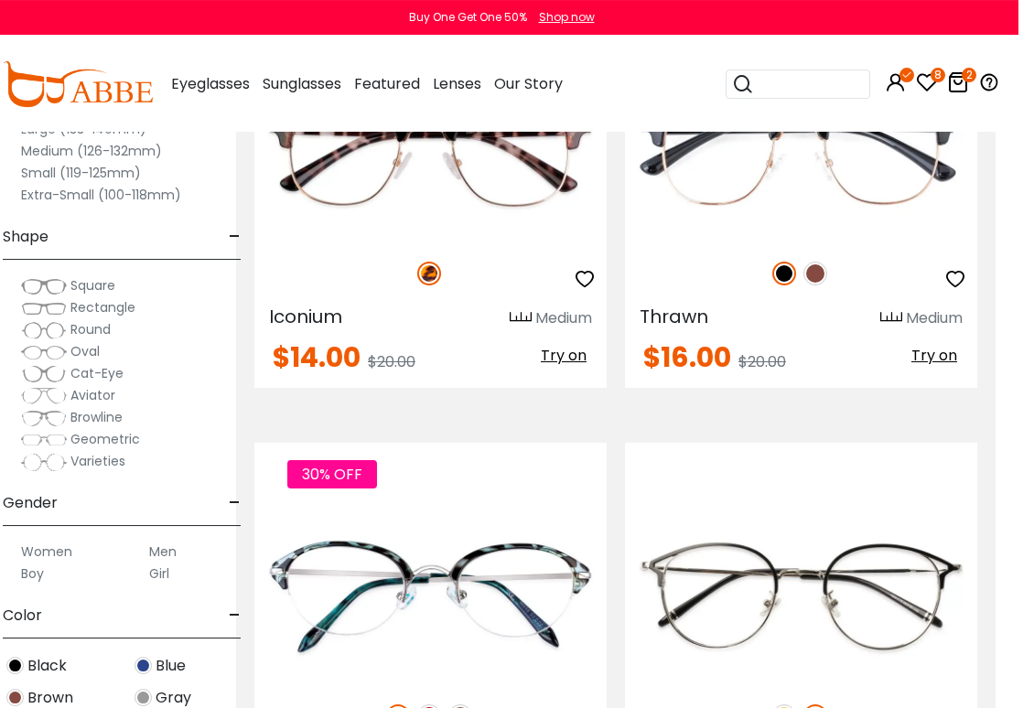
scroll to position [0, 23]
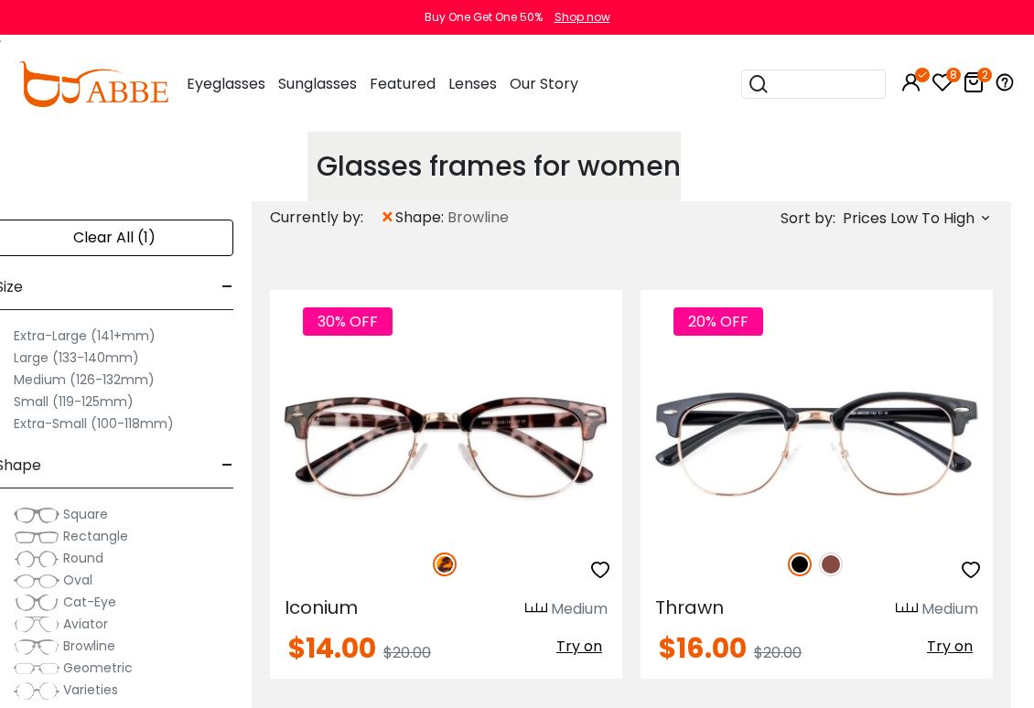
click at [384, 208] on span "×" at bounding box center [388, 217] width 16 height 33
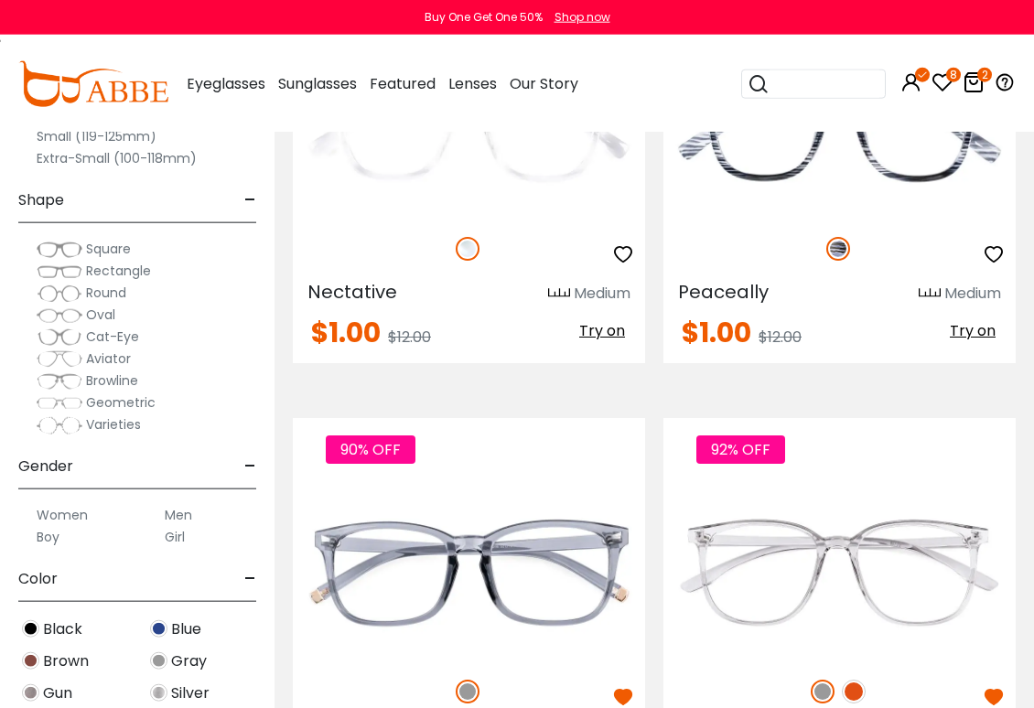
scroll to position [5660, 0]
click at [964, 469] on div at bounding box center [839, 560] width 352 height 243
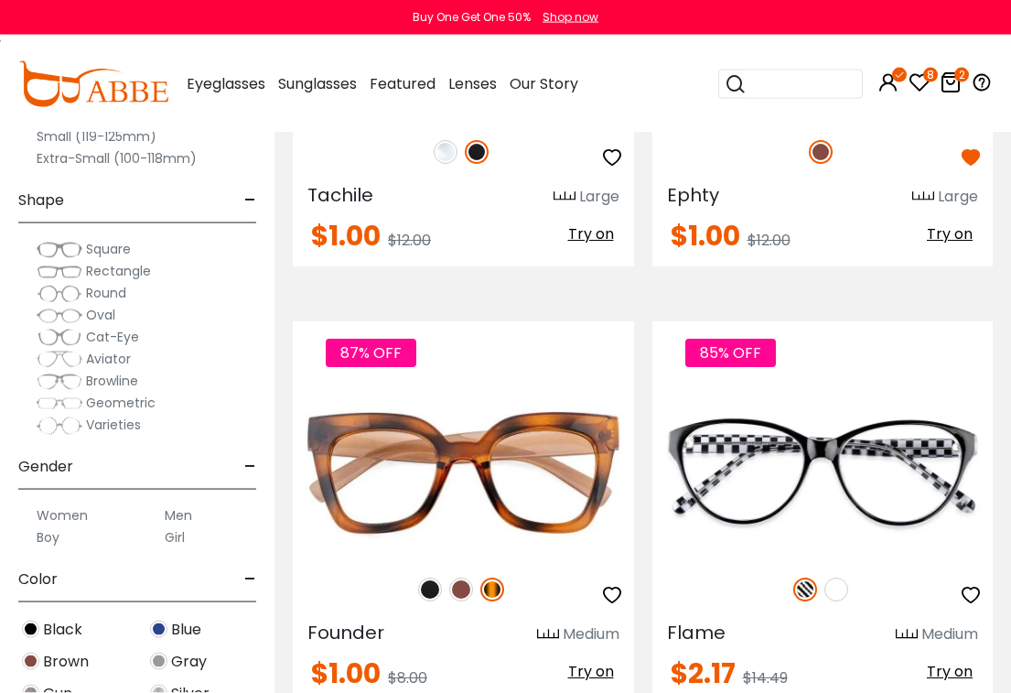
scroll to position [11829, 0]
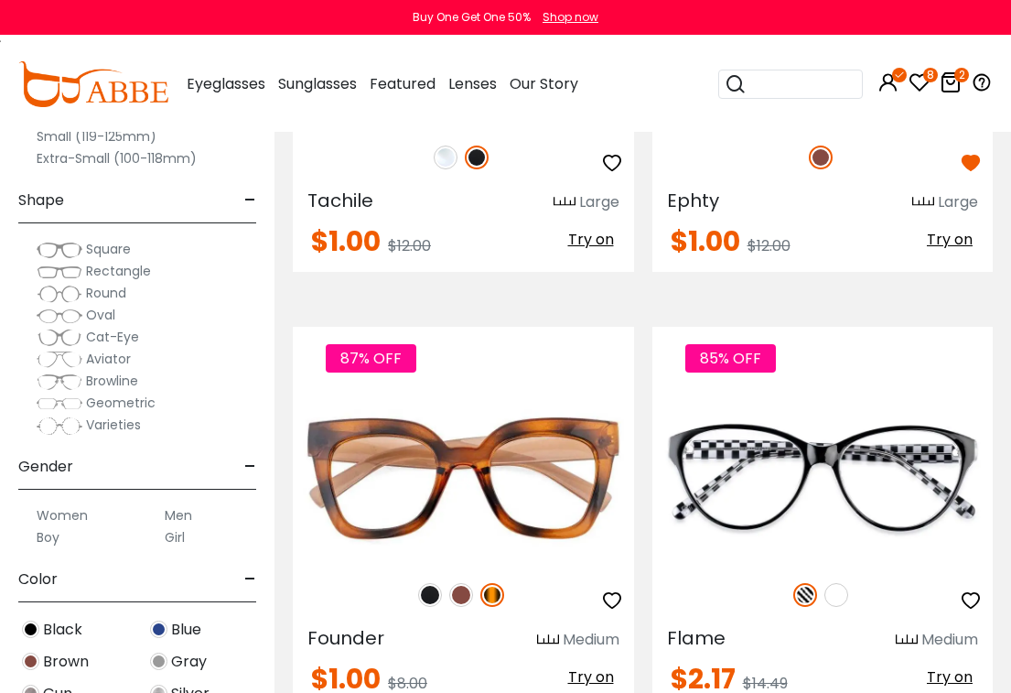
click at [924, 73] on icon "8" at bounding box center [930, 75] width 15 height 15
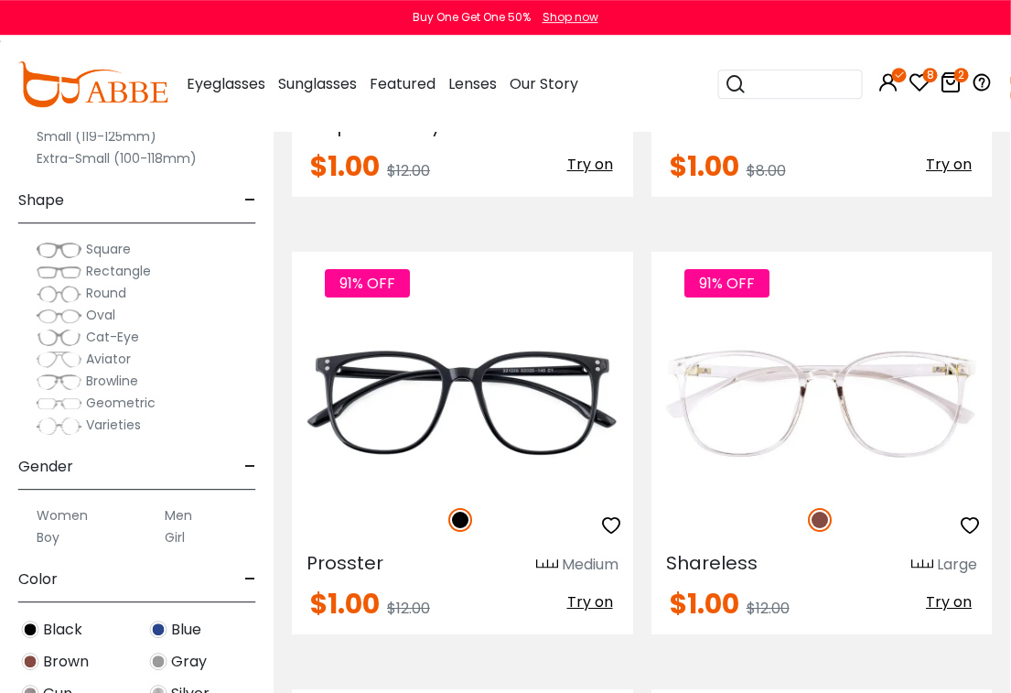
scroll to position [9715, 1]
click at [0, 0] on img at bounding box center [0, 0] width 0 height 0
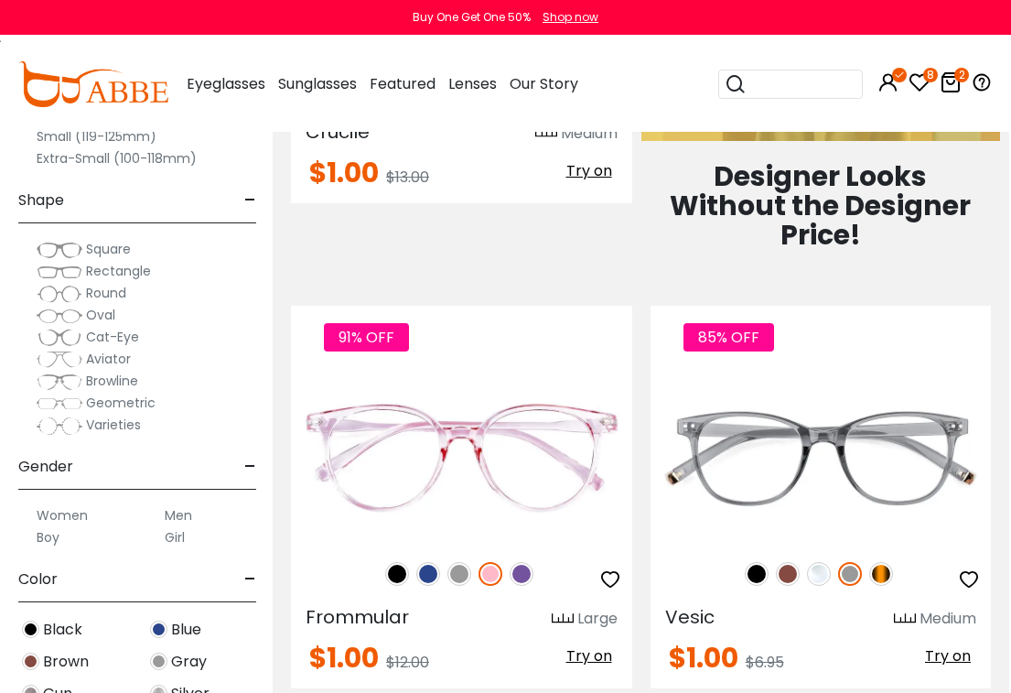
scroll to position [1344, 2]
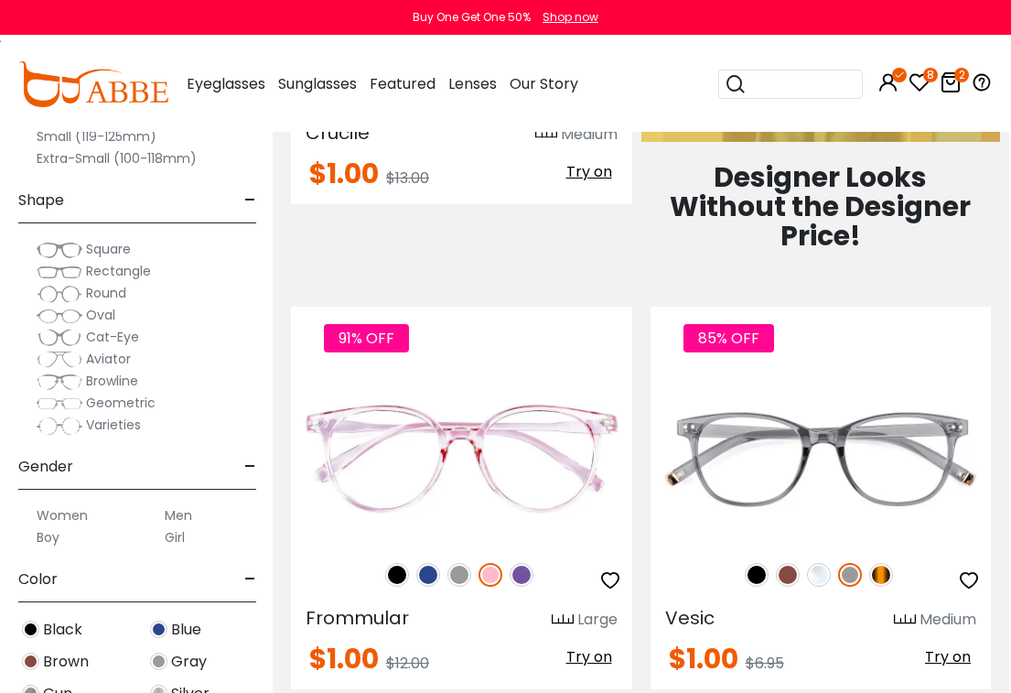
click at [791, 582] on img at bounding box center [788, 575] width 24 height 24
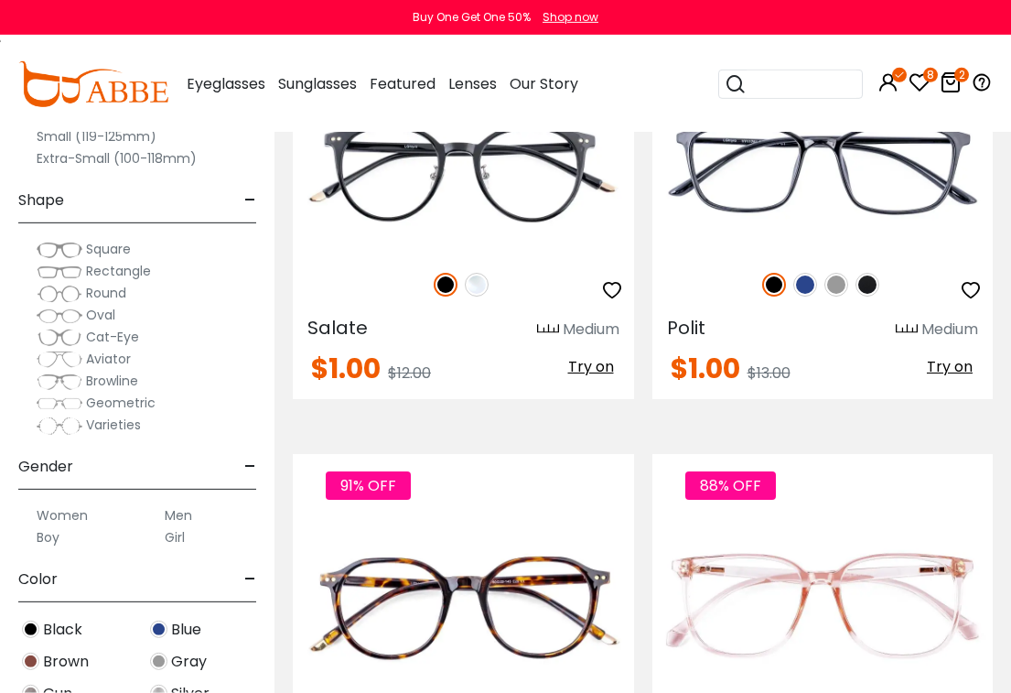
scroll to position [4253, 0]
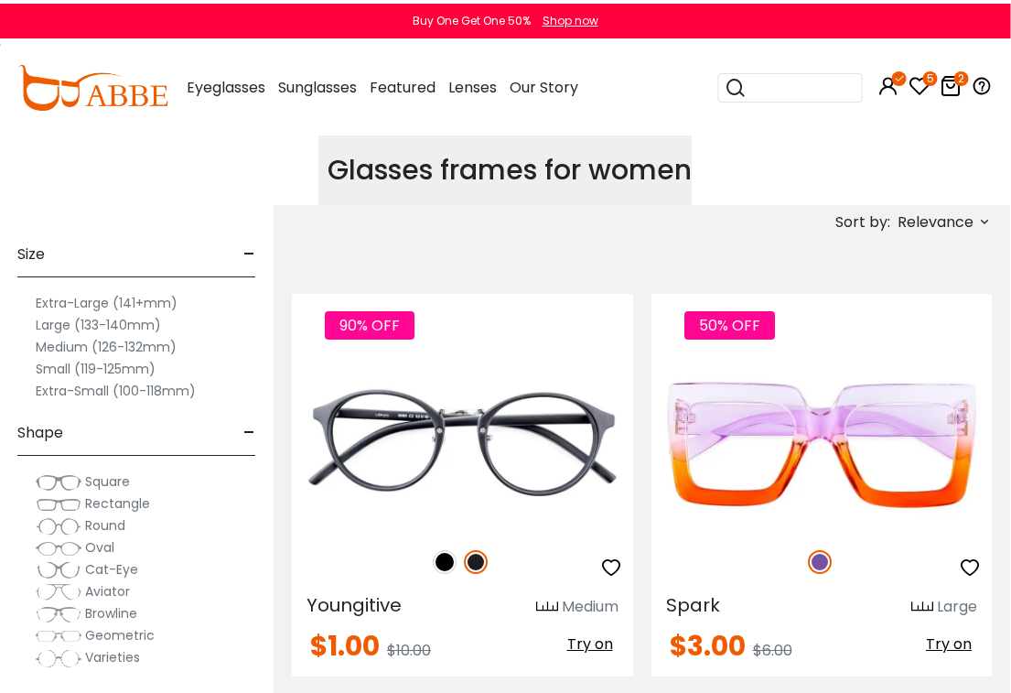
scroll to position [0, 1]
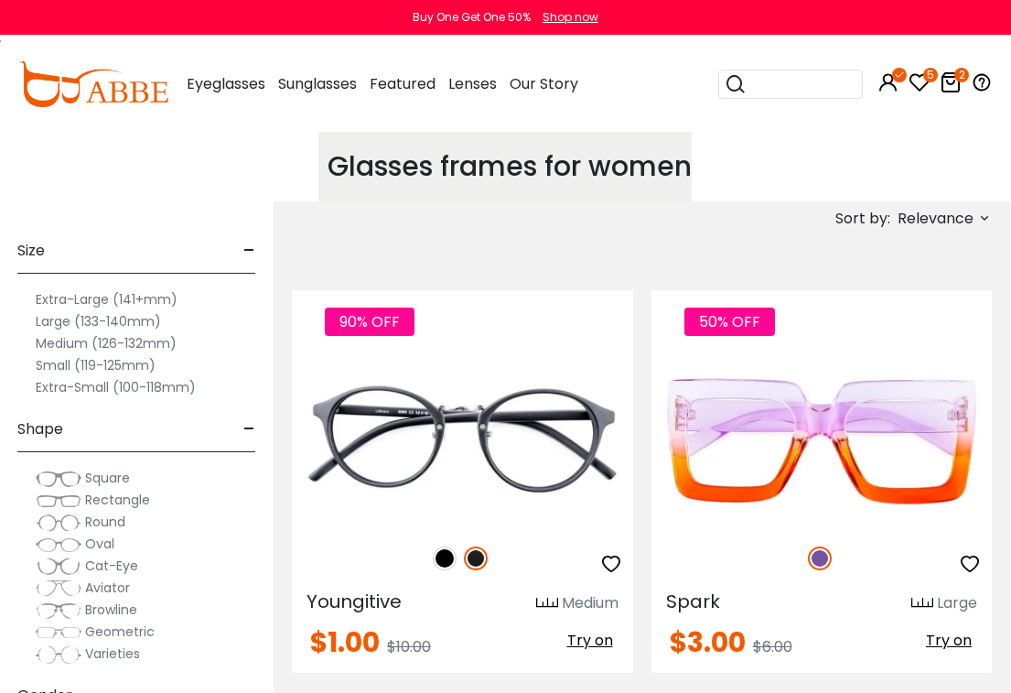
click at [958, 217] on span "Relevance" at bounding box center [936, 218] width 76 height 33
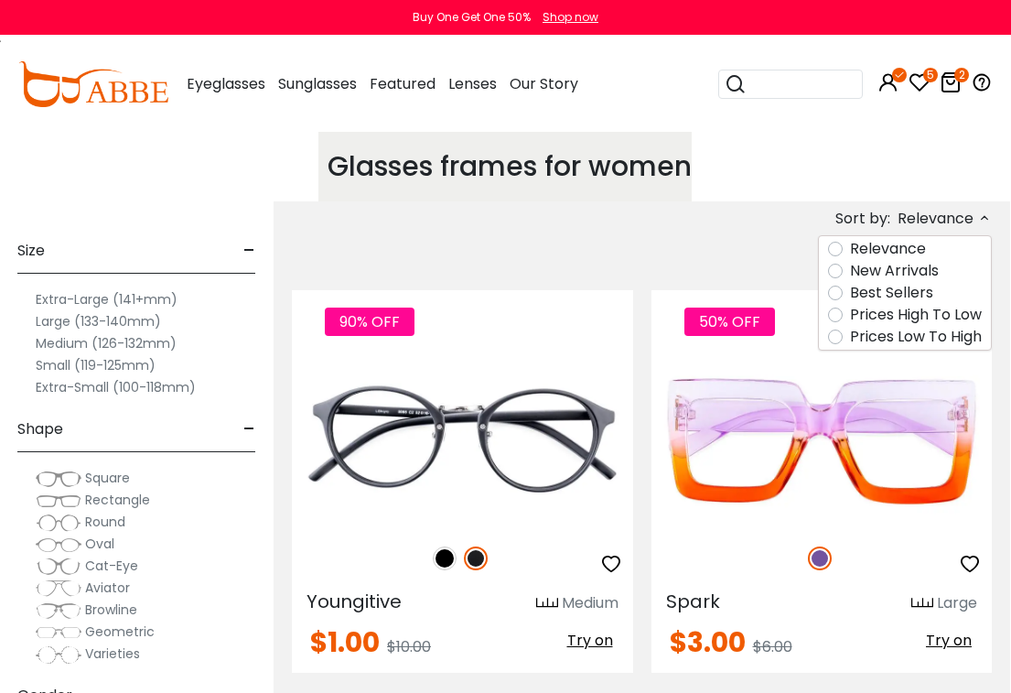
click at [944, 341] on label "Prices Low To High" at bounding box center [916, 337] width 132 height 22
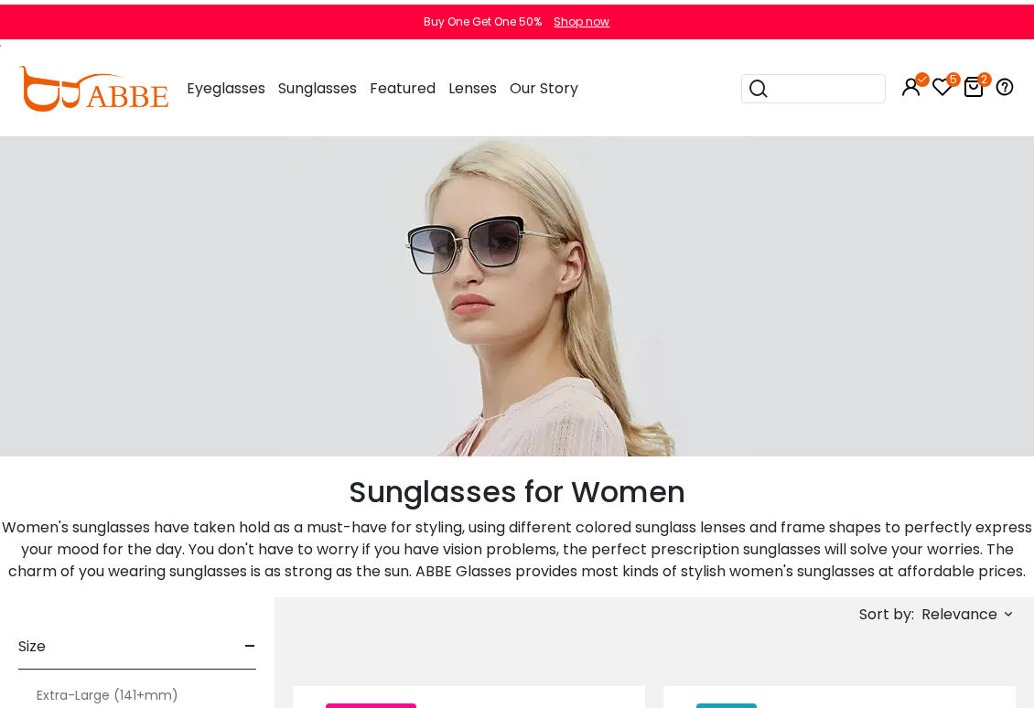
scroll to position [0, 1]
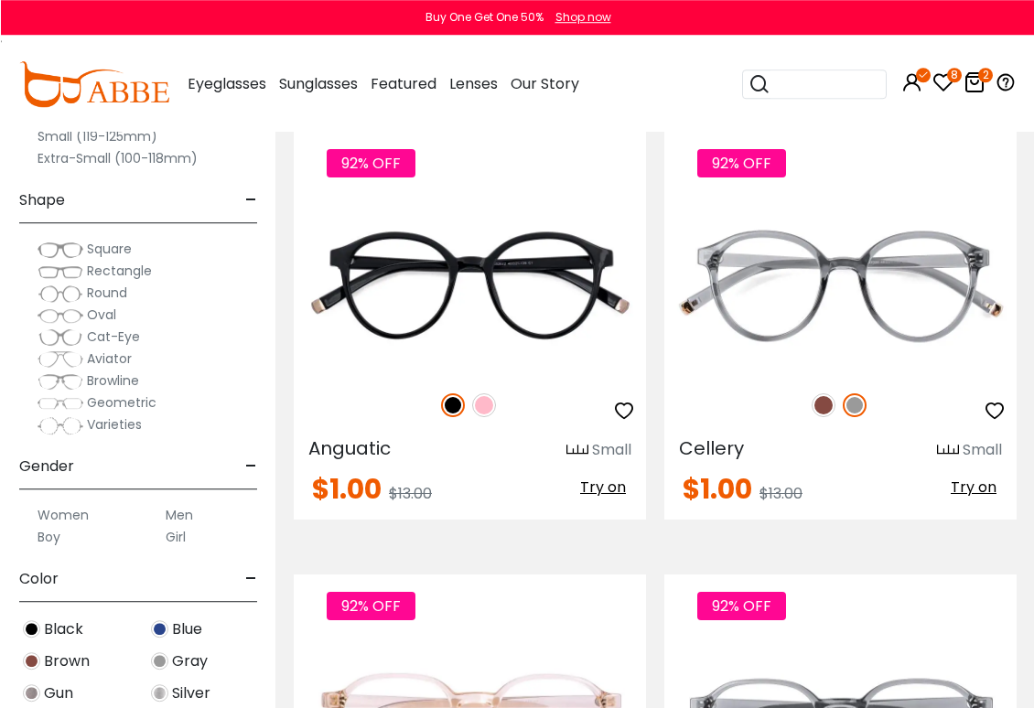
scroll to position [7719, 0]
click at [0, 0] on img at bounding box center [0, 0] width 0 height 0
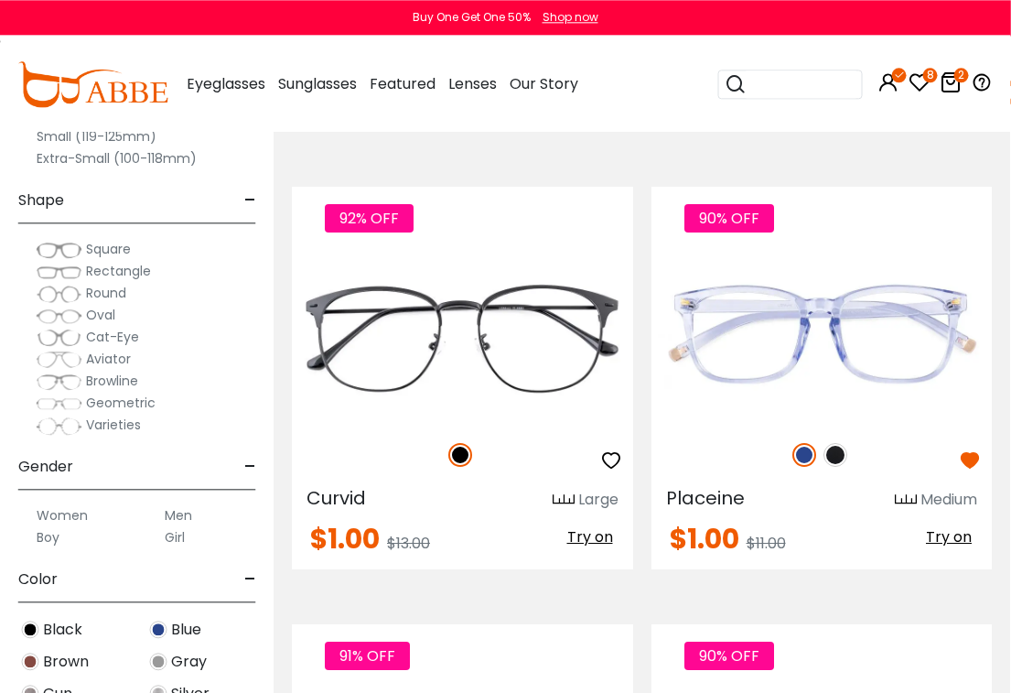
scroll to position [0, 0]
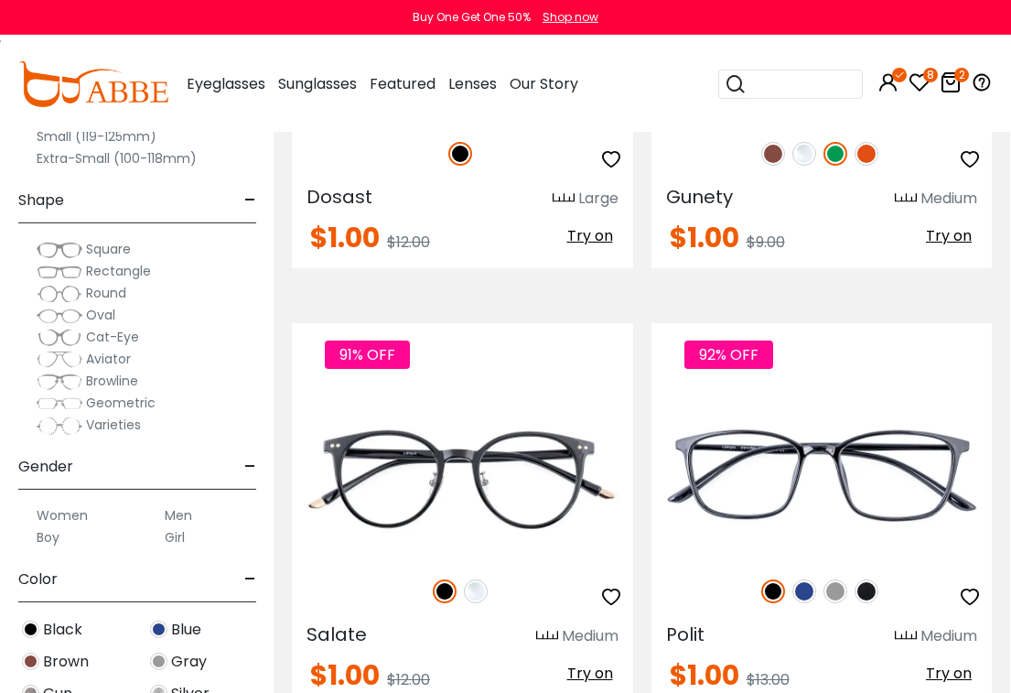
click at [0, 0] on img at bounding box center [0, 0] width 0 height 0
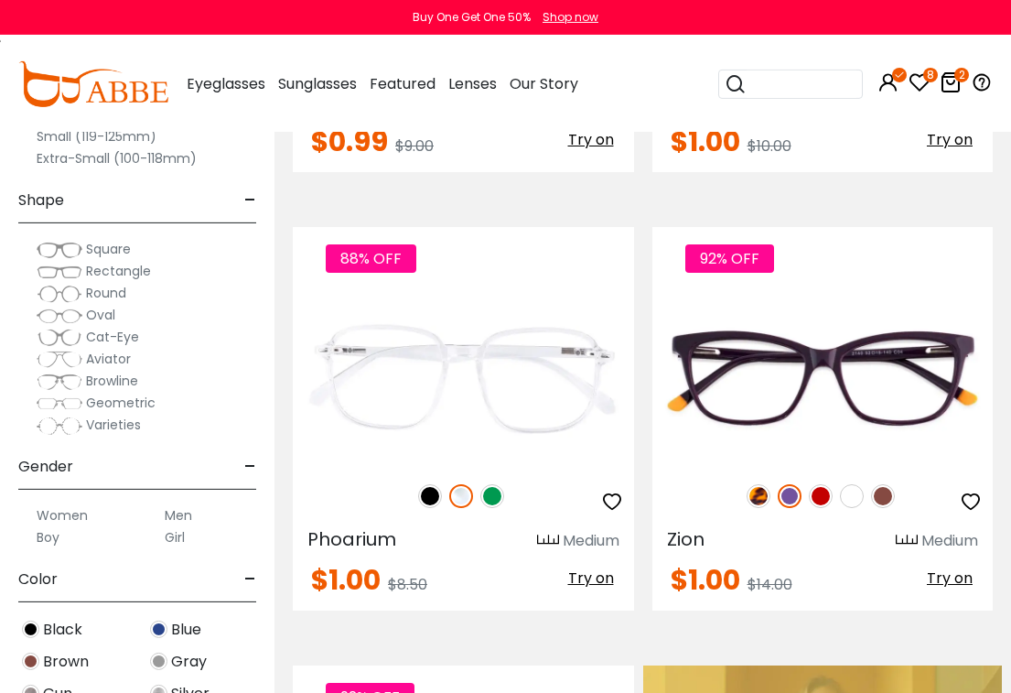
click at [881, 500] on img at bounding box center [883, 496] width 24 height 24
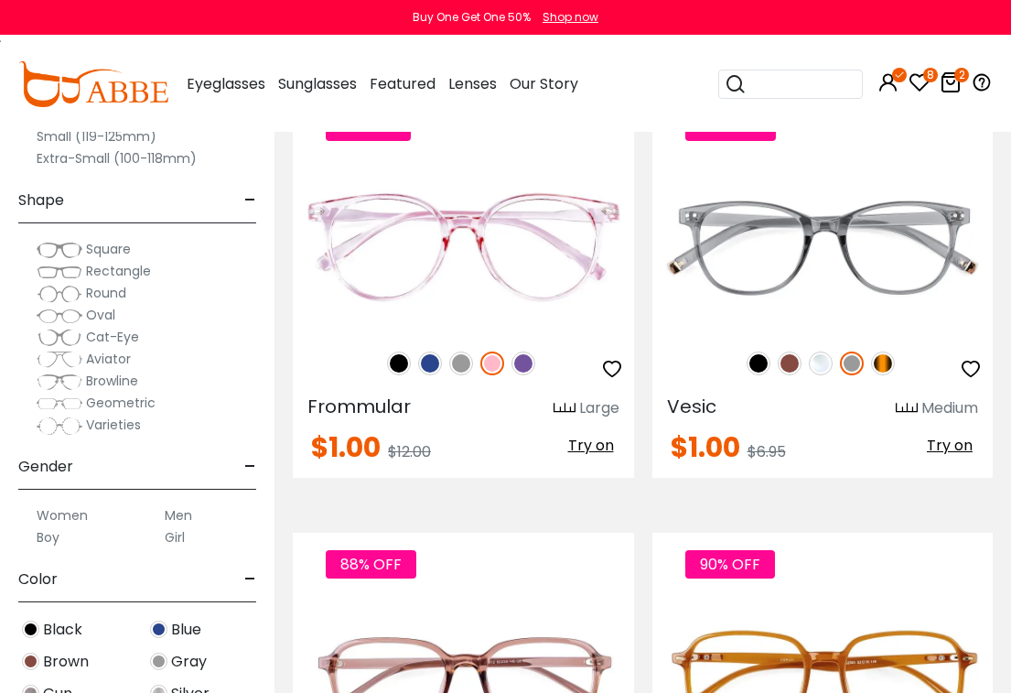
click at [785, 362] on img at bounding box center [790, 363] width 24 height 24
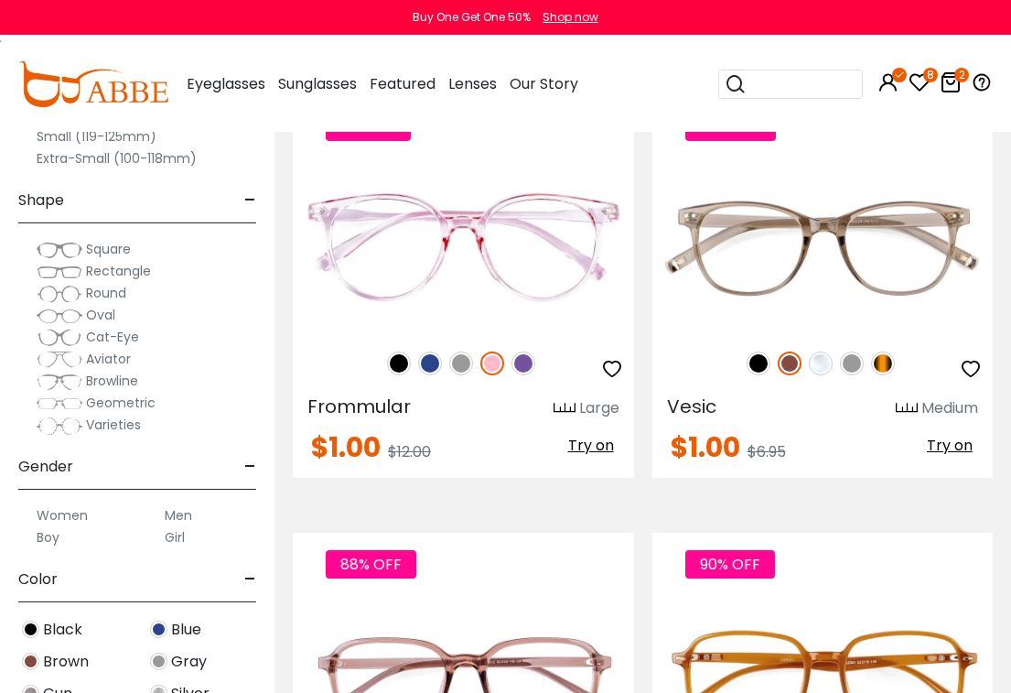
click at [883, 363] on img at bounding box center [883, 363] width 24 height 24
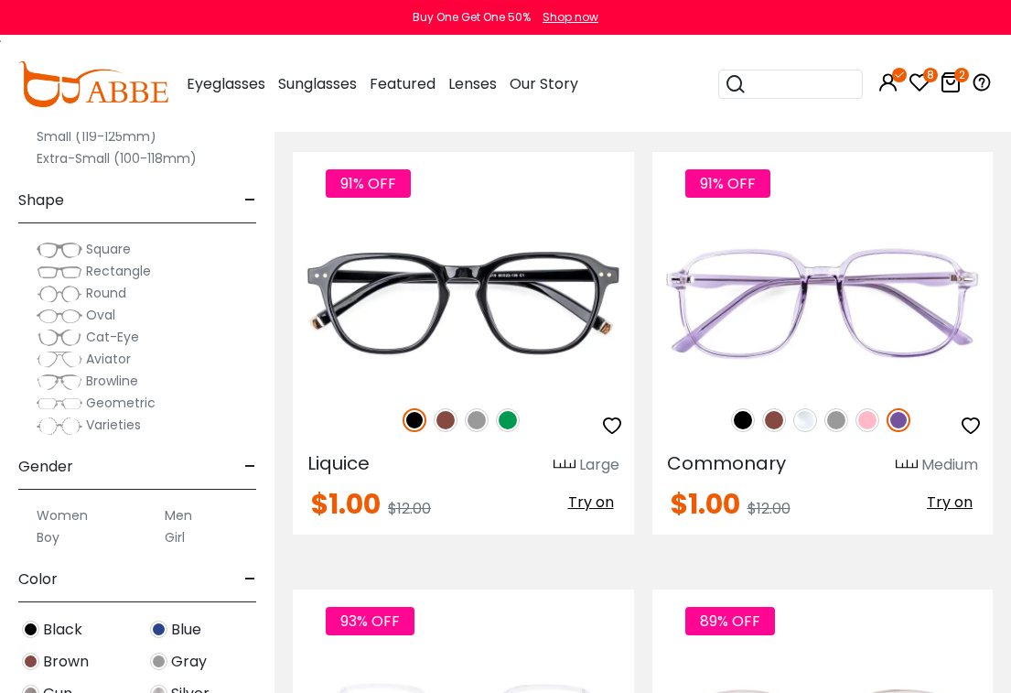
scroll to position [2812, 0]
click at [443, 416] on img at bounding box center [446, 420] width 24 height 24
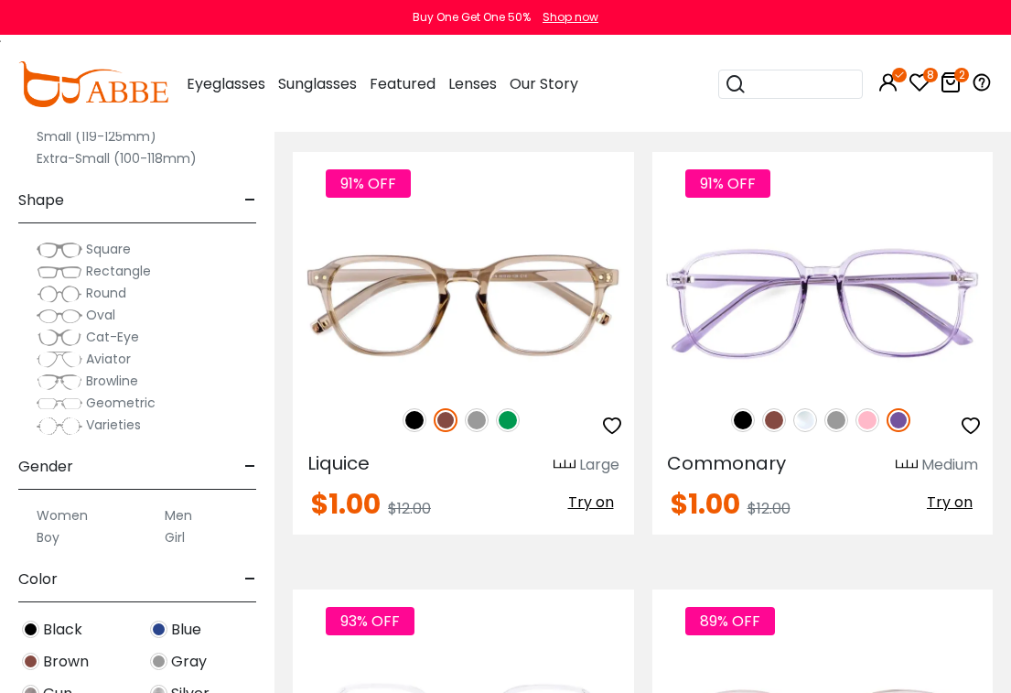
click at [774, 415] on img at bounding box center [774, 420] width 24 height 24
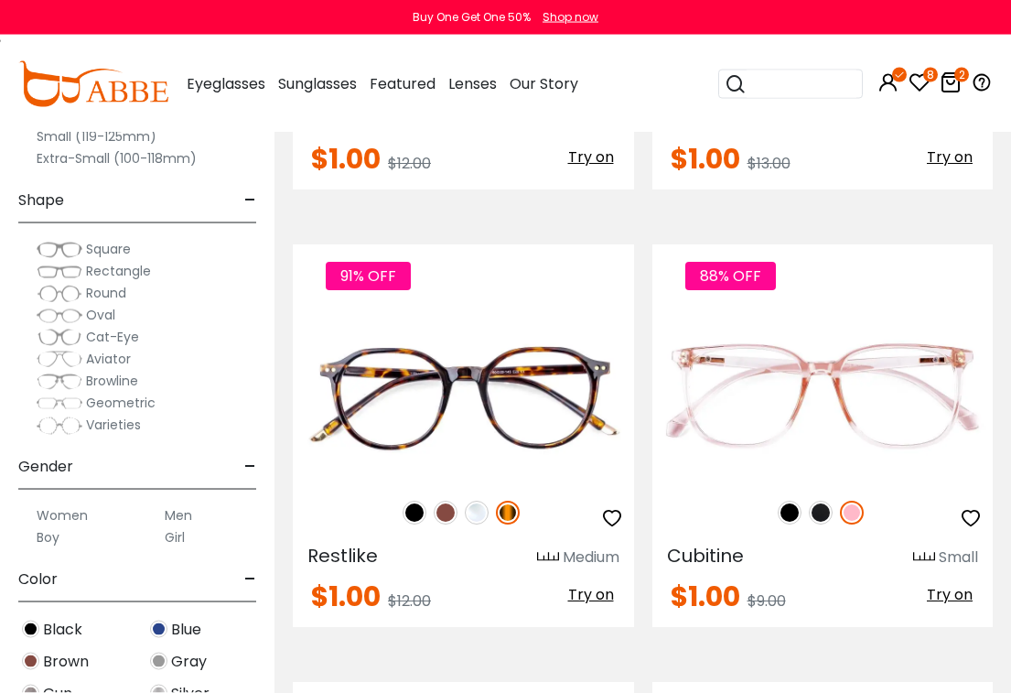
scroll to position [4471, 0]
click at [437, 507] on img at bounding box center [446, 513] width 24 height 24
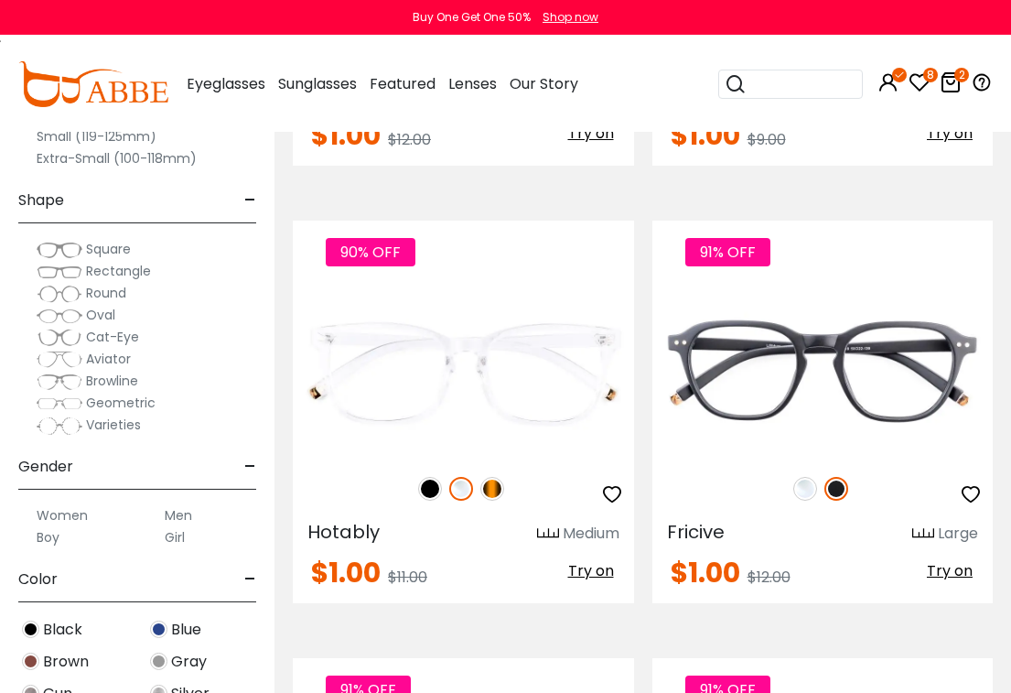
scroll to position [4933, 0]
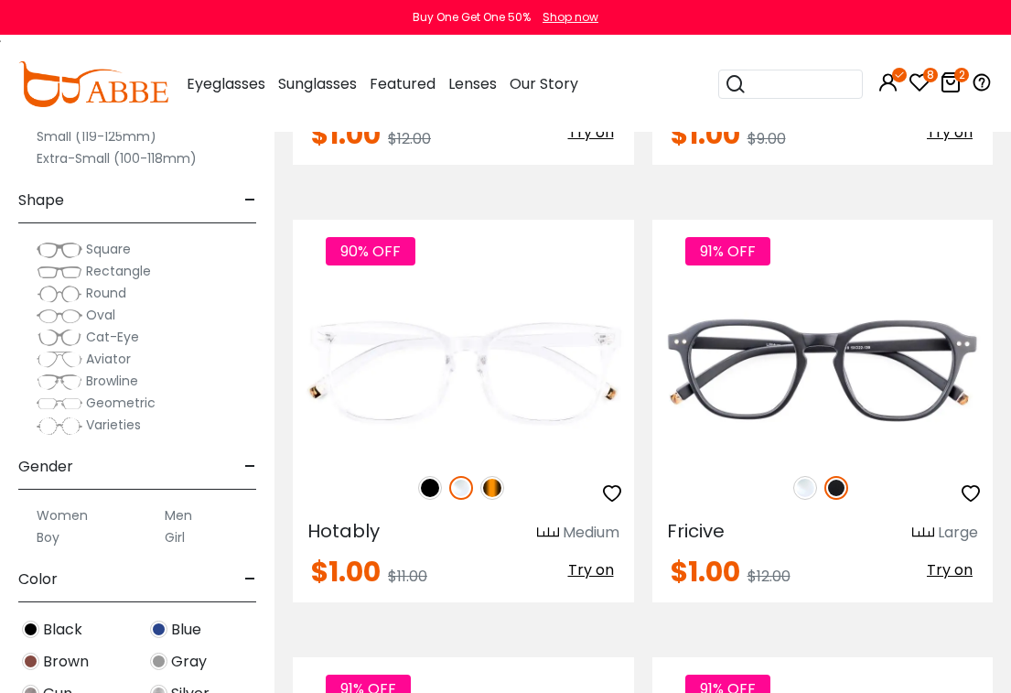
click at [492, 482] on img at bounding box center [492, 488] width 24 height 24
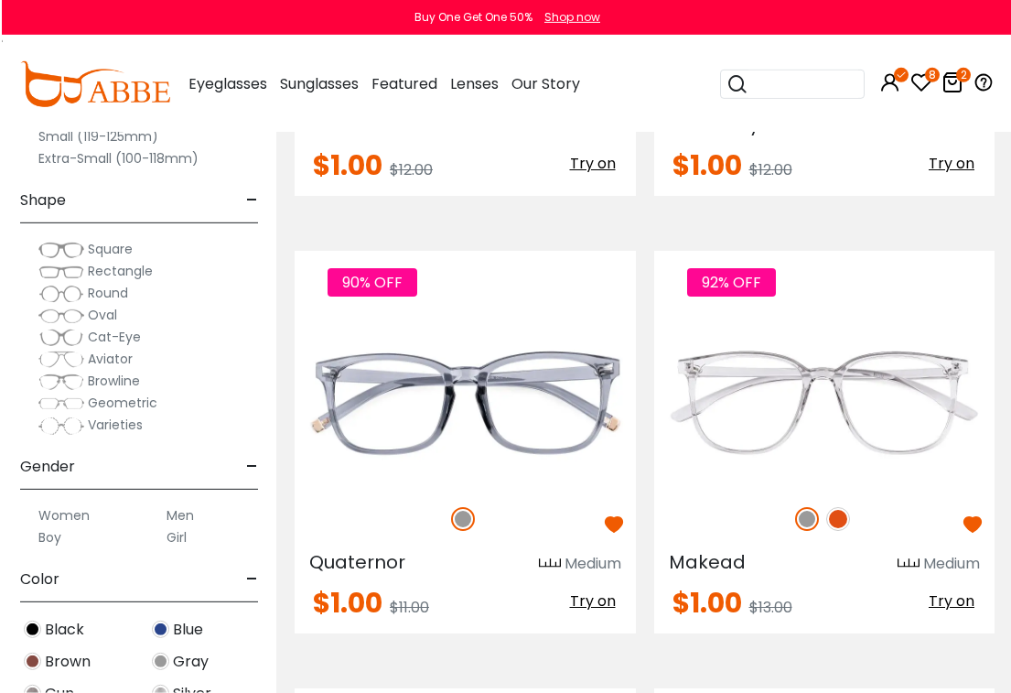
scroll to position [5772, 0]
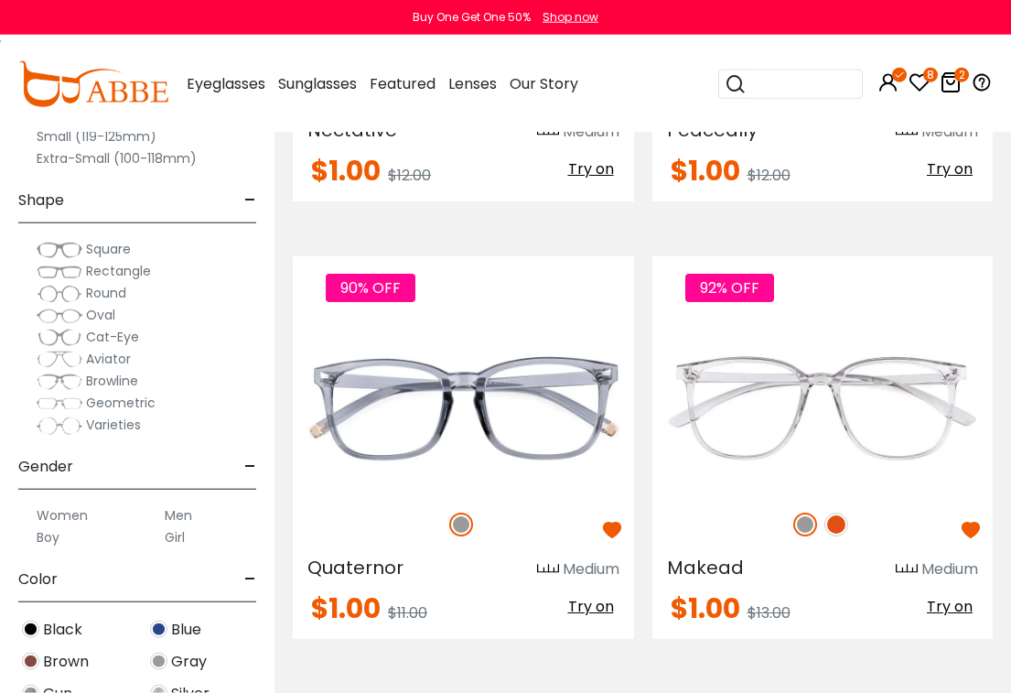
click at [845, 516] on img at bounding box center [837, 524] width 24 height 24
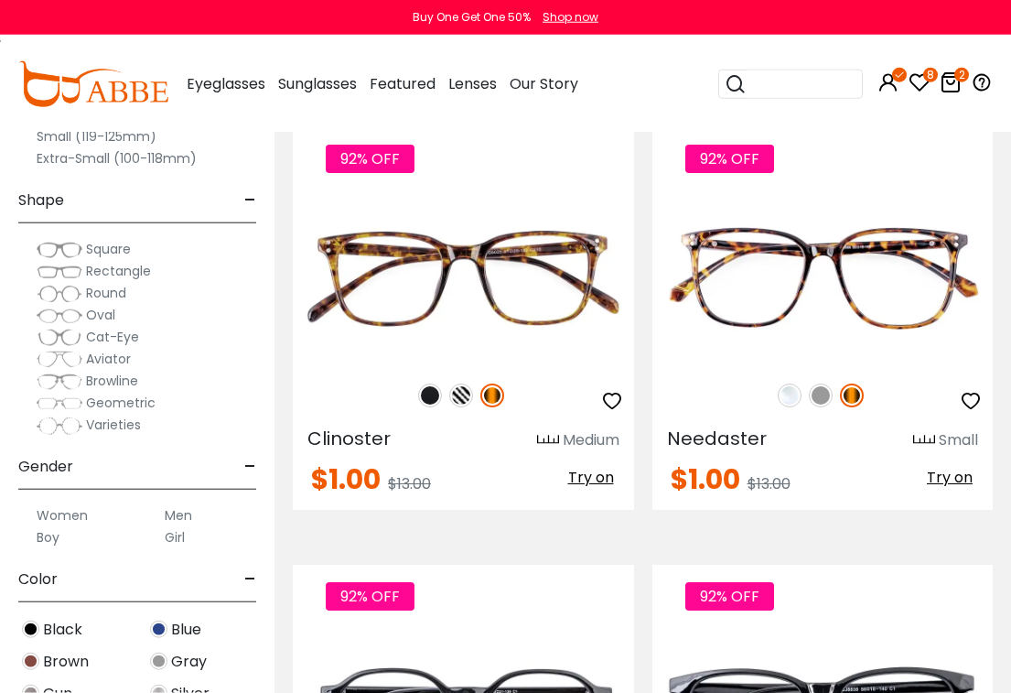
scroll to position [6338, 0]
click at [455, 396] on img at bounding box center [461, 395] width 24 height 24
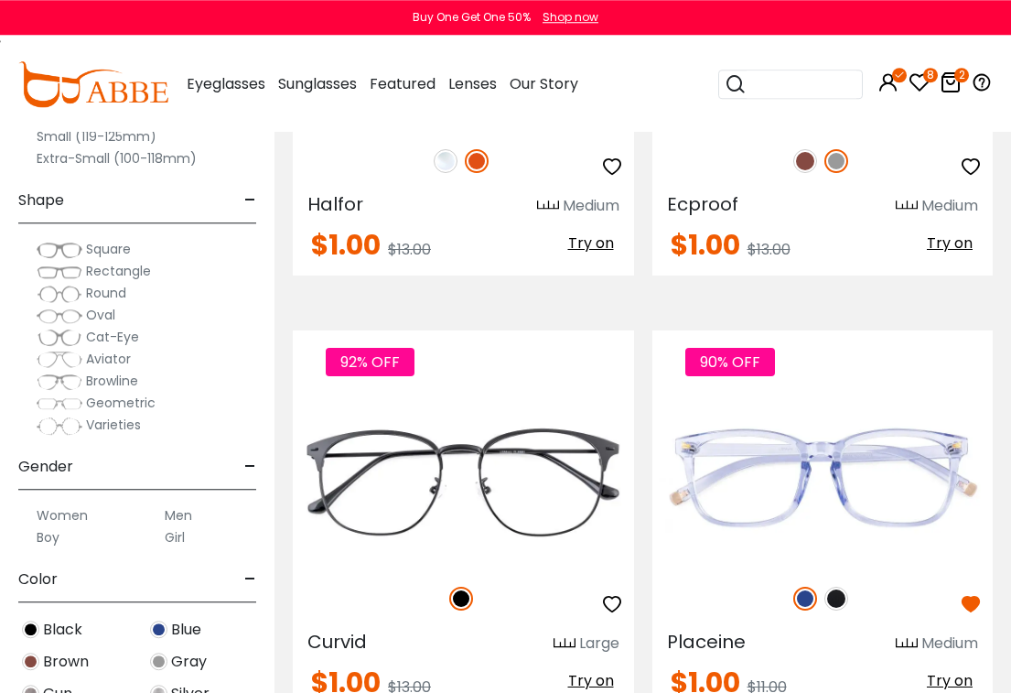
scroll to position [8324, 0]
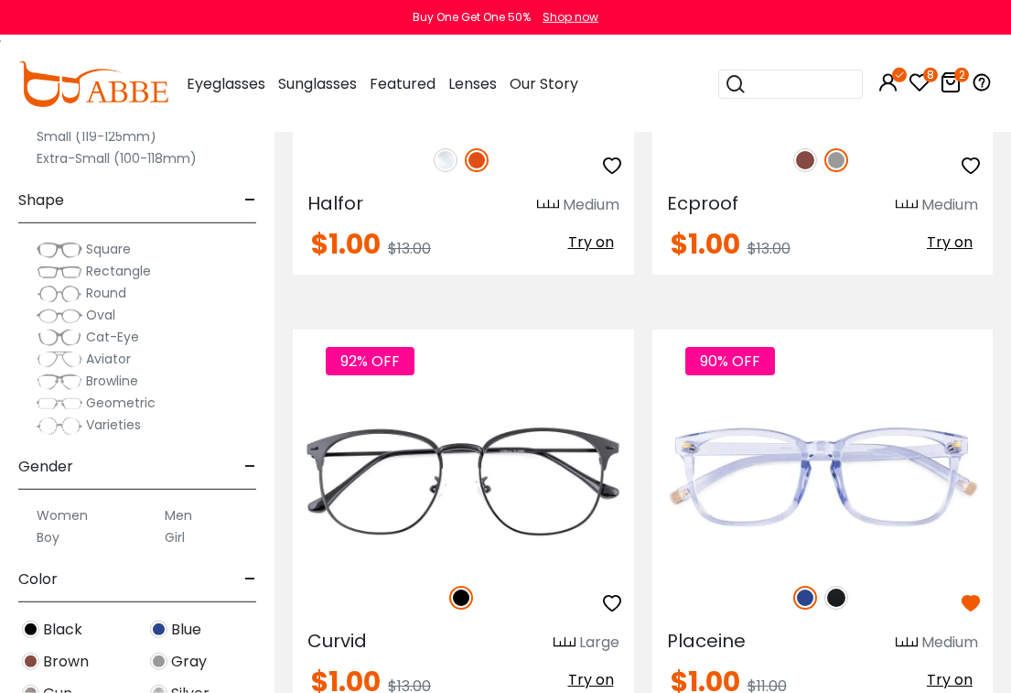
click at [842, 591] on img at bounding box center [837, 598] width 24 height 24
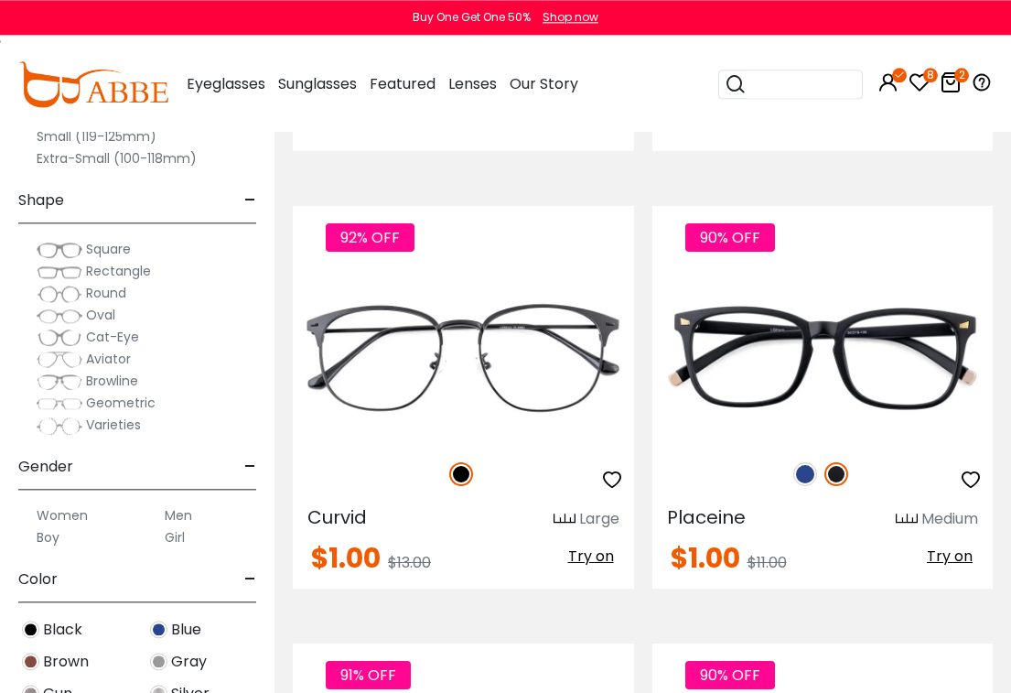
scroll to position [8444, 0]
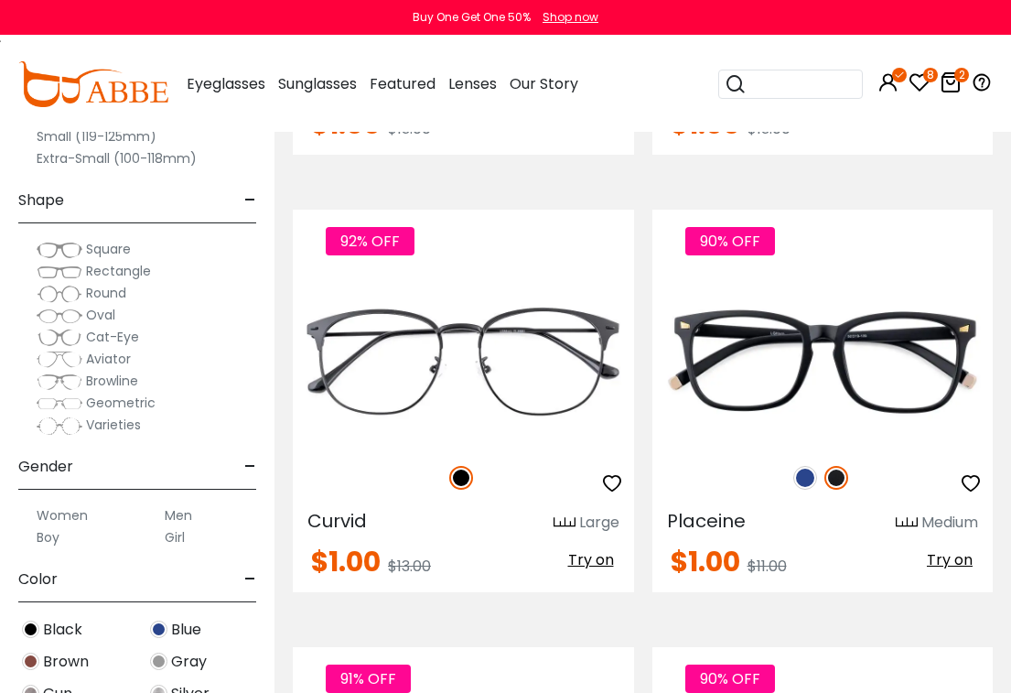
click at [0, 0] on img at bounding box center [0, 0] width 0 height 0
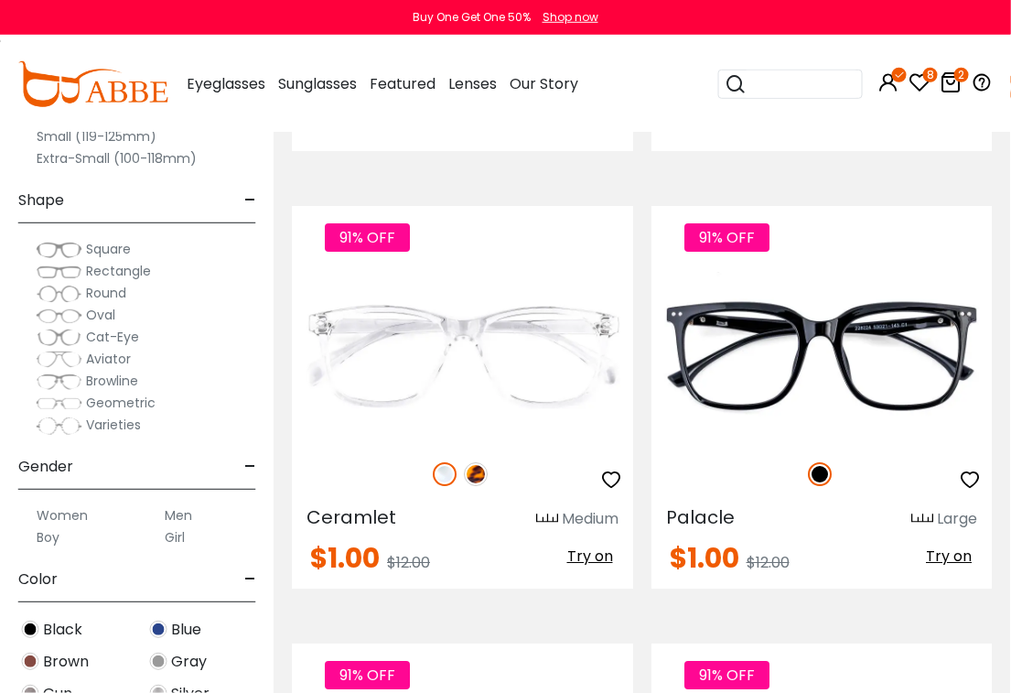
scroll to position [11079, 0]
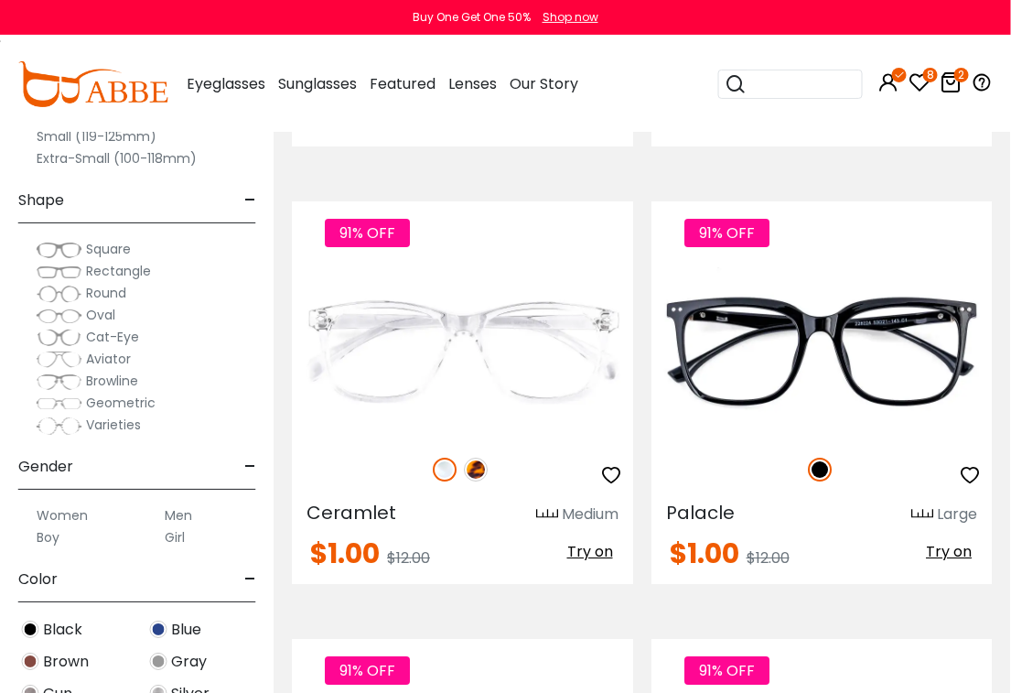
click at [26, 668] on img at bounding box center [30, 661] width 17 height 17
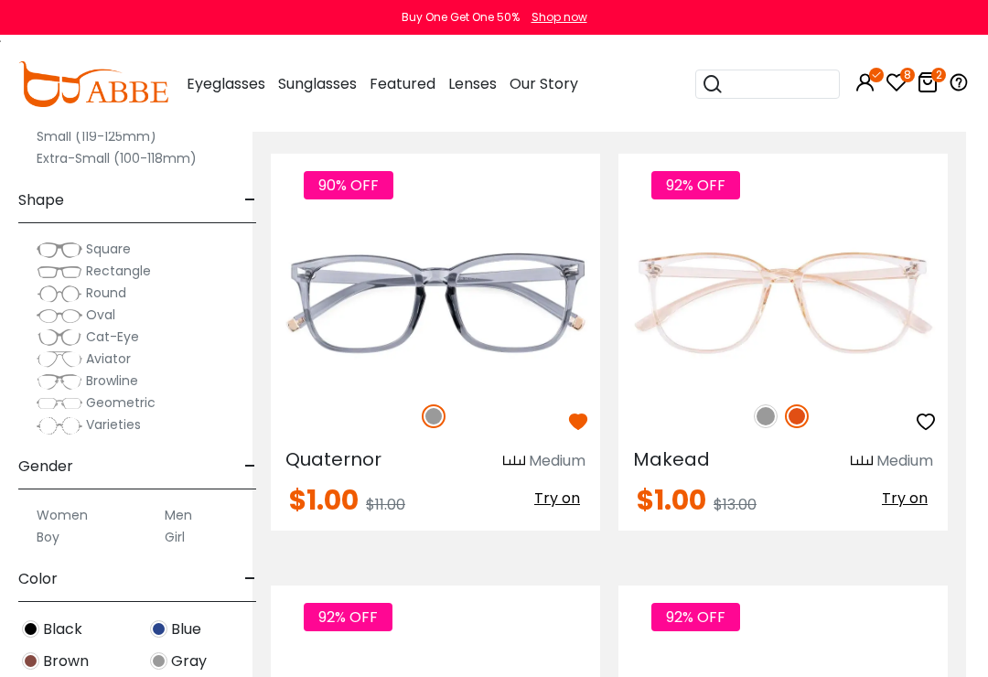
scroll to position [5799, 22]
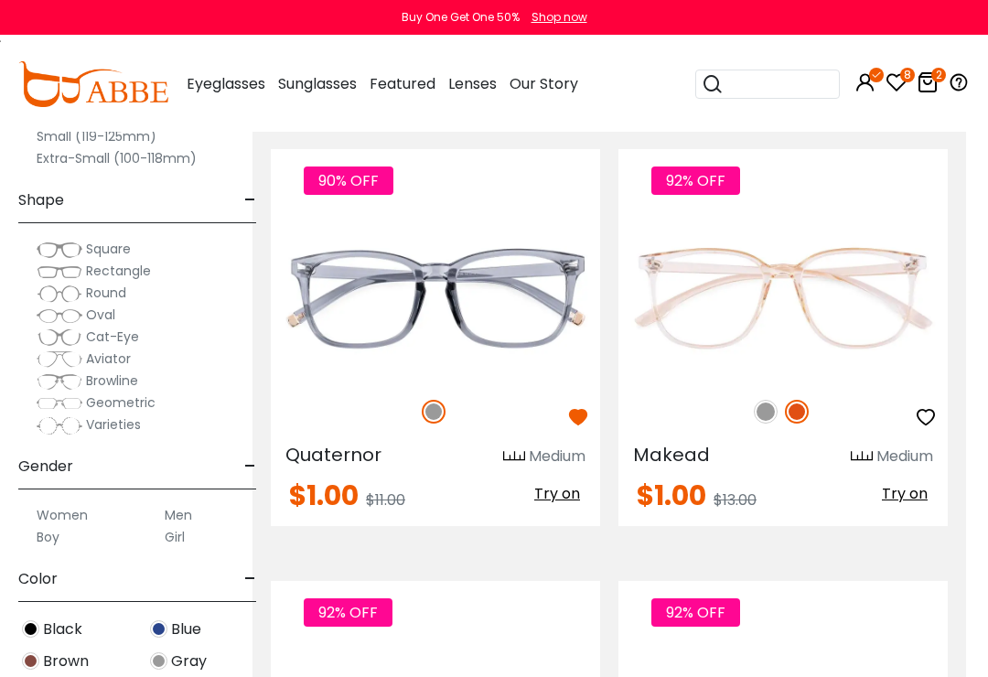
click at [57, 247] on img at bounding box center [60, 250] width 46 height 18
click at [67, 246] on img at bounding box center [60, 250] width 46 height 18
click at [112, 248] on span "Square" at bounding box center [108, 249] width 45 height 18
click at [87, 250] on span "Square" at bounding box center [108, 249] width 45 height 18
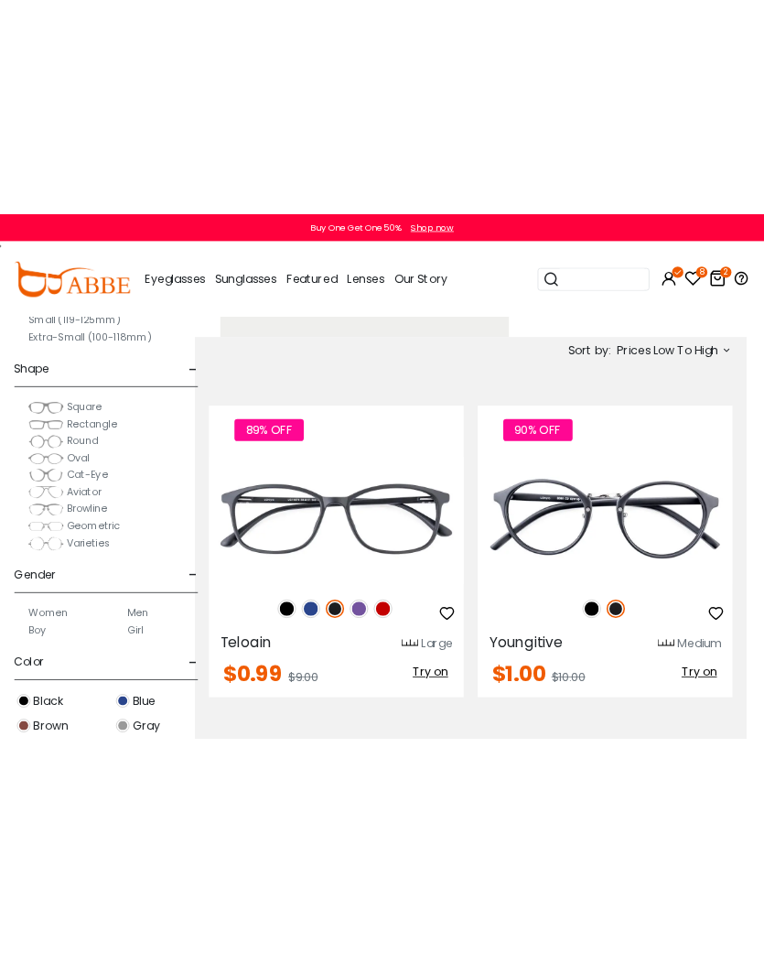
scroll to position [0, 23]
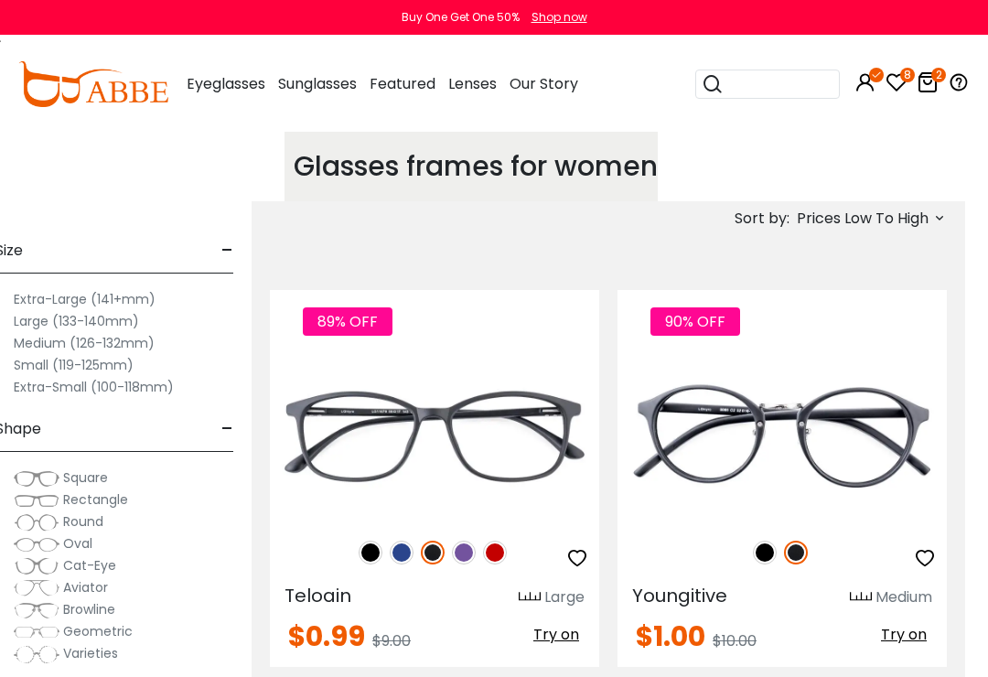
click at [49, 481] on img at bounding box center [37, 478] width 46 height 18
click at [81, 457] on div "Square Rectangle Round Oval Cat-Eye" at bounding box center [114, 558] width 238 height 212
click at [90, 469] on span "Square" at bounding box center [85, 478] width 45 height 18
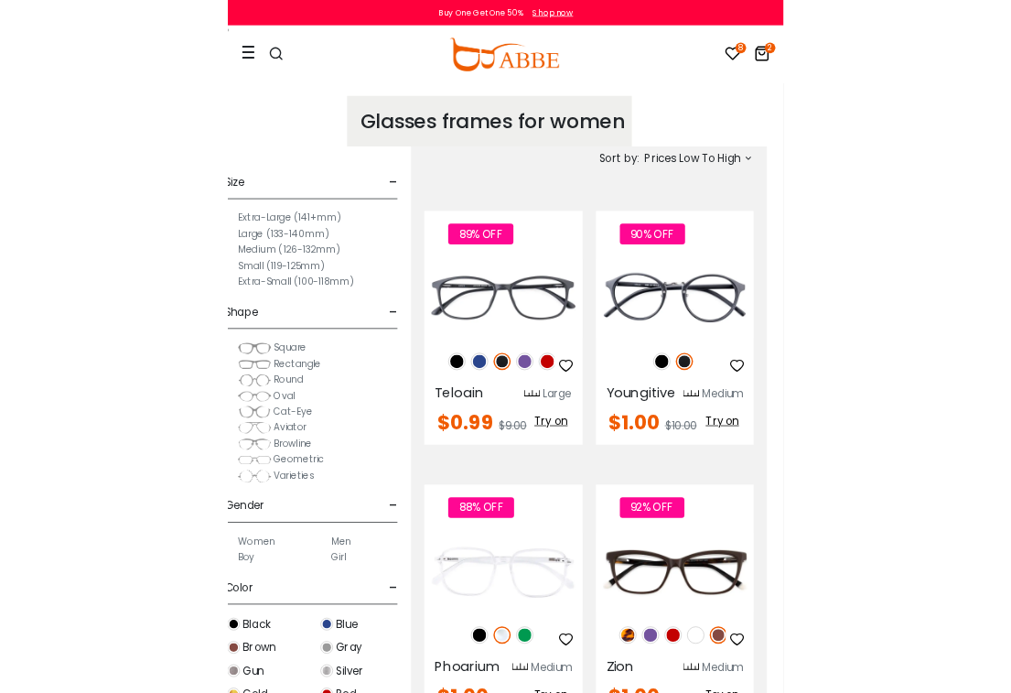
scroll to position [0, 0]
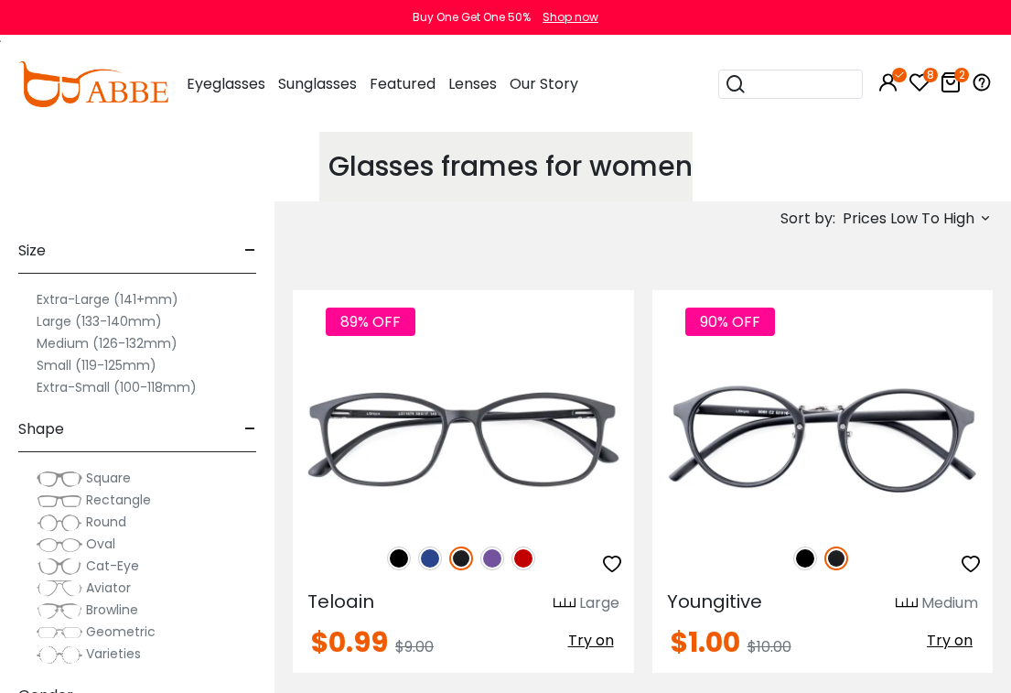
click at [118, 477] on span "Square" at bounding box center [108, 478] width 45 height 18
click at [100, 479] on span "Square" at bounding box center [108, 478] width 45 height 18
click at [126, 482] on span "Square" at bounding box center [108, 478] width 45 height 18
click at [62, 469] on img at bounding box center [60, 478] width 46 height 18
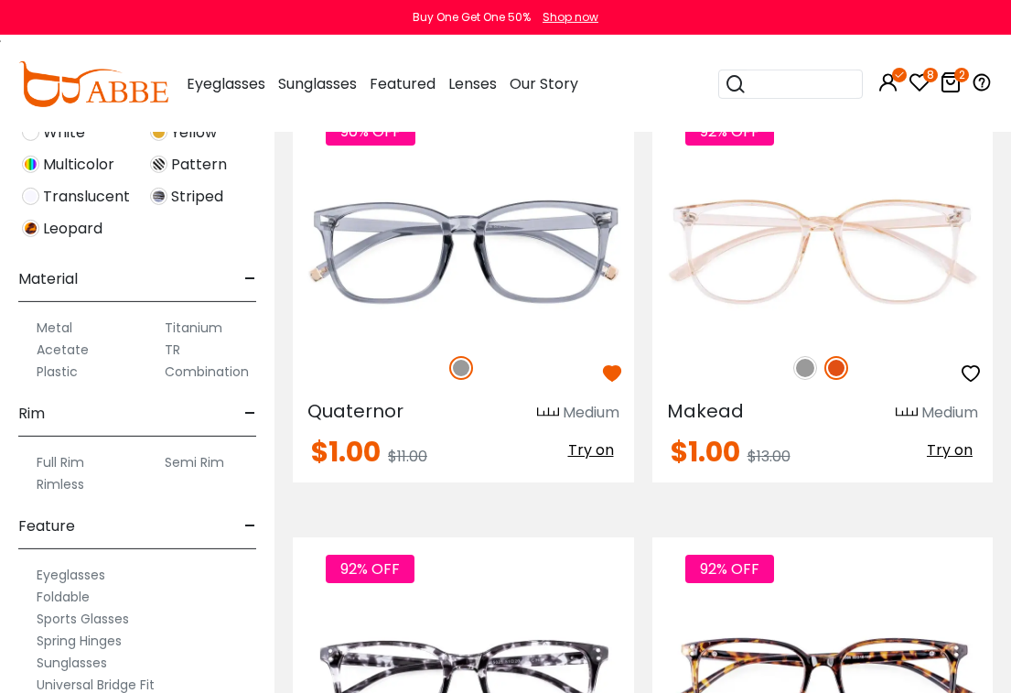
scroll to position [5929, 0]
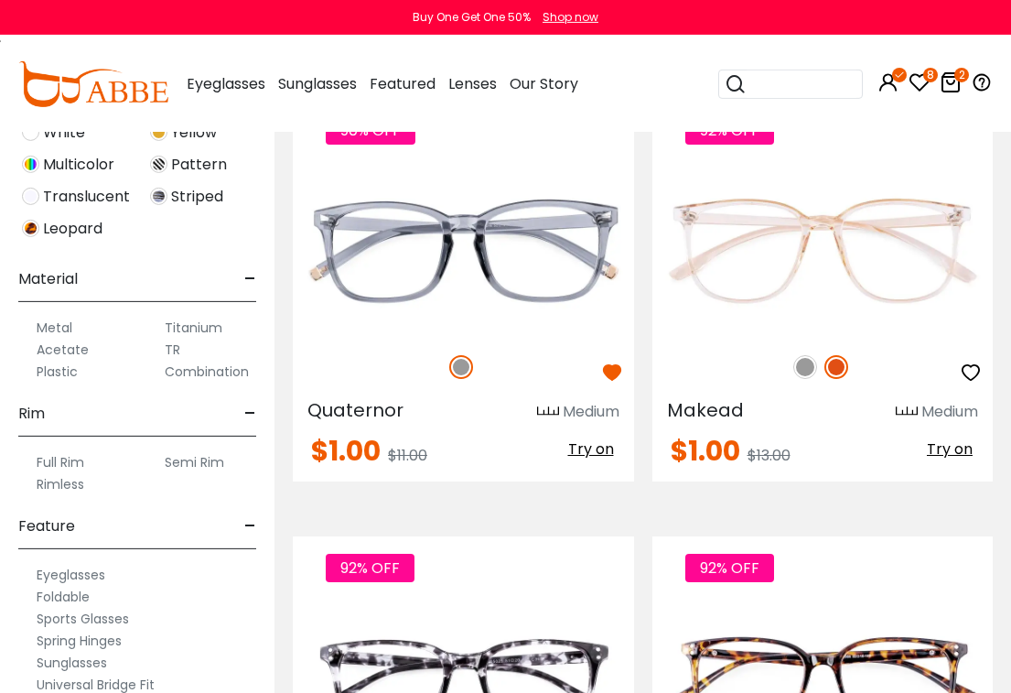
click at [0, 0] on img at bounding box center [0, 0] width 0 height 0
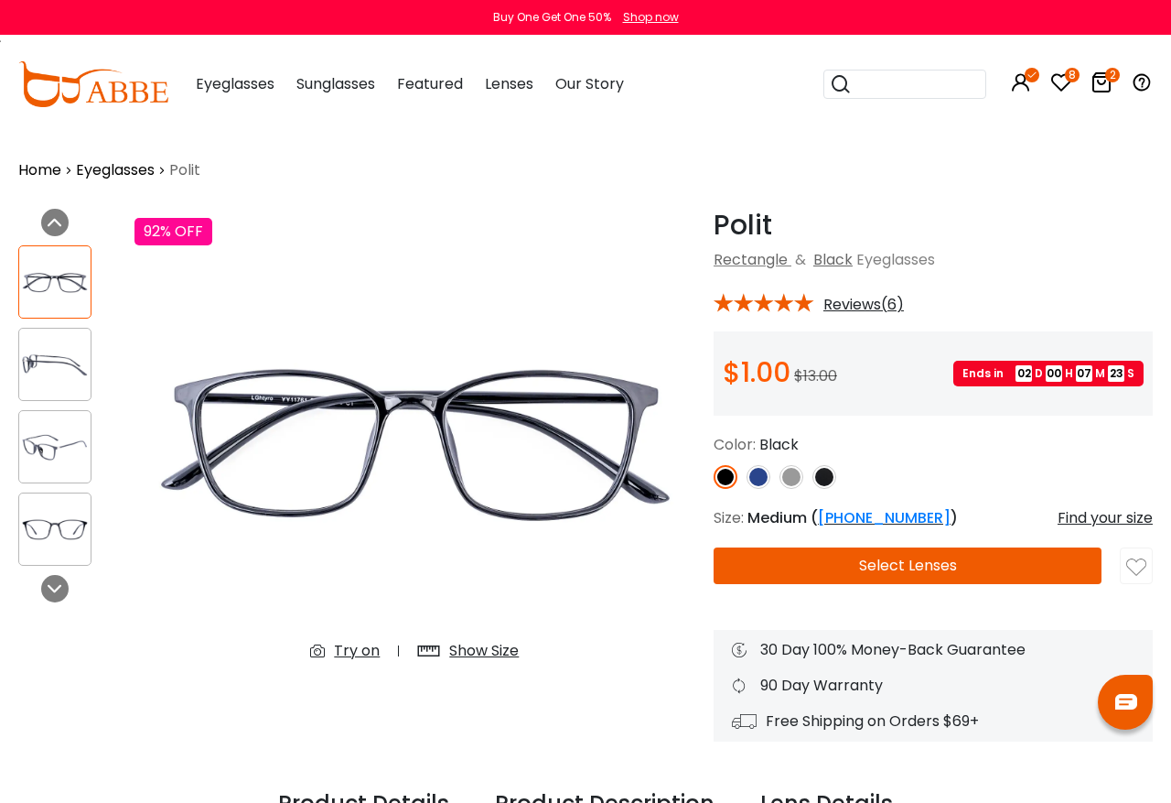
click at [828, 465] on img at bounding box center [825, 477] width 24 height 24
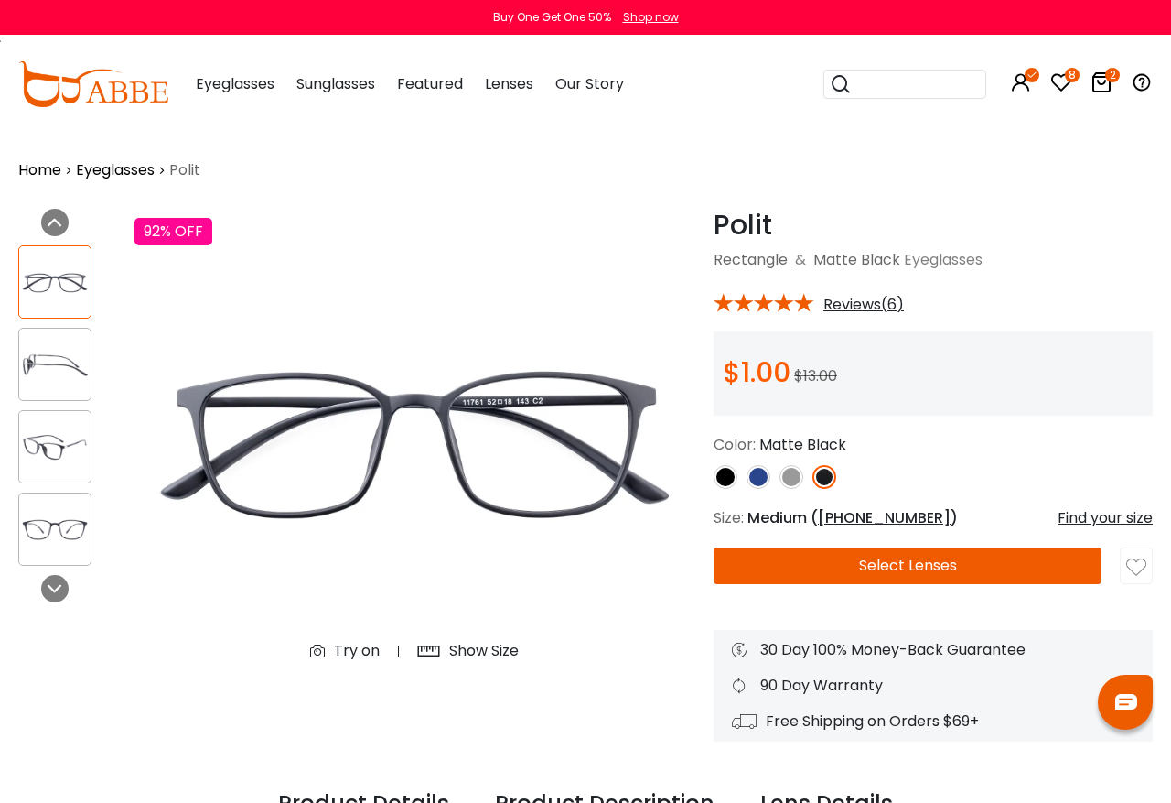
click at [797, 471] on img at bounding box center [792, 477] width 24 height 24
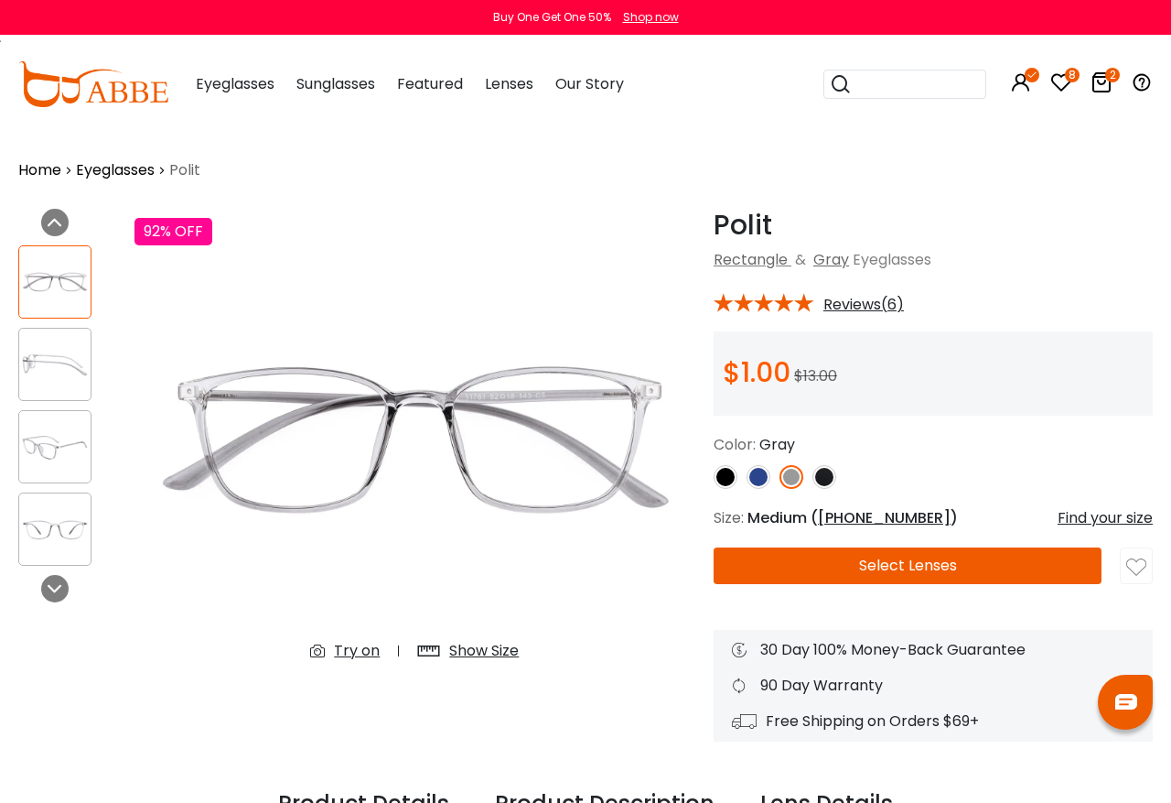
click at [767, 469] on img at bounding box center [759, 477] width 24 height 24
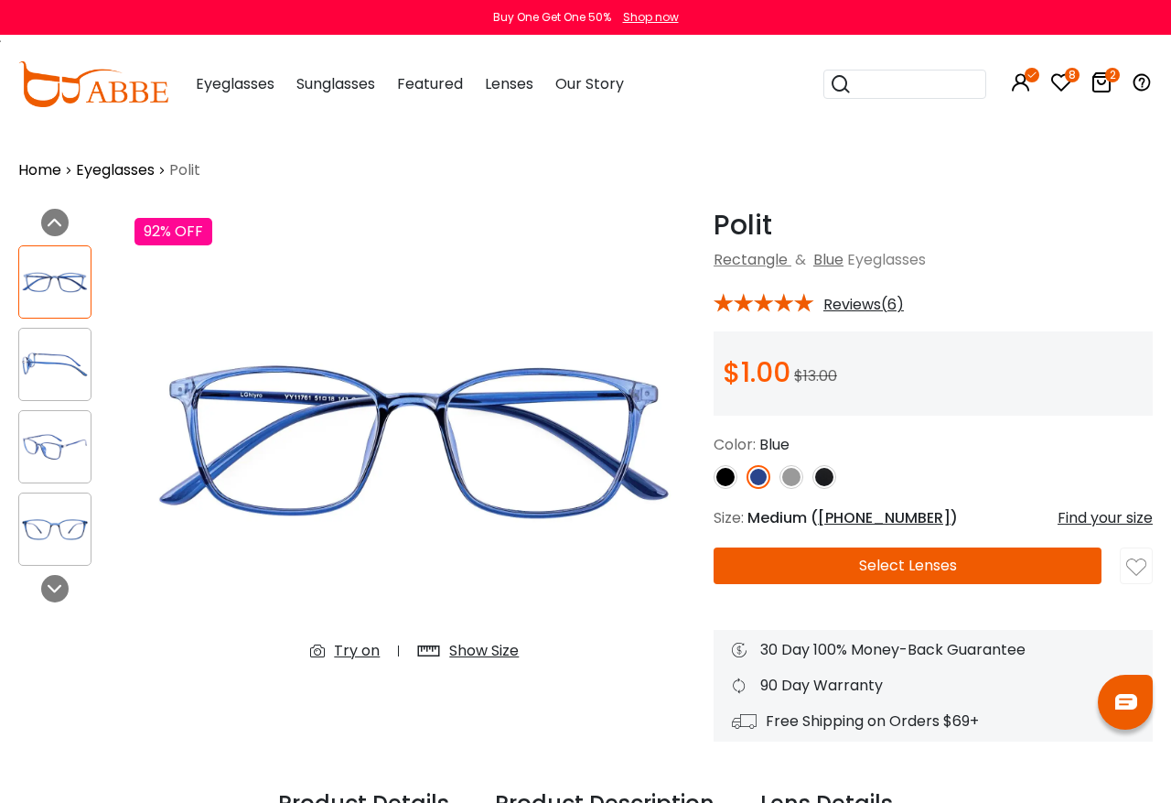
click at [825, 453] on div "Color: Blue" at bounding box center [933, 445] width 439 height 22
click at [825, 478] on img at bounding box center [825, 477] width 24 height 24
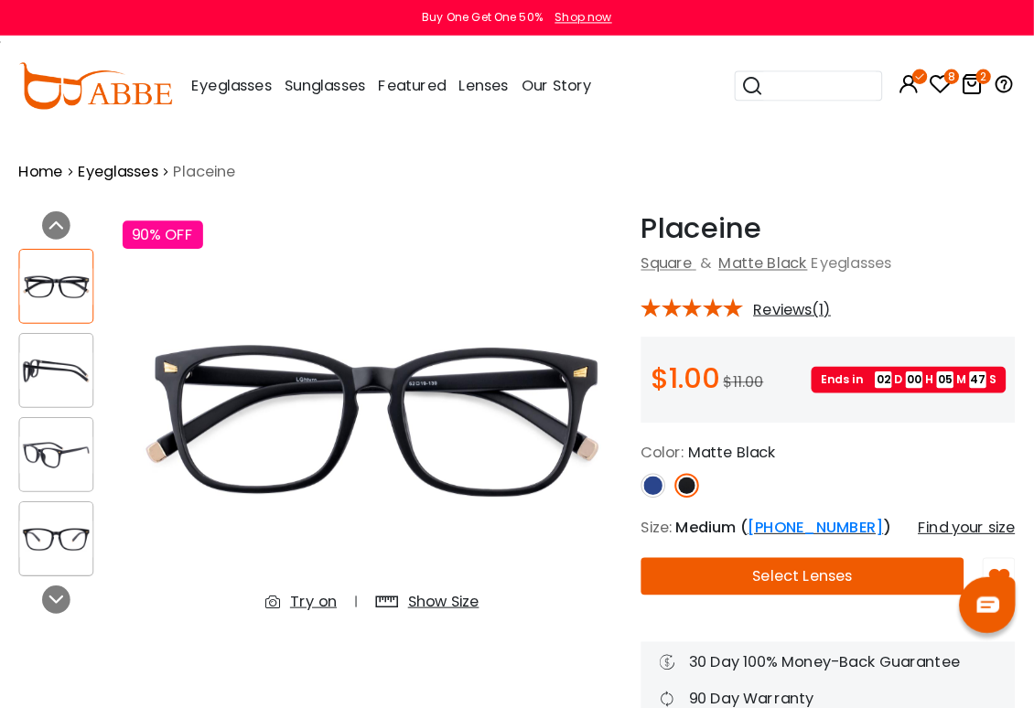
scroll to position [3, 0]
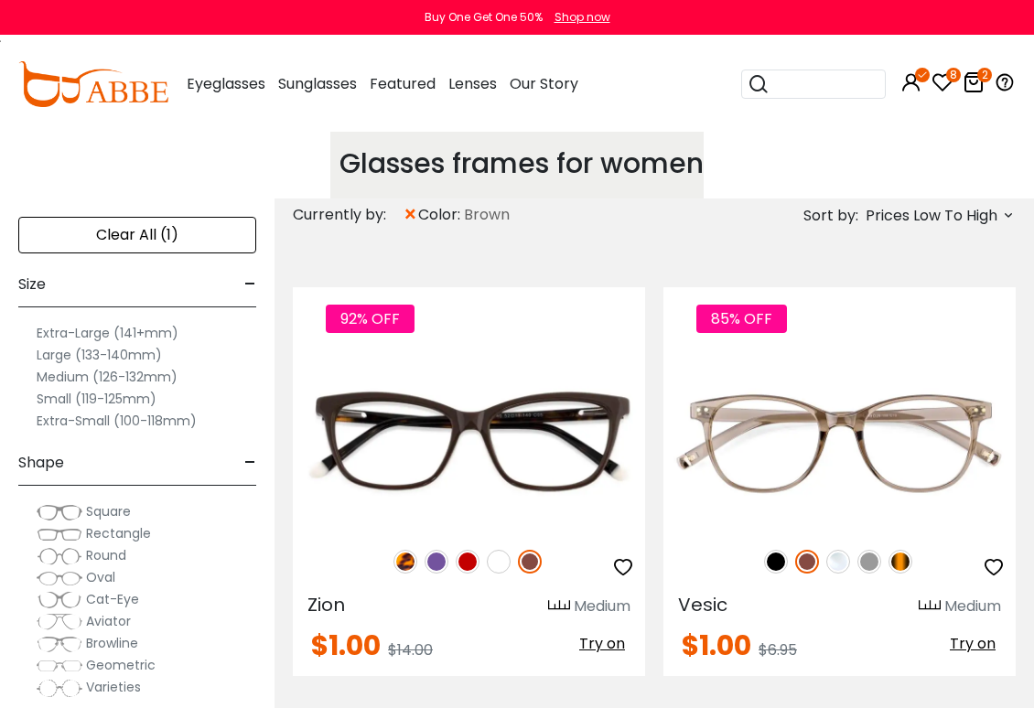
click at [0, 0] on img at bounding box center [0, 0] width 0 height 0
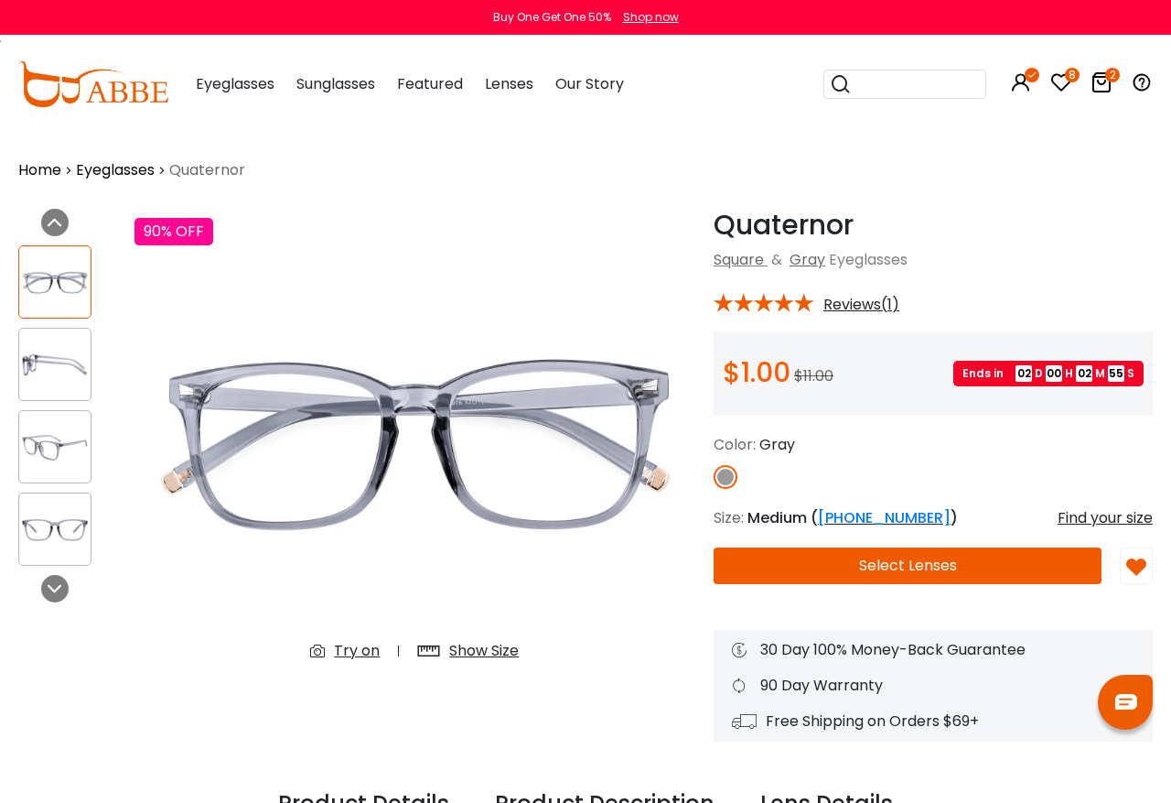
click at [733, 263] on link "Square" at bounding box center [739, 259] width 50 height 21
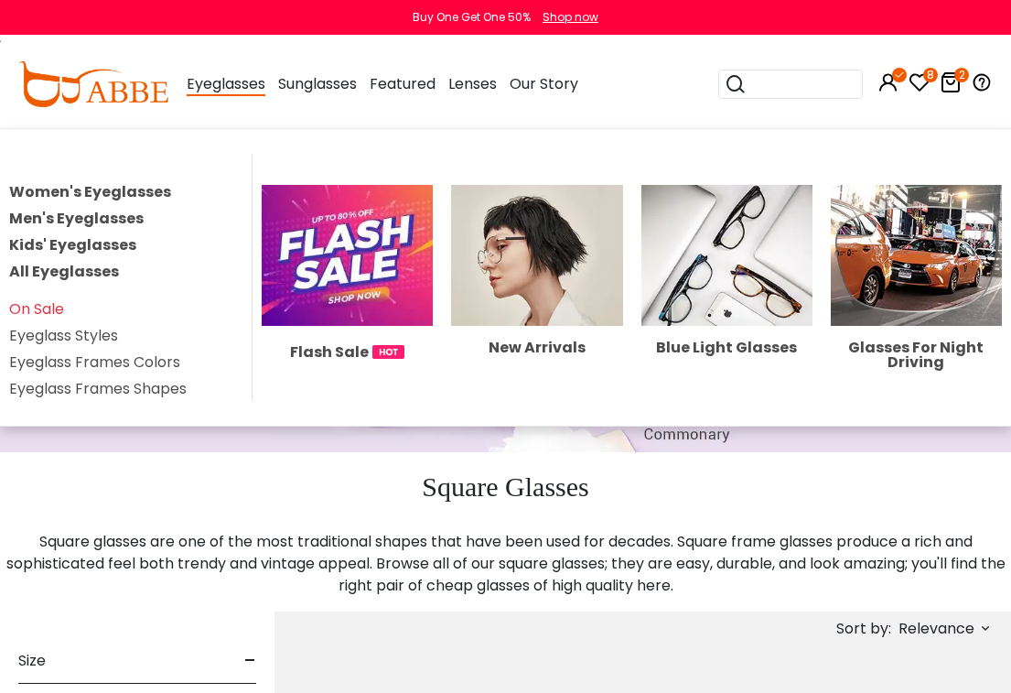
click at [31, 184] on link "Women's Eyeglasses" at bounding box center [90, 191] width 162 height 21
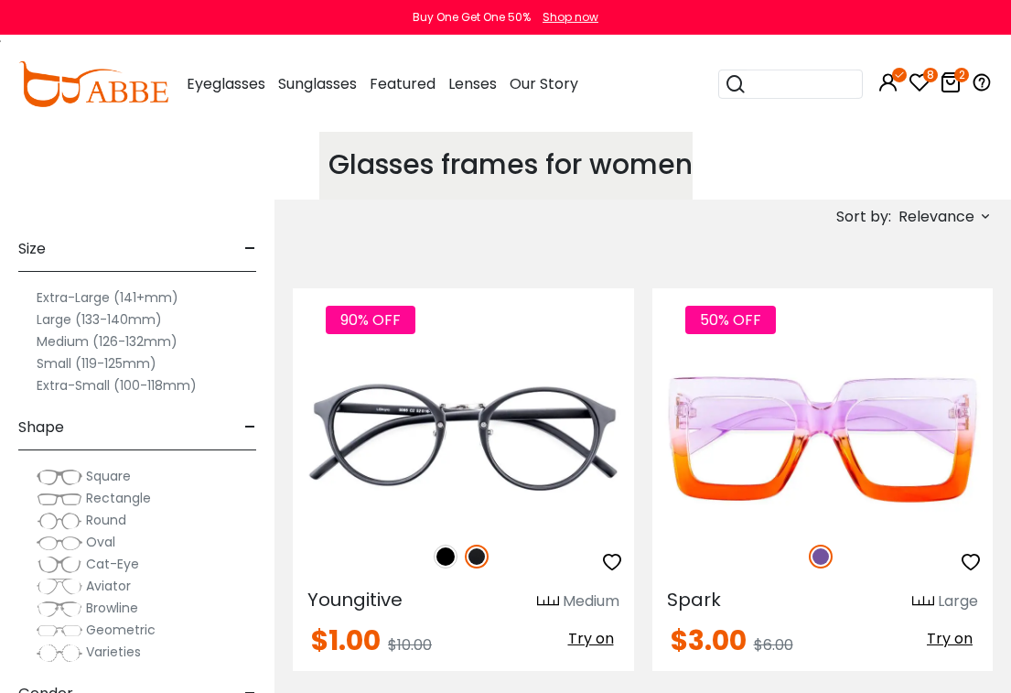
click at [70, 480] on img at bounding box center [60, 477] width 46 height 18
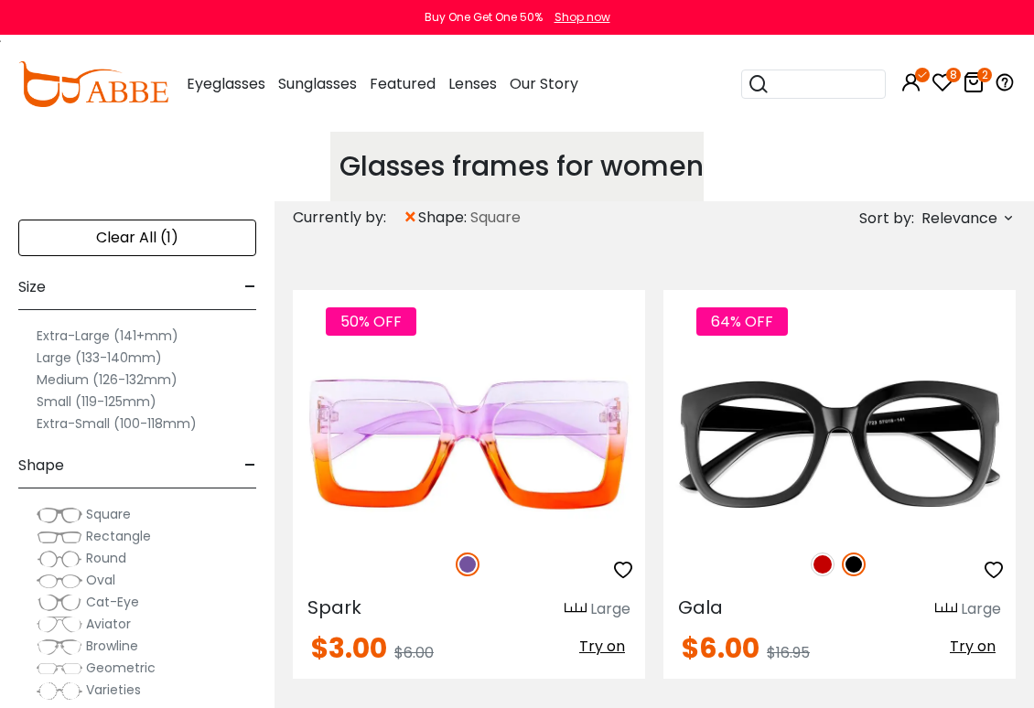
click at [963, 224] on span "Relevance" at bounding box center [960, 218] width 76 height 33
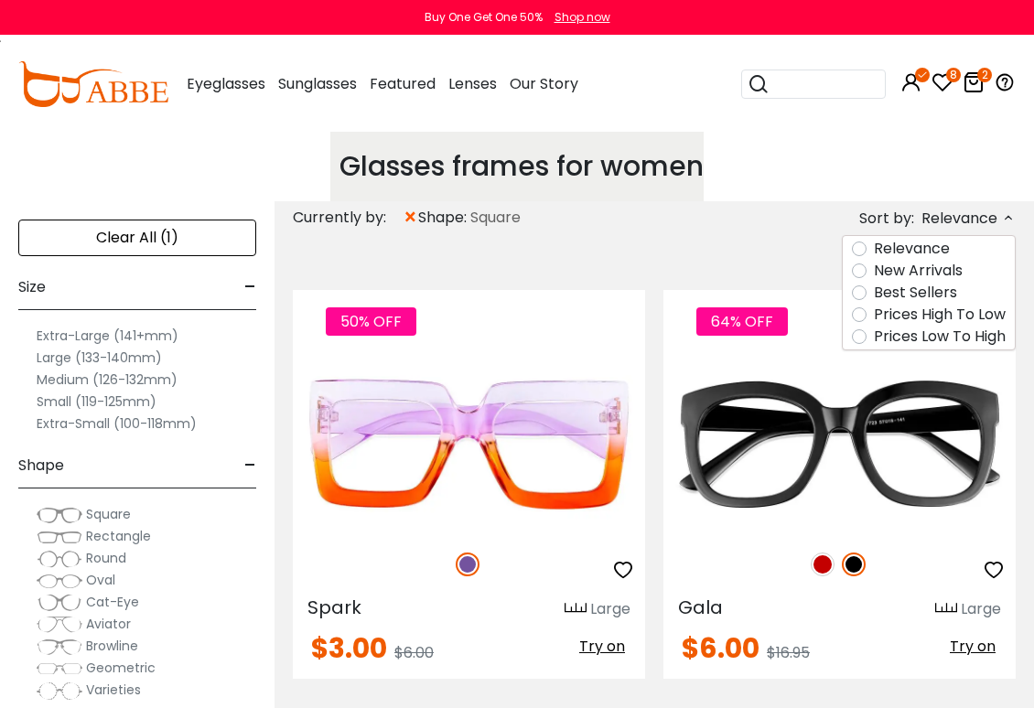
click at [931, 340] on label "Prices Low To High" at bounding box center [940, 337] width 132 height 22
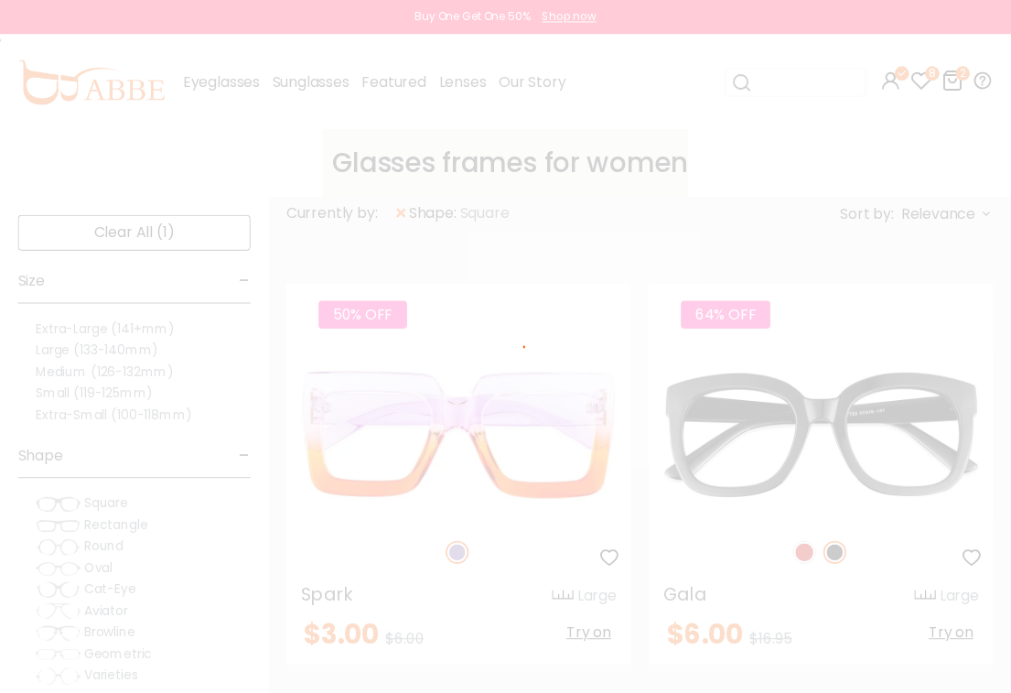
scroll to position [12, 0]
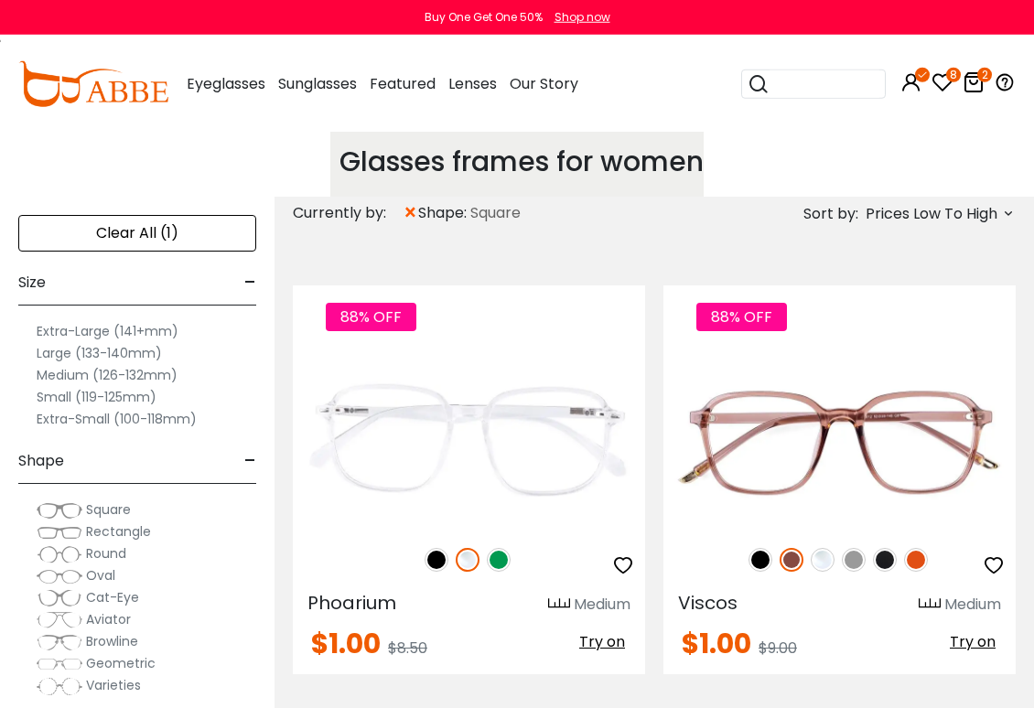
scroll to position [2, 0]
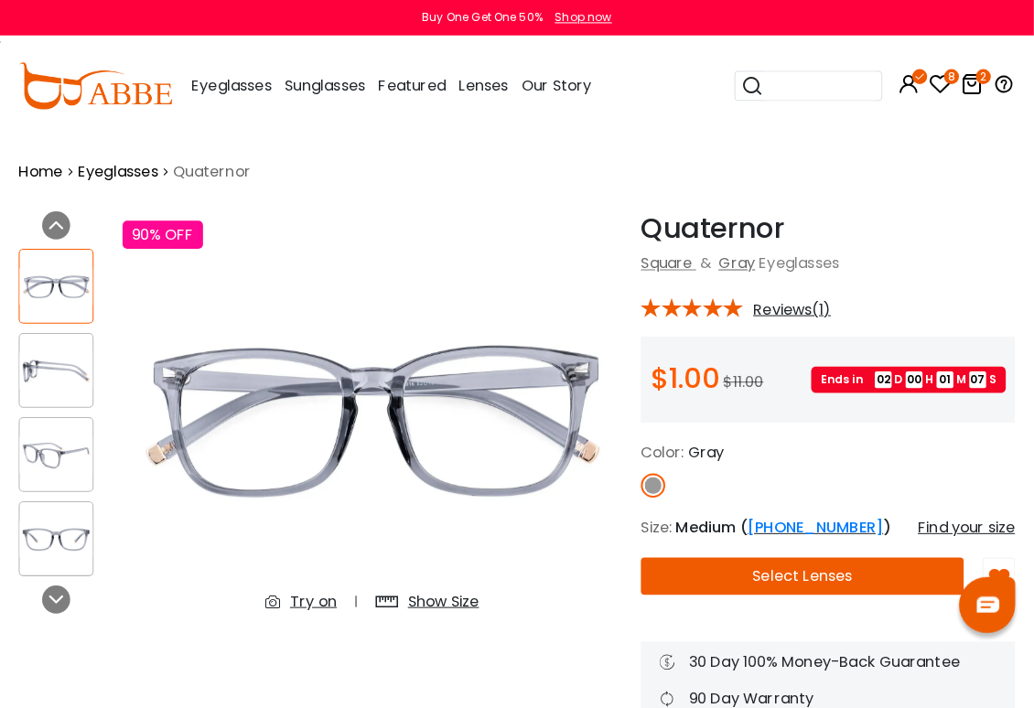
scroll to position [3, 0]
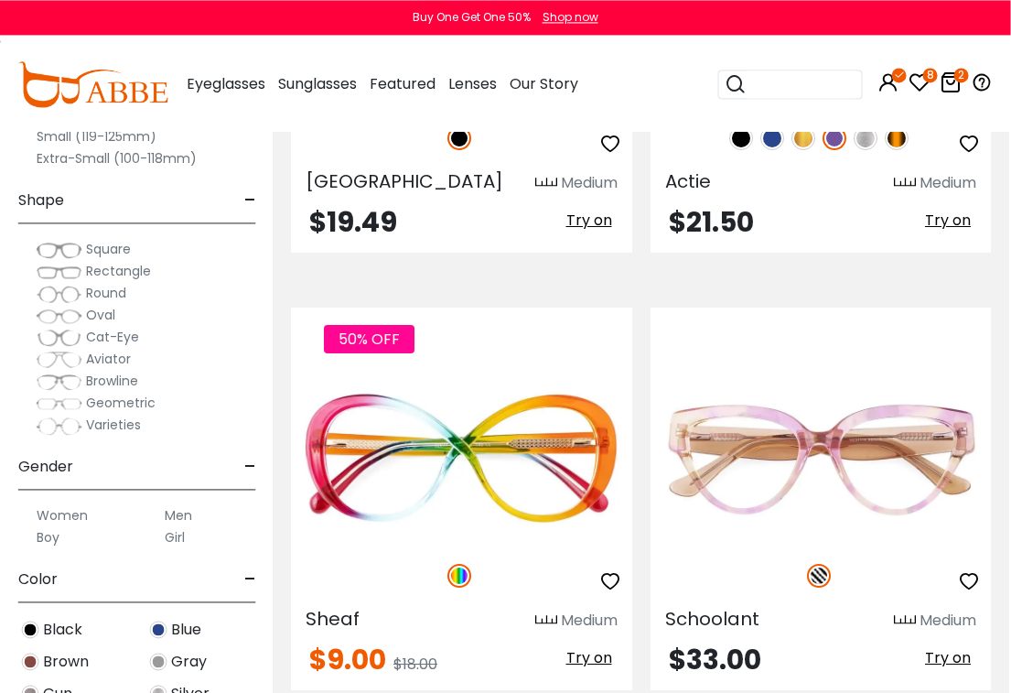
scroll to position [5721, 3]
click at [914, 84] on icon at bounding box center [920, 82] width 22 height 22
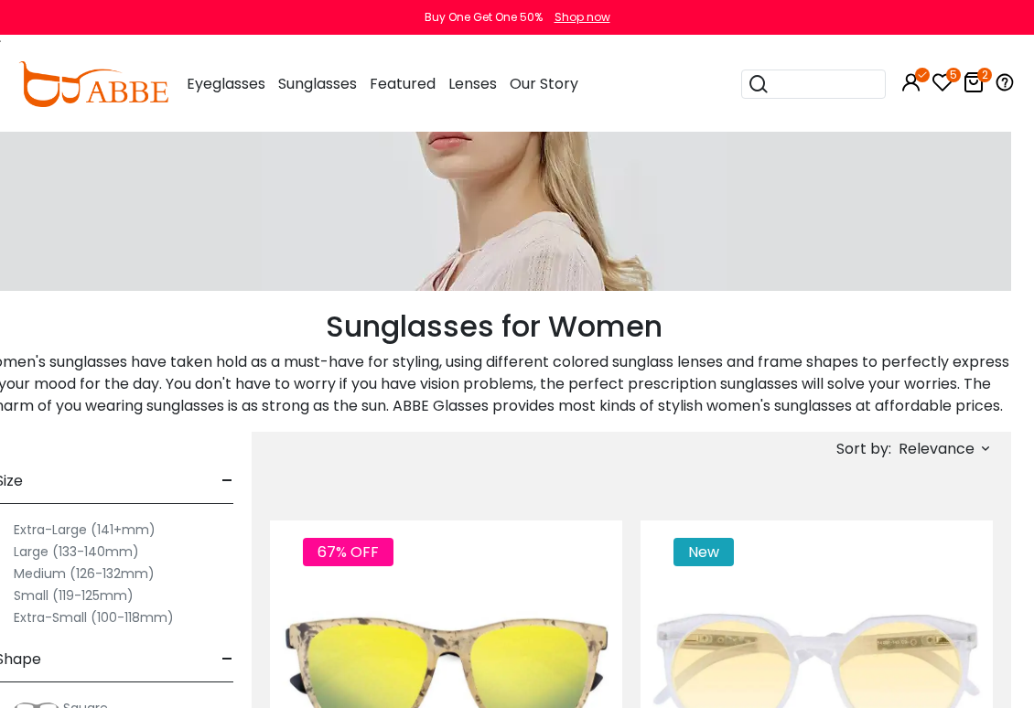
scroll to position [159, 23]
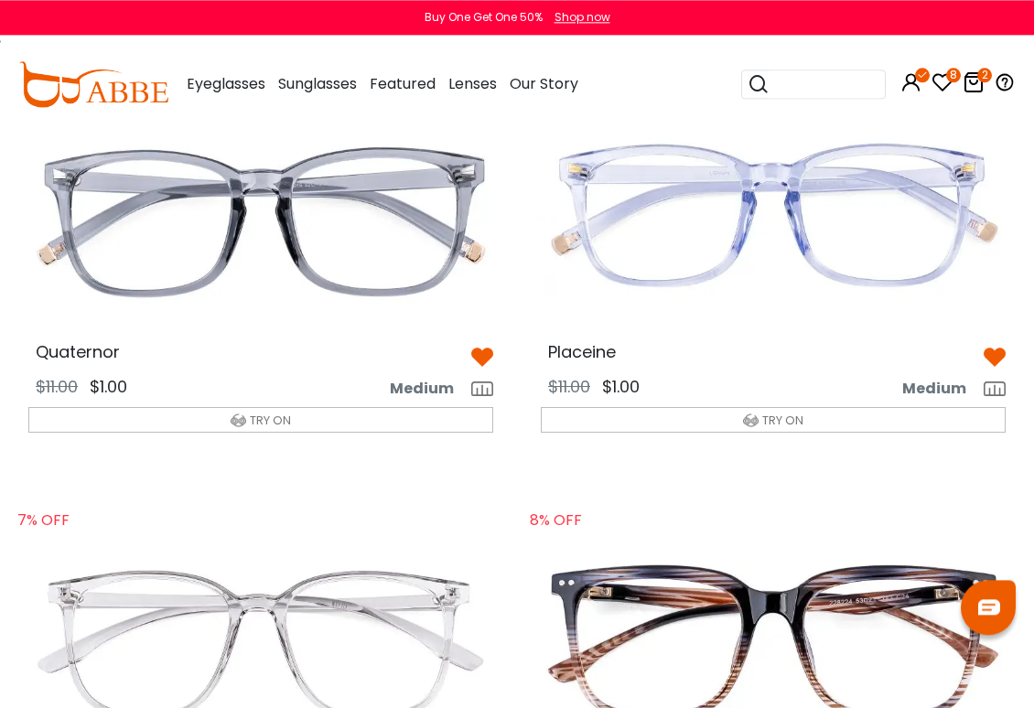
scroll to position [167, 0]
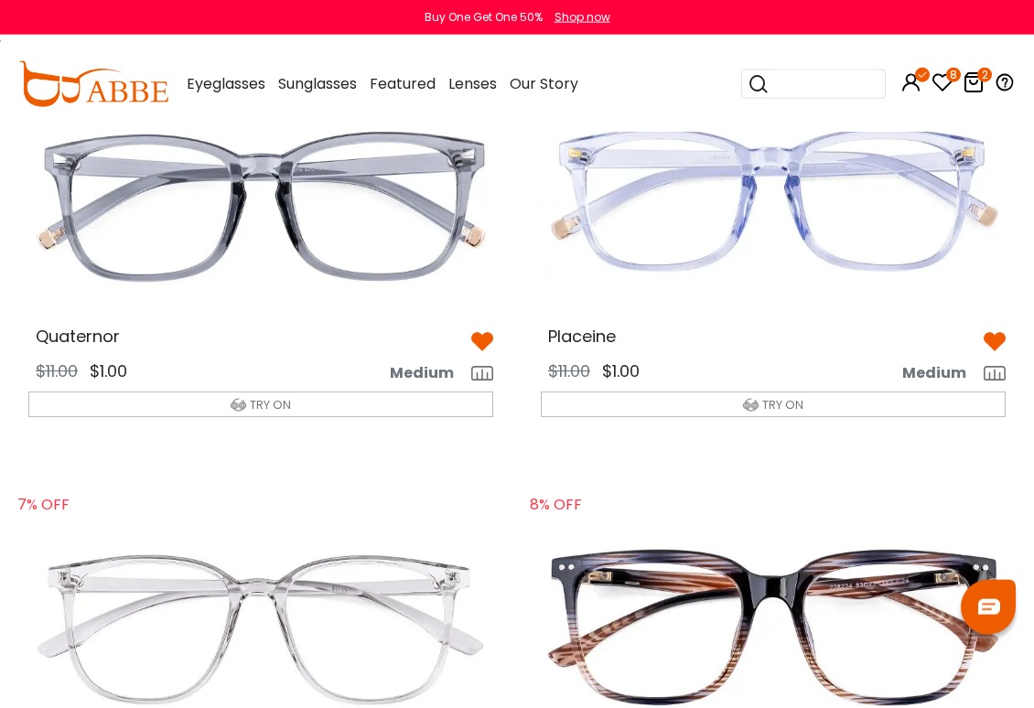
click at [915, 234] on img at bounding box center [773, 204] width 494 height 247
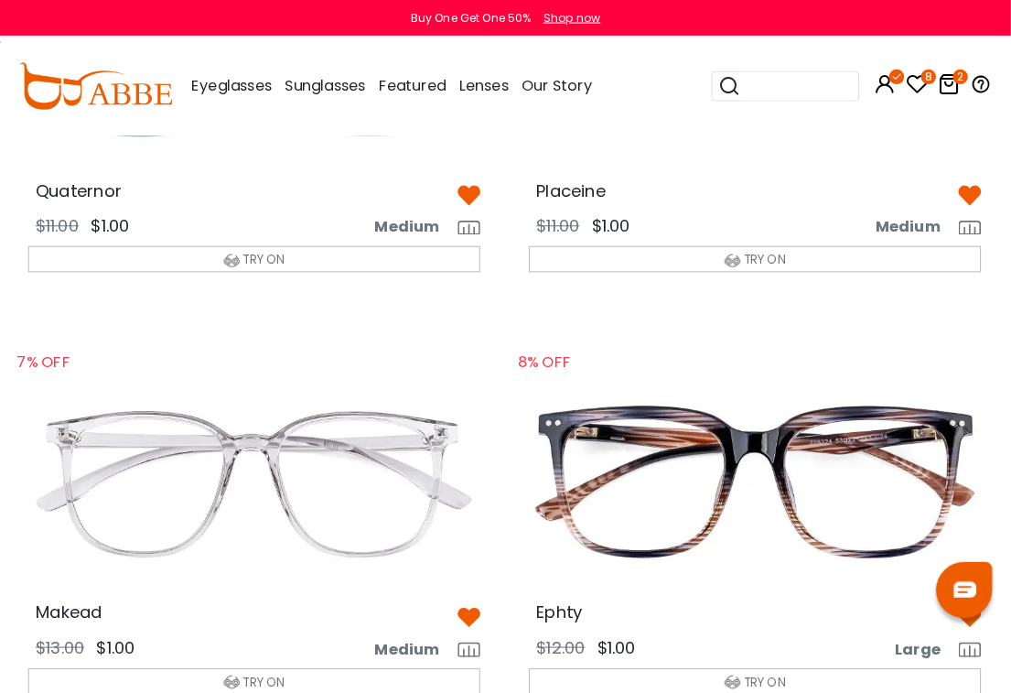
scroll to position [307, 1]
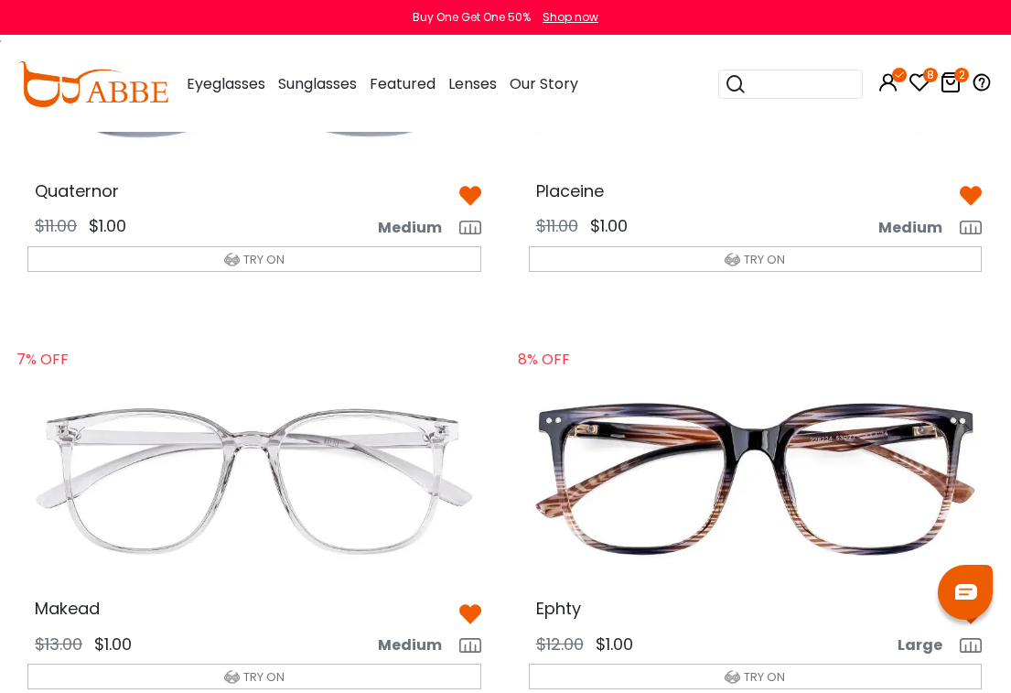
click at [172, 442] on img at bounding box center [254, 481] width 483 height 242
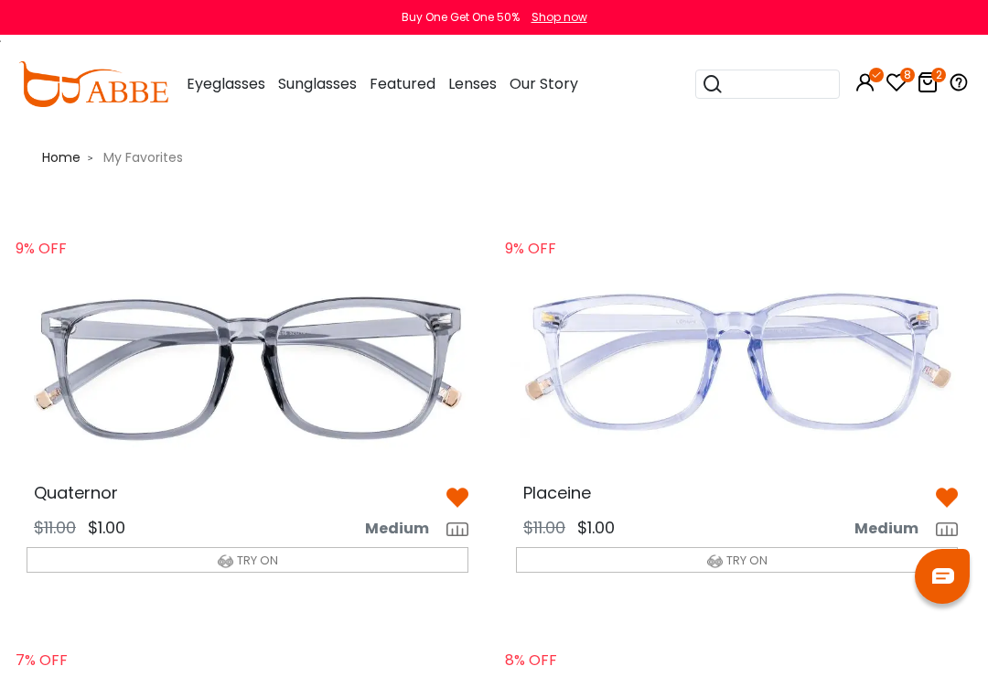
scroll to position [30, 2]
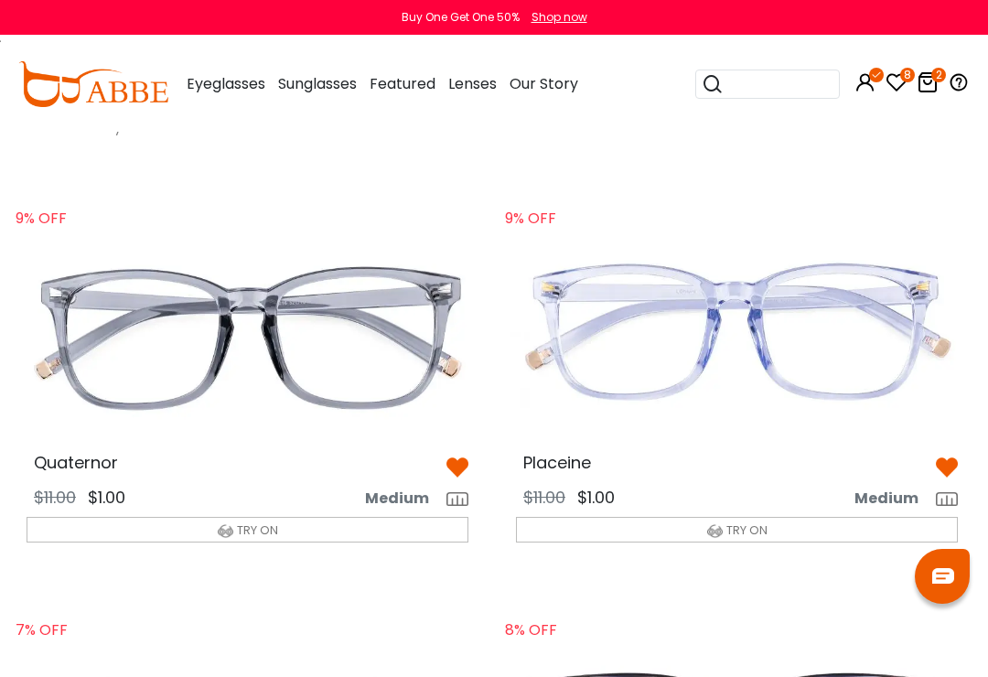
click at [100, 325] on img at bounding box center [247, 337] width 471 height 236
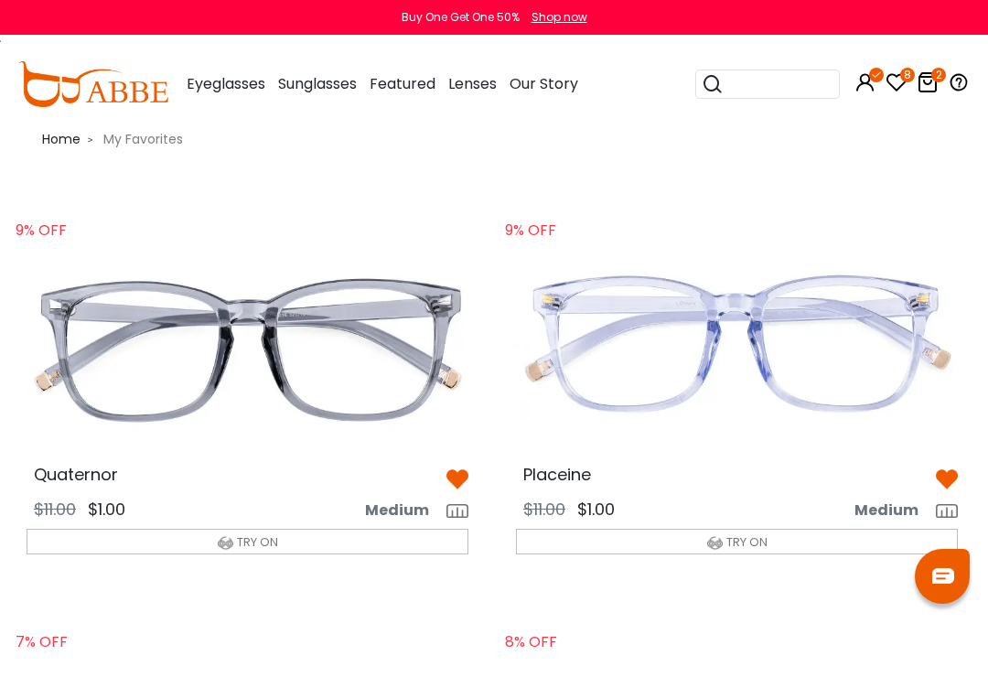
scroll to position [0, 2]
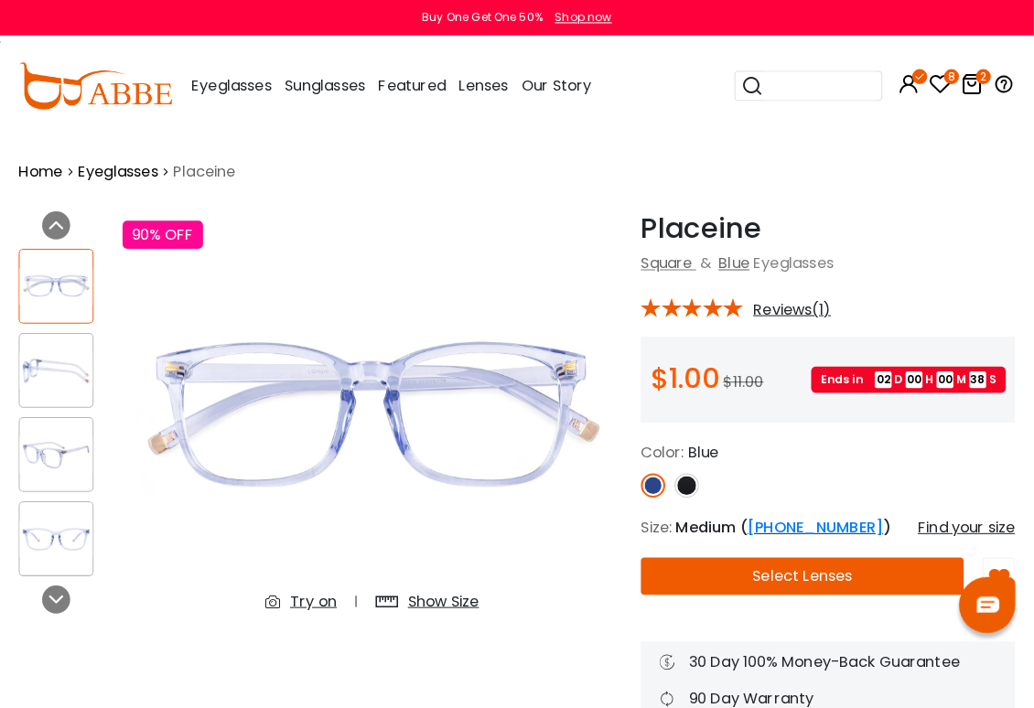
scroll to position [3, 0]
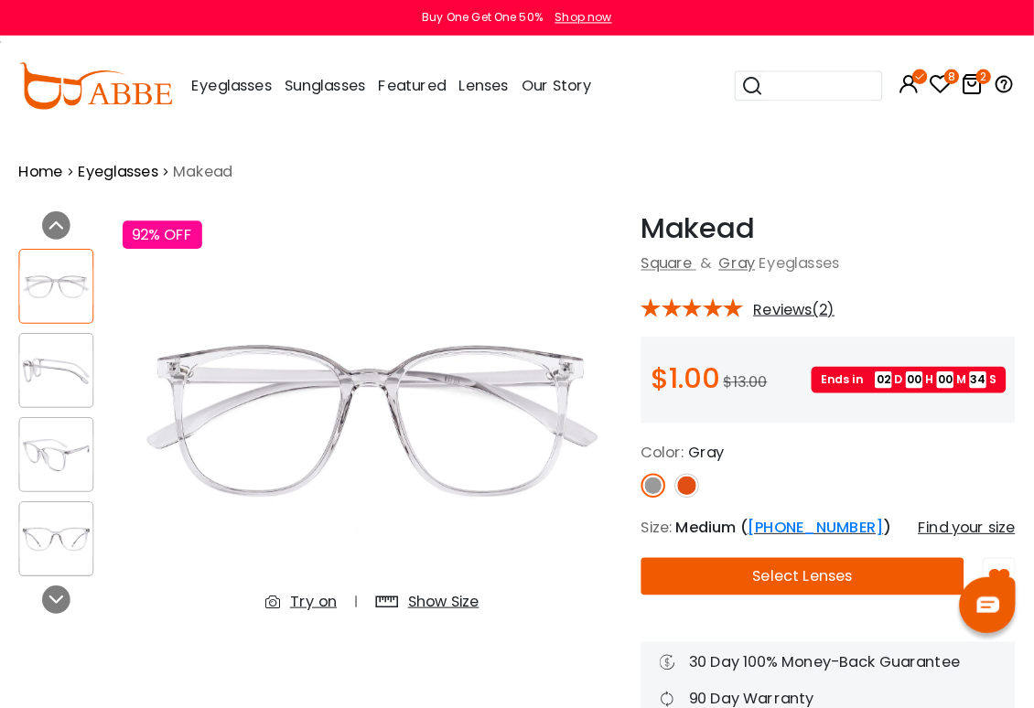
scroll to position [3, 0]
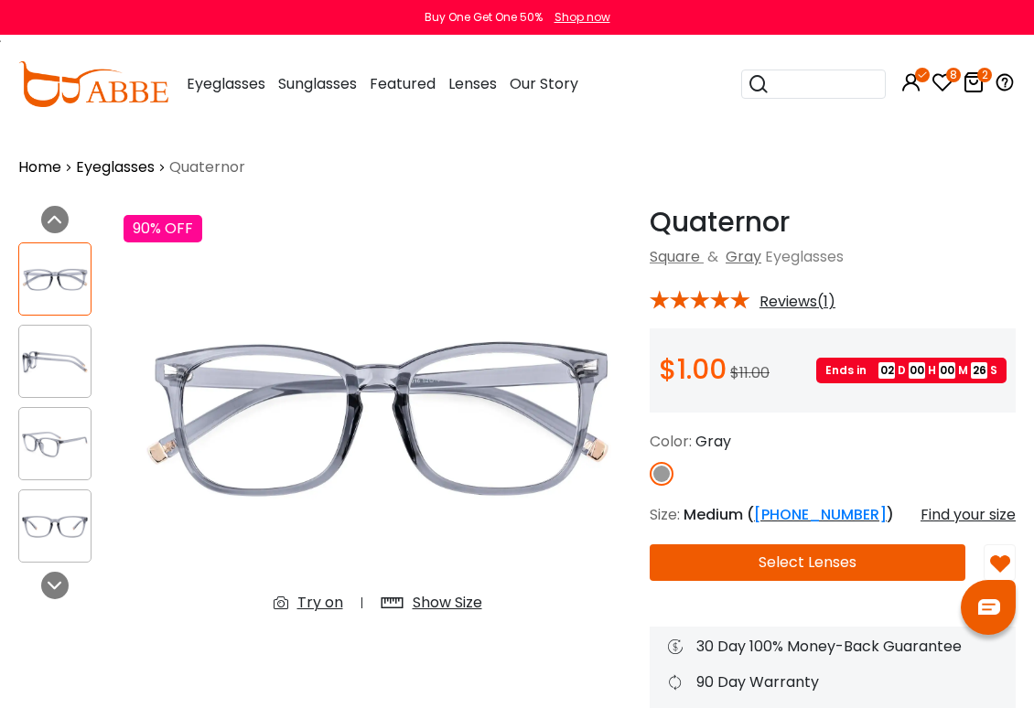
scroll to position [3, 0]
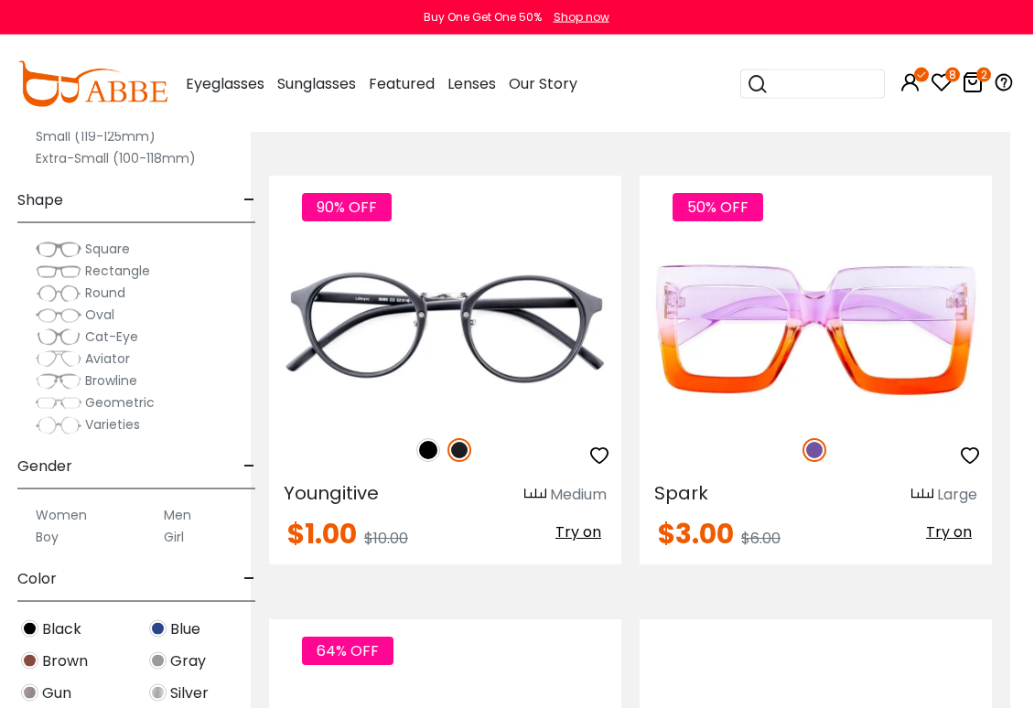
scroll to position [0, 23]
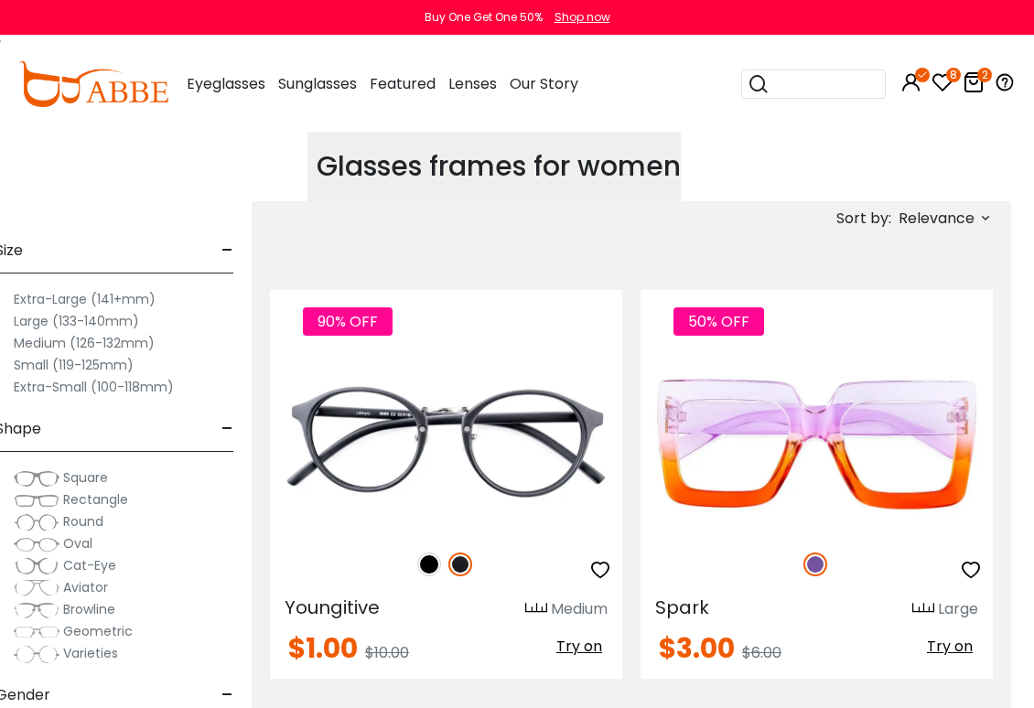
click at [952, 214] on span "Relevance" at bounding box center [937, 218] width 76 height 33
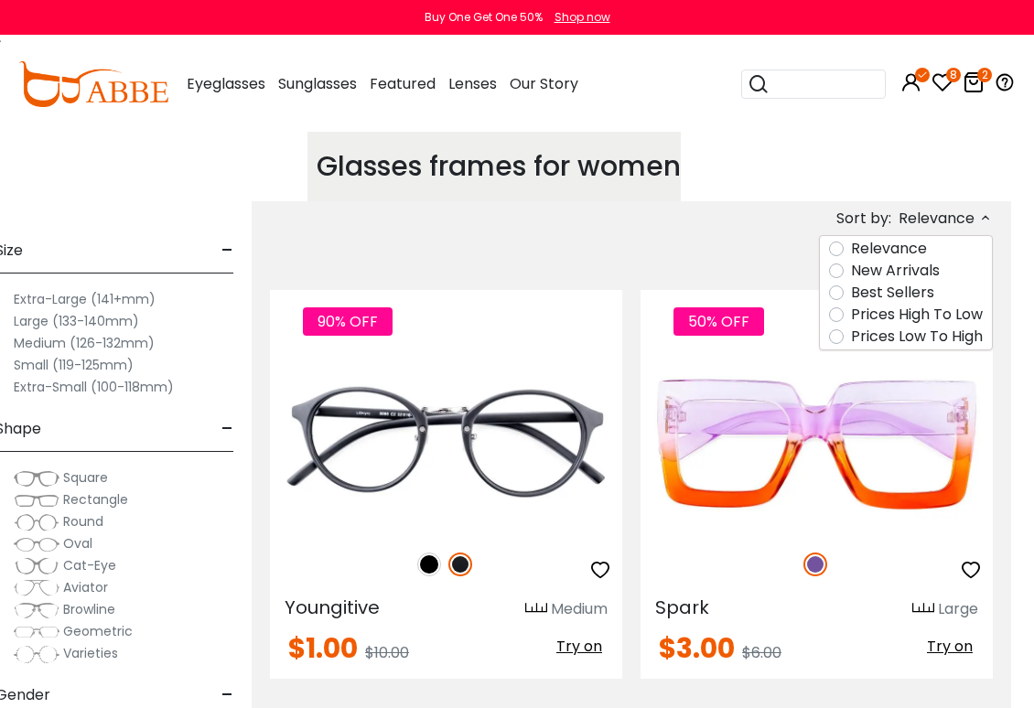
click at [959, 343] on label "Prices Low To High" at bounding box center [917, 337] width 132 height 22
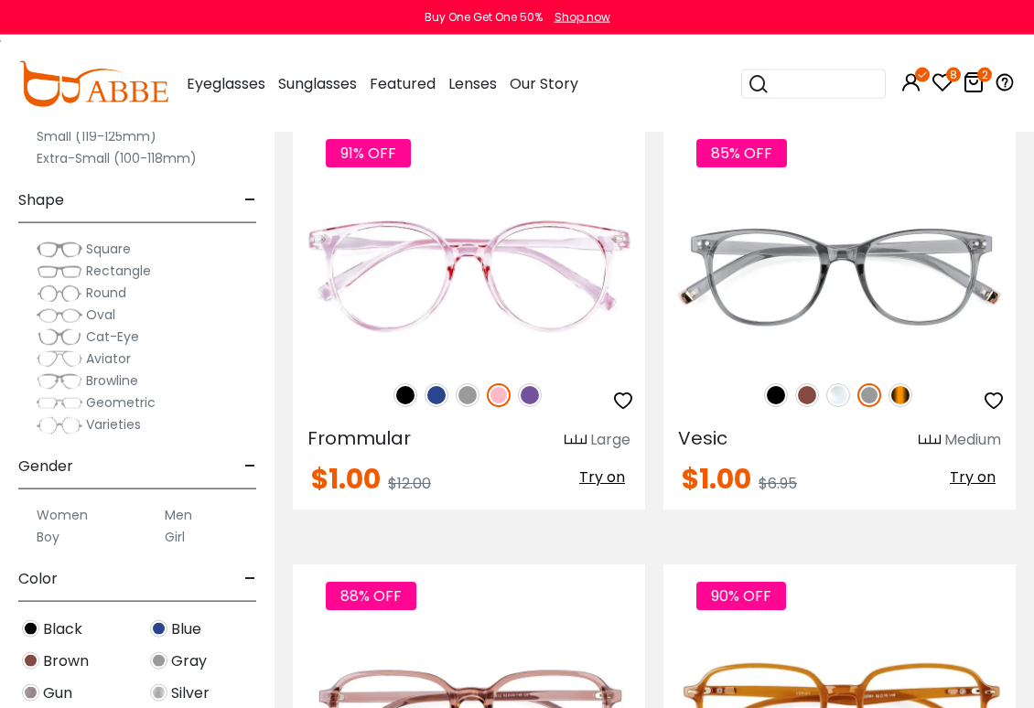
scroll to position [1522, 0]
click at [804, 405] on img at bounding box center [807, 395] width 24 height 24
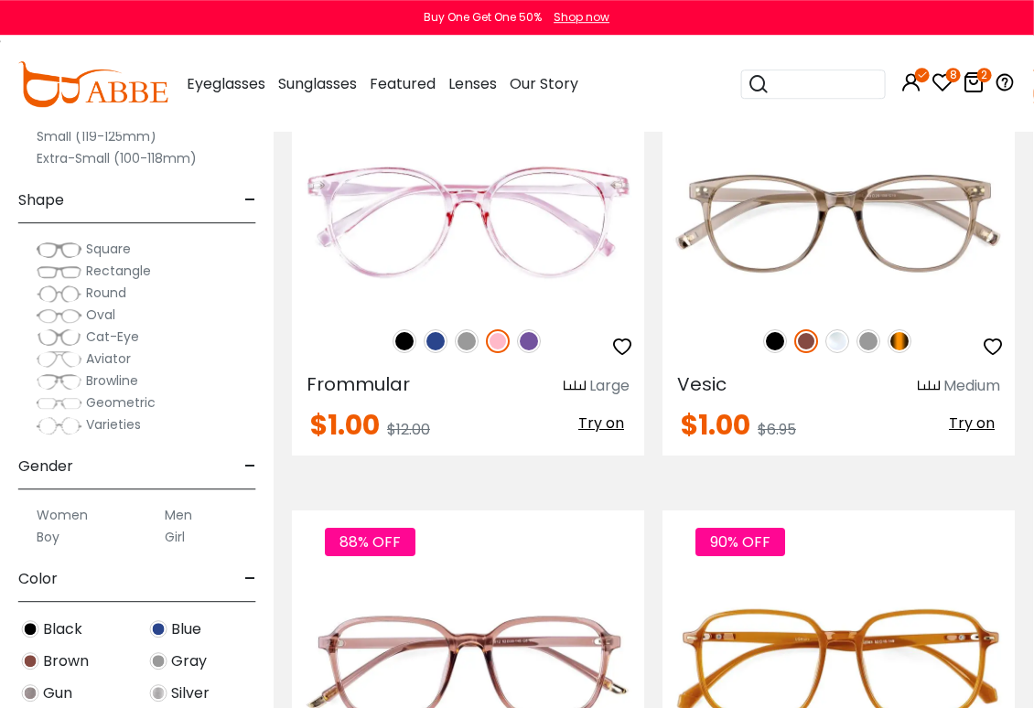
scroll to position [1576, 2]
click at [995, 347] on icon "button" at bounding box center [992, 347] width 22 height 22
click at [940, 77] on icon at bounding box center [943, 82] width 22 height 22
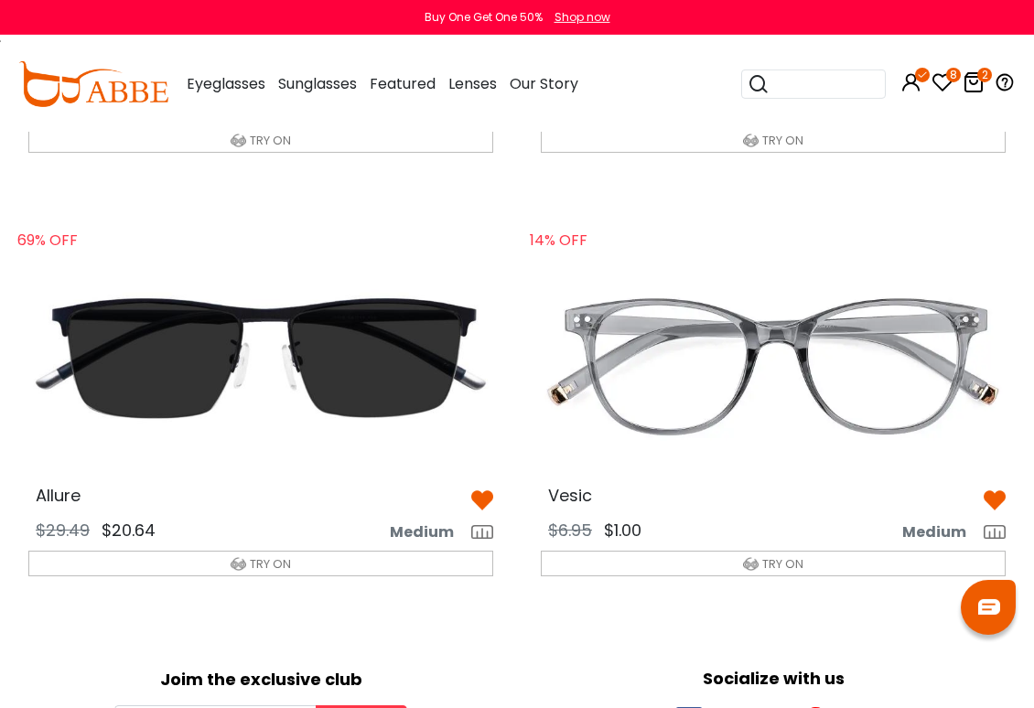
scroll to position [1281, 0]
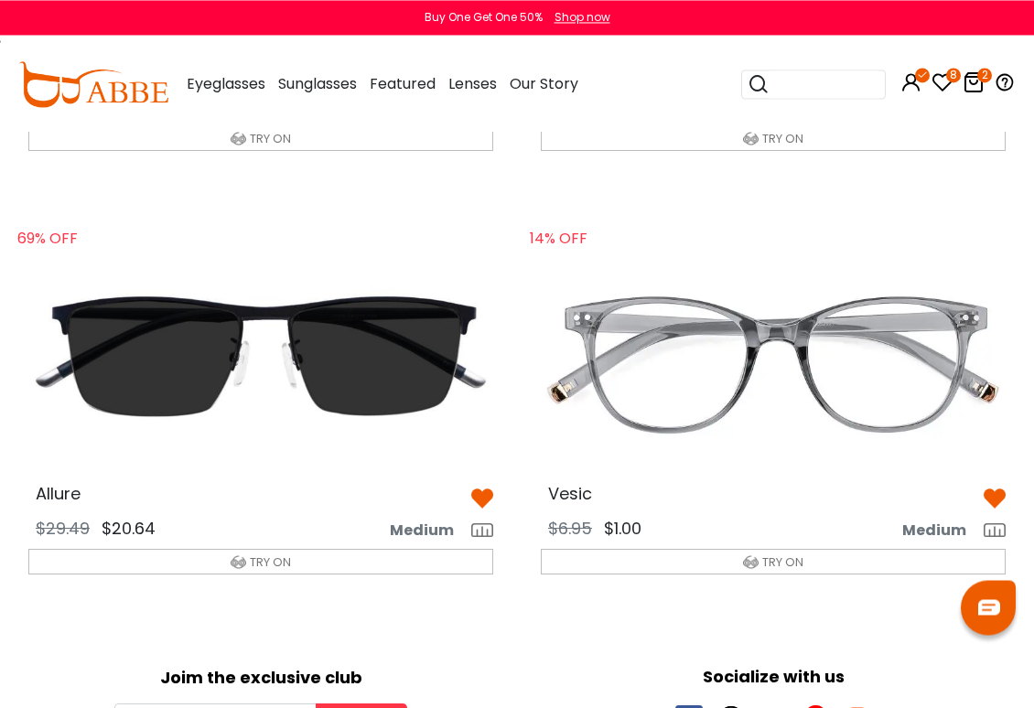
click at [920, 415] on img at bounding box center [773, 362] width 494 height 247
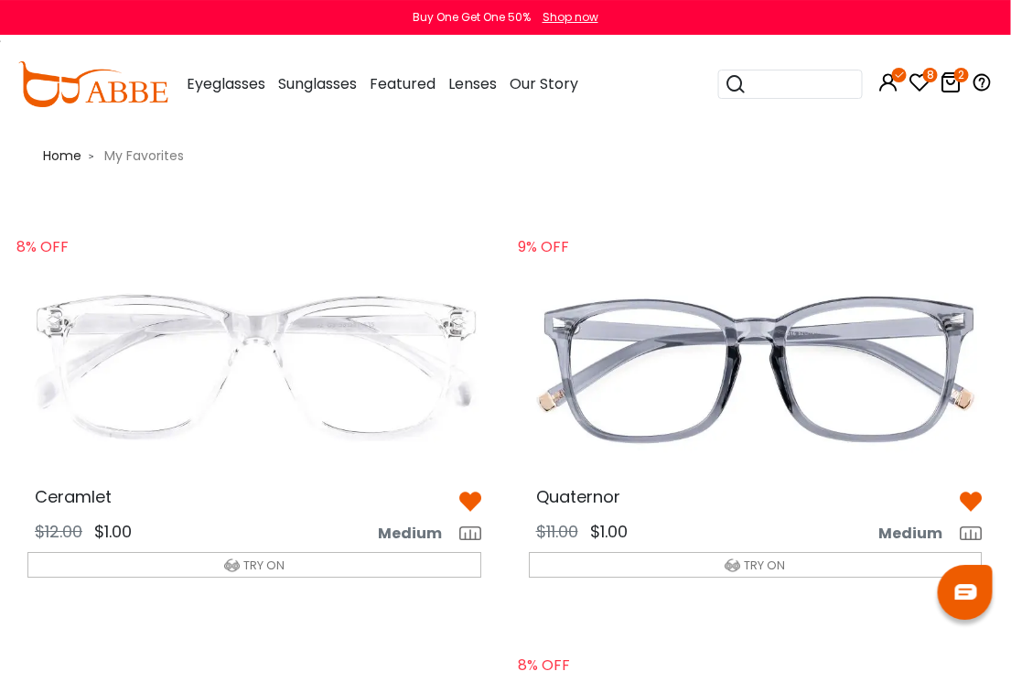
scroll to position [1, 0]
click at [907, 420] on img at bounding box center [756, 369] width 483 height 242
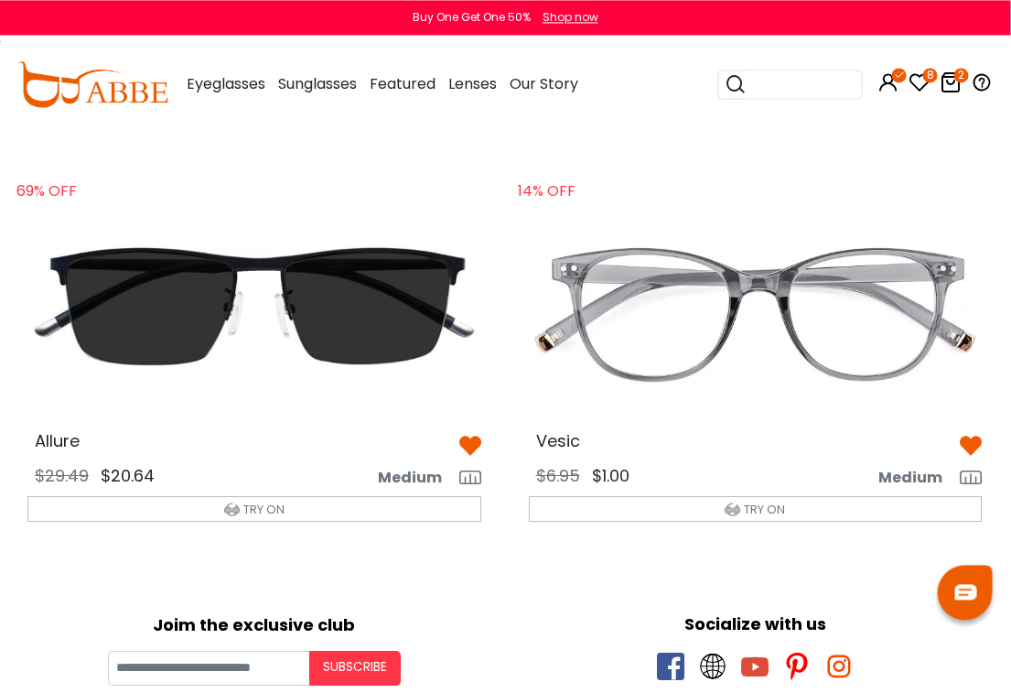
scroll to position [1311, 1]
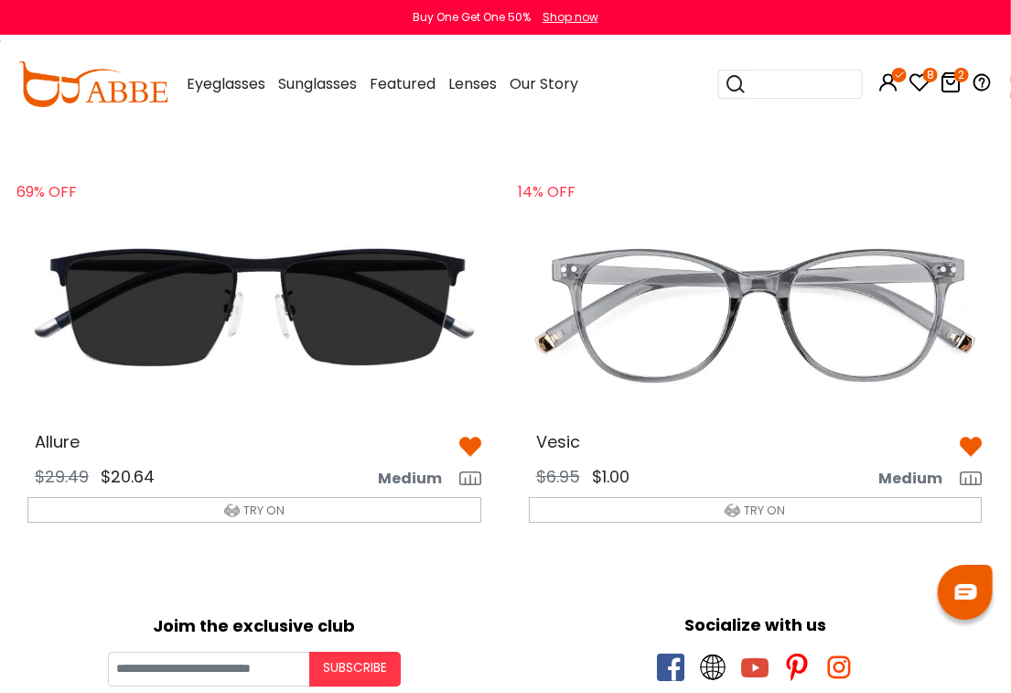
click at [862, 359] on img at bounding box center [755, 313] width 483 height 242
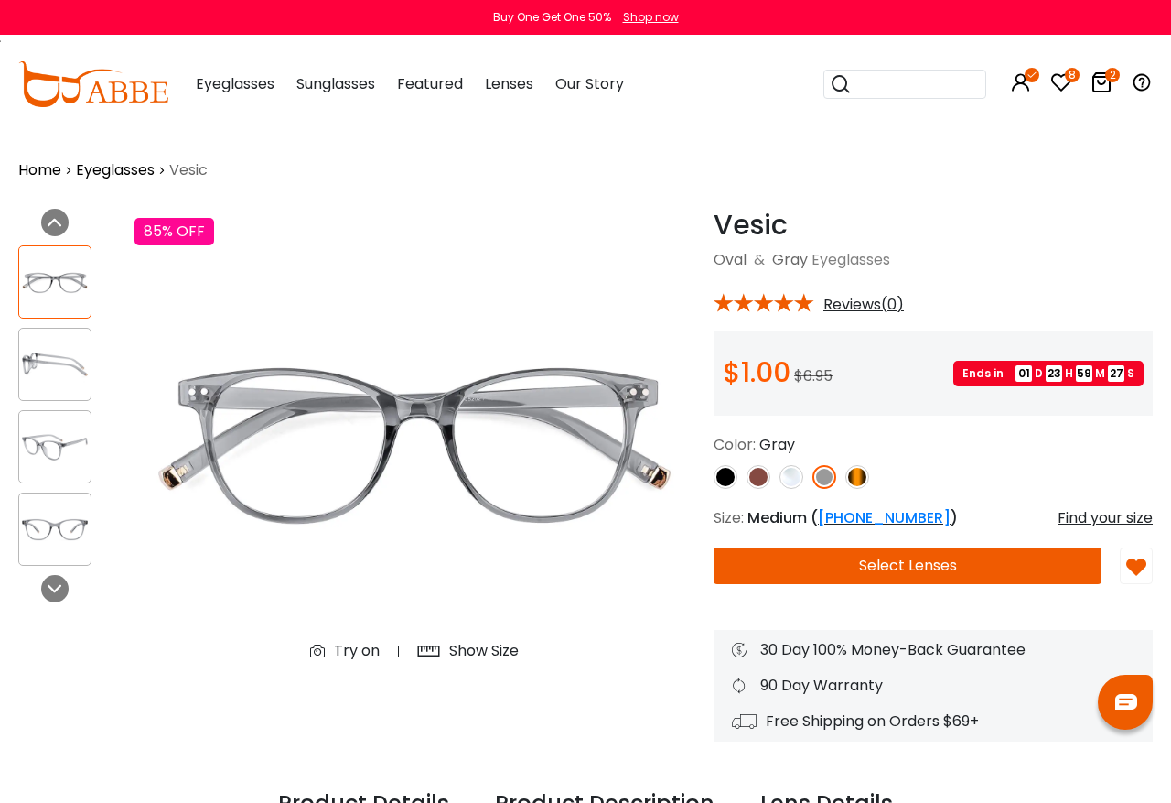
click at [754, 475] on img at bounding box center [759, 477] width 24 height 24
click at [760, 483] on img at bounding box center [759, 477] width 24 height 24
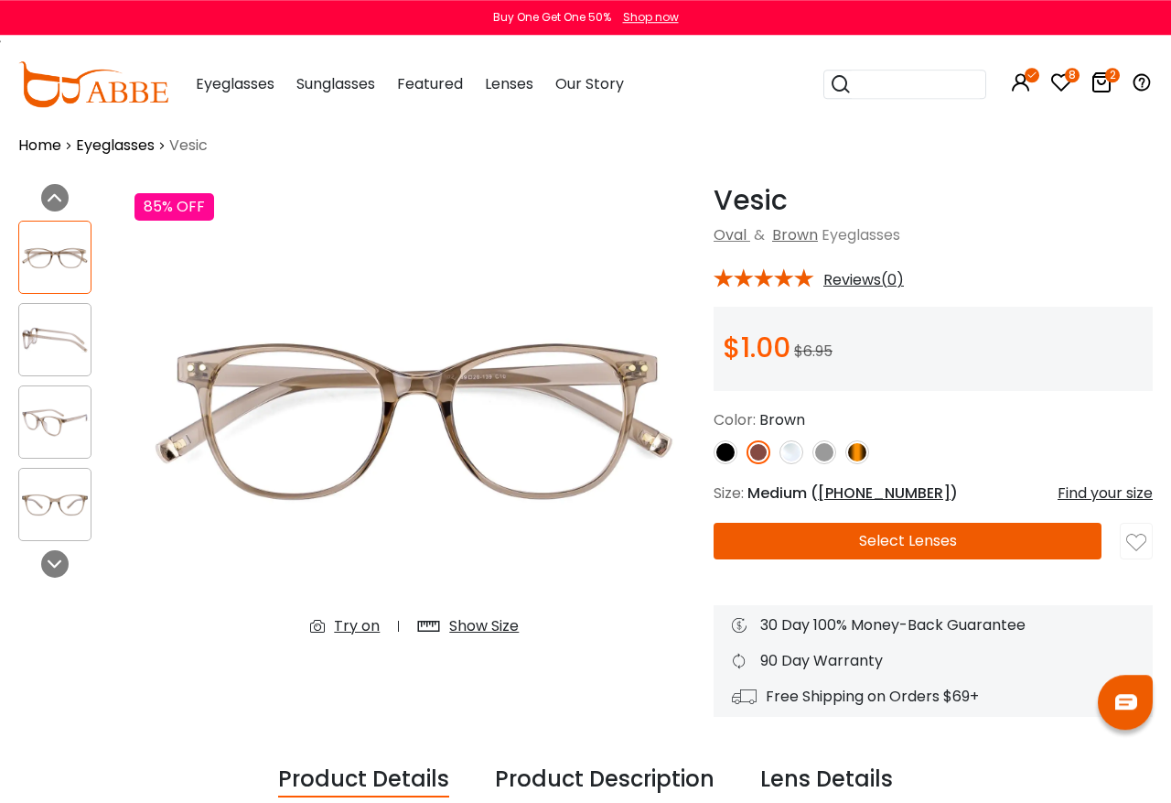
scroll to position [24, 0]
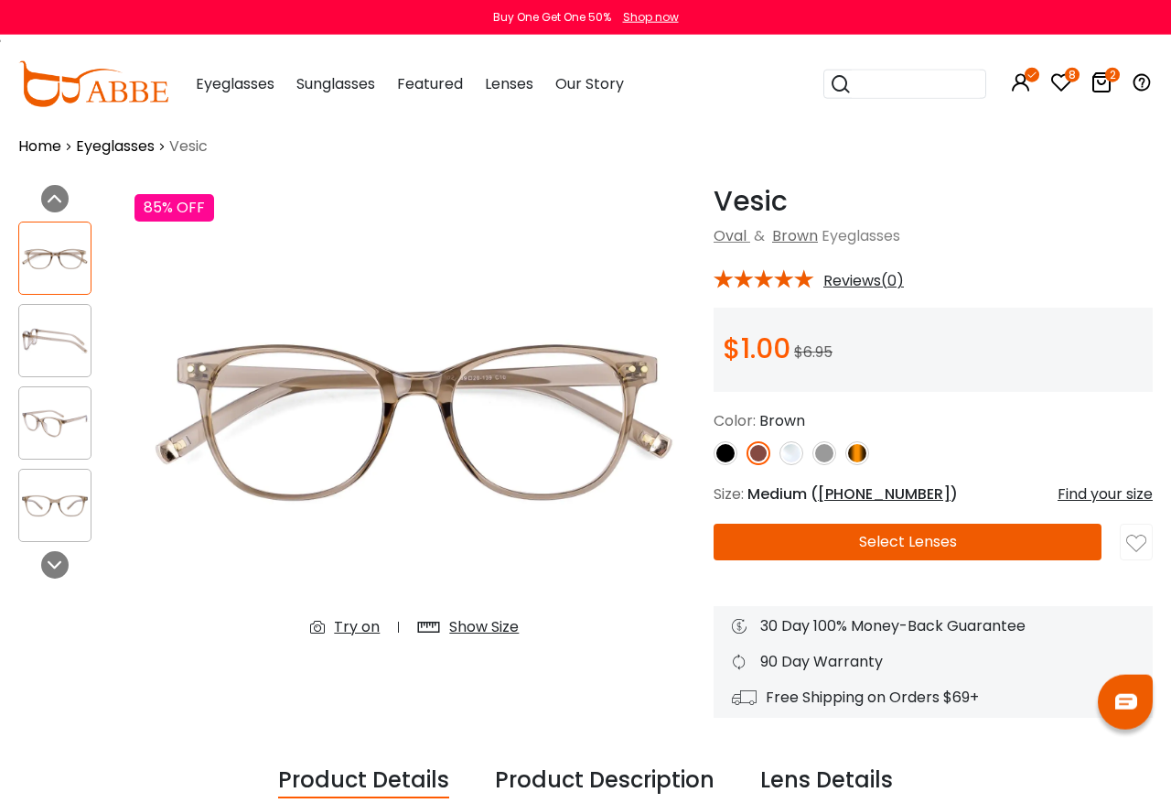
click at [1127, 551] on img at bounding box center [1137, 544] width 20 height 20
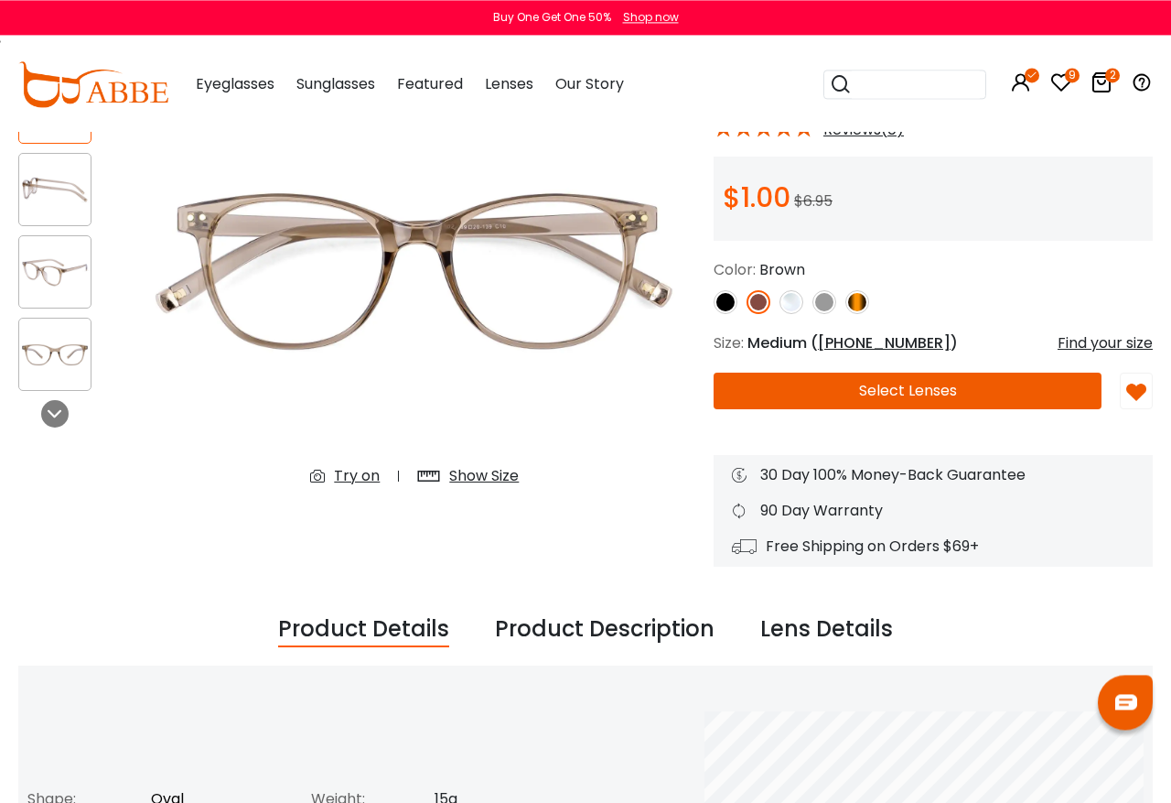
scroll to position [167, 0]
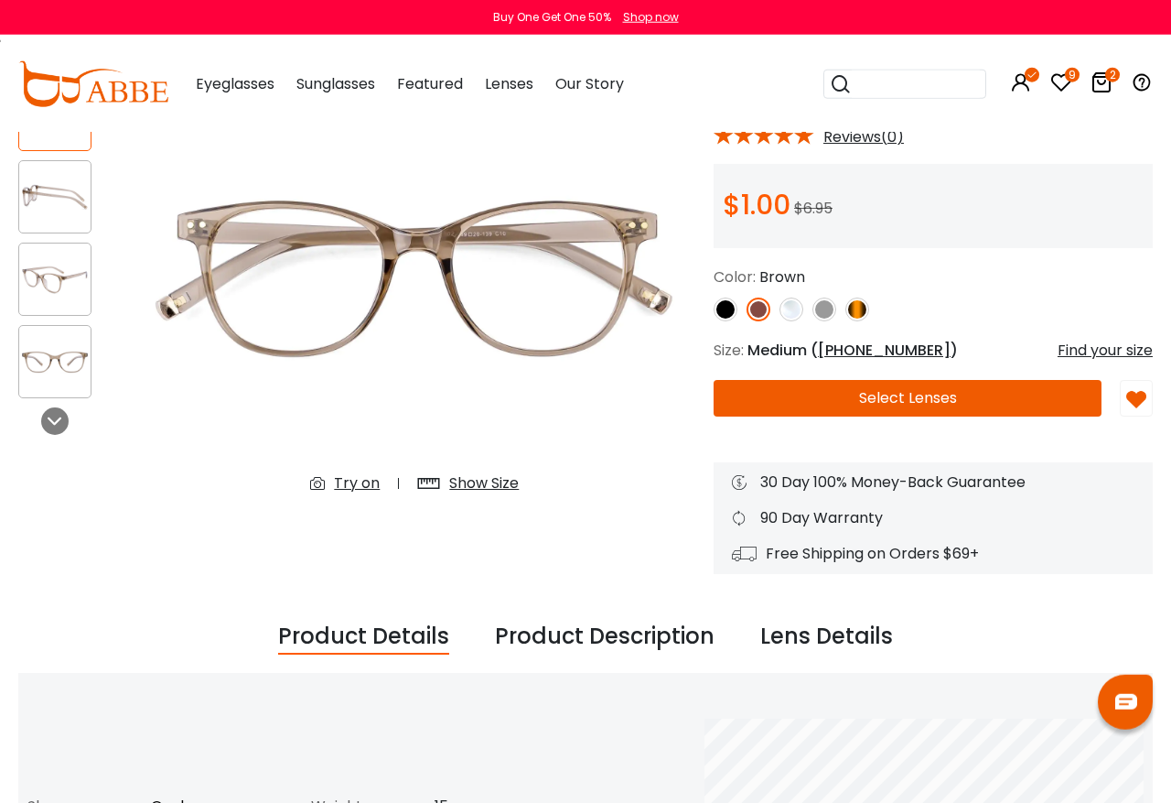
click at [1034, 396] on button "Select Lenses" at bounding box center [908, 398] width 388 height 37
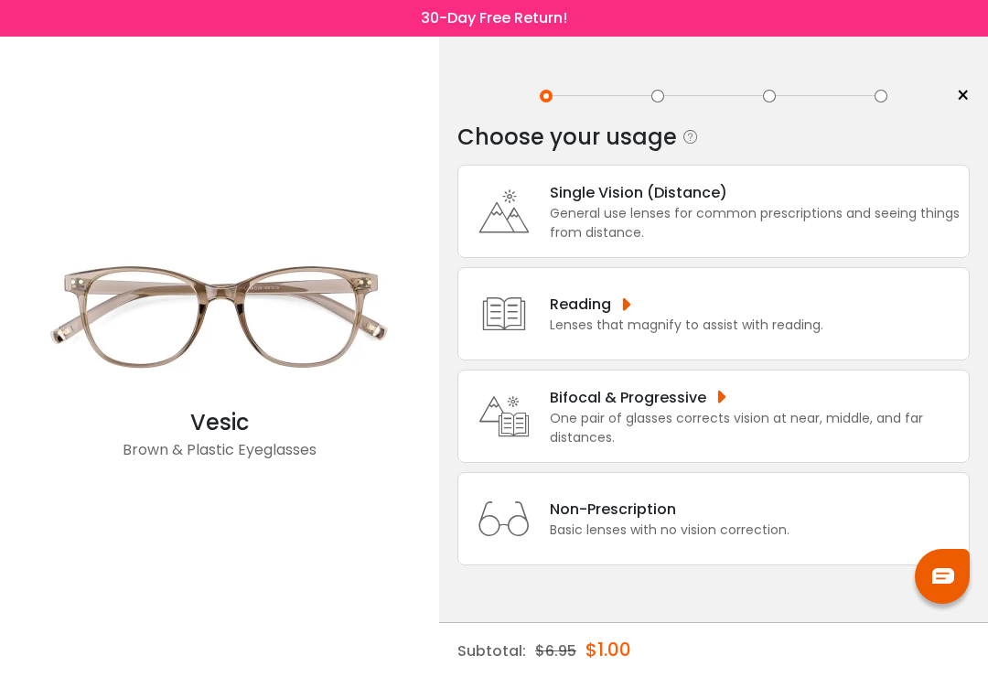
click at [791, 206] on div "General use lenses for common prescriptions and seeing things from distance." at bounding box center [755, 223] width 410 height 38
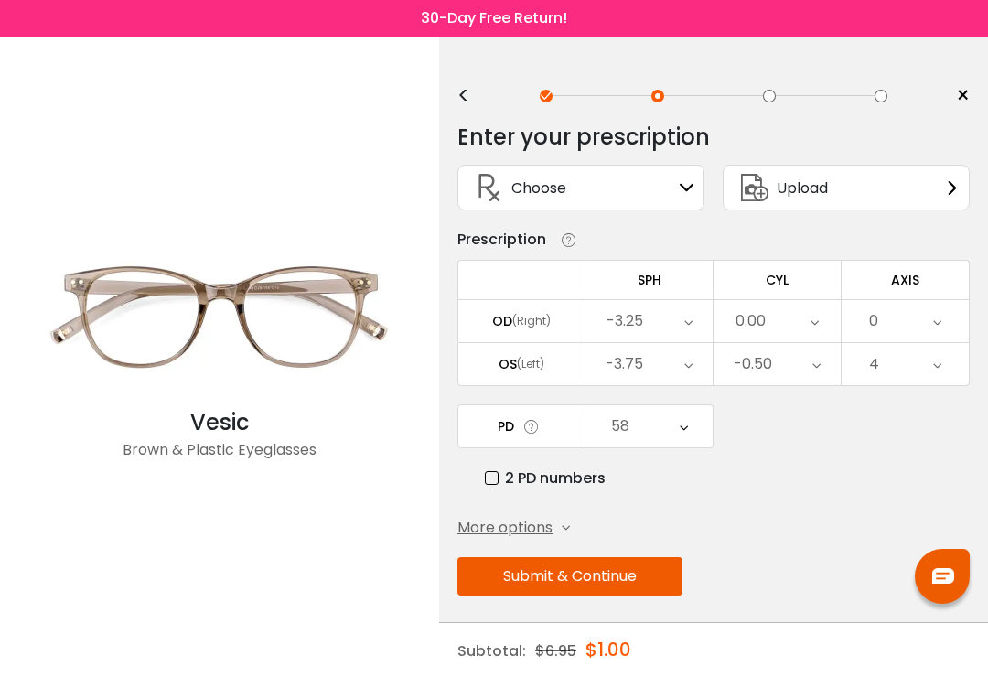
click at [920, 199] on div "Upload" at bounding box center [846, 188] width 247 height 46
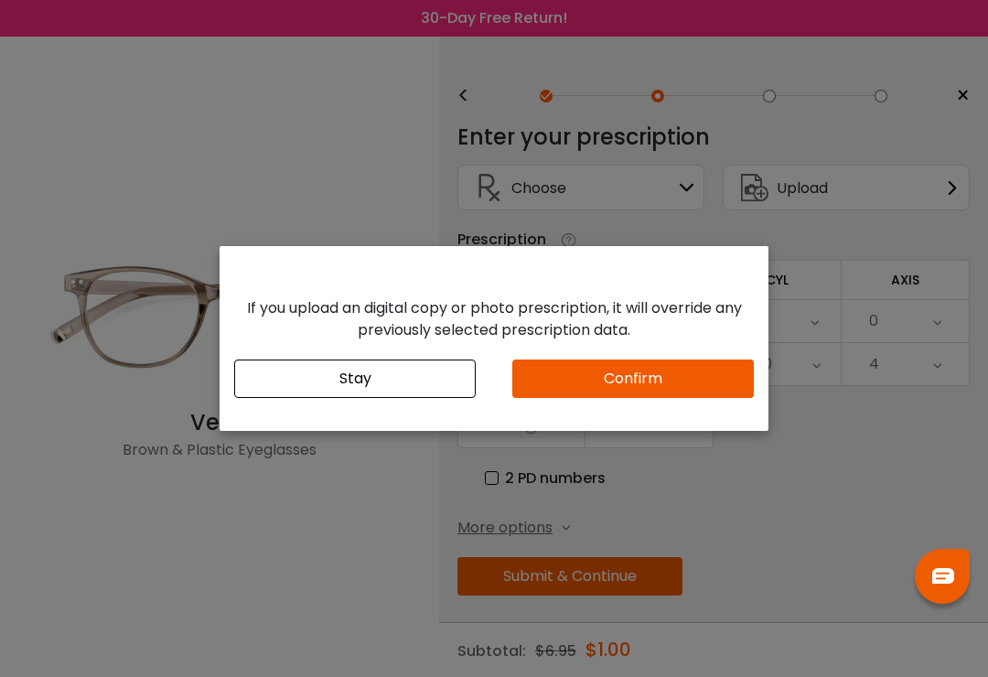
click at [777, 483] on div "If you upload an digital copy or photo prescription, it will override any previ…" at bounding box center [494, 338] width 988 height 677
click at [709, 381] on button "Confirm" at bounding box center [633, 379] width 242 height 38
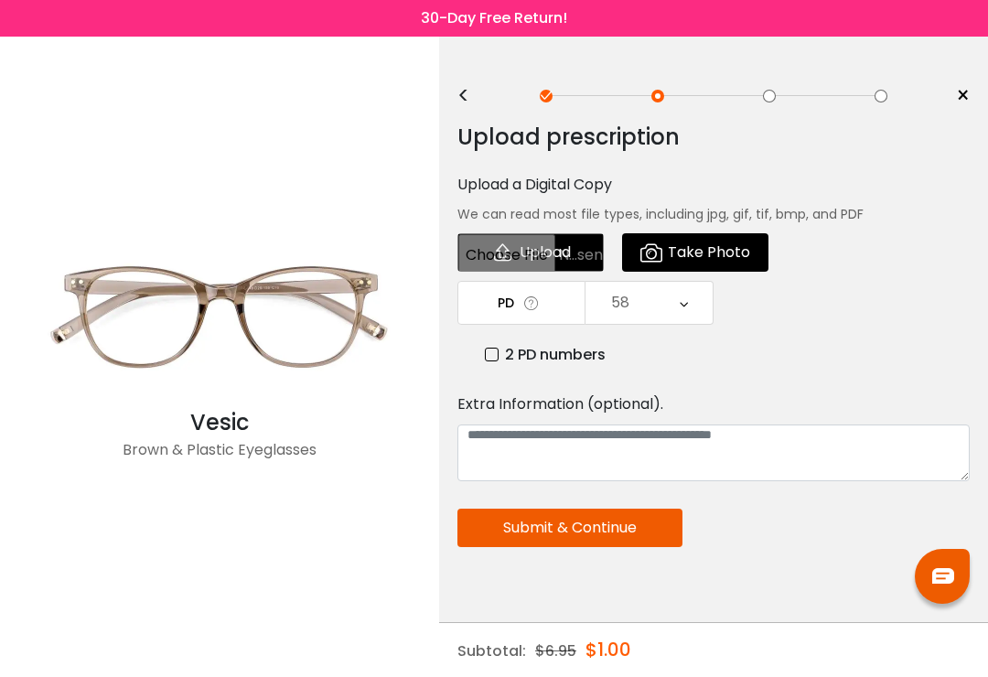
click at [469, 103] on div "<" at bounding box center [471, 96] width 27 height 15
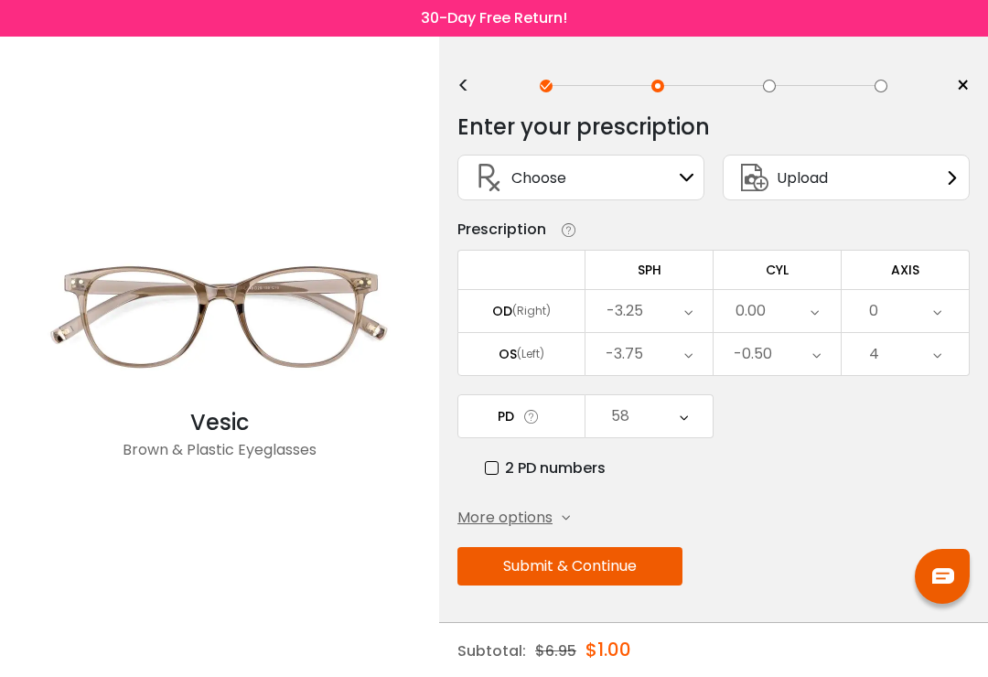
scroll to position [19, 0]
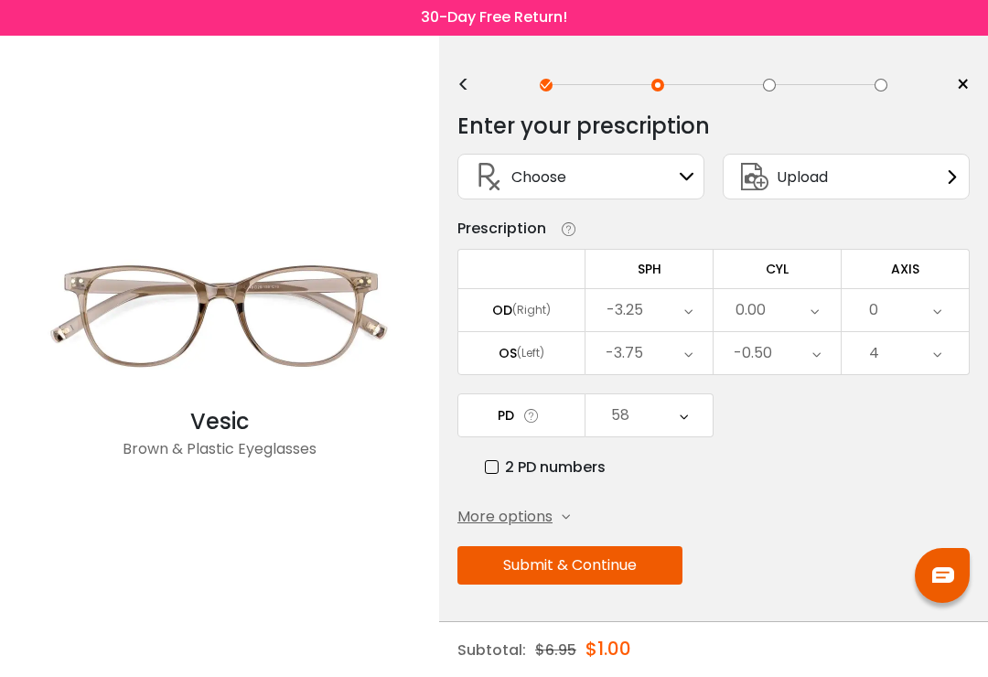
click at [577, 557] on button "Submit & Continue" at bounding box center [570, 566] width 225 height 38
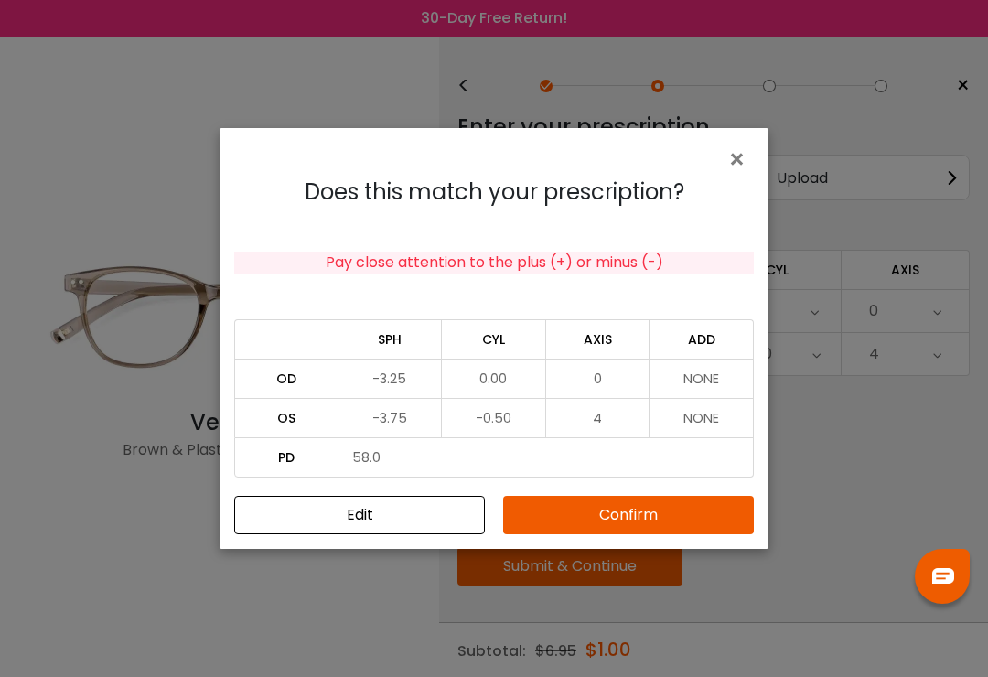
click at [642, 521] on button "Confirm" at bounding box center [628, 515] width 251 height 38
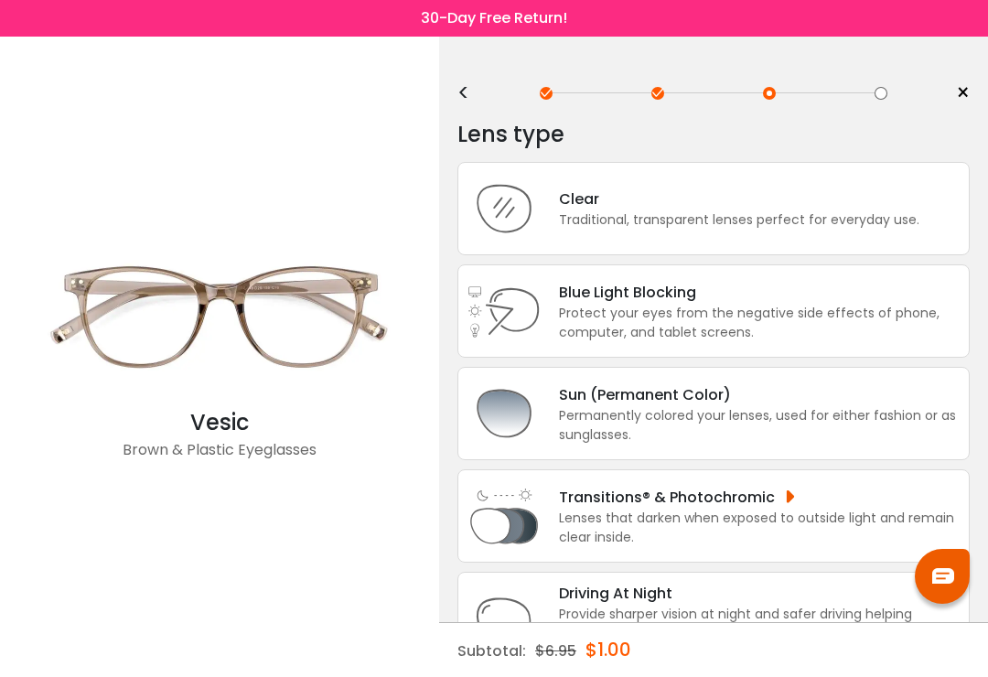
scroll to position [0, 0]
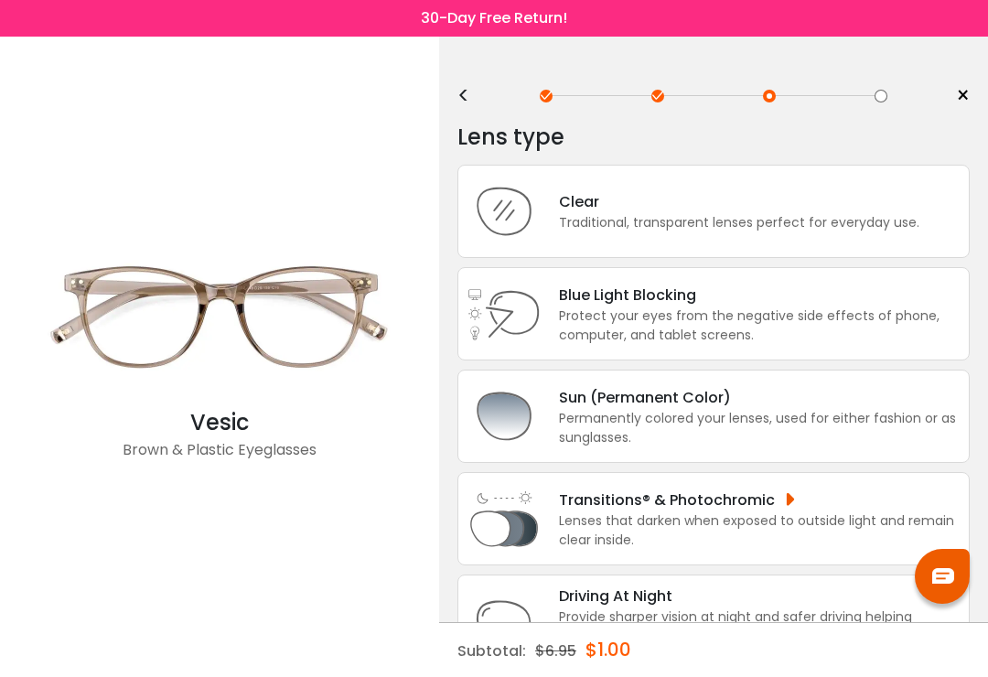
click at [788, 232] on div "Traditional, transparent lenses perfect for everyday use." at bounding box center [739, 222] width 361 height 19
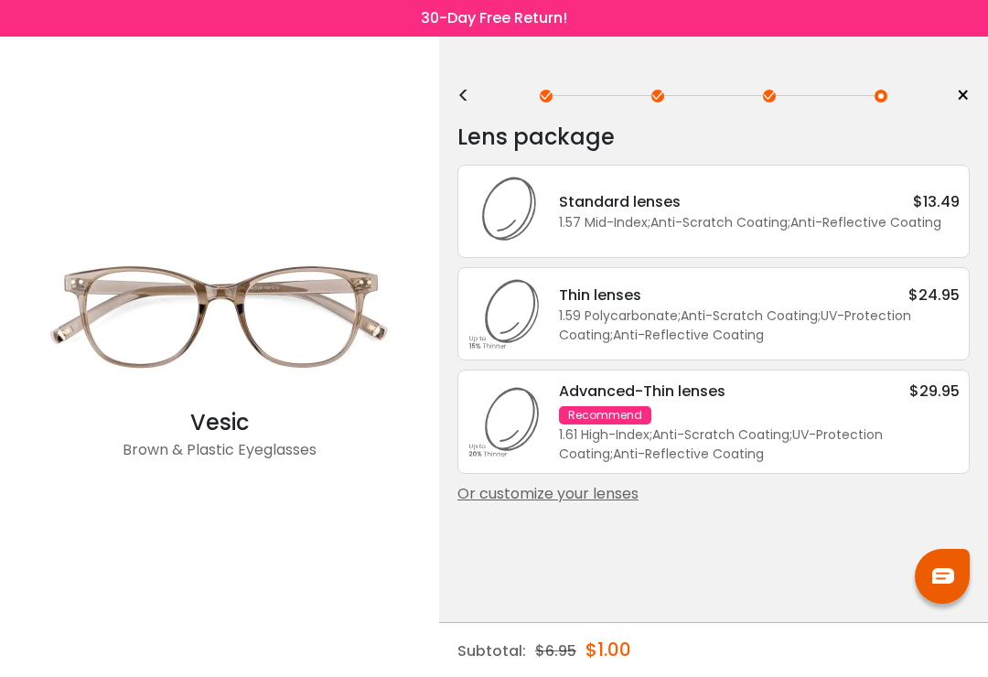
click at [469, 94] on div "<" at bounding box center [471, 96] width 27 height 15
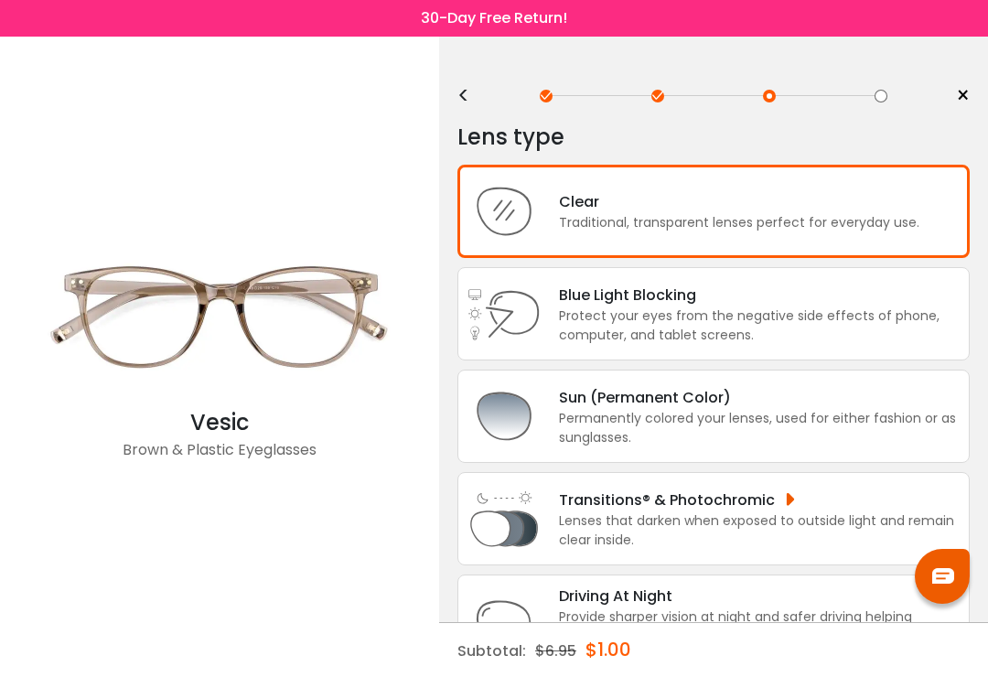
click at [693, 442] on div "Permanently colored your lenses, used for either fashion or as sunglasses." at bounding box center [759, 428] width 401 height 38
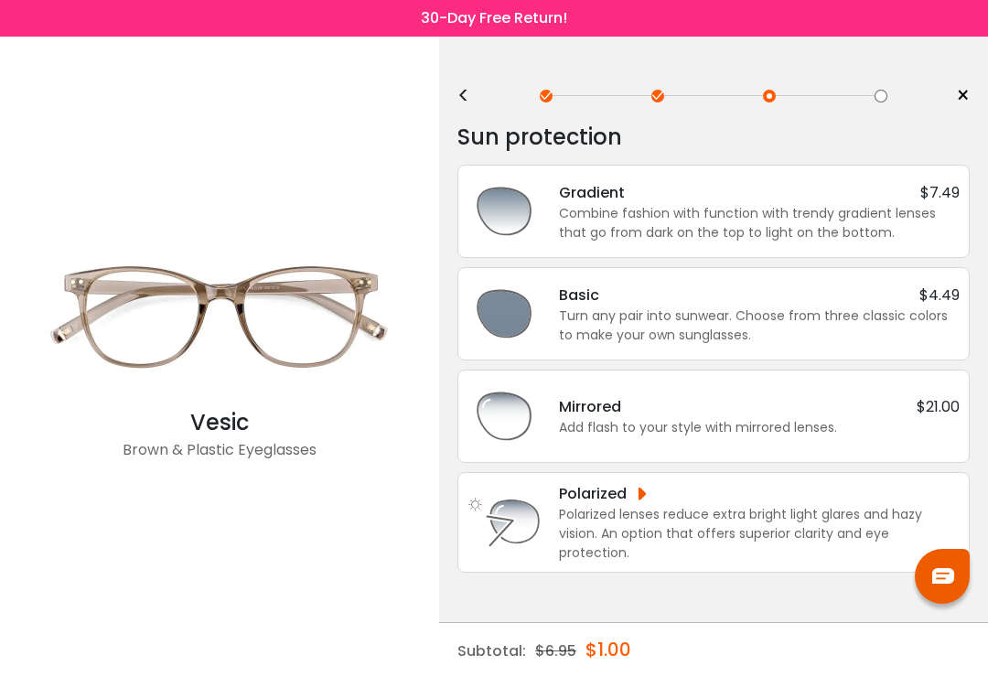
click at [720, 217] on div "Combine fashion with function with trendy gradient lenses that go from dark on …" at bounding box center [759, 223] width 401 height 38
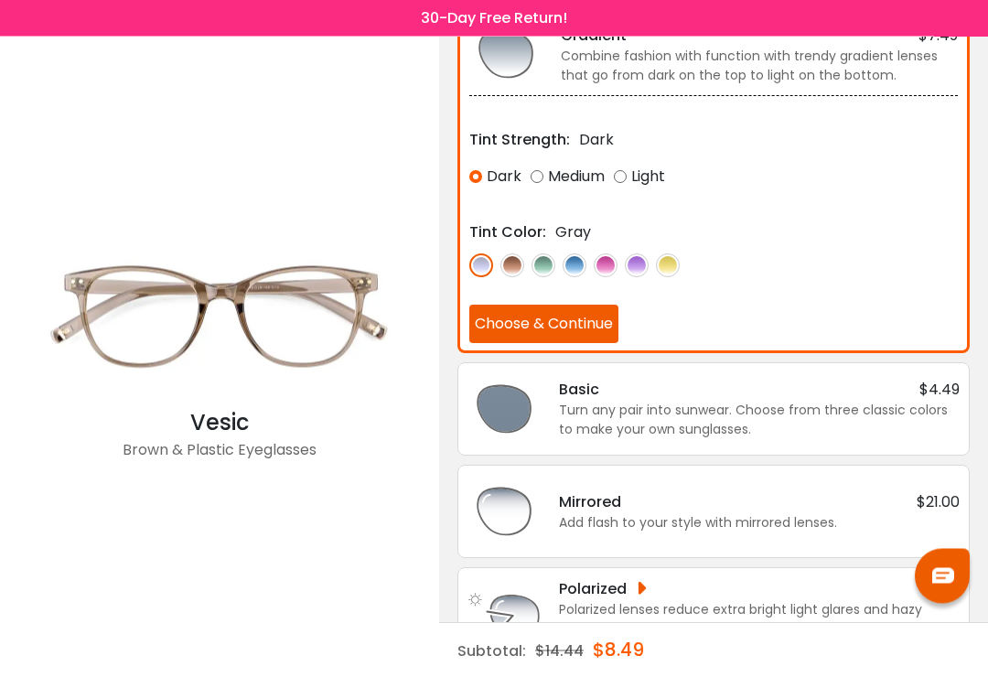
scroll to position [157, 0]
click at [882, 395] on div "Basic $4.49" at bounding box center [759, 389] width 401 height 23
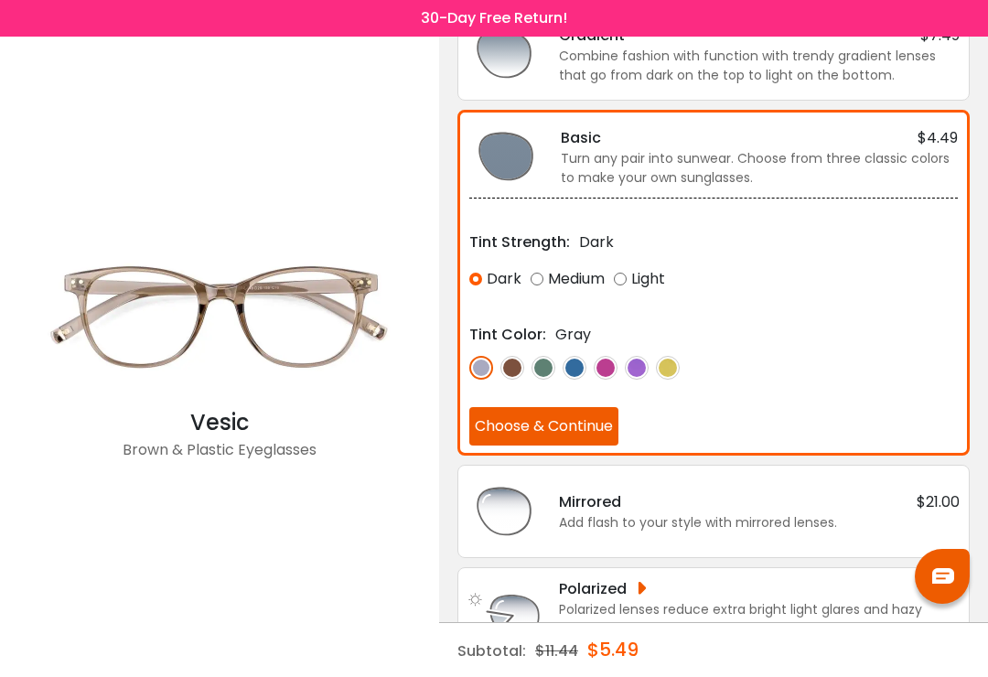
click at [645, 283] on div "Light" at bounding box center [639, 279] width 51 height 33
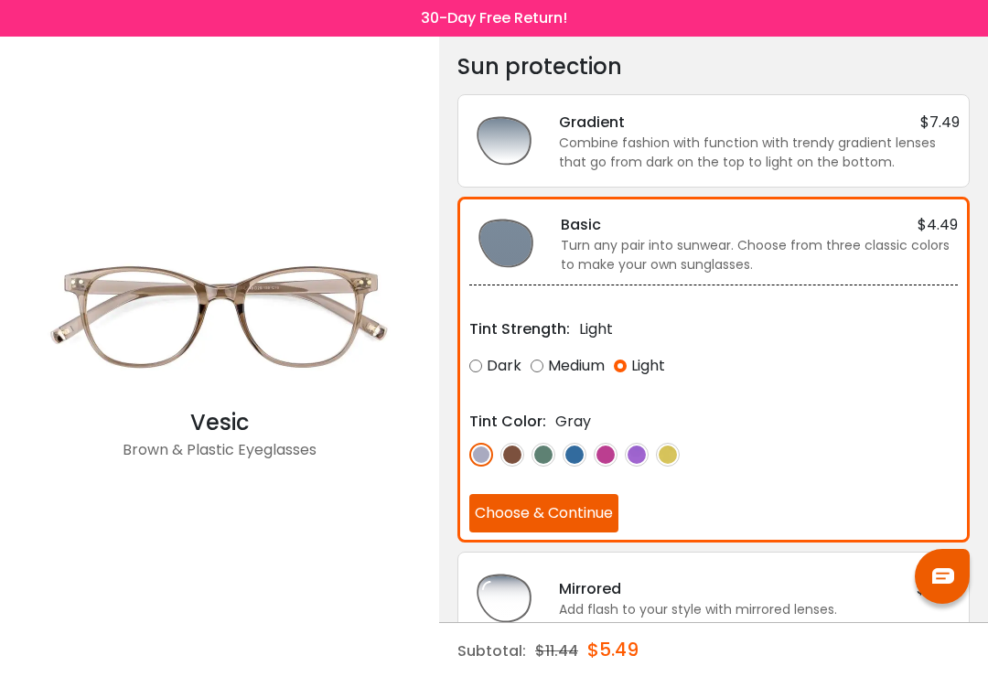
scroll to position [0, 0]
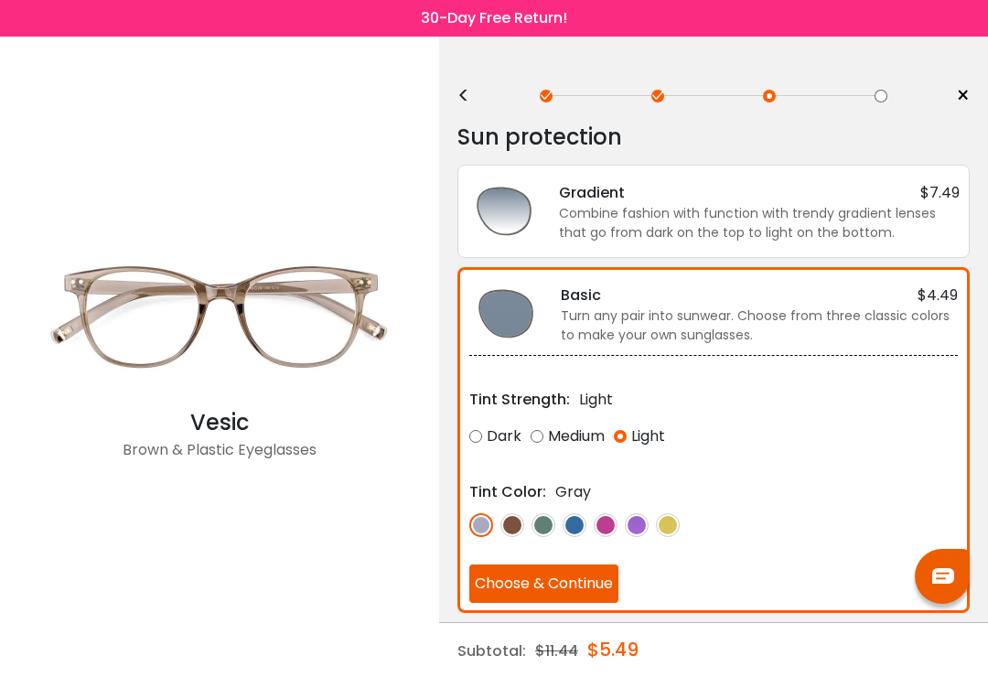
click at [847, 215] on div "Combine fashion with function with trendy gradient lenses that go from dark on …" at bounding box center [759, 223] width 401 height 38
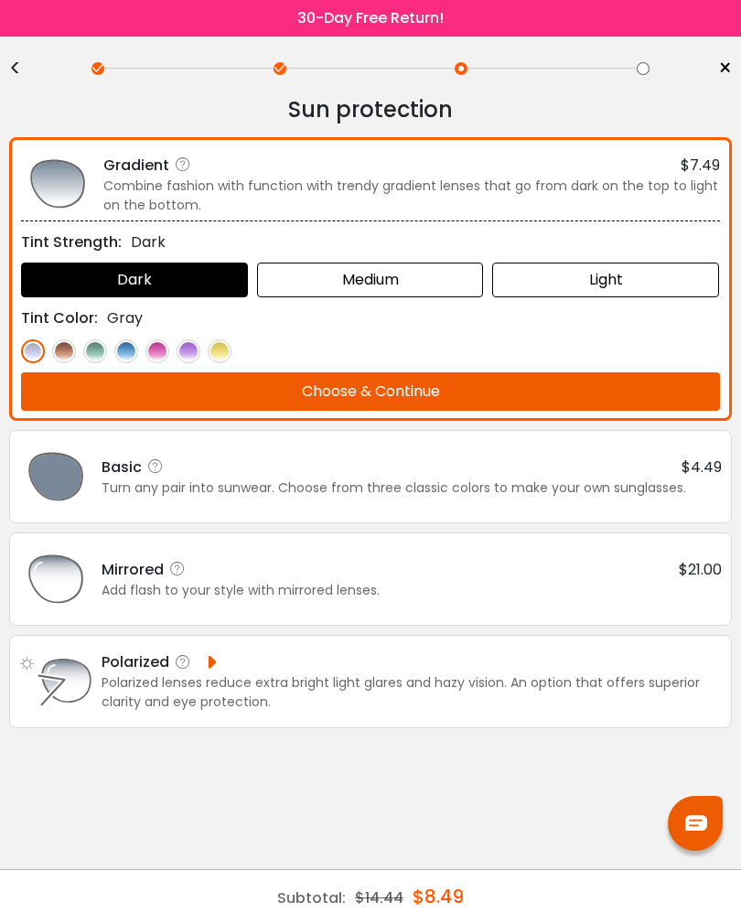
click at [530, 383] on button "Choose & Continue" at bounding box center [370, 391] width 699 height 38
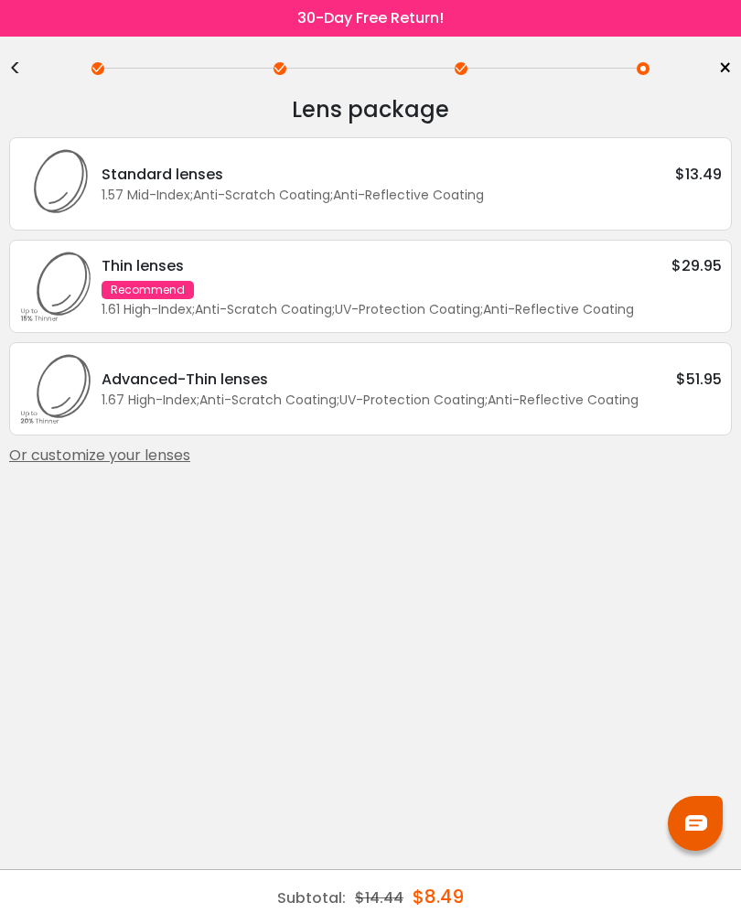
click at [23, 67] on div "<" at bounding box center [22, 68] width 27 height 15
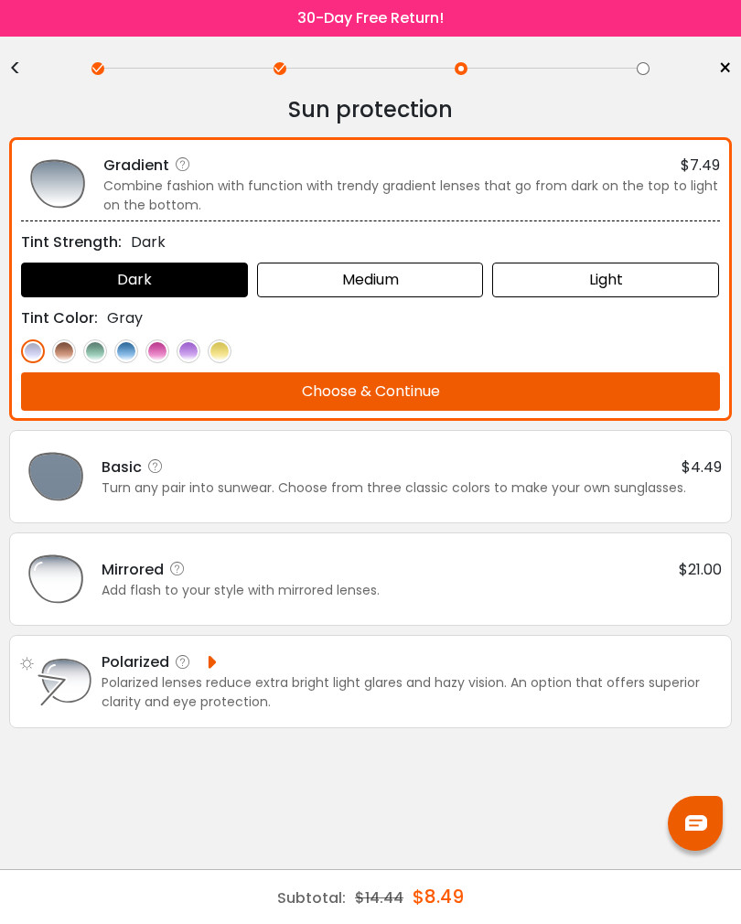
click at [619, 272] on div "Light" at bounding box center [605, 280] width 227 height 35
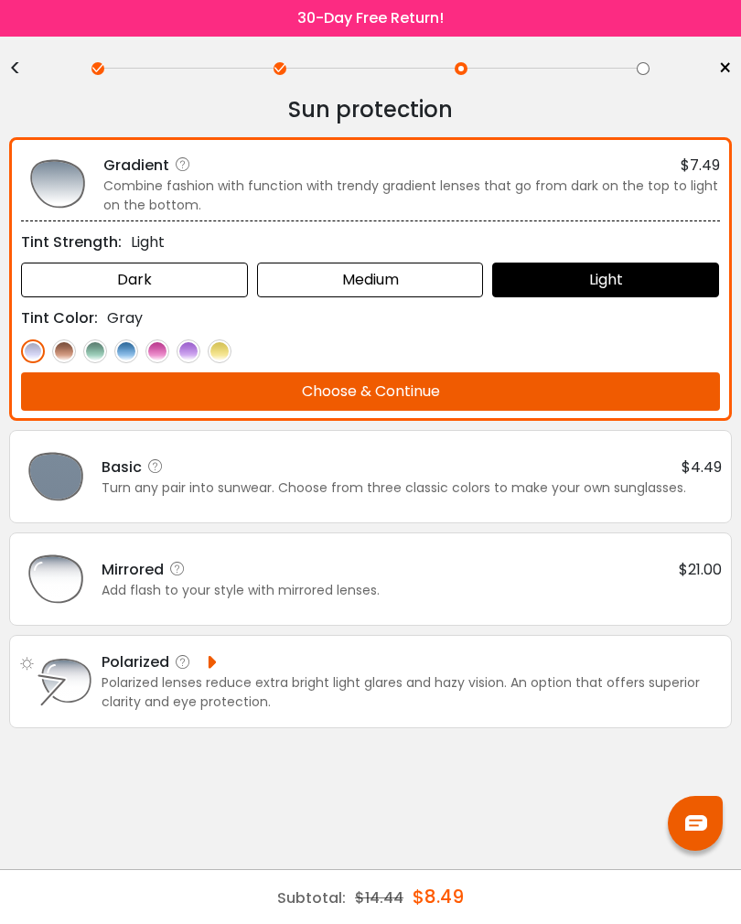
click at [75, 339] on div at bounding box center [370, 351] width 699 height 25
click at [70, 351] on img at bounding box center [64, 352] width 24 height 24
click at [397, 270] on div "Medium" at bounding box center [370, 280] width 227 height 35
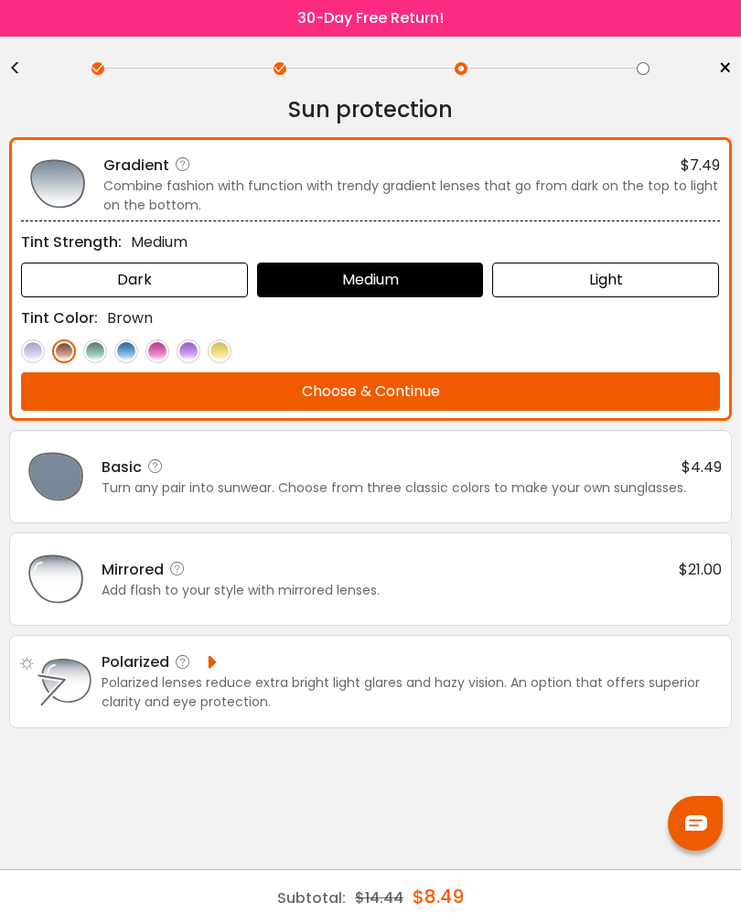
click at [186, 279] on div "Dark" at bounding box center [134, 280] width 227 height 35
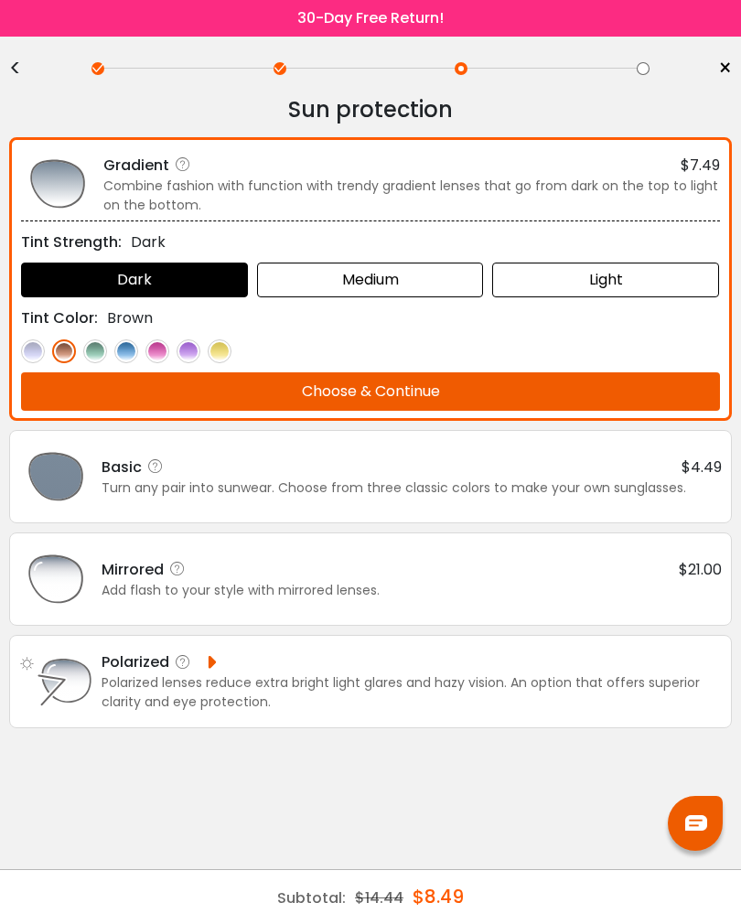
click at [81, 487] on img at bounding box center [55, 476] width 73 height 73
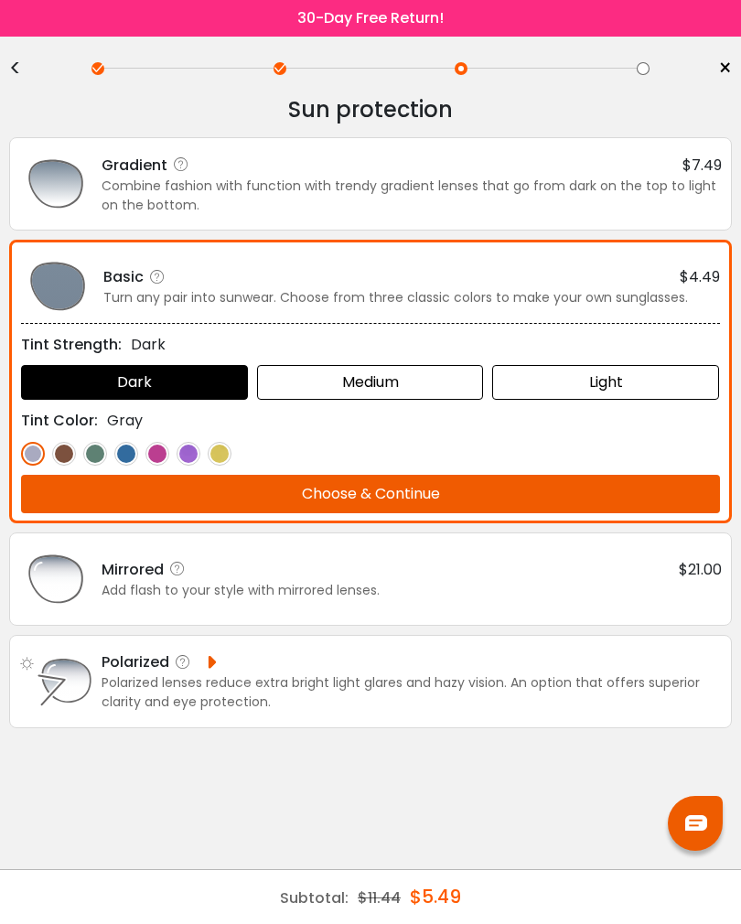
click at [297, 190] on div "Combine fashion with function with trendy gradient lenses that go from dark on …" at bounding box center [412, 196] width 620 height 38
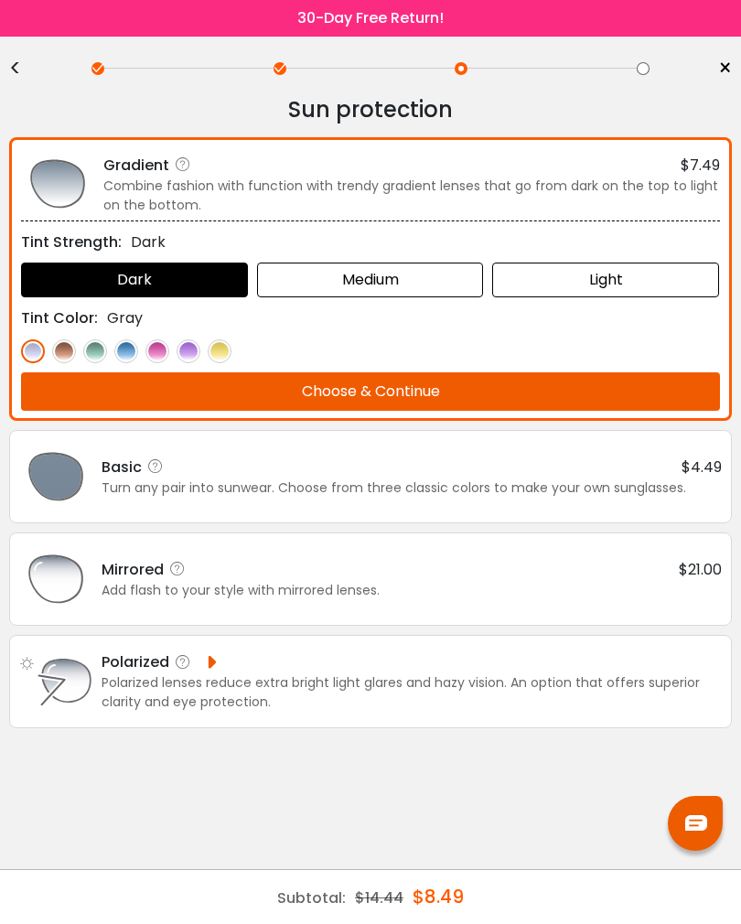
click at [257, 481] on div "Turn any pair into sunwear. Choose from three classic colors to make your own s…" at bounding box center [412, 488] width 620 height 19
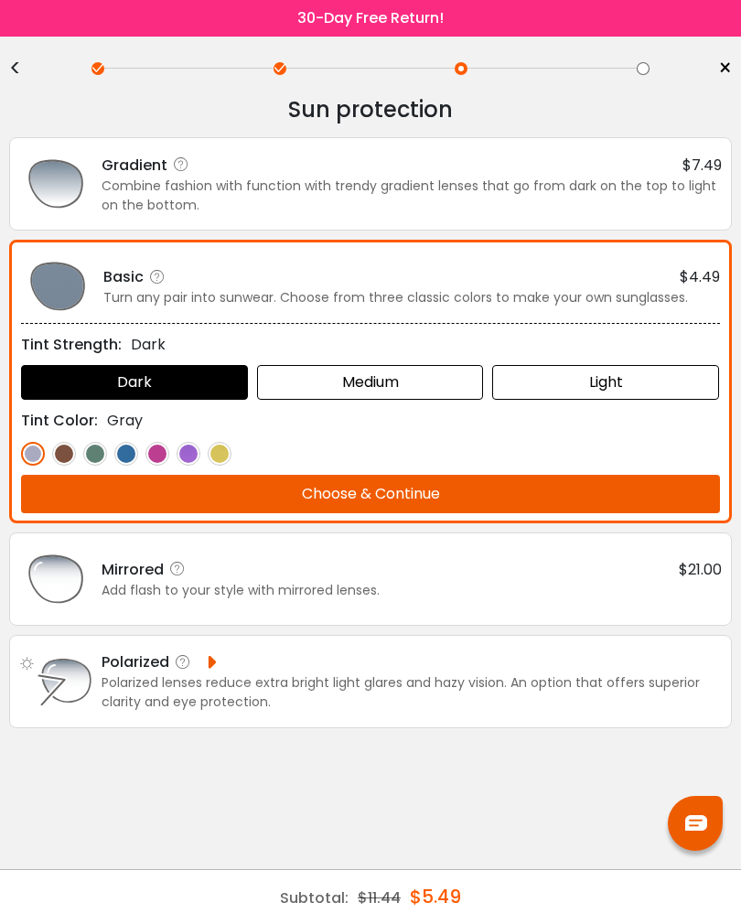
click at [111, 188] on div "Combine fashion with function with trendy gradient lenses that go from dark on …" at bounding box center [412, 196] width 620 height 38
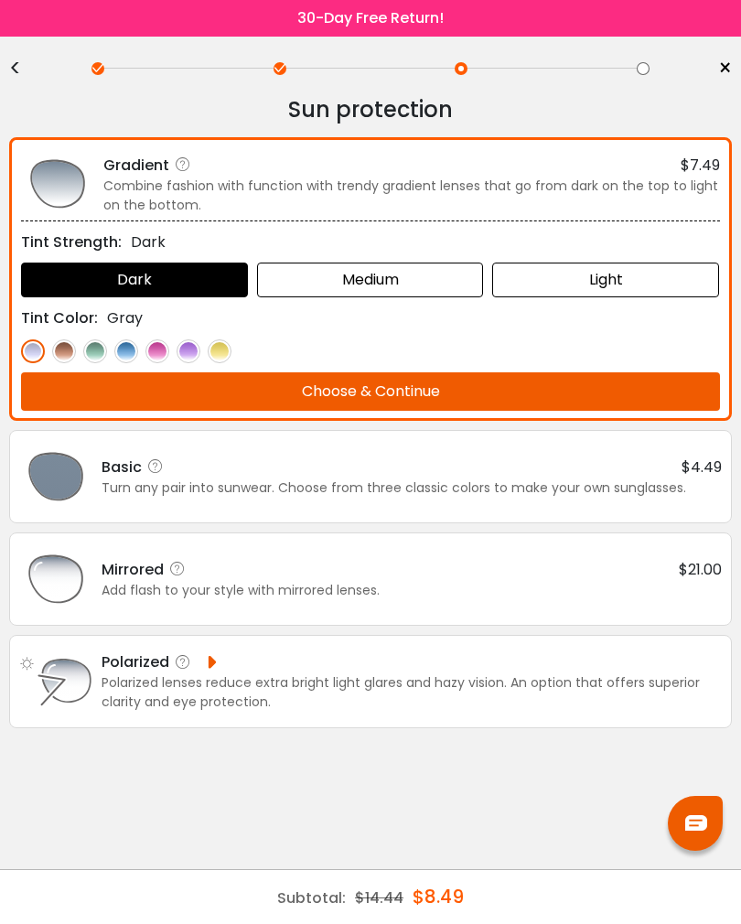
click at [541, 472] on div "Basic $4.49" at bounding box center [412, 467] width 620 height 23
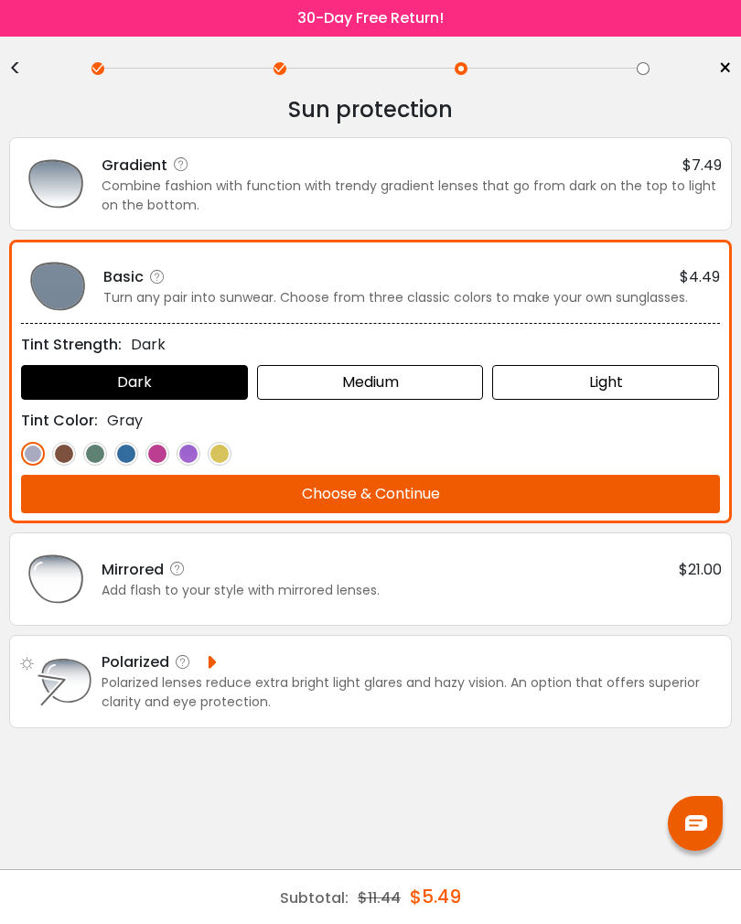
click at [613, 381] on div "Light" at bounding box center [605, 382] width 227 height 35
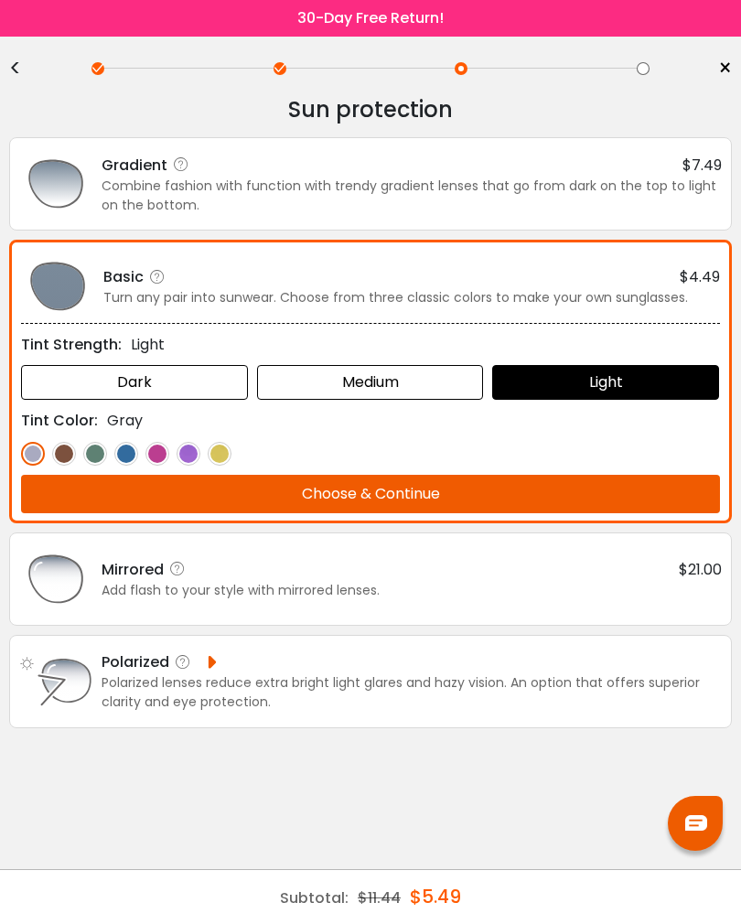
click at [403, 392] on div "Medium" at bounding box center [370, 382] width 227 height 35
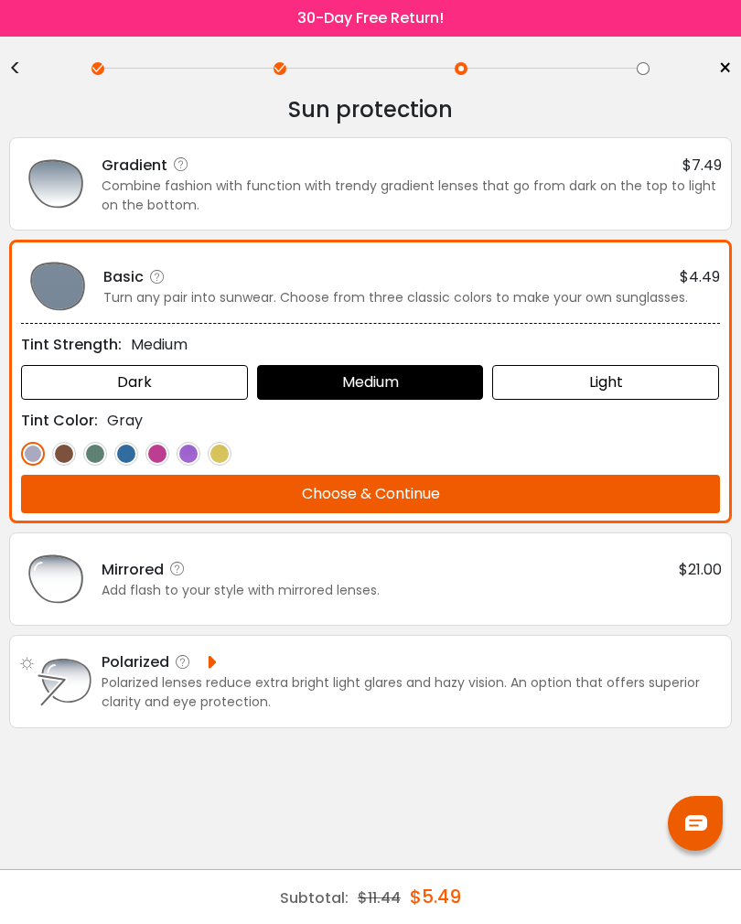
click at [558, 383] on div "Light" at bounding box center [605, 382] width 227 height 35
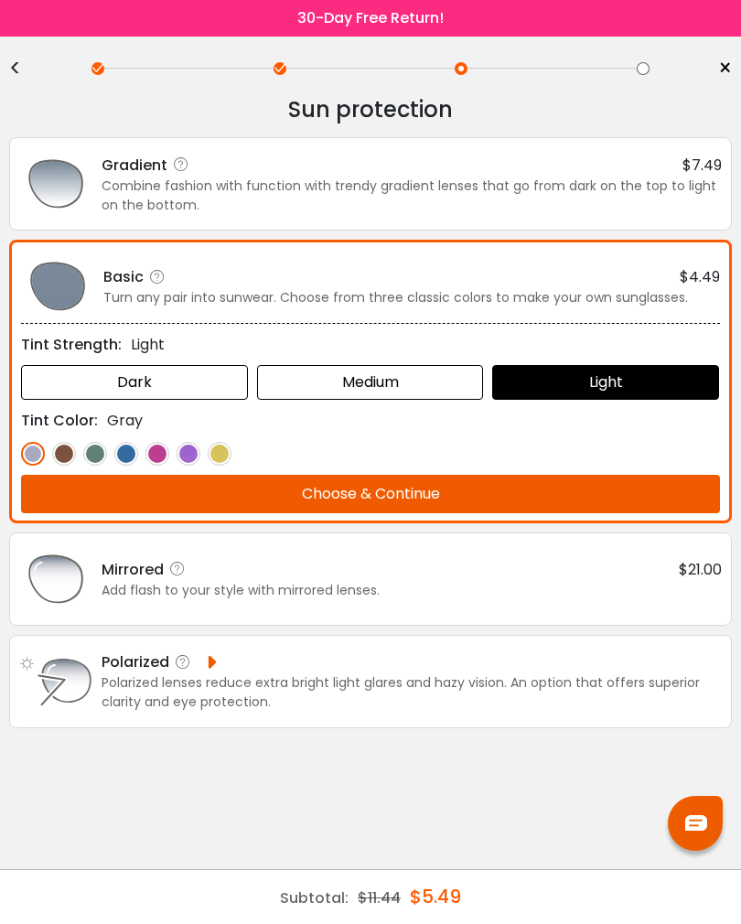
click at [432, 382] on div "Medium" at bounding box center [370, 382] width 227 height 35
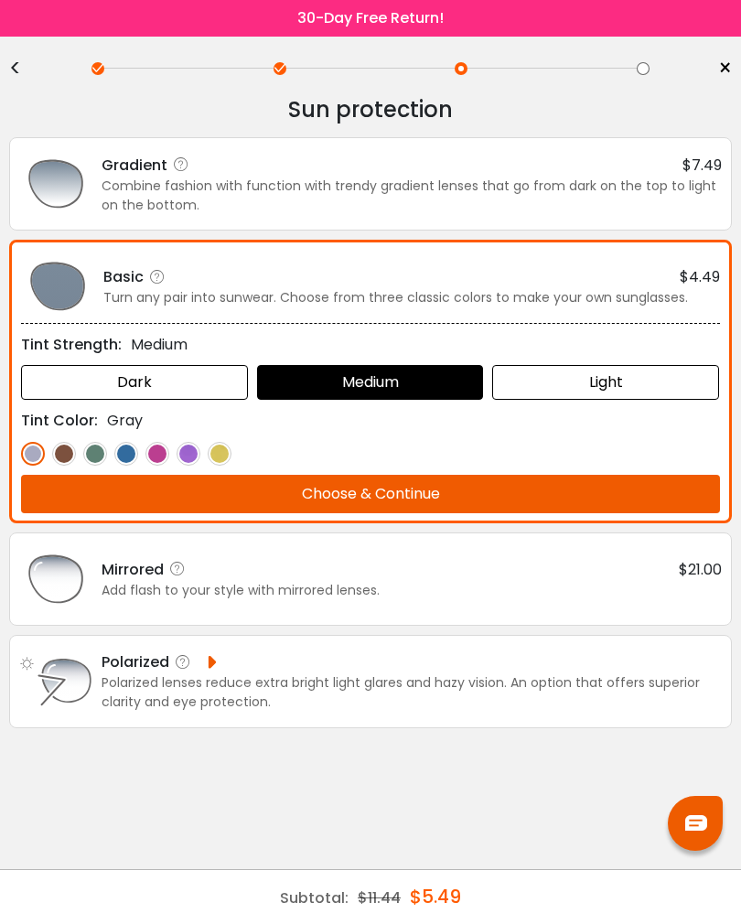
click at [64, 448] on img at bounding box center [64, 454] width 24 height 24
click at [426, 491] on button "Choose & Continue" at bounding box center [370, 494] width 699 height 38
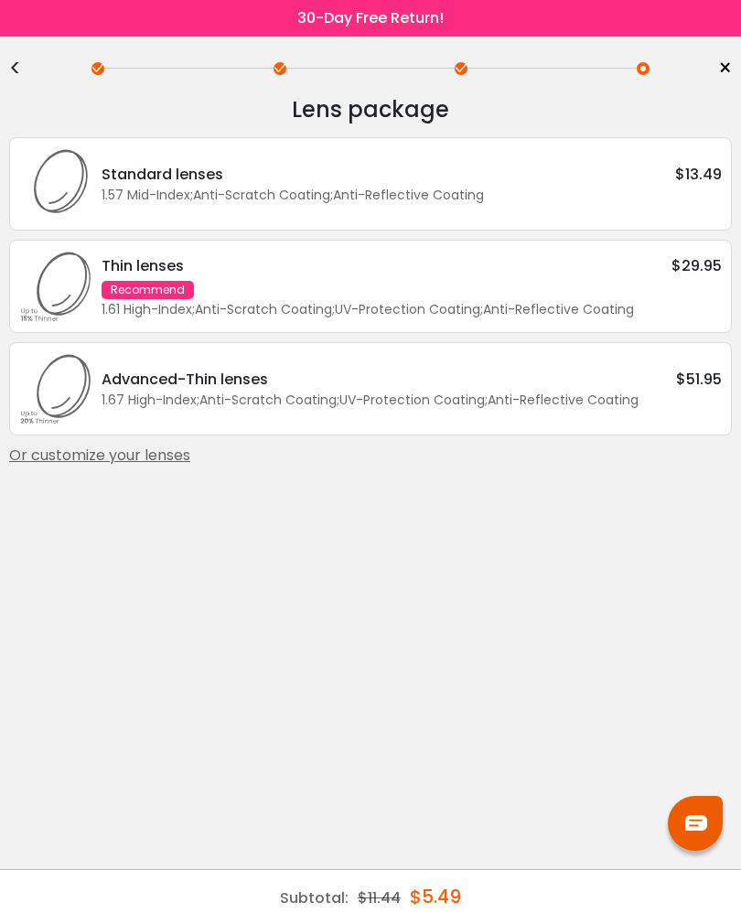
click at [93, 183] on div "Standard lenses $13.49 1.57 Mid-Index ; Anti-Scratch Coating ; Anti-Reflective …" at bounding box center [407, 184] width 630 height 42
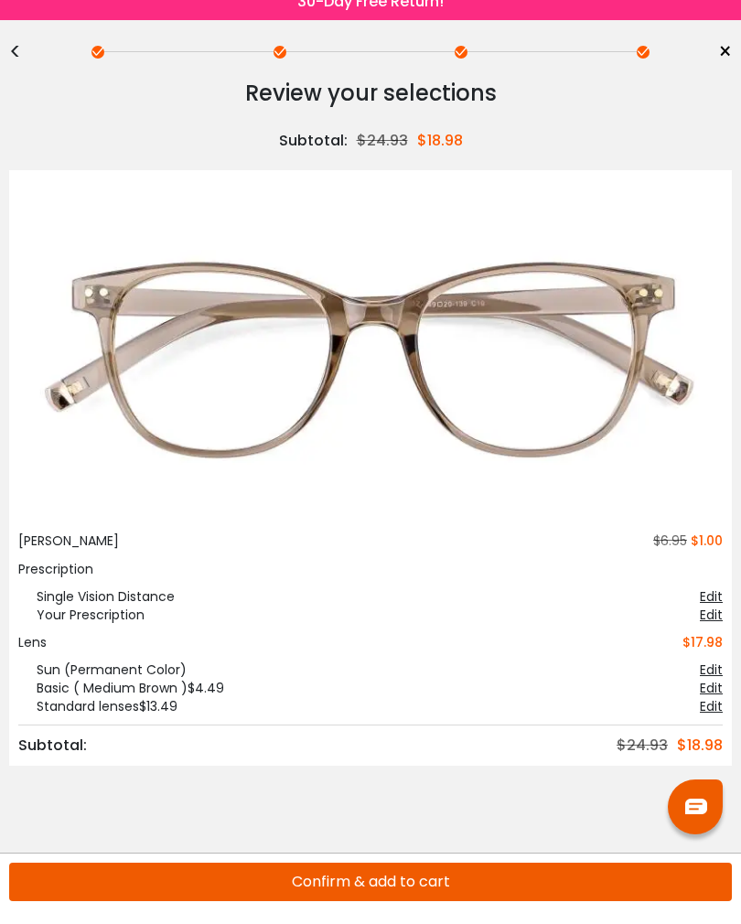
scroll to position [31, 0]
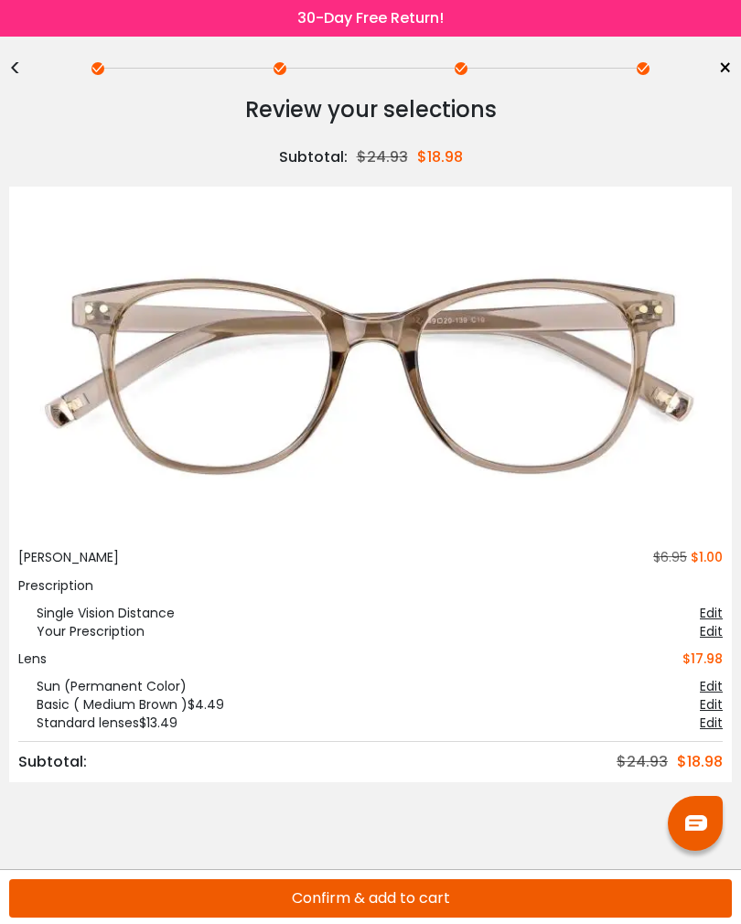
click at [415, 676] on button "Confirm & add to cart" at bounding box center [370, 898] width 723 height 38
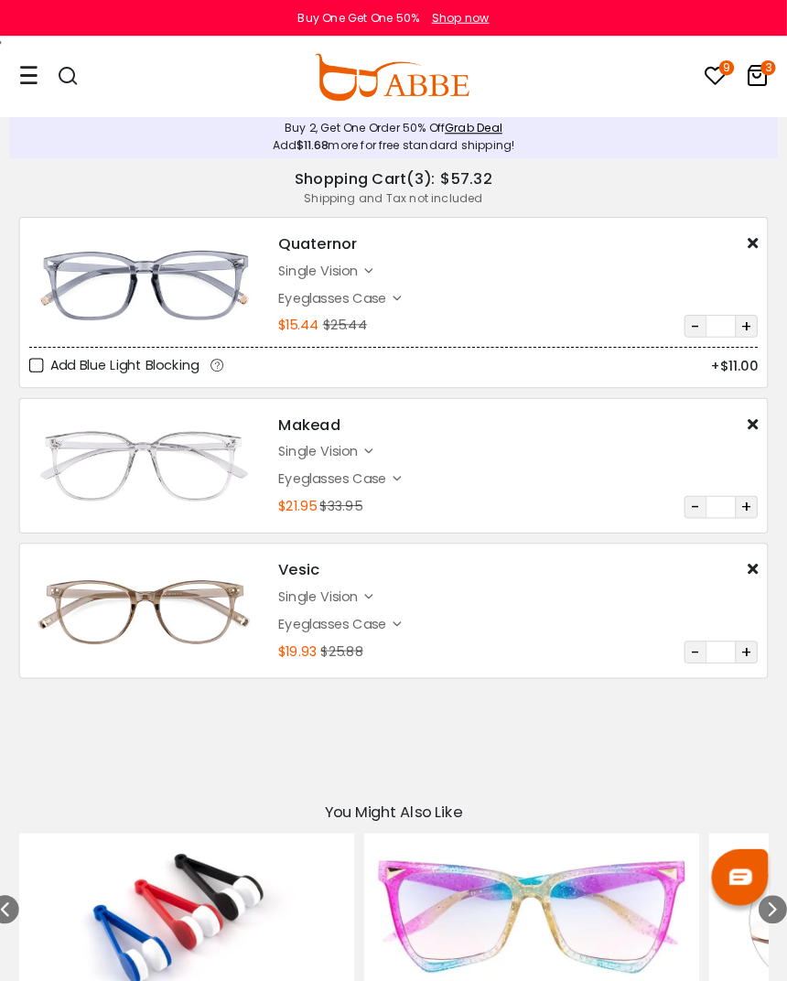
scroll to position [4, 0]
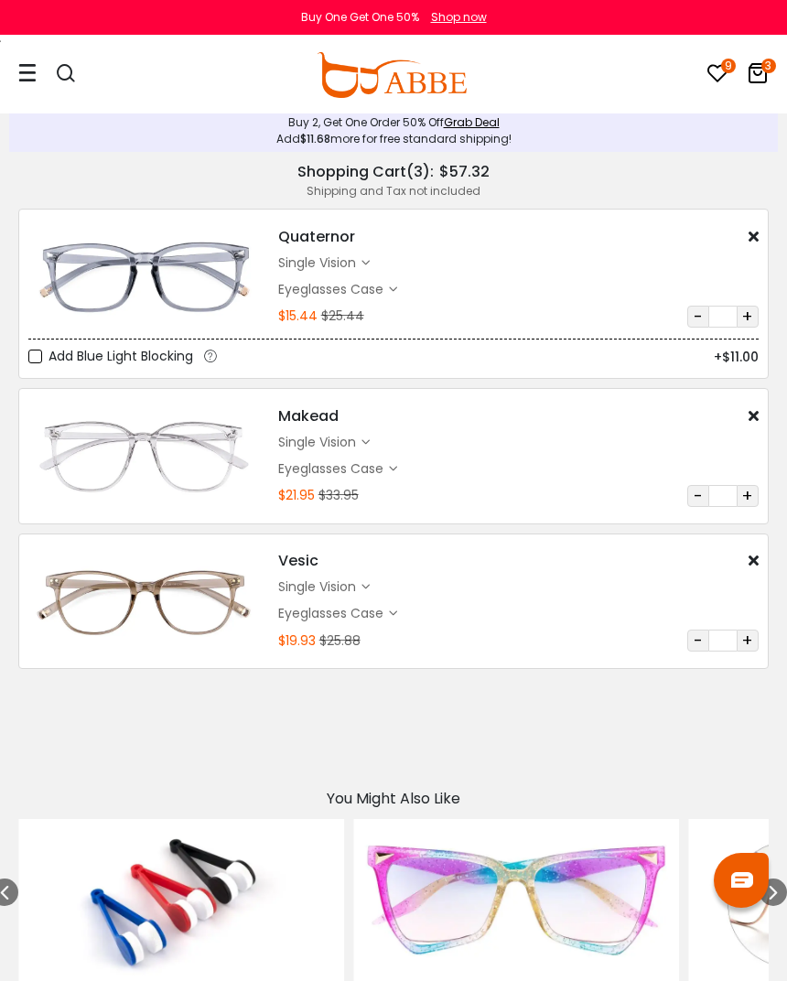
click at [718, 78] on icon at bounding box center [718, 73] width 22 height 22
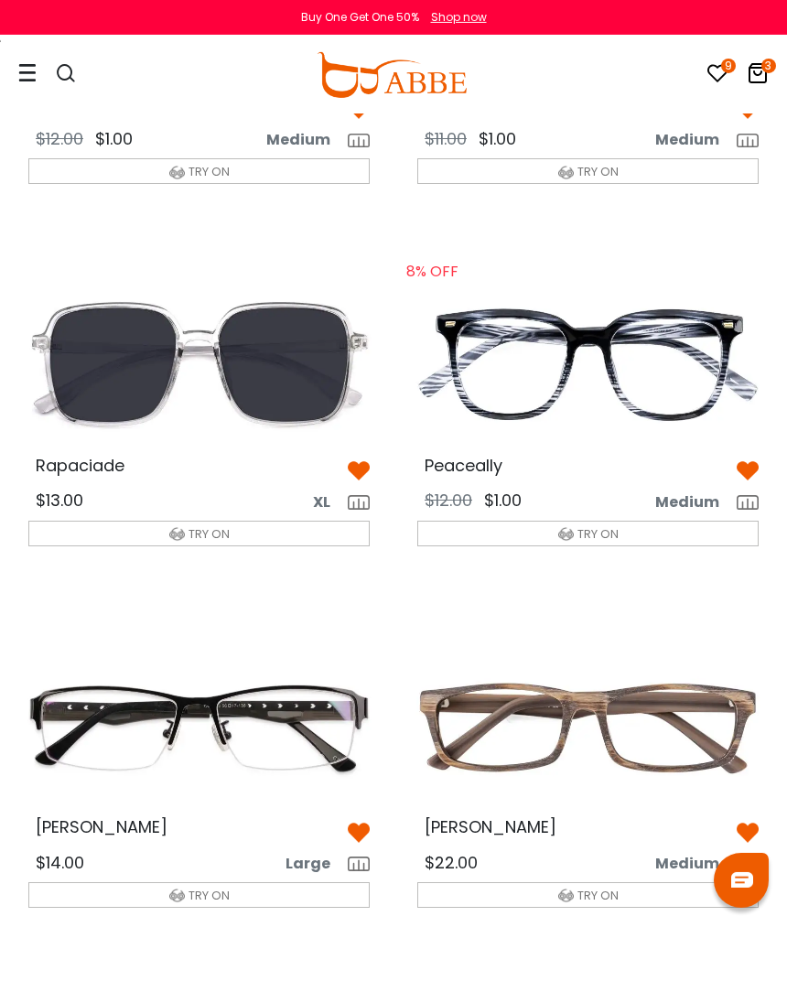
scroll to position [326, 0]
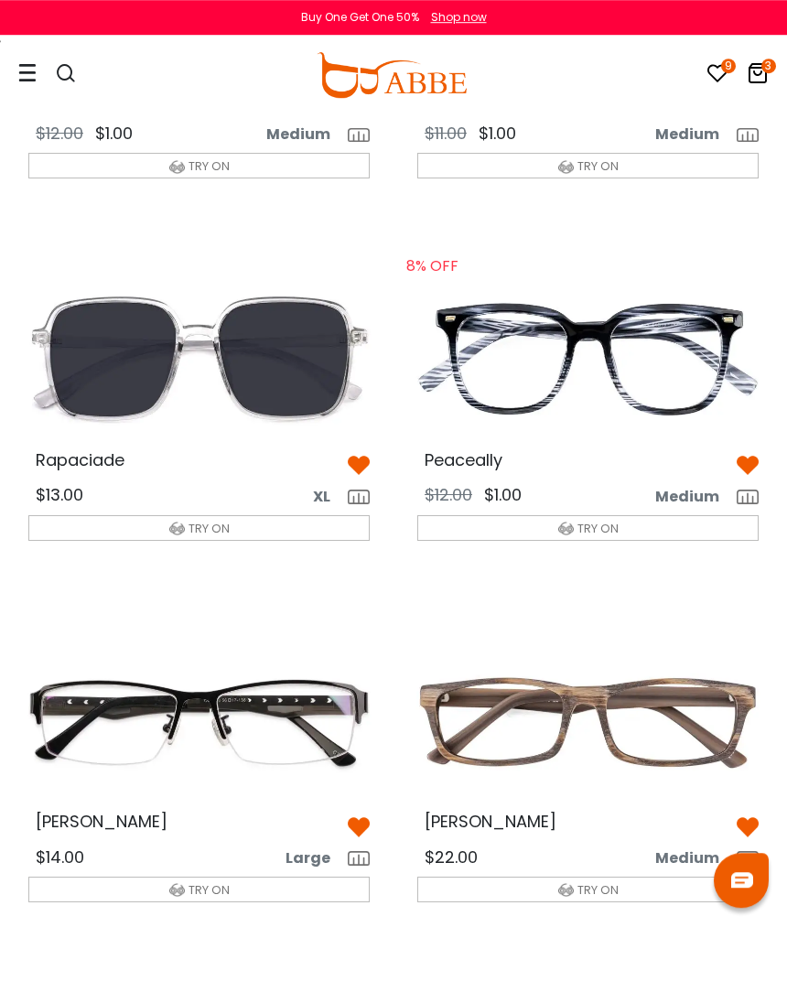
click at [308, 719] on img at bounding box center [199, 722] width 371 height 186
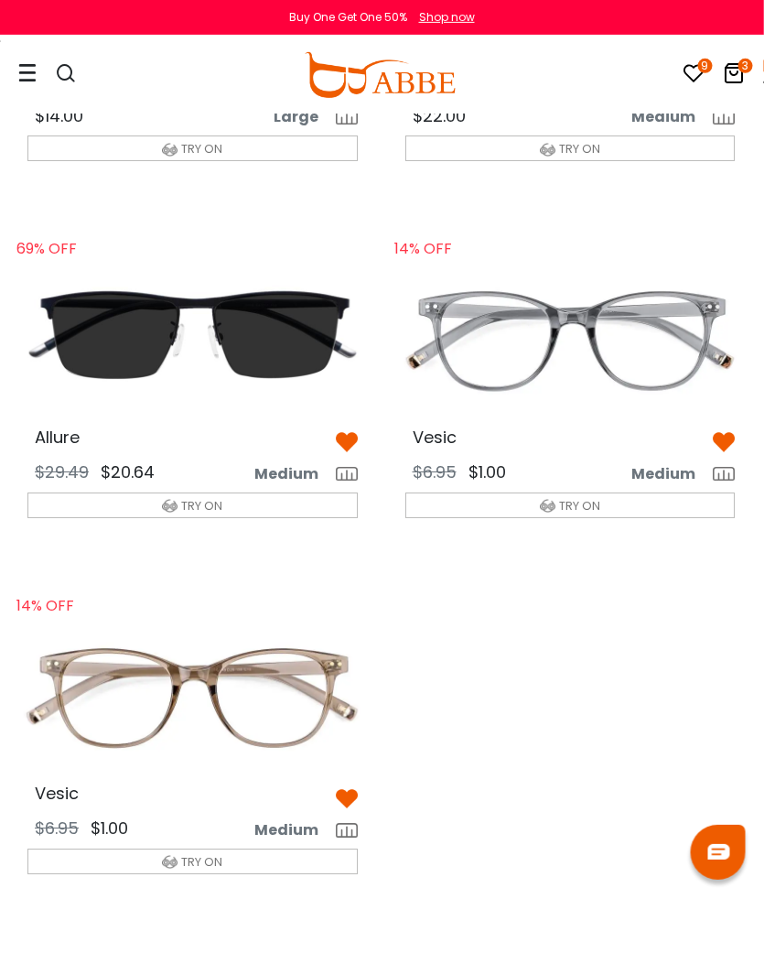
scroll to position [1049, 0]
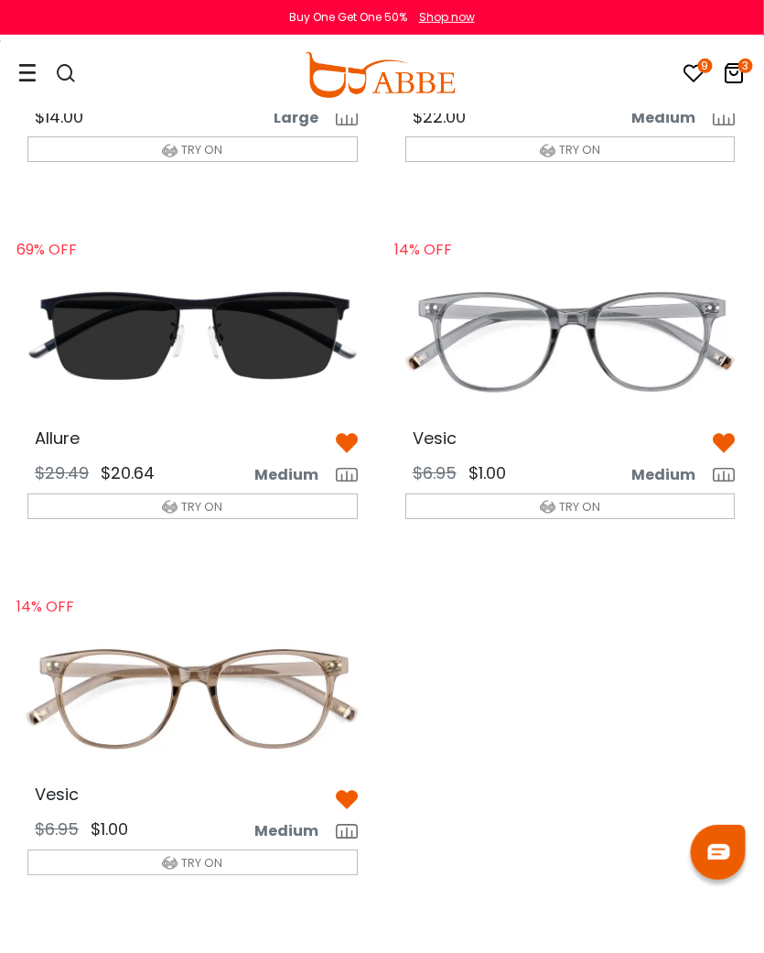
click at [153, 340] on img at bounding box center [194, 339] width 360 height 179
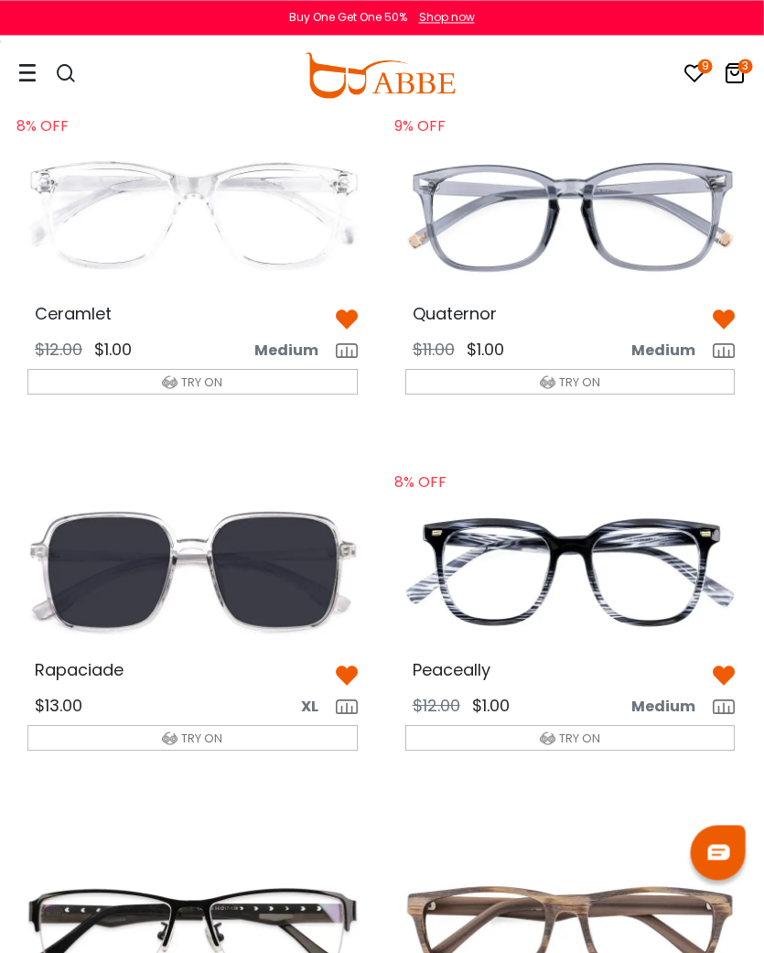
scroll to position [0, 1]
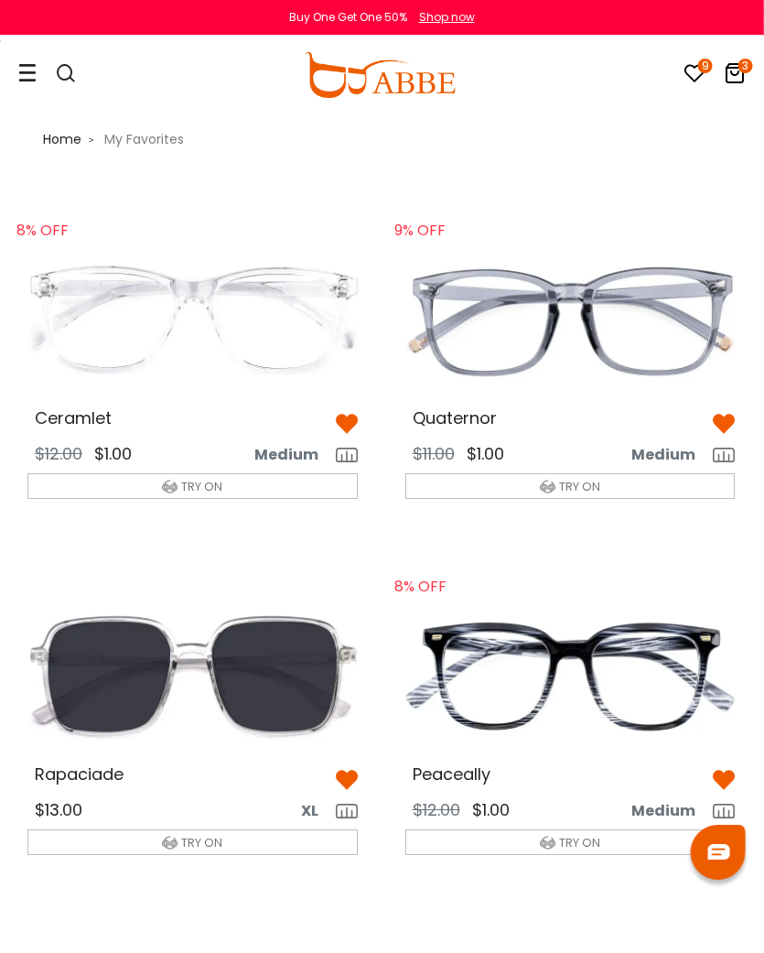
click at [27, 69] on icon at bounding box center [27, 72] width 18 height 19
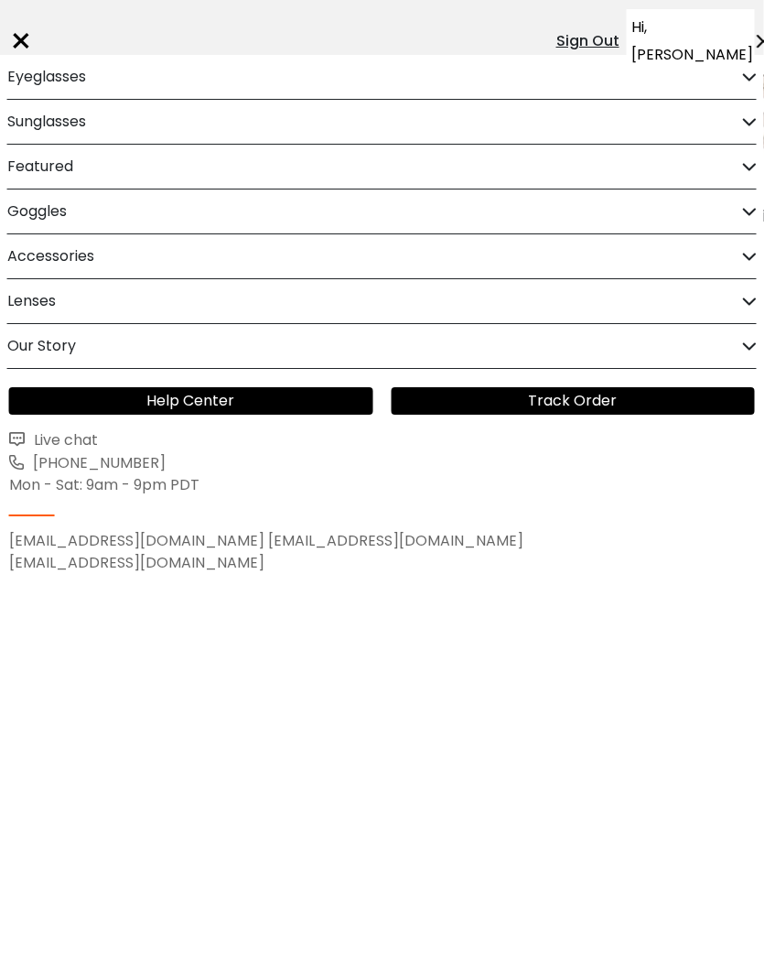
scroll to position [0, 2]
click at [739, 69] on div "Eyeglasses" at bounding box center [382, 77] width 750 height 44
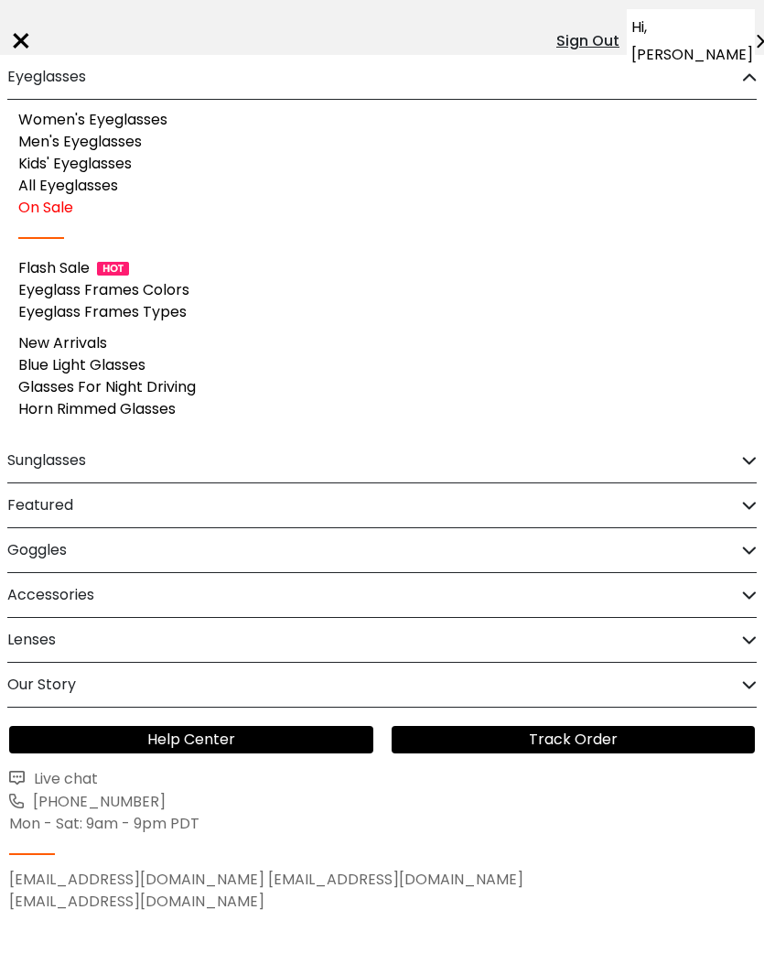
click at [131, 141] on link "Men's Eyeglasses" at bounding box center [80, 141] width 124 height 21
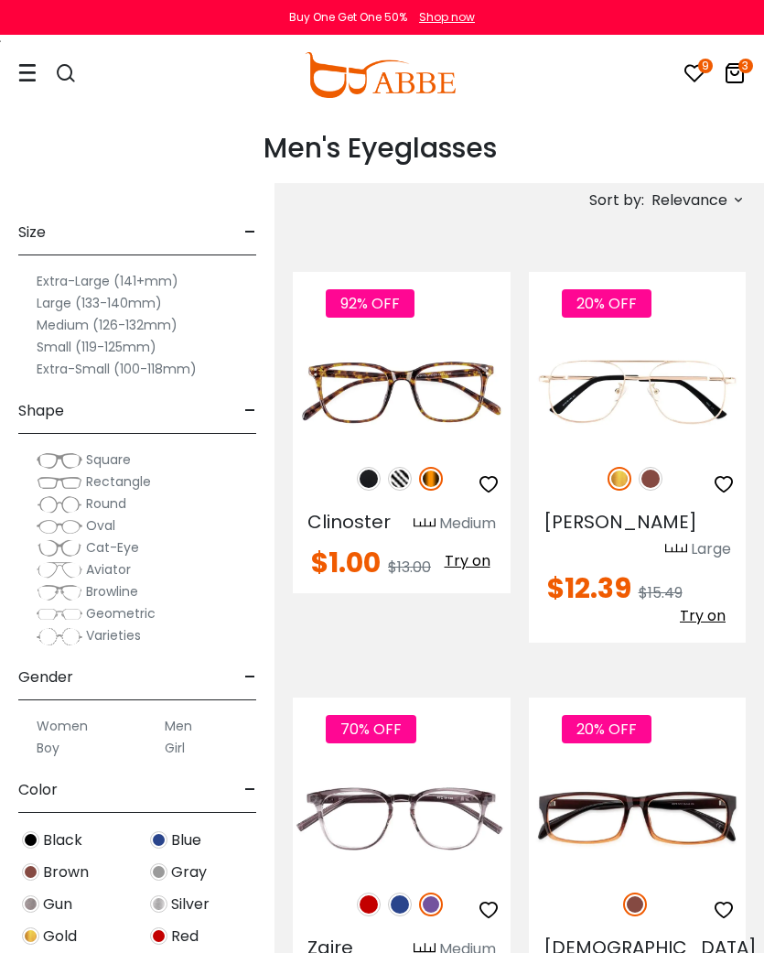
click at [713, 194] on span "Relevance" at bounding box center [690, 200] width 76 height 33
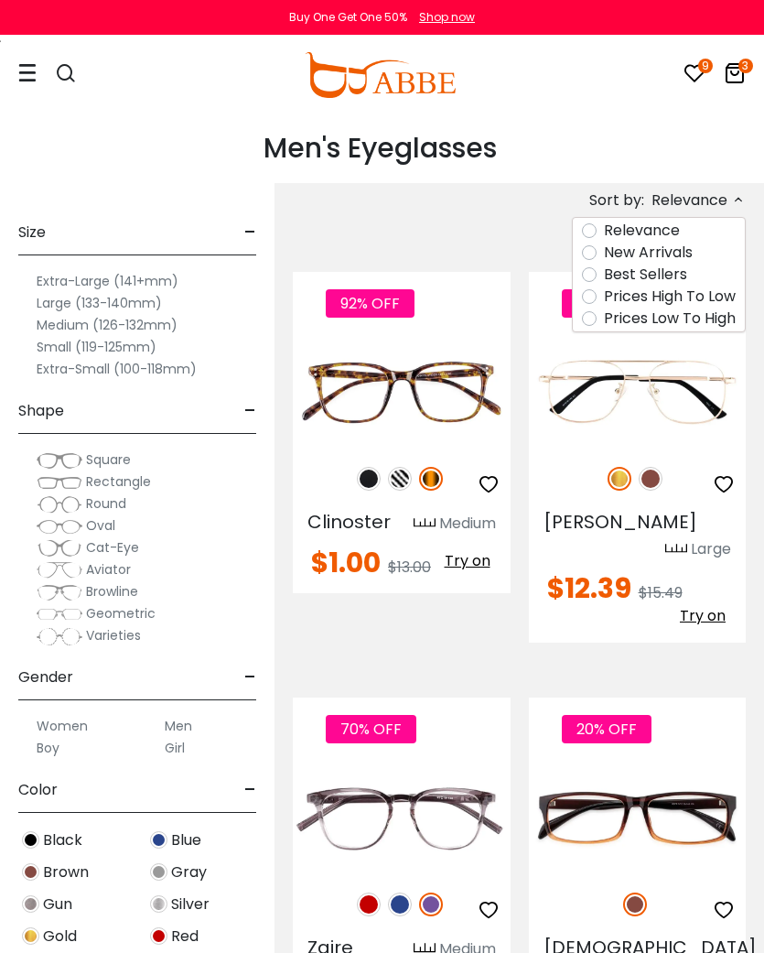
click at [708, 318] on label "Prices Low To High" at bounding box center [670, 318] width 132 height 22
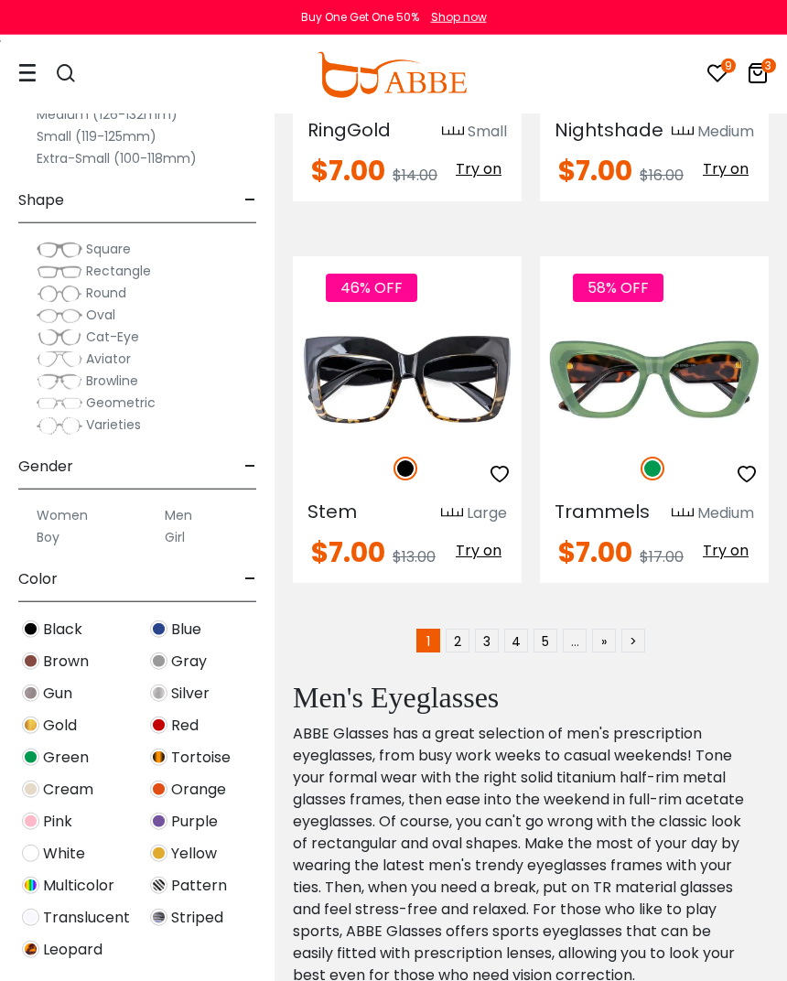
scroll to position [11164, 0]
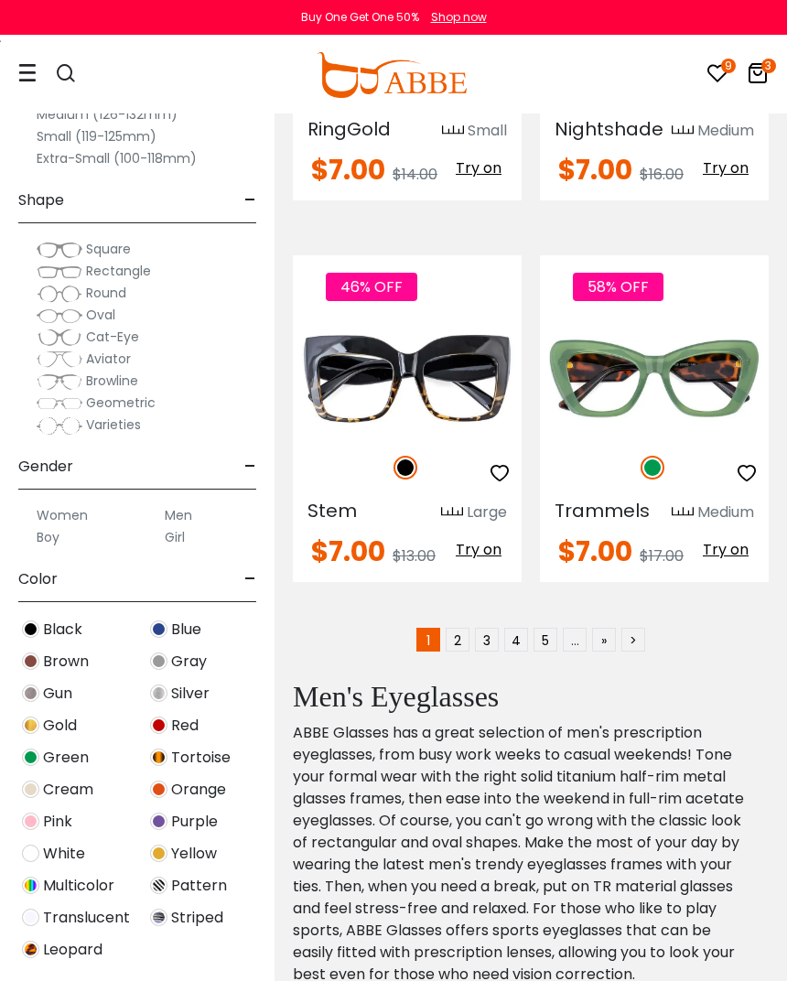
click at [126, 281] on label "Rectangle" at bounding box center [94, 271] width 114 height 22
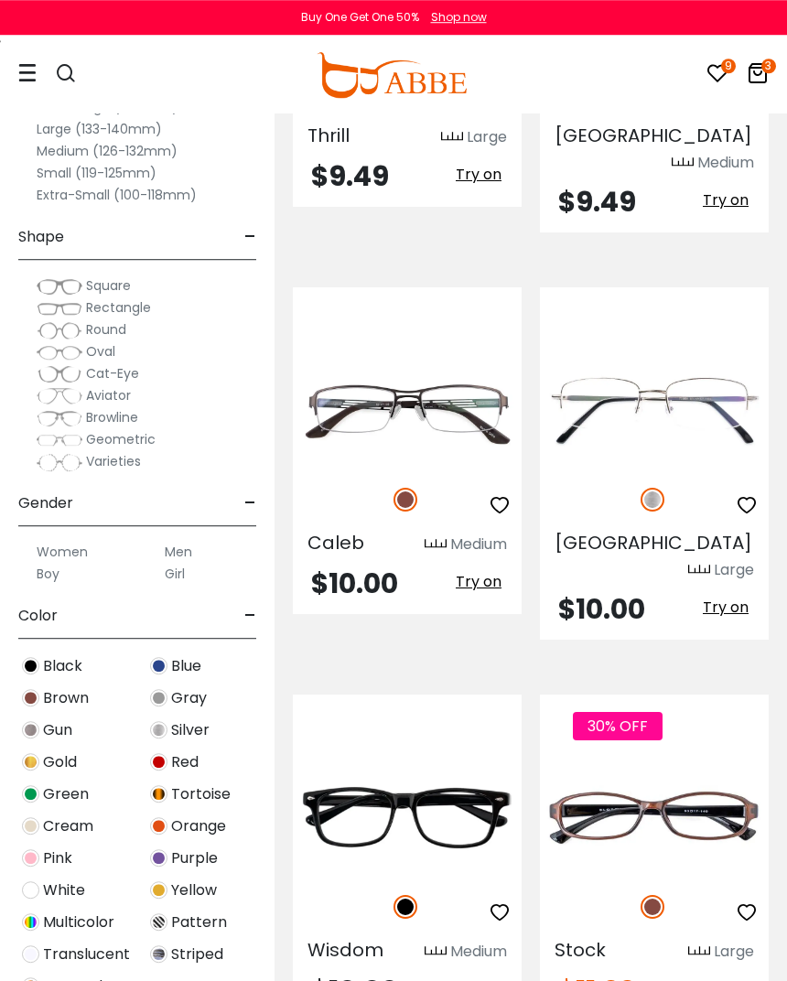
scroll to position [3144, 0]
click at [0, 0] on img at bounding box center [0, 0] width 0 height 0
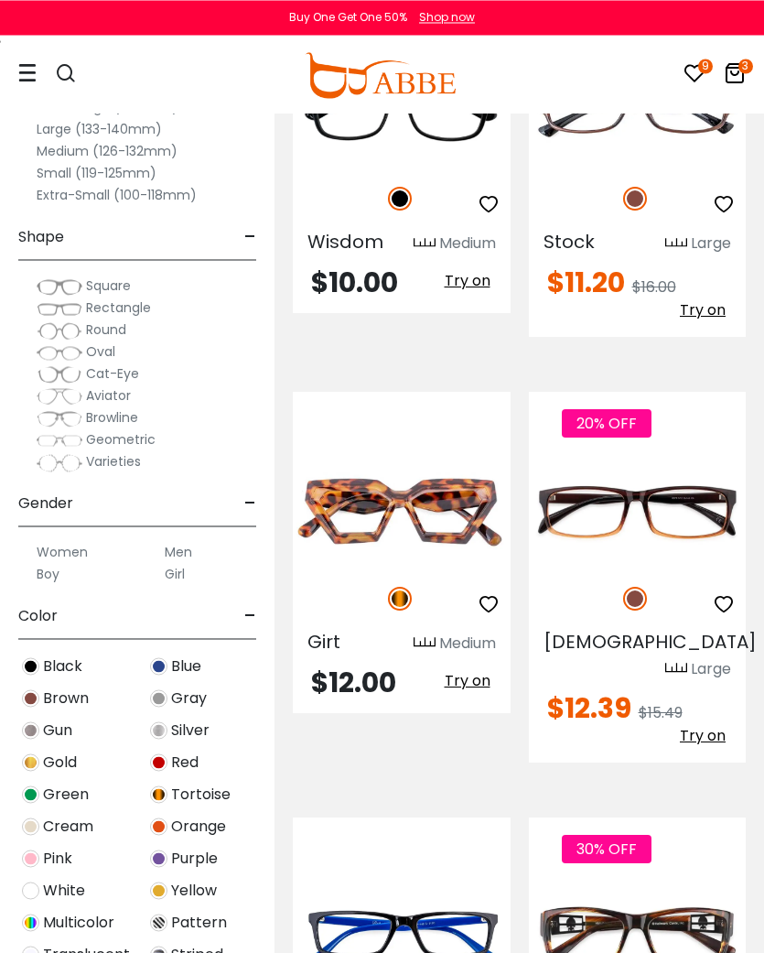
scroll to position [3820, 0]
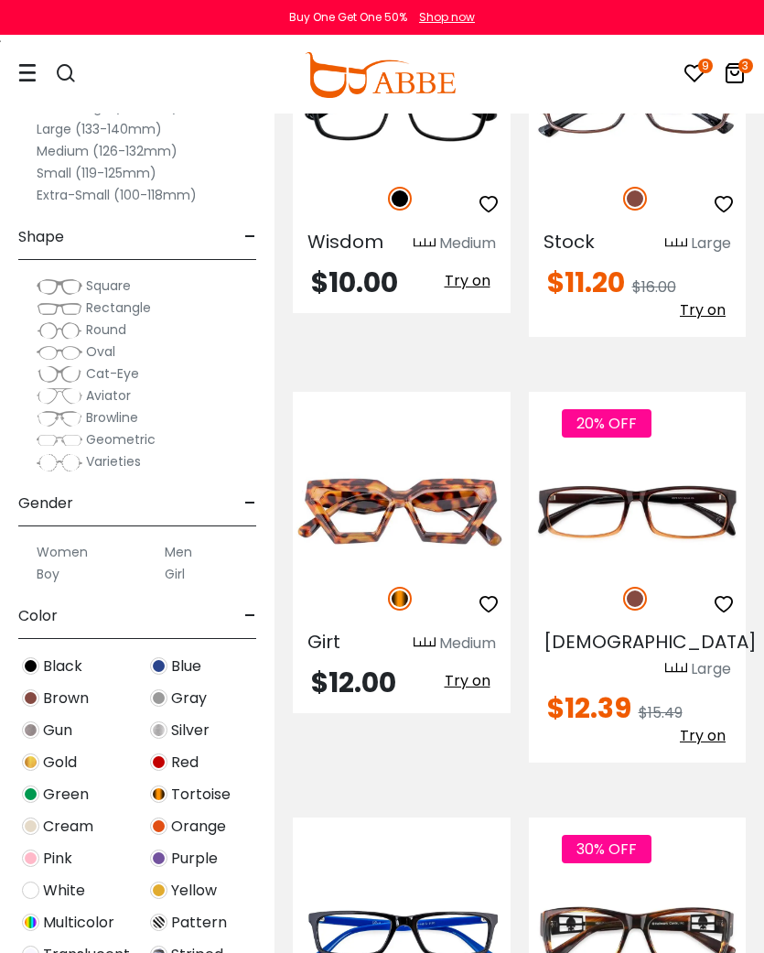
click at [0, 0] on img at bounding box center [0, 0] width 0 height 0
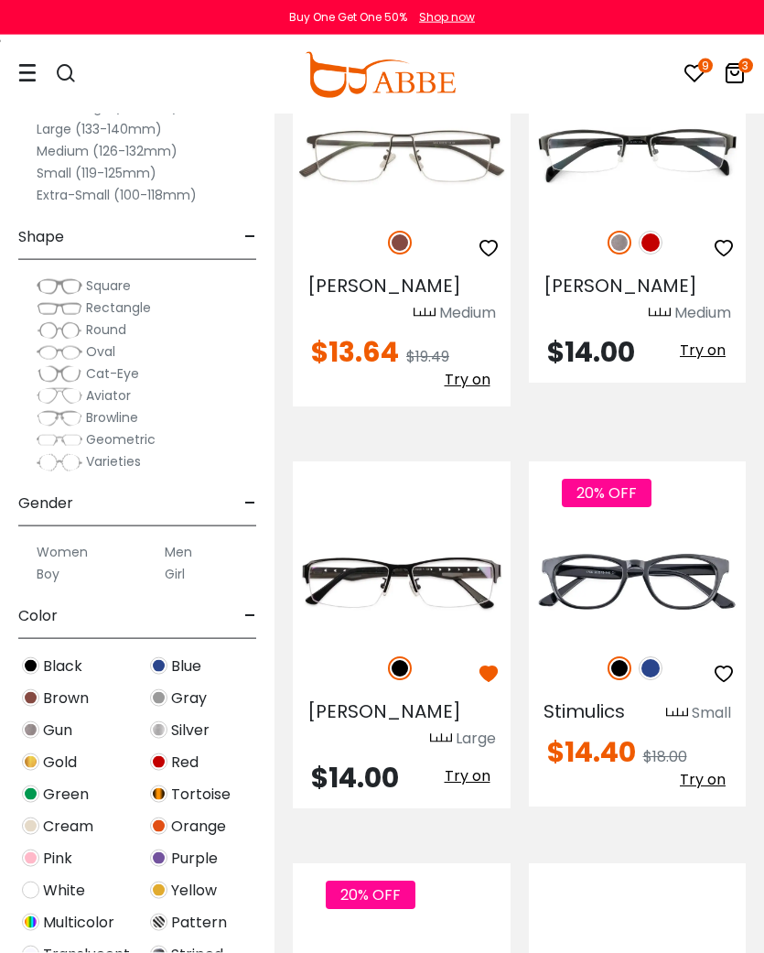
scroll to position [5008, 0]
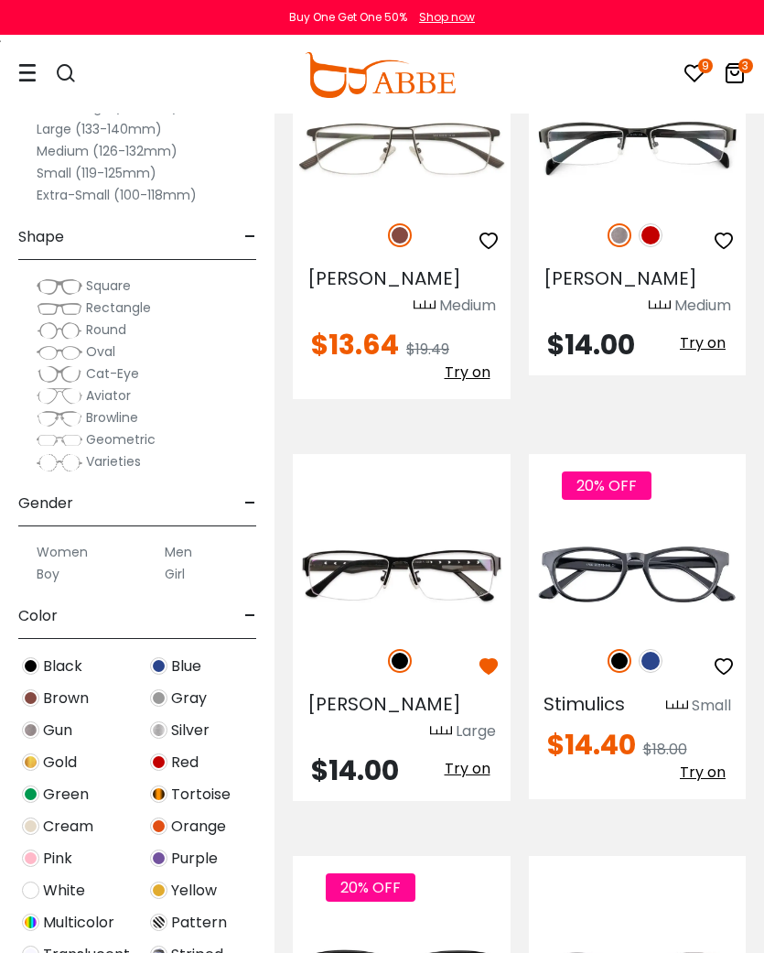
click at [653, 649] on img at bounding box center [651, 661] width 24 height 24
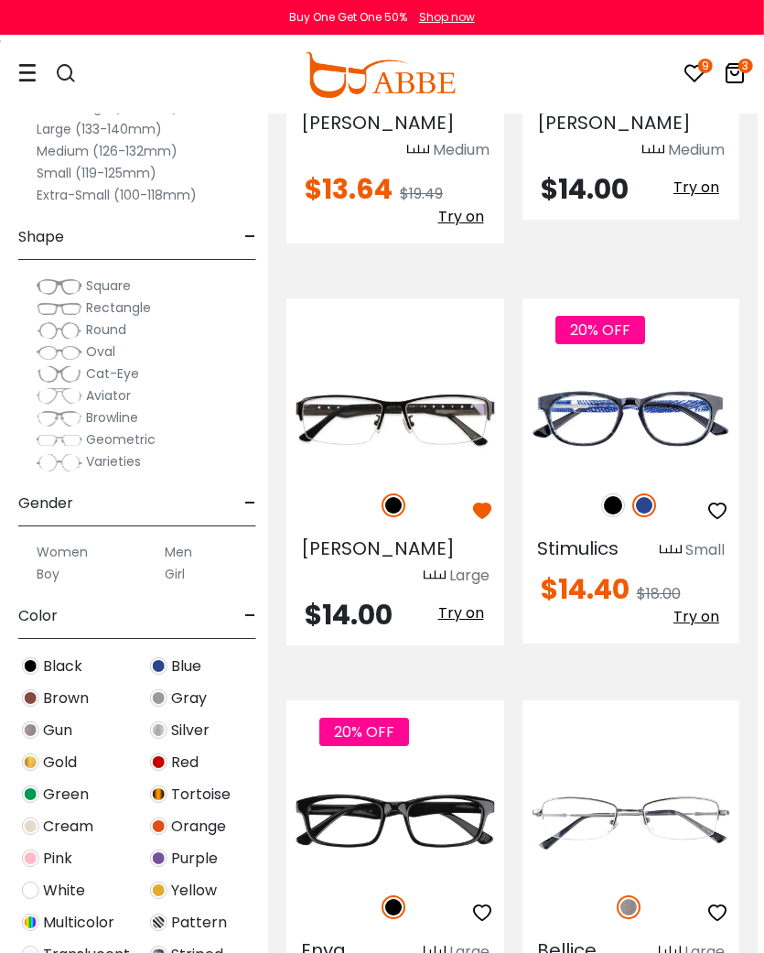
scroll to position [5164, 7]
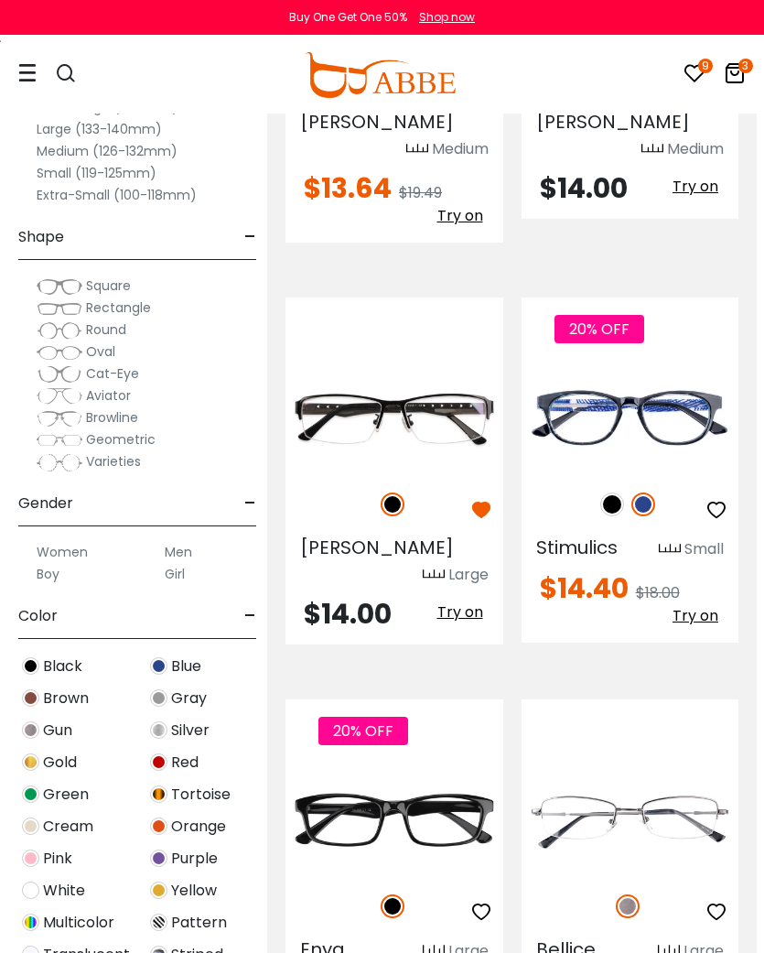
click at [0, 0] on img at bounding box center [0, 0] width 0 height 0
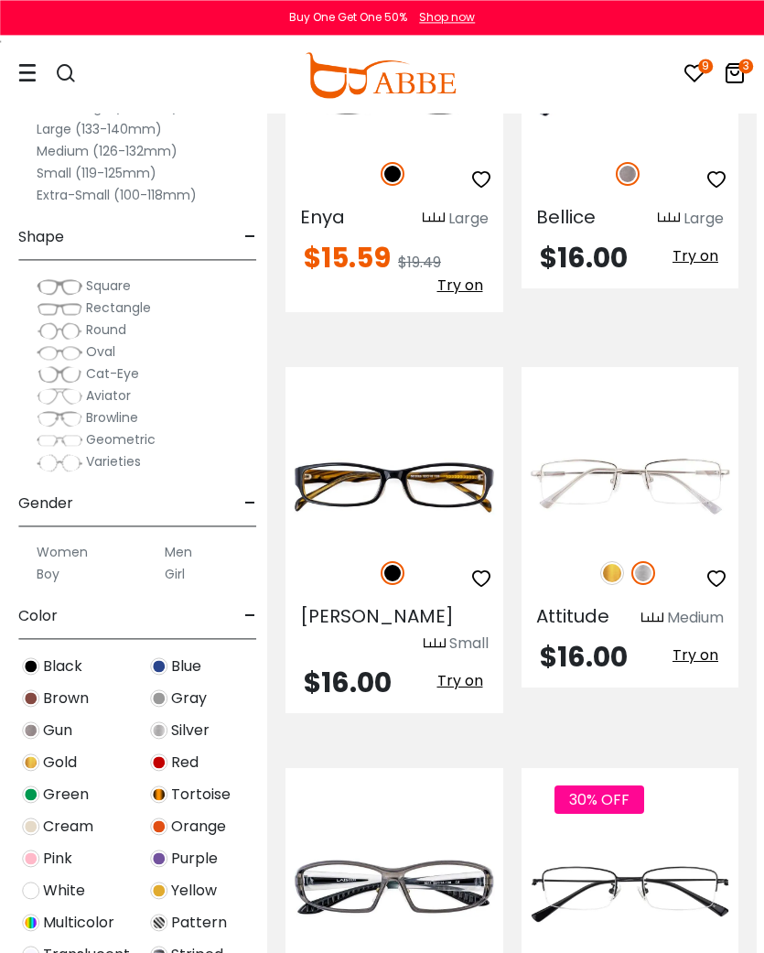
scroll to position [5896, 7]
click at [0, 0] on img at bounding box center [0, 0] width 0 height 0
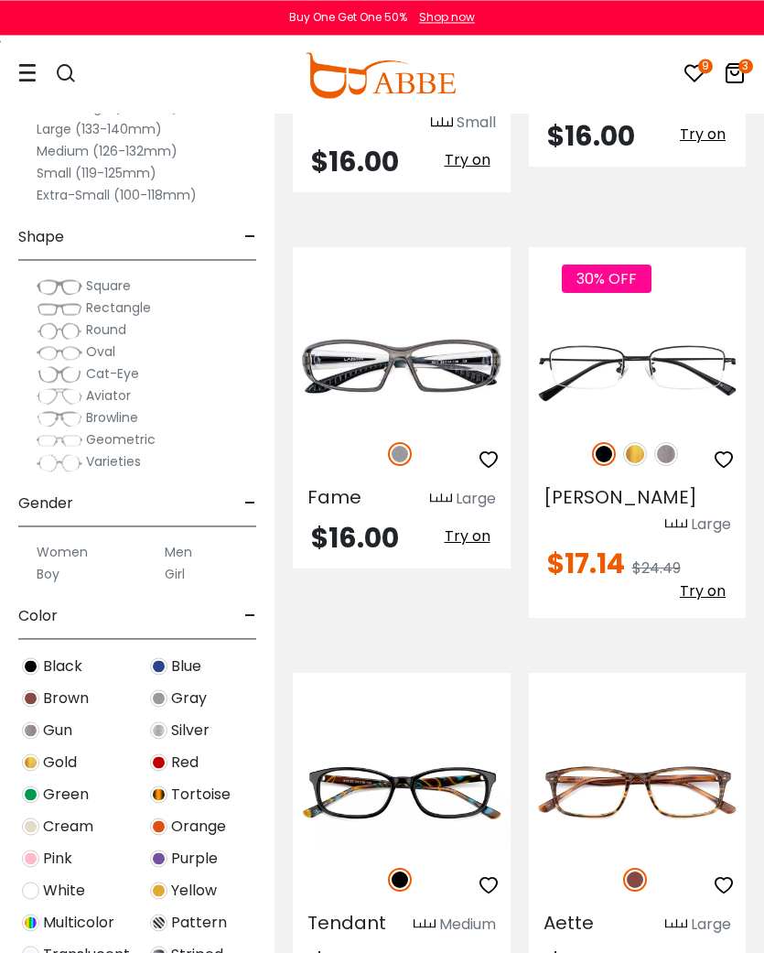
scroll to position [6417, 0]
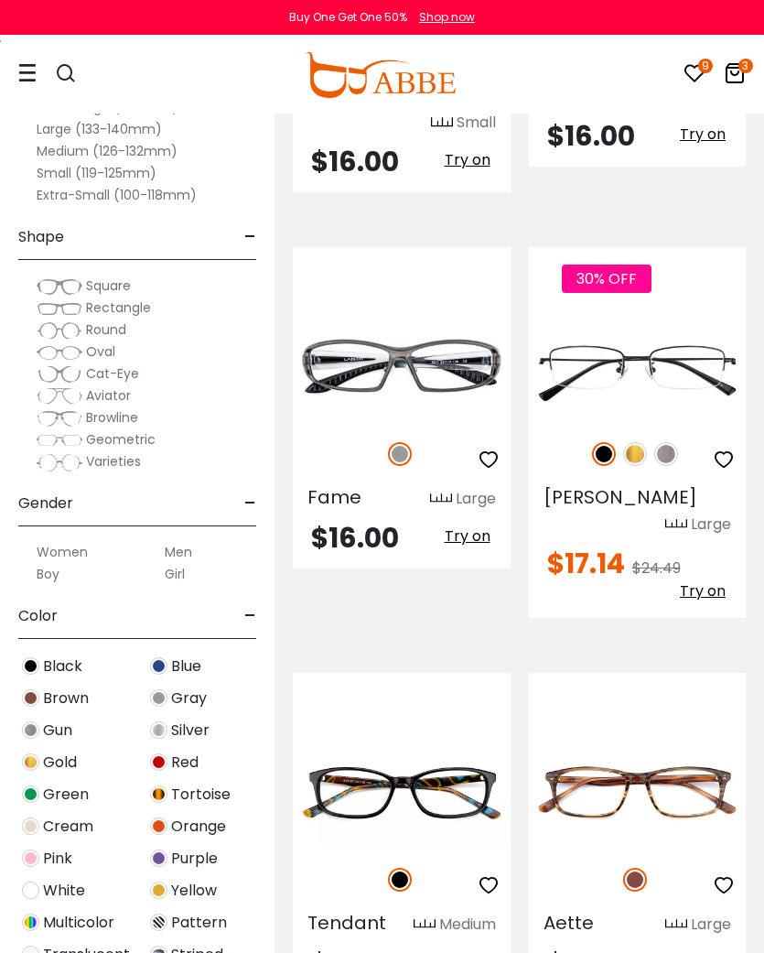
click at [491, 448] on icon "button" at bounding box center [489, 459] width 22 height 22
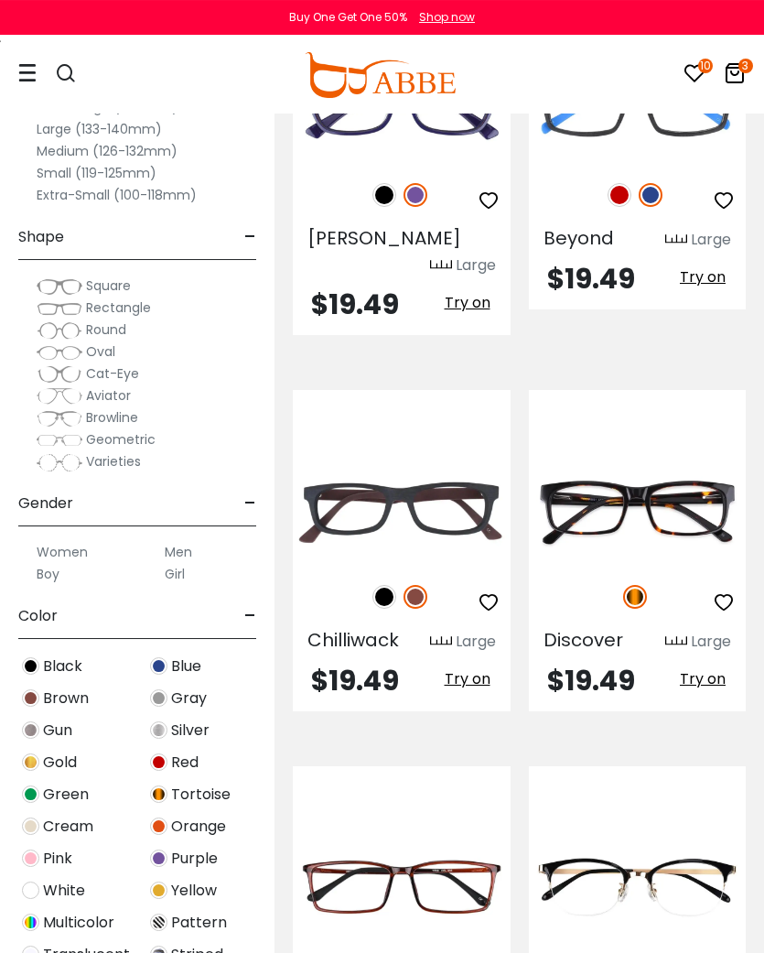
scroll to position [9782, 0]
click at [725, 591] on icon "button" at bounding box center [724, 602] width 22 height 22
click at [494, 591] on icon "button" at bounding box center [489, 602] width 22 height 22
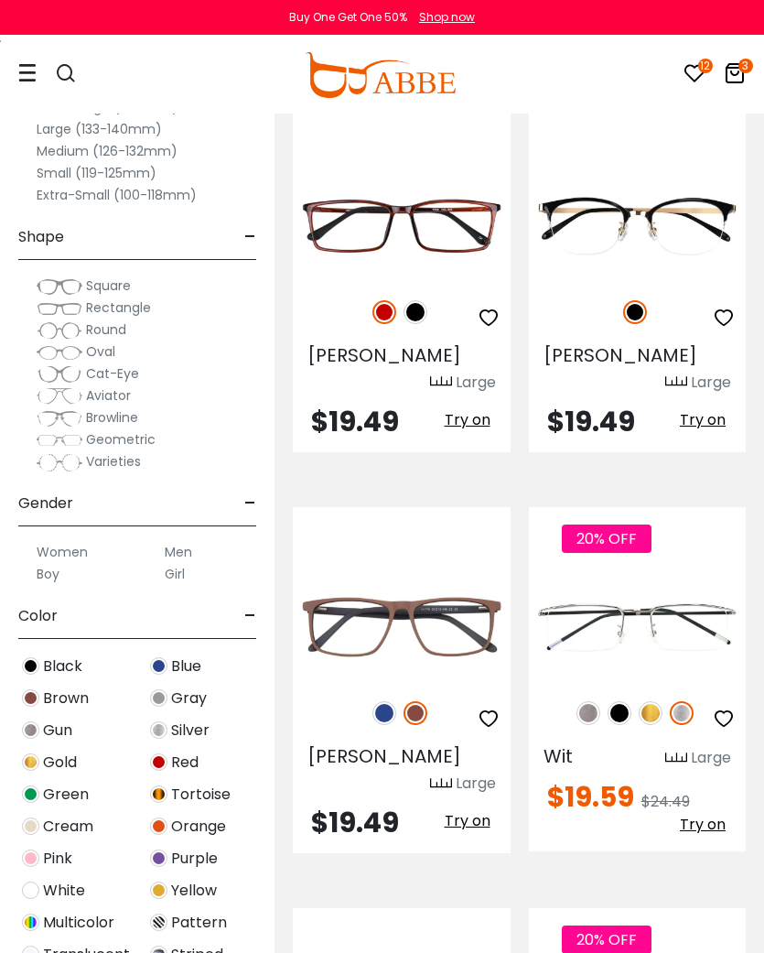
scroll to position [10442, 0]
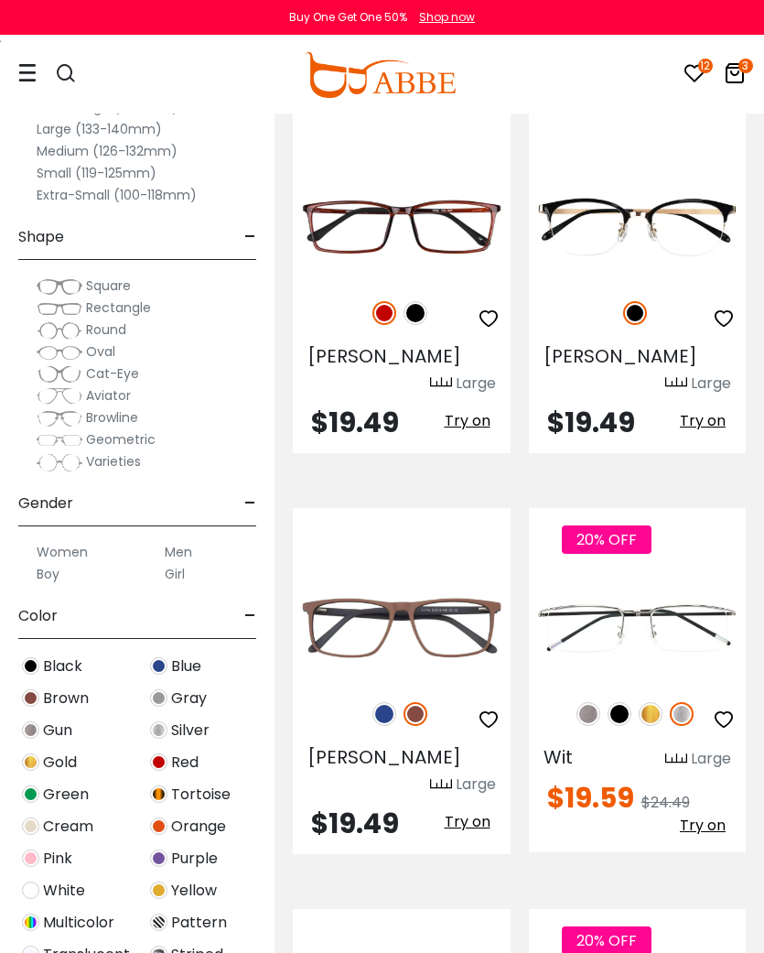
click at [483, 708] on icon "button" at bounding box center [489, 719] width 22 height 22
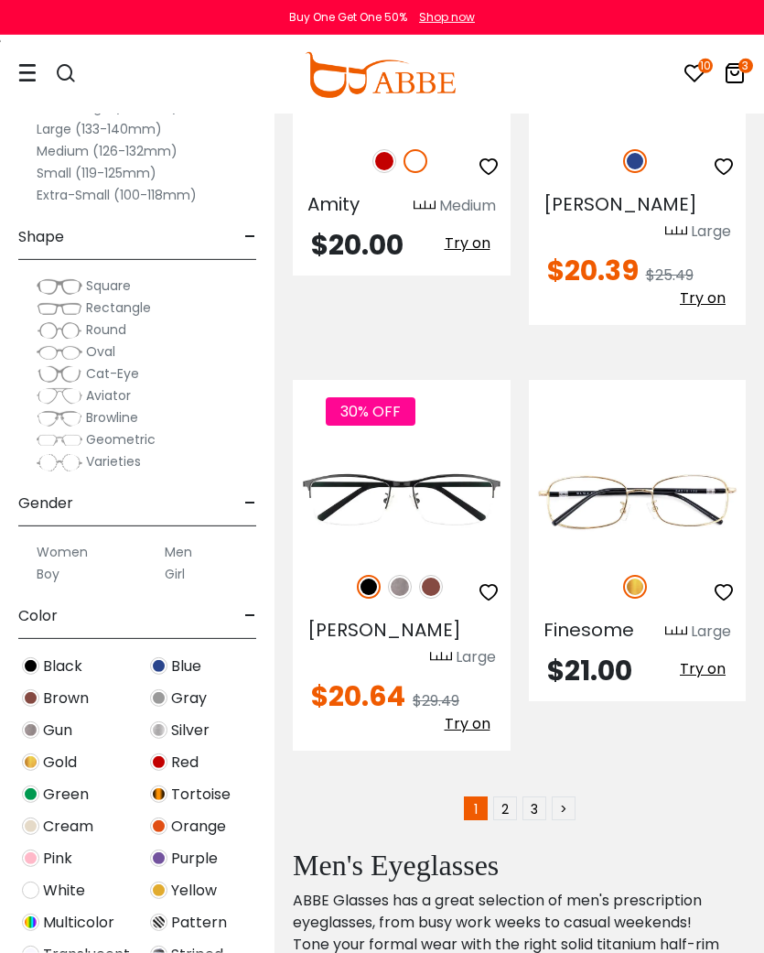
scroll to position [11397, 0]
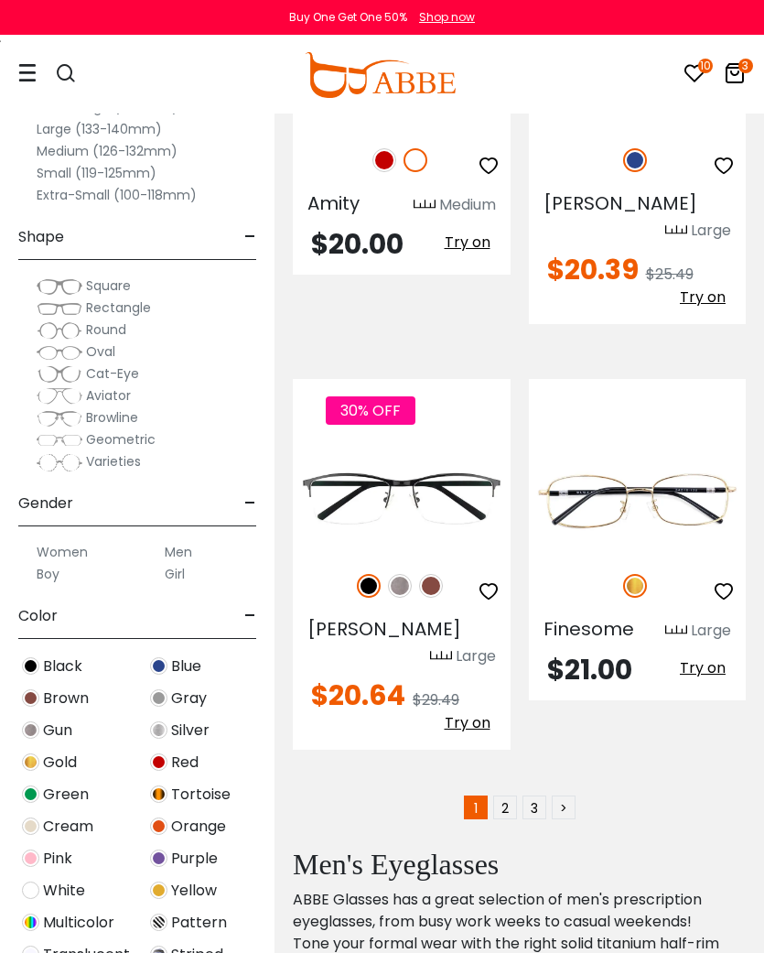
click at [503, 795] on link "2" at bounding box center [505, 807] width 24 height 24
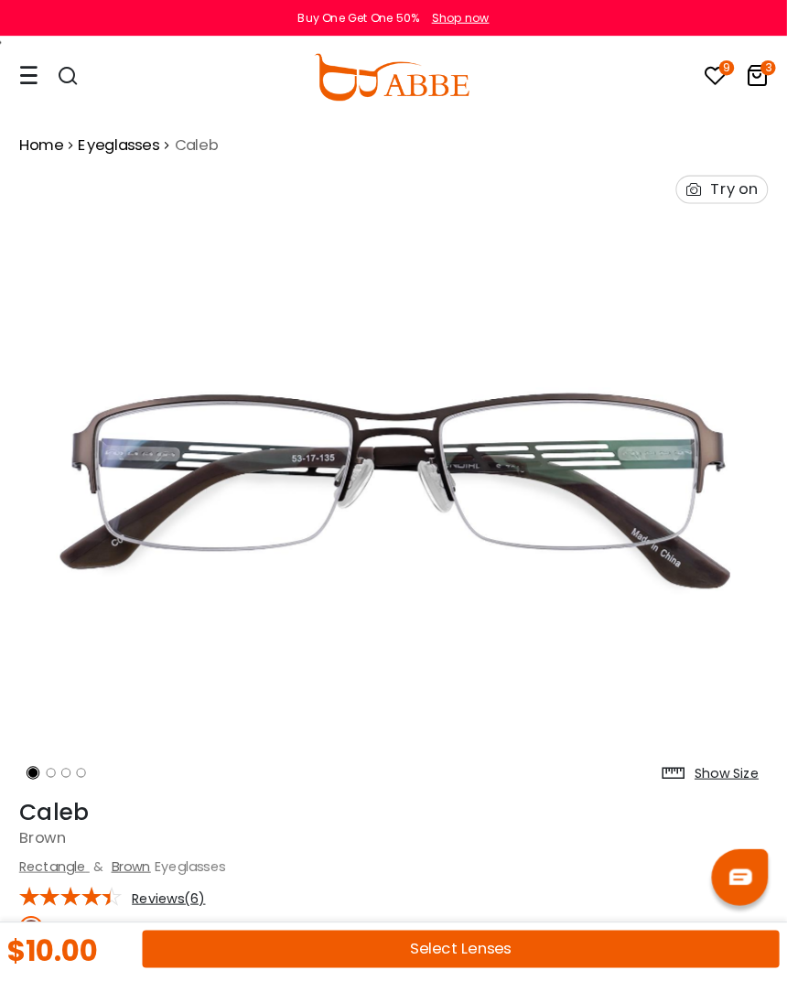
scroll to position [4, 0]
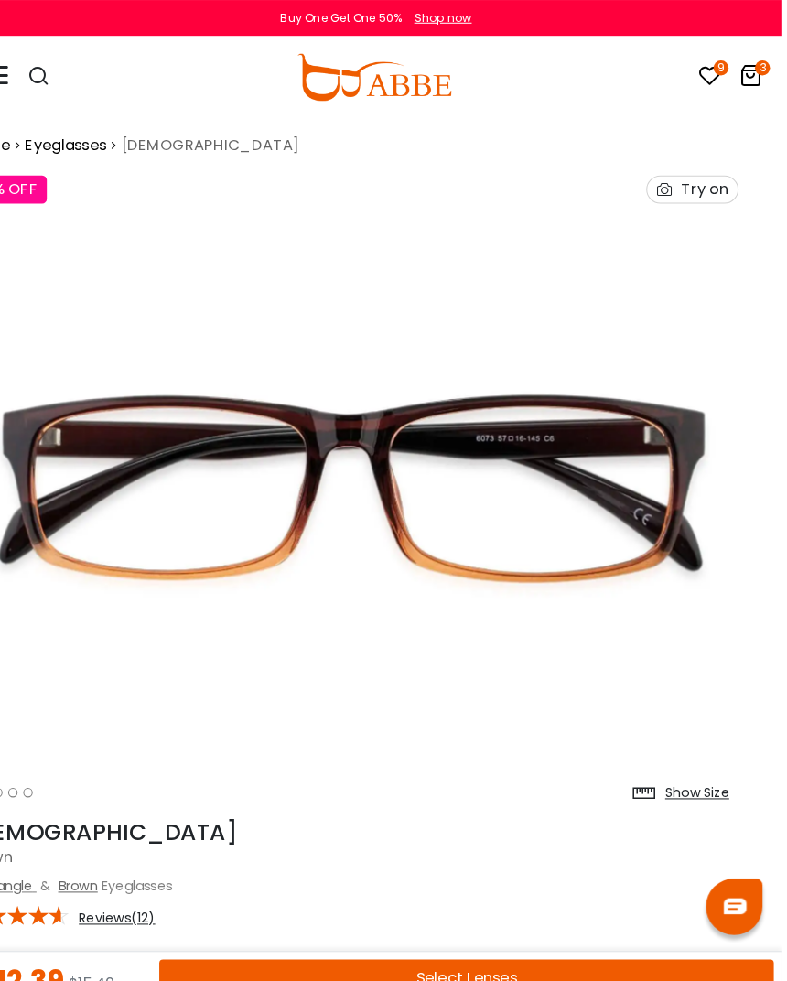
scroll to position [4, 23]
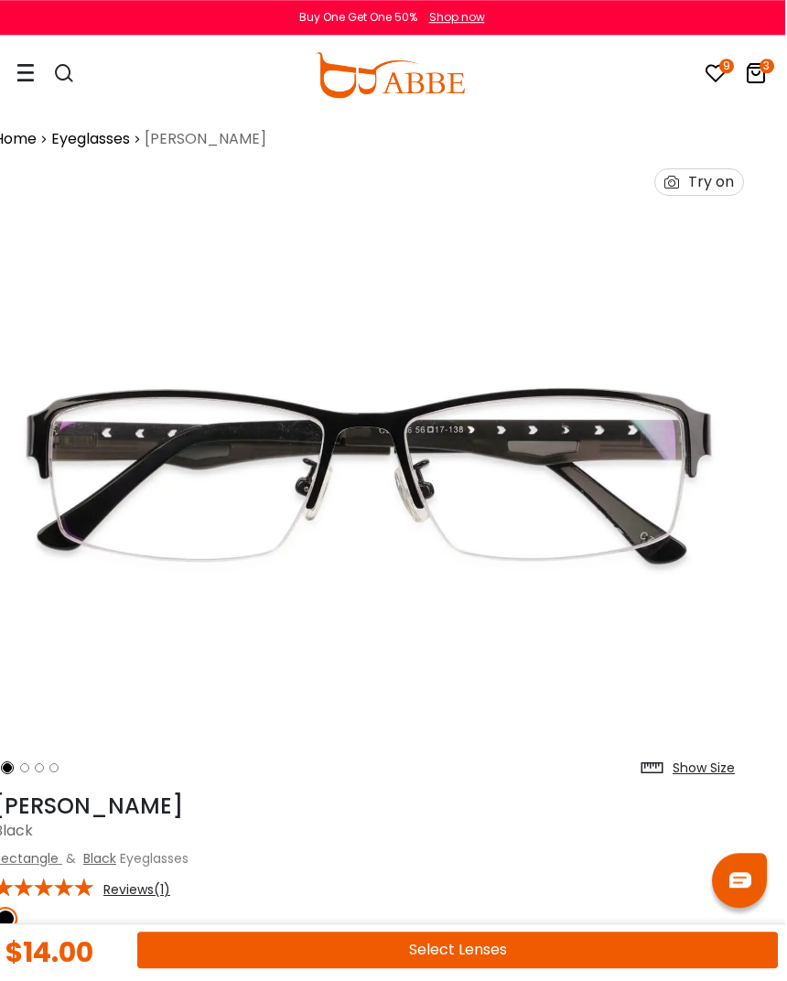
scroll to position [4, 23]
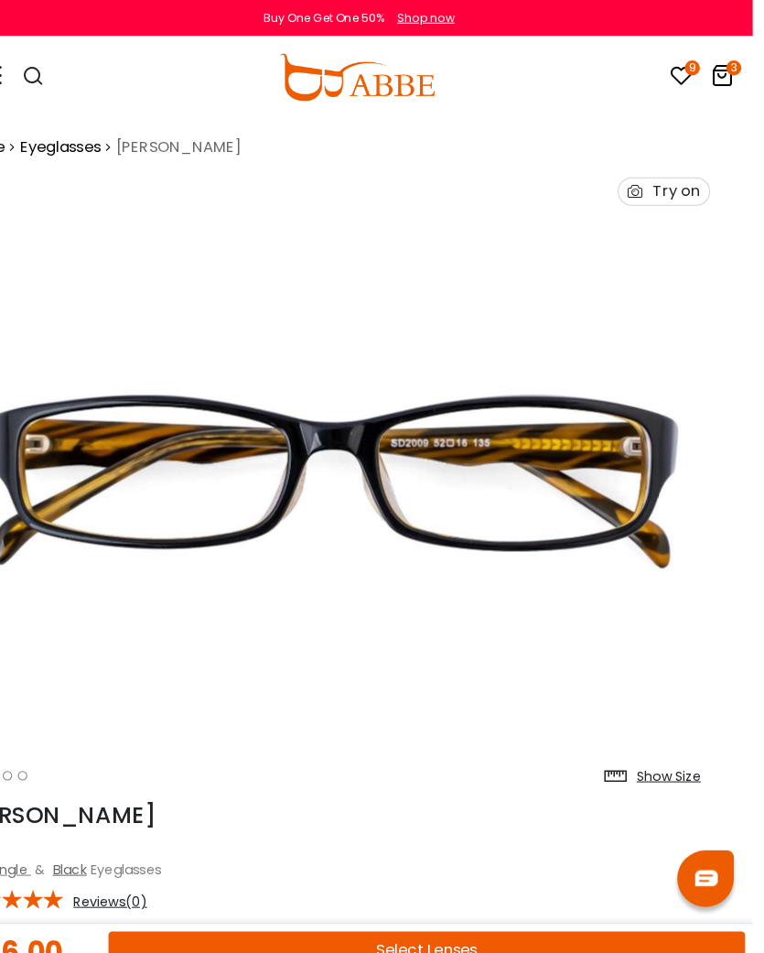
scroll to position [2, 23]
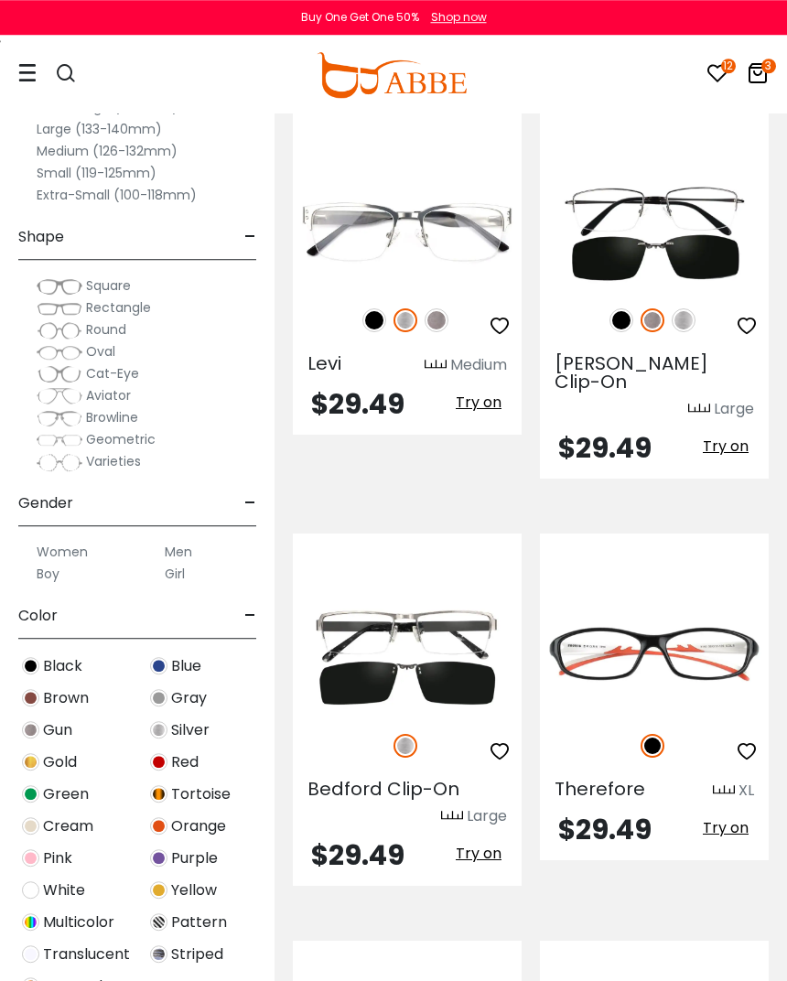
scroll to position [7339, 0]
click at [0, 0] on img at bounding box center [0, 0] width 0 height 0
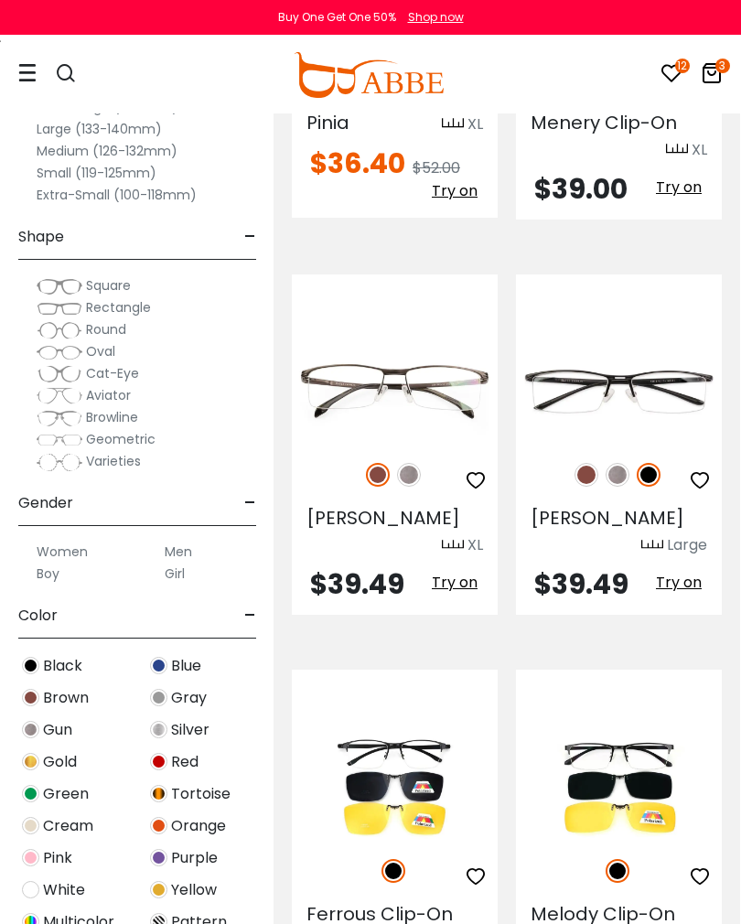
scroll to position [0, 0]
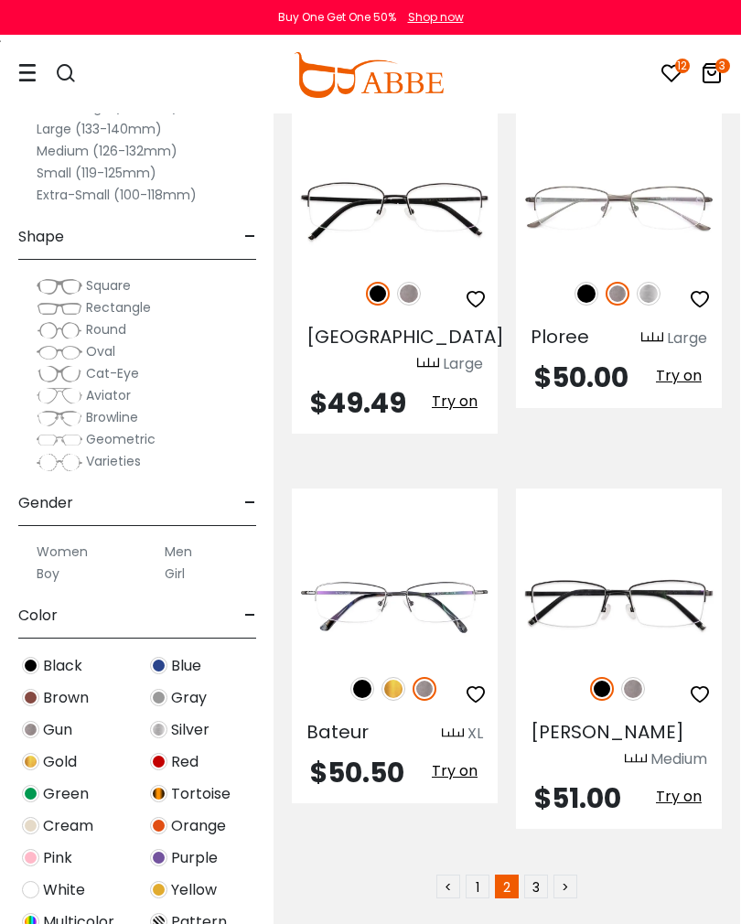
click at [530, 875] on link "3" at bounding box center [536, 887] width 24 height 24
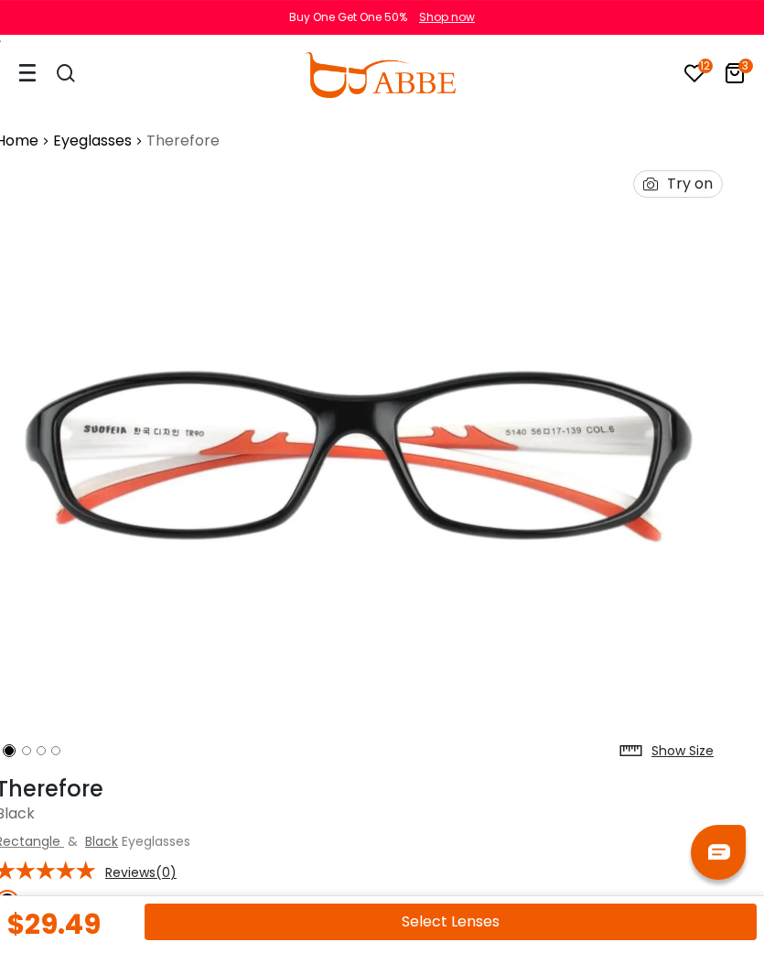
scroll to position [2, 23]
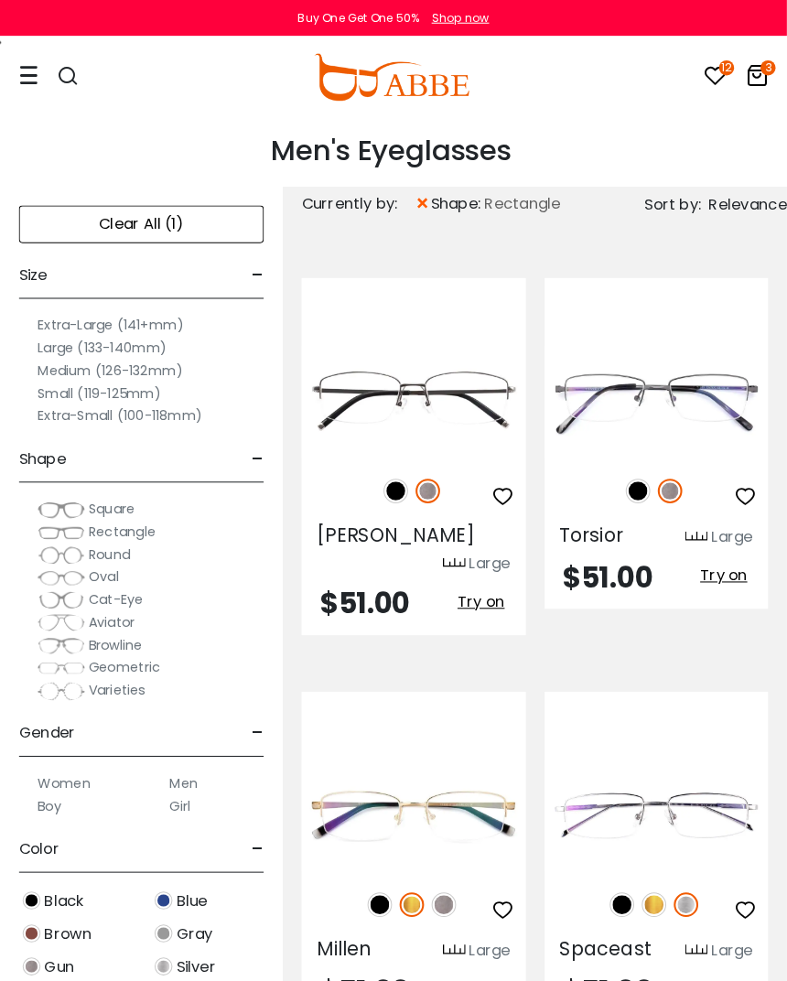
scroll to position [4, 0]
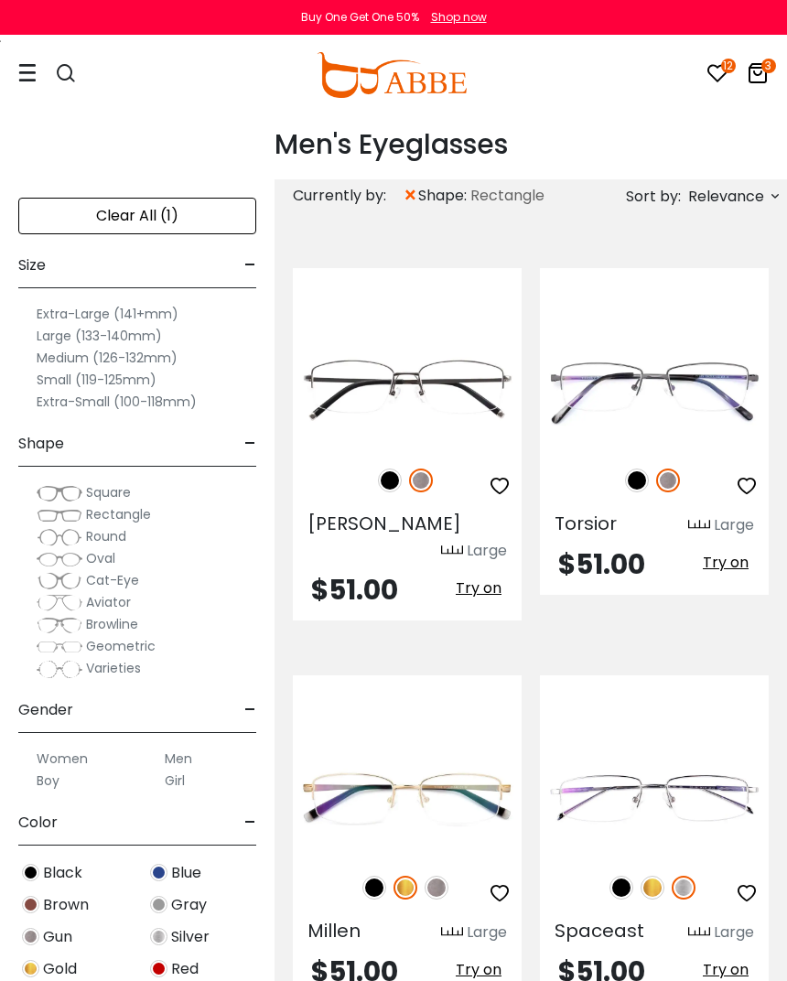
click at [412, 194] on span "×" at bounding box center [411, 195] width 16 height 33
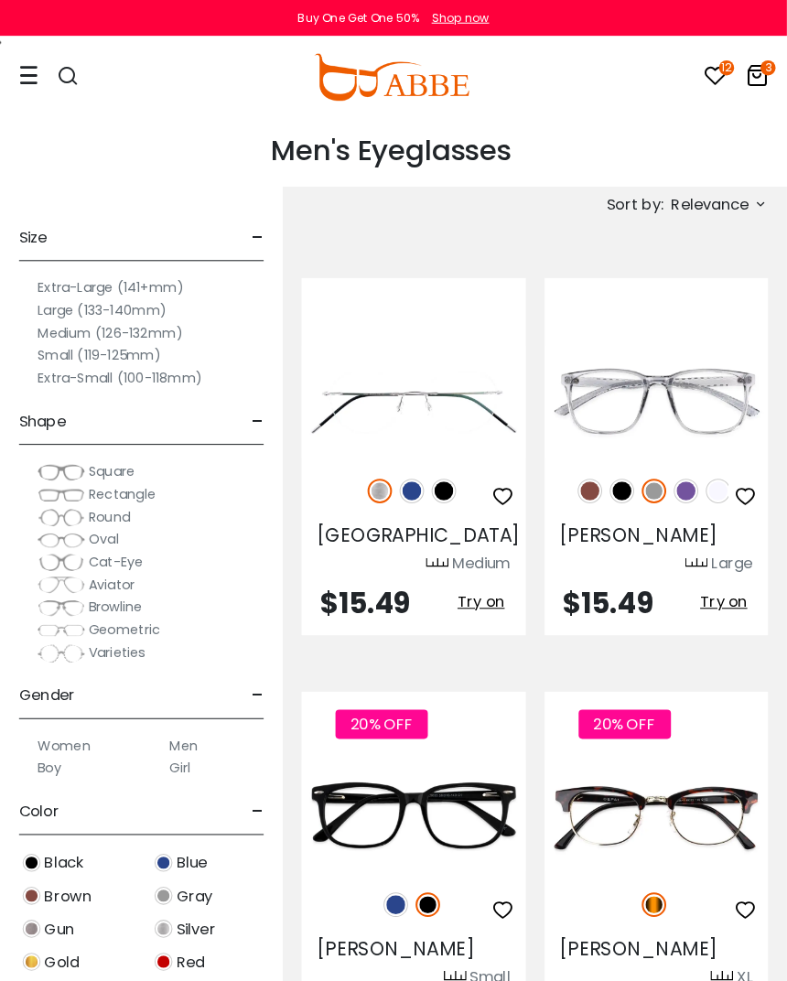
scroll to position [4, 0]
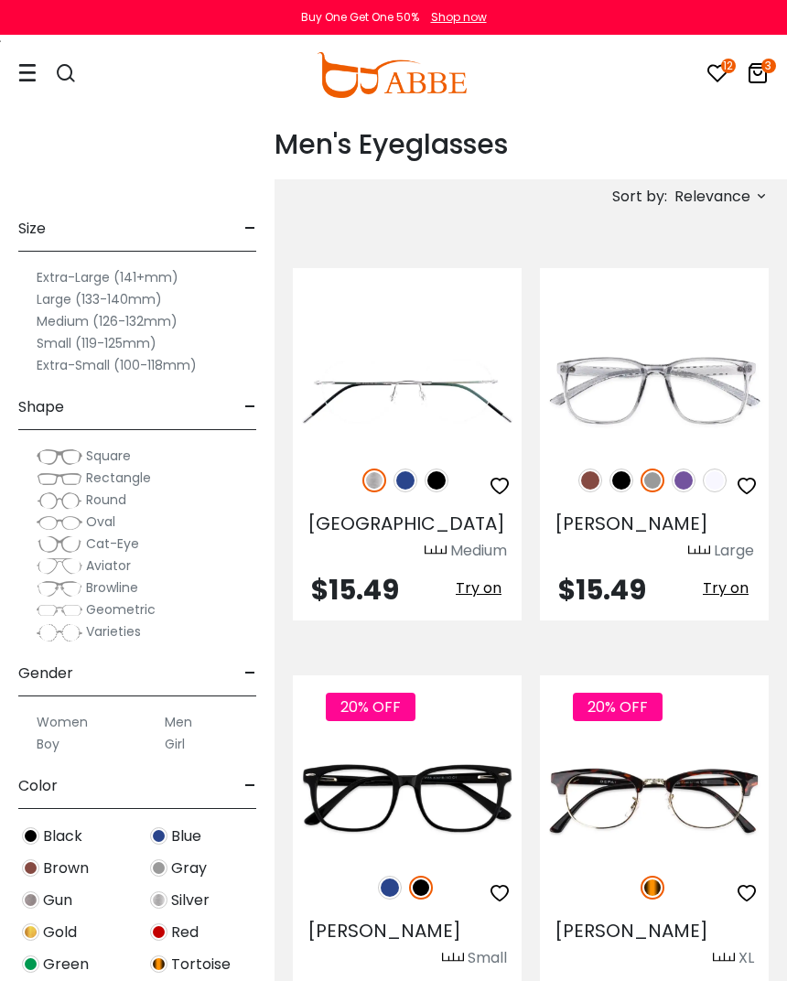
click at [107, 447] on span "Square" at bounding box center [108, 456] width 45 height 18
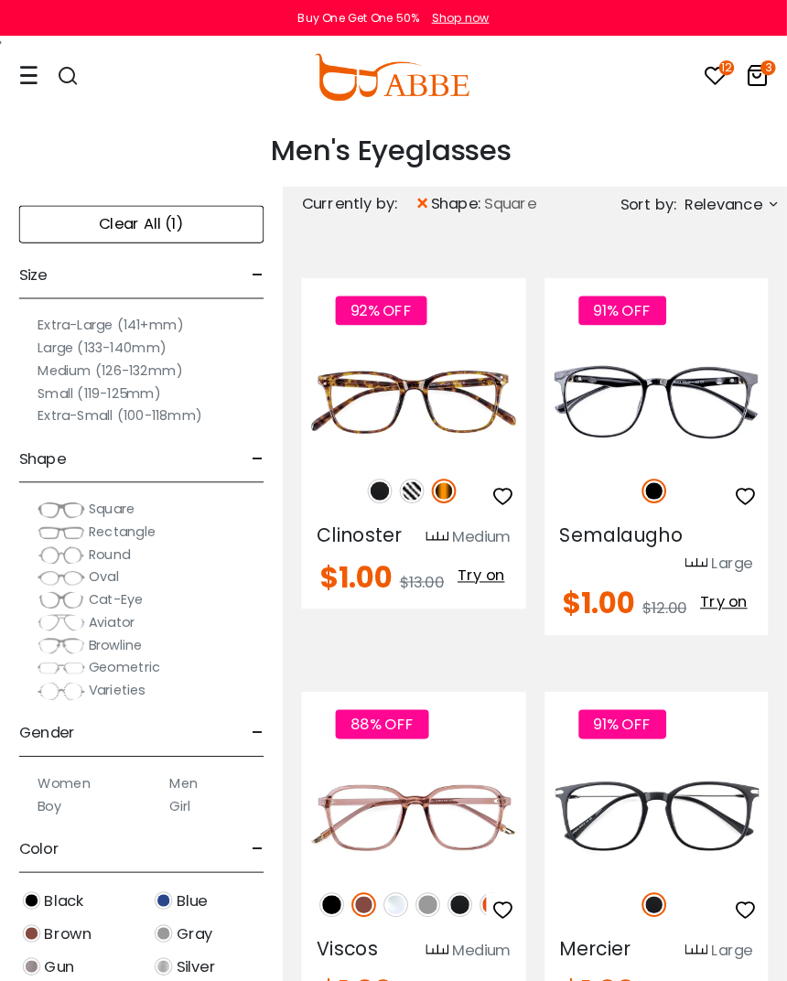
scroll to position [4, 0]
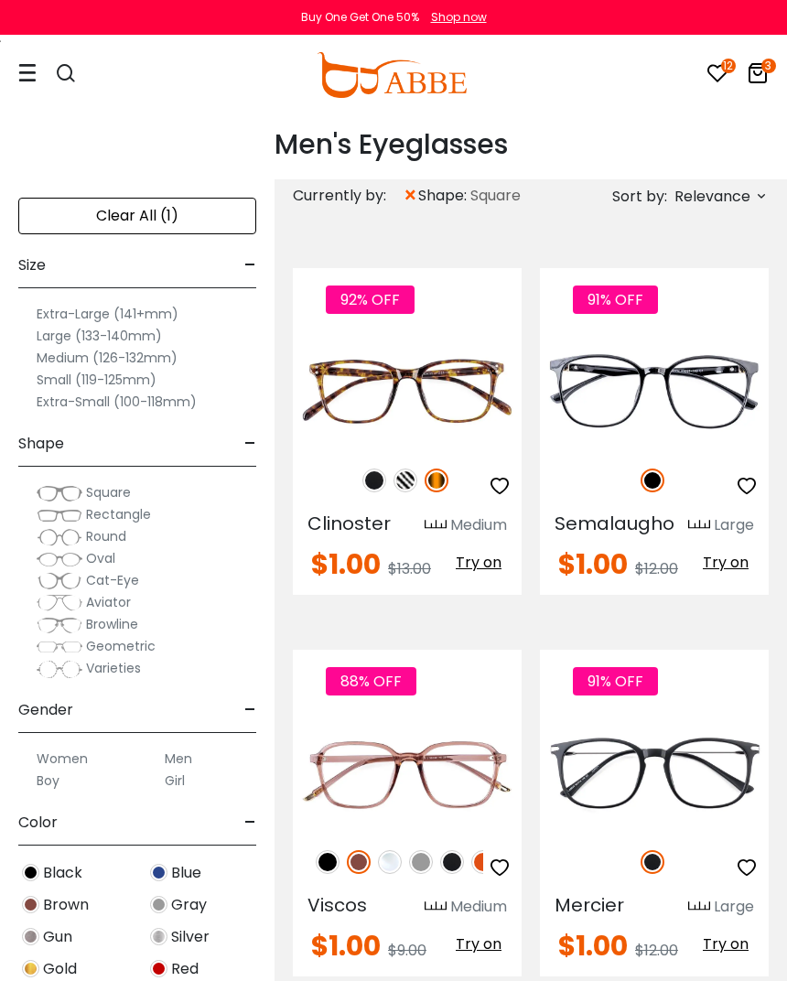
click at [738, 195] on span "Relevance" at bounding box center [712, 196] width 76 height 33
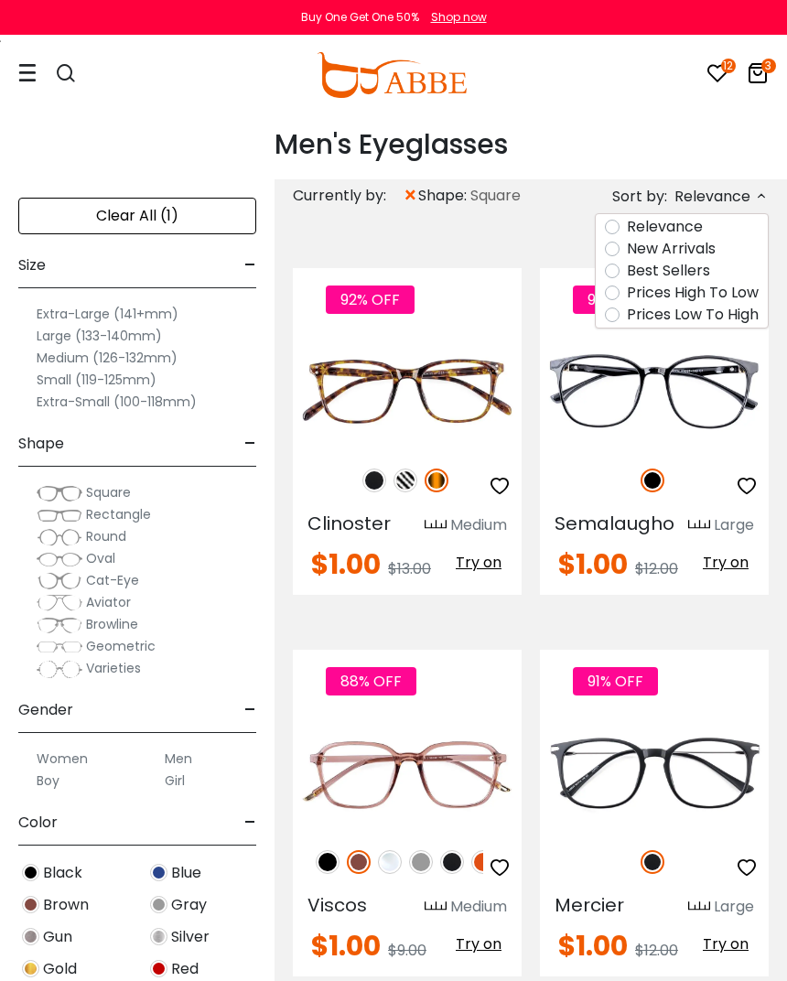
click at [723, 313] on label "Prices Low To High" at bounding box center [693, 315] width 132 height 22
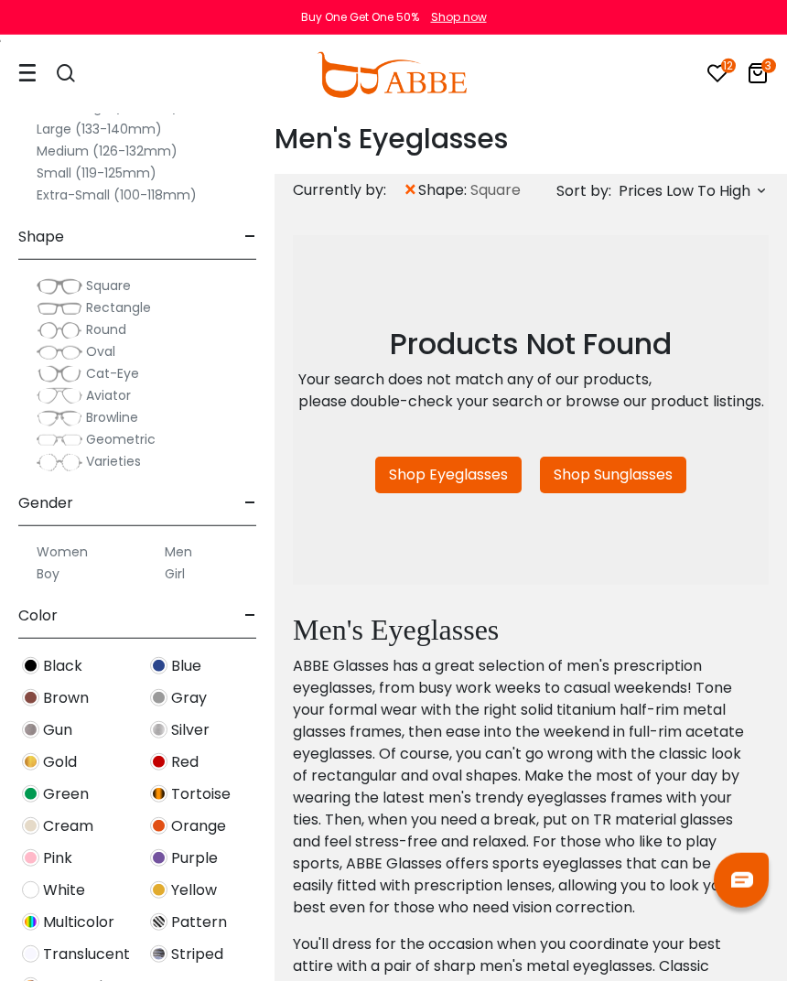
scroll to position [190, 0]
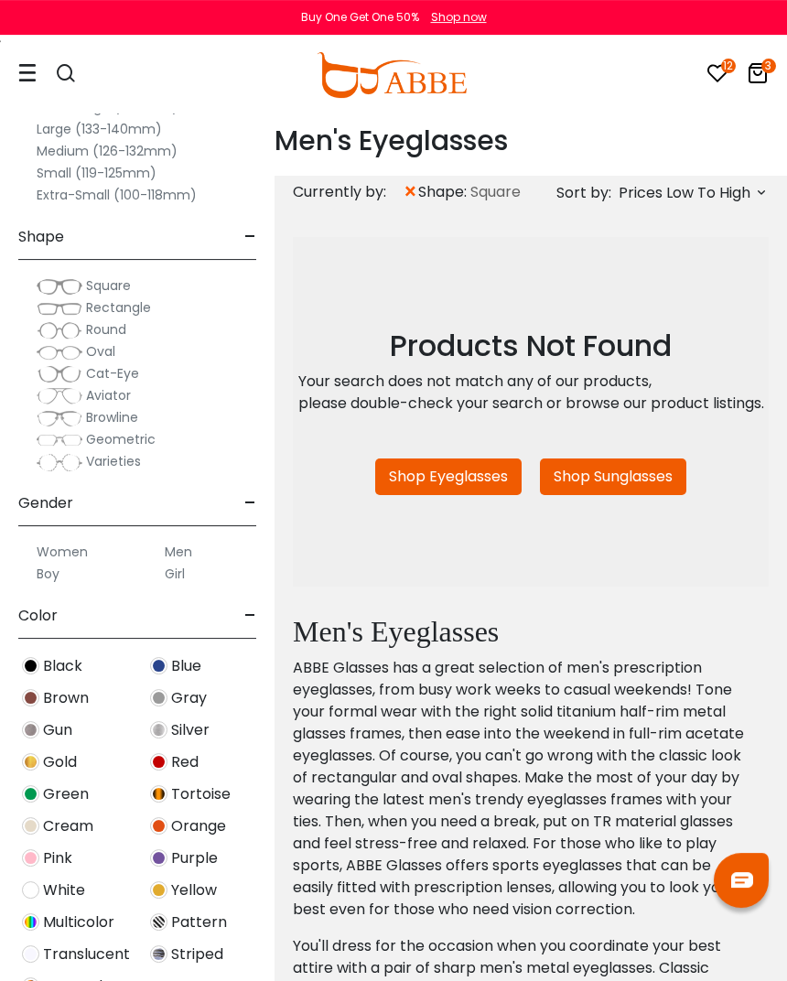
click at [458, 480] on link "Shop Eyeglasses" at bounding box center [448, 476] width 146 height 37
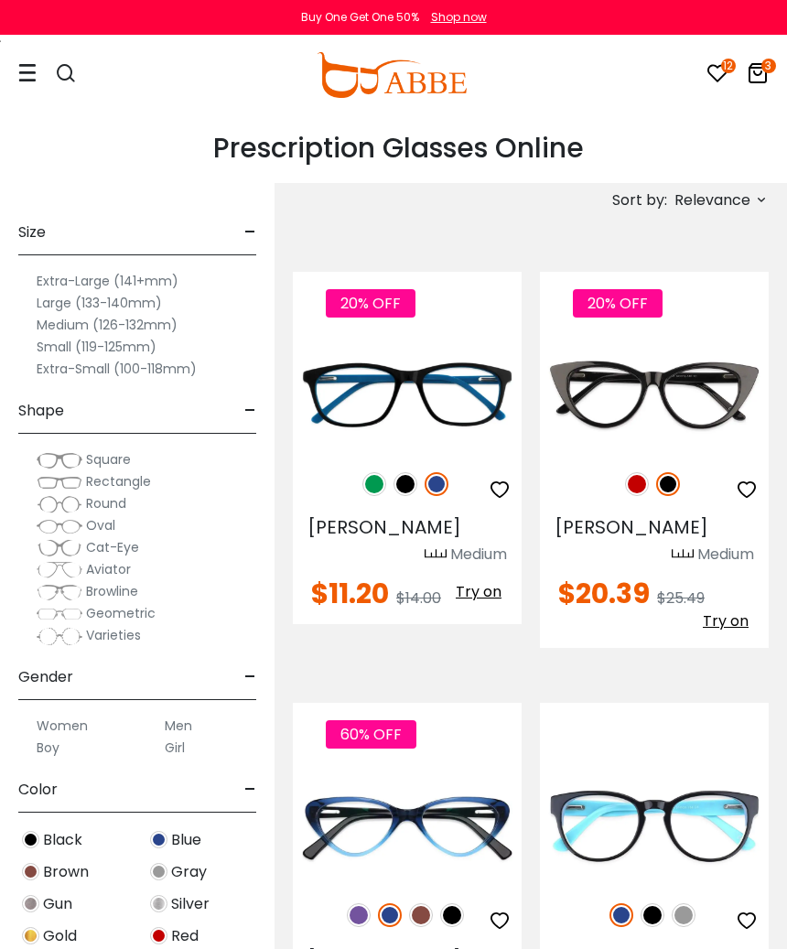
click at [737, 188] on span "Relevance" at bounding box center [712, 200] width 76 height 33
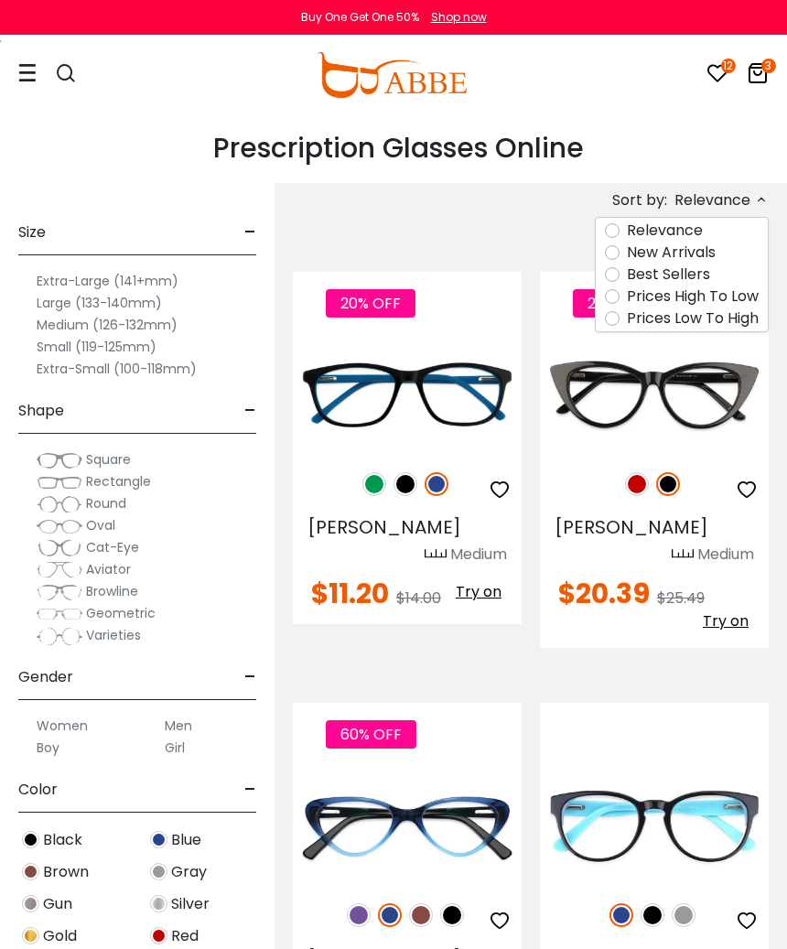
click at [721, 320] on label "Prices Low To High" at bounding box center [693, 318] width 132 height 22
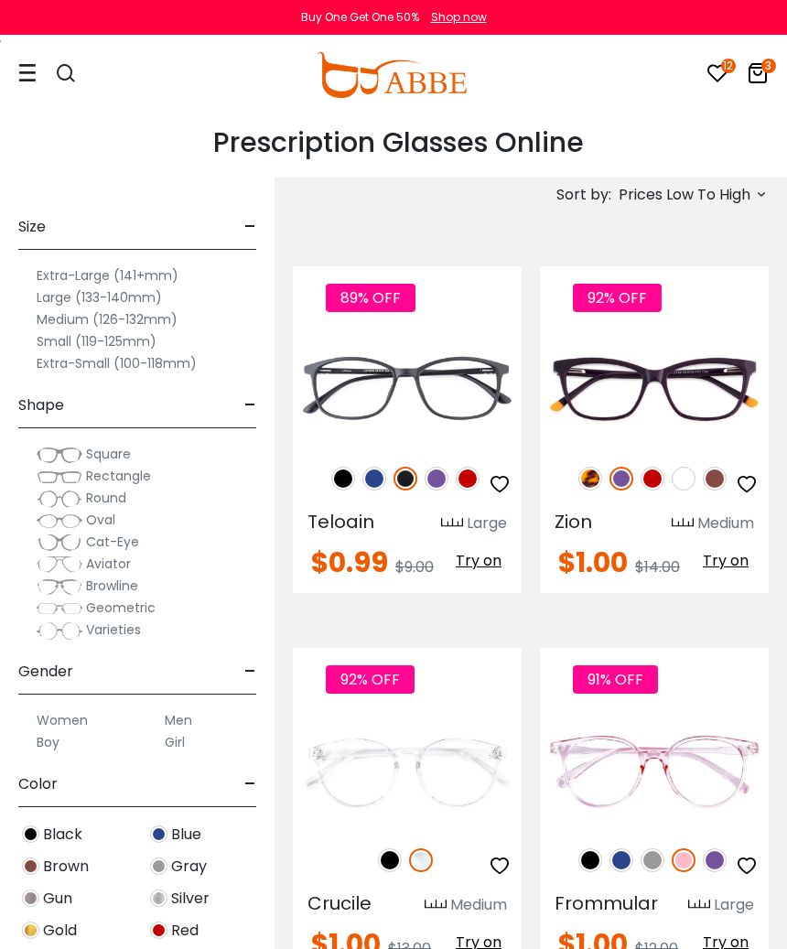
click at [52, 447] on img at bounding box center [60, 455] width 46 height 18
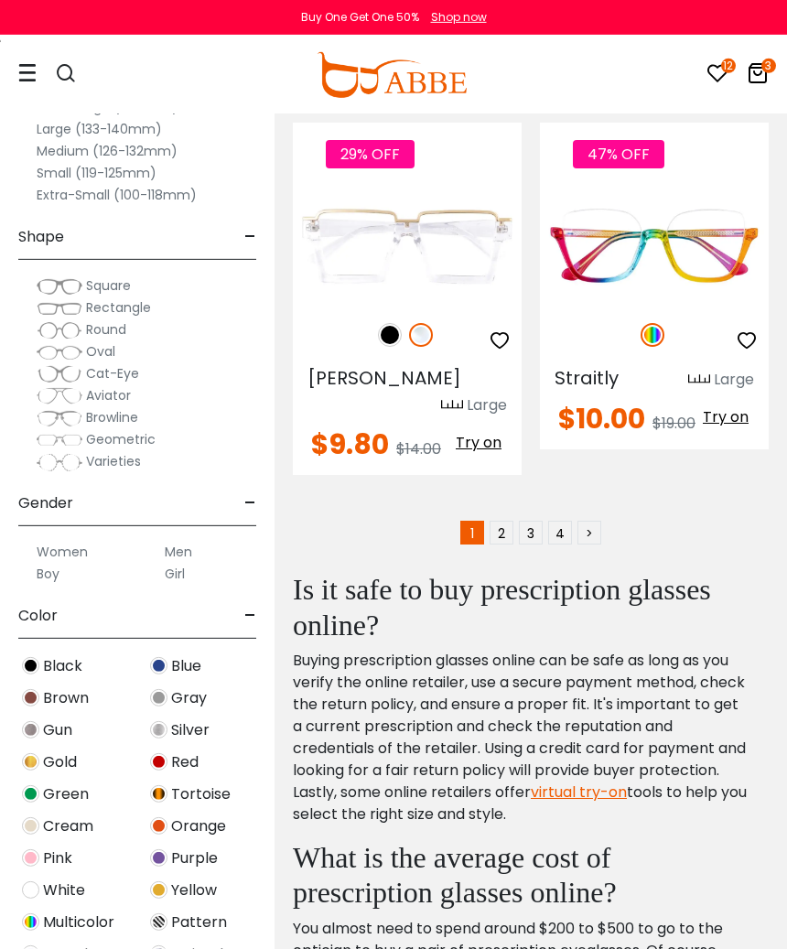
scroll to position [11323, 0]
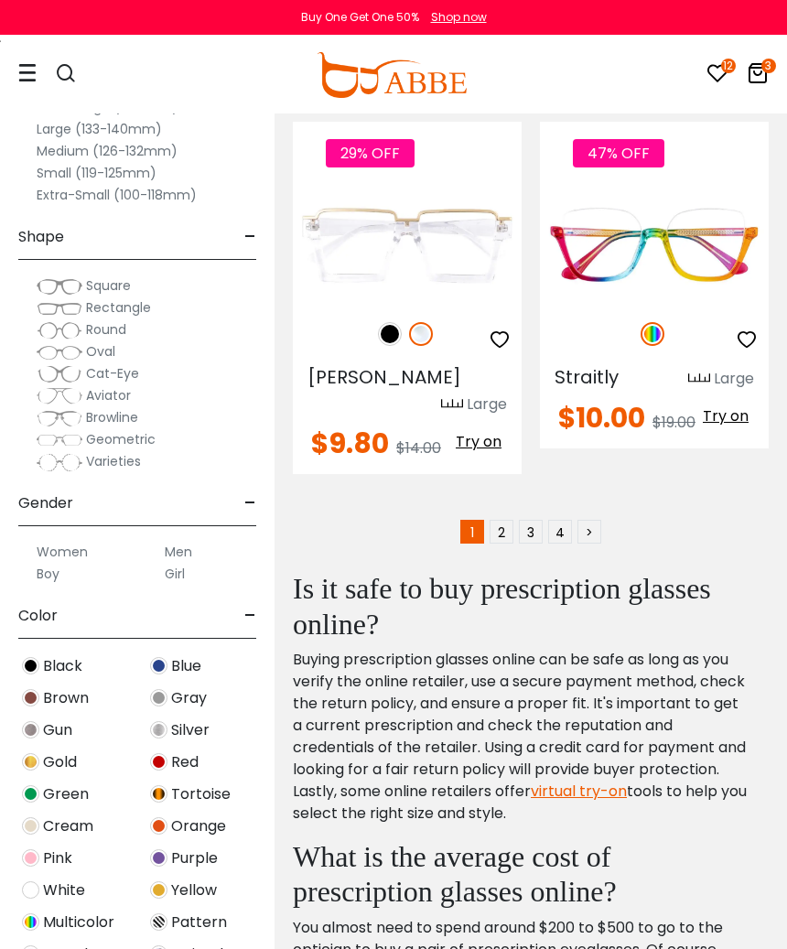
click at [505, 520] on link "2" at bounding box center [502, 532] width 24 height 24
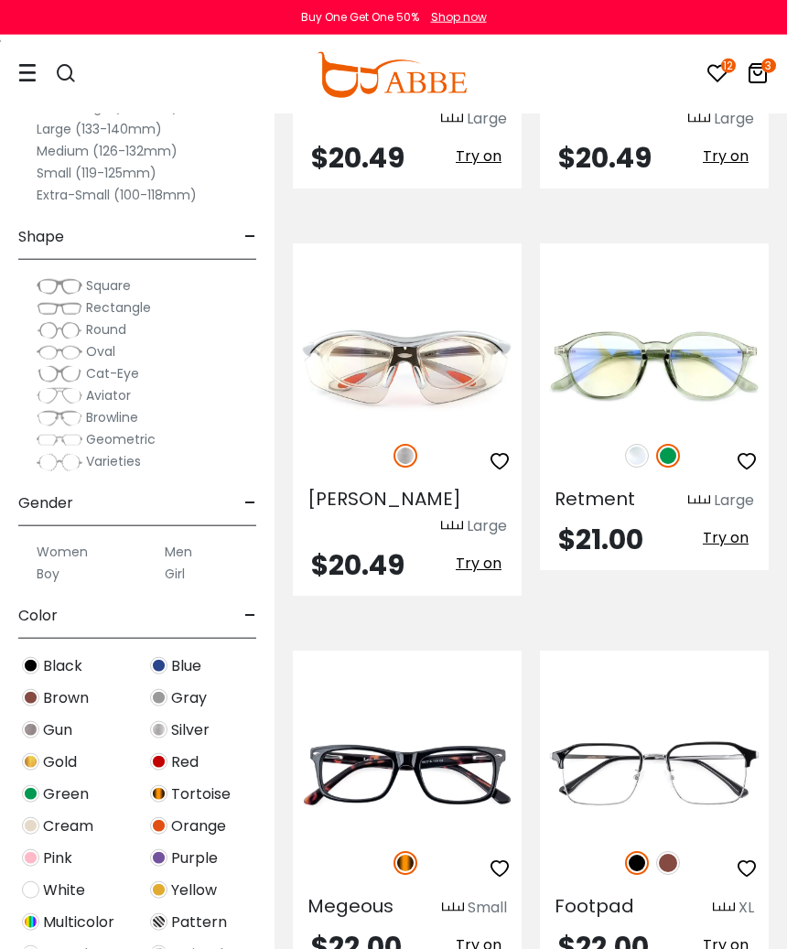
scroll to position [11358, 0]
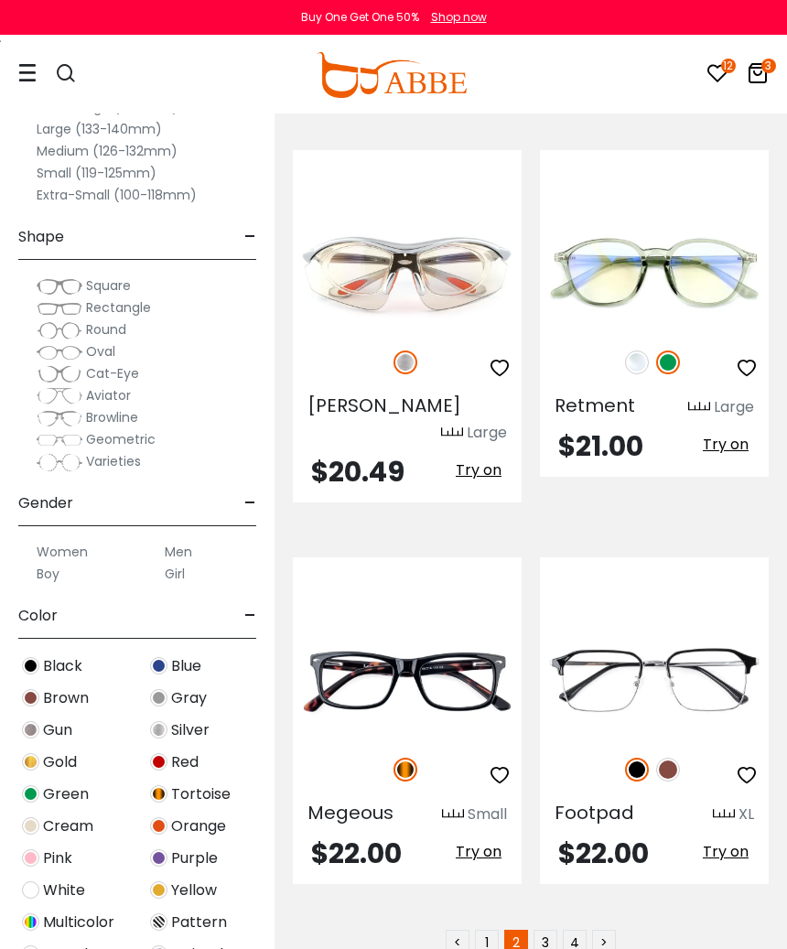
click at [545, 921] on link "3" at bounding box center [546, 942] width 24 height 24
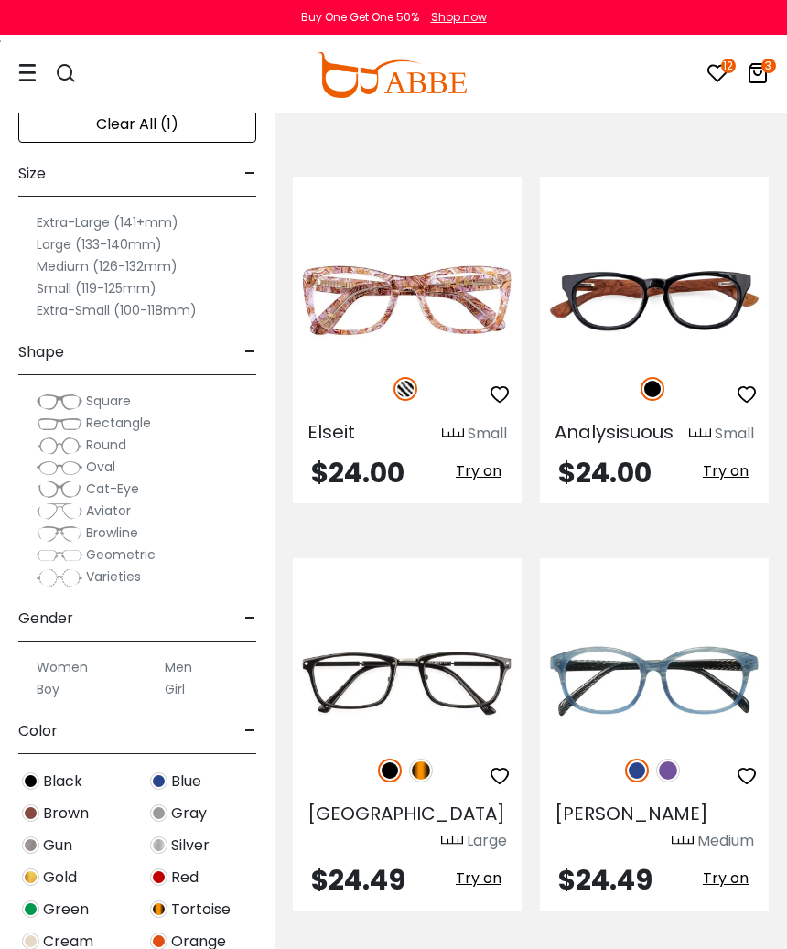
scroll to position [94, 0]
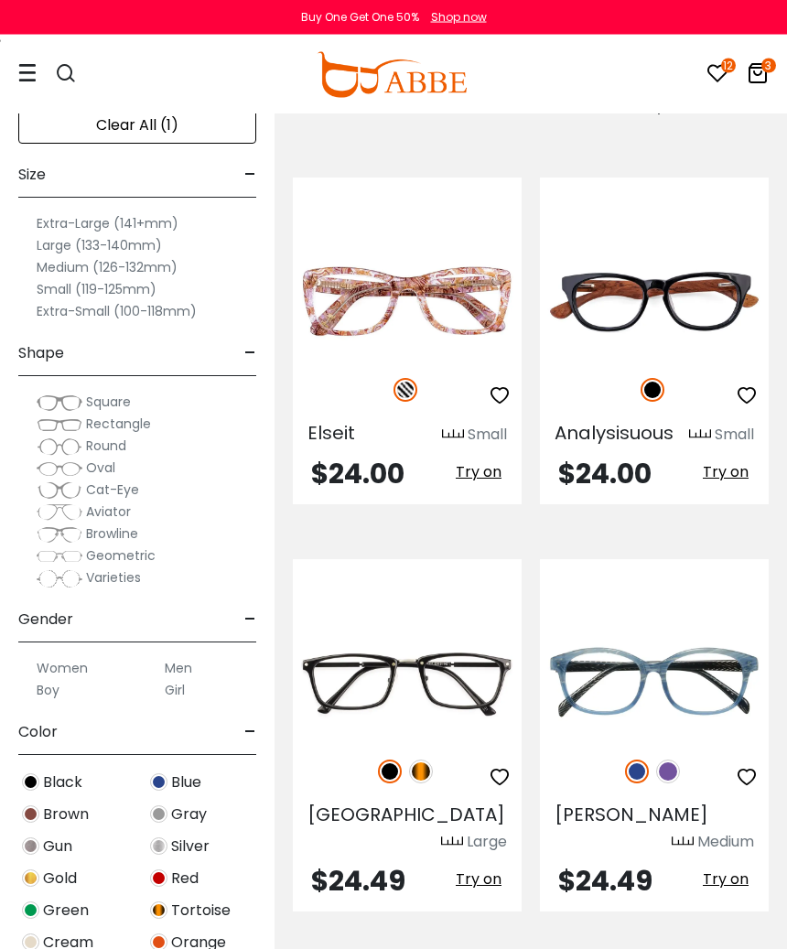
click at [0, 0] on img at bounding box center [0, 0] width 0 height 0
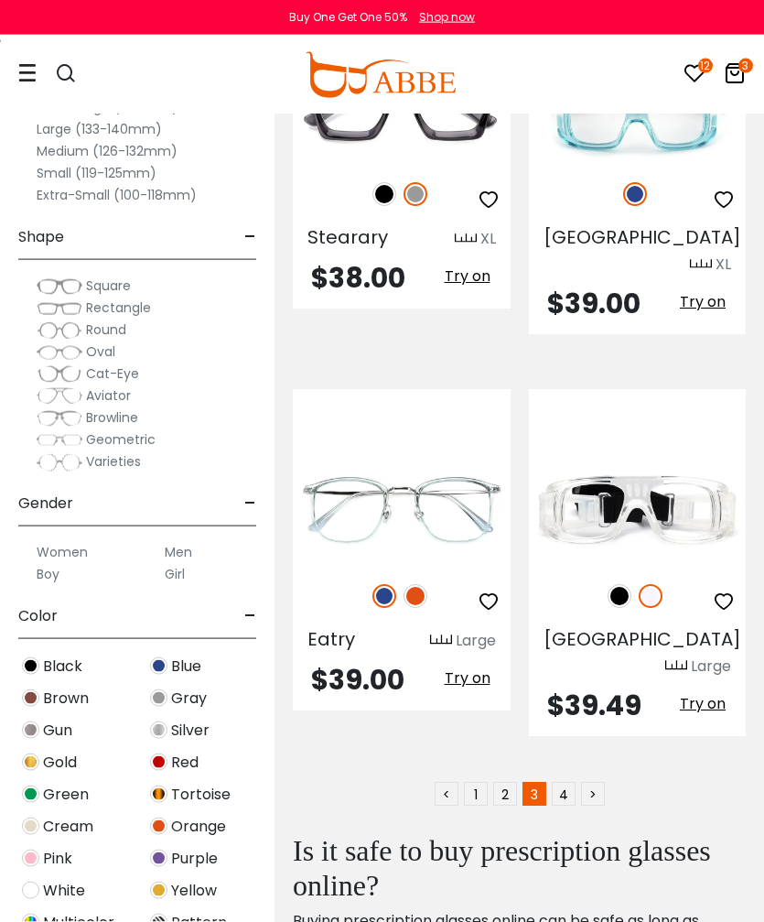
scroll to position [11171, 0]
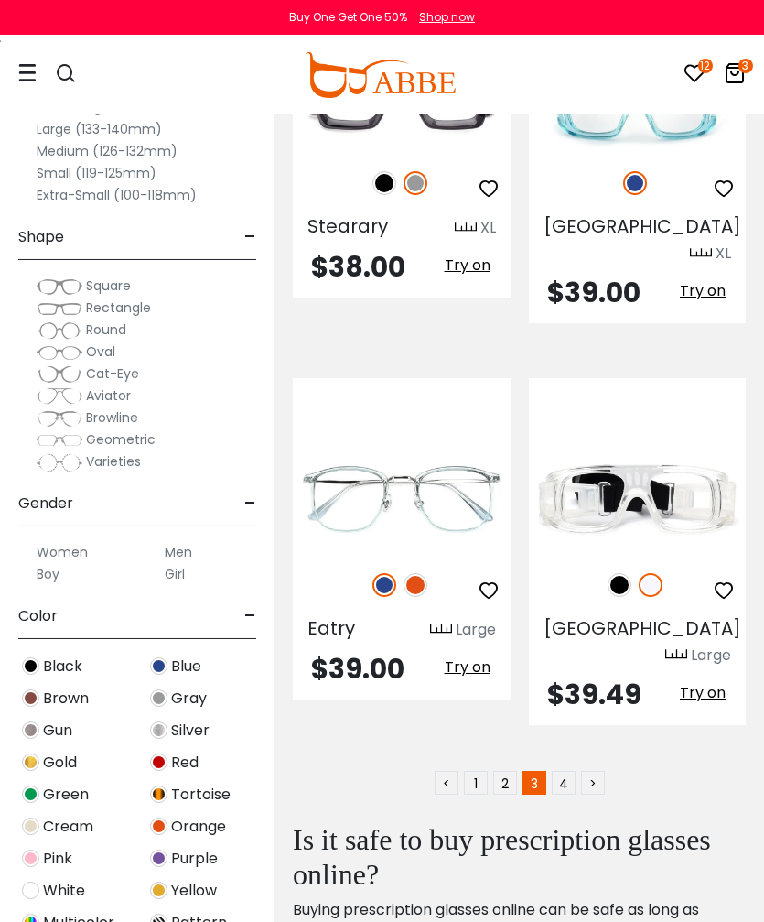
click at [562, 771] on link "4" at bounding box center [564, 783] width 24 height 24
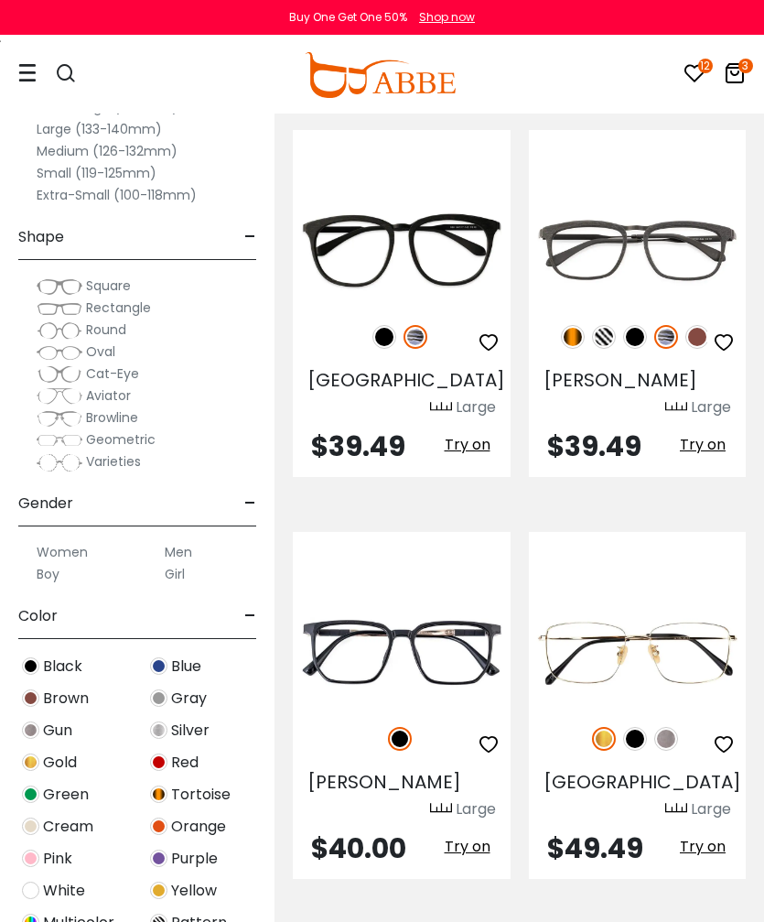
scroll to position [119, 0]
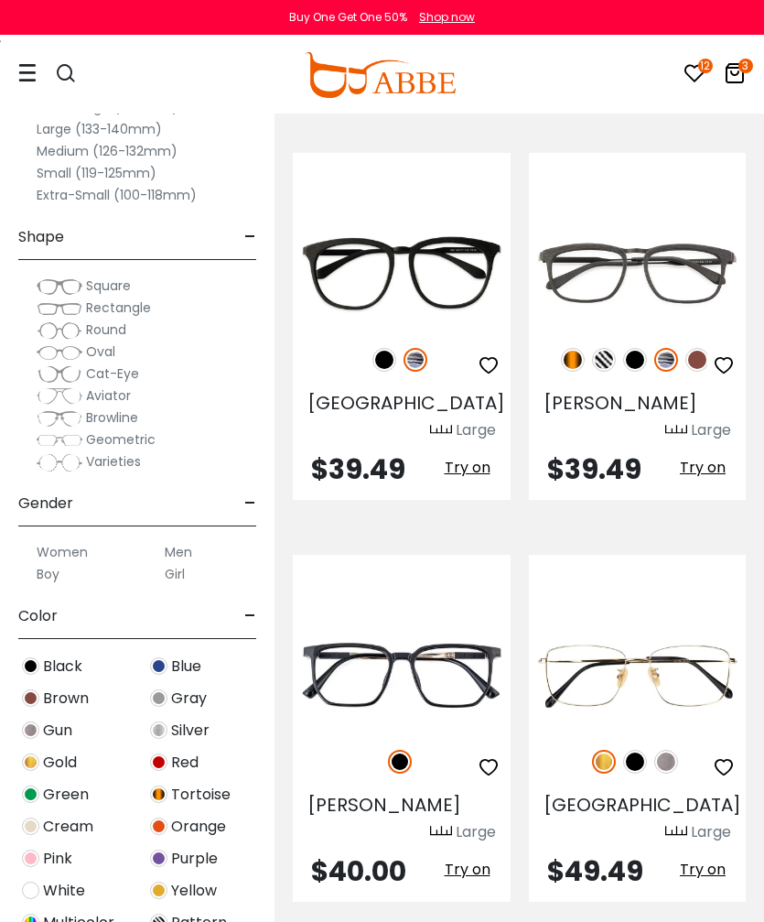
click at [696, 85] on link "12" at bounding box center [695, 76] width 22 height 21
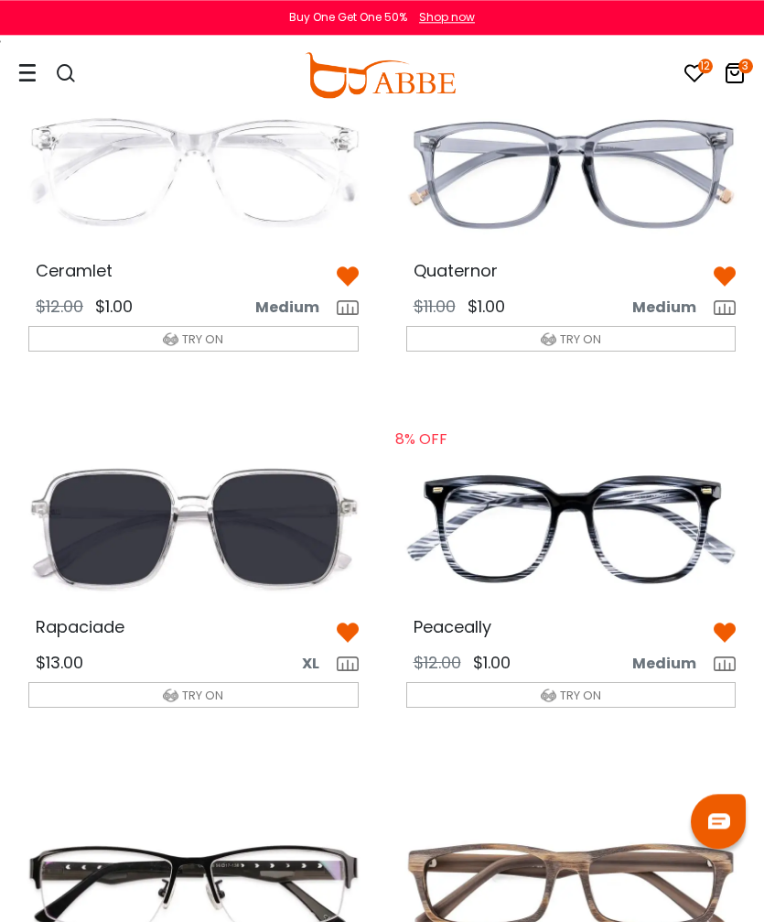
scroll to position [146, 0]
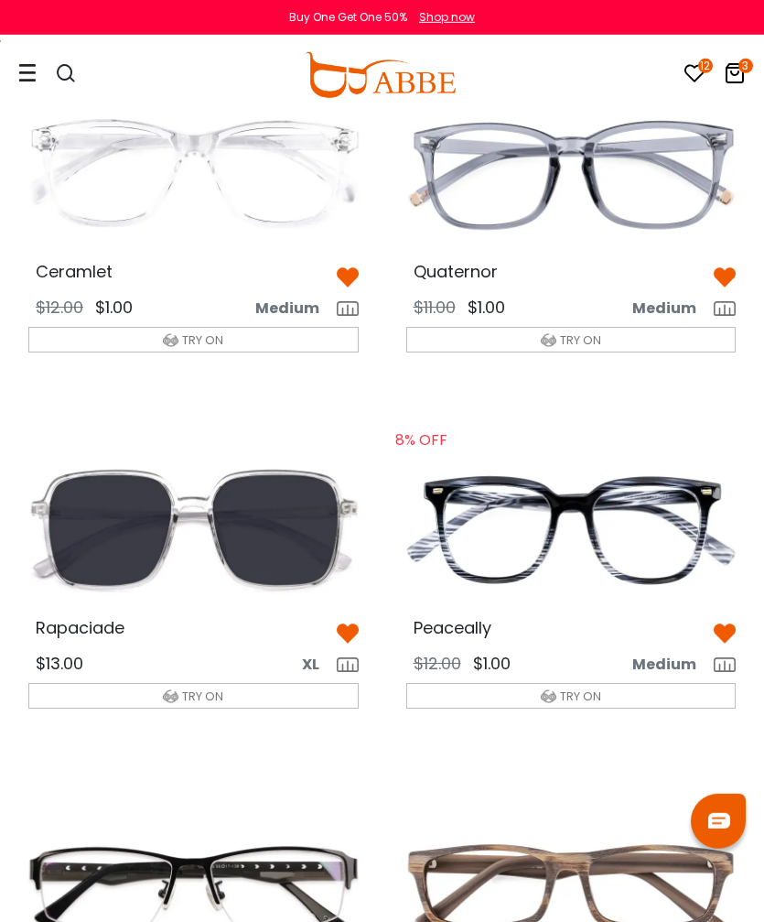
click at [714, 276] on img at bounding box center [725, 277] width 22 height 22
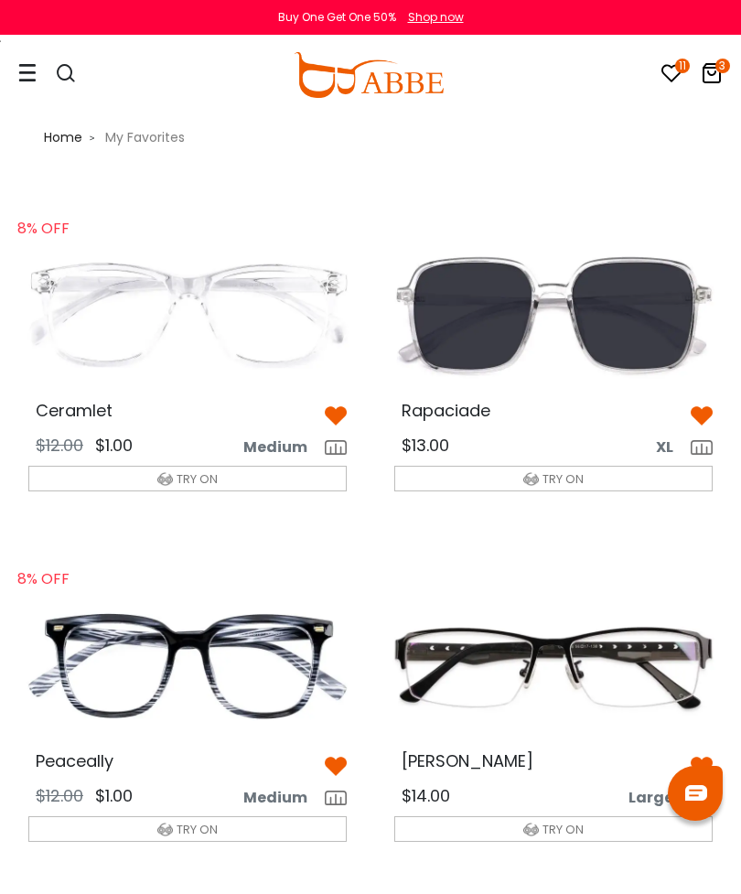
click at [329, 425] on img at bounding box center [336, 416] width 22 height 22
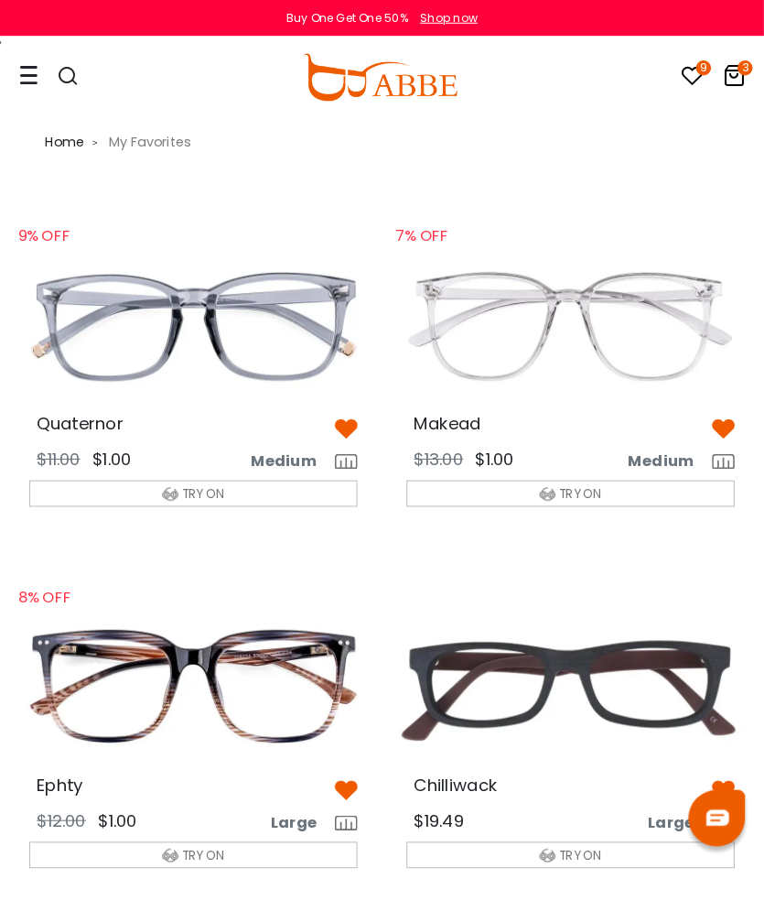
scroll to position [3, 0]
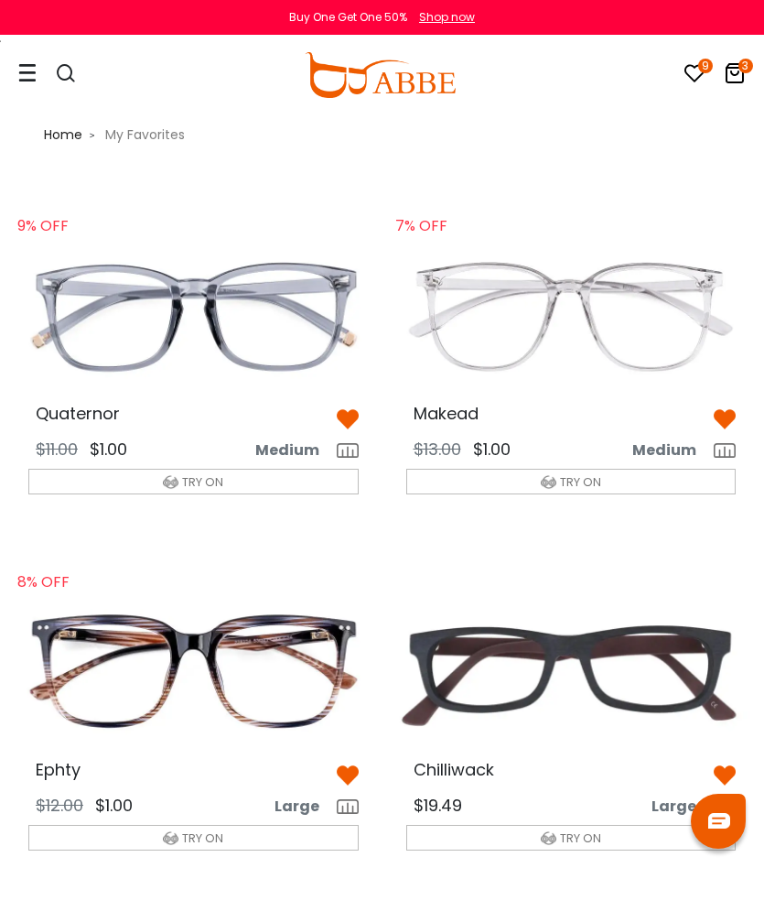
click at [346, 401] on img at bounding box center [194, 315] width 360 height 179
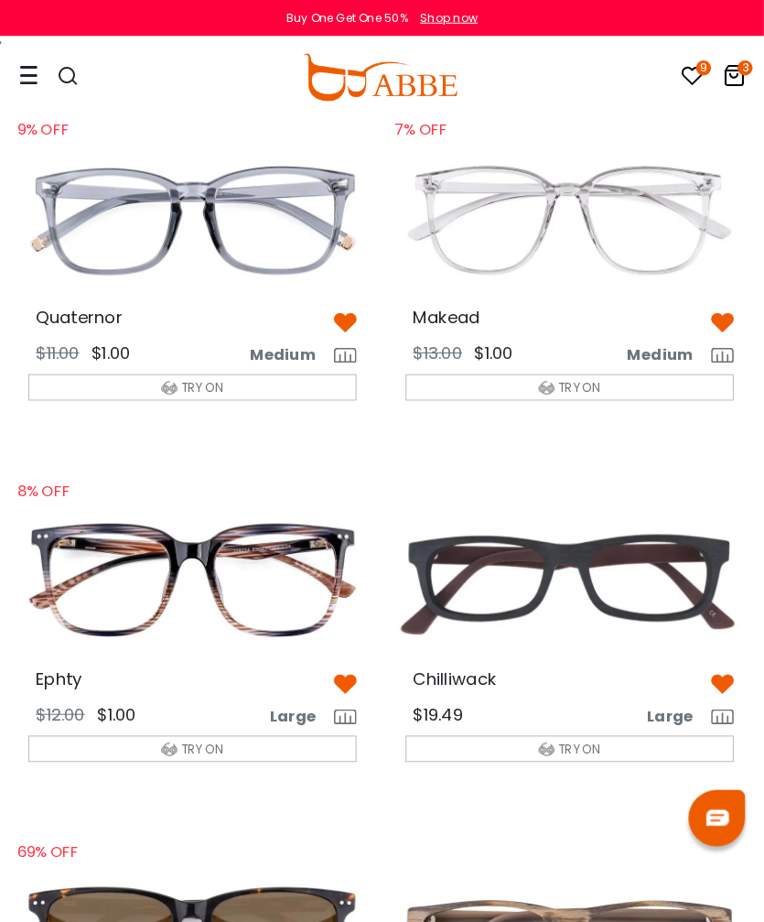
scroll to position [105, 1]
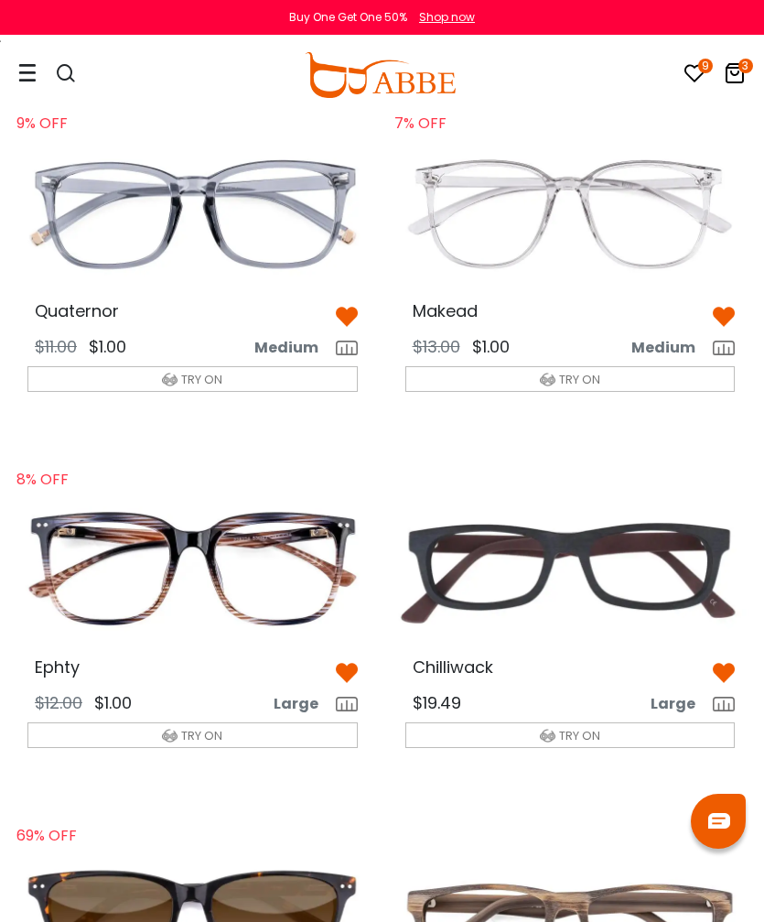
click at [732, 311] on img at bounding box center [724, 317] width 22 height 22
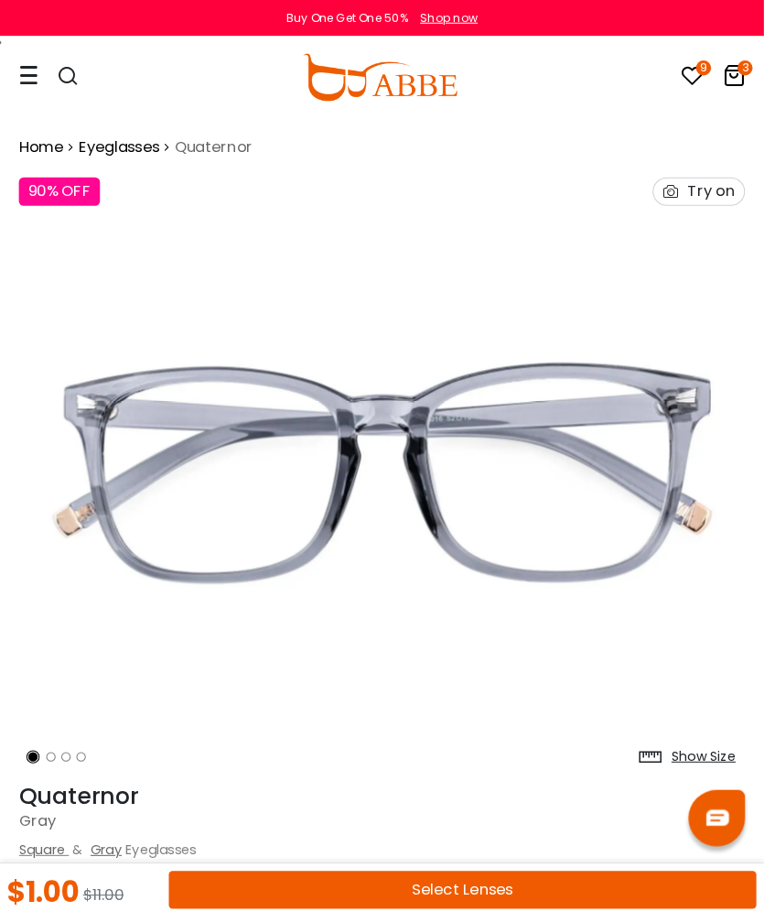
scroll to position [3, 0]
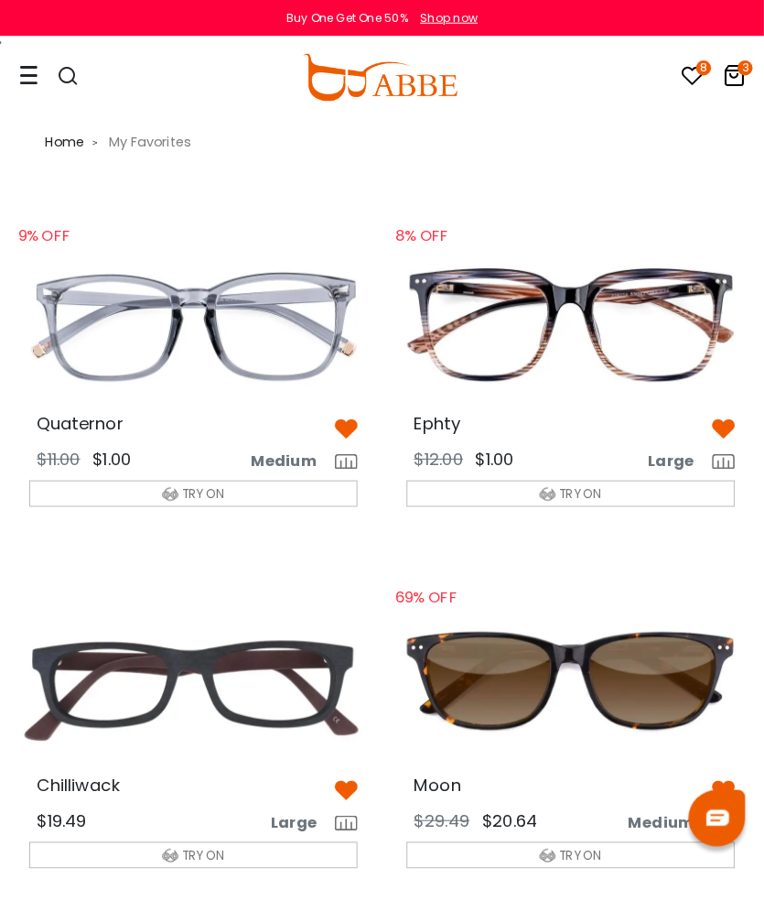
scroll to position [3, 0]
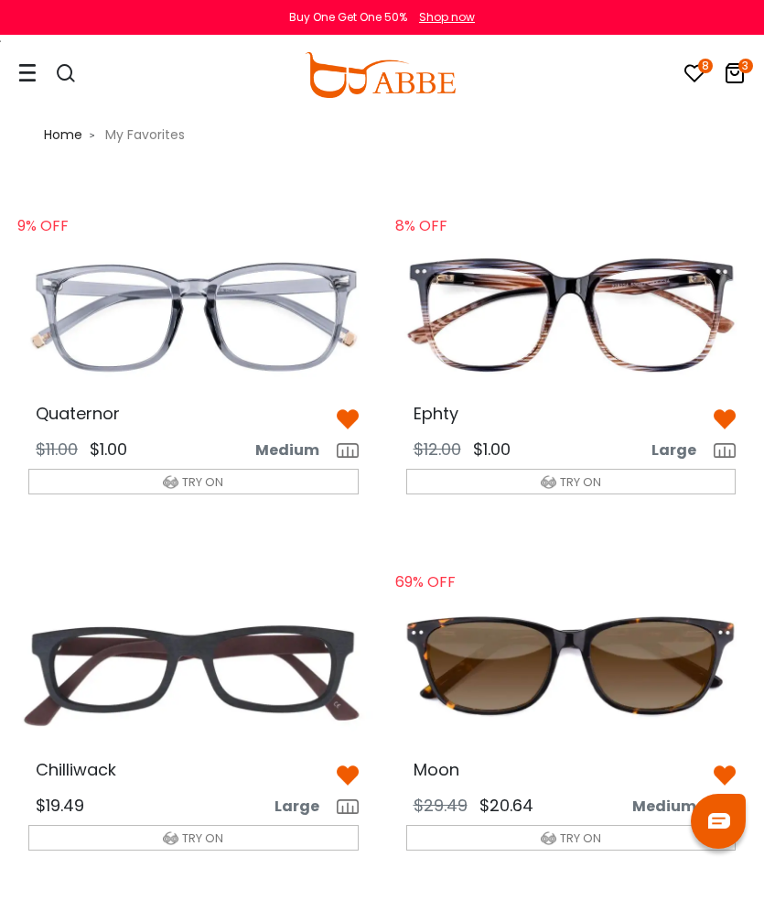
click at [725, 415] on img at bounding box center [725, 419] width 22 height 22
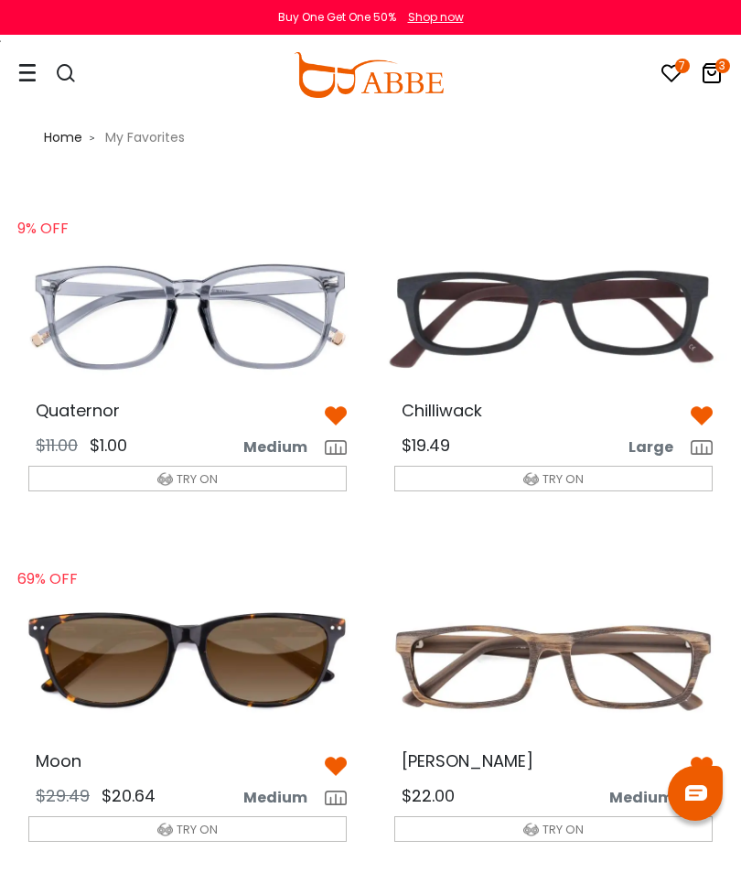
click at [339, 403] on img at bounding box center [188, 316] width 348 height 174
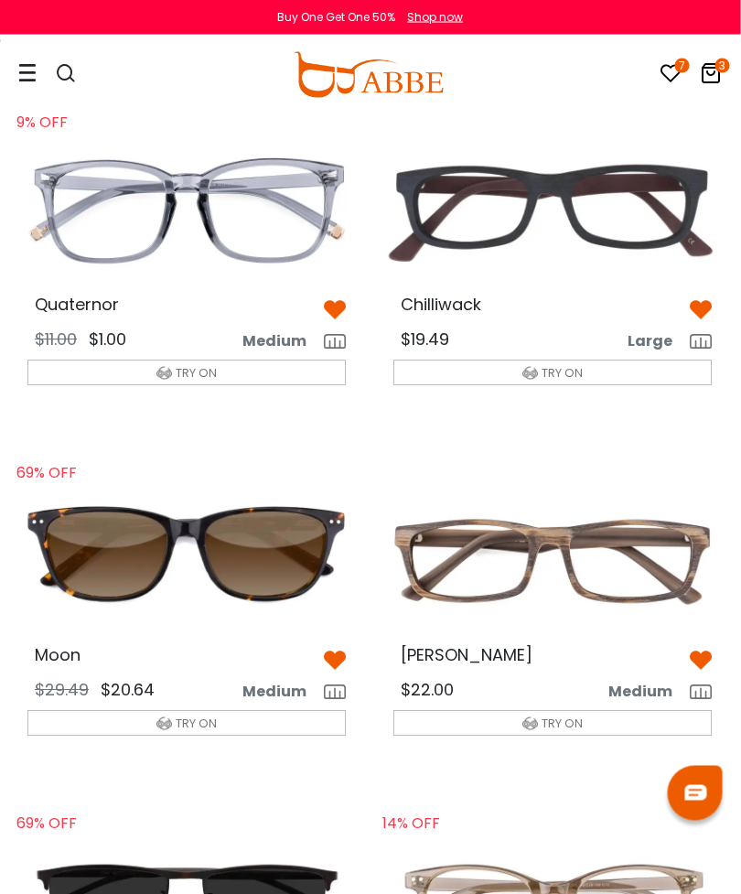
scroll to position [113, 0]
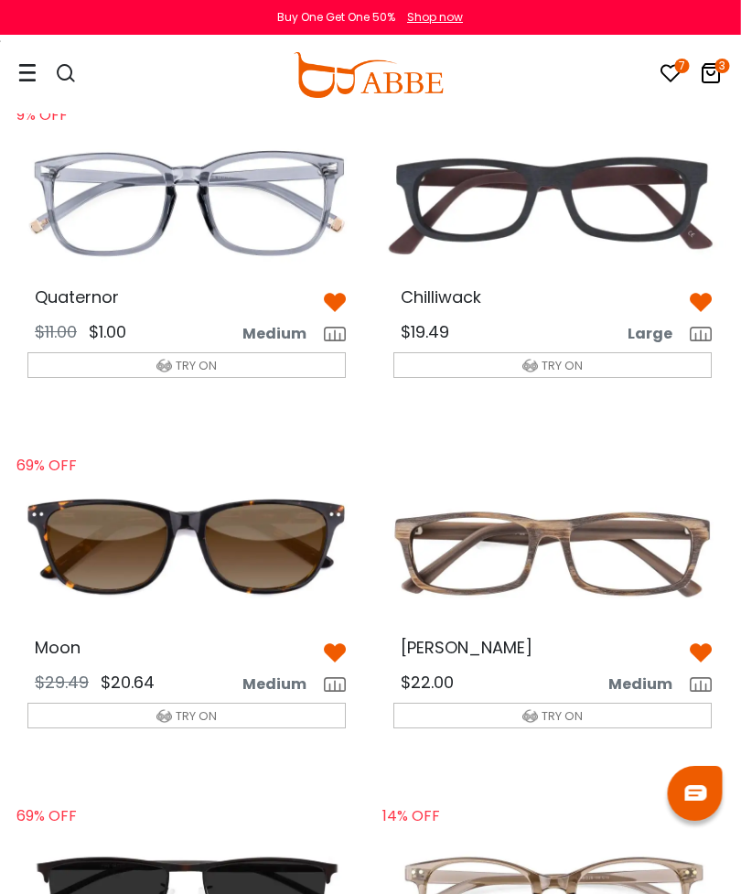
click at [624, 549] on img at bounding box center [554, 553] width 348 height 174
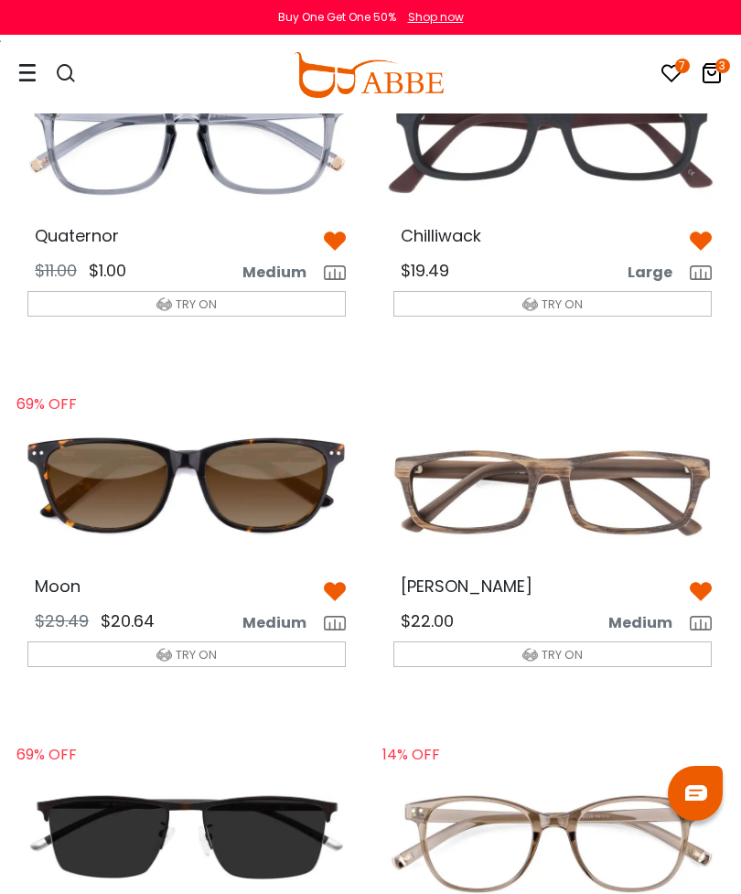
click at [651, 161] on img at bounding box center [553, 141] width 348 height 174
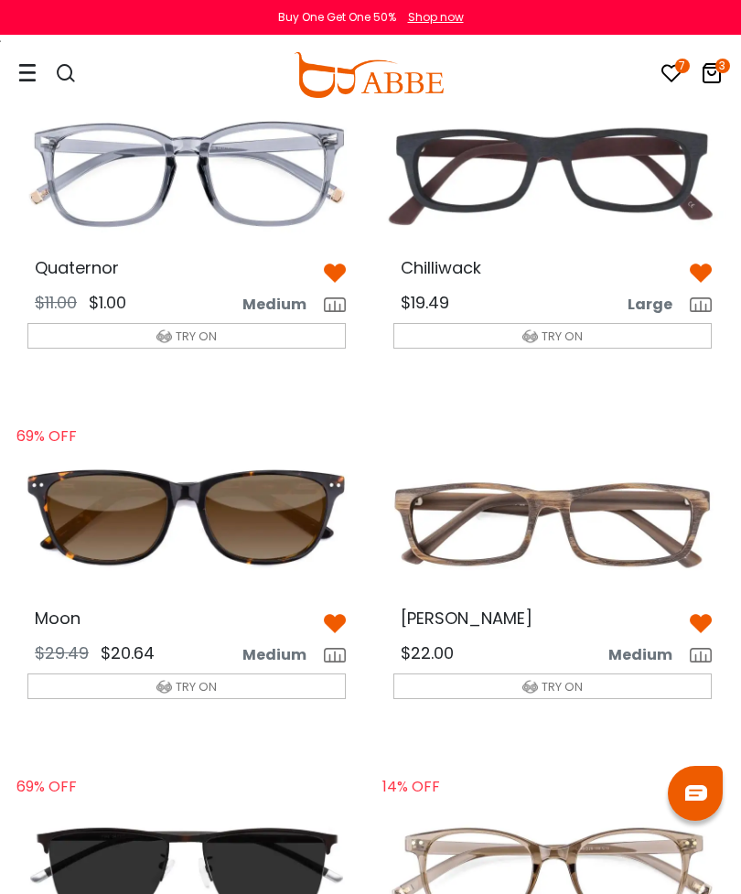
scroll to position [0, 1]
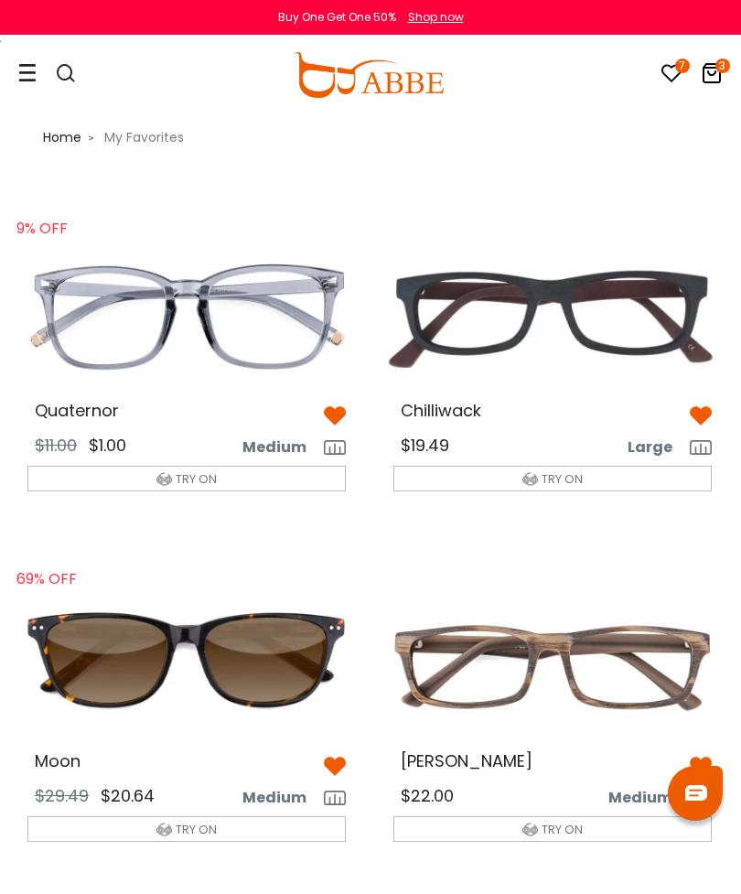
click at [635, 341] on img at bounding box center [553, 316] width 348 height 174
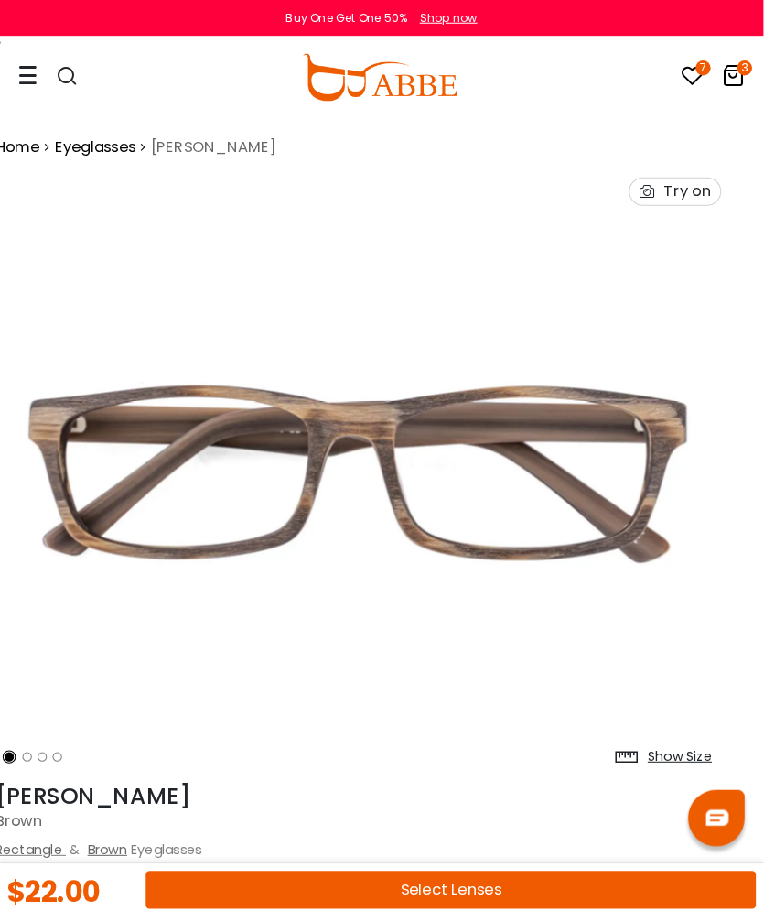
scroll to position [3, 23]
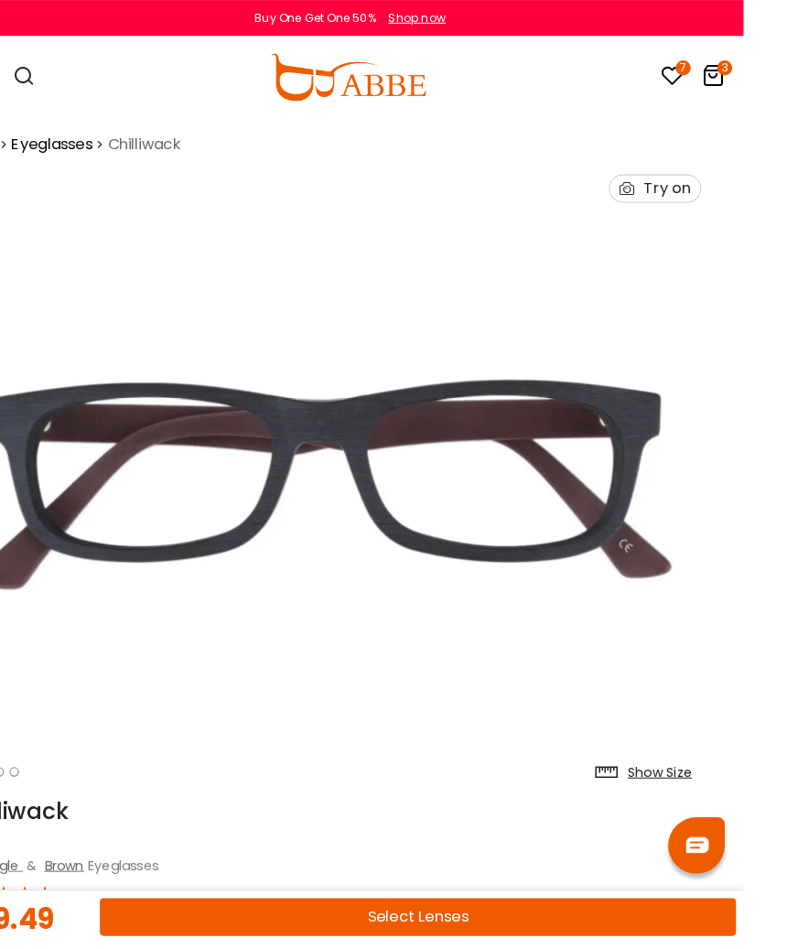
scroll to position [5, 23]
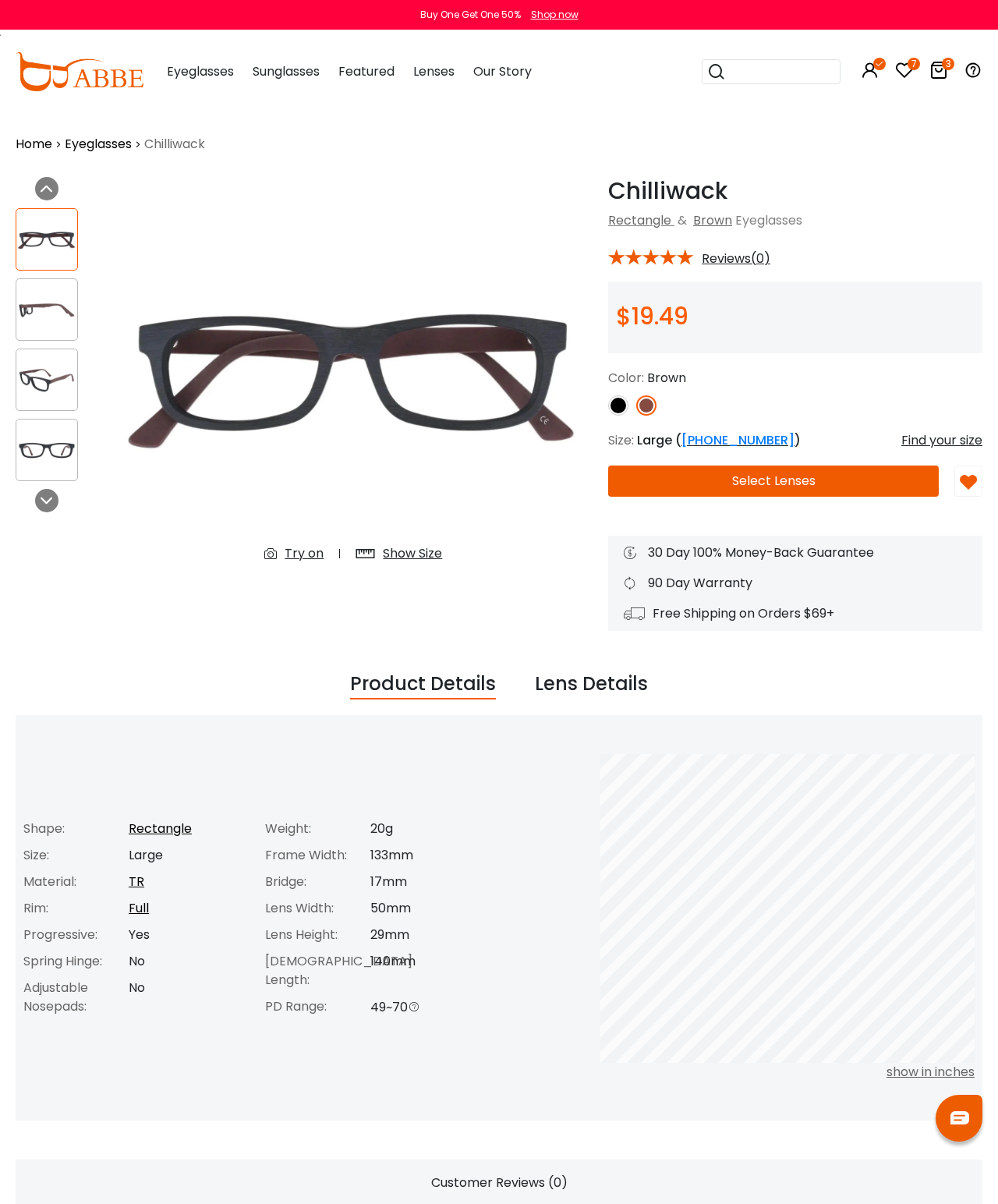
click at [822, 489] on button "Select Lenses" at bounding box center [774, 481] width 331 height 32
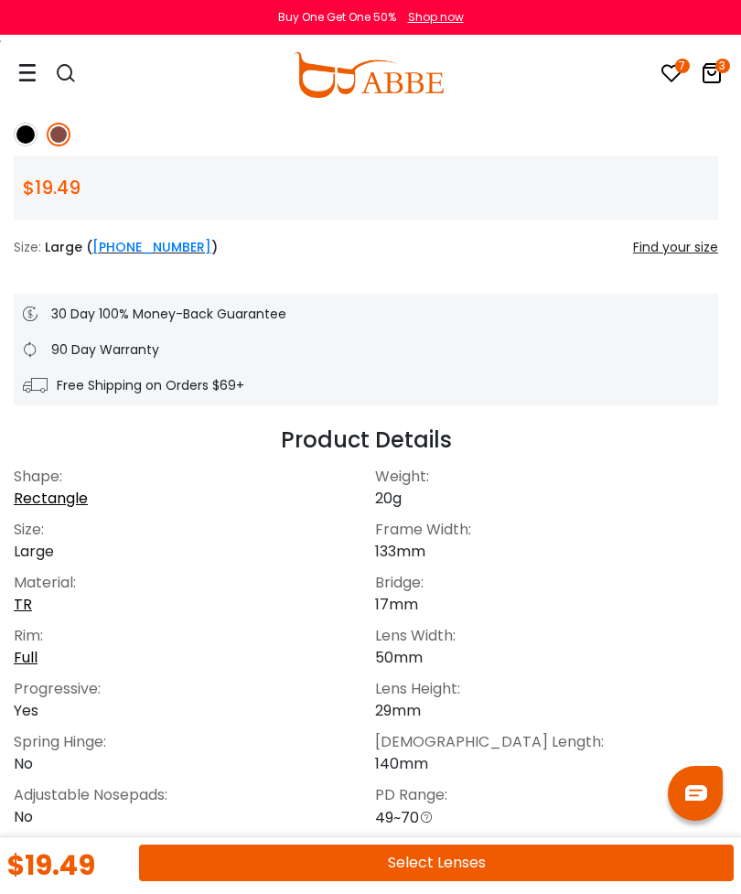
click at [475, 860] on button "Select Lenses" at bounding box center [436, 863] width 595 height 37
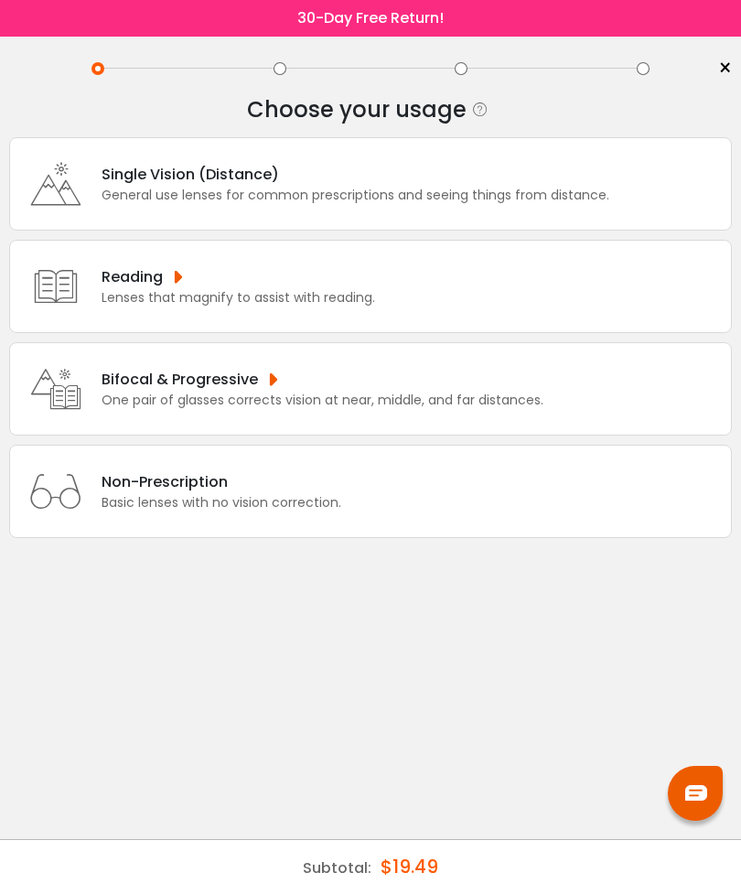
click at [580, 175] on div "Single Vision (Distance)" at bounding box center [356, 174] width 508 height 23
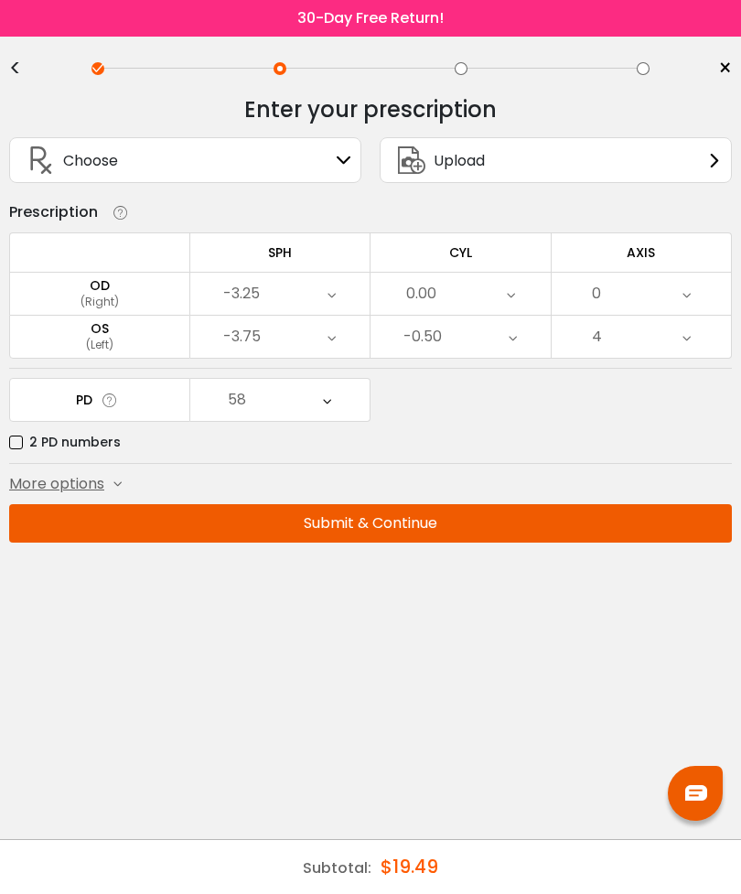
click at [322, 291] on div "-3.25" at bounding box center [280, 294] width 180 height 42
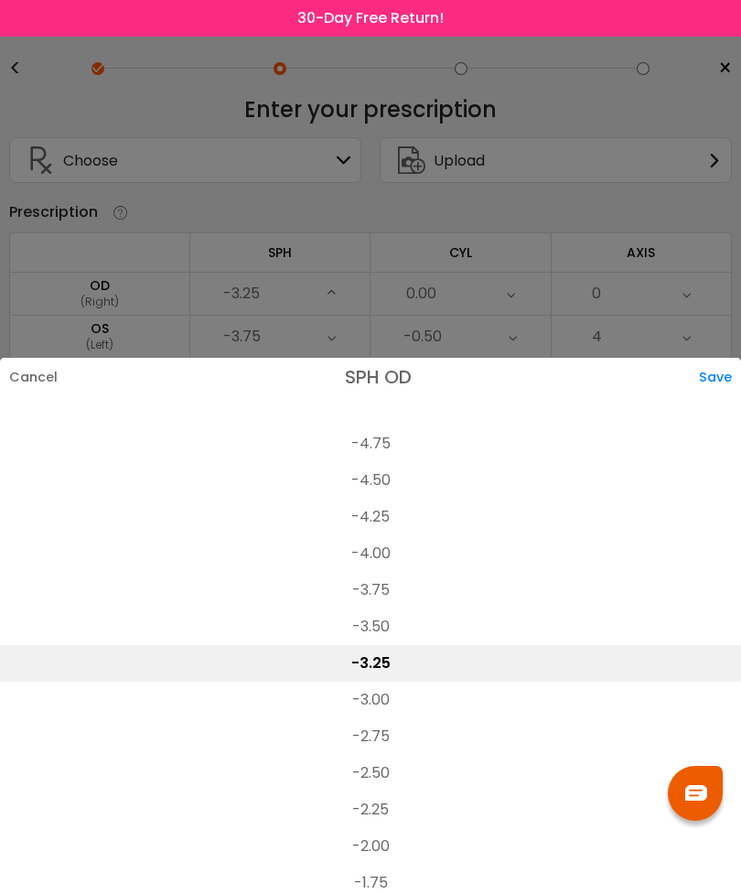
click at [408, 499] on li "-4.25" at bounding box center [370, 517] width 741 height 37
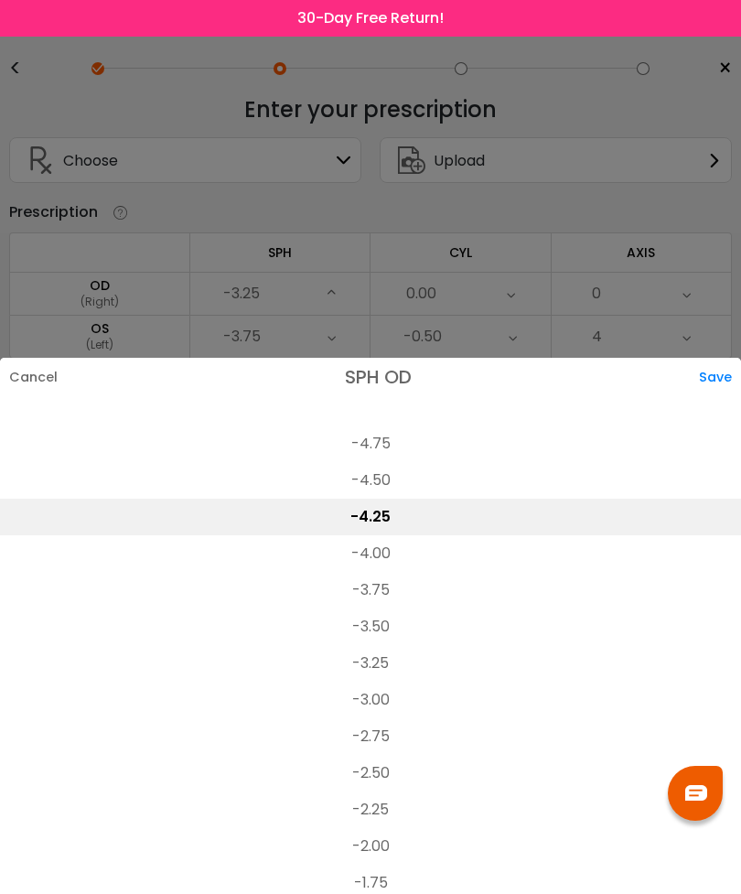
click at [734, 358] on div "Save" at bounding box center [720, 377] width 42 height 38
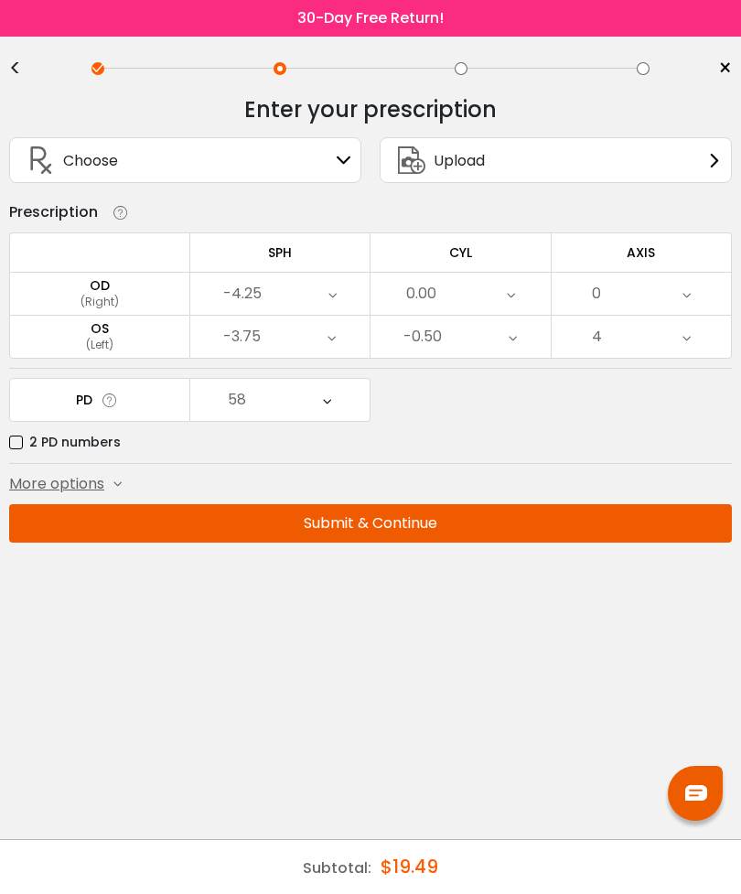
click at [296, 340] on div "-3.75" at bounding box center [280, 337] width 180 height 42
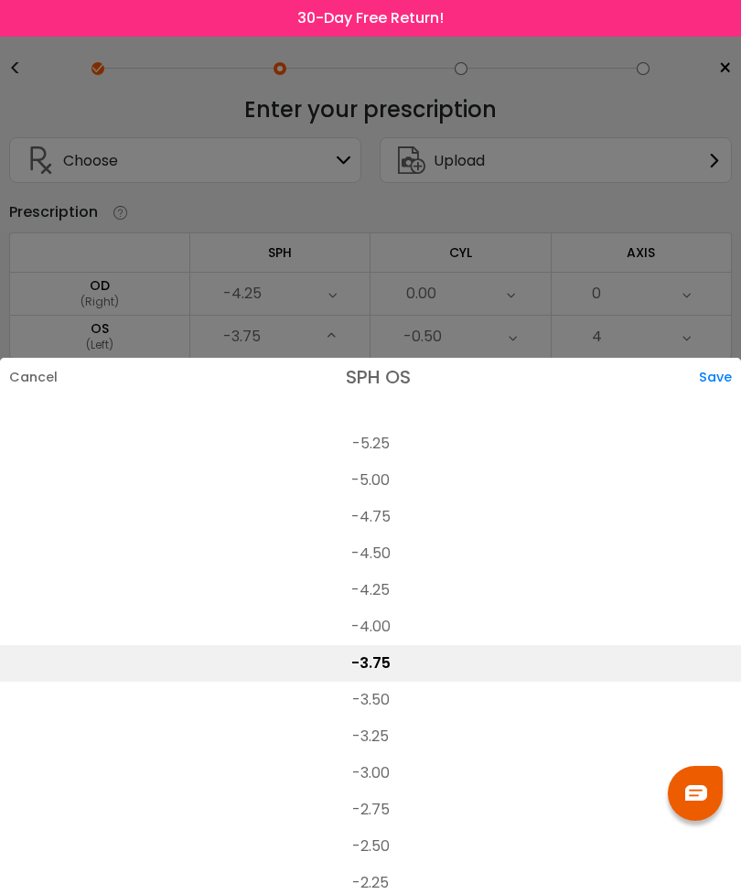
click at [400, 609] on li "-4.00" at bounding box center [370, 627] width 741 height 37
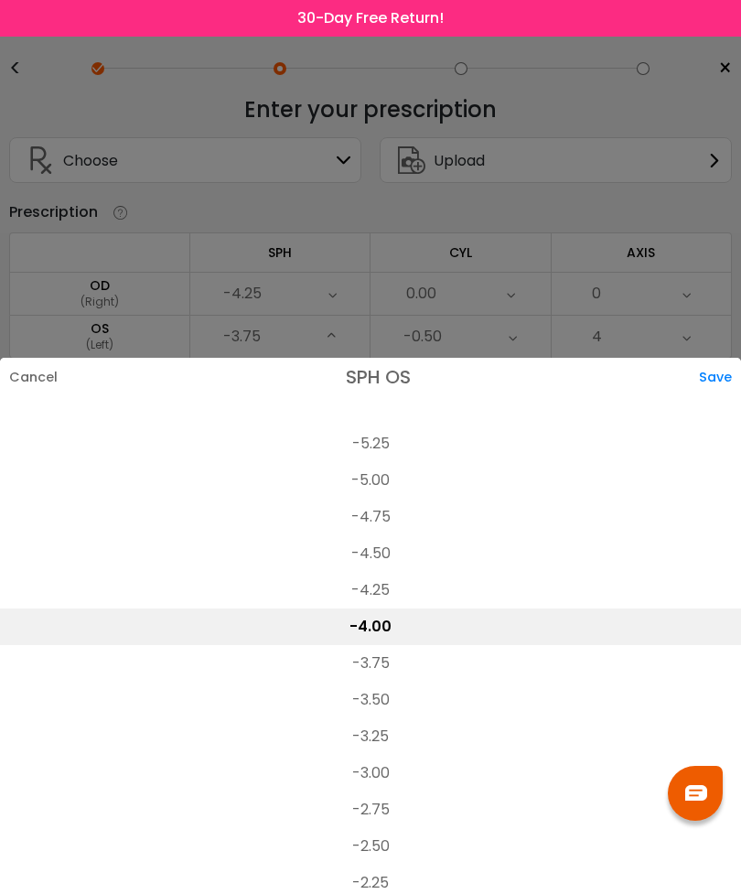
click at [718, 358] on div "Save" at bounding box center [720, 377] width 42 height 38
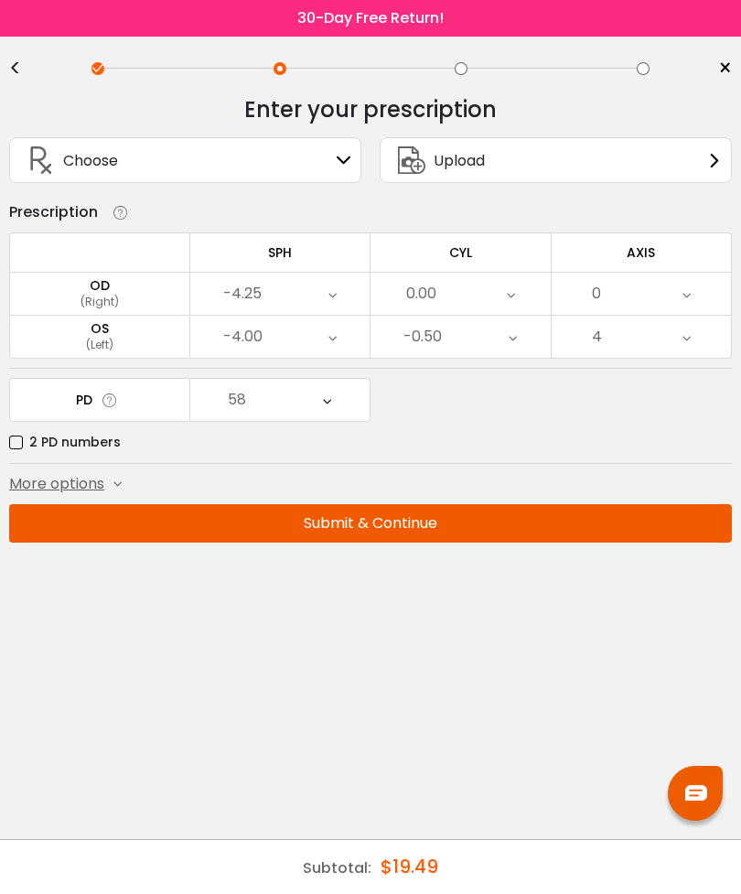
click at [477, 298] on div "0.00" at bounding box center [461, 294] width 180 height 42
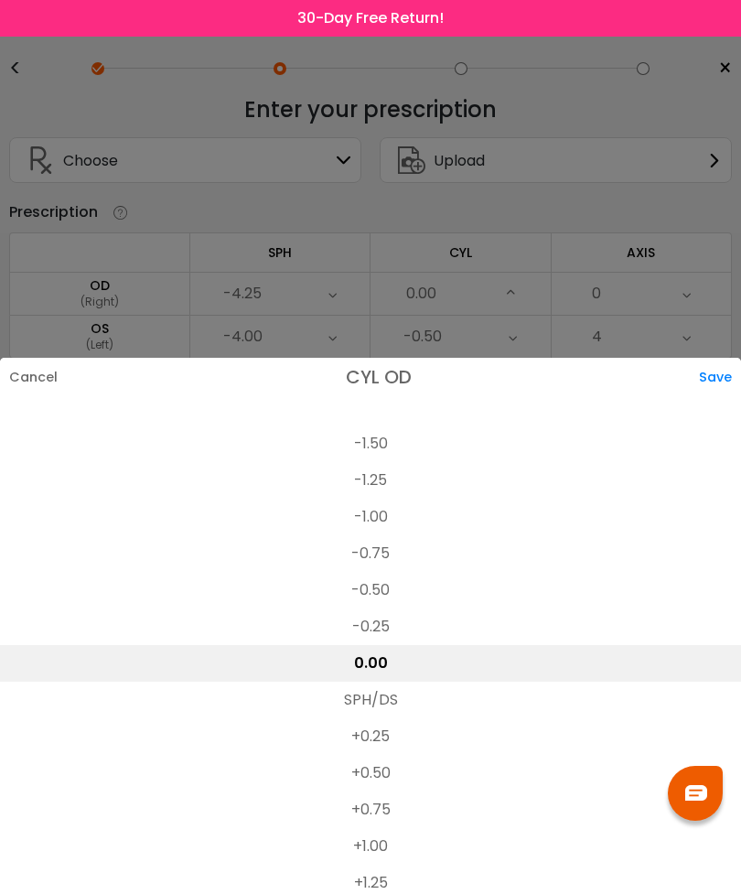
click at [405, 572] on li "-0.50" at bounding box center [370, 590] width 741 height 37
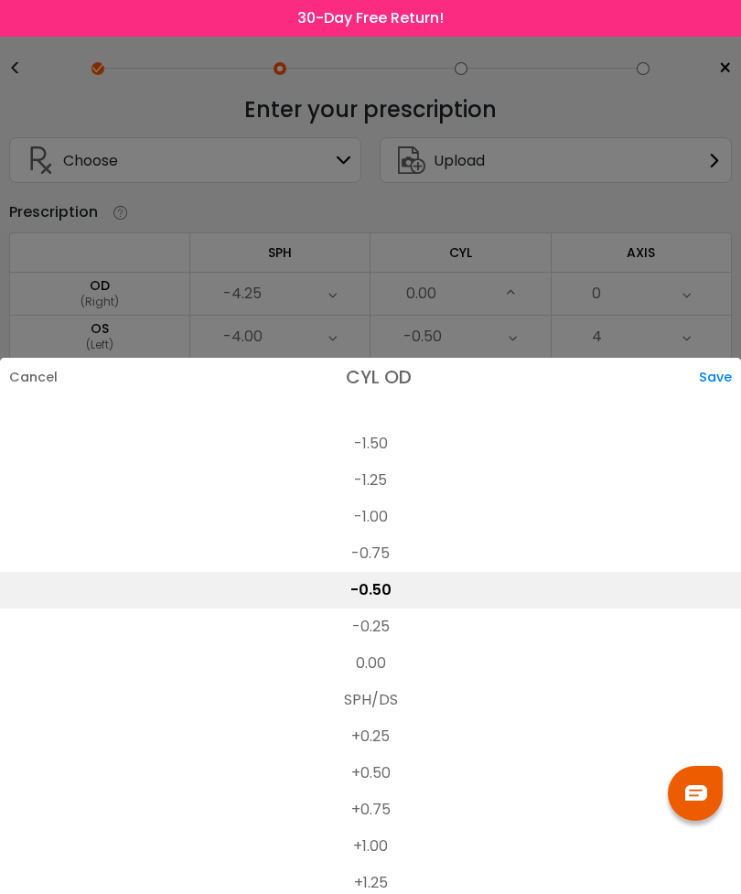
click at [724, 358] on div "Save" at bounding box center [720, 377] width 42 height 38
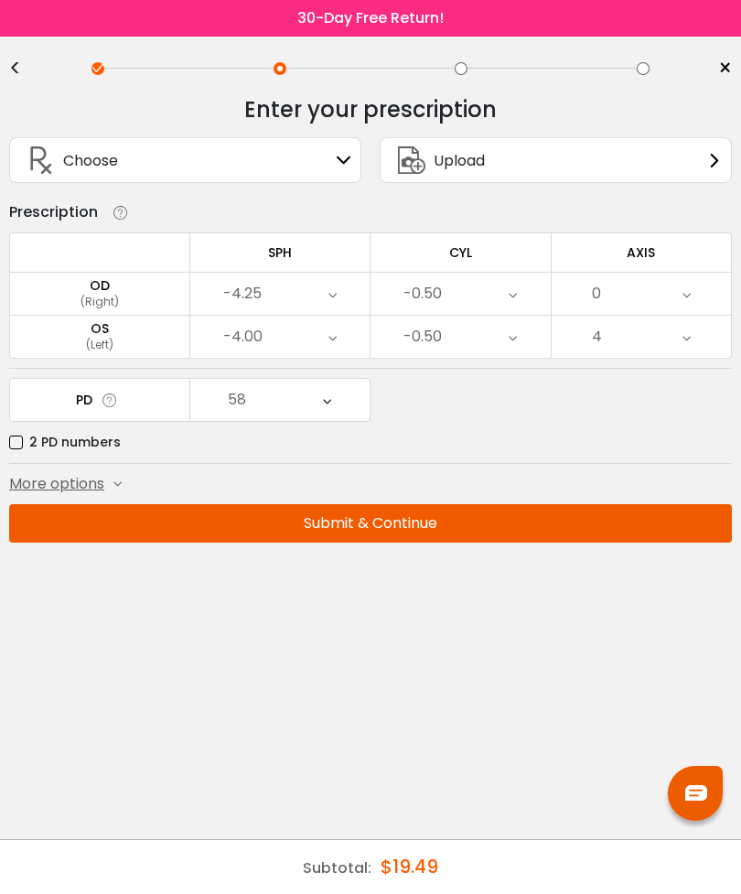
click at [491, 341] on div "-0.50" at bounding box center [461, 337] width 180 height 42
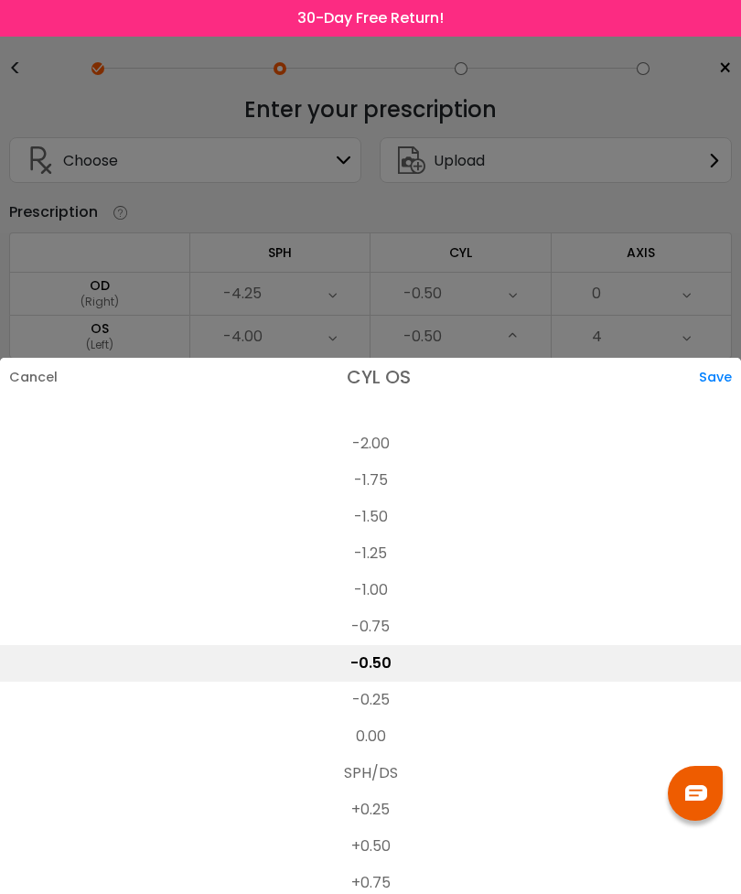
click at [407, 609] on li "-0.75" at bounding box center [370, 627] width 741 height 37
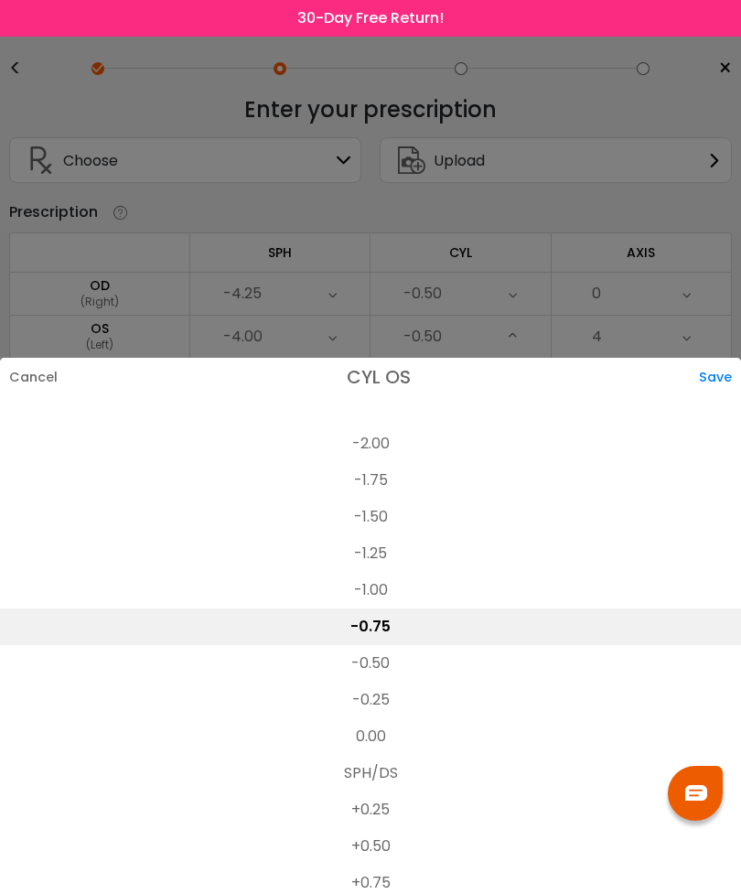
click at [728, 358] on div "Save" at bounding box center [720, 377] width 42 height 38
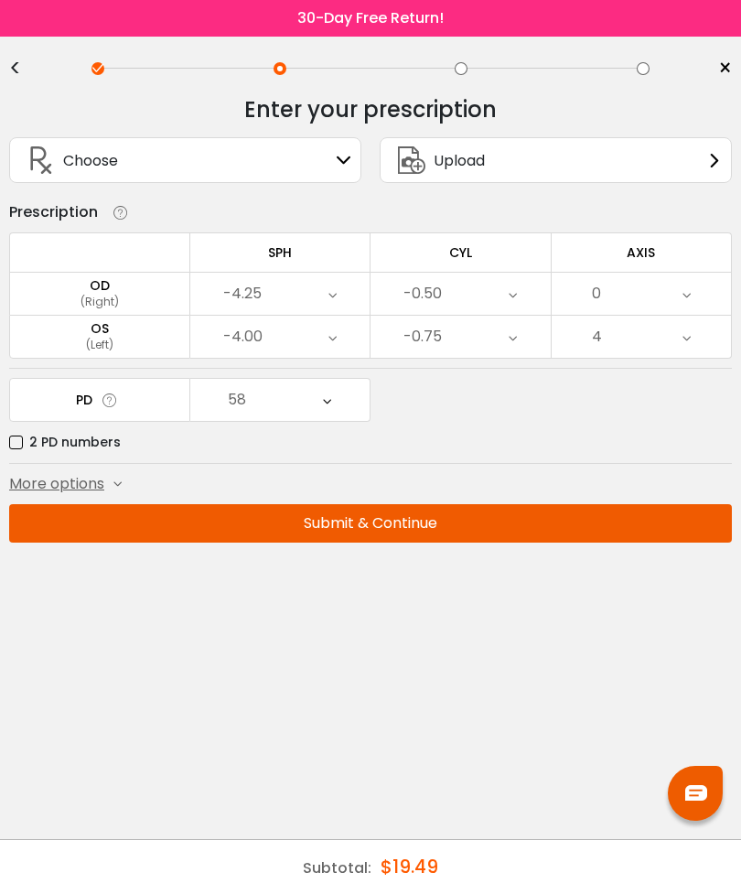
click at [654, 300] on div "0" at bounding box center [642, 294] width 180 height 42
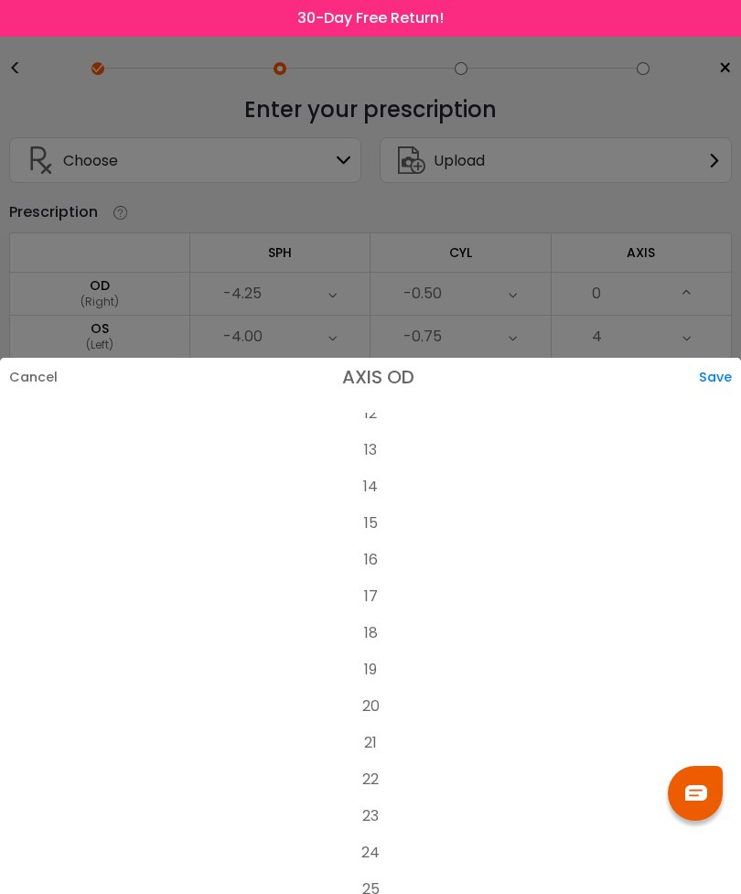
scroll to position [467, 0]
click at [418, 678] on li "20" at bounding box center [370, 696] width 741 height 37
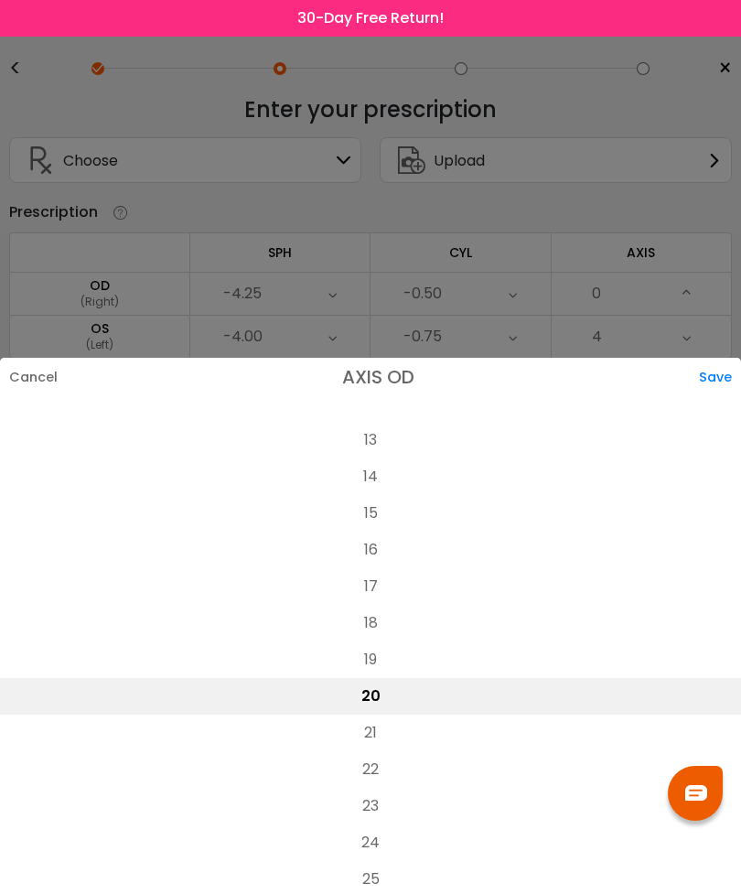
click at [729, 358] on div "Save" at bounding box center [720, 377] width 42 height 38
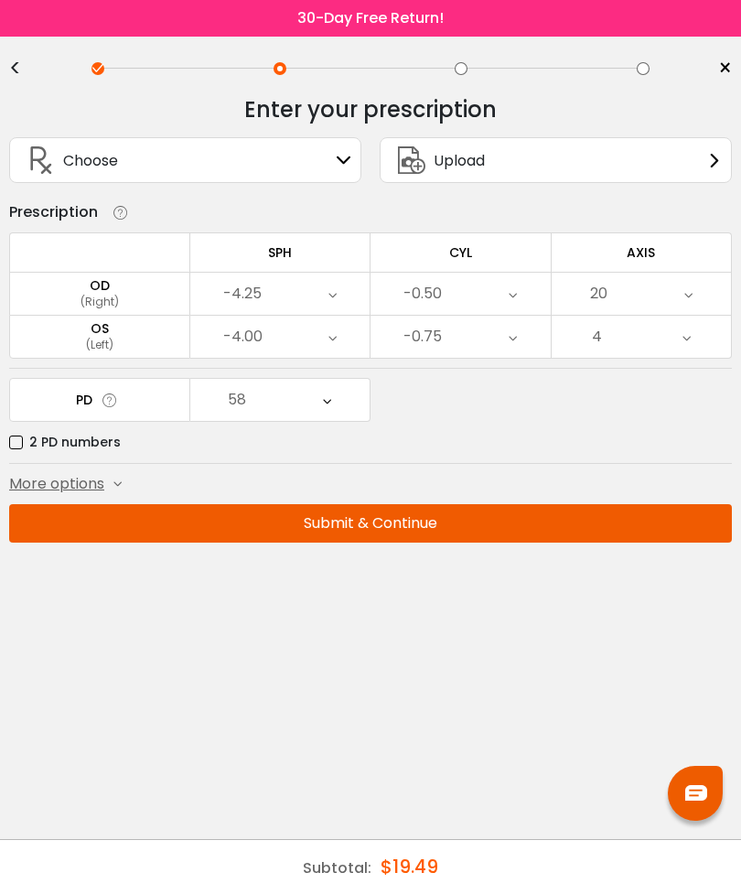
click at [630, 346] on div "4" at bounding box center [642, 337] width 180 height 42
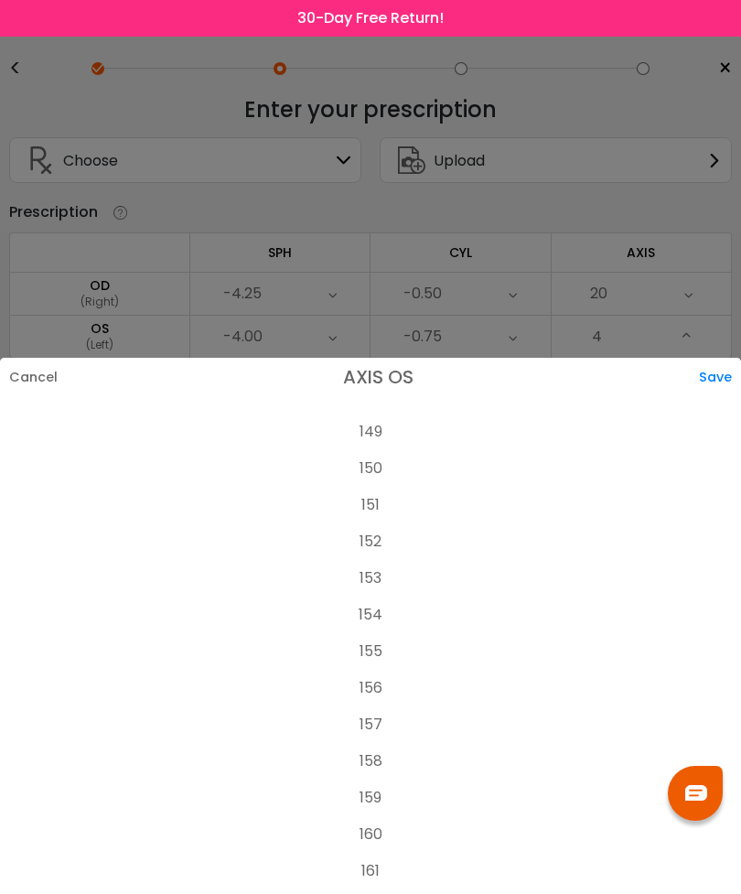
scroll to position [5469, 0]
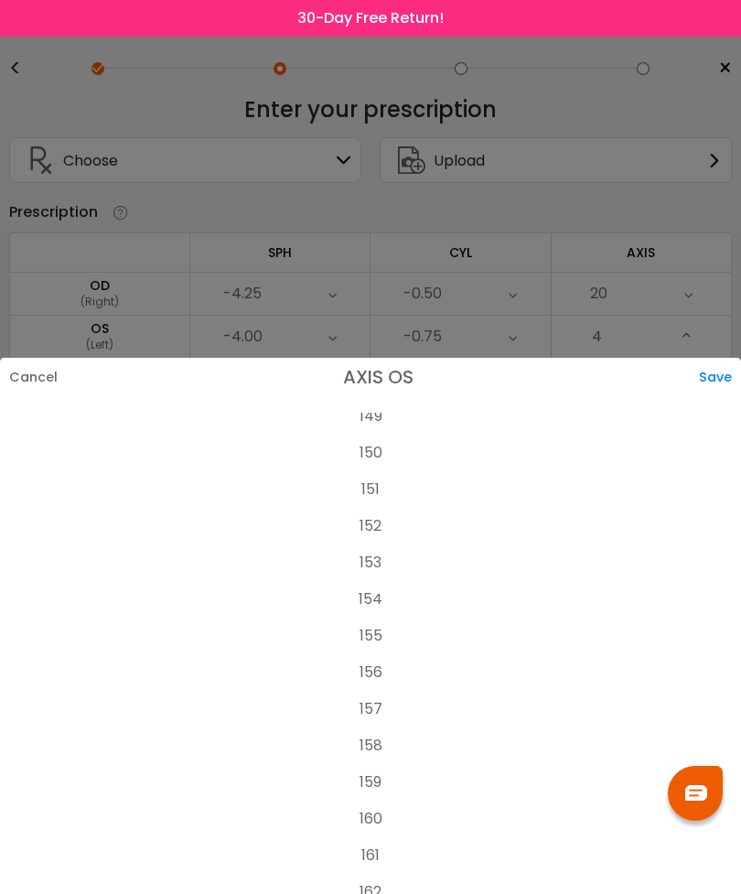
click at [378, 618] on li "155" at bounding box center [370, 636] width 741 height 37
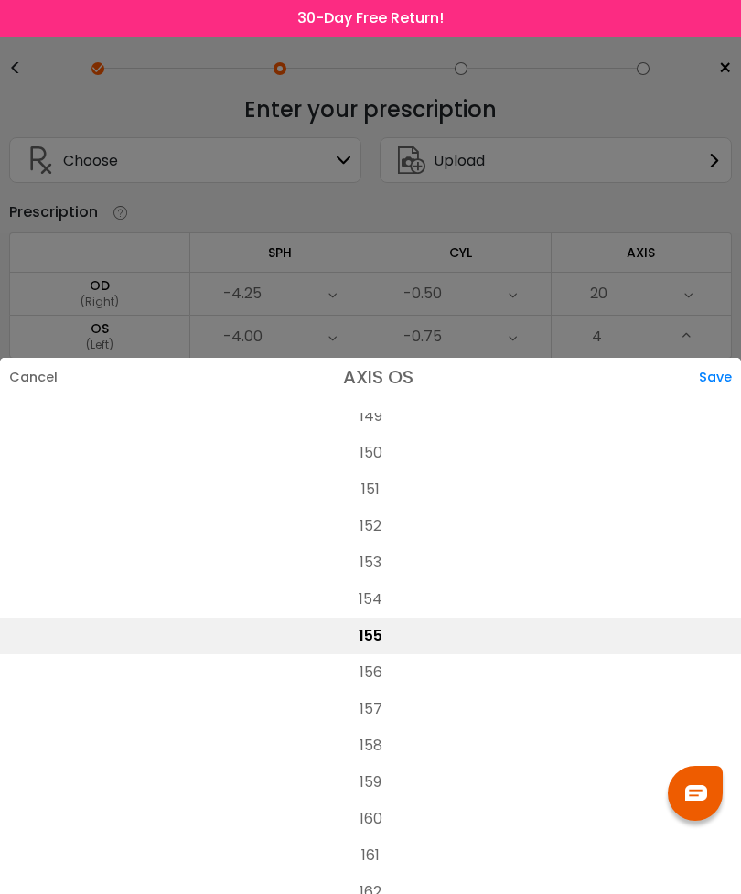
click at [710, 358] on div "Save" at bounding box center [720, 377] width 42 height 38
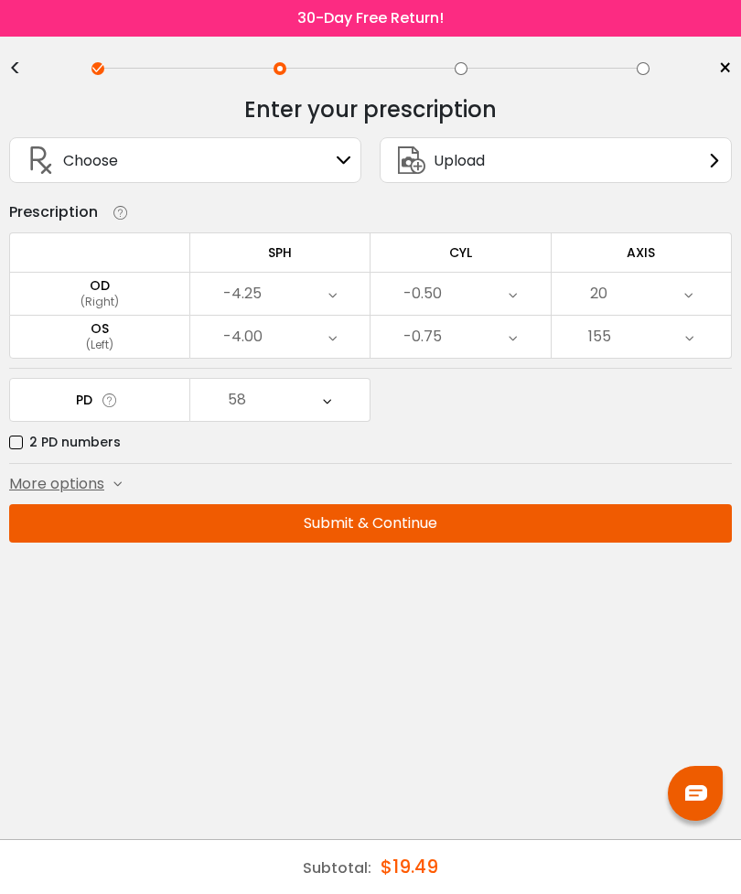
click at [297, 400] on div "58" at bounding box center [280, 400] width 180 height 42
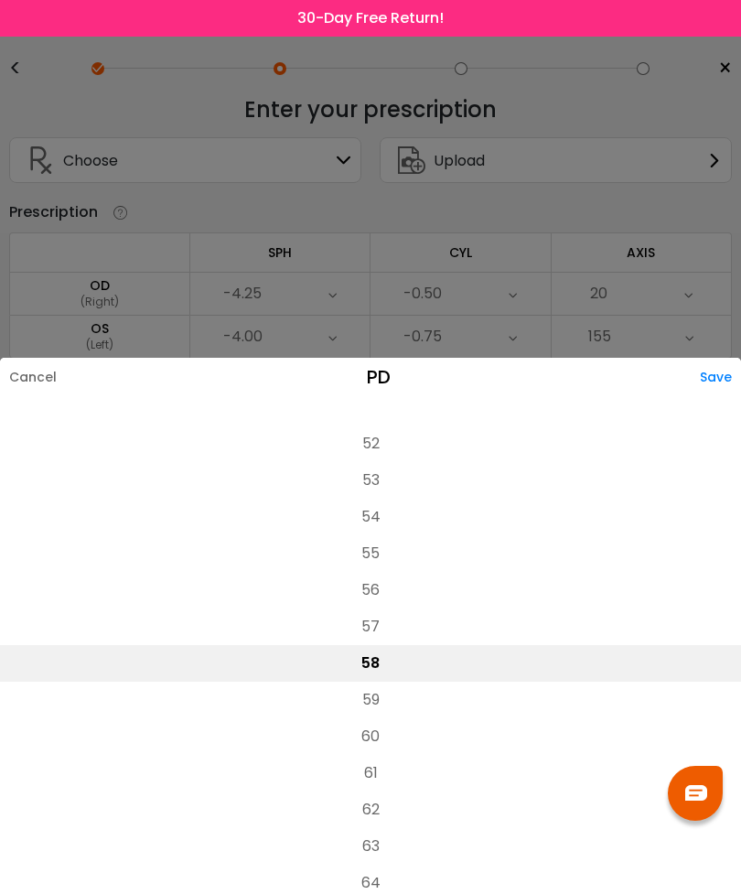
click at [390, 828] on li "63" at bounding box center [370, 846] width 741 height 37
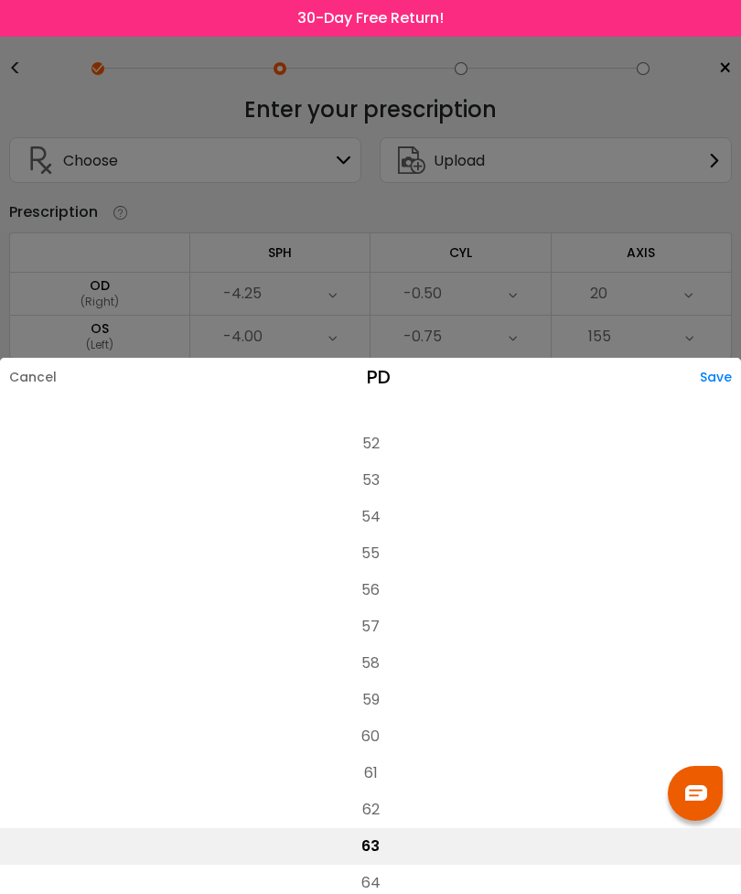
click at [731, 358] on div "Save" at bounding box center [720, 377] width 41 height 38
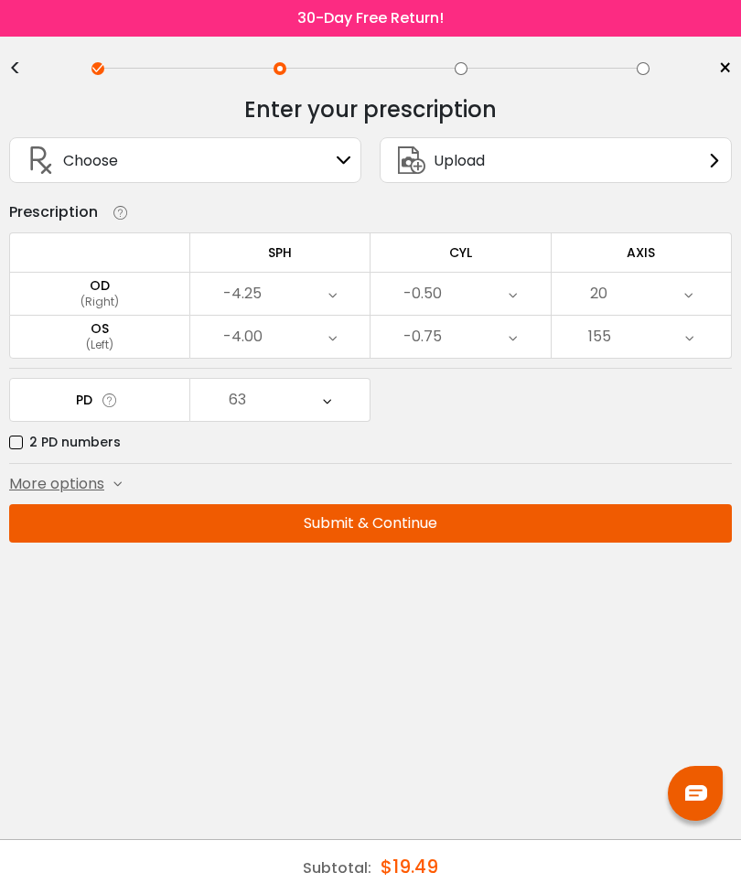
click at [500, 535] on button "Submit & Continue" at bounding box center [370, 523] width 723 height 38
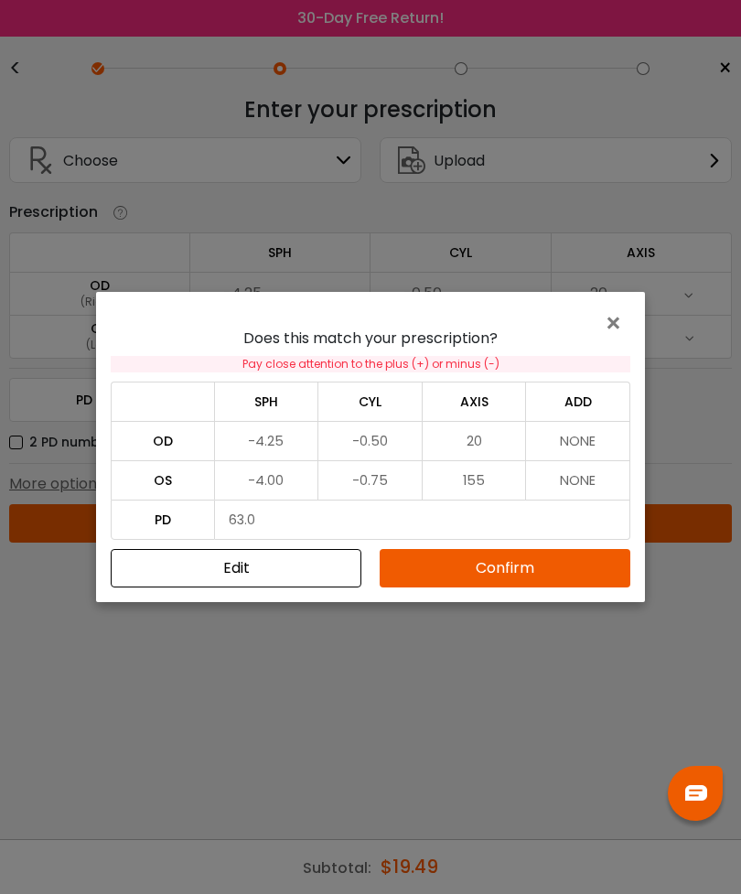
click at [518, 570] on button "Confirm" at bounding box center [505, 568] width 251 height 38
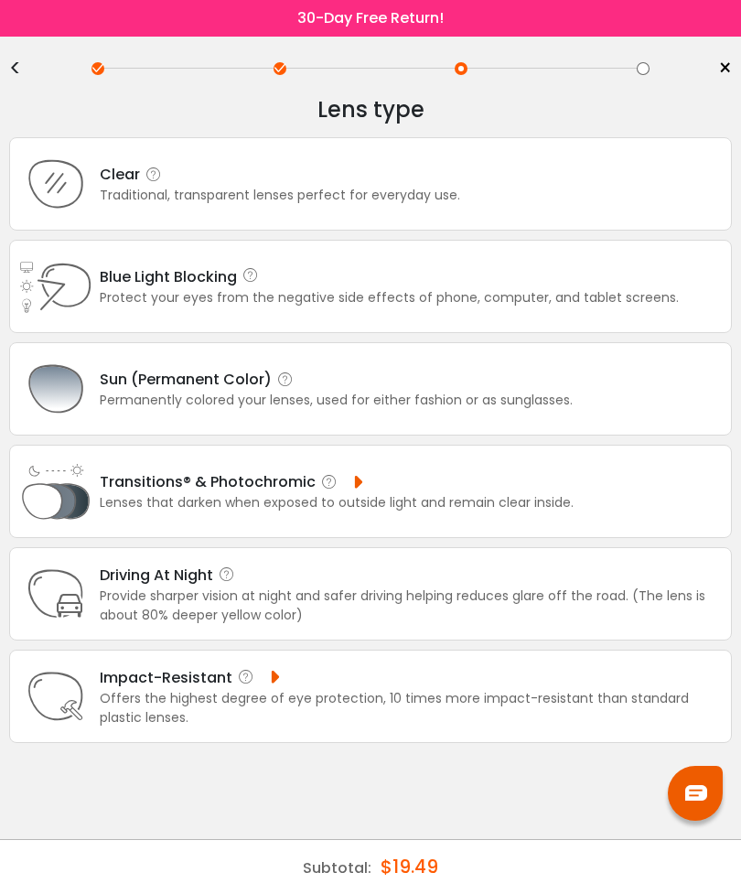
click at [25, 82] on div "Lens type Clear Traditional, transparent lenses perfect for everyday use. Blue …" at bounding box center [370, 449] width 723 height 734
click at [11, 71] on div "<" at bounding box center [22, 68] width 27 height 15
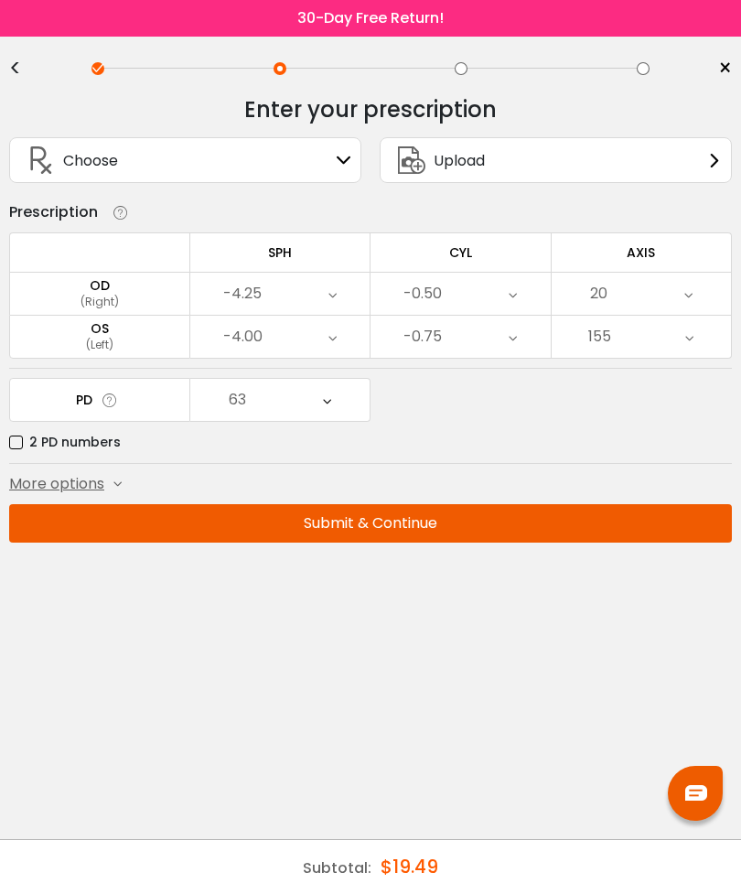
click at [502, 510] on button "Submit & Continue" at bounding box center [370, 523] width 723 height 38
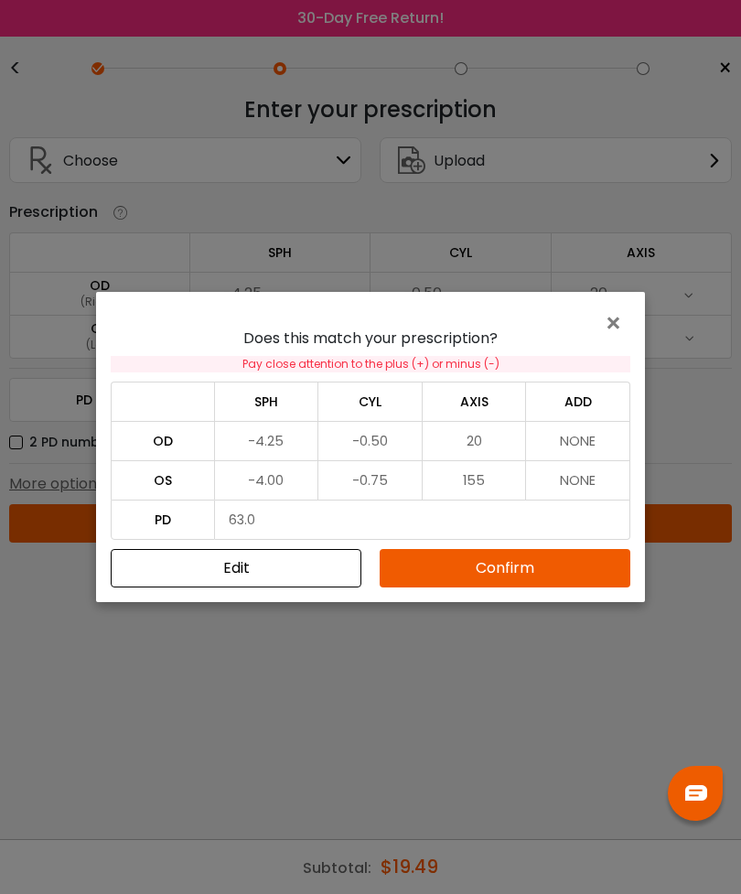
click at [527, 561] on button "Confirm" at bounding box center [505, 568] width 251 height 38
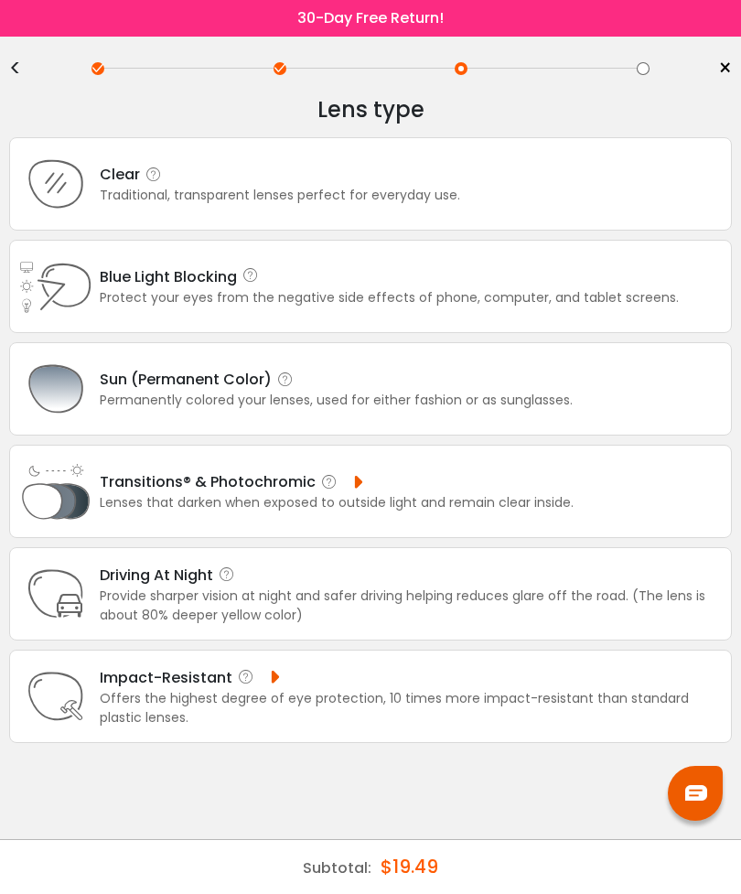
click at [540, 305] on div "Protect your eyes from the negative side effects of phone, computer, and tablet…" at bounding box center [389, 297] width 579 height 19
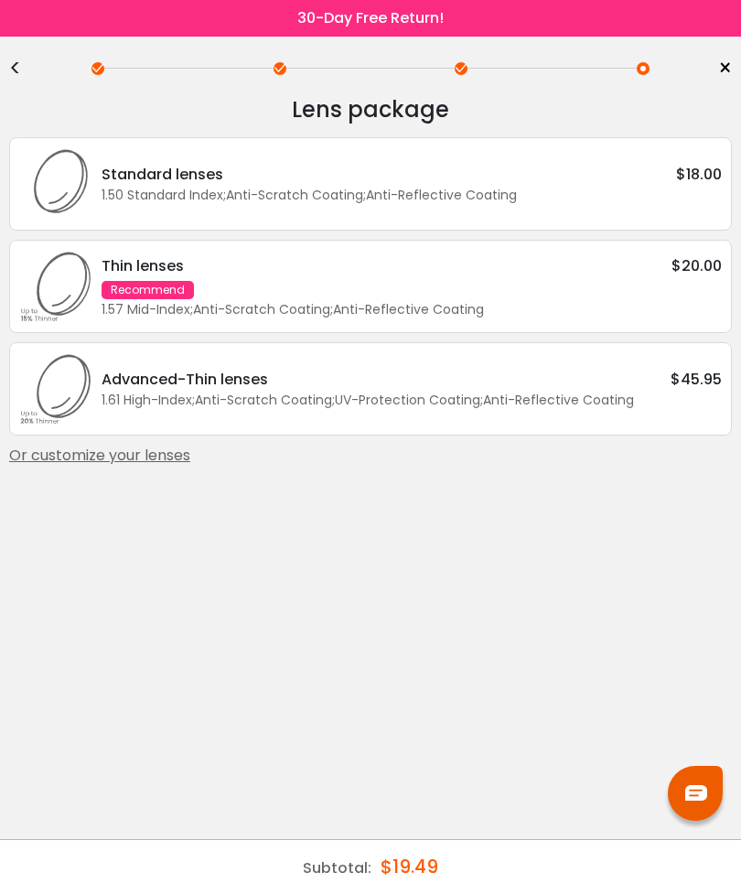
click at [651, 180] on div "Standard lenses $18.00" at bounding box center [412, 174] width 620 height 23
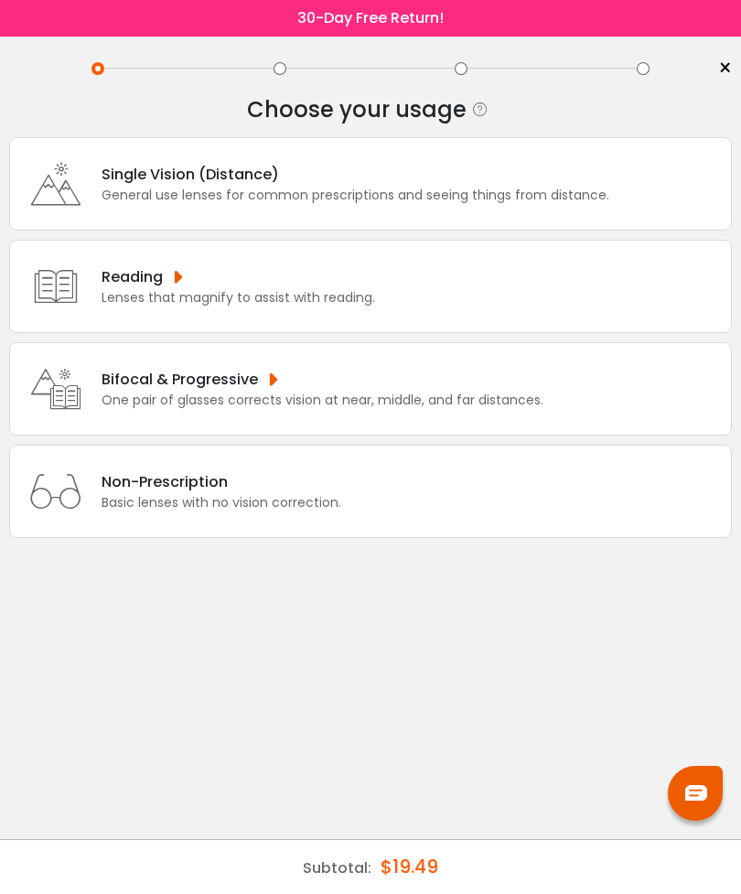
click at [576, 185] on div "Single Vision (Distance)" at bounding box center [356, 174] width 508 height 23
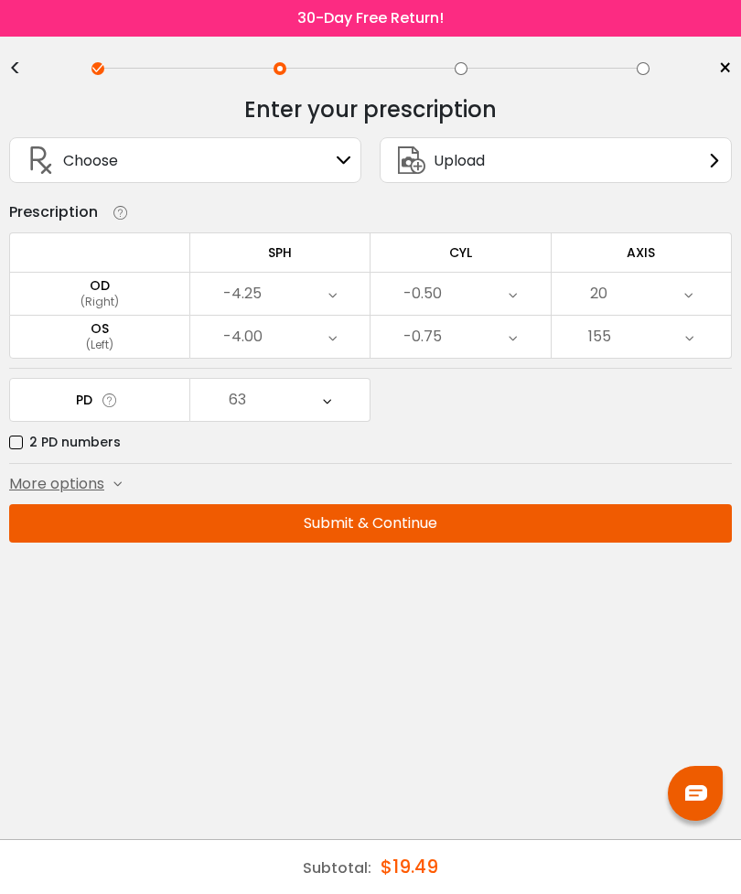
click at [505, 522] on button "Submit & Continue" at bounding box center [370, 523] width 723 height 38
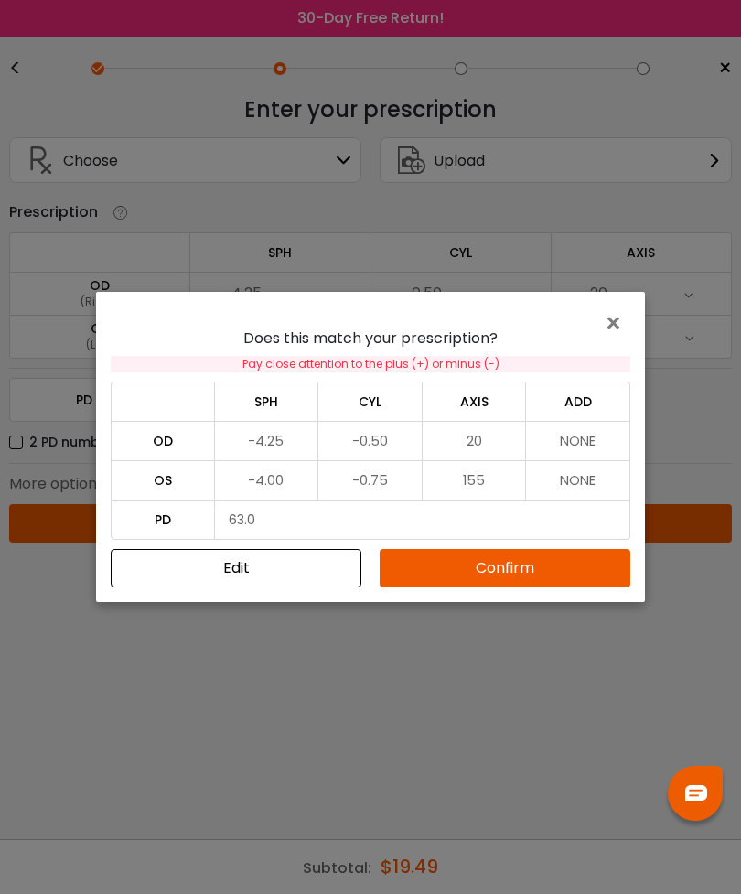
click at [499, 560] on button "Confirm" at bounding box center [505, 568] width 251 height 38
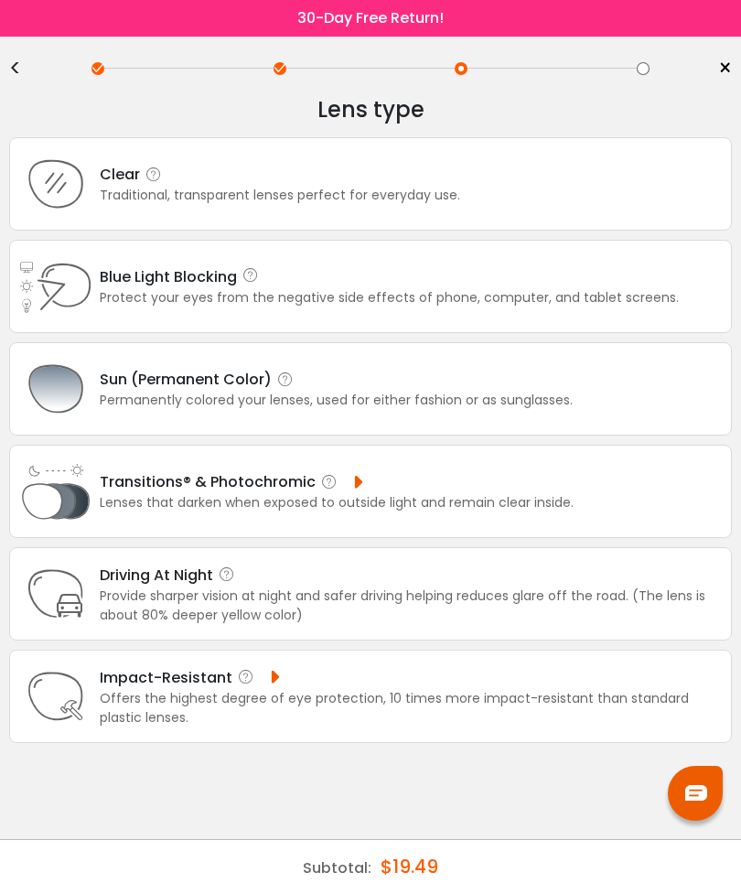
click at [450, 298] on div "Protect your eyes from the negative side effects of phone, computer, and tablet…" at bounding box center [389, 297] width 579 height 19
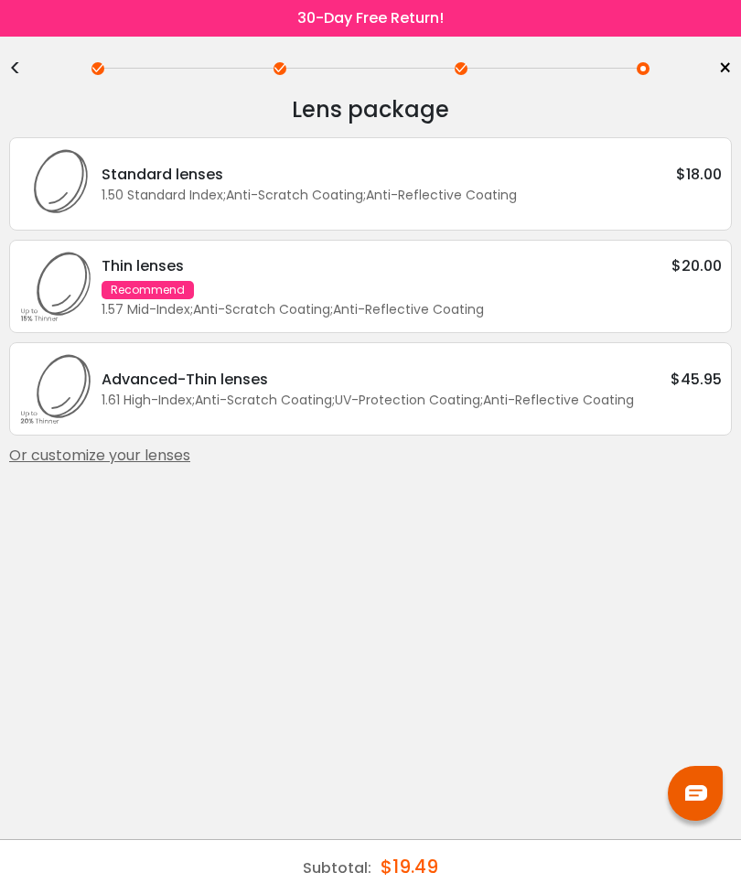
click at [512, 200] on div "1.50 Standard Index ; Anti-Scratch Coating ; Anti-Reflective Coating ;" at bounding box center [412, 195] width 620 height 19
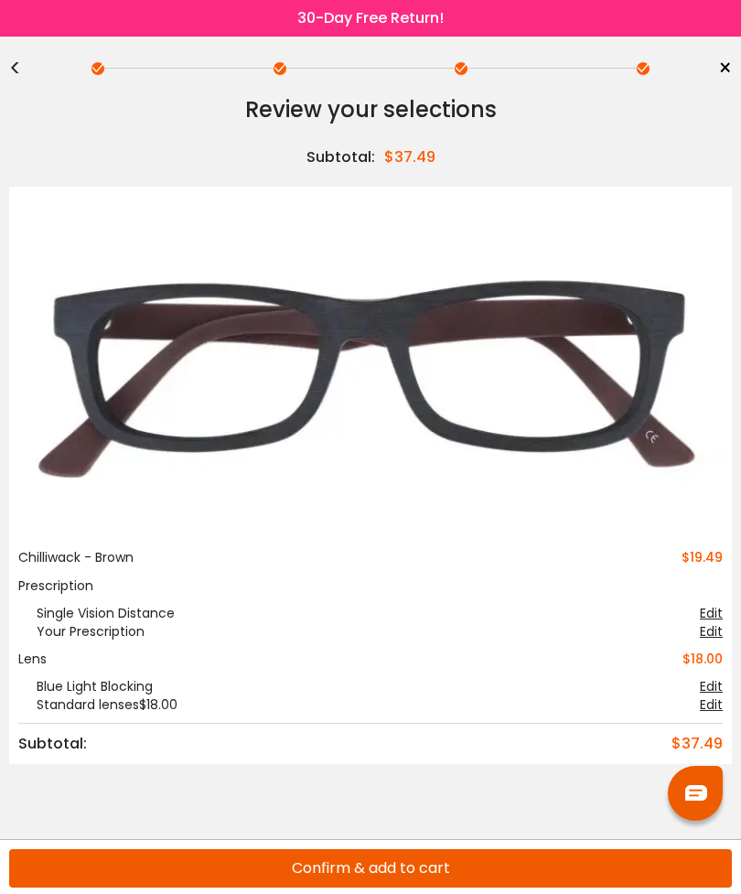
click at [427, 862] on button "Confirm & add to cart" at bounding box center [370, 868] width 723 height 38
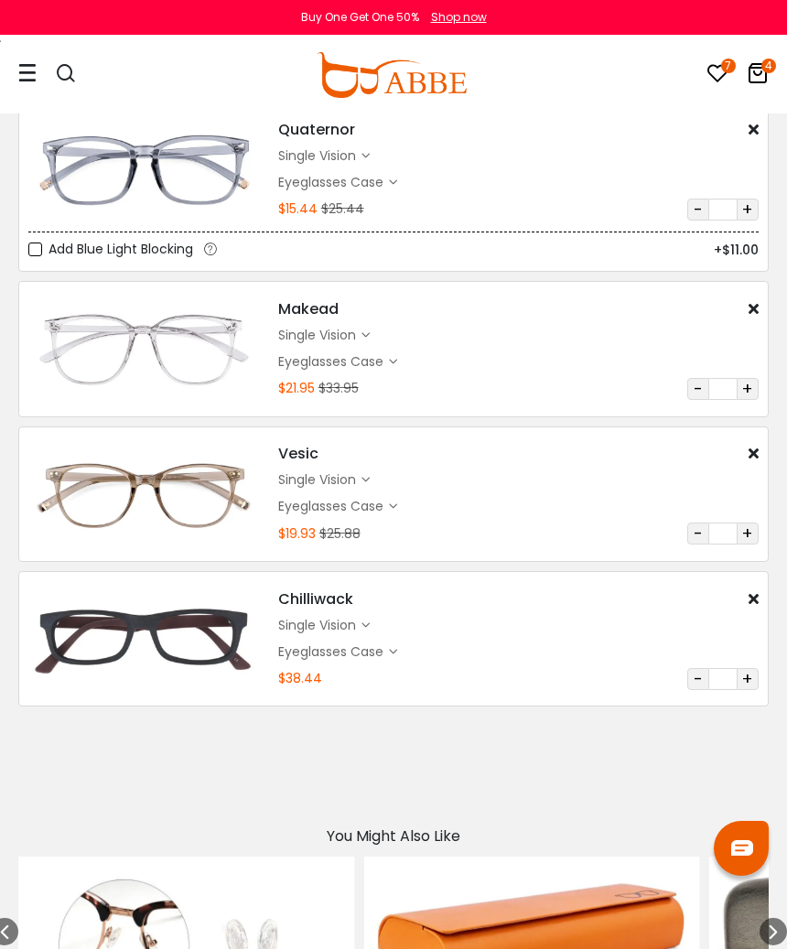
scroll to position [112, 0]
click at [372, 477] on div "single vision $17.98" at bounding box center [518, 478] width 480 height 19
click at [368, 480] on icon at bounding box center [365, 479] width 8 height 8
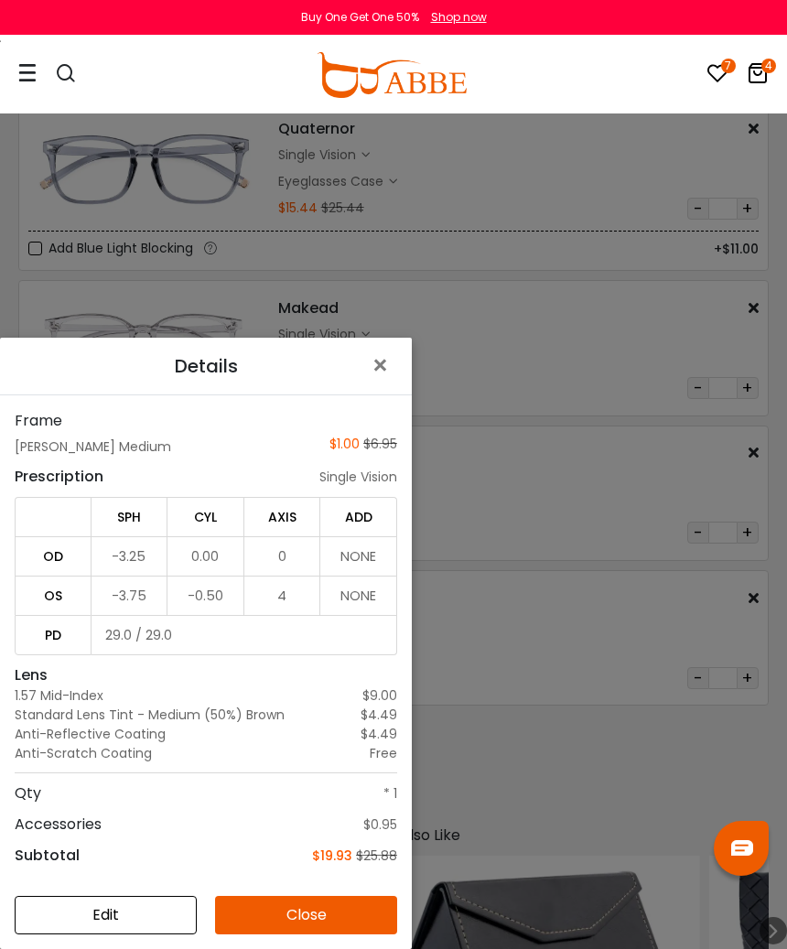
click at [389, 364] on span "×" at bounding box center [384, 365] width 27 height 39
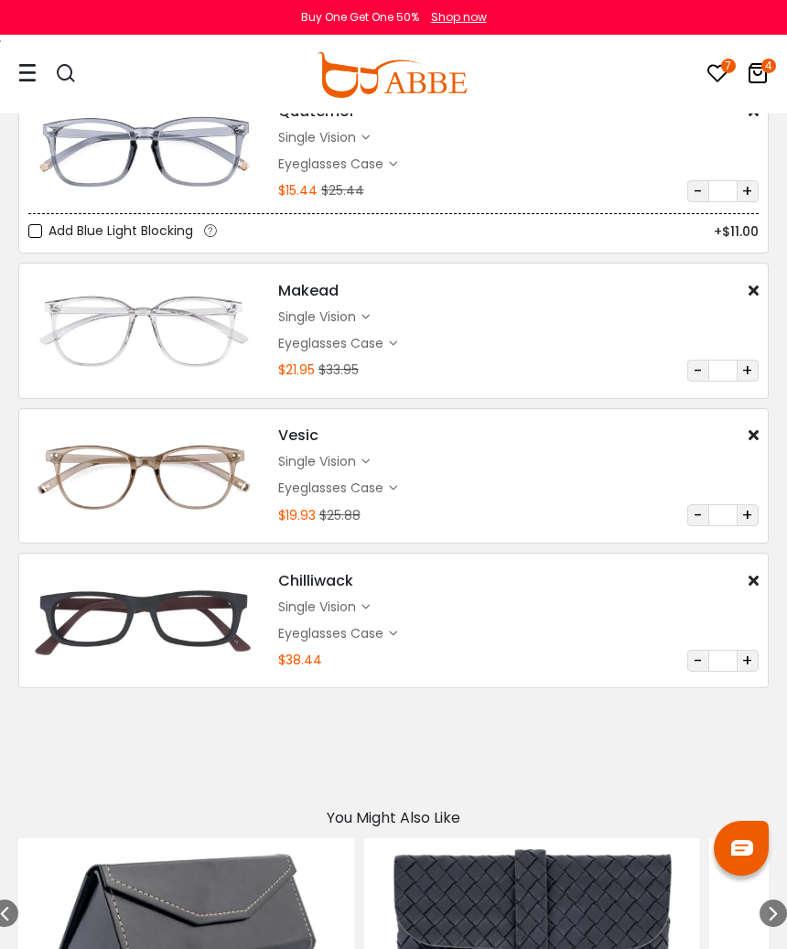
scroll to position [0, 0]
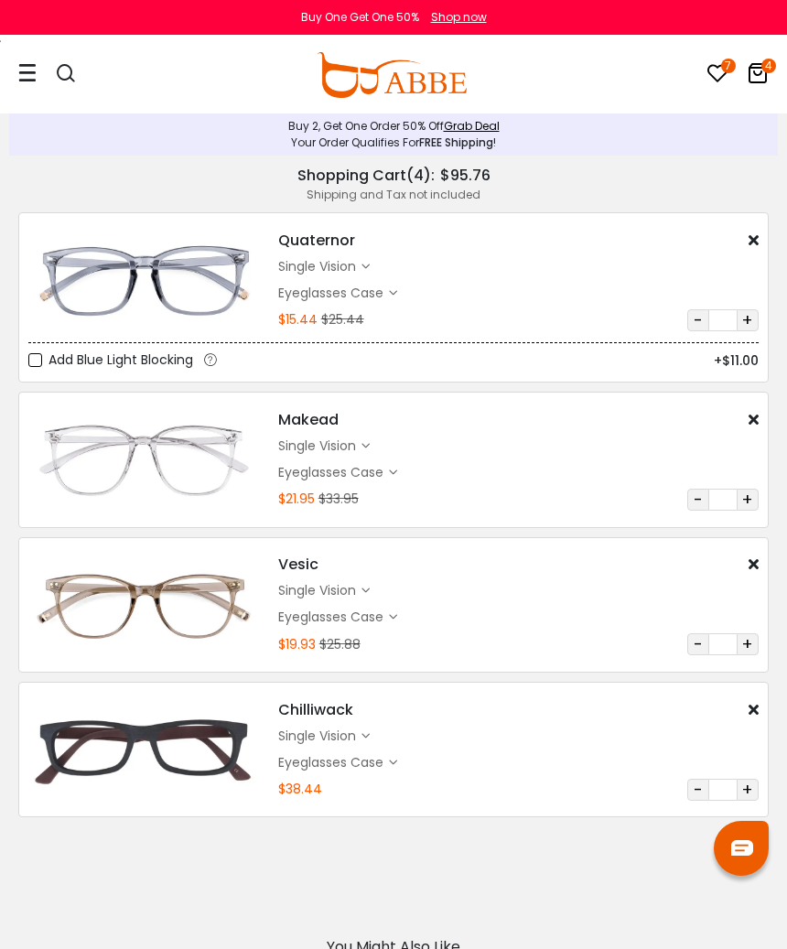
click at [763, 70] on icon "4" at bounding box center [768, 66] width 15 height 15
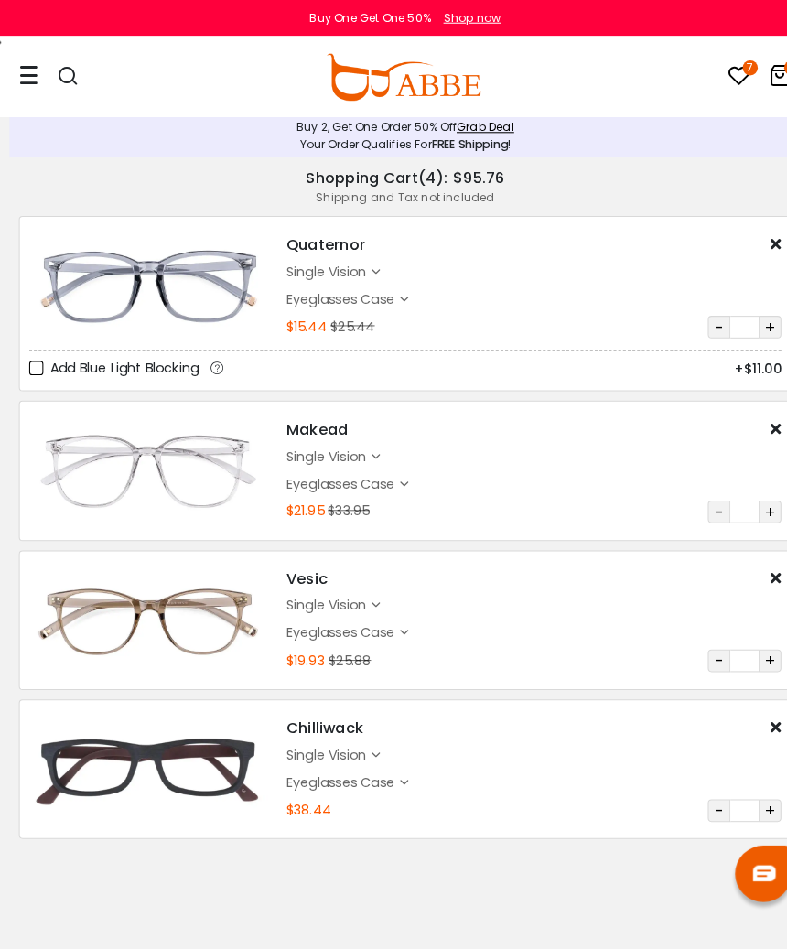
scroll to position [5, 0]
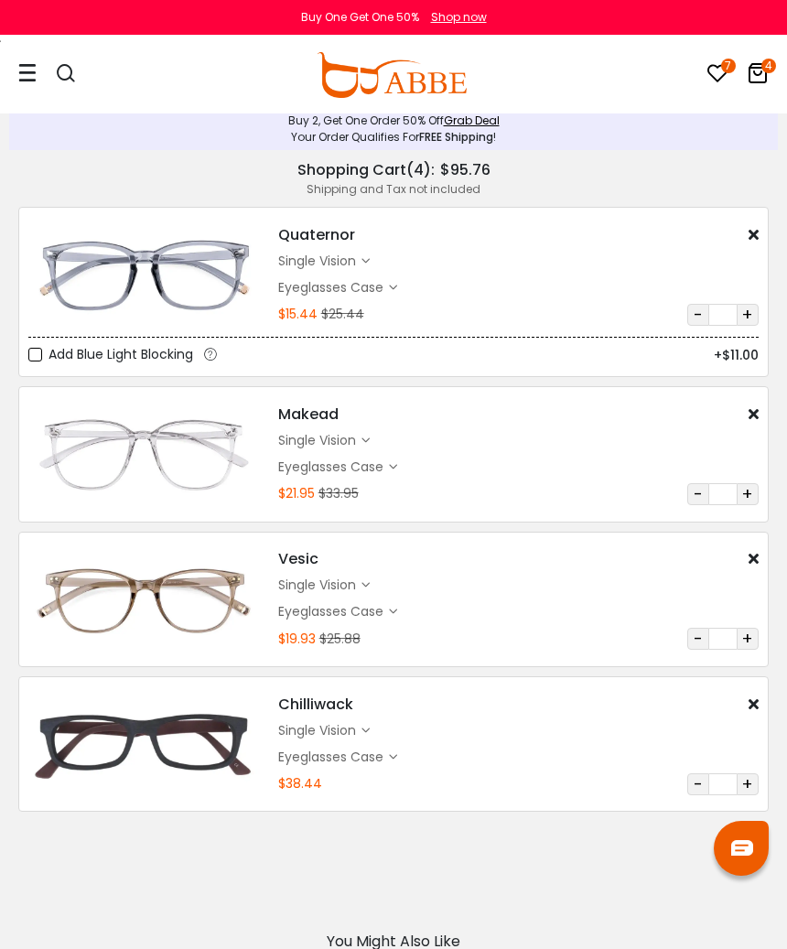
click at [720, 72] on icon at bounding box center [718, 73] width 22 height 22
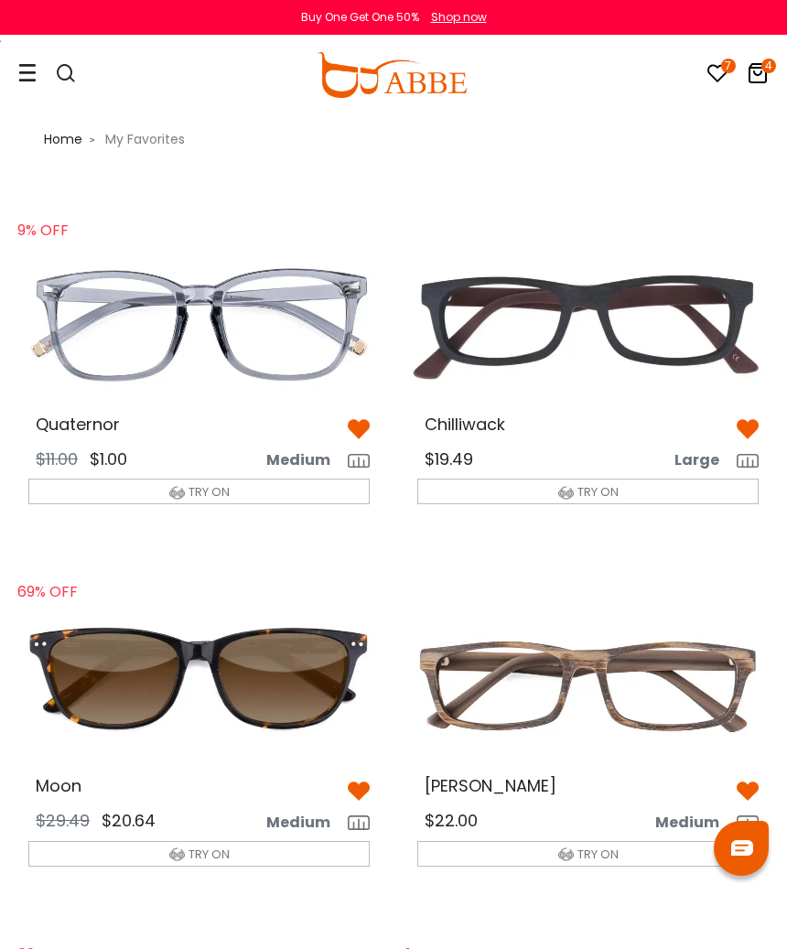
click at [27, 57] on div at bounding box center [27, 74] width 18 height 75
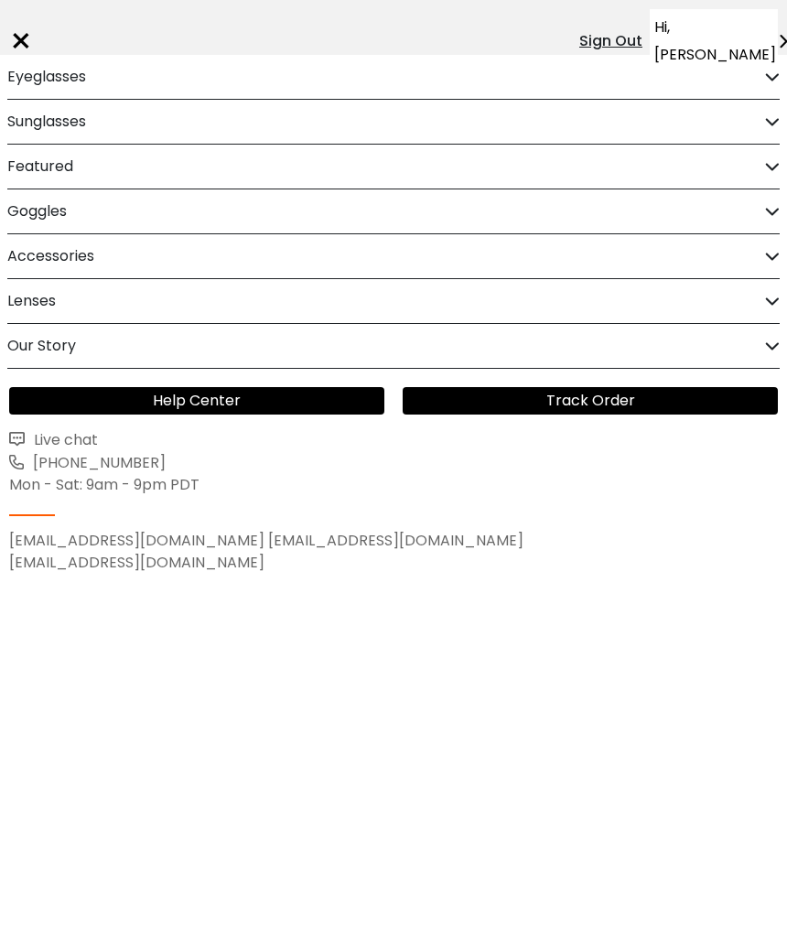
click at [763, 80] on icon at bounding box center [772, 77] width 15 height 14
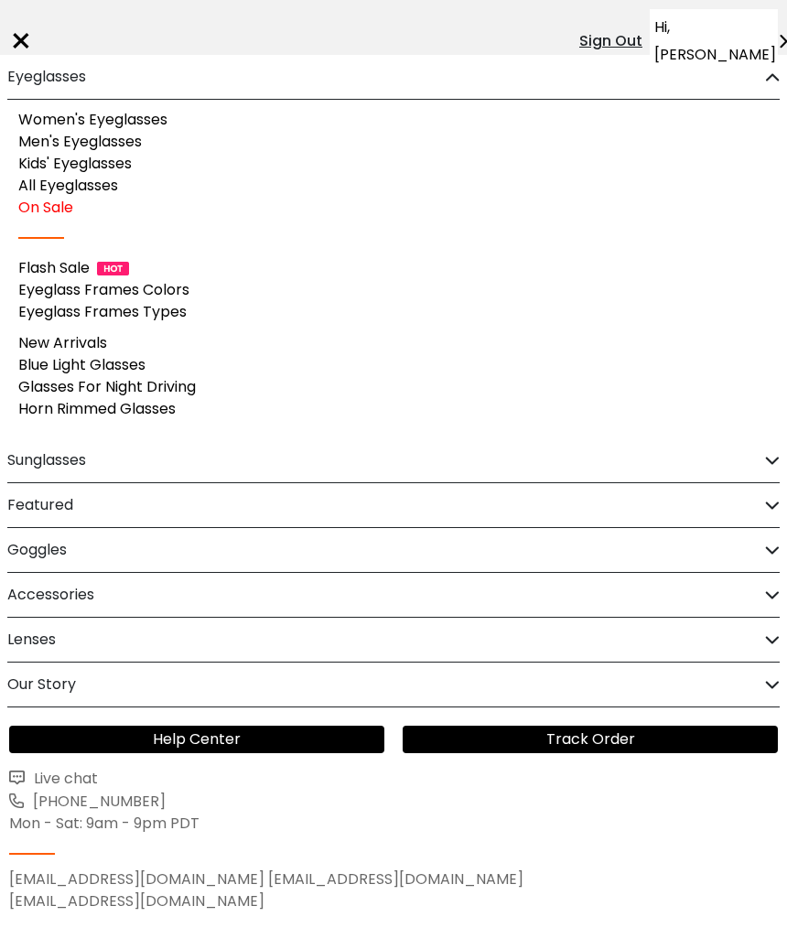
click at [127, 141] on link "Men's Eyeglasses" at bounding box center [80, 141] width 124 height 21
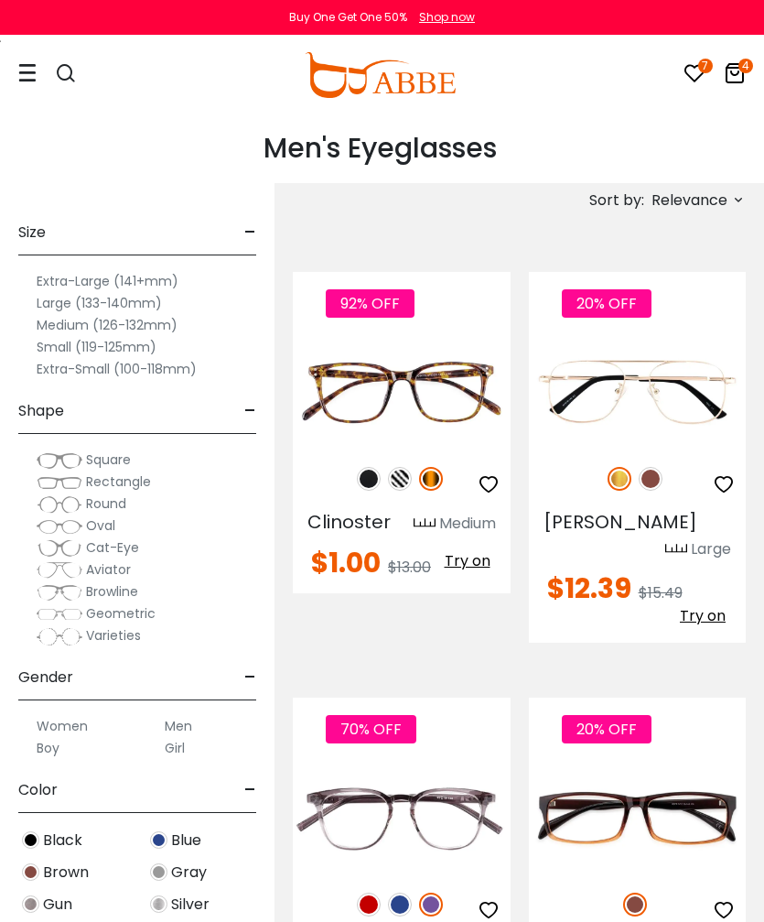
click at [710, 200] on span "Relevance" at bounding box center [690, 200] width 76 height 33
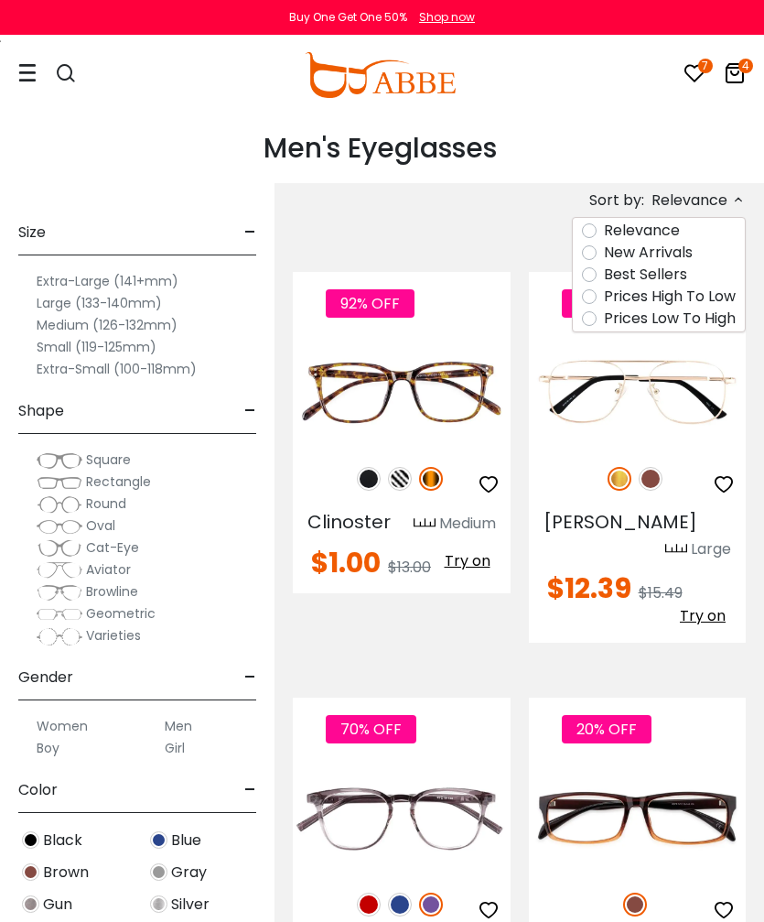
click at [710, 317] on label "Prices Low To High" at bounding box center [670, 318] width 132 height 22
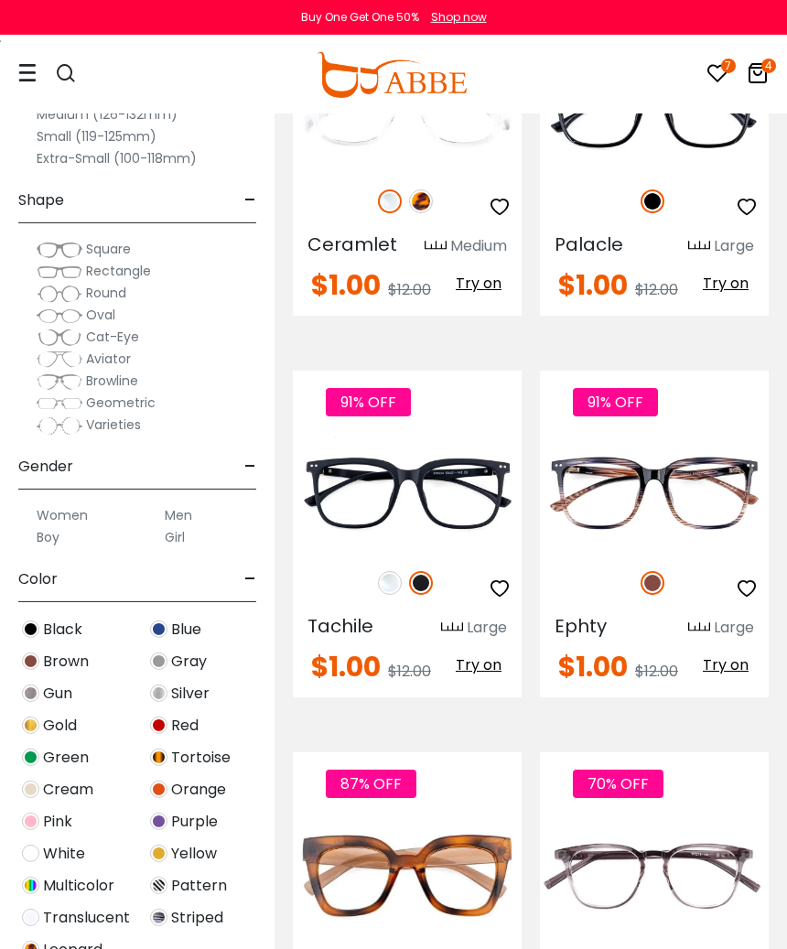
scroll to position [7212, 0]
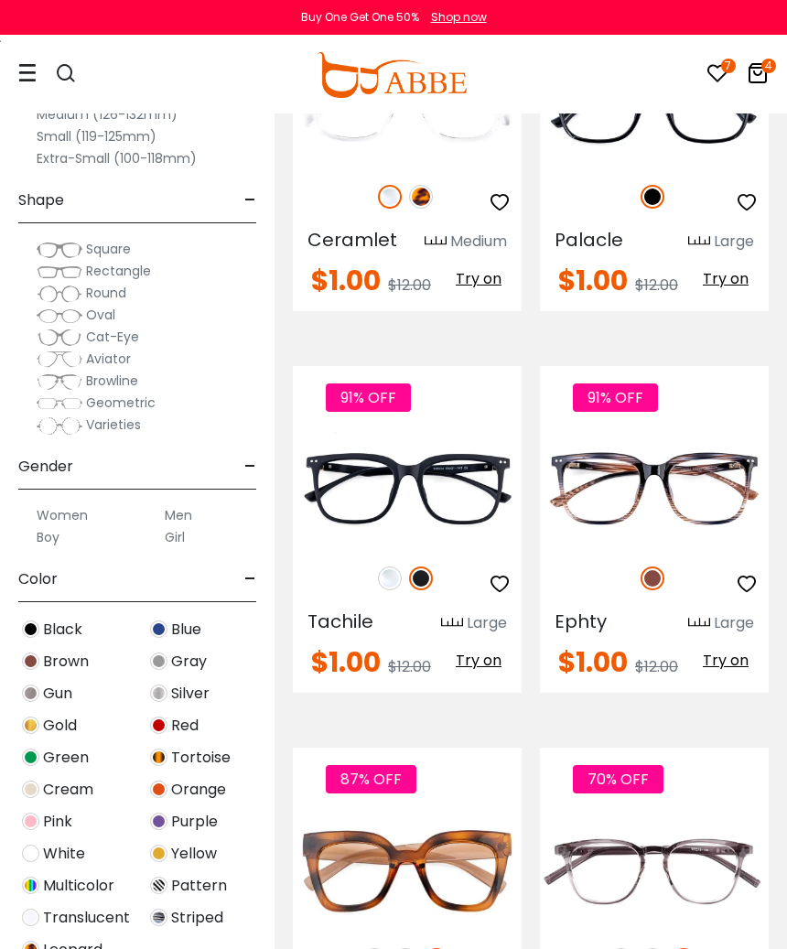
click at [0, 0] on img at bounding box center [0, 0] width 0 height 0
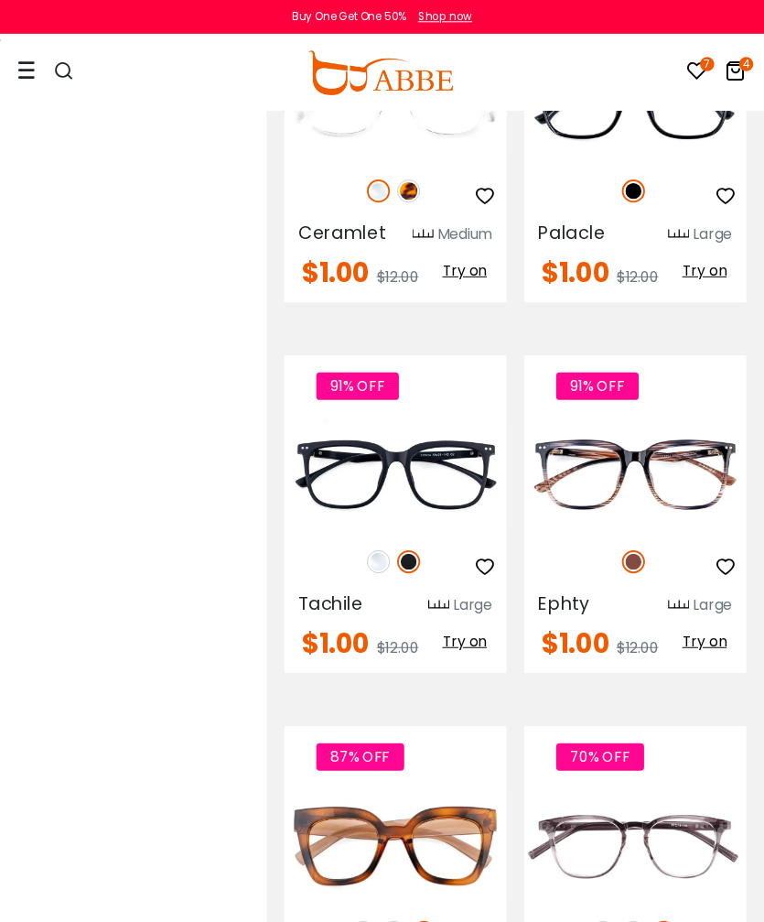
scroll to position [3, 0]
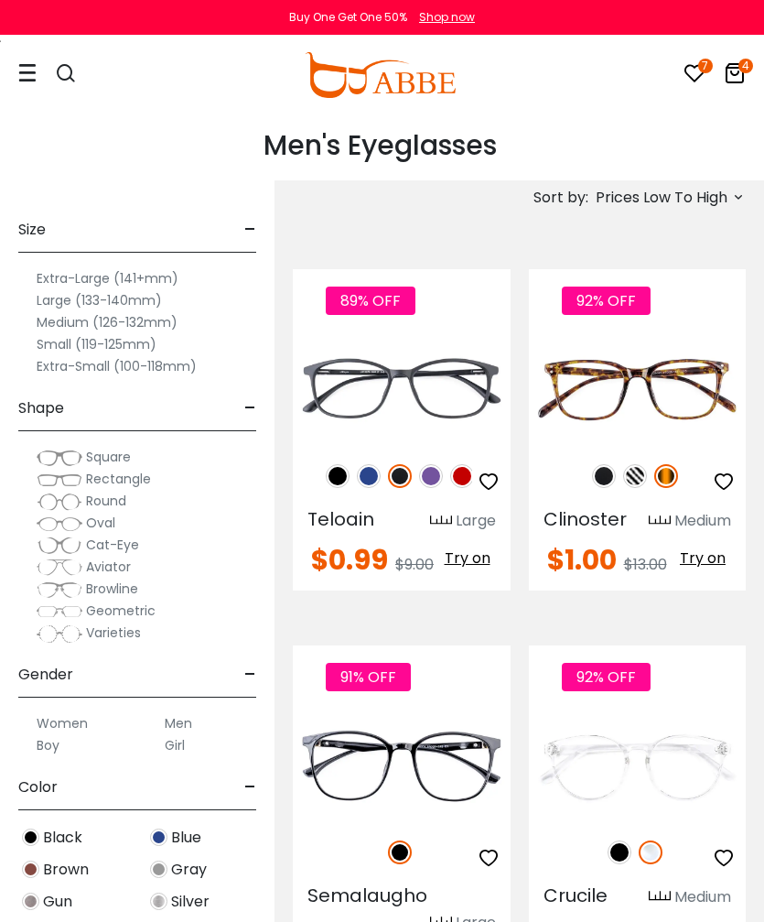
click at [731, 476] on icon "button" at bounding box center [724, 481] width 22 height 22
click at [607, 481] on img at bounding box center [604, 476] width 24 height 24
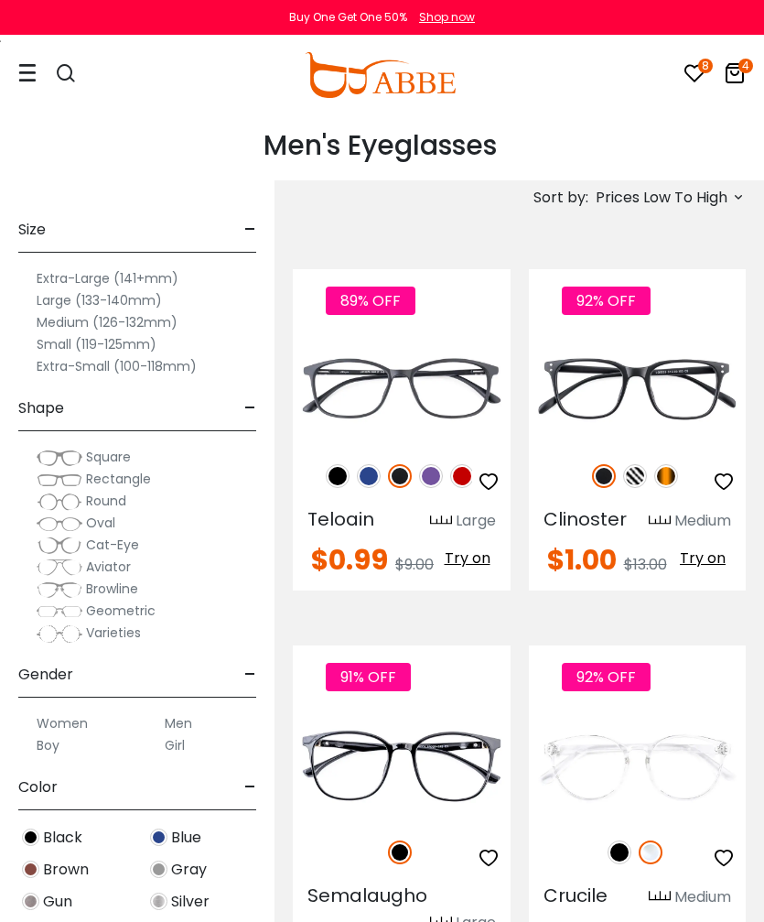
click at [642, 469] on img at bounding box center [635, 476] width 24 height 24
click at [666, 465] on img at bounding box center [666, 476] width 24 height 24
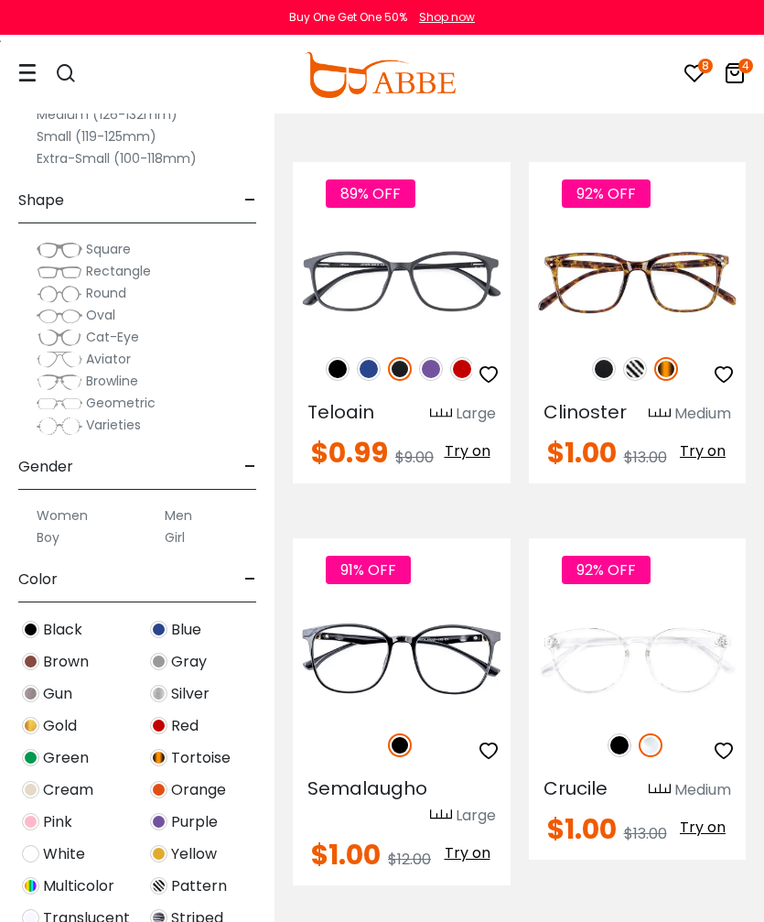
scroll to position [0, 0]
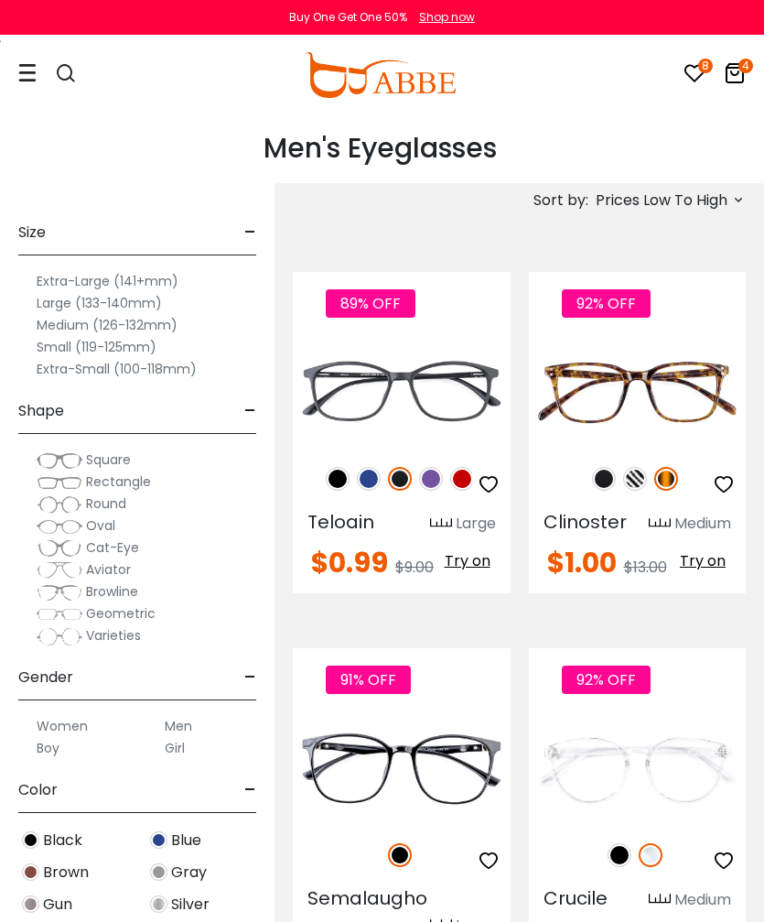
click at [139, 479] on span "Rectangle" at bounding box center [118, 481] width 65 height 18
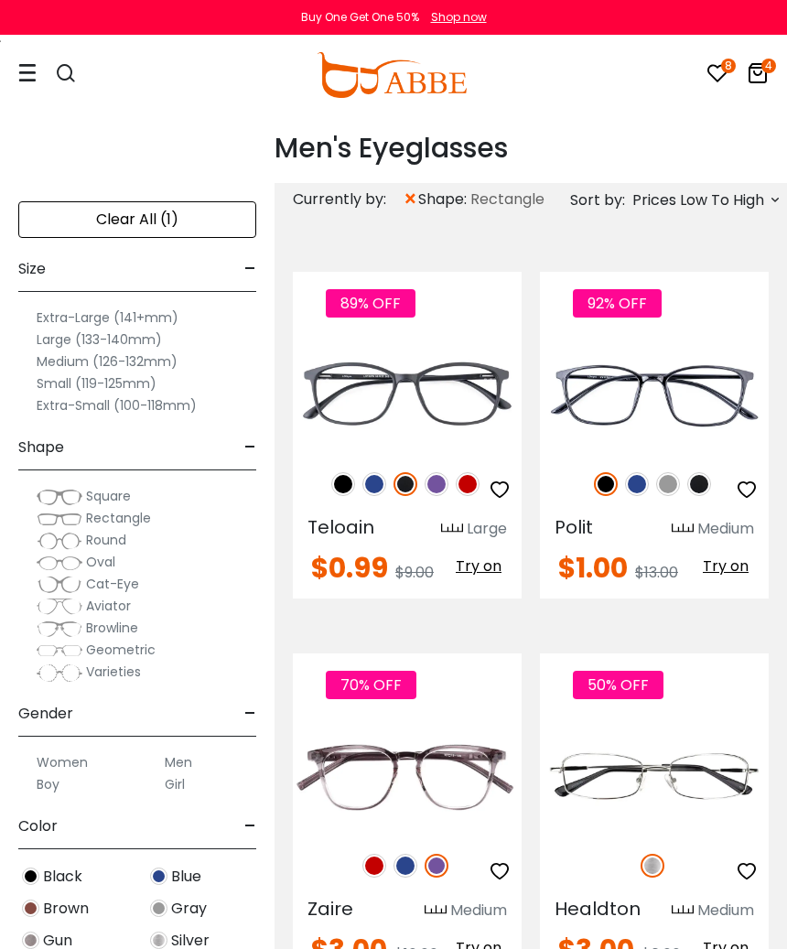
click at [722, 200] on span "Prices Low To High" at bounding box center [698, 200] width 132 height 33
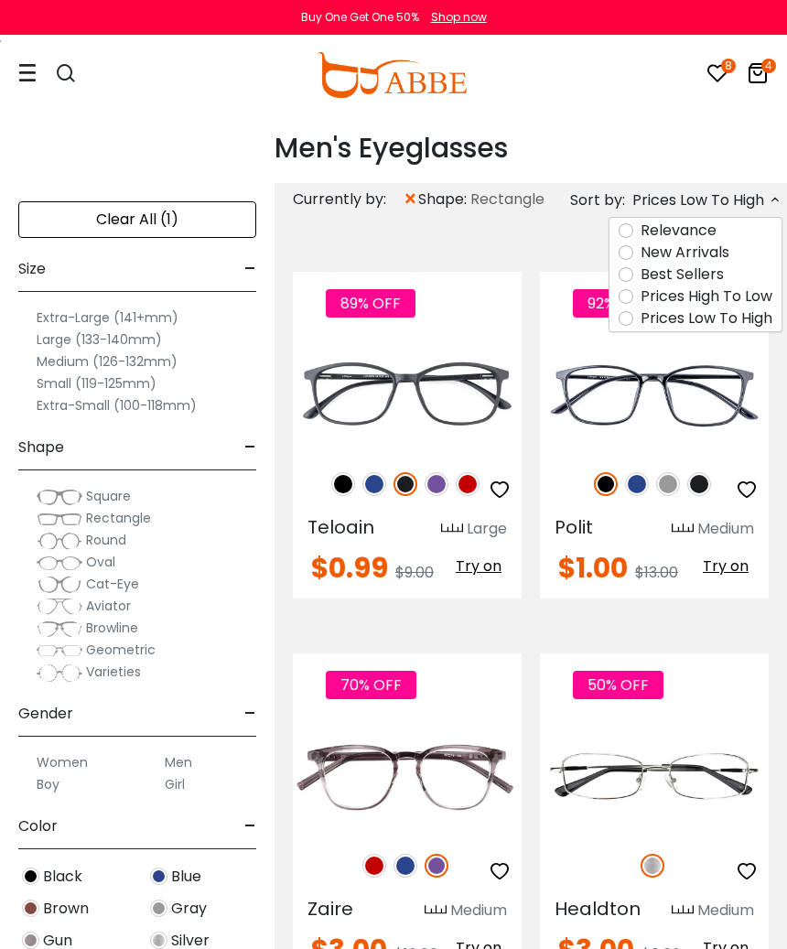
click at [413, 206] on span "×" at bounding box center [411, 199] width 16 height 33
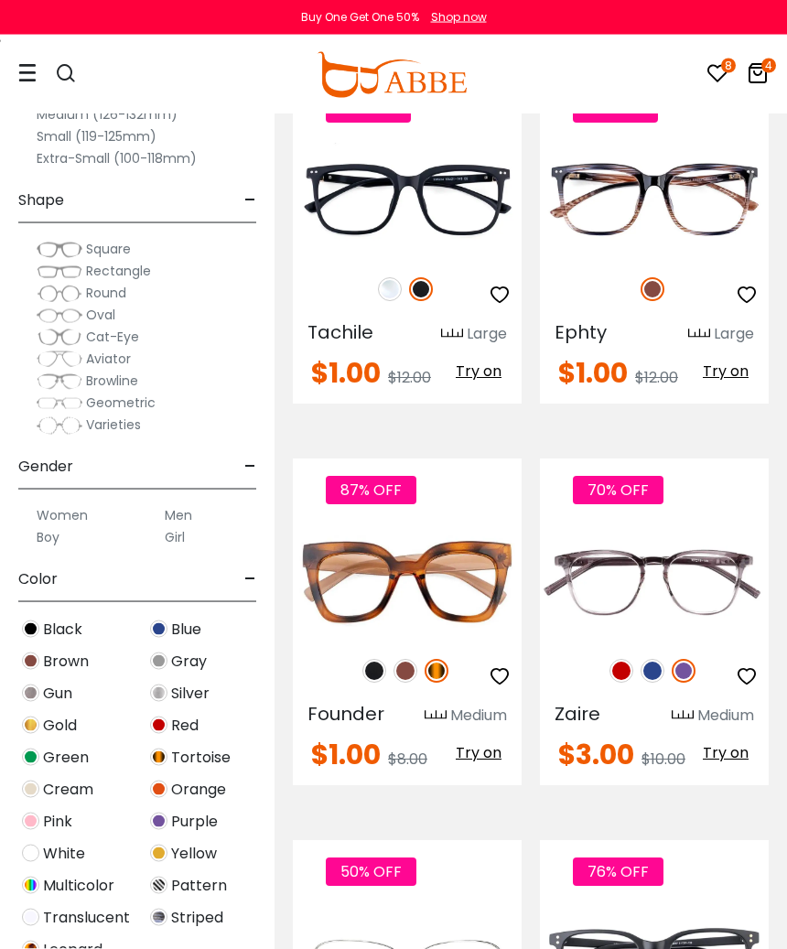
scroll to position [7502, 0]
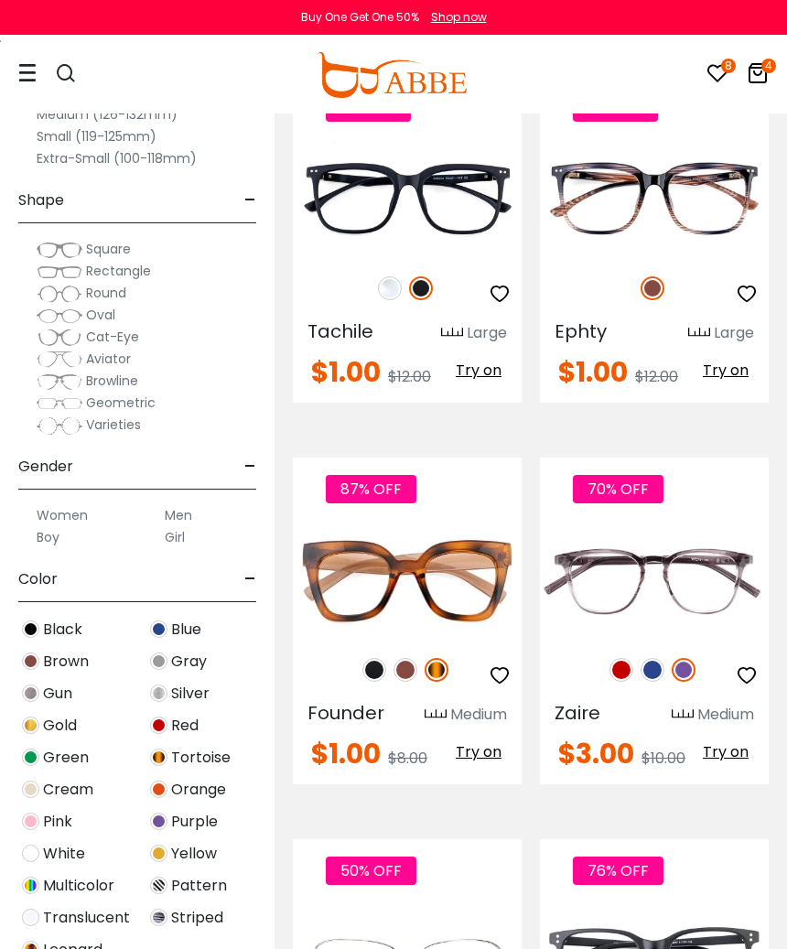
click at [755, 305] on icon "button" at bounding box center [747, 294] width 22 height 22
click at [744, 305] on icon "button" at bounding box center [747, 294] width 22 height 22
click at [742, 305] on icon "button" at bounding box center [747, 294] width 22 height 22
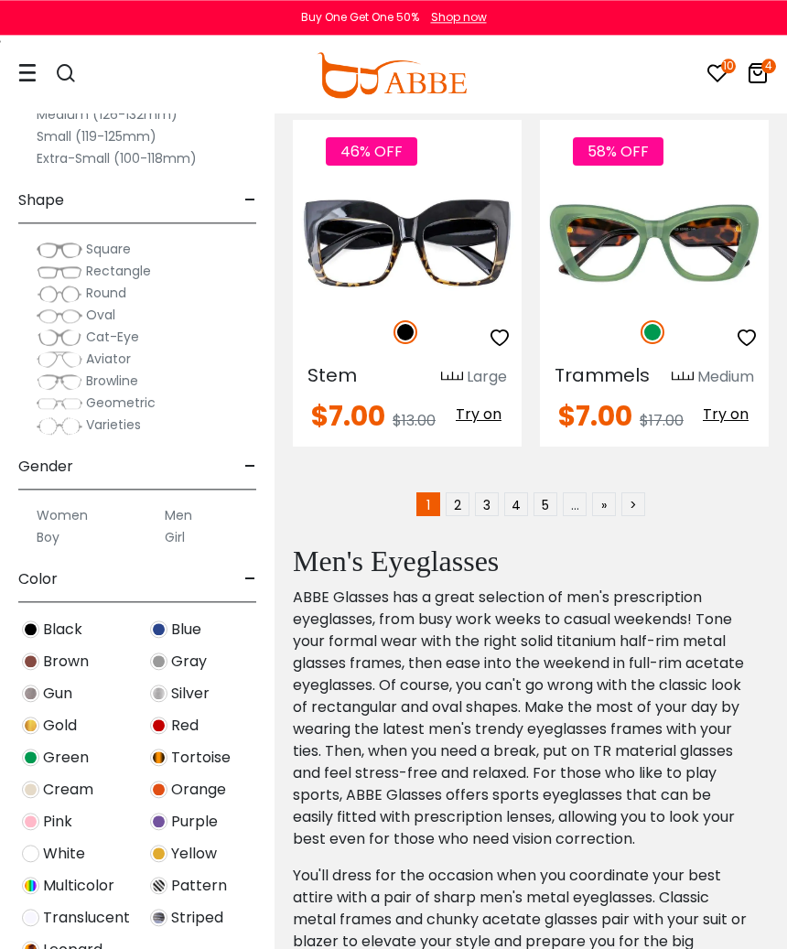
scroll to position [11300, 0]
click at [463, 512] on link "2" at bounding box center [458, 504] width 24 height 24
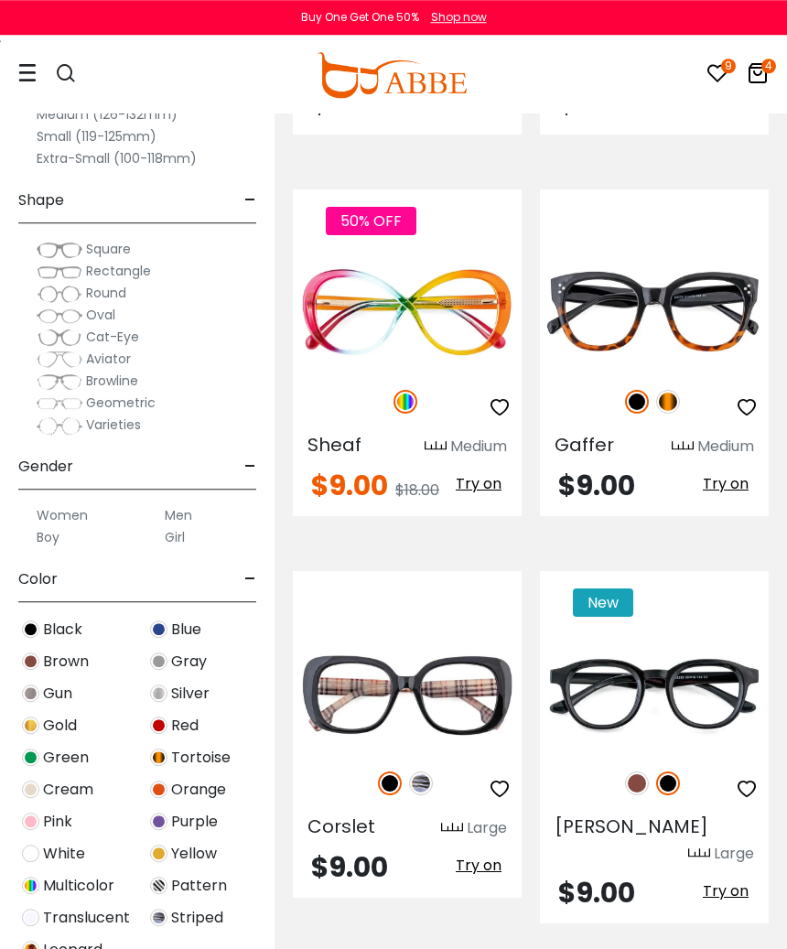
scroll to position [1294, 0]
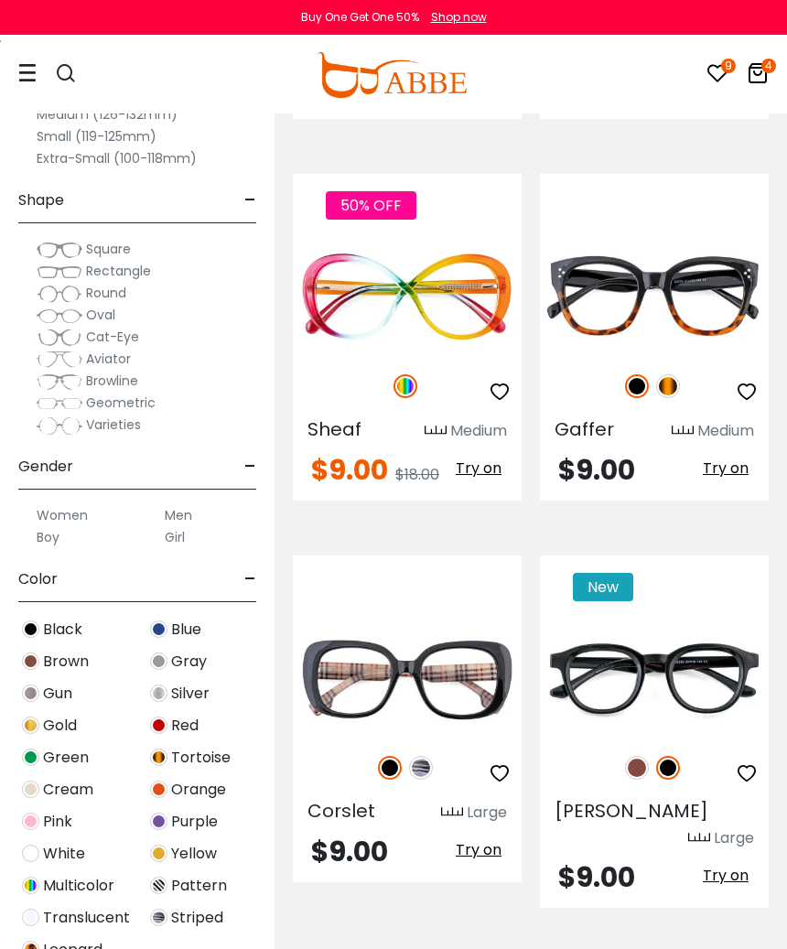
click at [0, 0] on img at bounding box center [0, 0] width 0 height 0
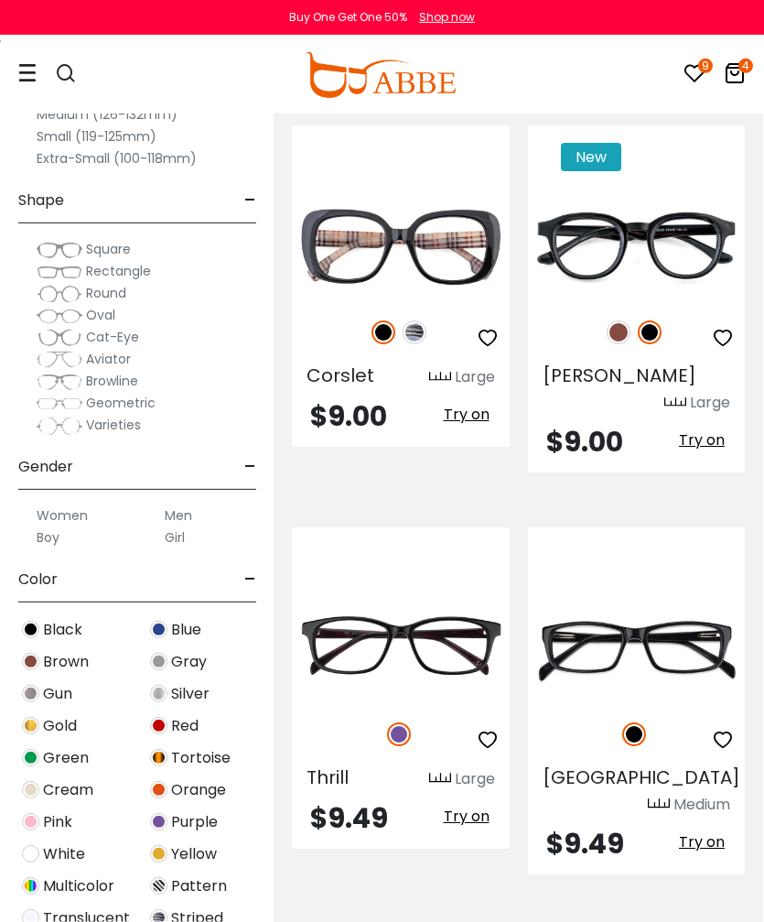
scroll to position [1745, 1]
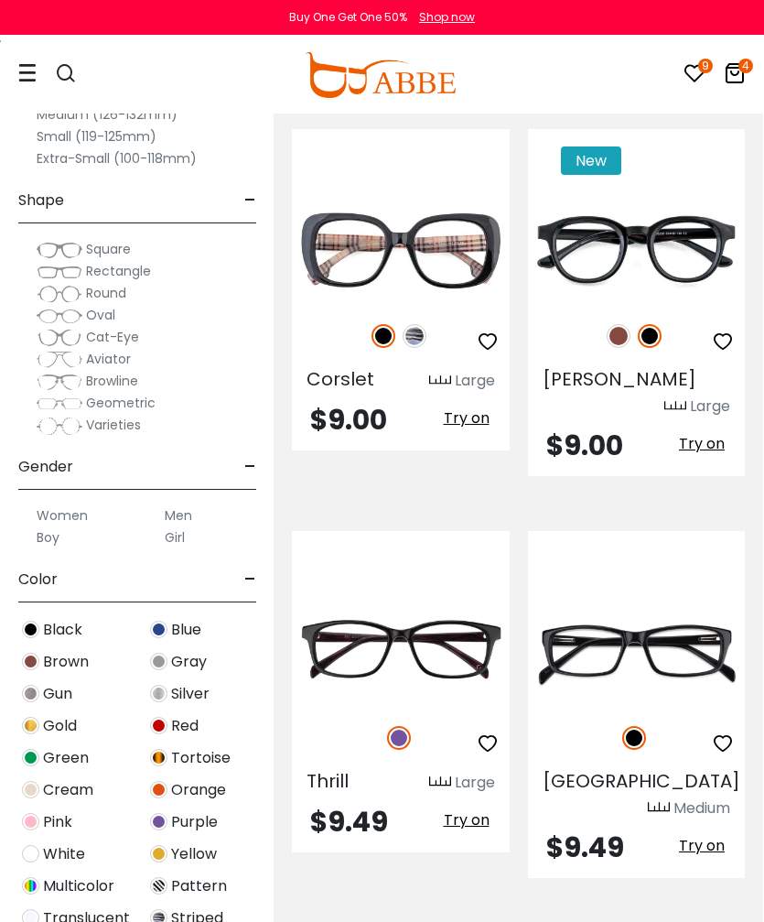
click at [621, 324] on img at bounding box center [619, 336] width 24 height 24
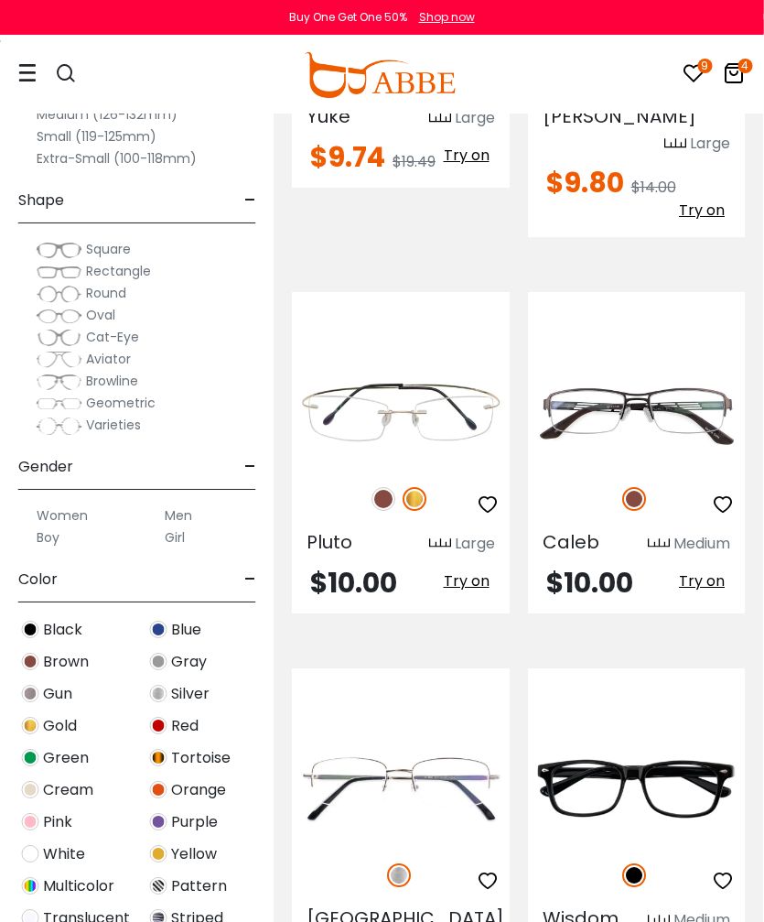
scroll to position [2811, 1]
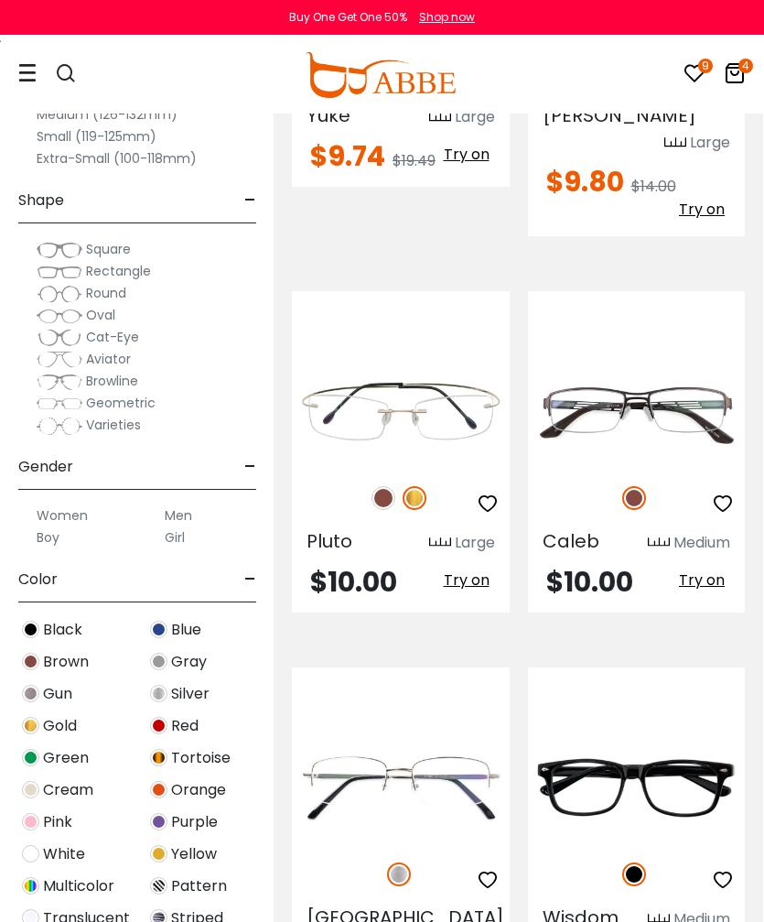
click at [0, 0] on img at bounding box center [0, 0] width 0 height 0
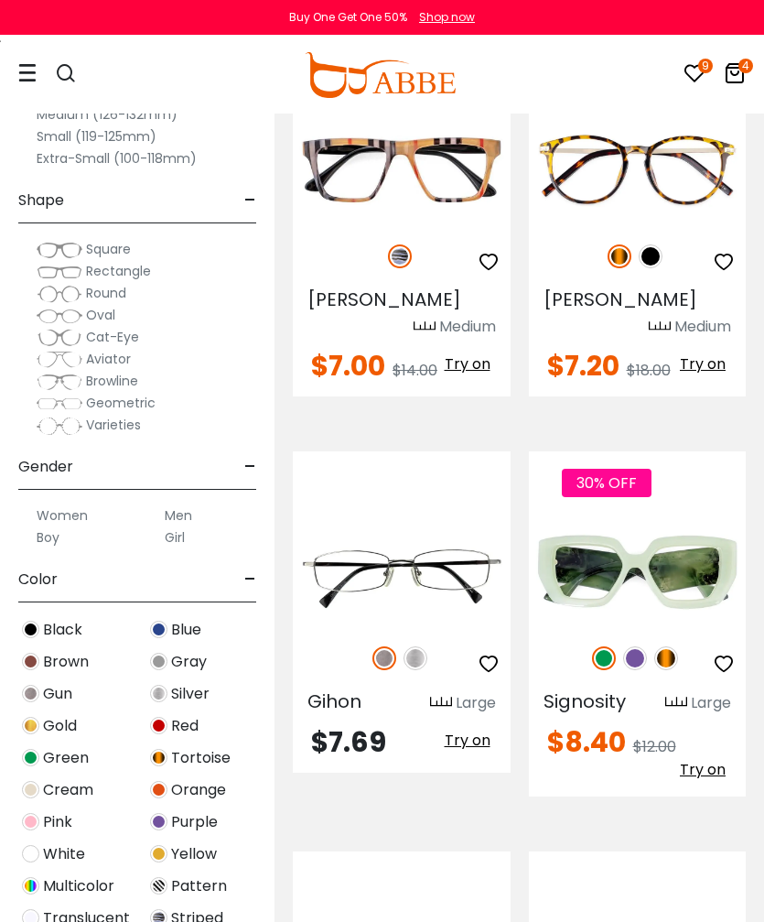
scroll to position [0, 0]
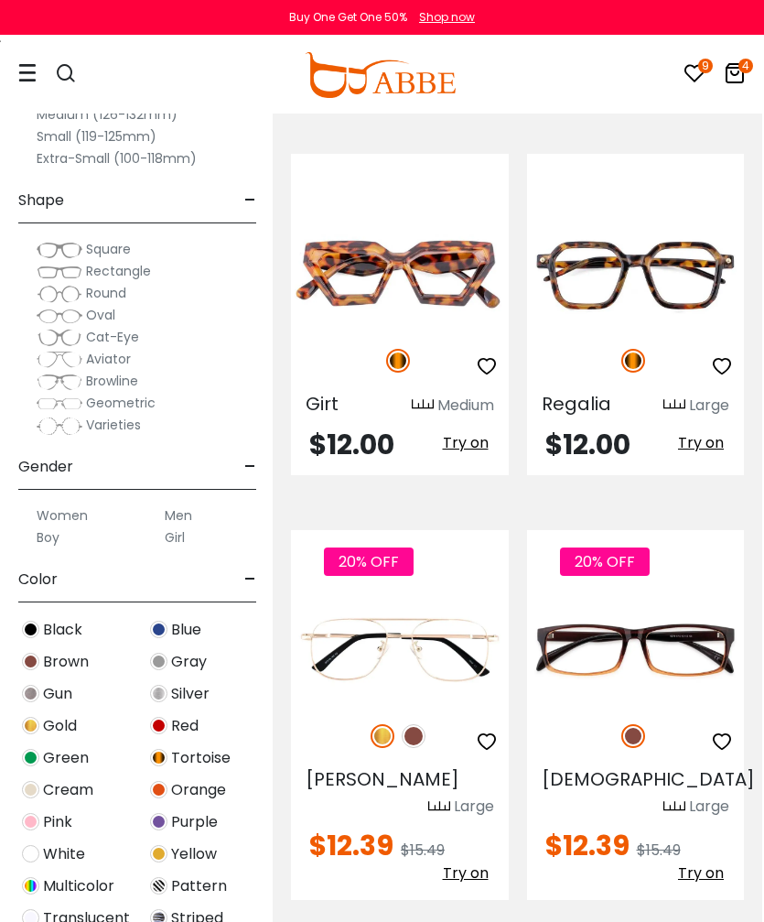
click at [0, 0] on img at bounding box center [0, 0] width 0 height 0
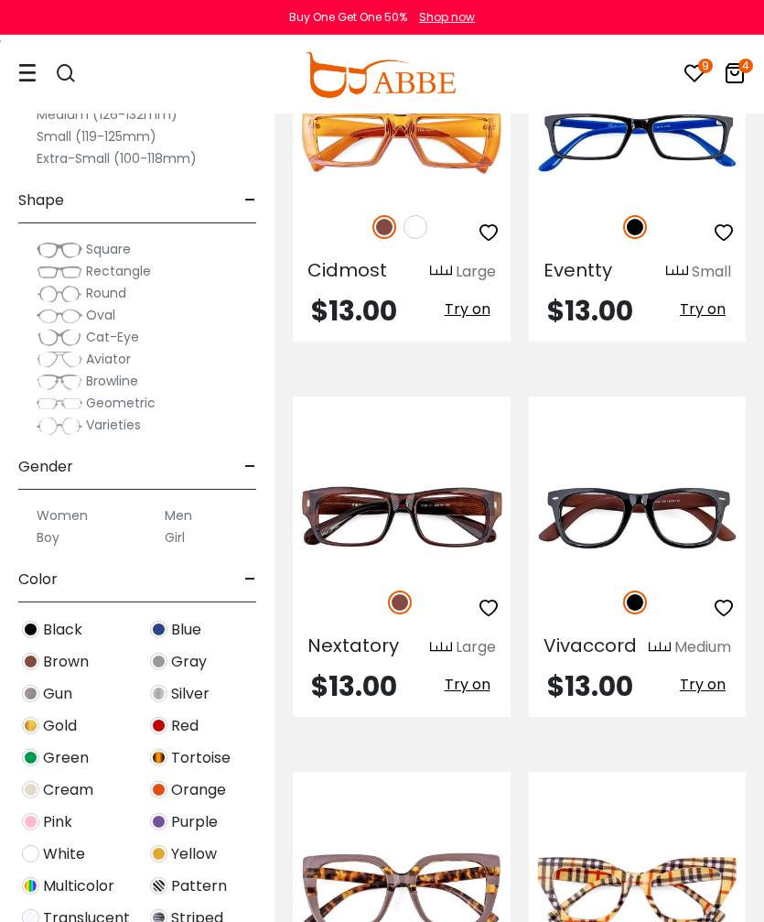
scroll to position [7042, 0]
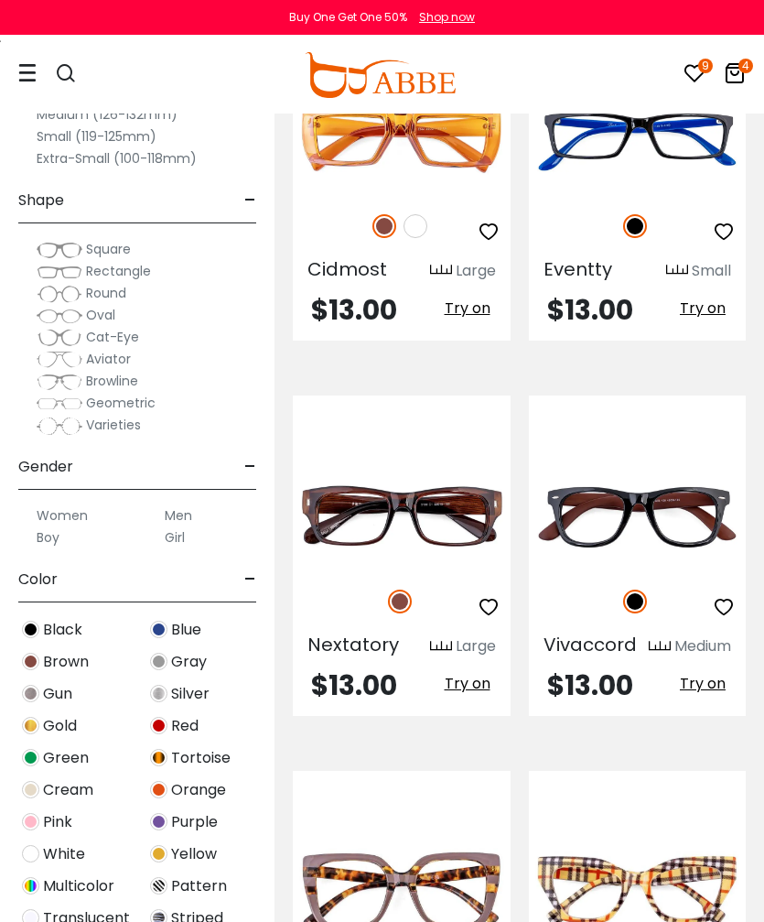
click at [0, 0] on img at bounding box center [0, 0] width 0 height 0
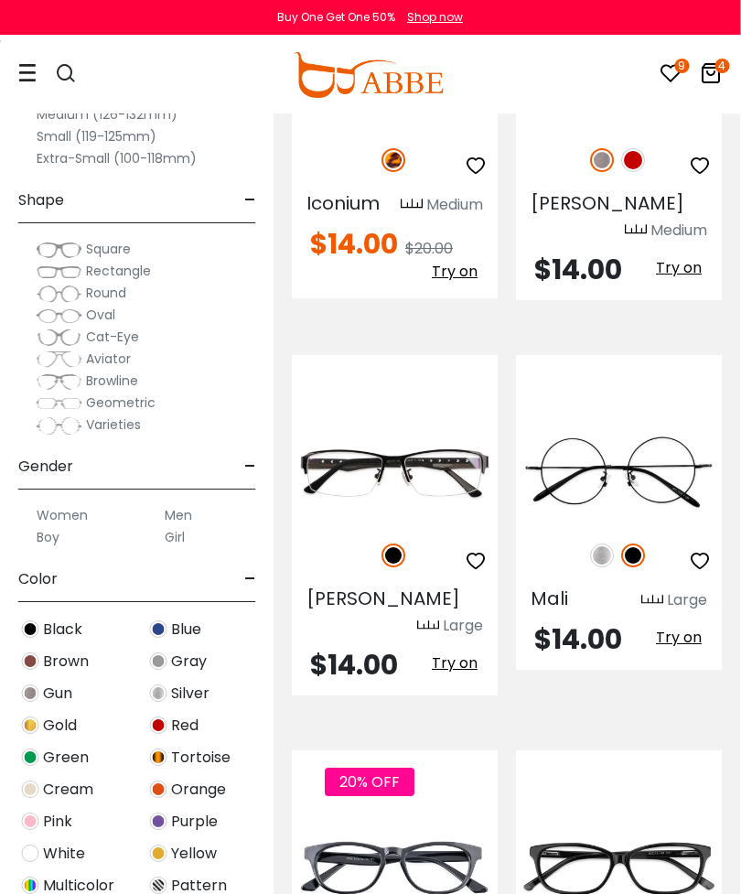
scroll to position [9770, 1]
click at [475, 550] on icon "button" at bounding box center [476, 561] width 22 height 22
click at [0, 0] on img at bounding box center [0, 0] width 0 height 0
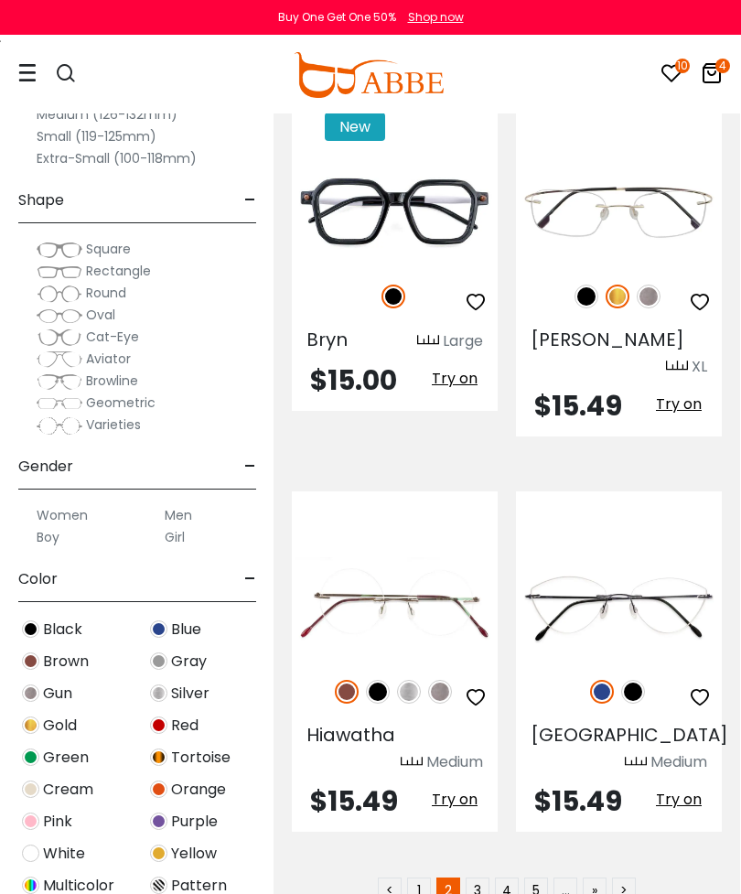
scroll to position [11222, 1]
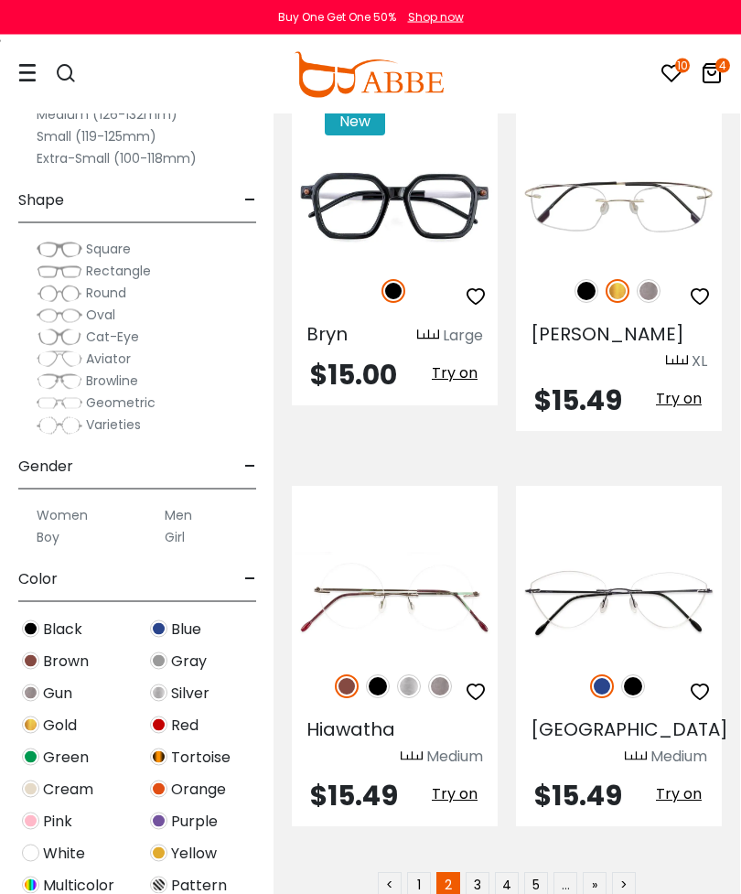
click at [477, 873] on link "3" at bounding box center [478, 885] width 24 height 24
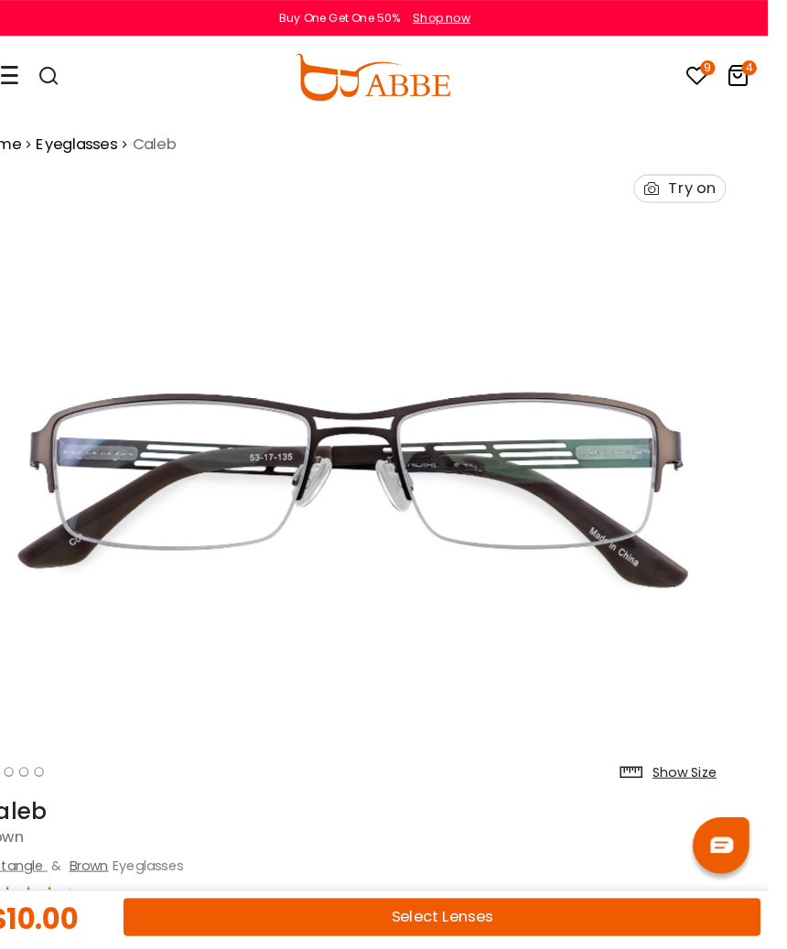
scroll to position [5, 23]
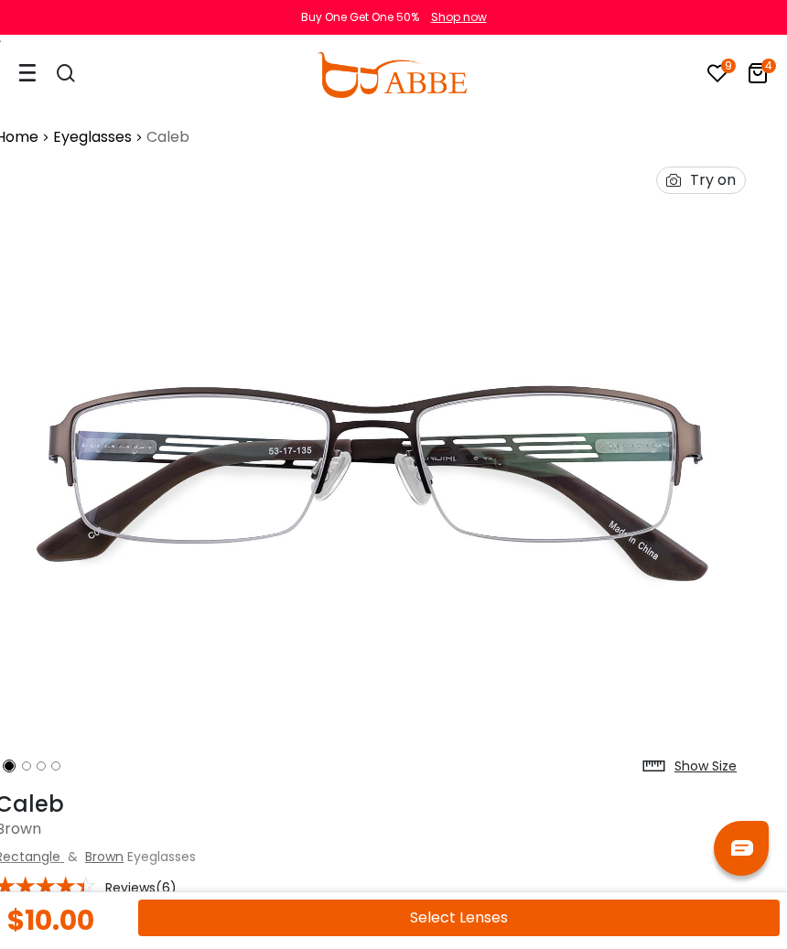
click at [635, 464] on img at bounding box center [370, 469] width 750 height 625
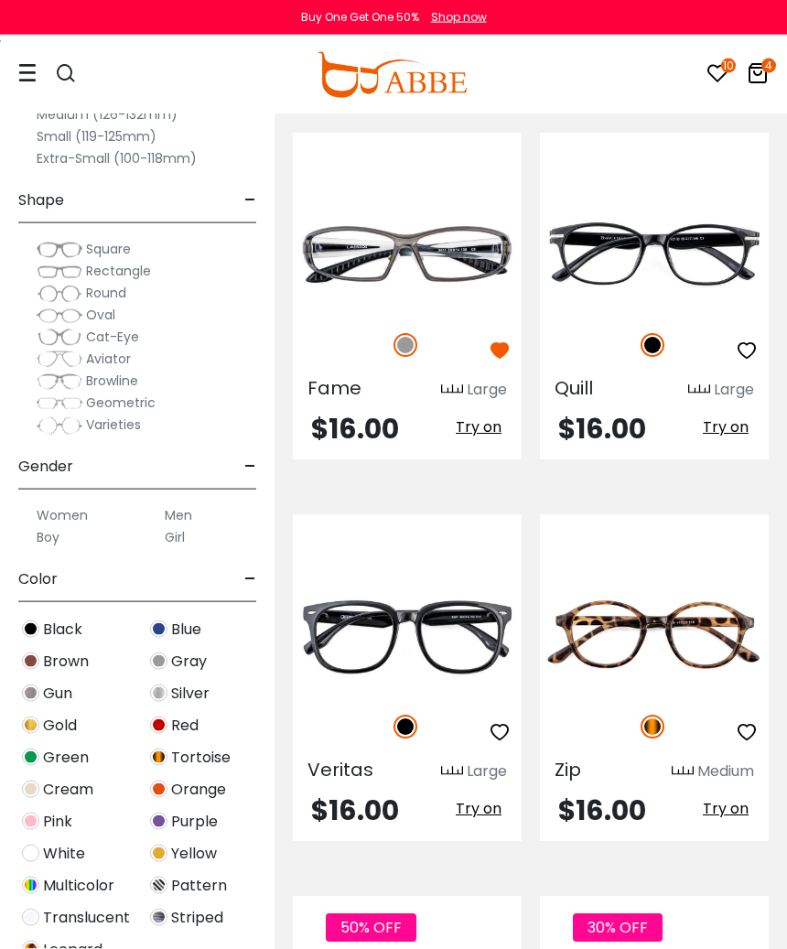
scroll to position [2174, 0]
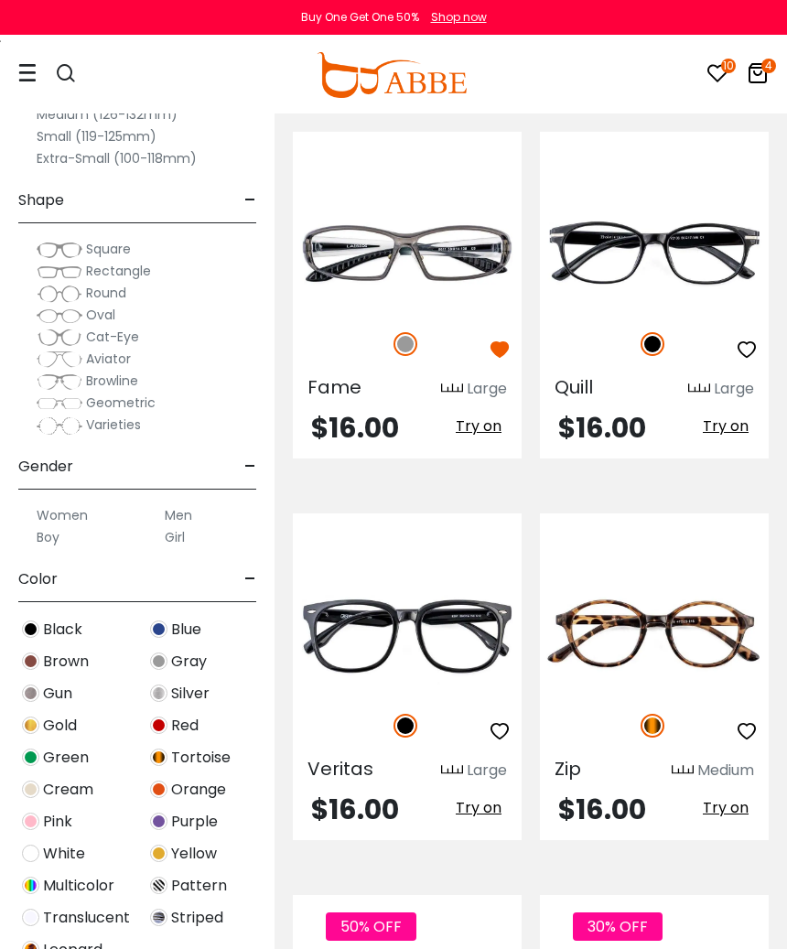
click at [0, 0] on img at bounding box center [0, 0] width 0 height 0
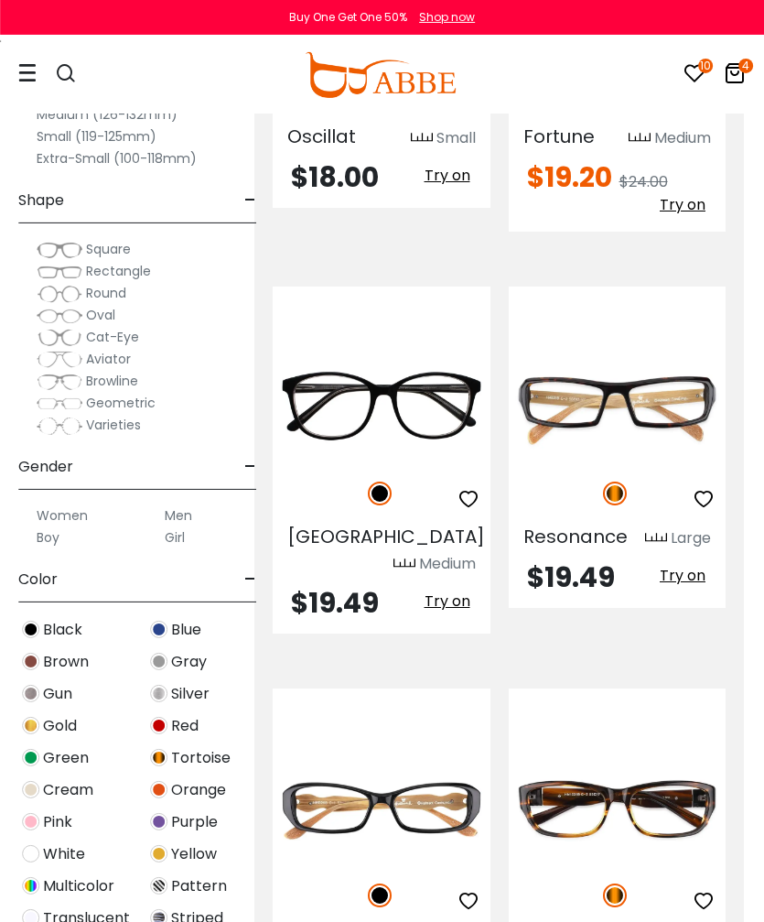
scroll to position [6370, 20]
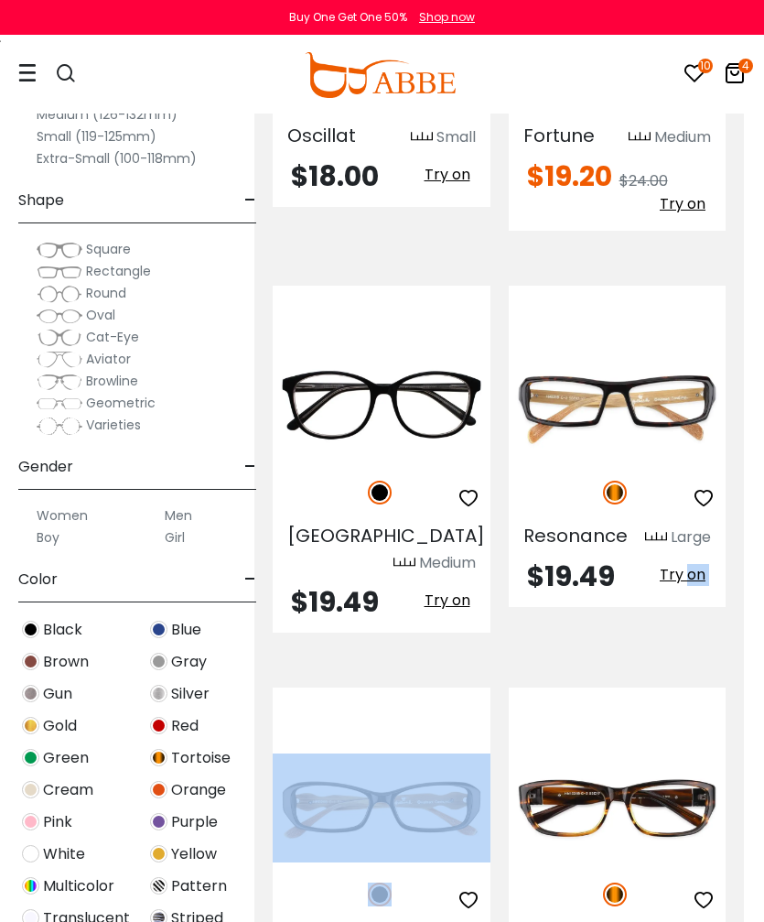
click at [649, 687] on div "Exposure Large $19.49 Try on" at bounding box center [618, 847] width 218 height 321
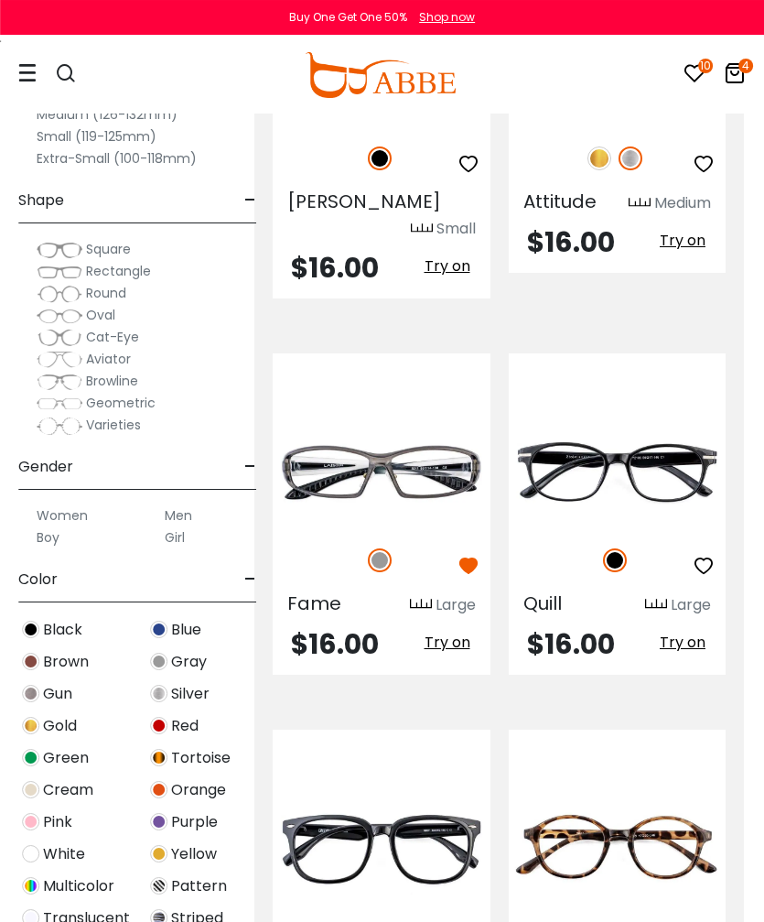
scroll to position [1972, 20]
click at [0, 0] on img at bounding box center [0, 0] width 0 height 0
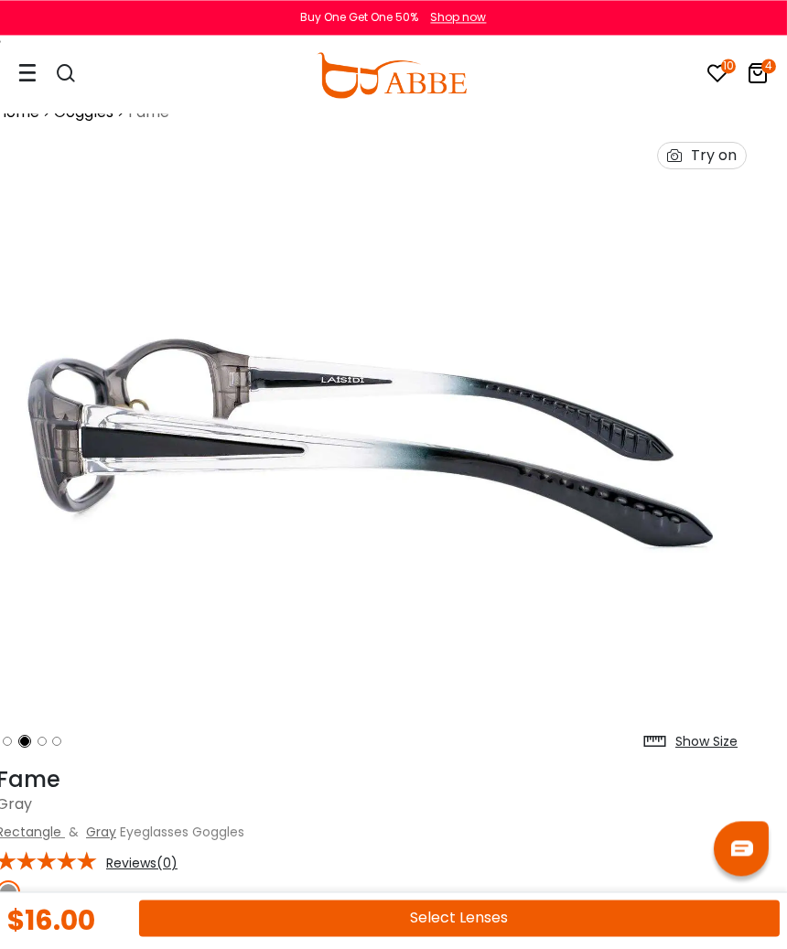
scroll to position [21, 22]
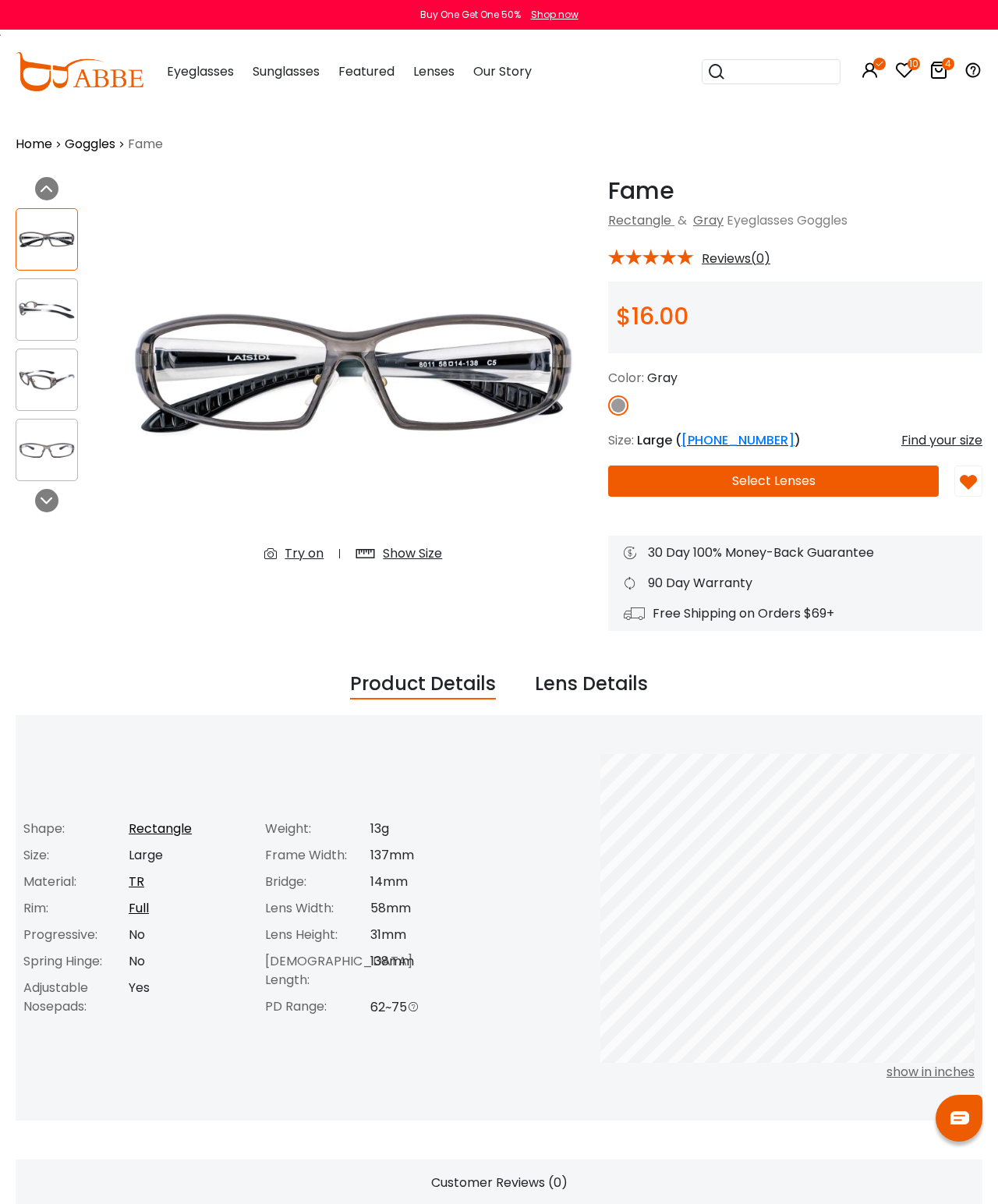
click at [50, 296] on img at bounding box center [46, 310] width 61 height 31
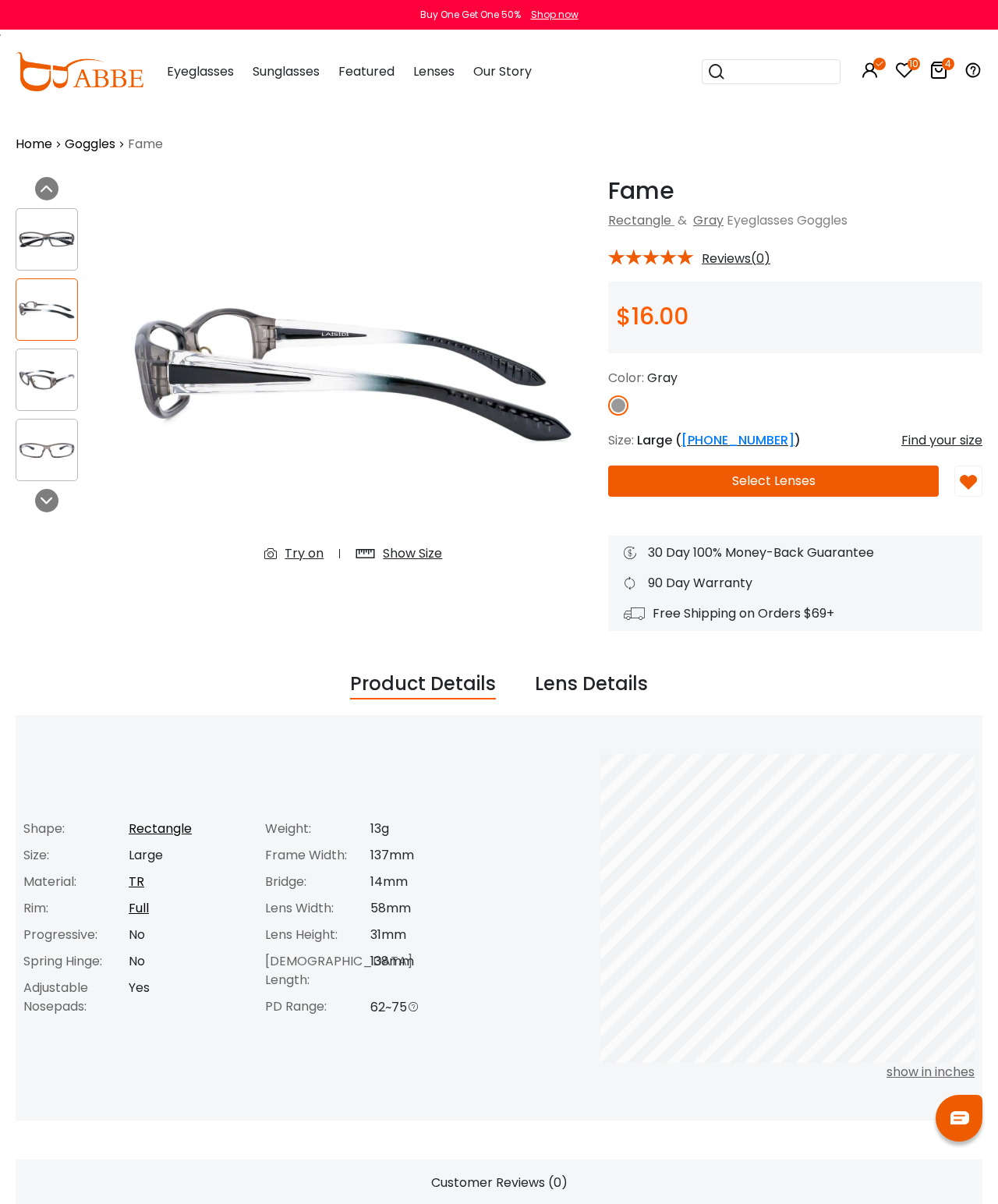
click at [61, 360] on div at bounding box center [46, 379] width 62 height 62
click at [37, 455] on img at bounding box center [46, 451] width 61 height 31
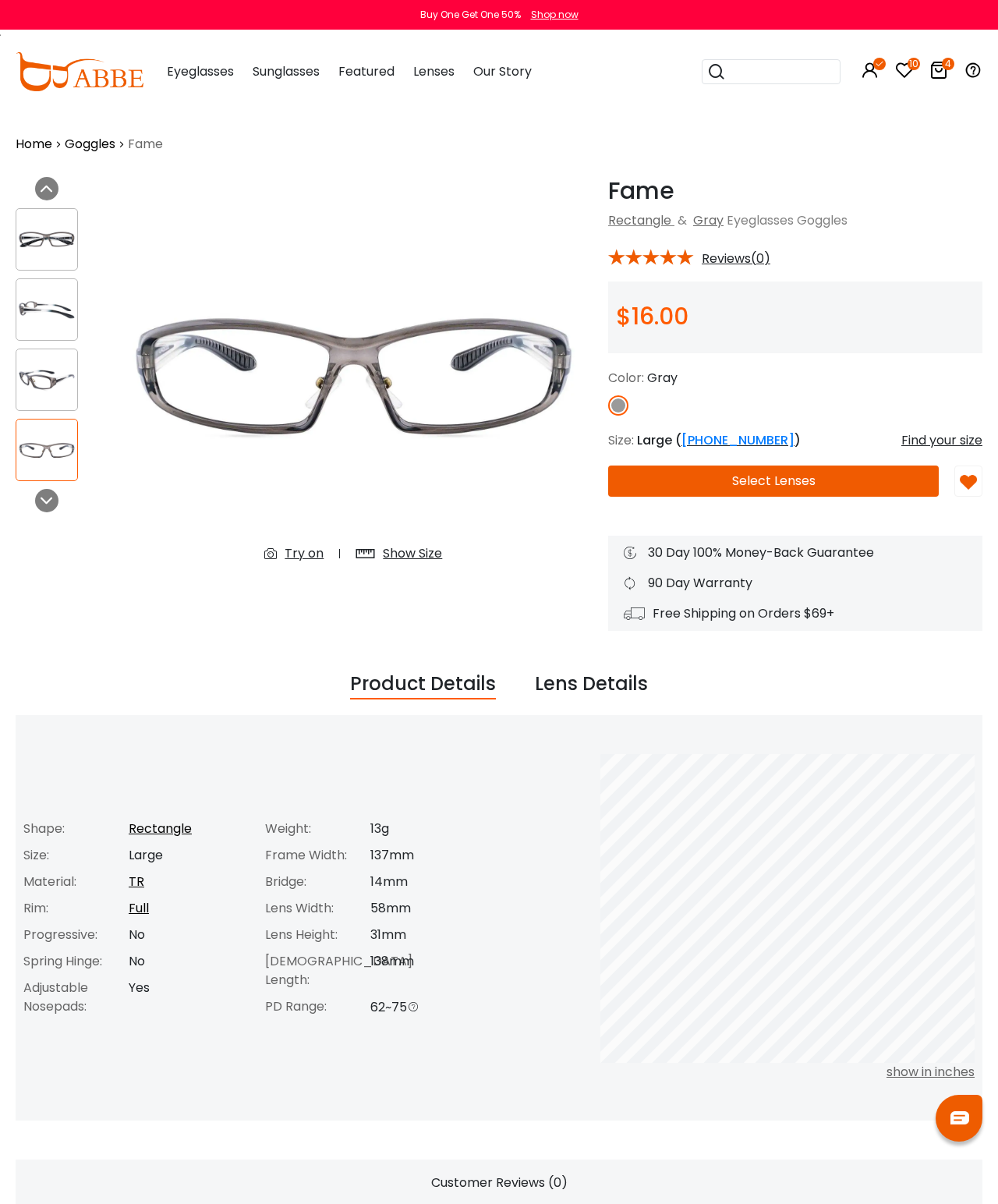
click at [51, 506] on icon at bounding box center [47, 500] width 13 height 13
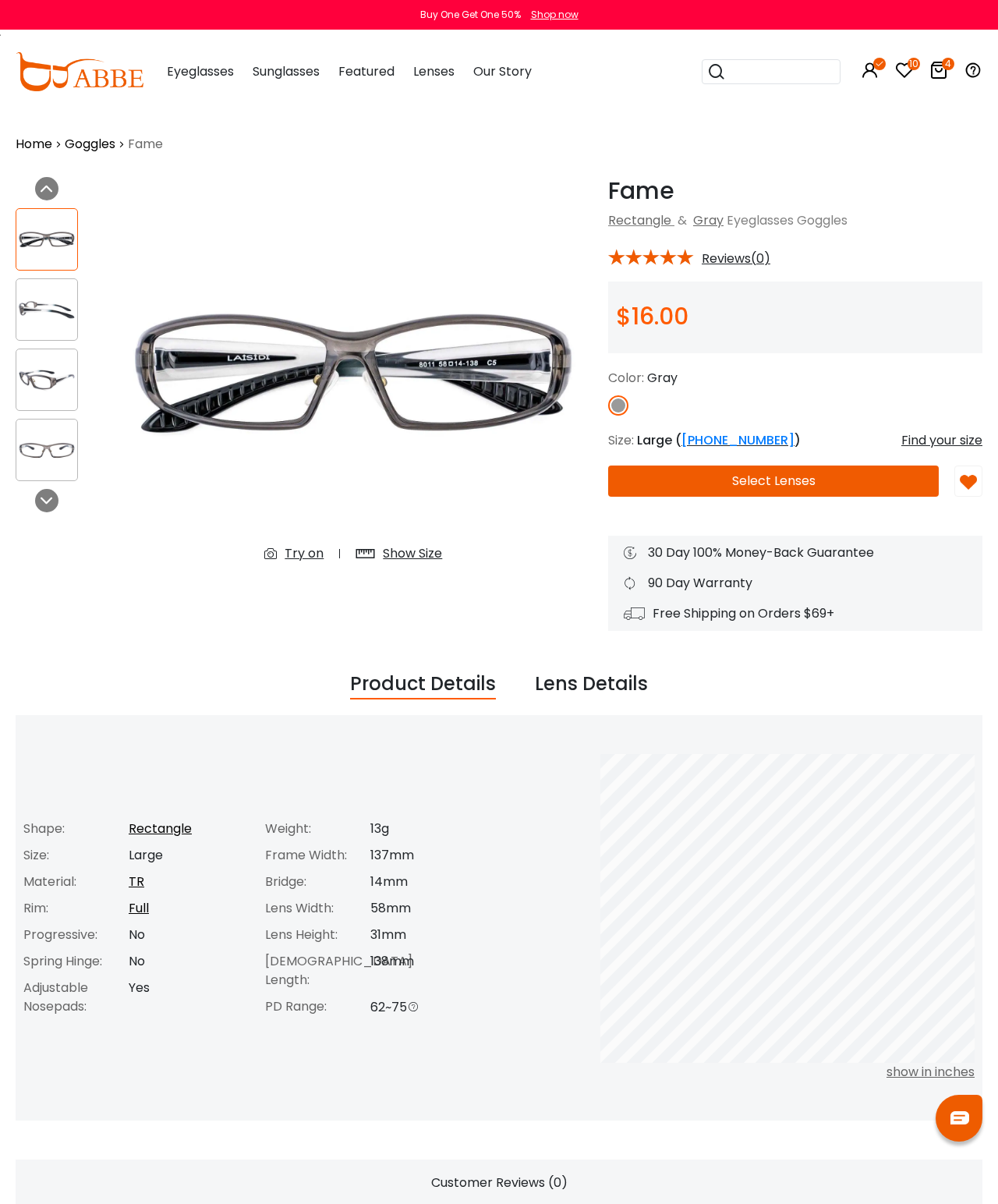
click at [804, 481] on button "Select Lenses" at bounding box center [774, 481] width 331 height 32
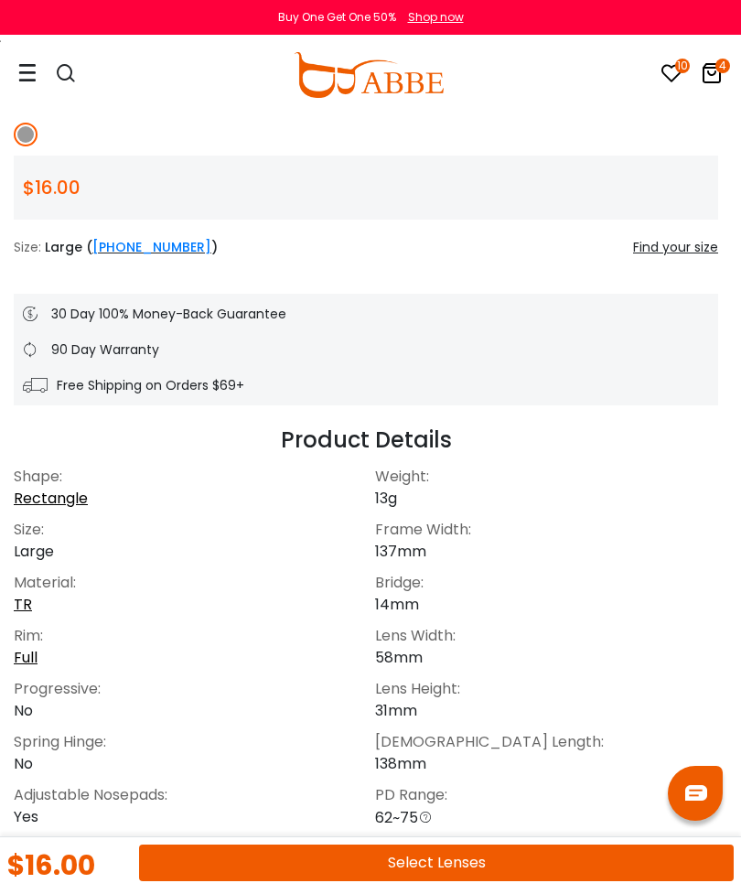
scroll to position [766, 5]
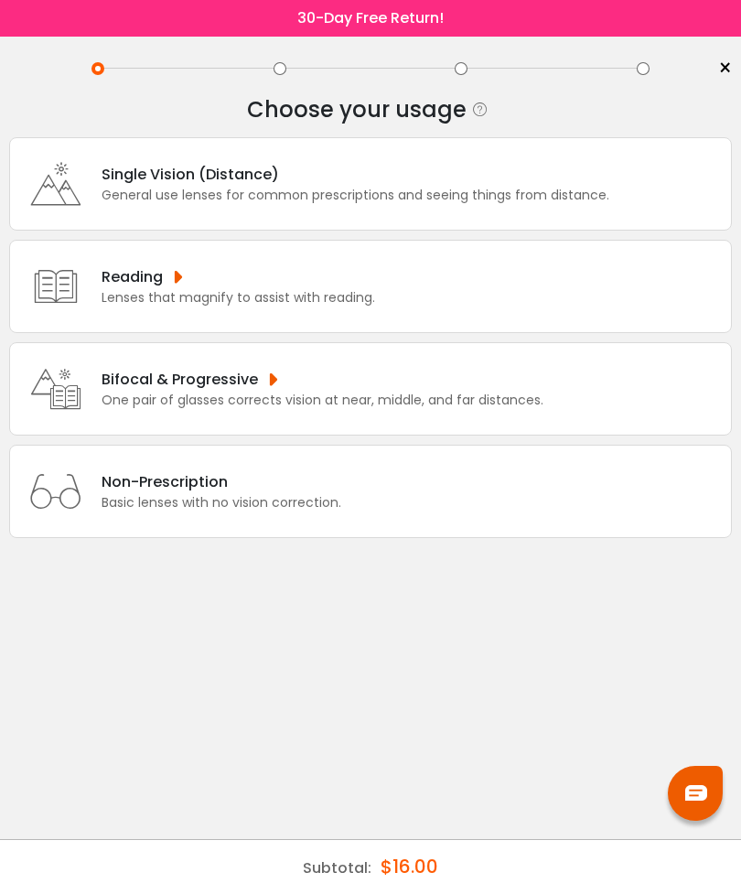
click at [120, 186] on div "Single Vision (Distance)" at bounding box center [356, 174] width 508 height 23
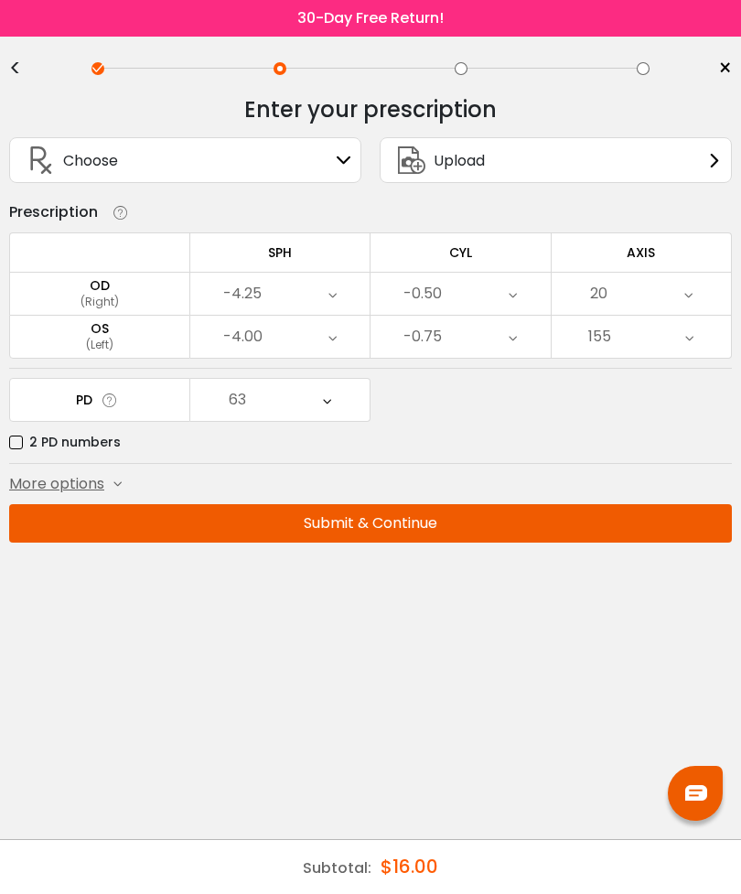
click at [479, 529] on button "Submit & Continue" at bounding box center [370, 523] width 723 height 38
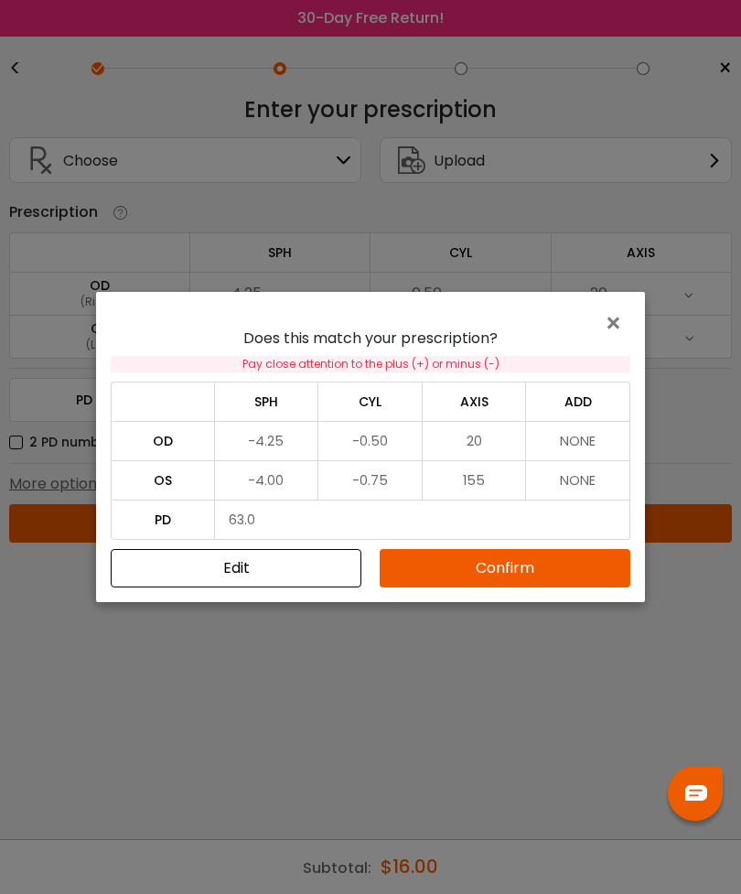
click at [522, 559] on button "Confirm" at bounding box center [505, 568] width 251 height 38
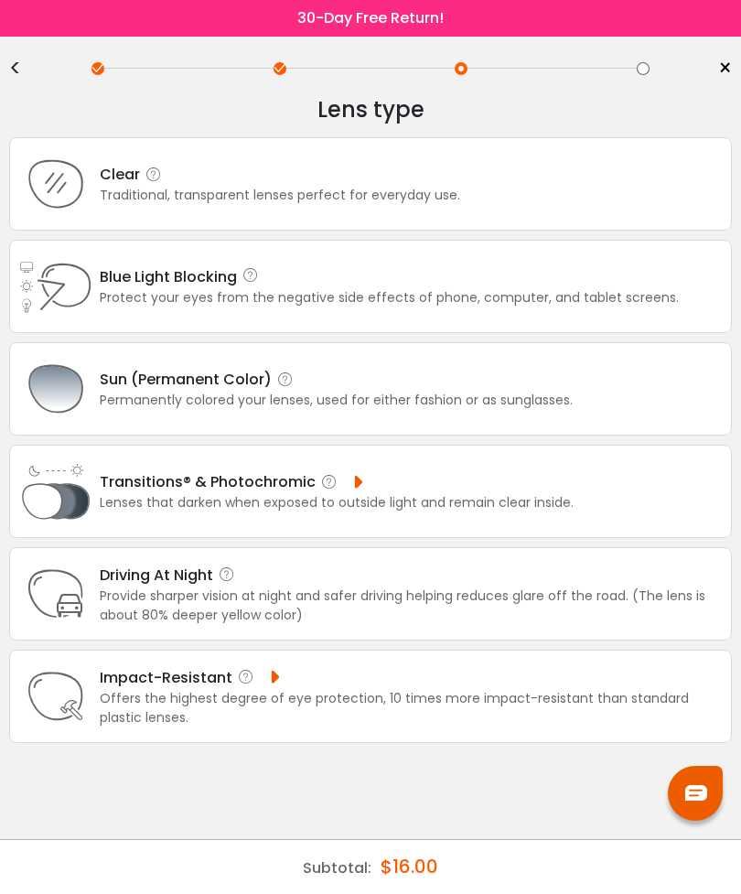
click at [81, 184] on icon at bounding box center [55, 183] width 73 height 73
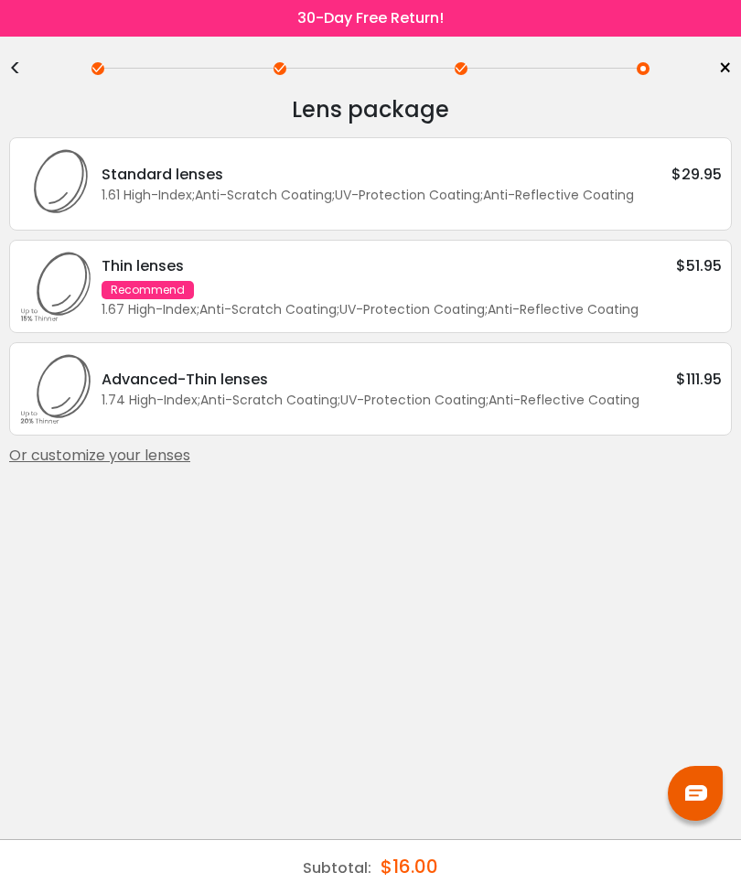
click at [98, 199] on div "Standard lenses $29.95 1.61 High-Index ; Anti-Scratch Coating ; UV-Protection C…" at bounding box center [407, 184] width 630 height 42
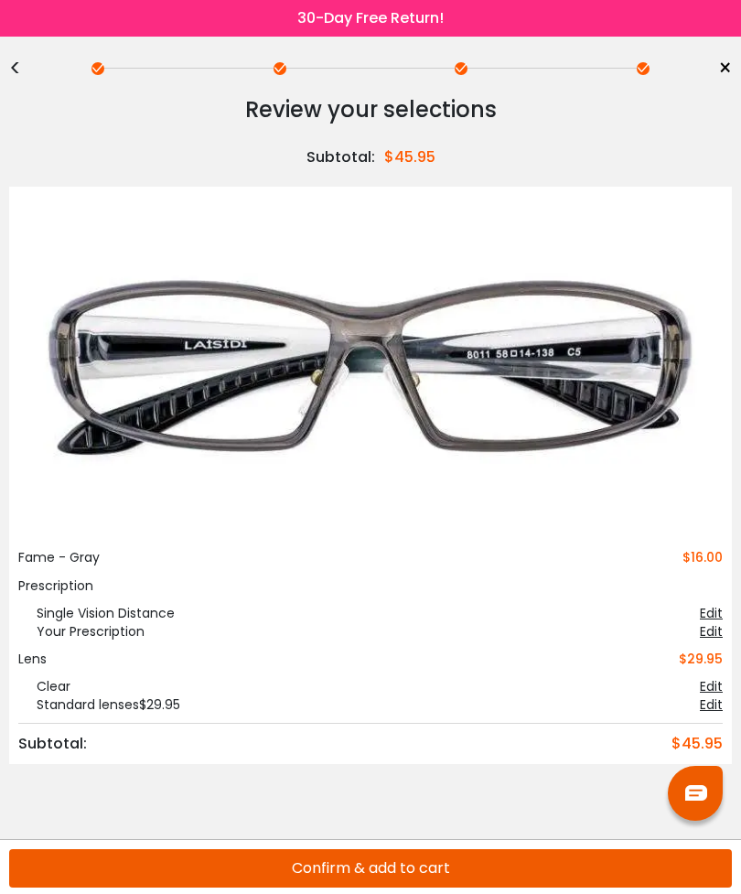
click at [11, 61] on div "<" at bounding box center [22, 68] width 27 height 15
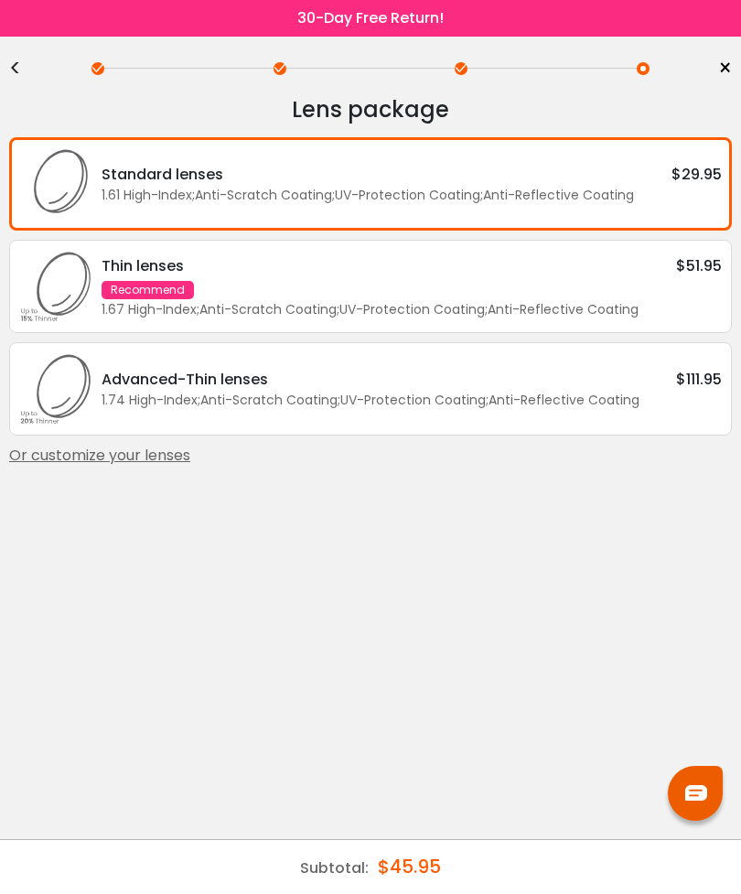
click at [29, 65] on div "<" at bounding box center [22, 68] width 27 height 15
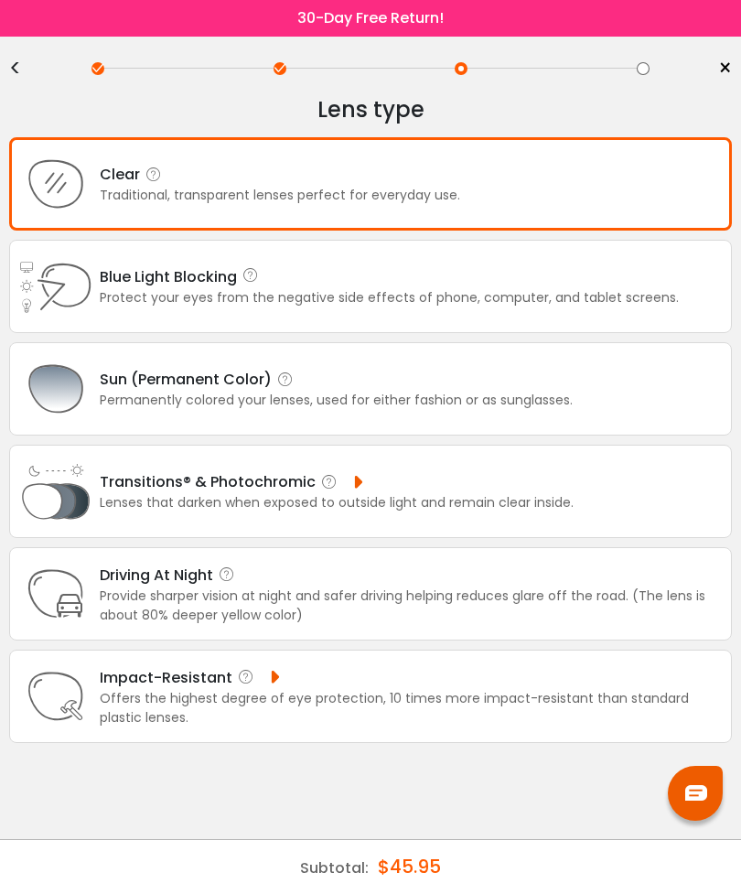
click at [113, 307] on div "Protect your eyes from the negative side effects of phone, computer, and tablet…" at bounding box center [389, 297] width 579 height 19
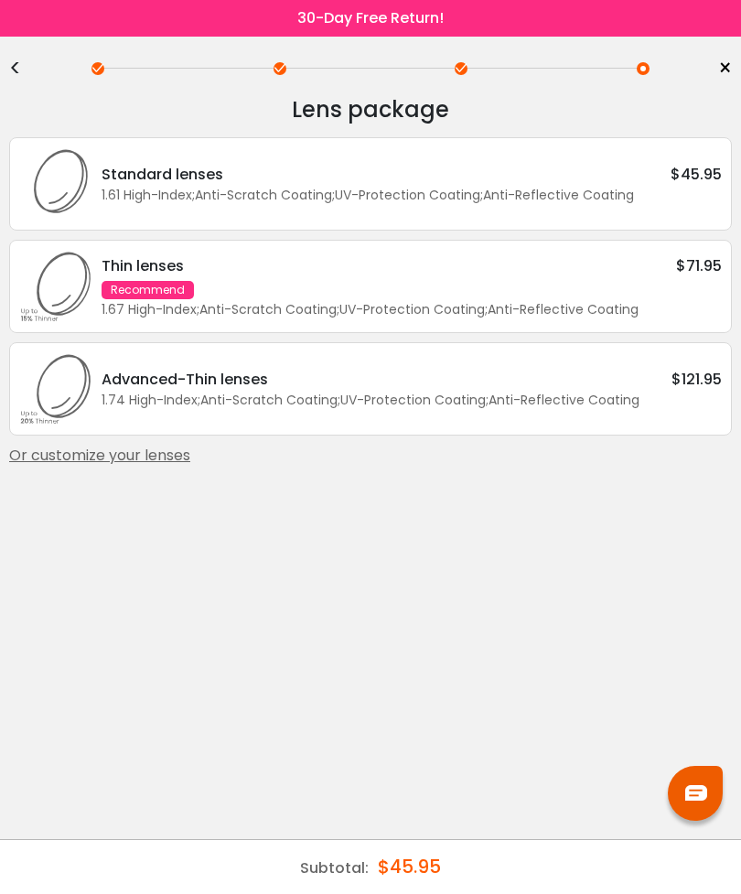
click at [81, 189] on icon at bounding box center [55, 183] width 73 height 73
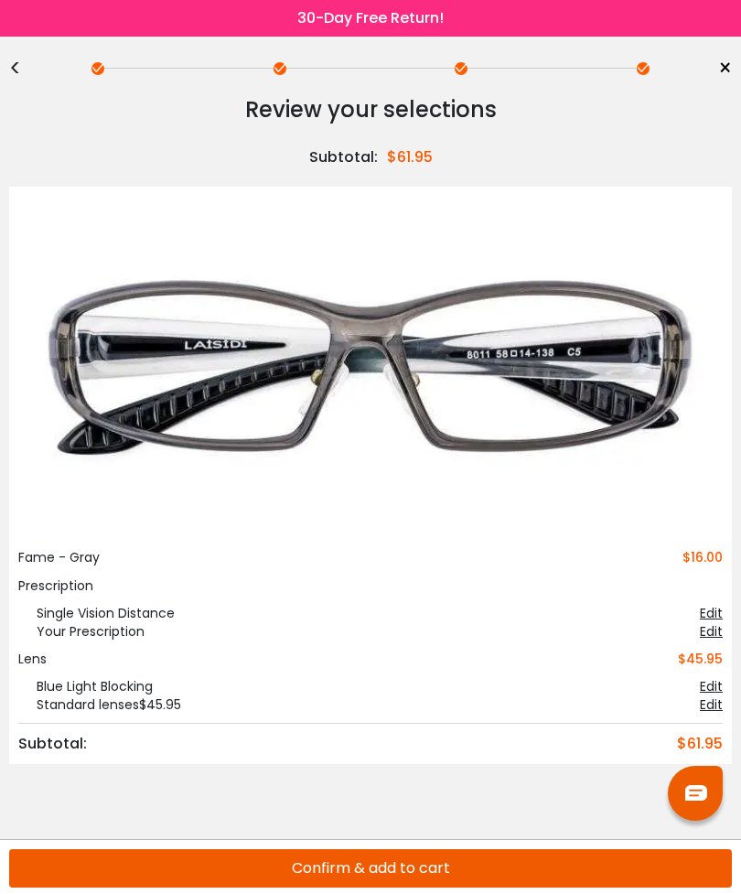
click at [24, 59] on div "< ×" at bounding box center [370, 68] width 723 height 27
click at [23, 73] on div "<" at bounding box center [22, 68] width 27 height 15
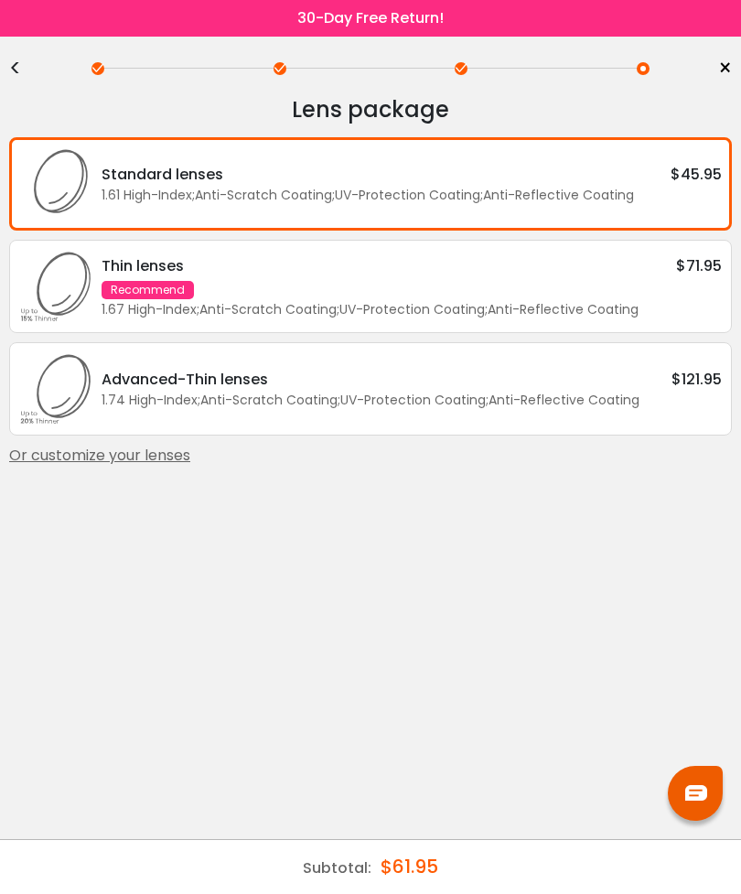
click at [16, 75] on div "<" at bounding box center [22, 68] width 27 height 15
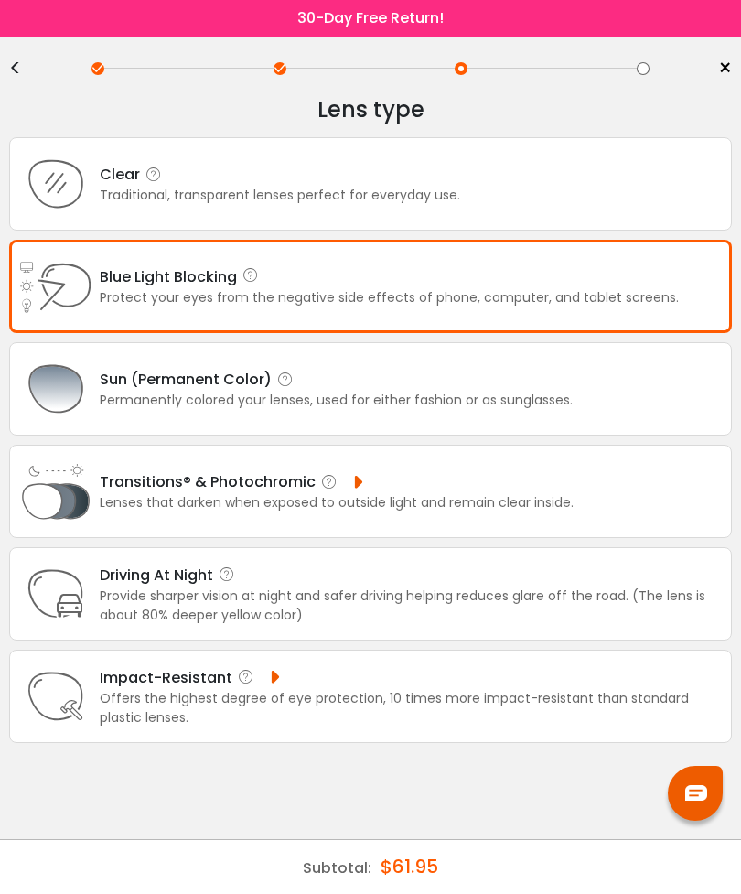
click at [78, 175] on icon at bounding box center [55, 183] width 73 height 73
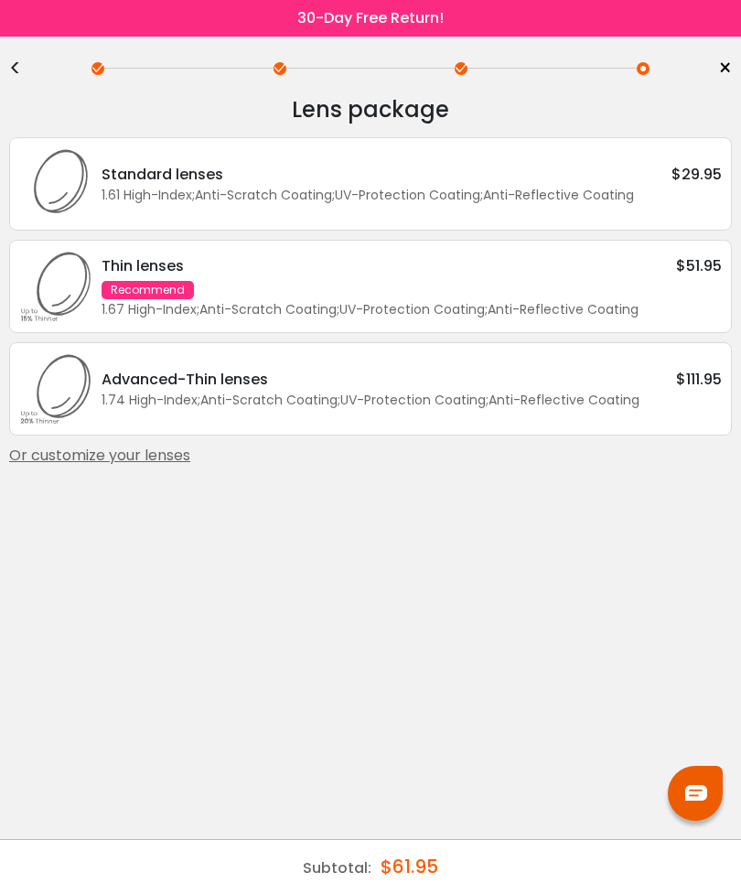
click at [712, 77] on link "×" at bounding box center [718, 68] width 27 height 27
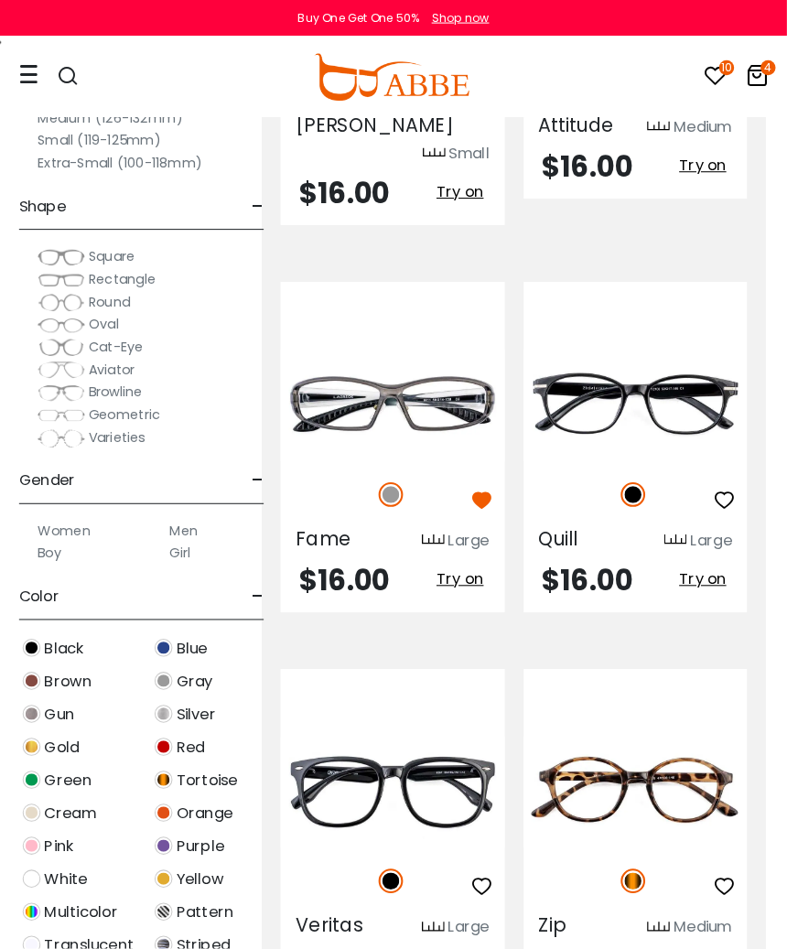
scroll to position [2055, 20]
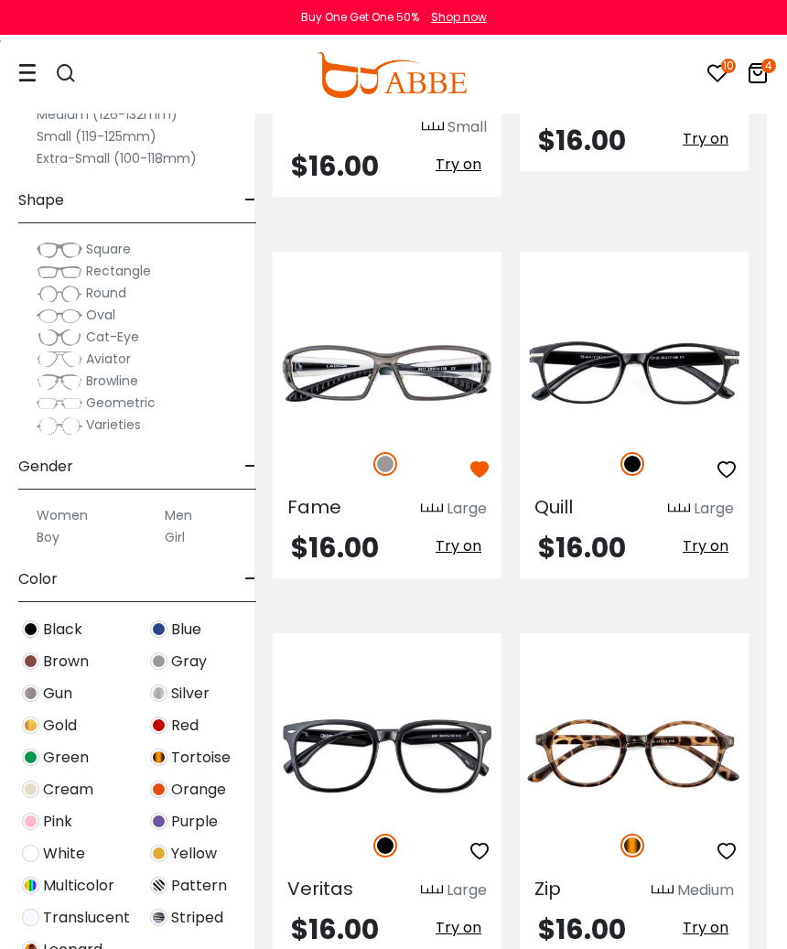
click at [713, 81] on icon at bounding box center [718, 73] width 22 height 22
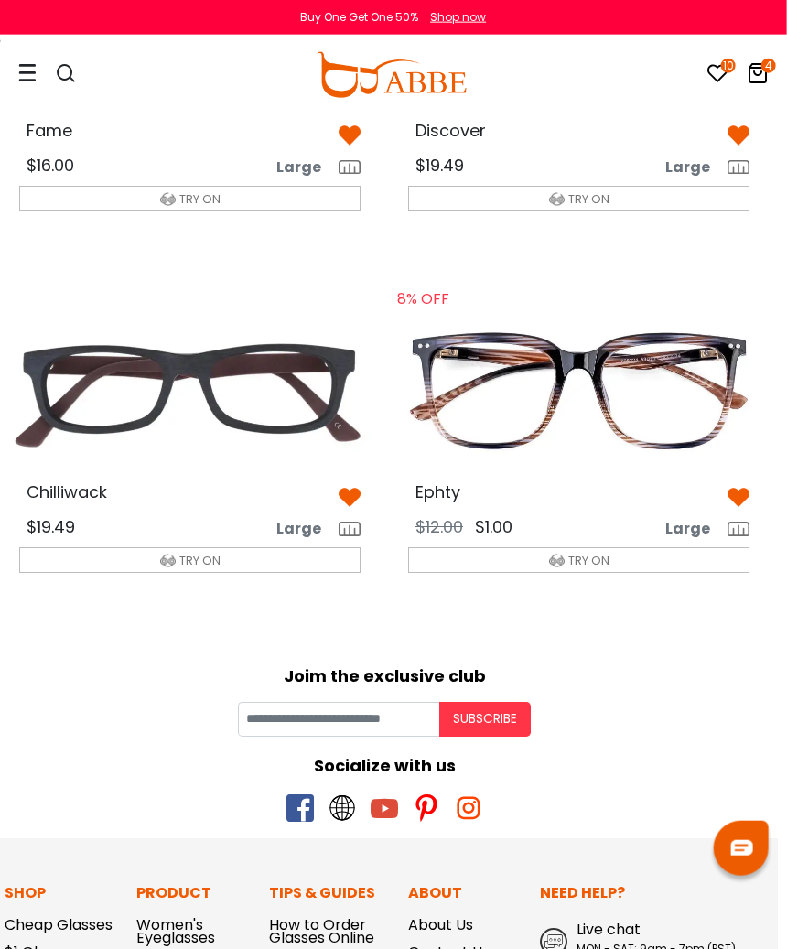
scroll to position [1380, 9]
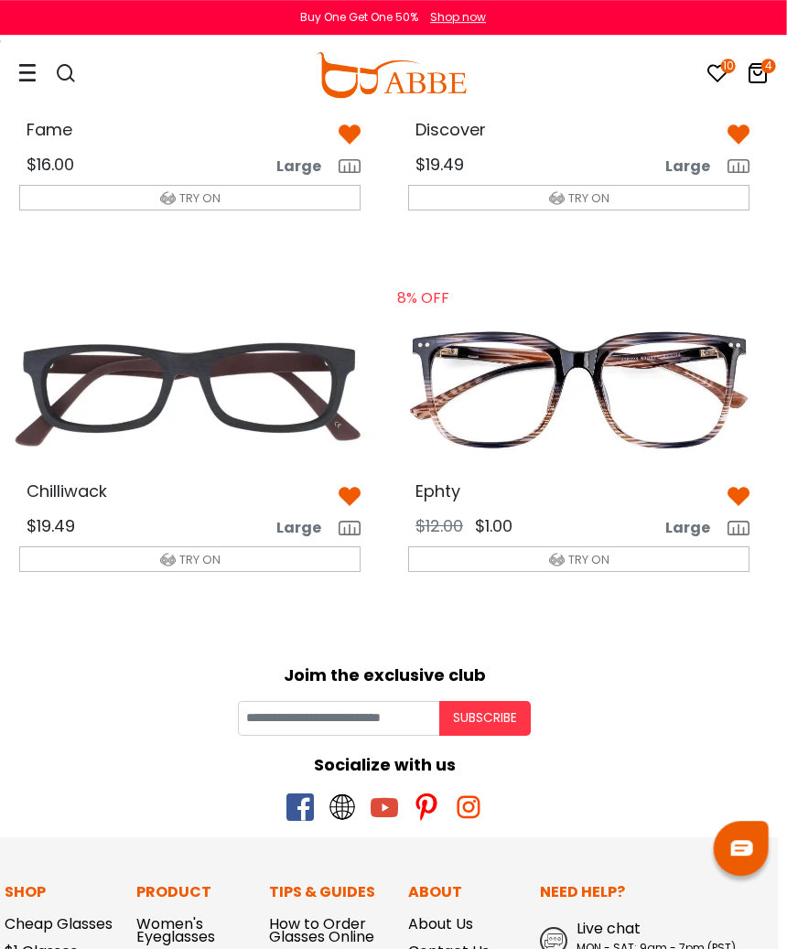
click at [693, 409] on img at bounding box center [579, 391] width 371 height 186
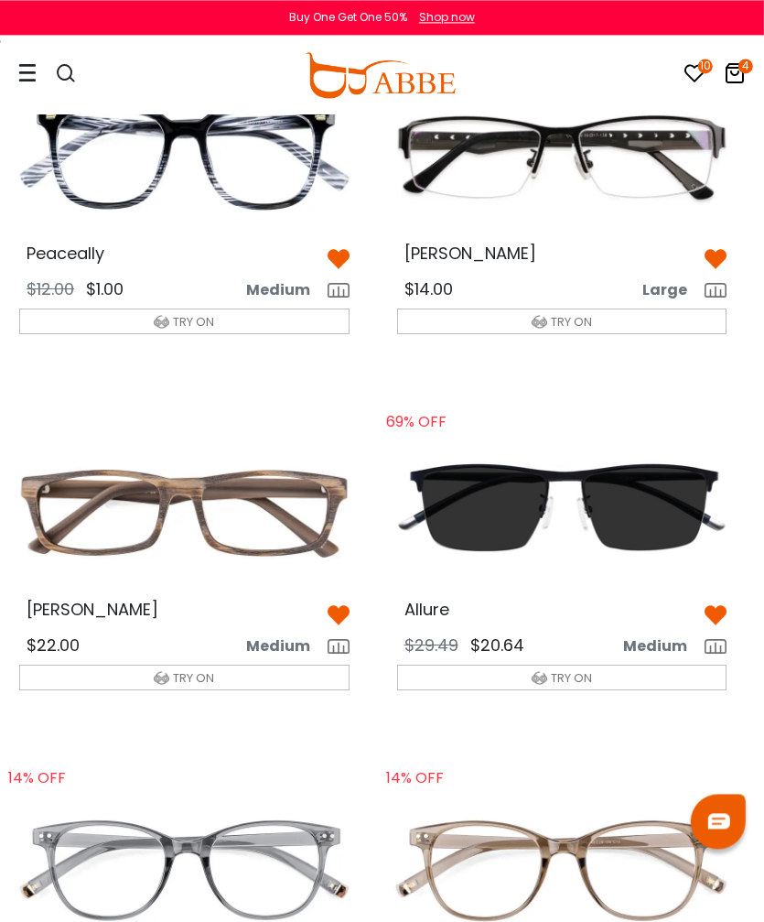
scroll to position [166, 10]
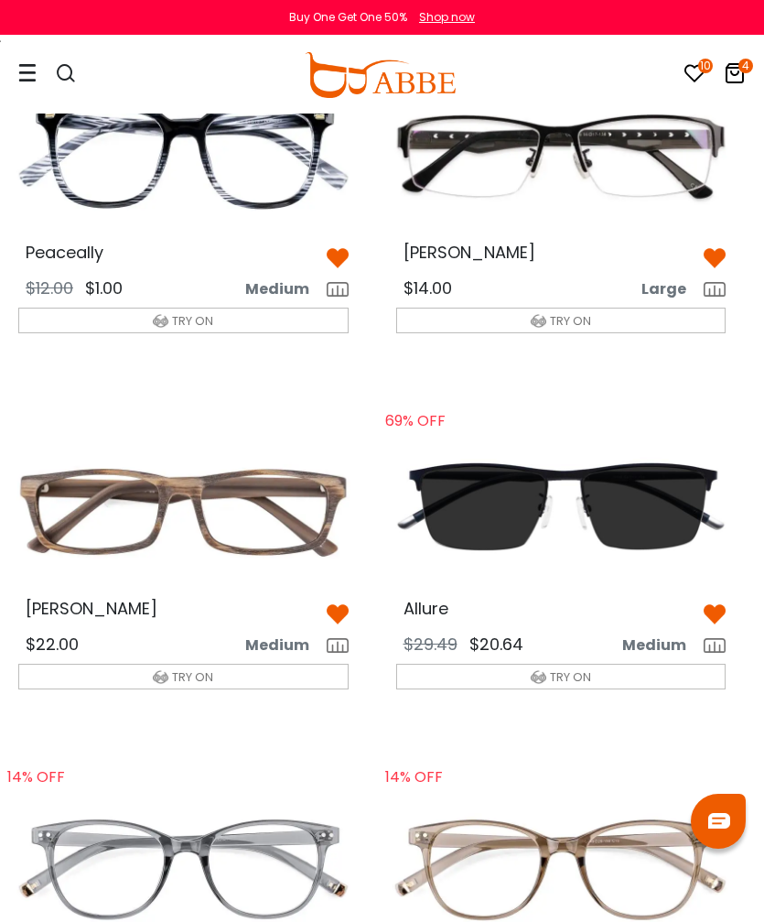
click at [666, 192] on img at bounding box center [562, 154] width 360 height 179
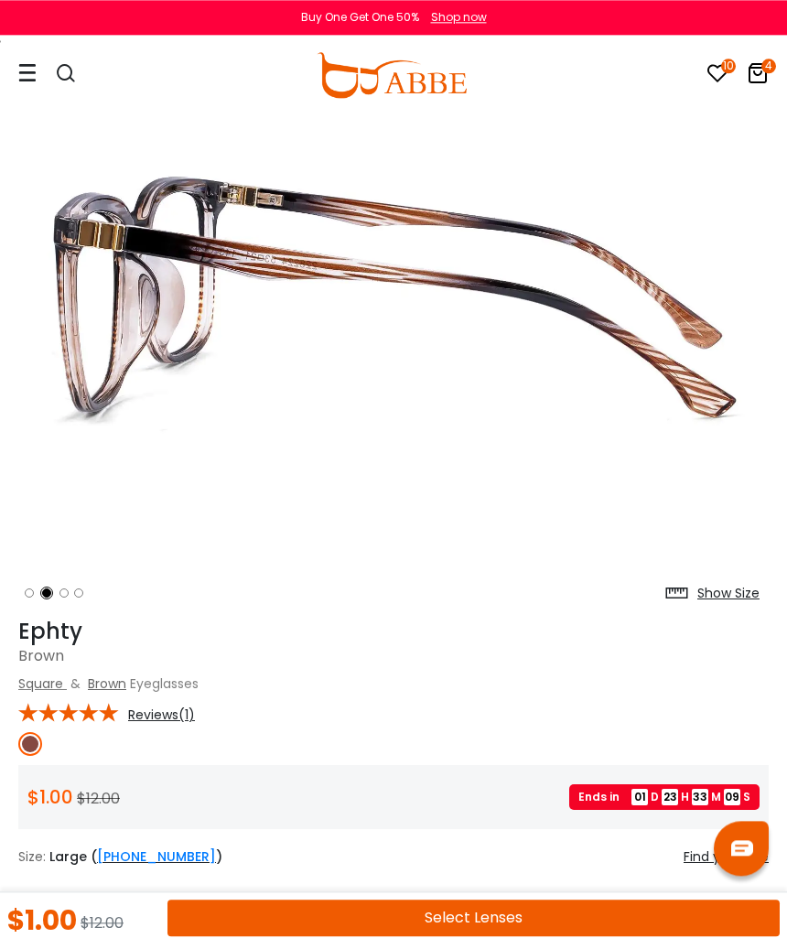
scroll to position [178, 0]
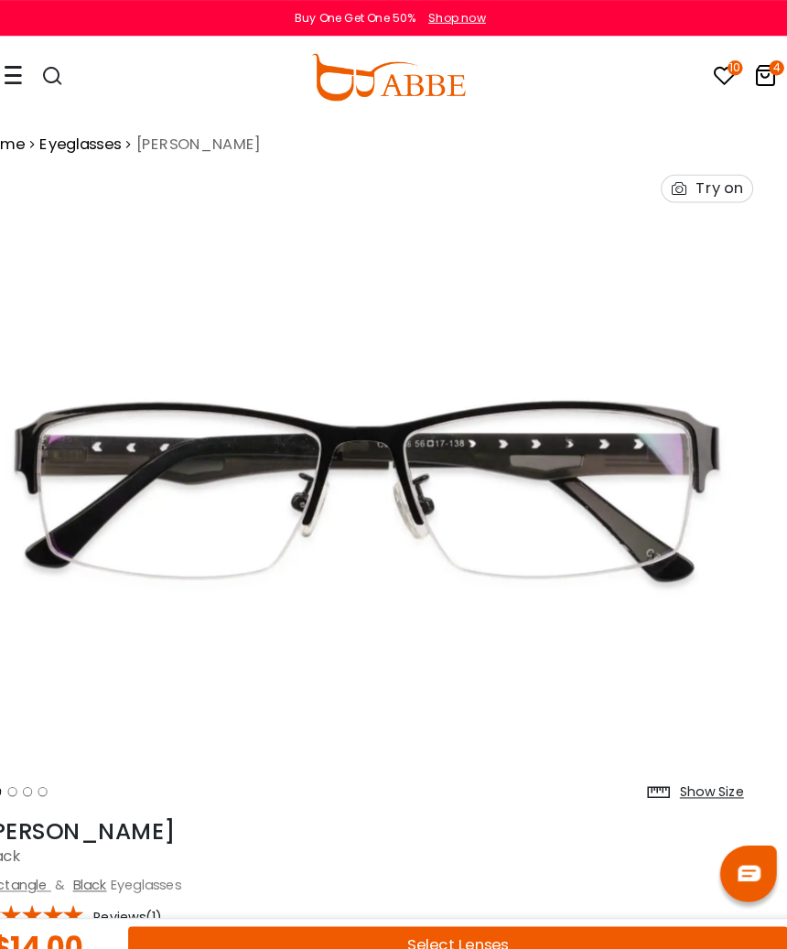
scroll to position [5, 23]
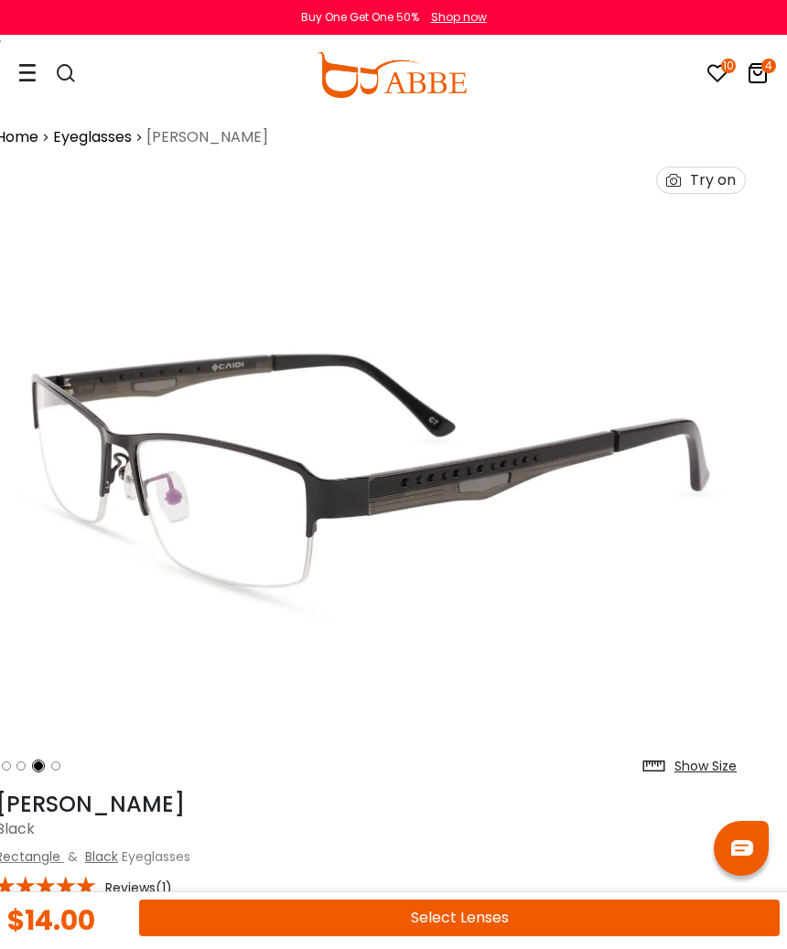
click at [571, 902] on button "Select Lenses" at bounding box center [459, 918] width 641 height 37
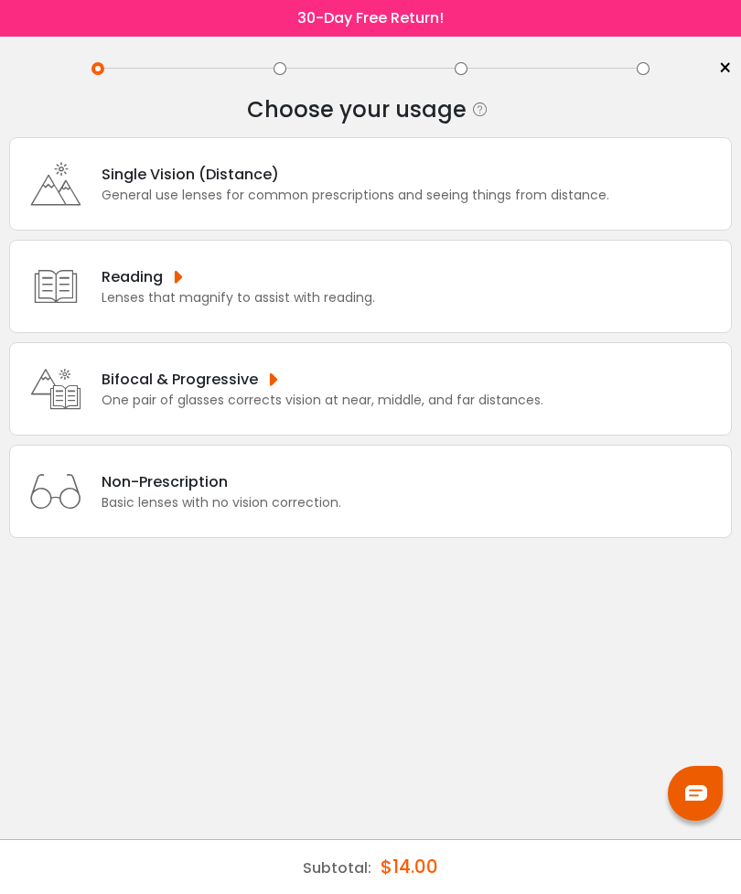
click at [610, 189] on div "Single Vision (Distance) General use lenses for common prescriptions and seeing…" at bounding box center [370, 183] width 723 height 93
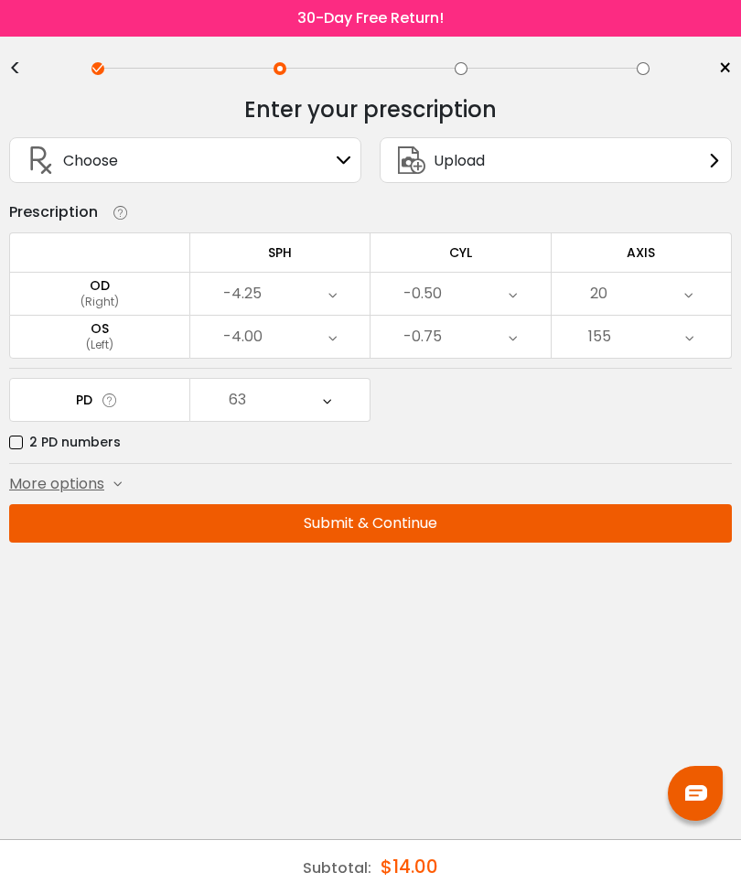
click at [525, 526] on button "Submit & Continue" at bounding box center [370, 523] width 723 height 38
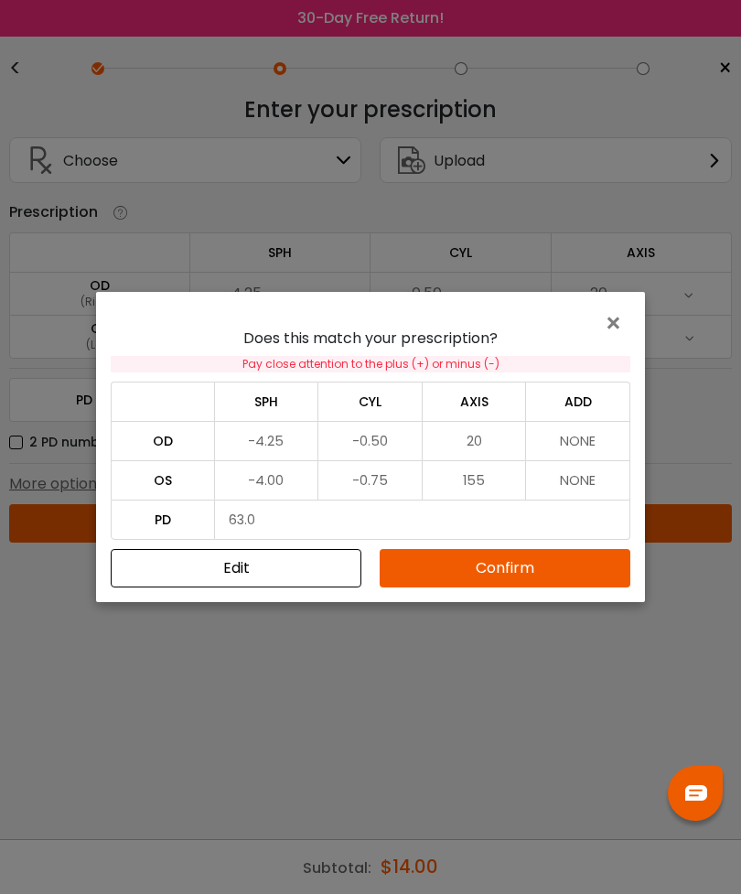
click at [532, 569] on button "Confirm" at bounding box center [505, 568] width 251 height 38
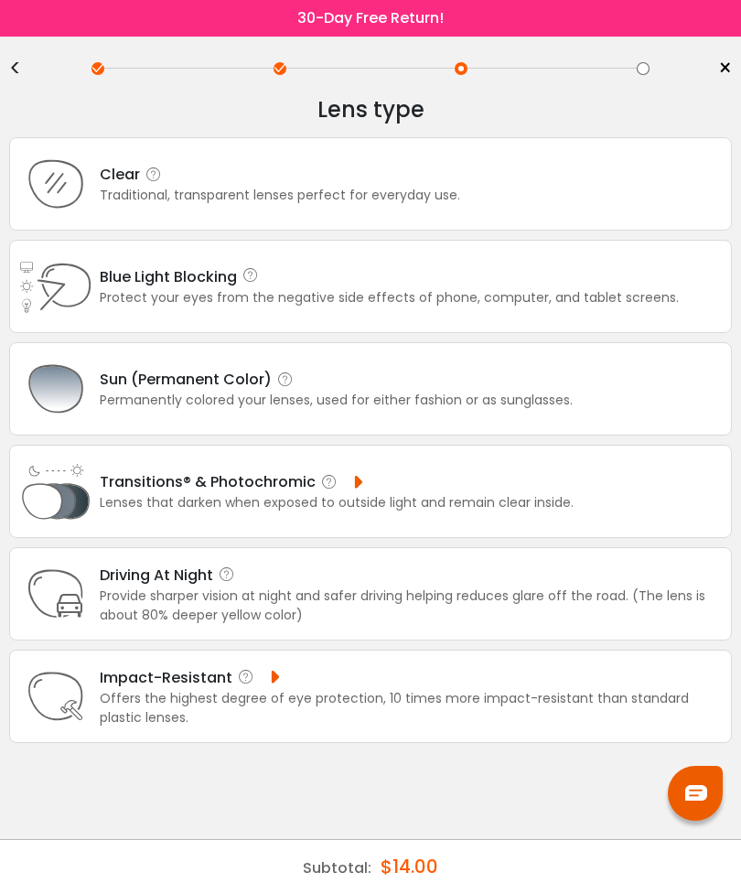
click at [534, 189] on div "Clear Traditional, transparent lenses perfect for everyday use." at bounding box center [370, 183] width 723 height 93
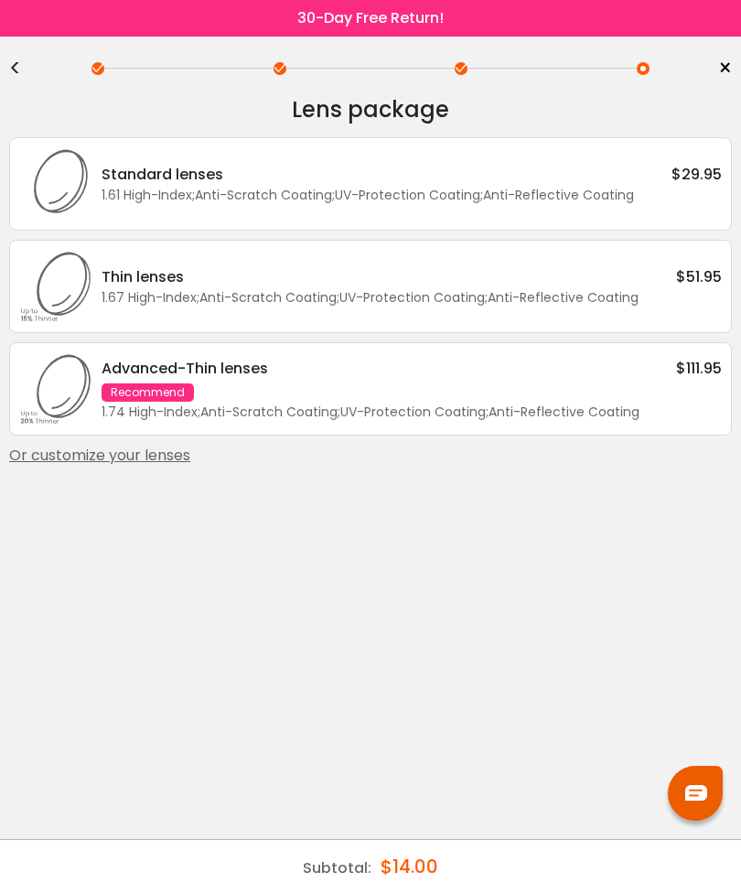
click at [632, 191] on div "1.61 High-Index ; Anti-Scratch Coating ; UV-Protection Coating ; Anti-Reflectiv…" at bounding box center [412, 195] width 620 height 19
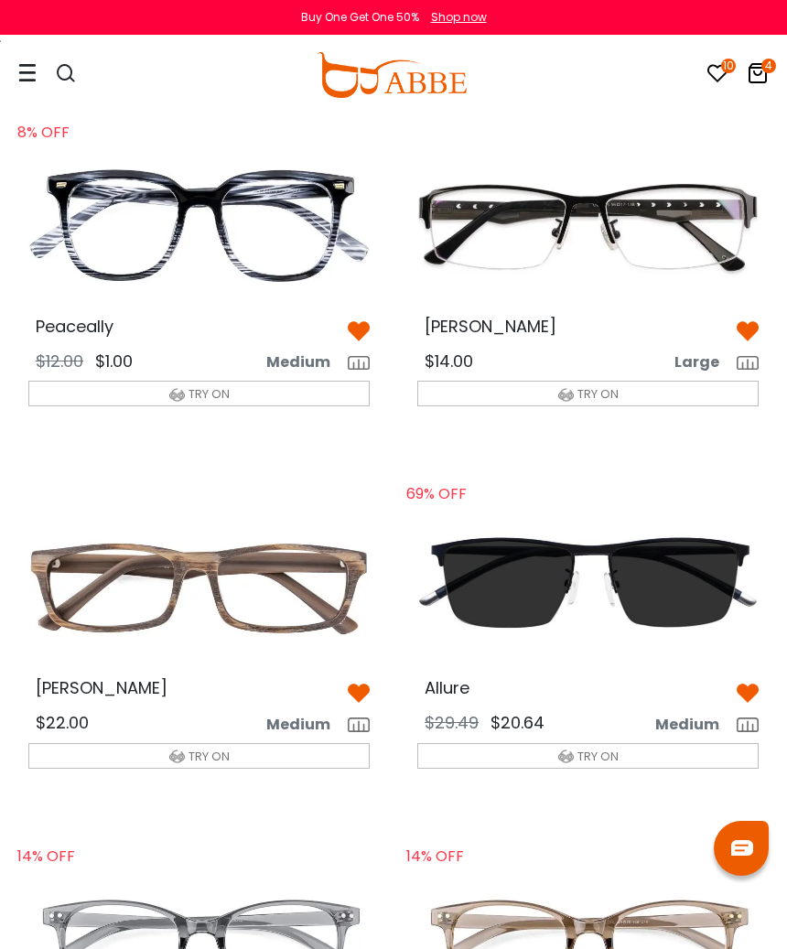
click at [767, 74] on icon at bounding box center [758, 73] width 22 height 22
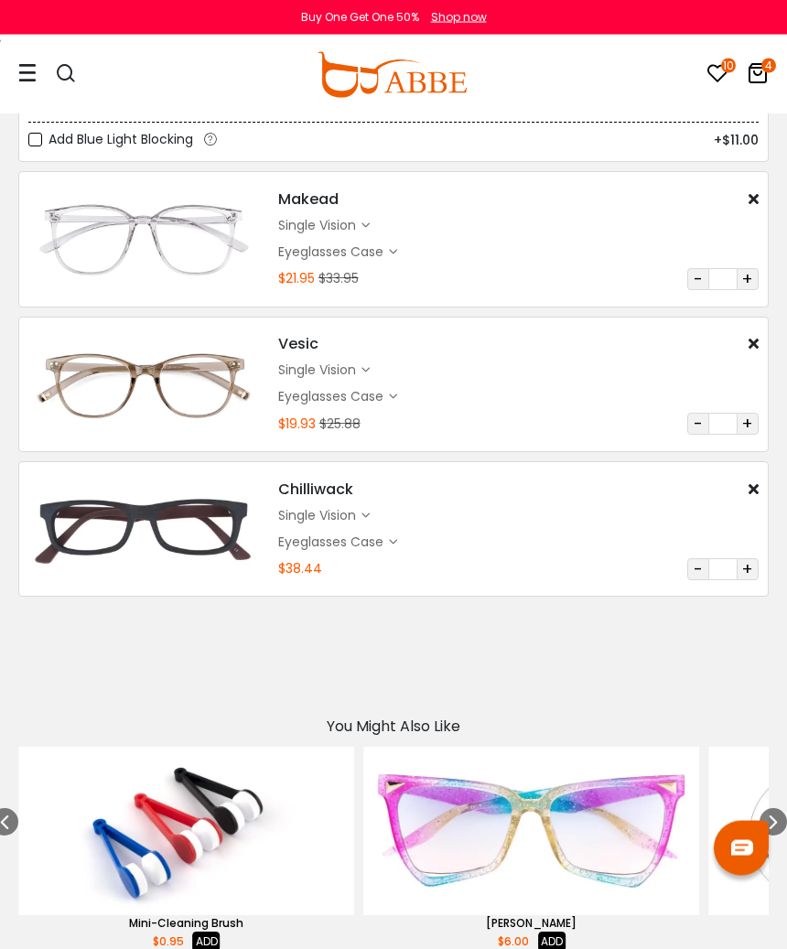
scroll to position [223, 0]
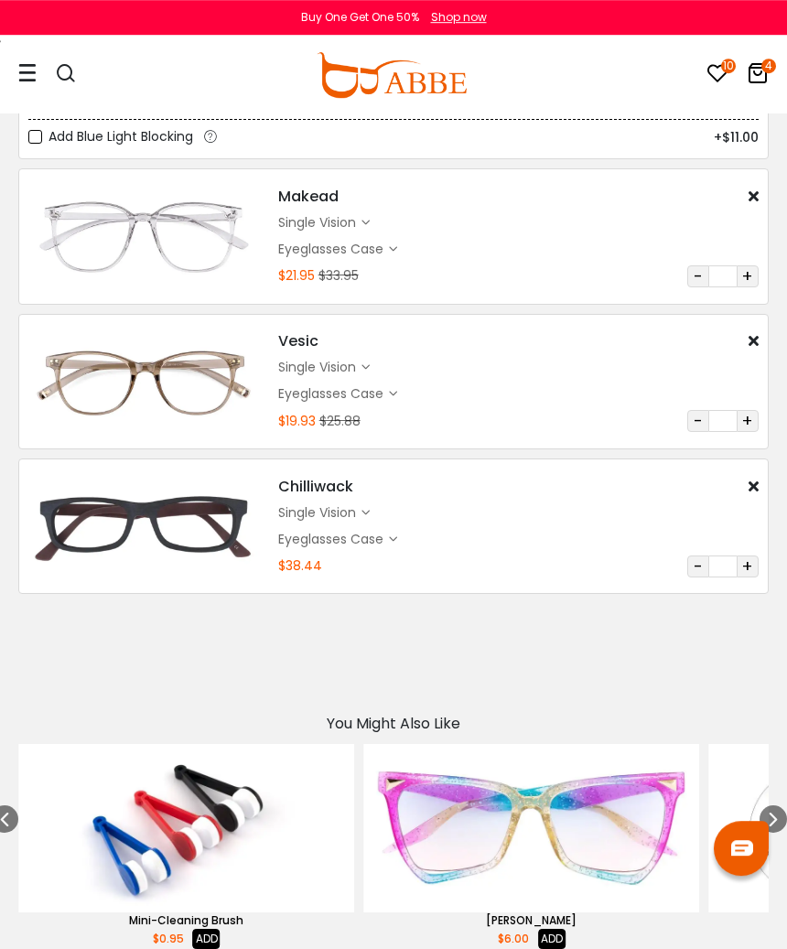
click at [556, 508] on div "single vision $18.00" at bounding box center [518, 512] width 480 height 19
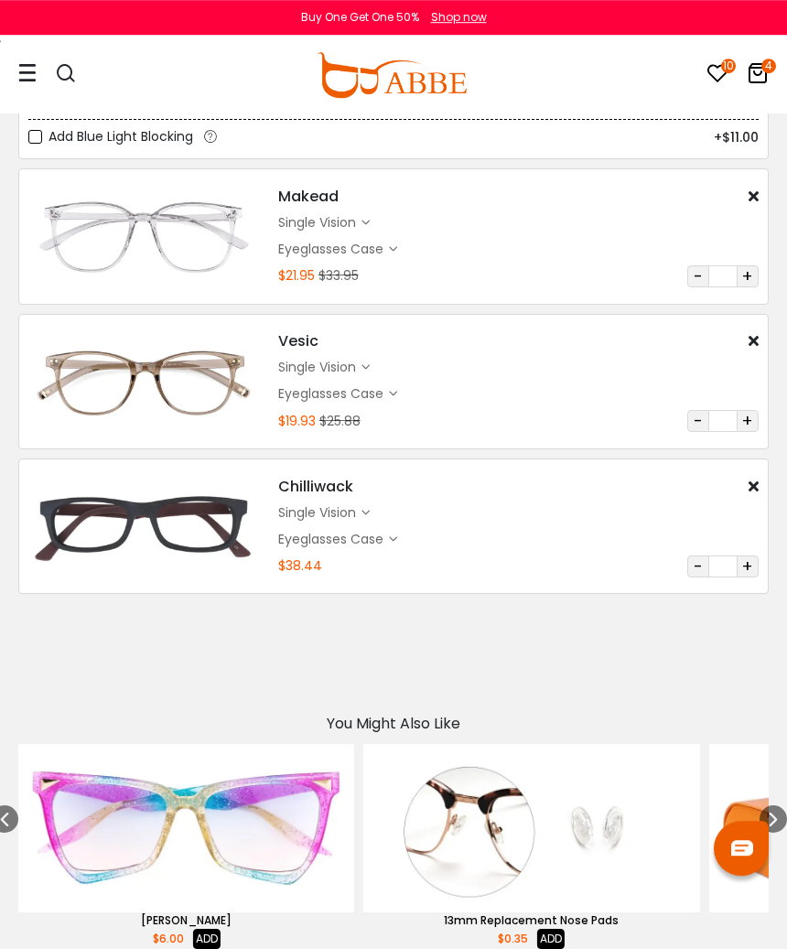
click at [360, 507] on div "single vision" at bounding box center [319, 512] width 83 height 19
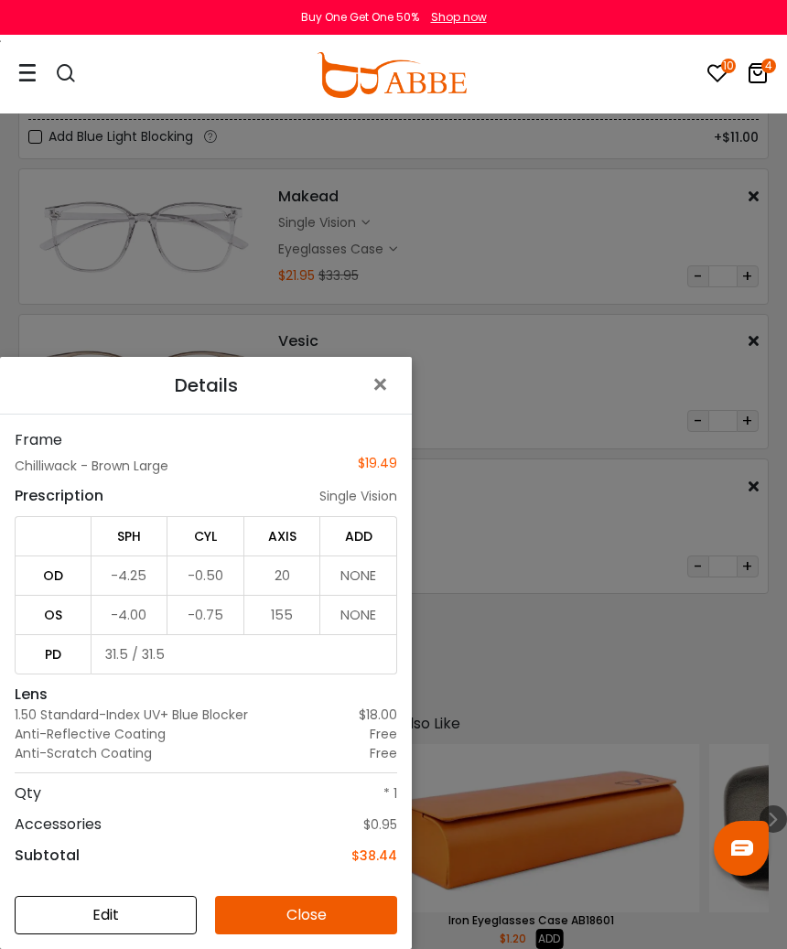
click at [357, 414] on button "×" at bounding box center [384, 385] width 56 height 57
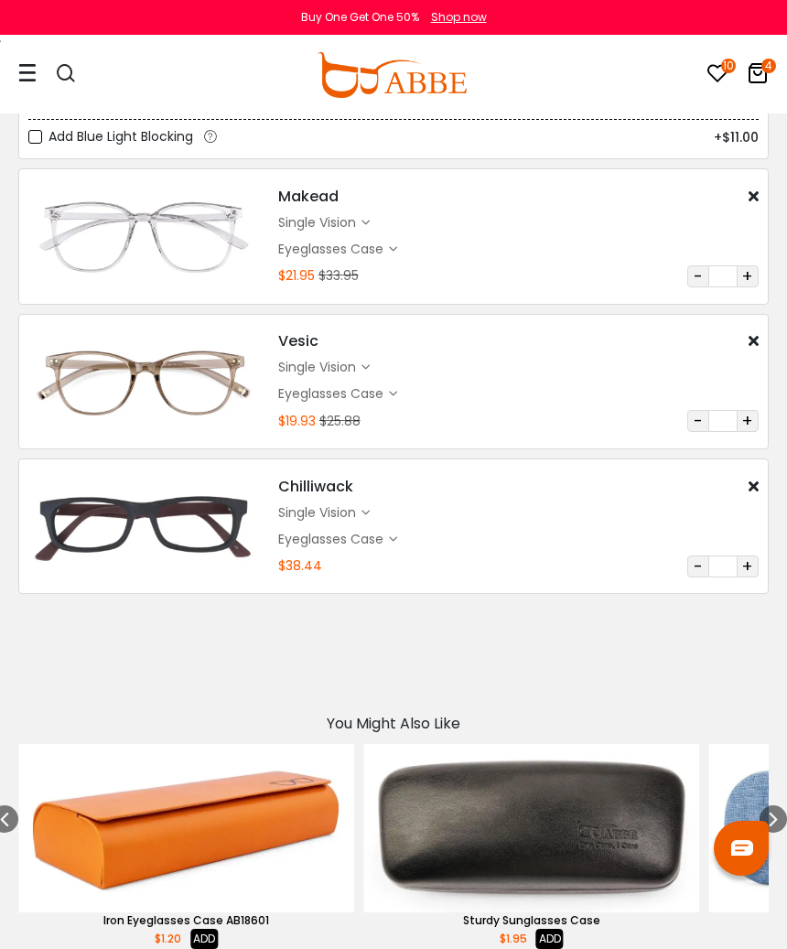
click at [42, 68] on div at bounding box center [56, 75] width 77 height 77
click at [27, 86] on div at bounding box center [27, 74] width 18 height 75
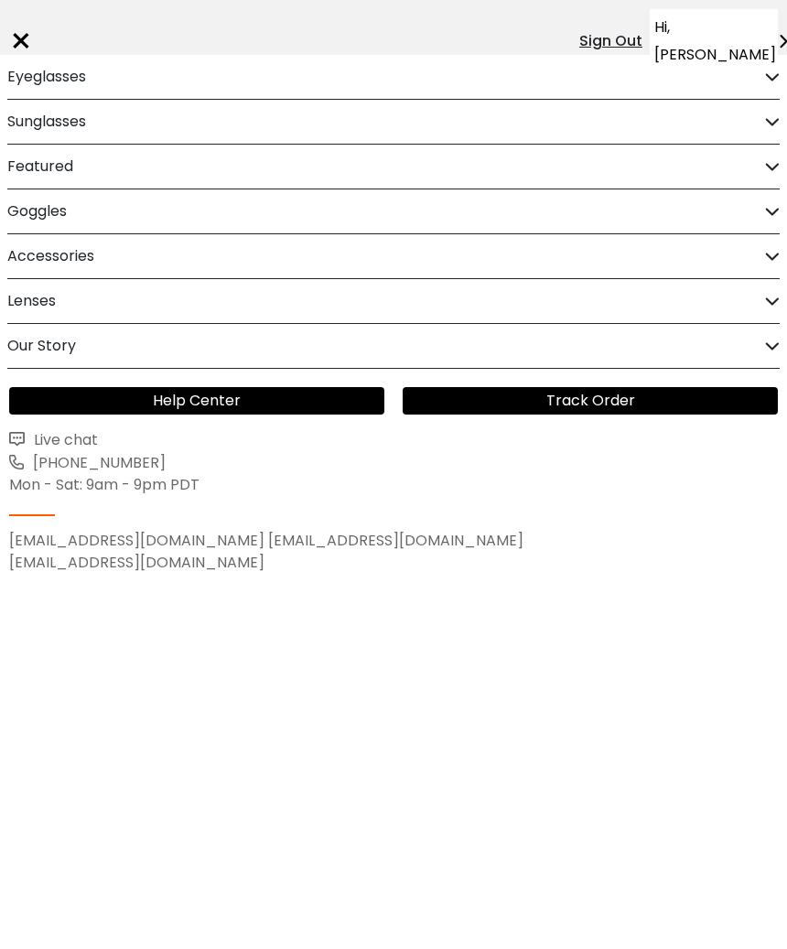
click at [753, 68] on div "Eyeglasses" at bounding box center [393, 77] width 772 height 44
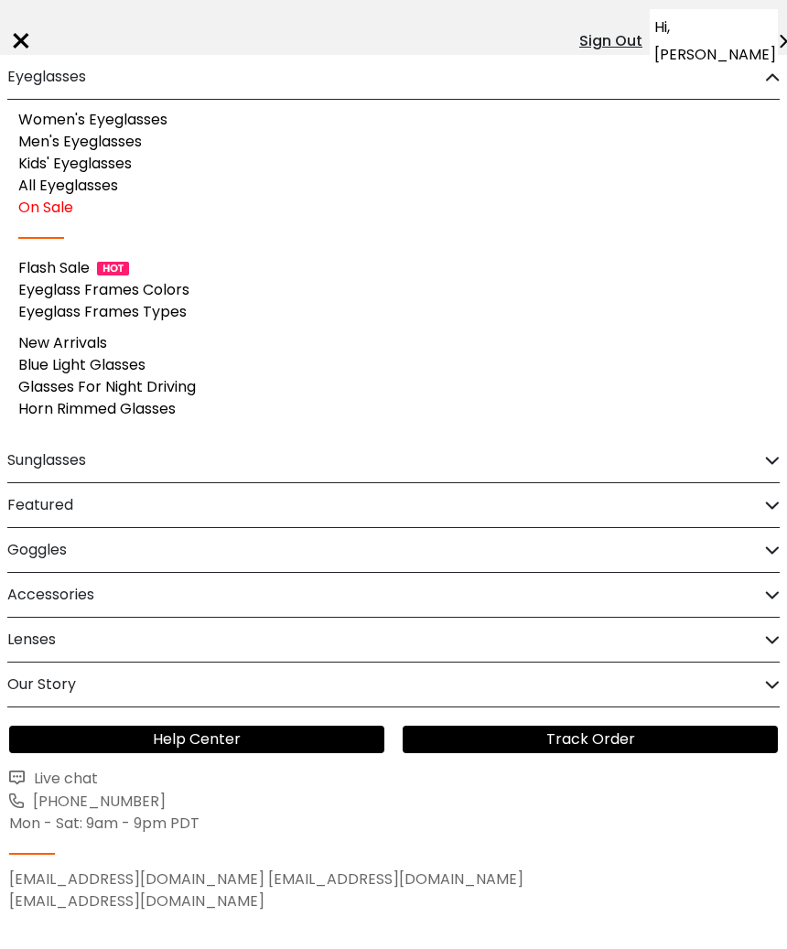
click at [136, 150] on link "Men's Eyeglasses" at bounding box center [80, 141] width 124 height 21
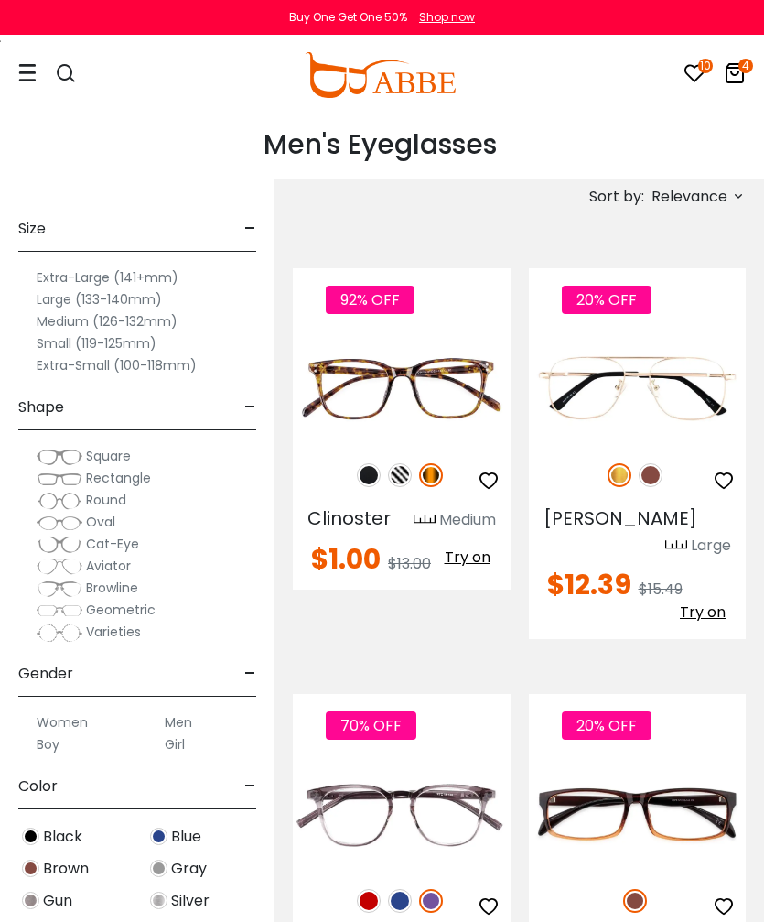
click at [706, 204] on span "Relevance" at bounding box center [690, 196] width 76 height 33
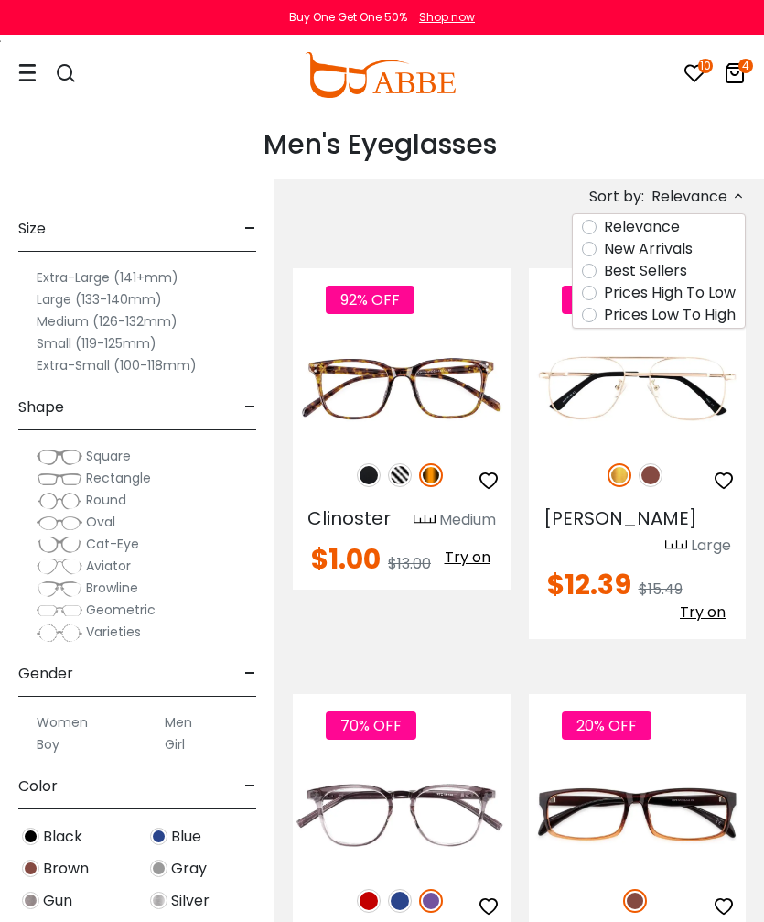
click at [697, 319] on label "Prices Low To High" at bounding box center [670, 315] width 132 height 22
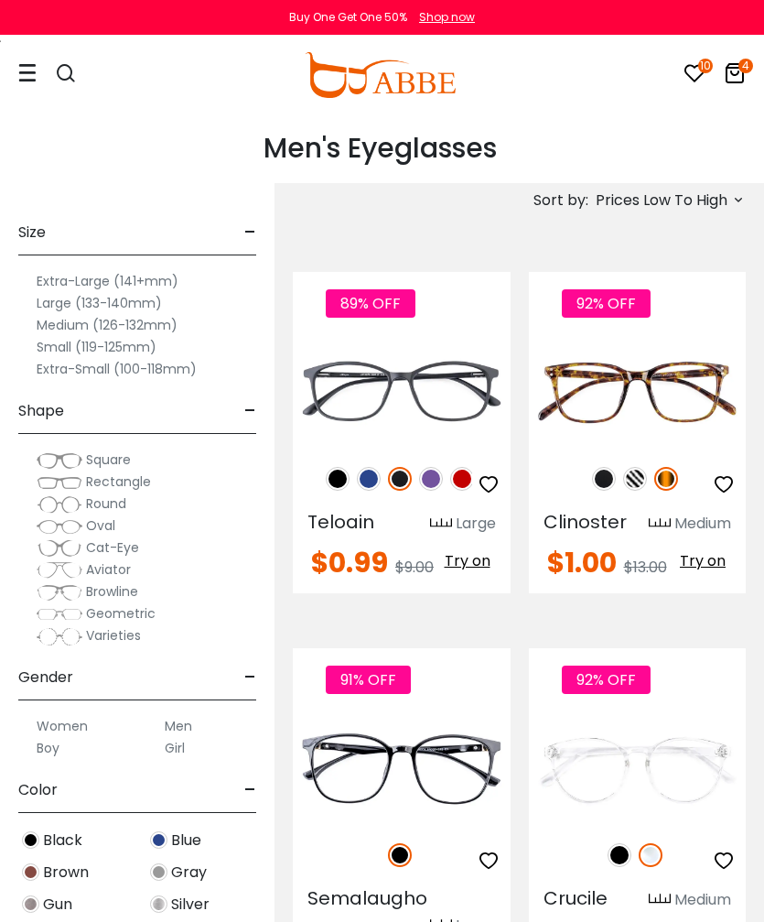
click at [674, 459] on div "92% OFF" at bounding box center [638, 478] width 218 height 38
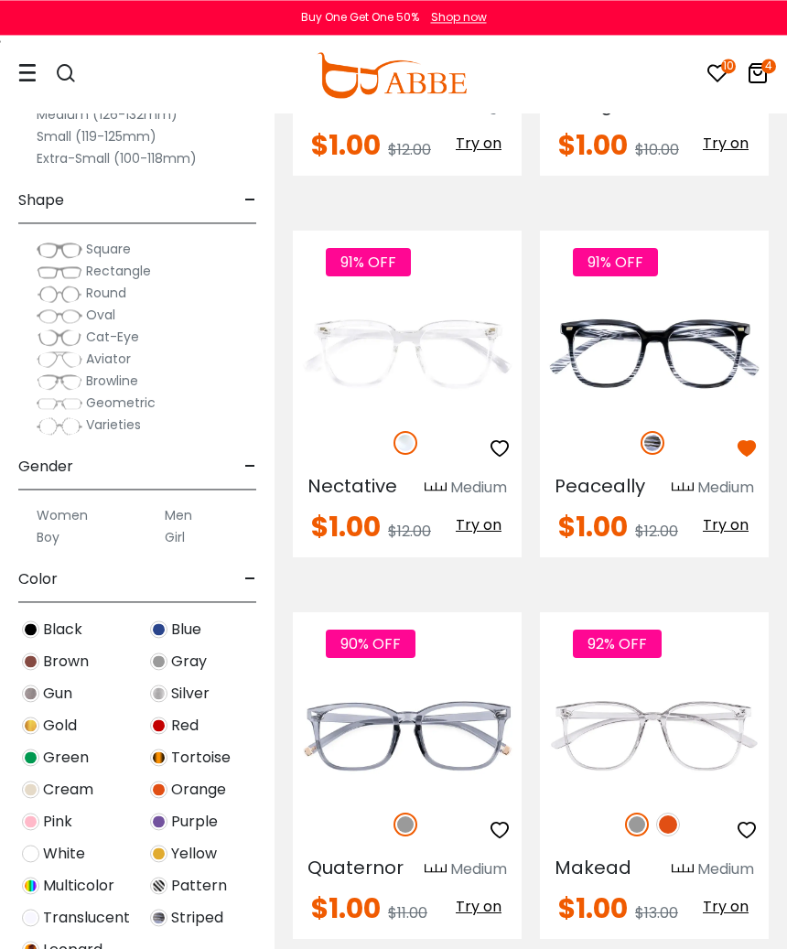
scroll to position [3887, 0]
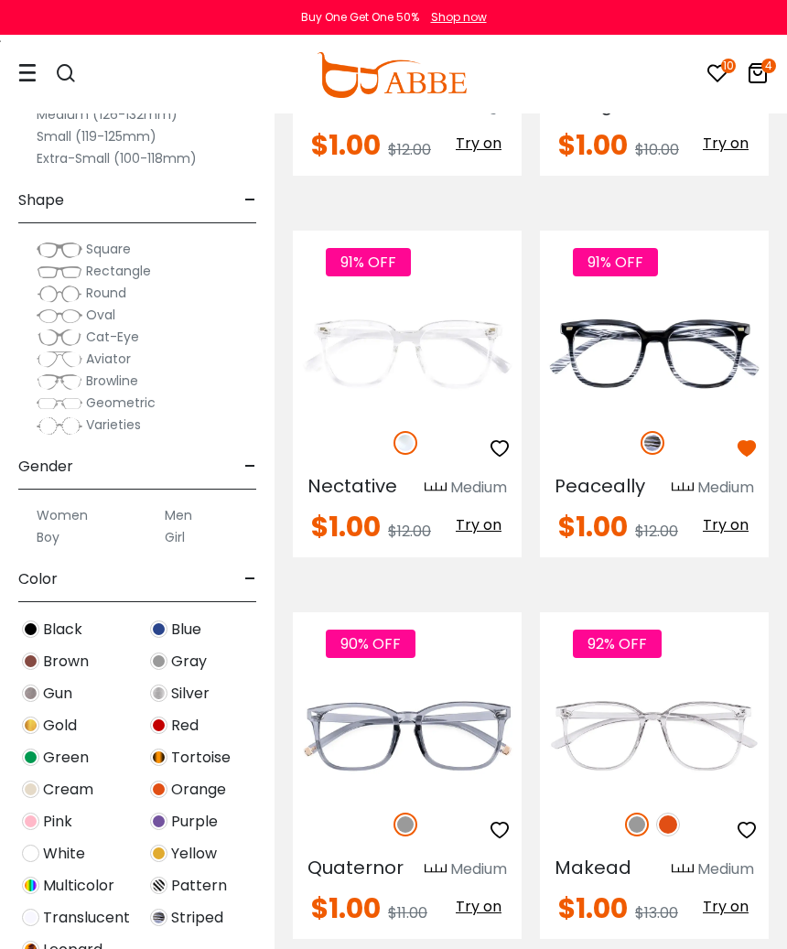
click at [0, 0] on img at bounding box center [0, 0] width 0 height 0
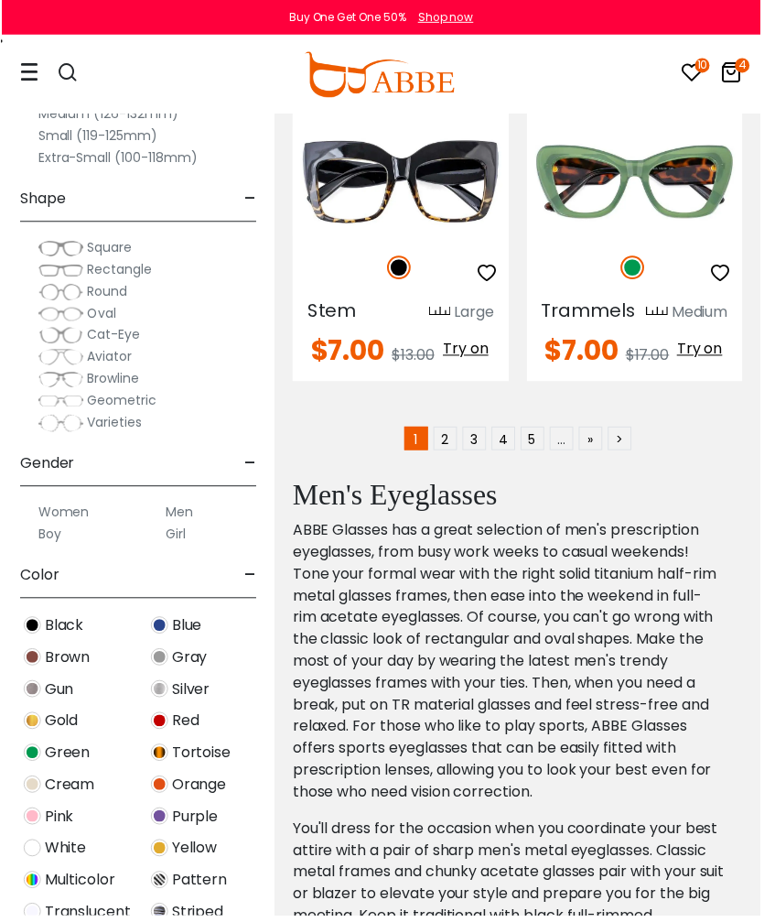
scroll to position [11393, 1]
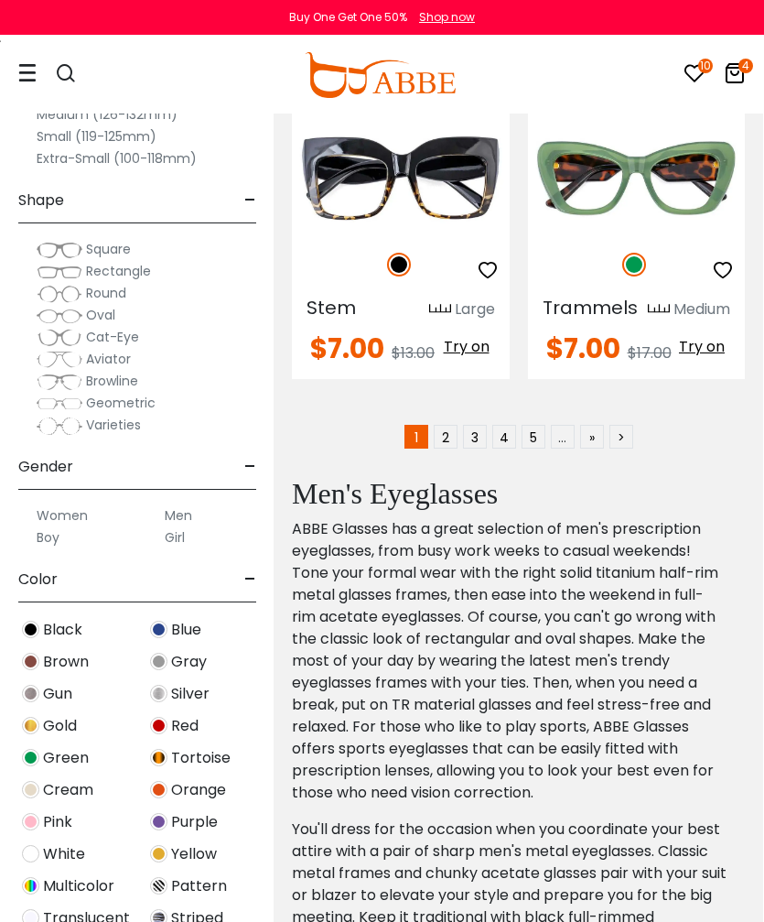
click at [448, 448] on link "2" at bounding box center [446, 437] width 24 height 24
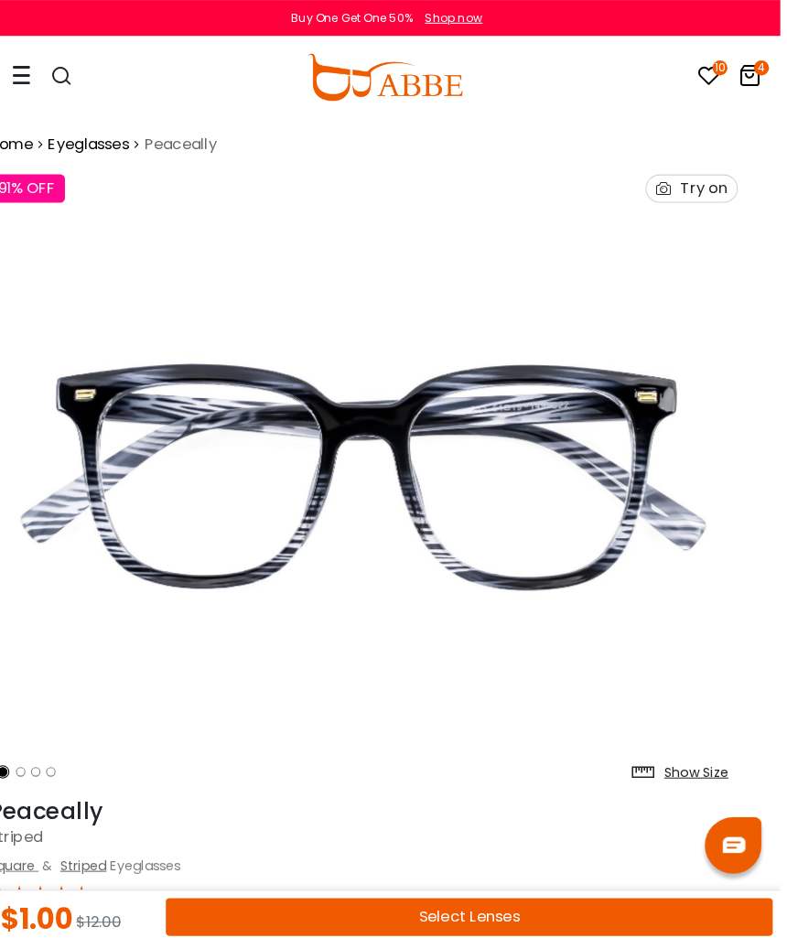
scroll to position [5, 23]
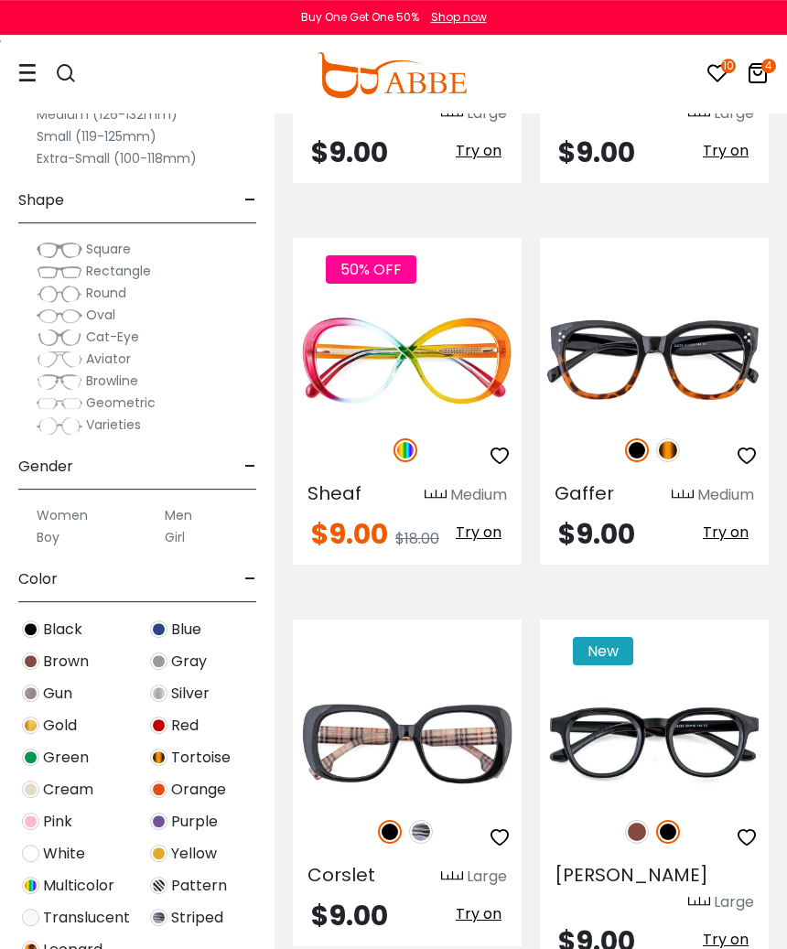
scroll to position [1230, 0]
click at [678, 431] on div at bounding box center [654, 450] width 229 height 38
click at [639, 438] on img at bounding box center [637, 450] width 24 height 24
click at [629, 438] on img at bounding box center [637, 450] width 24 height 24
click at [0, 0] on img at bounding box center [0, 0] width 0 height 0
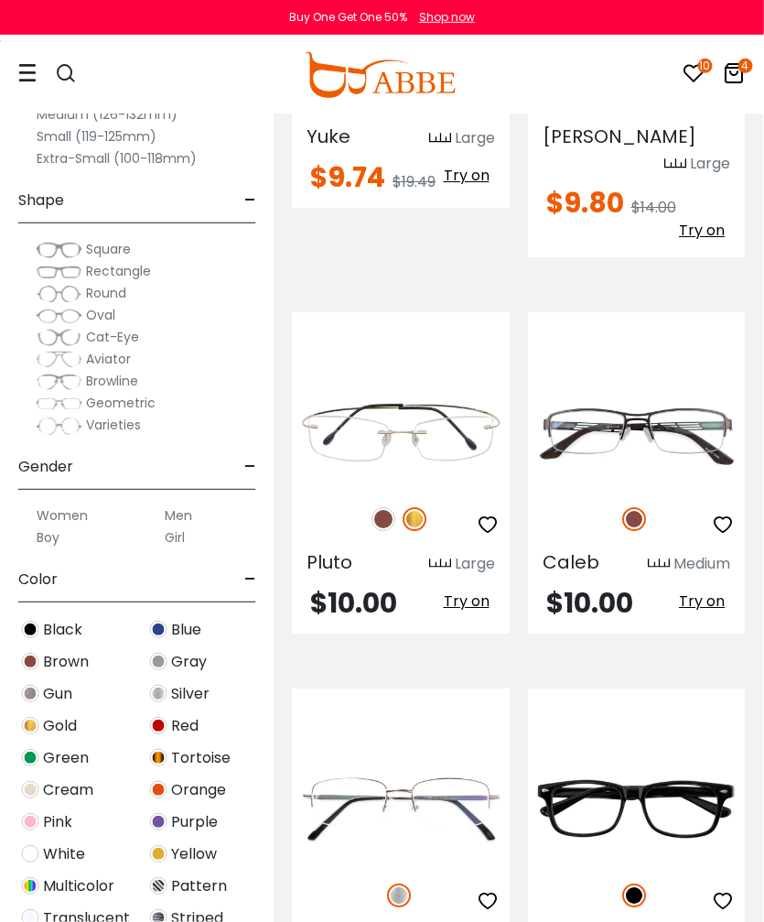
scroll to position [2791, 1]
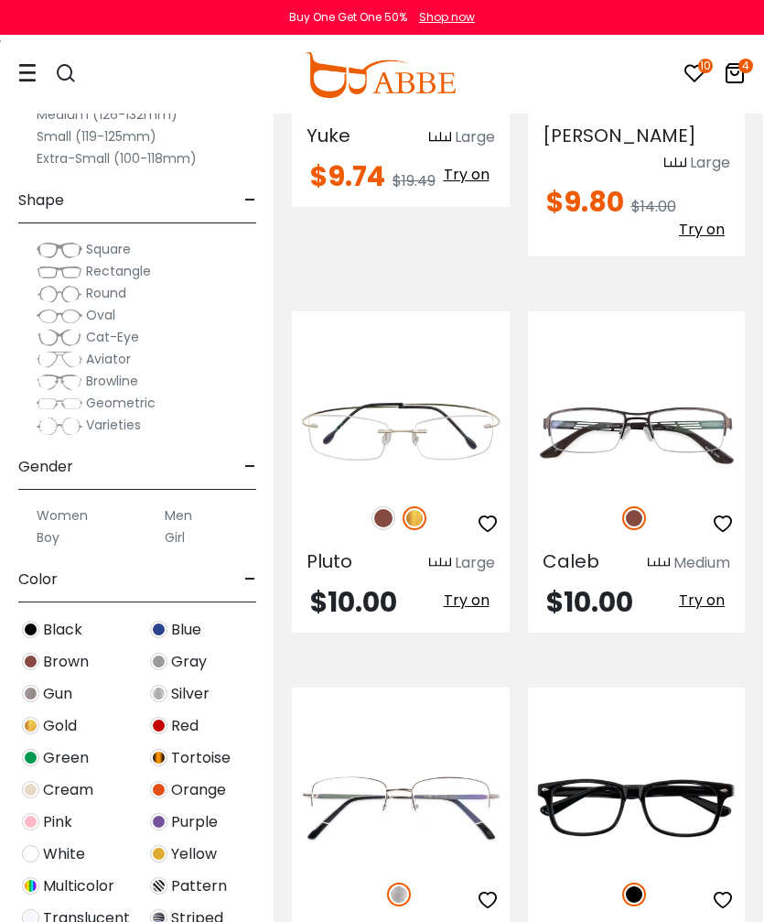
click at [0, 0] on img at bounding box center [0, 0] width 0 height 0
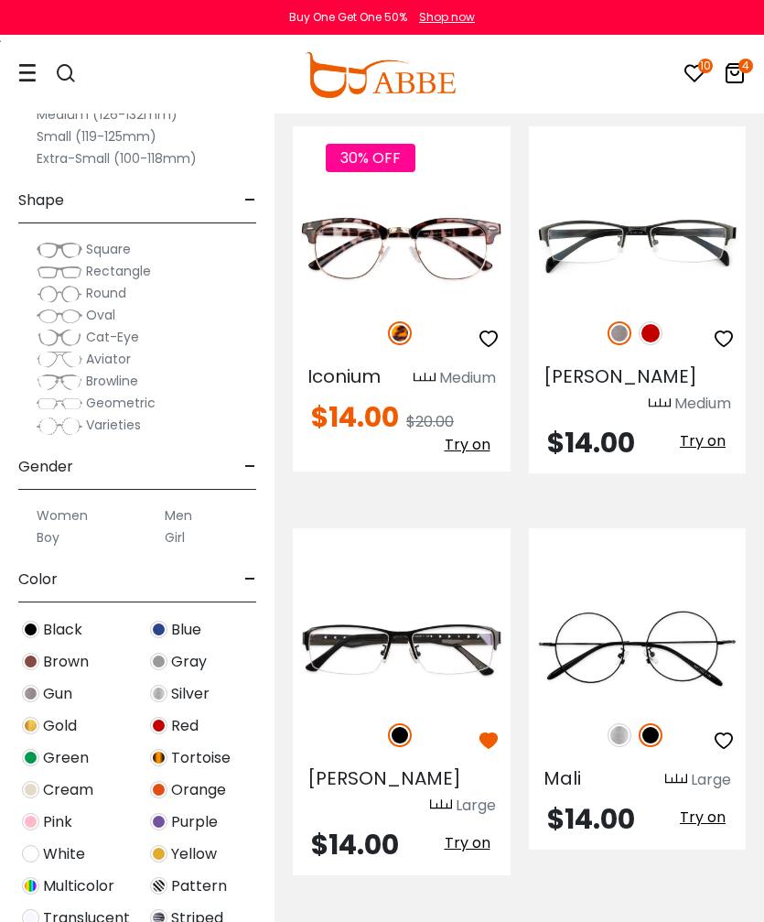
scroll to position [9692, 0]
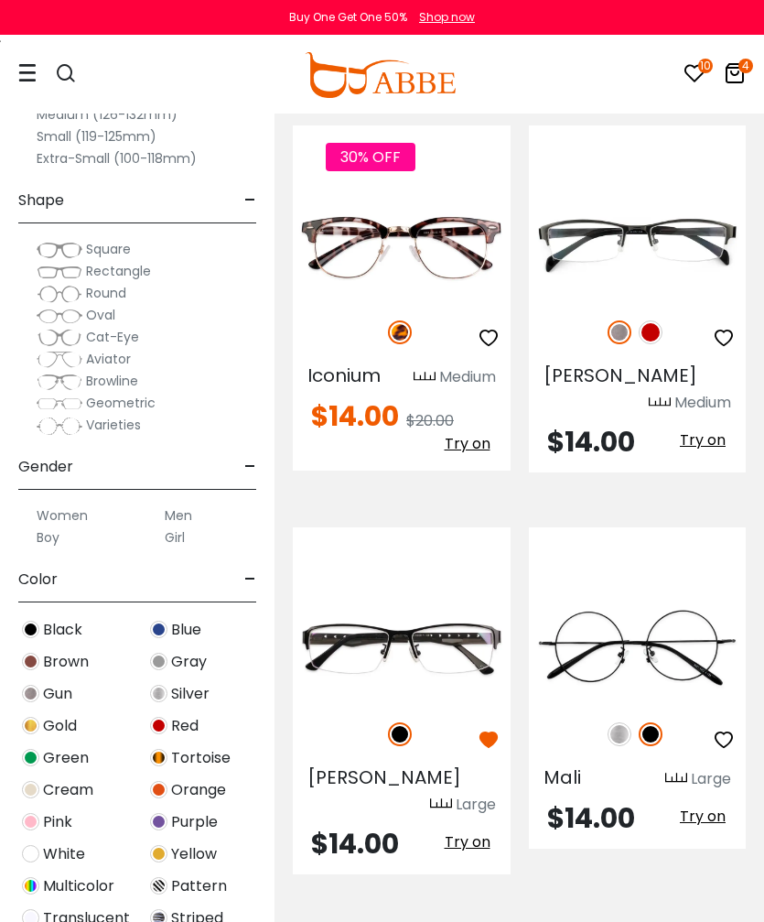
click at [0, 0] on img at bounding box center [0, 0] width 0 height 0
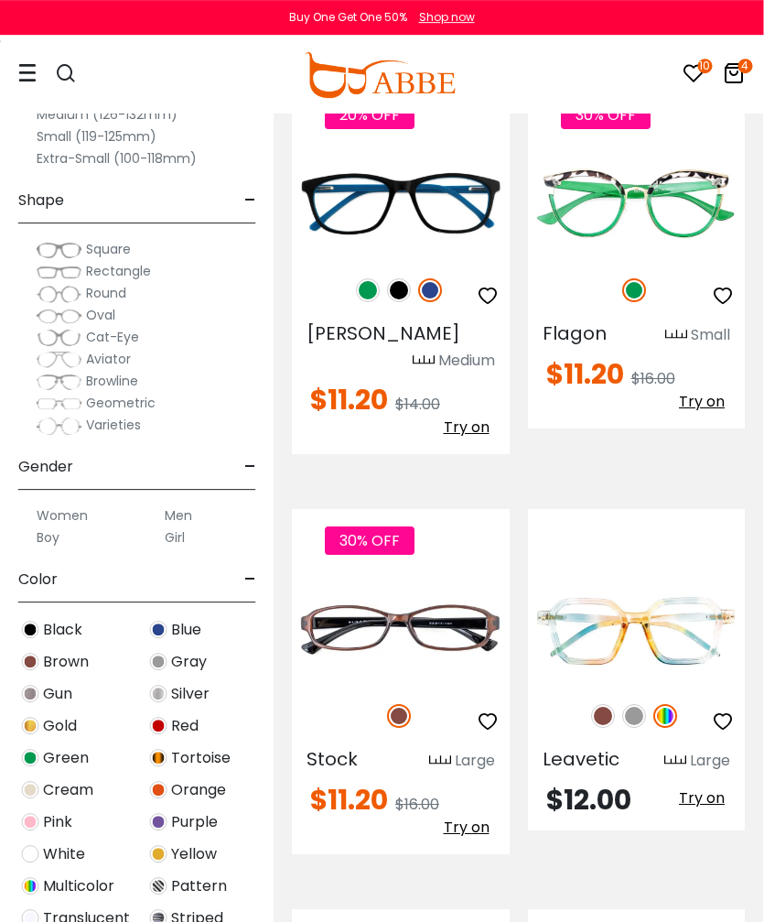
scroll to position [0, 0]
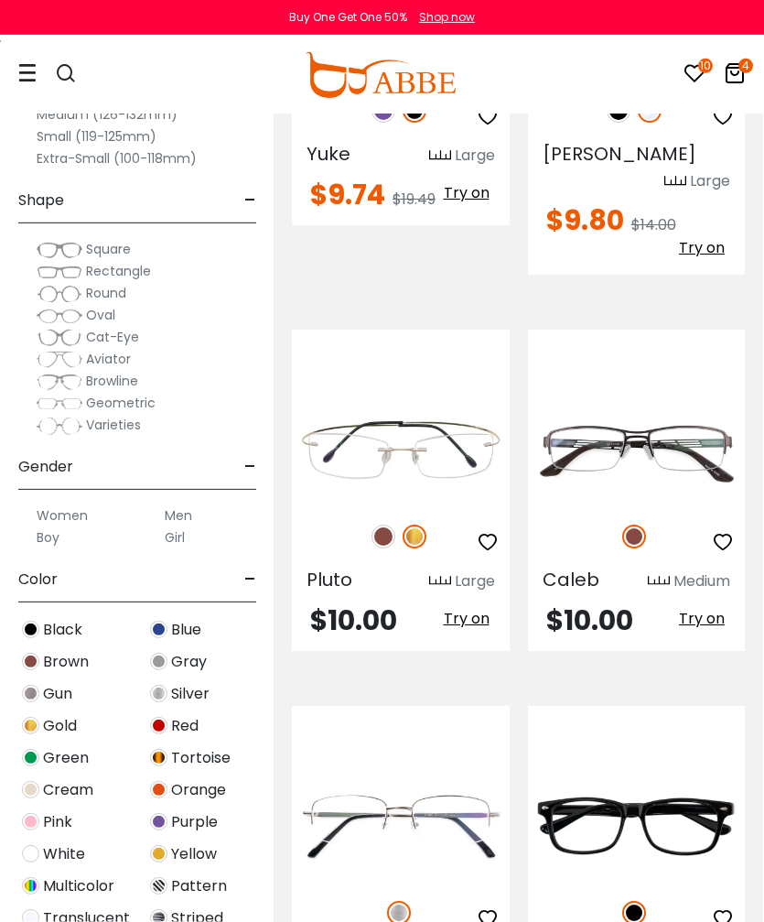
click at [0, 0] on img at bounding box center [0, 0] width 0 height 0
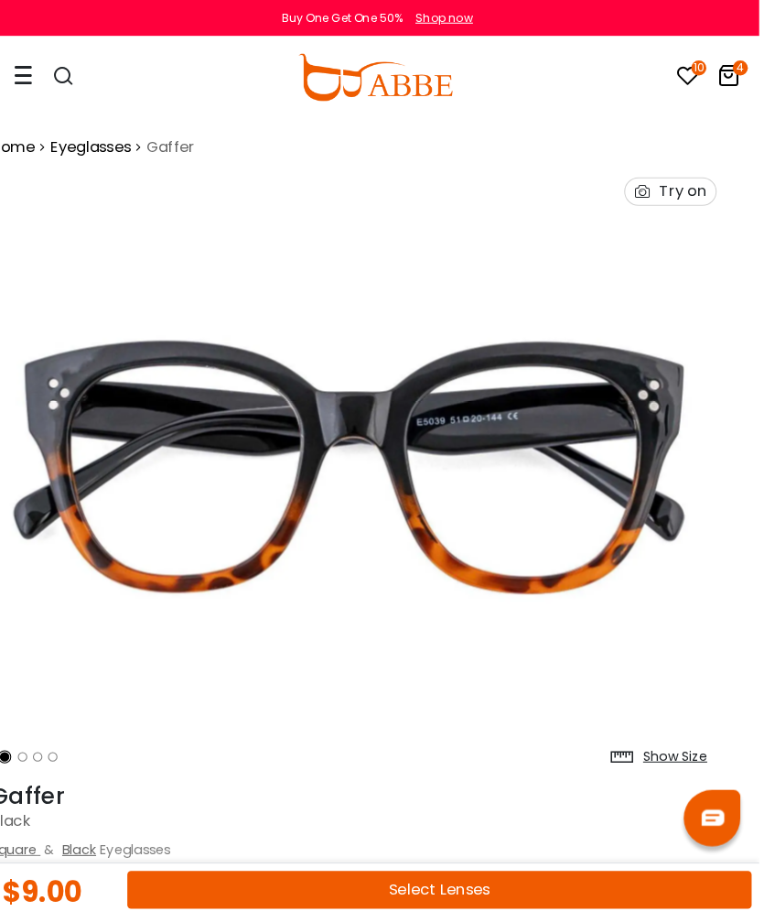
scroll to position [3, 23]
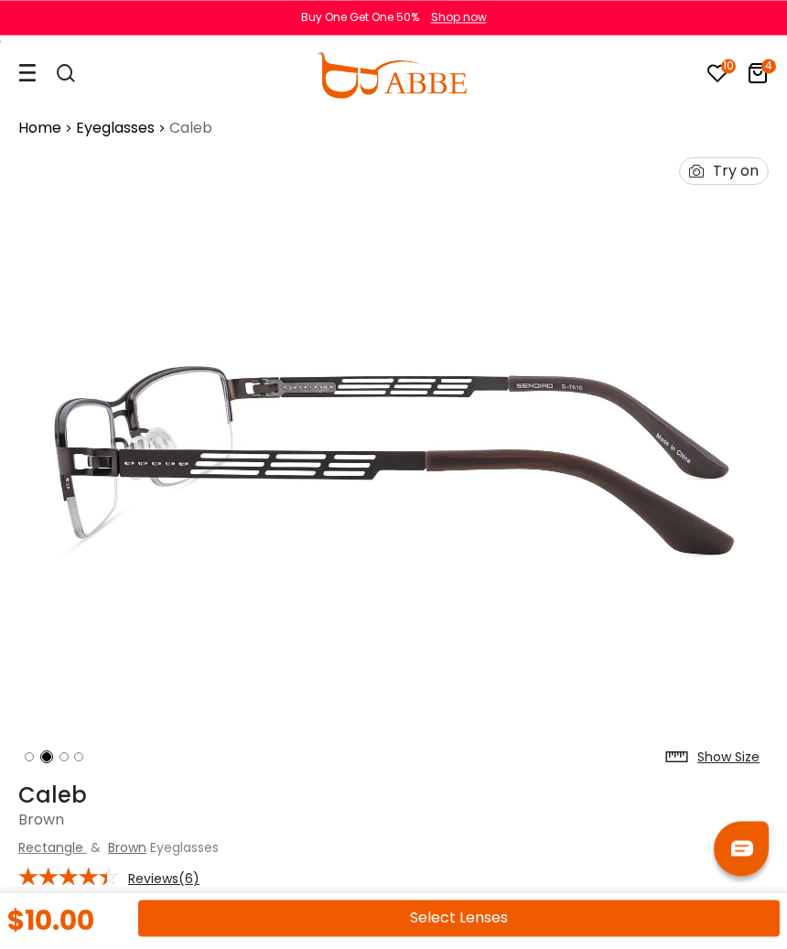
scroll to position [14, 0]
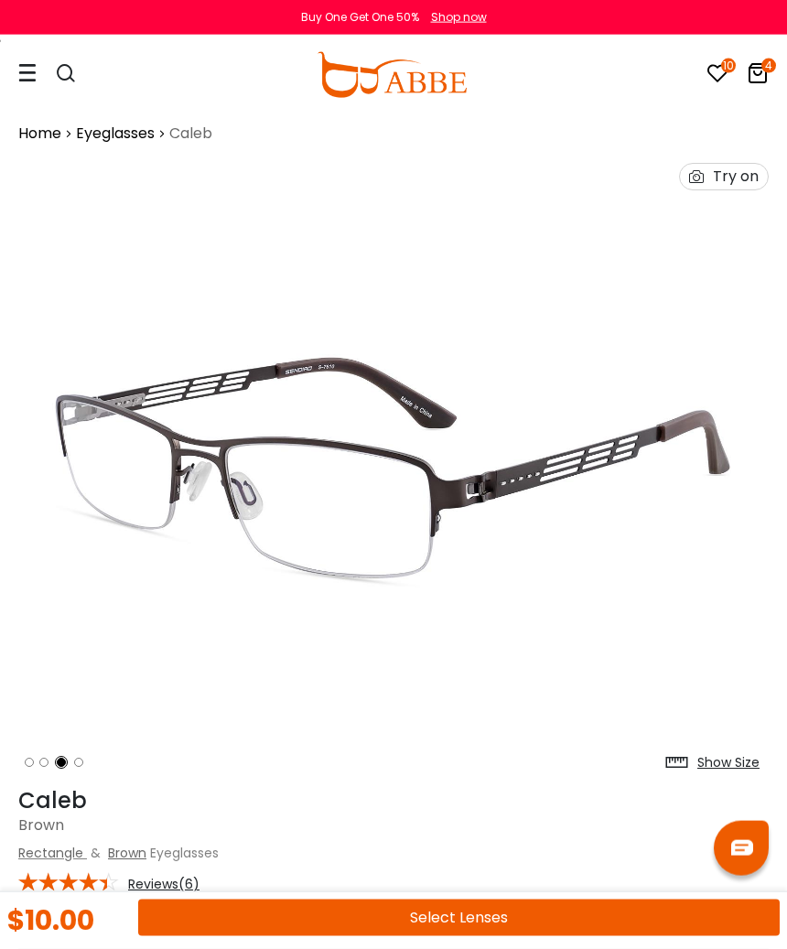
scroll to position [9, 0]
click at [25, 71] on icon at bounding box center [27, 72] width 18 height 19
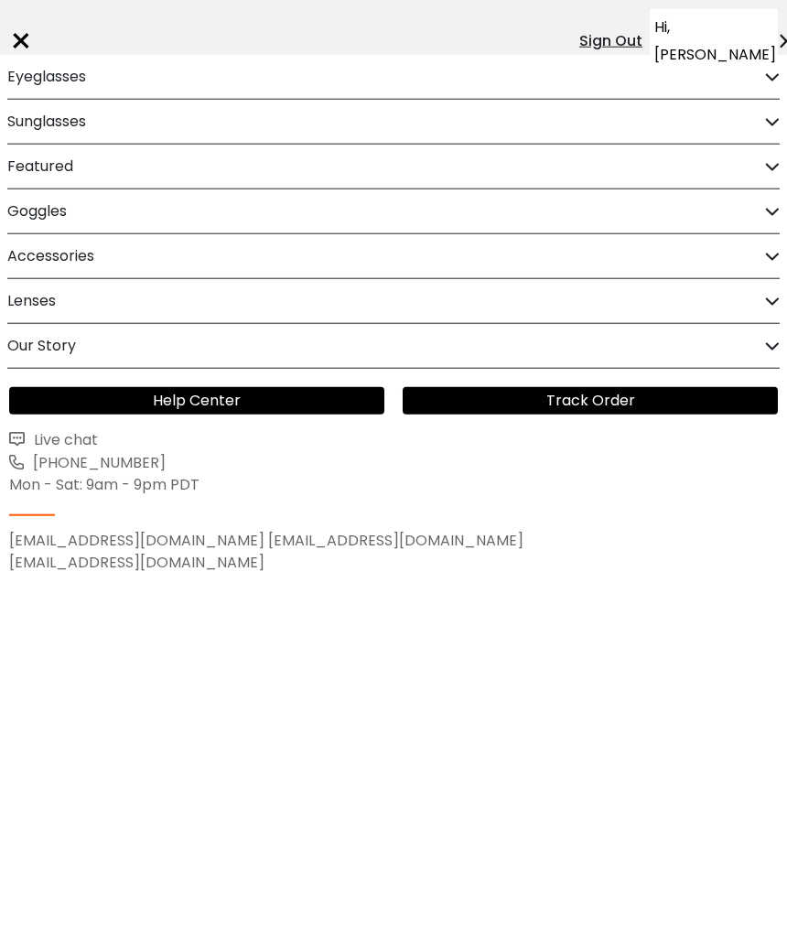
click at [763, 76] on icon at bounding box center [772, 77] width 15 height 14
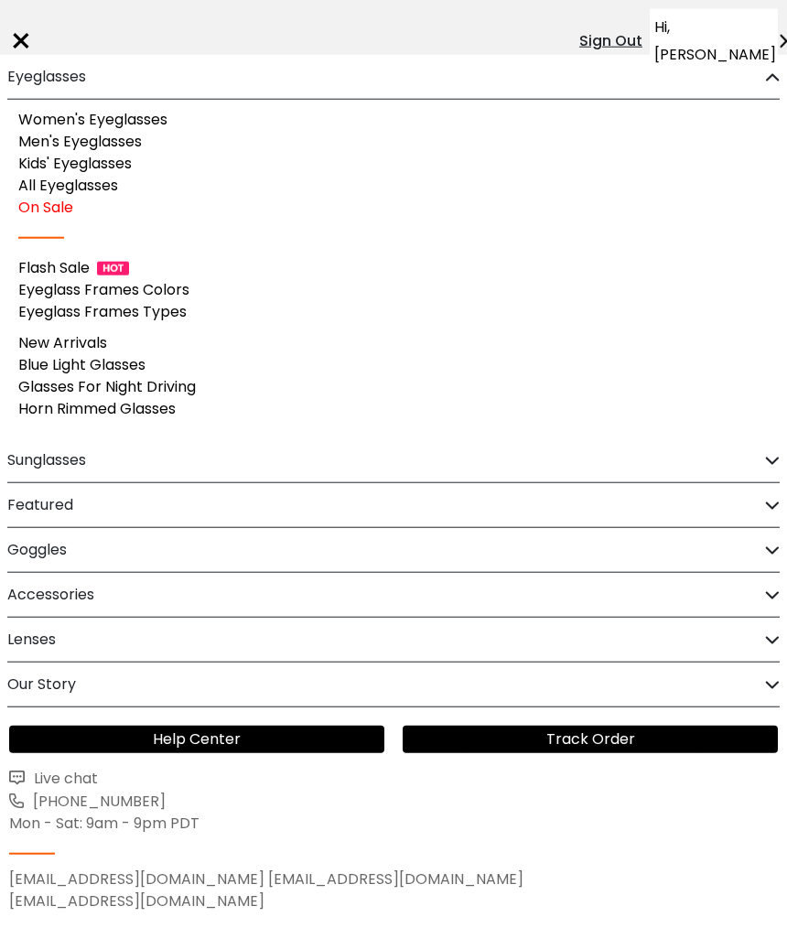
click at [48, 147] on link "Men's Eyeglasses" at bounding box center [80, 141] width 124 height 21
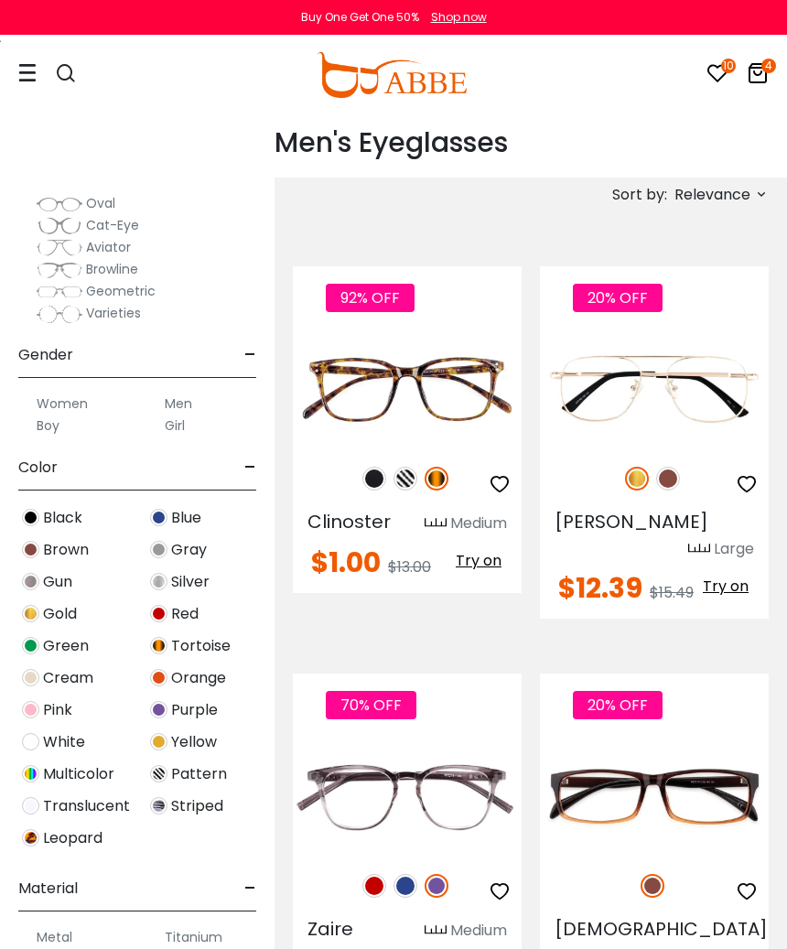
scroll to position [310, 0]
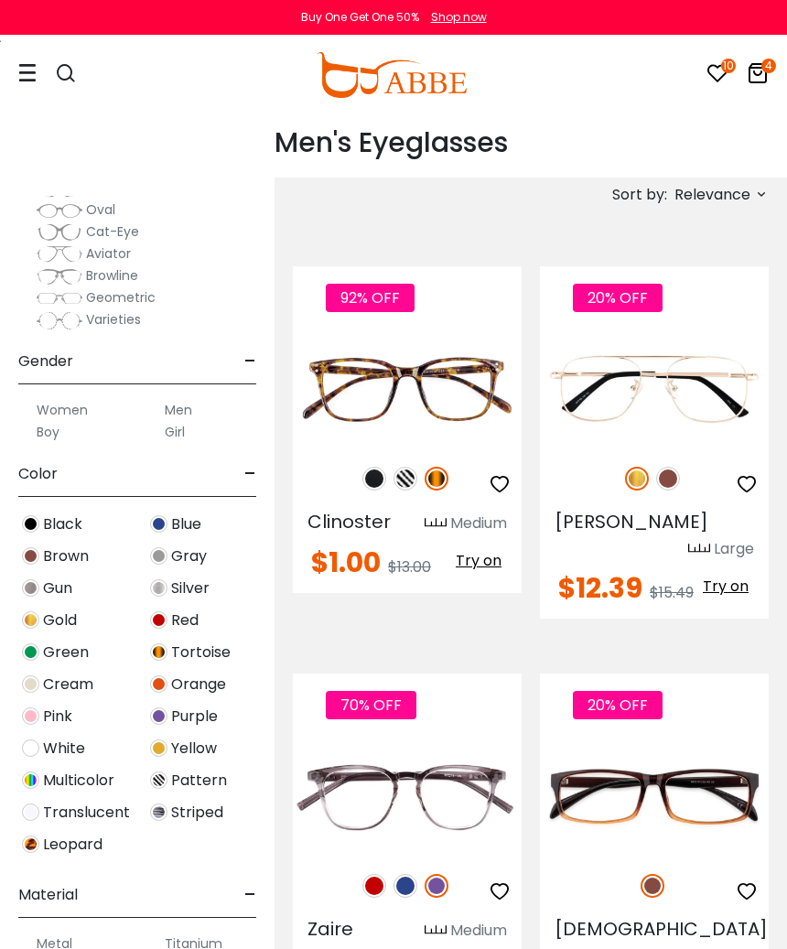
click at [171, 405] on label "Men" at bounding box center [178, 410] width 27 height 22
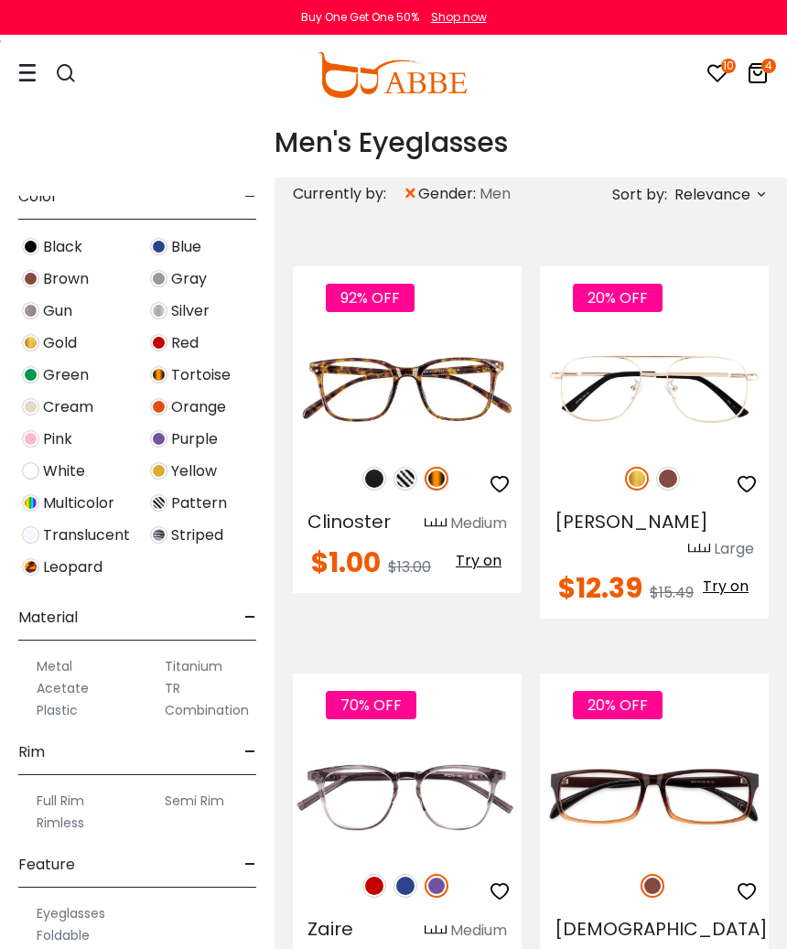
scroll to position [623, 0]
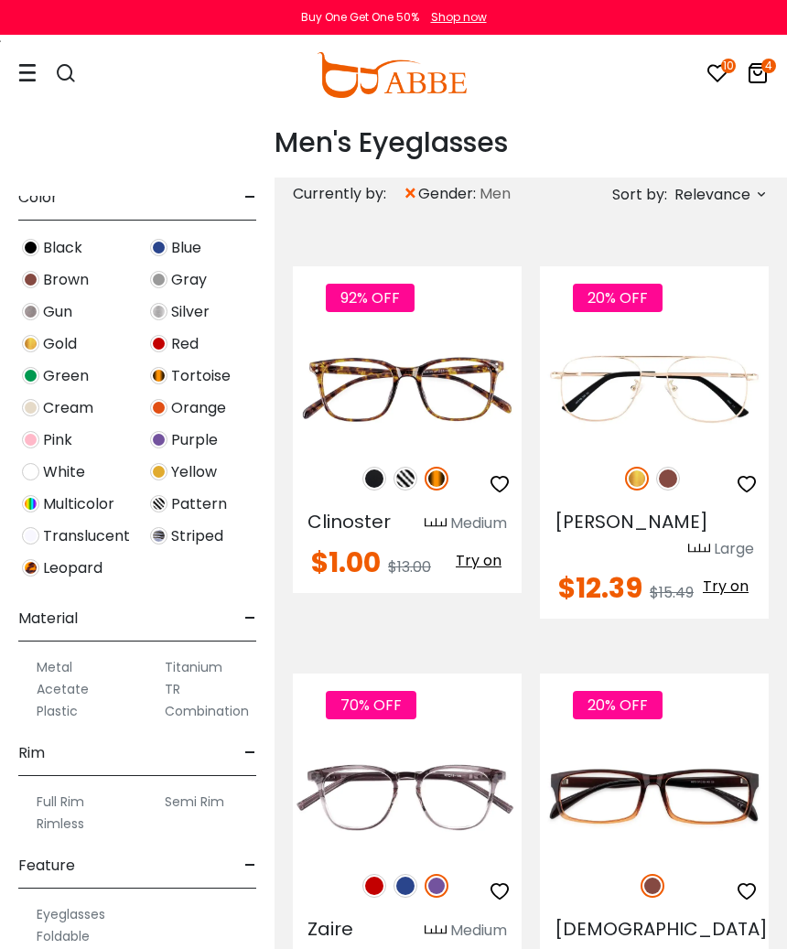
click at [78, 710] on label "Plastic" at bounding box center [57, 711] width 41 height 22
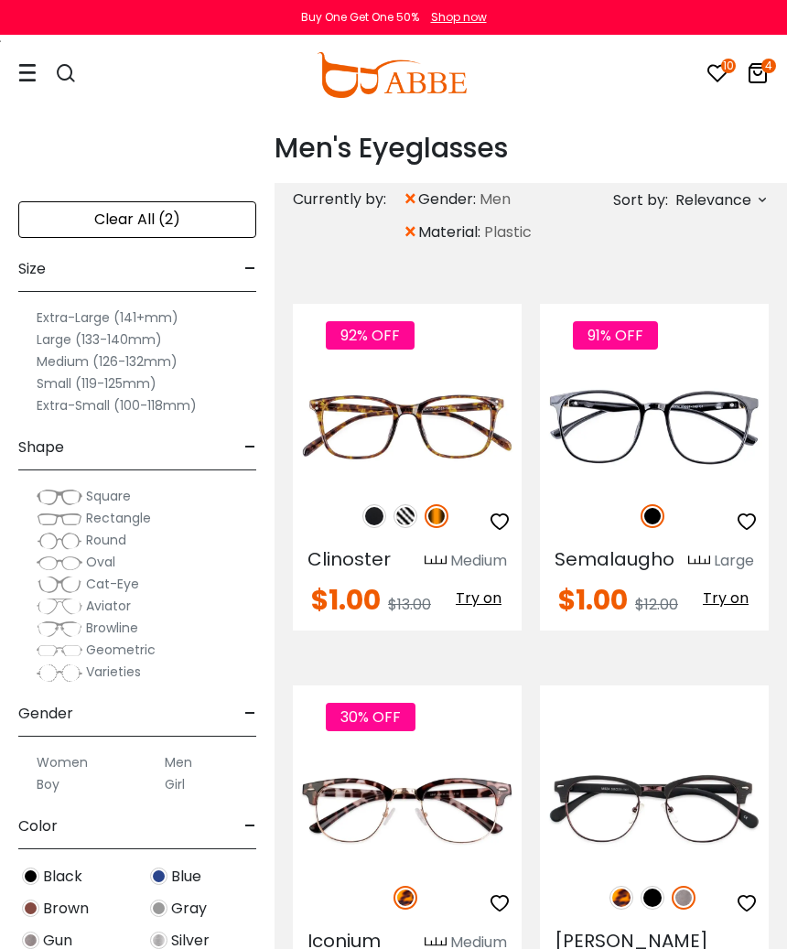
click at [748, 196] on span "Relevance" at bounding box center [713, 200] width 76 height 33
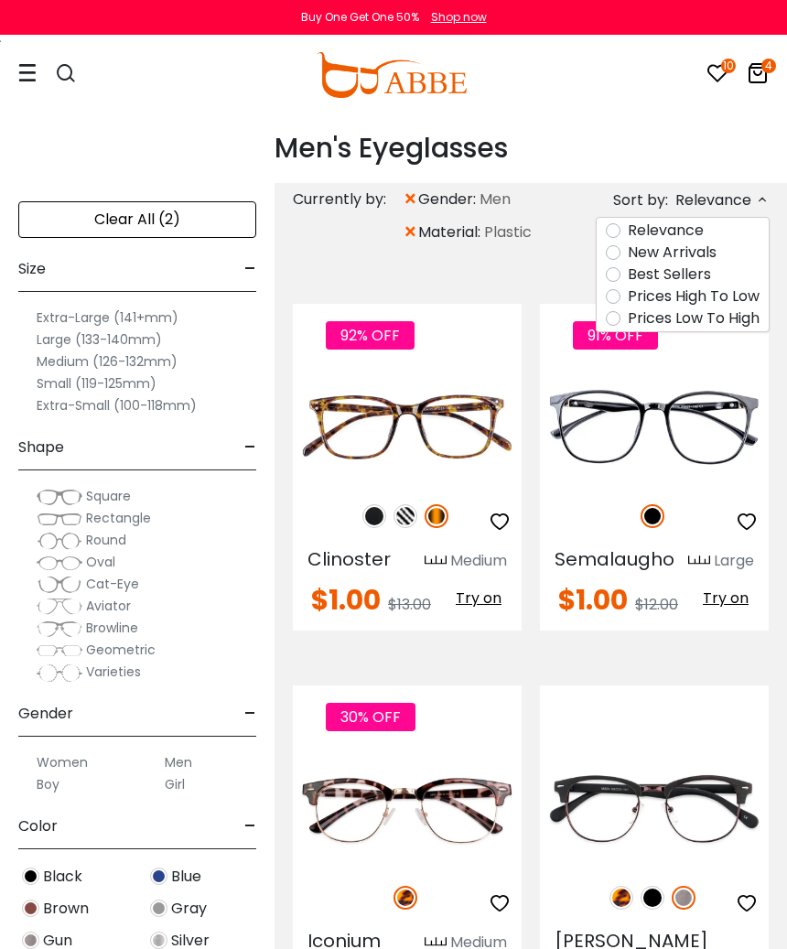
click at [703, 327] on label "Prices Low To High" at bounding box center [694, 318] width 132 height 22
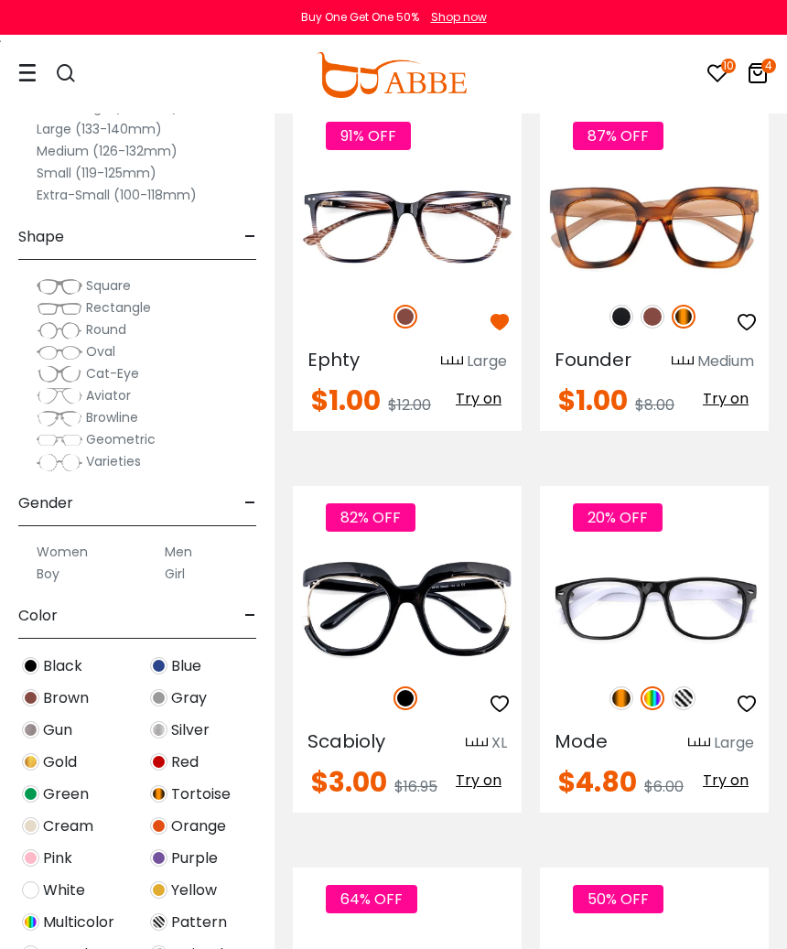
scroll to position [6360, 0]
click at [0, 0] on img at bounding box center [0, 0] width 0 height 0
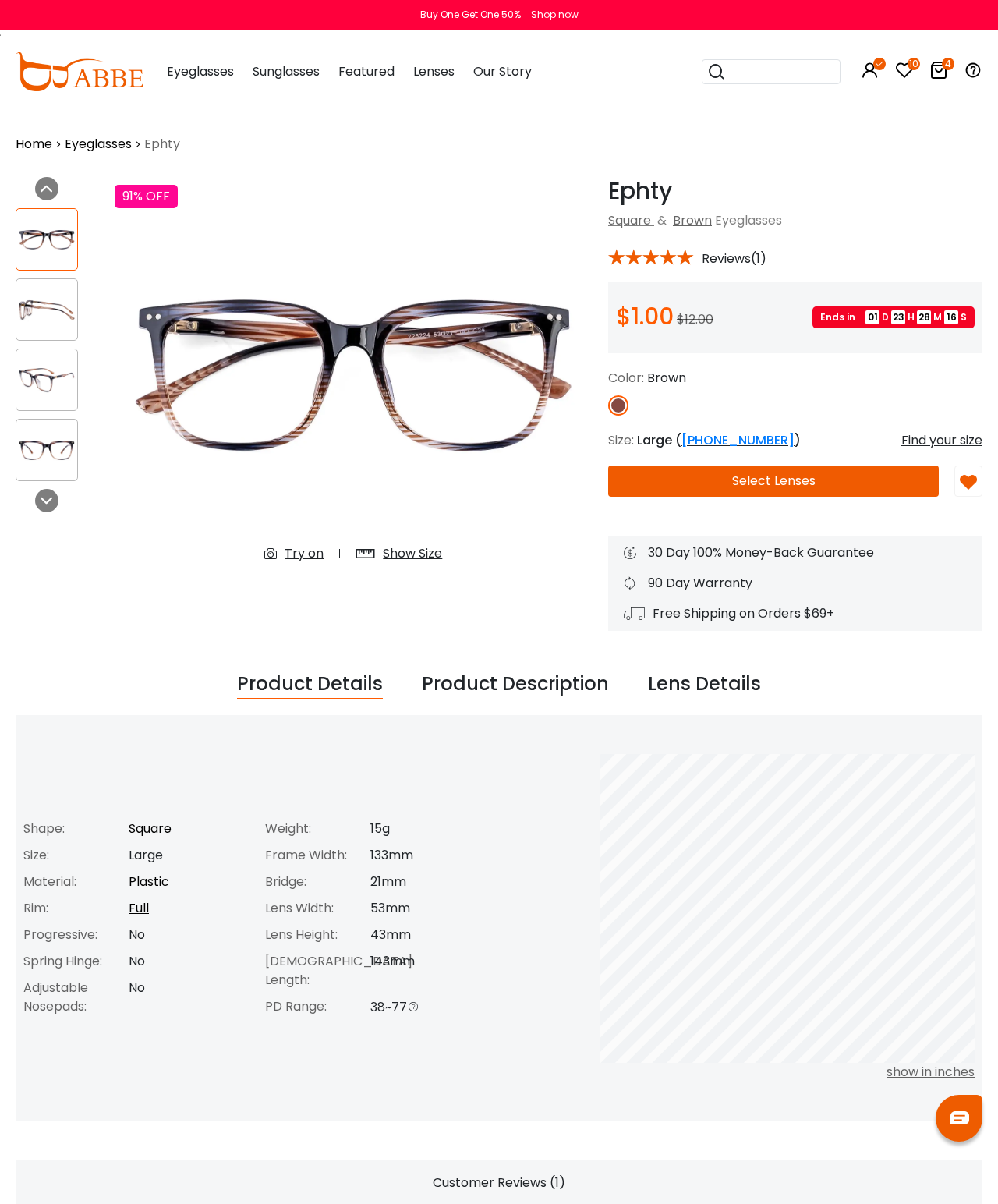
click at [520, 395] on img at bounding box center [354, 377] width 478 height 399
click at [41, 295] on img at bounding box center [46, 310] width 61 height 31
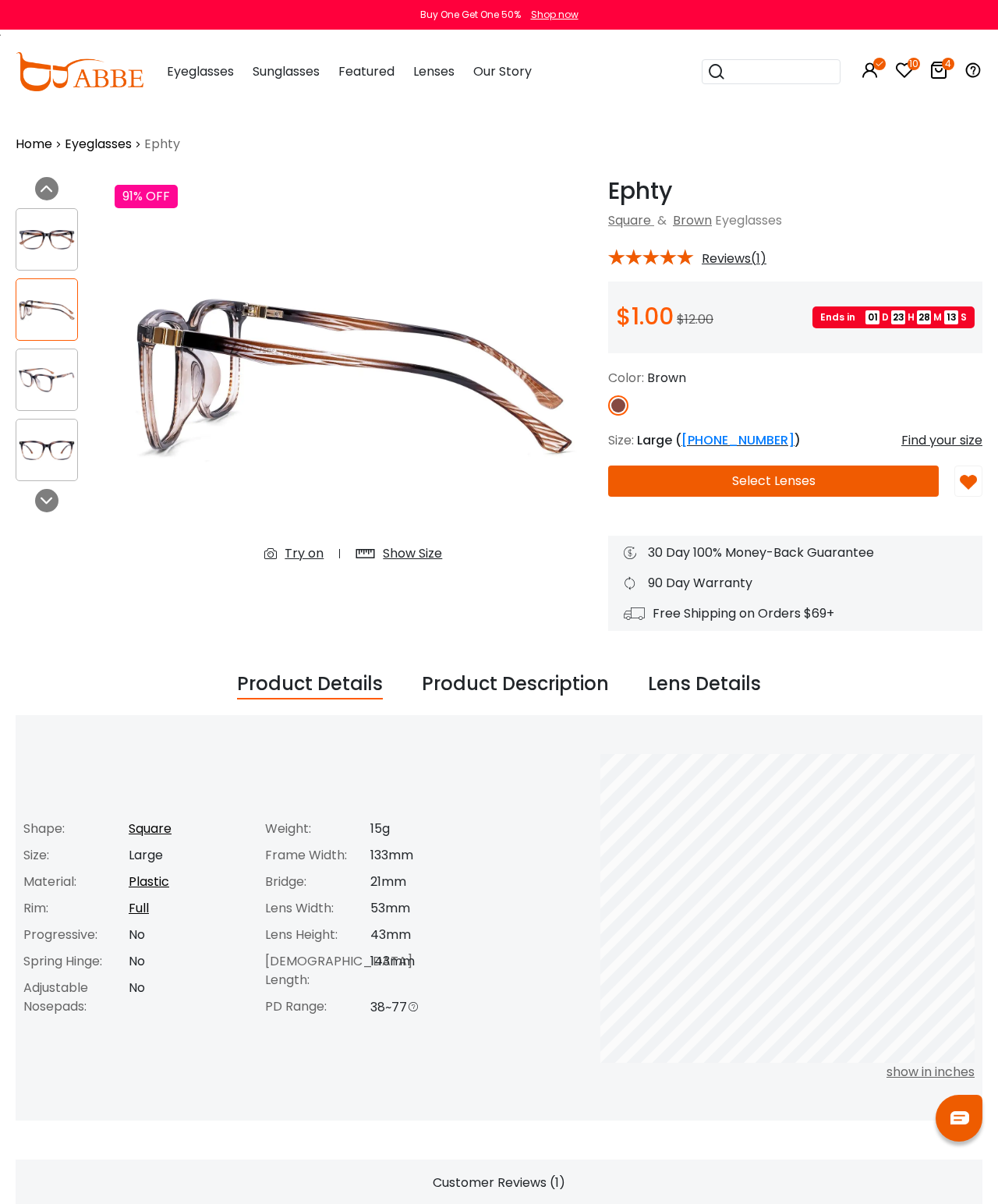
click at [42, 359] on div at bounding box center [46, 379] width 62 height 62
click at [40, 459] on img at bounding box center [46, 451] width 61 height 31
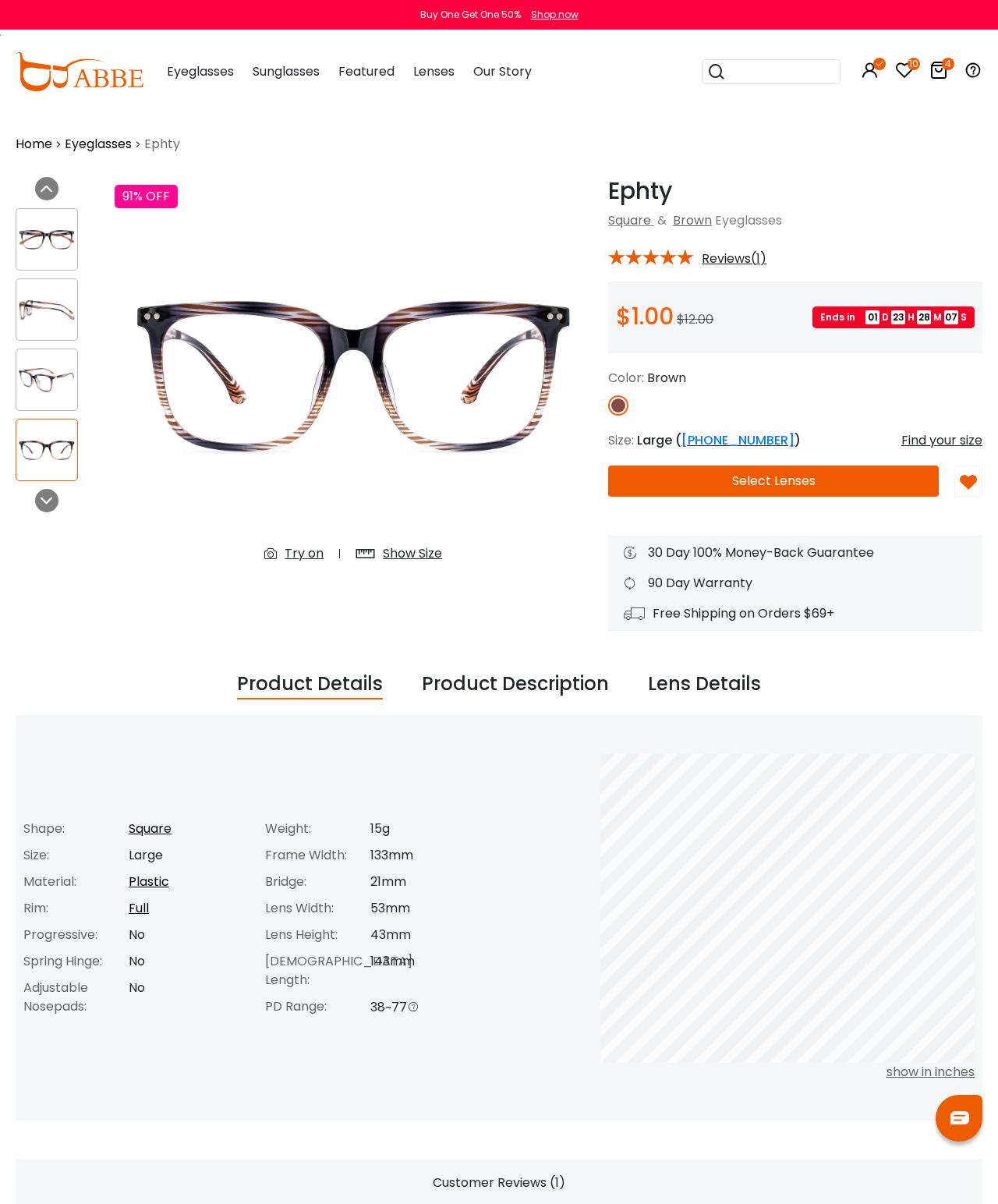
click at [816, 475] on button "Select Lenses" at bounding box center [774, 481] width 331 height 32
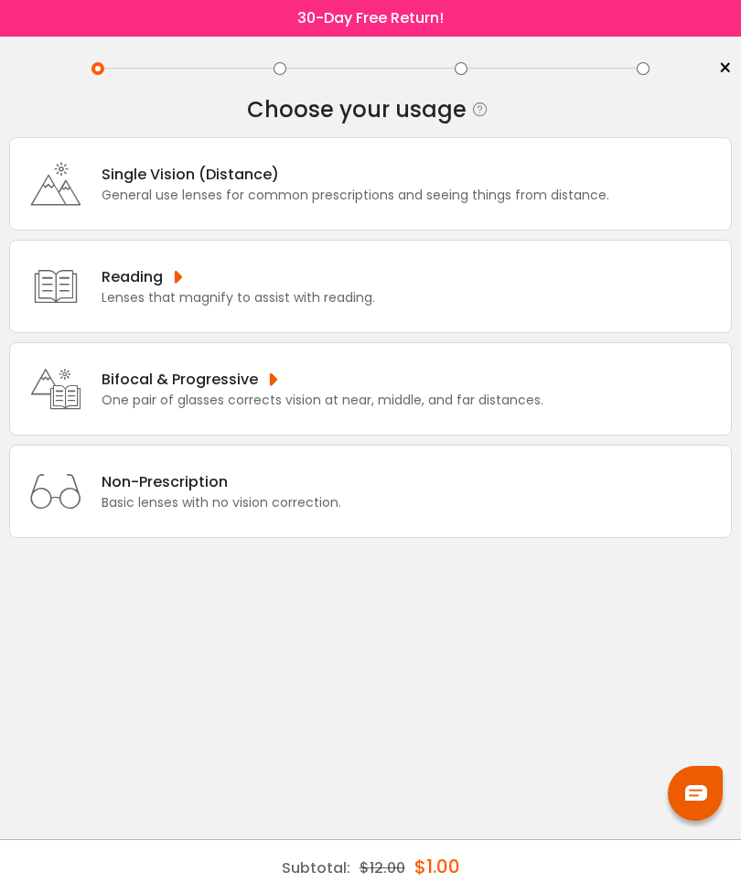
click at [608, 186] on div "Single Vision (Distance) General use lenses for common prescriptions and seeing…" at bounding box center [370, 183] width 723 height 93
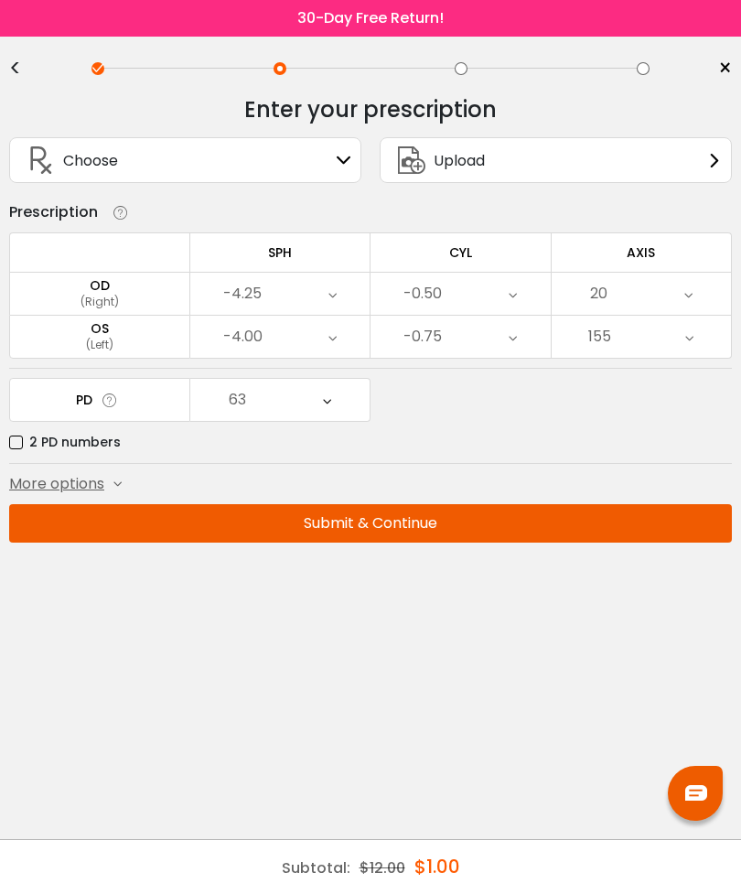
click at [511, 517] on button "Submit & Continue" at bounding box center [370, 523] width 723 height 38
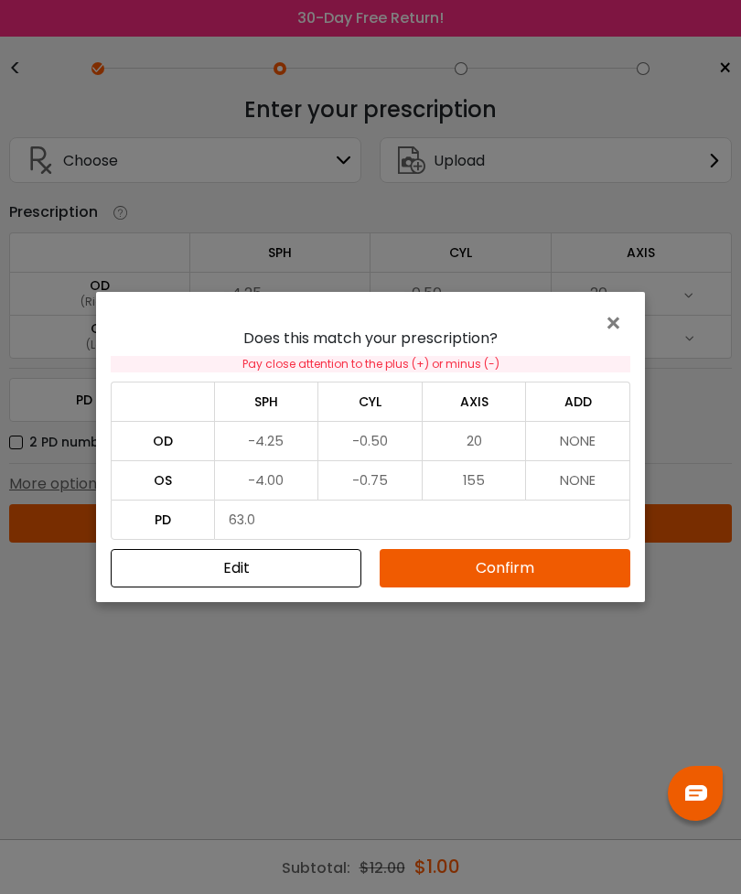
click at [512, 572] on button "Confirm" at bounding box center [505, 568] width 251 height 38
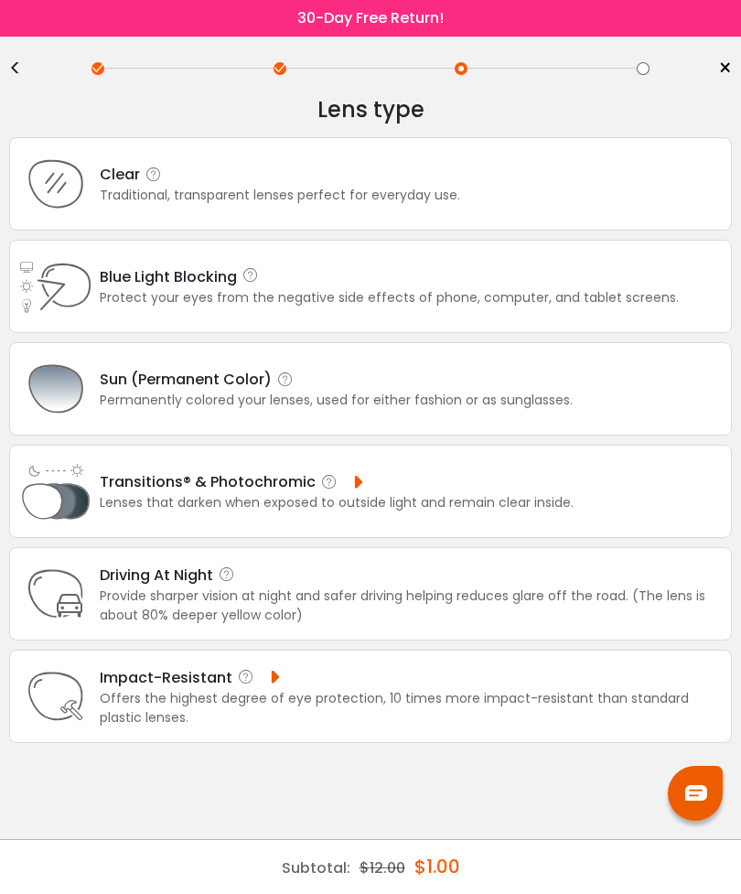
click at [599, 178] on div "Clear Traditional, transparent lenses perfect for everyday use." at bounding box center [370, 183] width 723 height 93
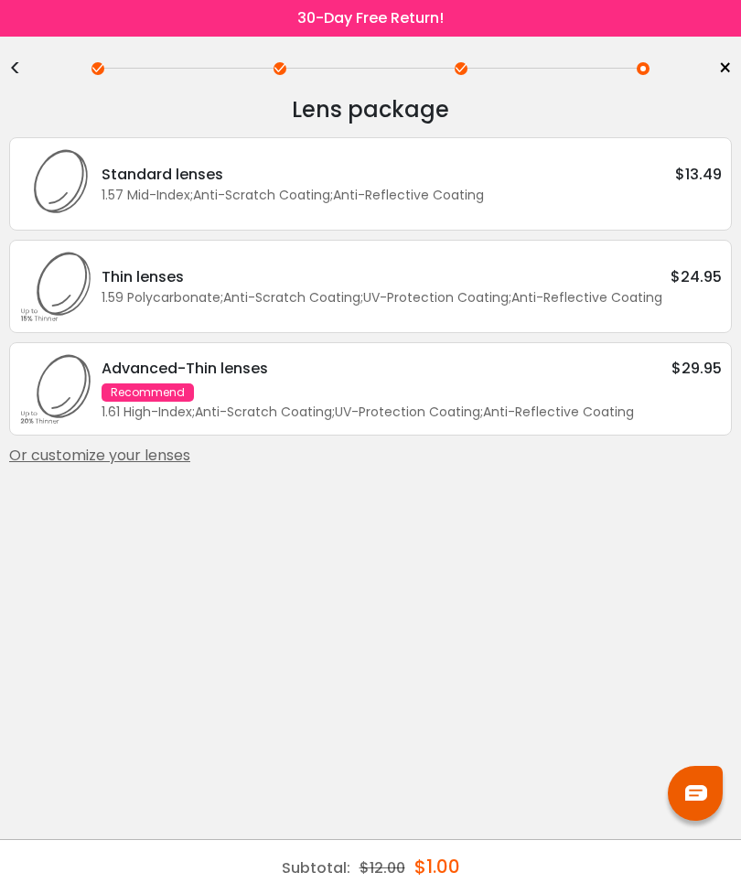
click at [663, 177] on div "Standard lenses $13.49" at bounding box center [412, 174] width 620 height 23
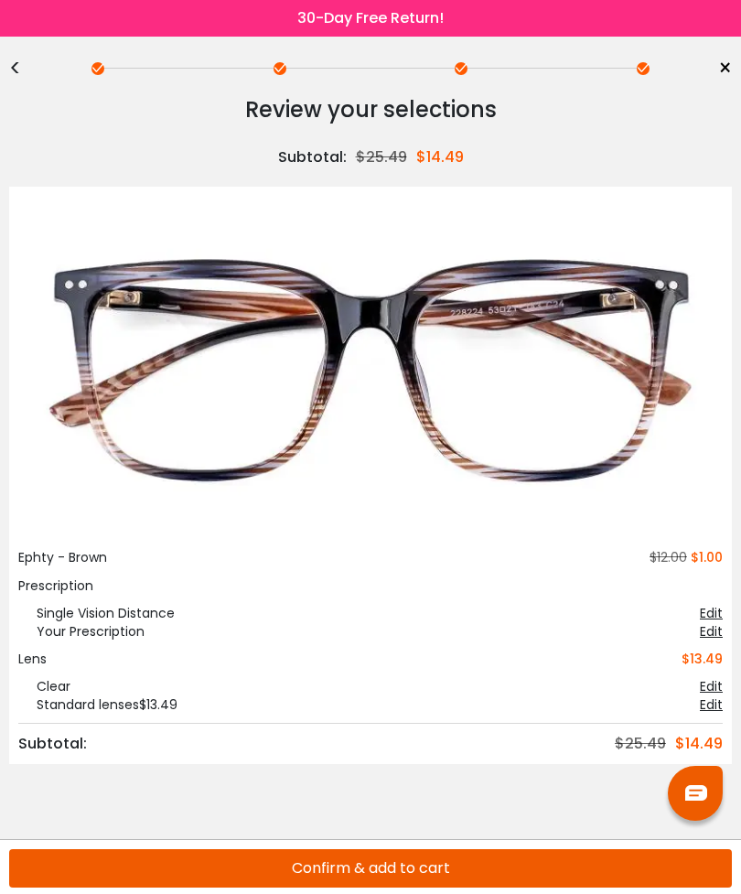
click at [465, 850] on button "Confirm & add to cart" at bounding box center [370, 868] width 723 height 38
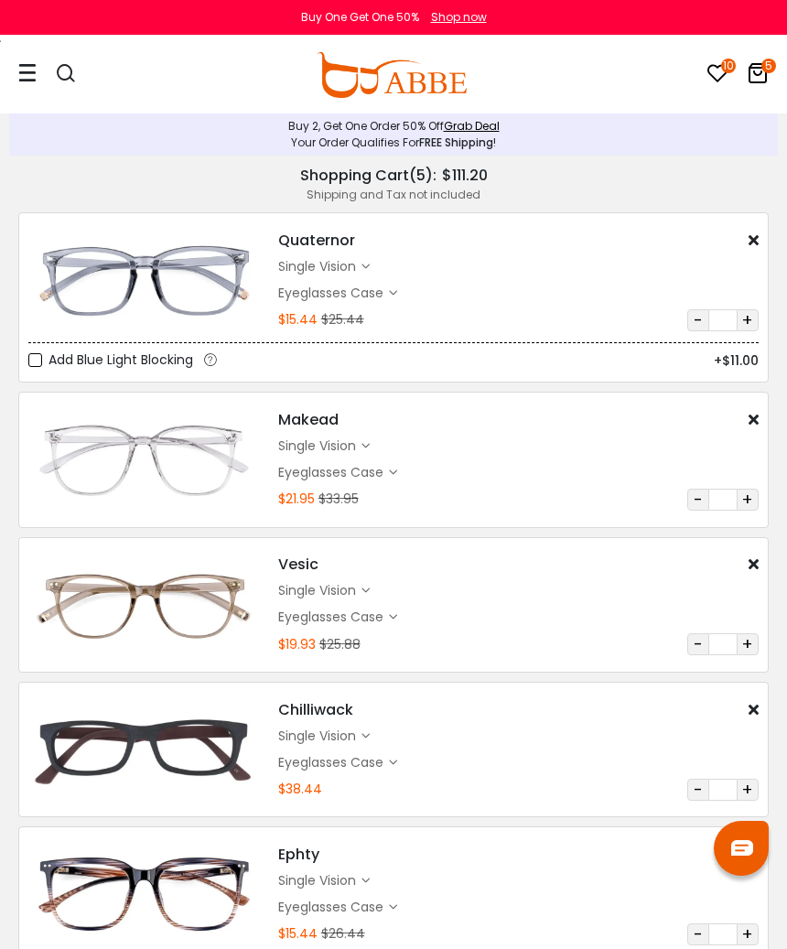
click at [26, 73] on icon at bounding box center [27, 72] width 18 height 19
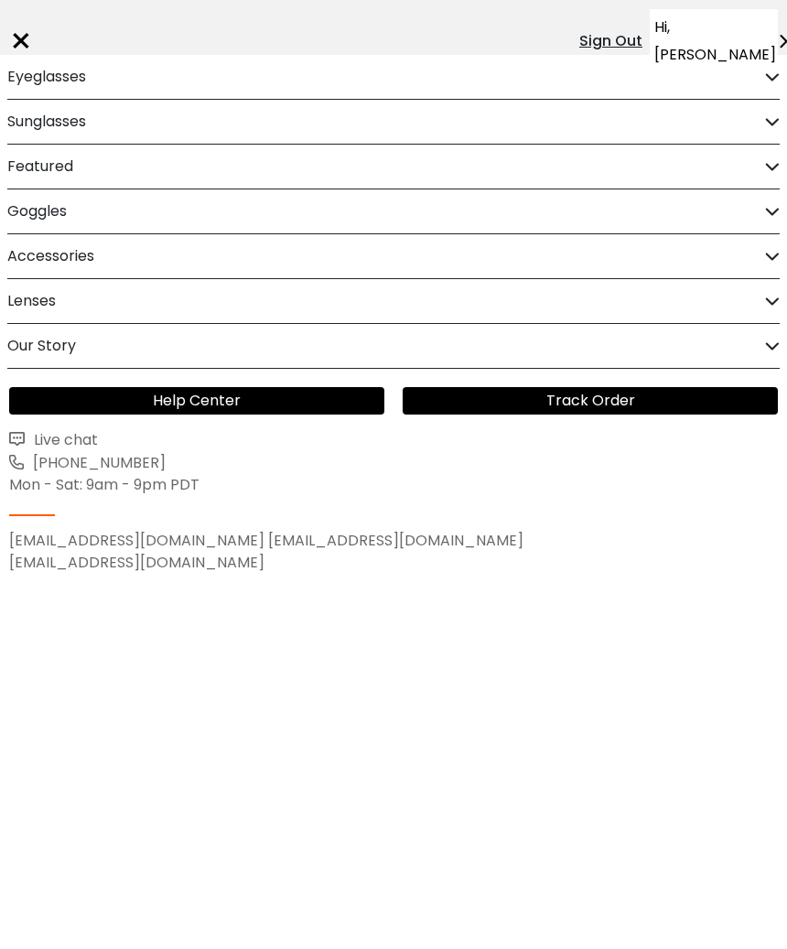
click at [38, 80] on h2 "Eyeglasses" at bounding box center [46, 77] width 79 height 44
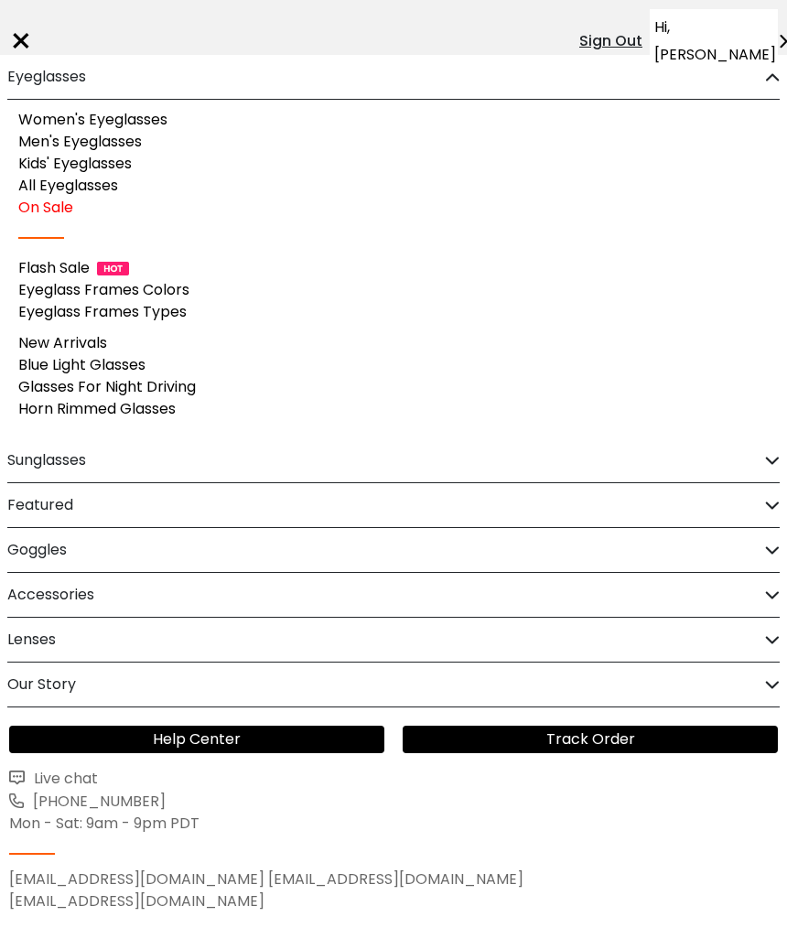
click at [37, 141] on link "Men's Eyeglasses" at bounding box center [80, 141] width 124 height 21
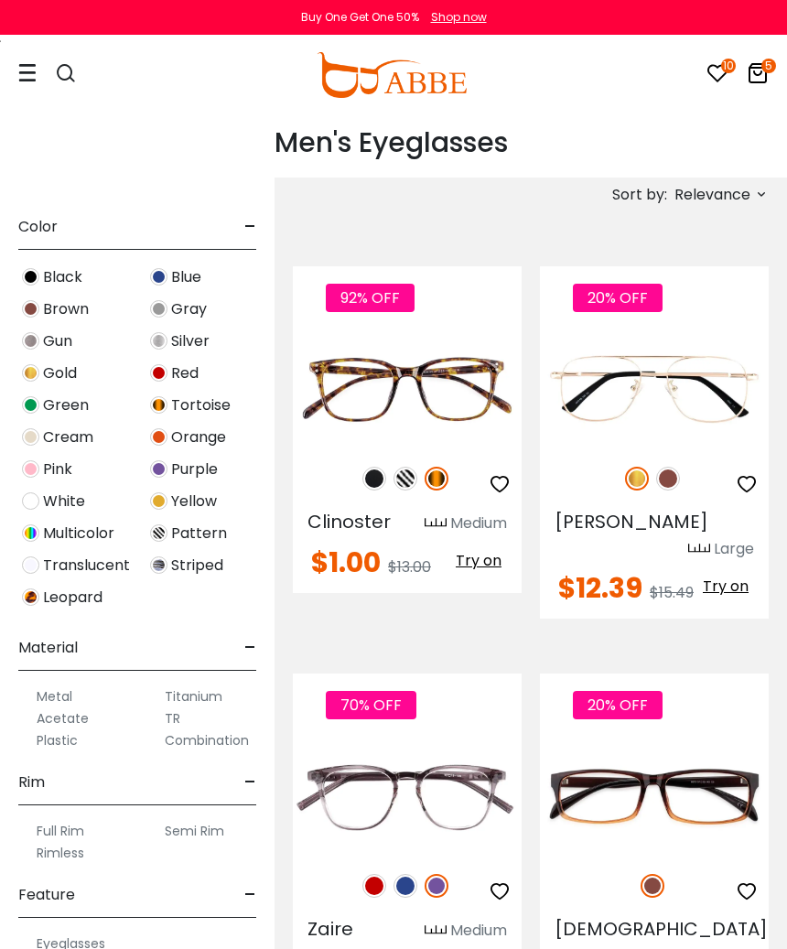
scroll to position [559, 0]
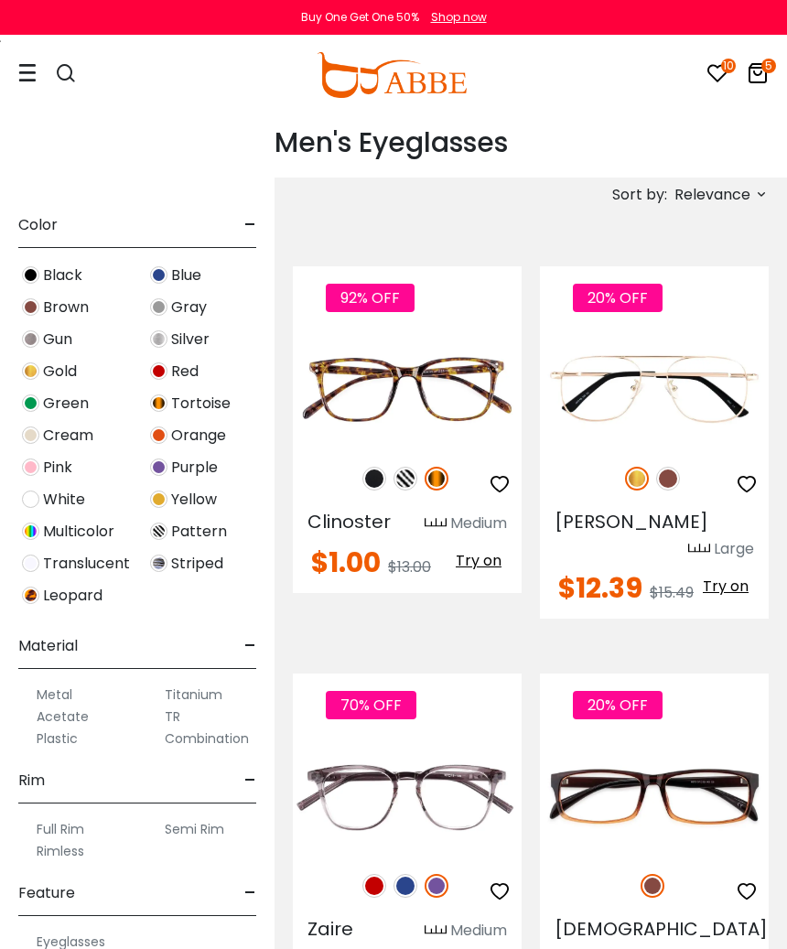
click at [72, 749] on label "Plastic" at bounding box center [57, 739] width 41 height 22
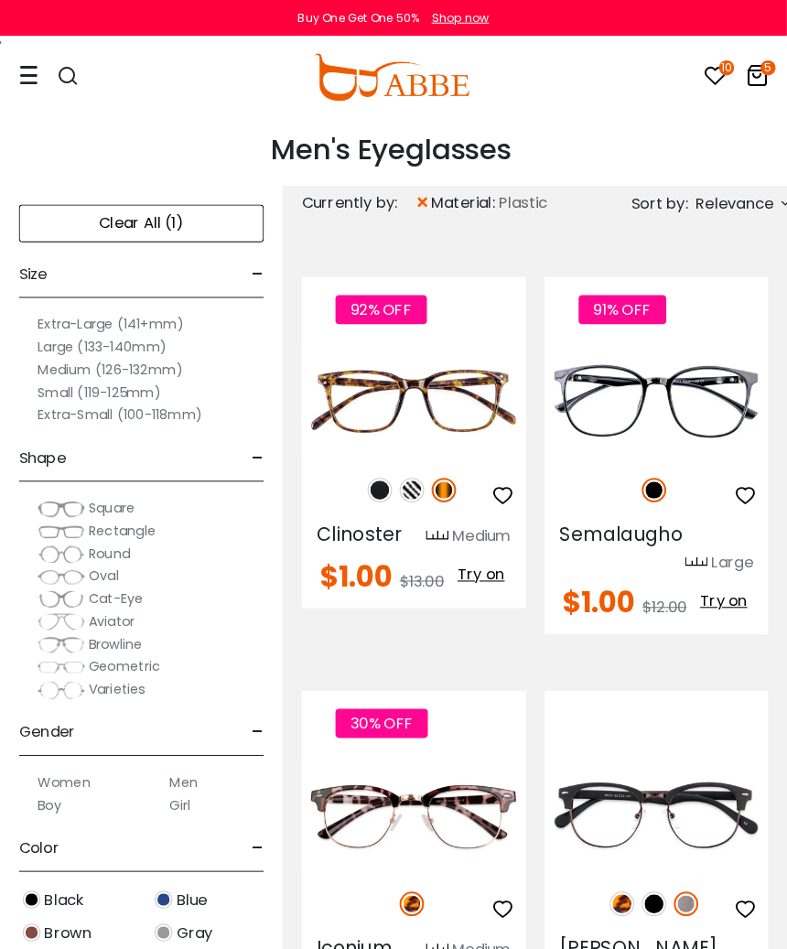
scroll to position [5, 0]
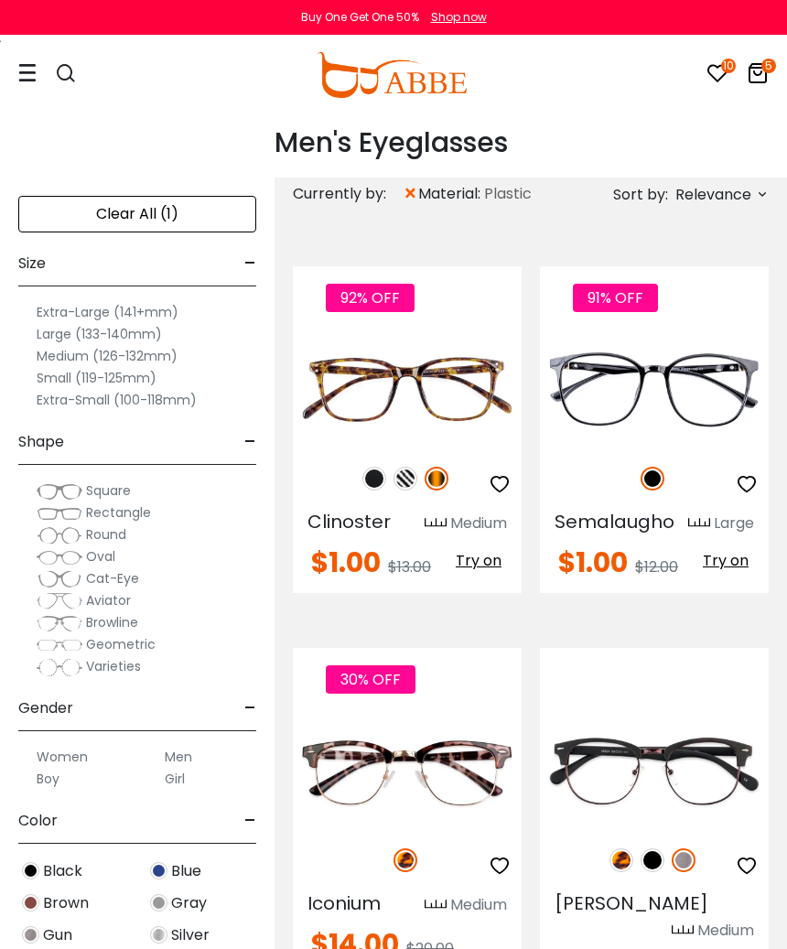
click at [109, 483] on span "Square" at bounding box center [108, 490] width 45 height 18
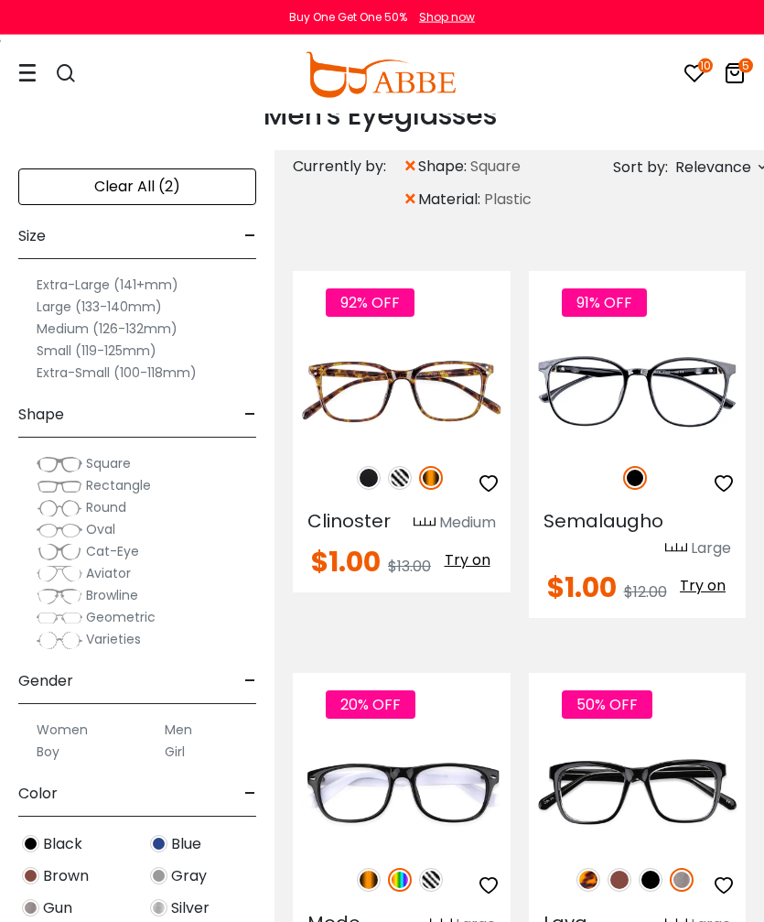
scroll to position [13, 0]
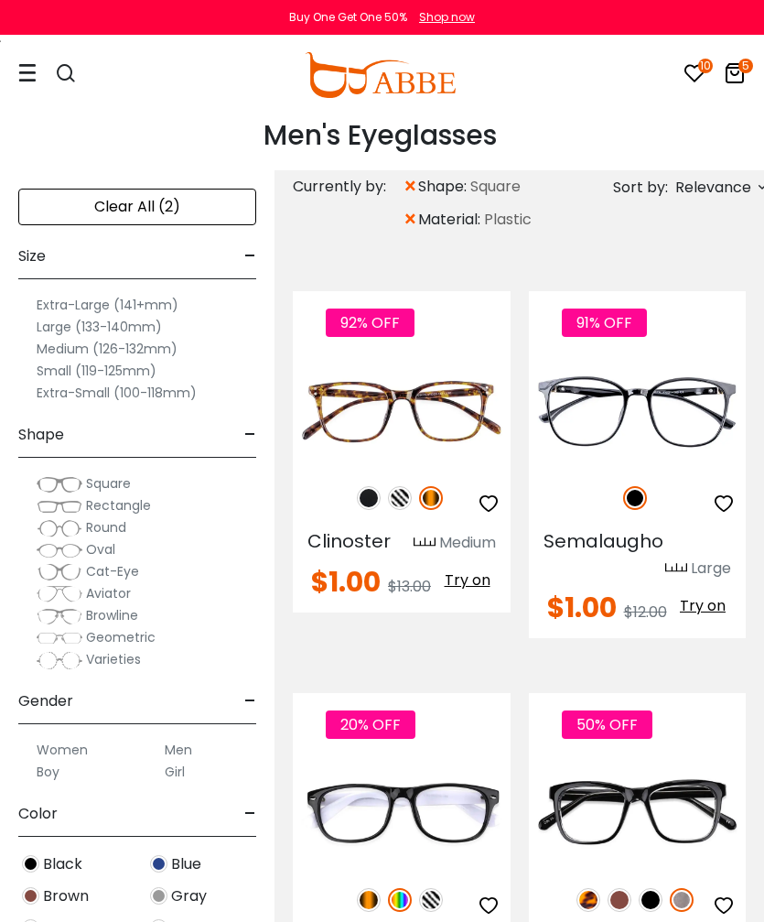
click at [727, 174] on span "Relevance" at bounding box center [713, 187] width 76 height 33
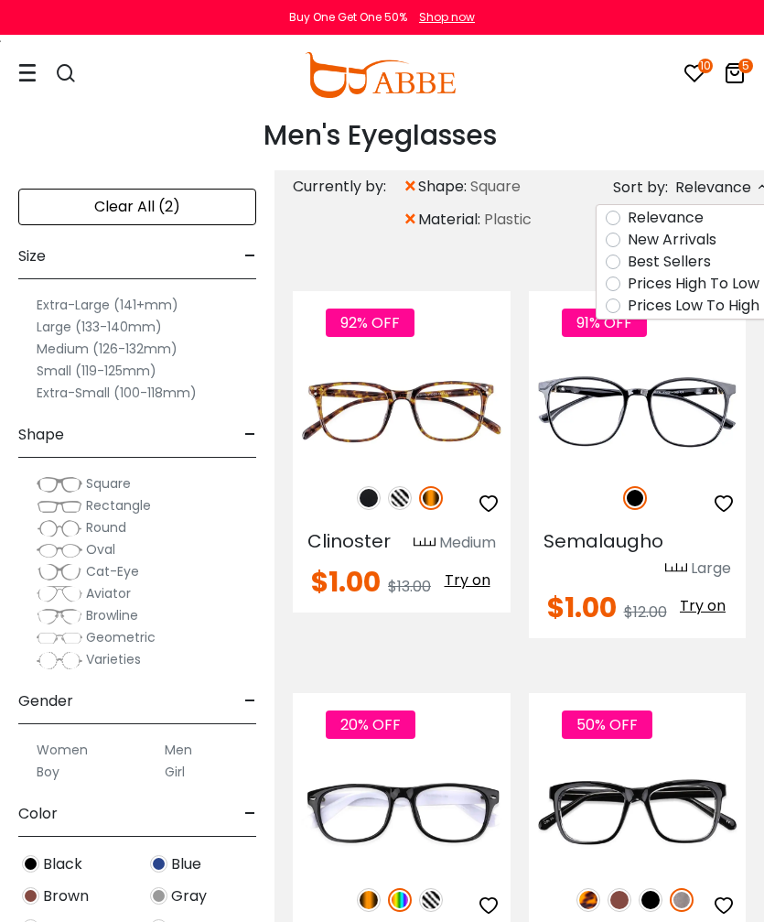
click at [710, 306] on label "Prices Low To High" at bounding box center [694, 306] width 132 height 22
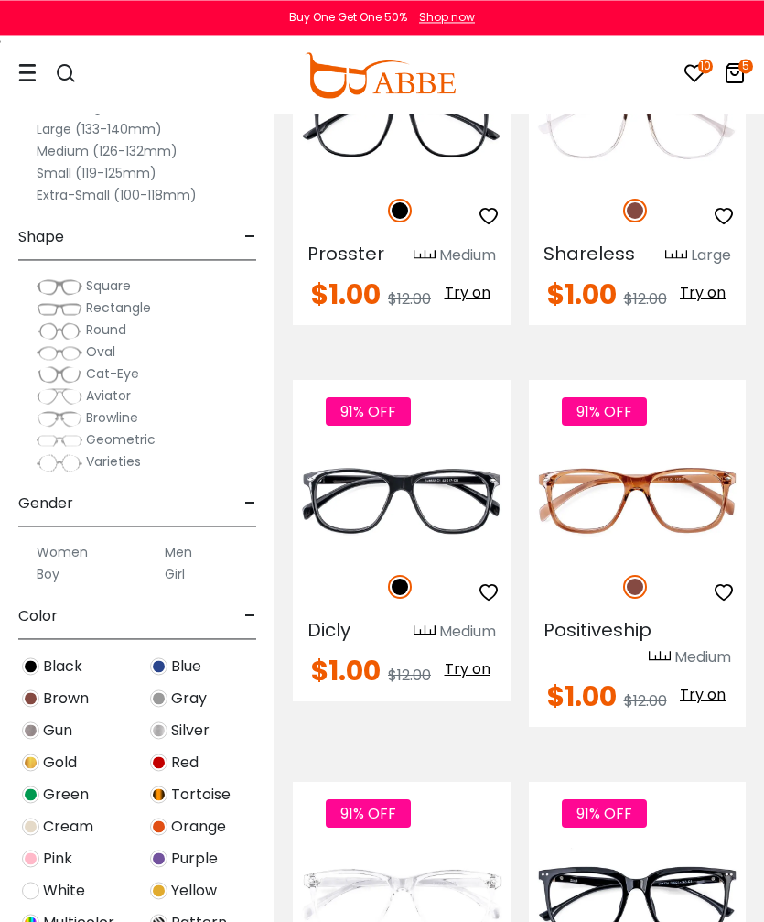
scroll to position [3796, 0]
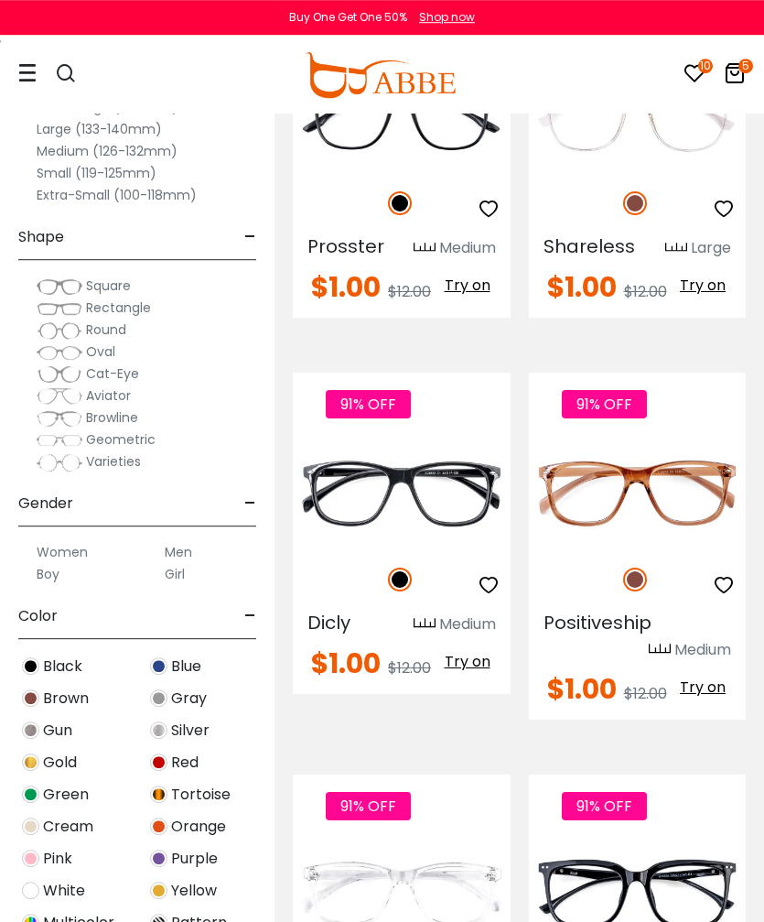
click at [167, 546] on label "Men" at bounding box center [178, 552] width 27 height 22
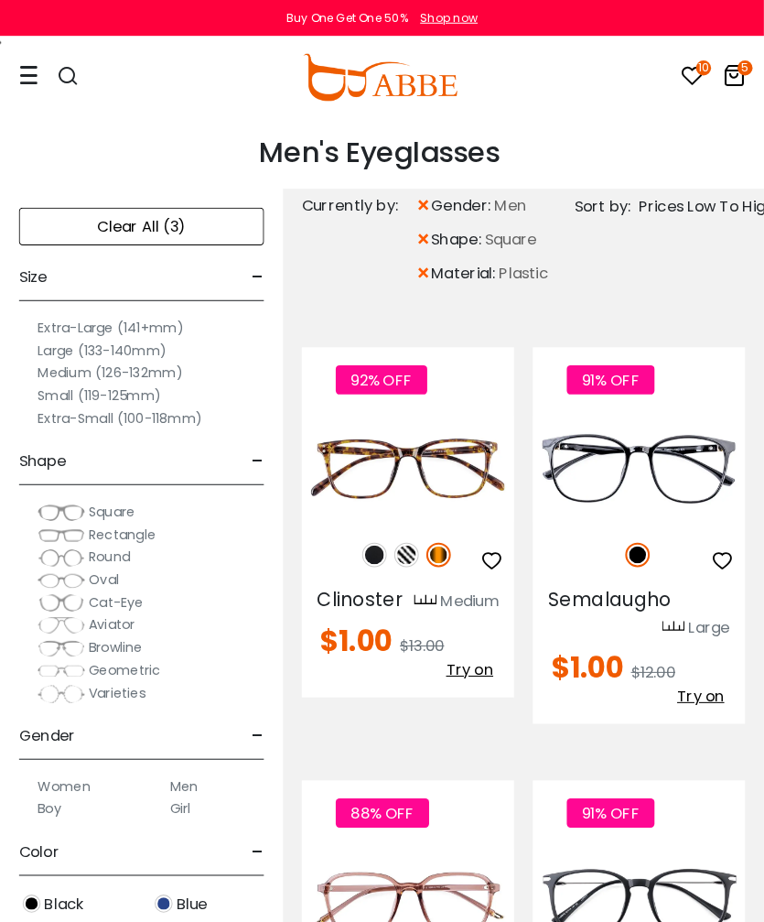
scroll to position [3, 0]
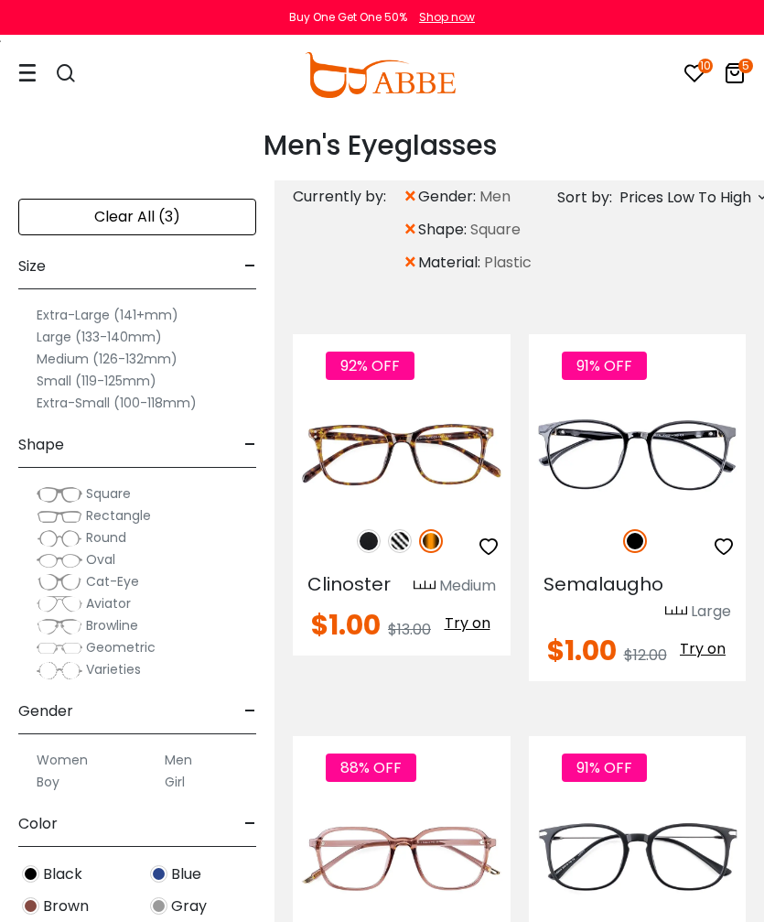
click at [722, 212] on span "Prices Low To High" at bounding box center [686, 197] width 132 height 33
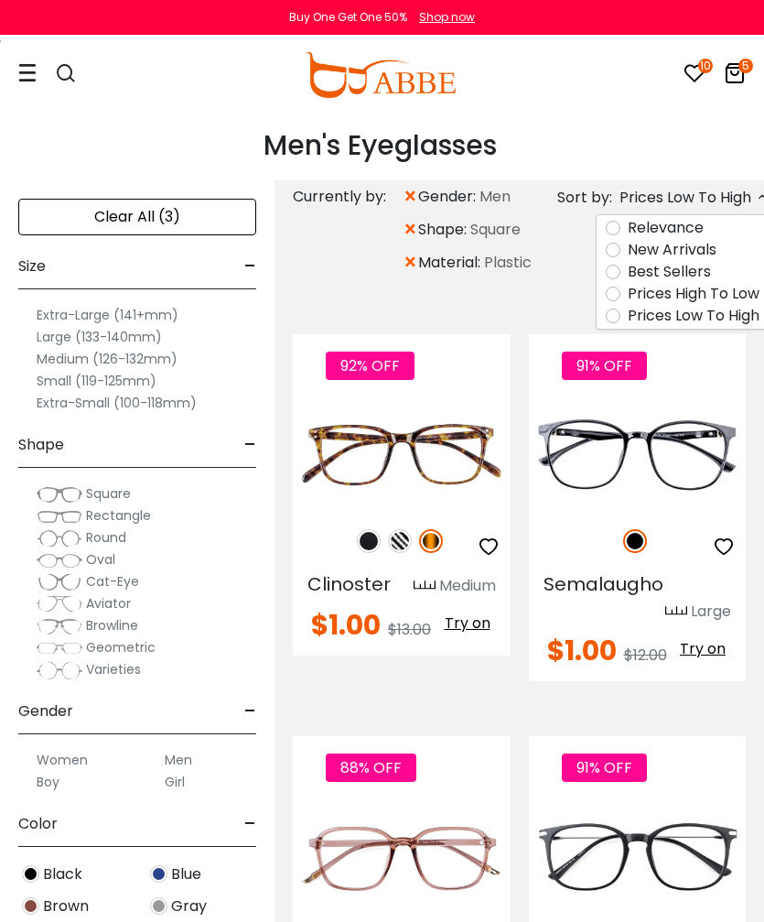
scroll to position [0, 0]
click at [699, 162] on div "Men's Eyeglasses Men's eyeglasses from the previously dull and uninteresting to…" at bounding box center [382, 146] width 764 height 70
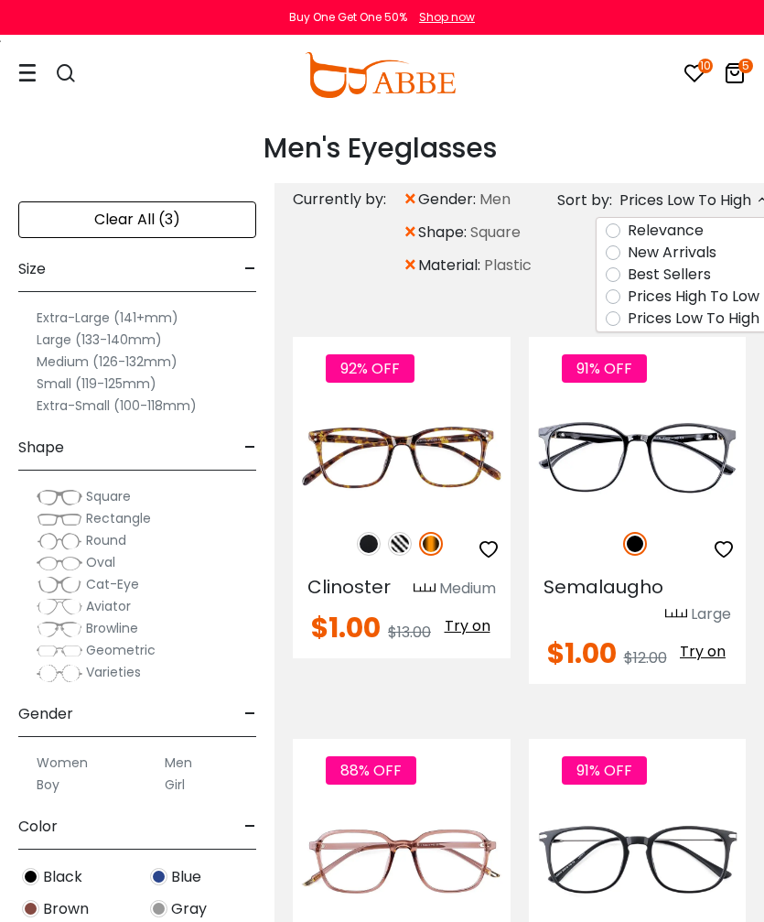
click at [183, 211] on div "Clear All (3)" at bounding box center [137, 219] width 238 height 37
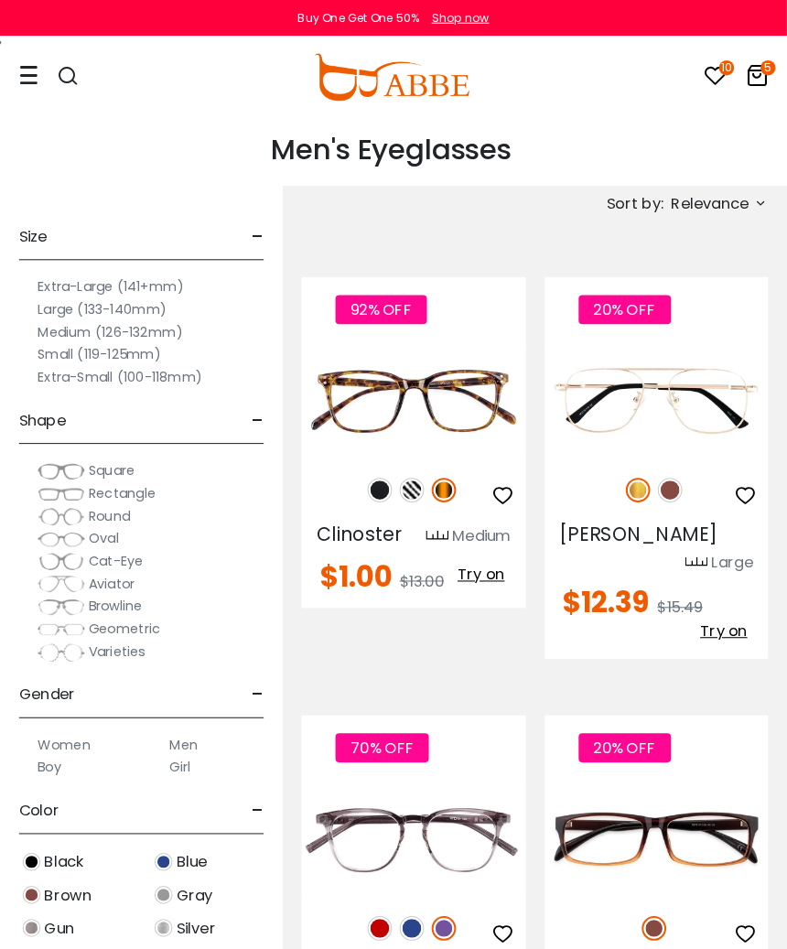
scroll to position [5, 0]
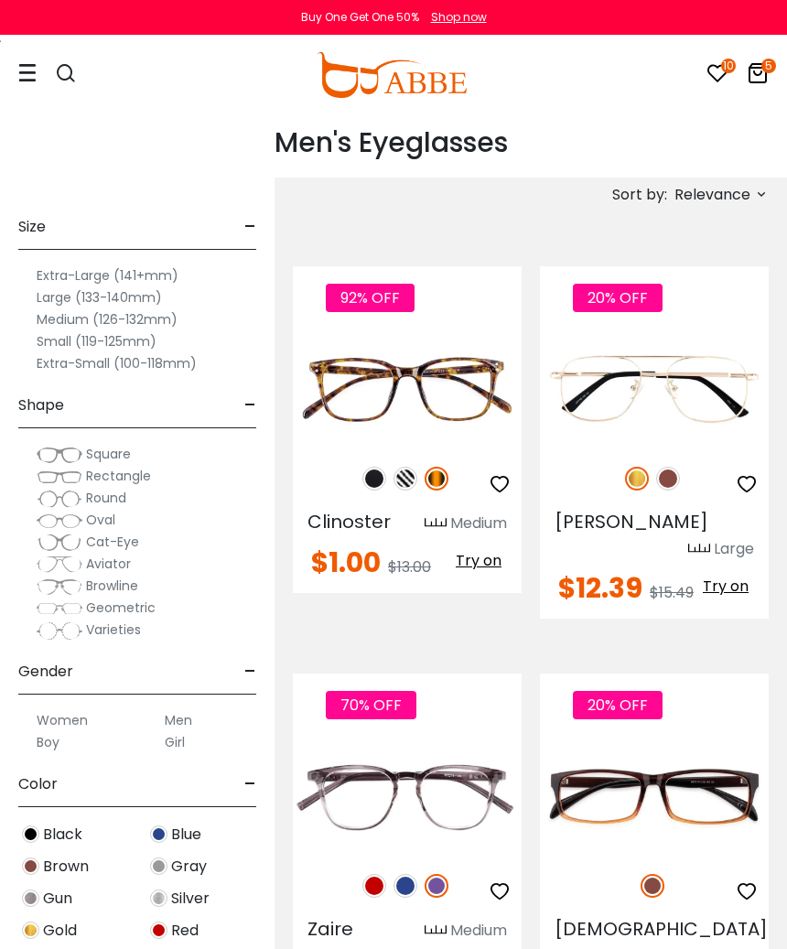
click at [60, 448] on img at bounding box center [60, 455] width 46 height 18
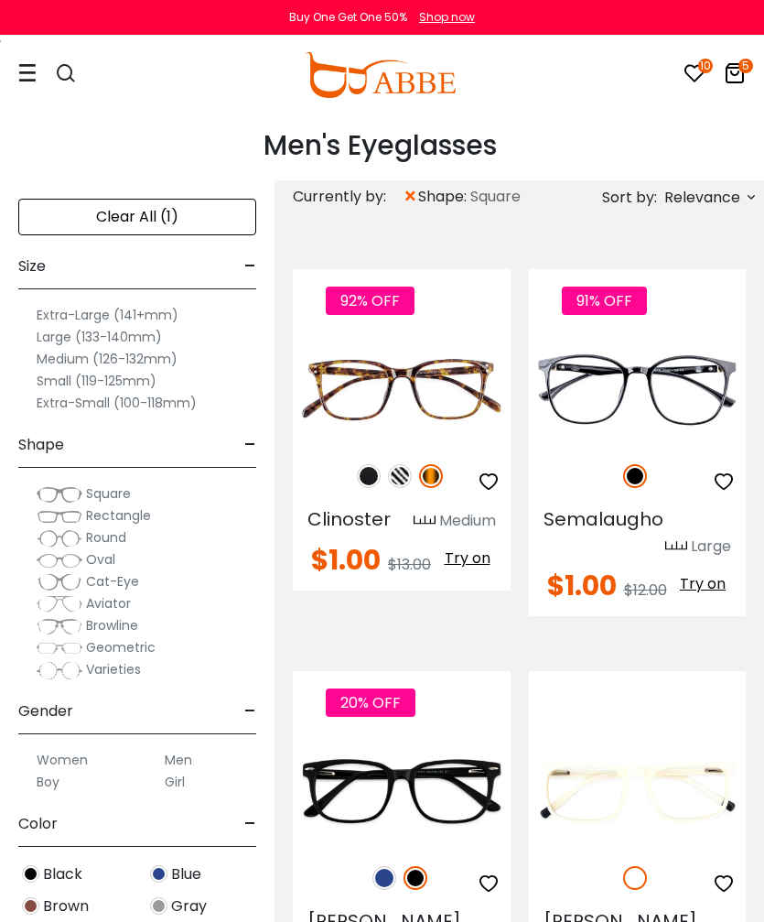
click at [87, 212] on div "Clear All (1)" at bounding box center [137, 217] width 238 height 37
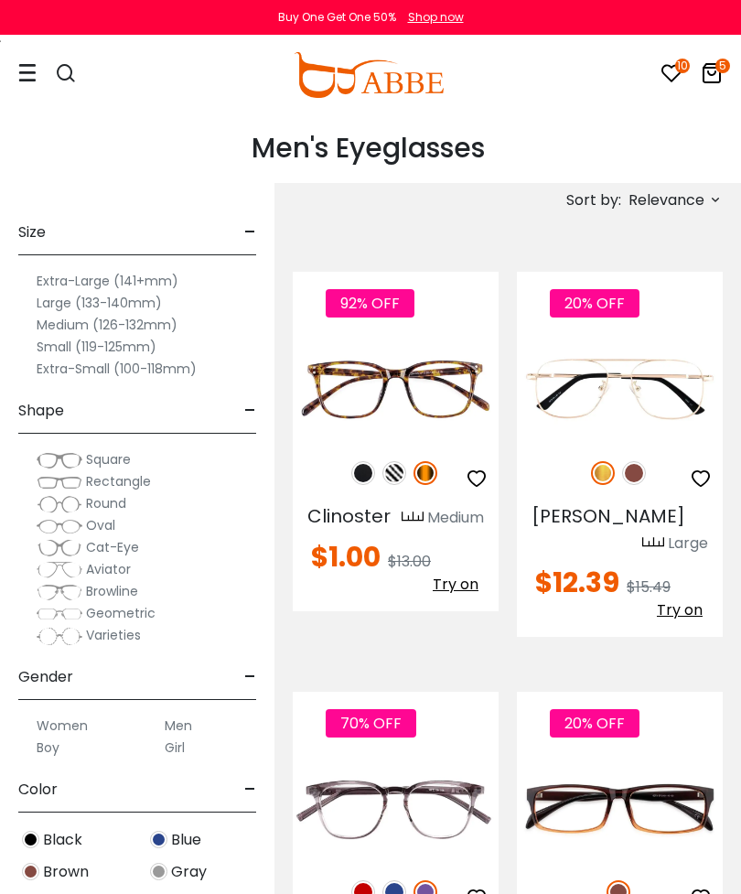
click at [698, 200] on span "Relevance" at bounding box center [667, 200] width 76 height 33
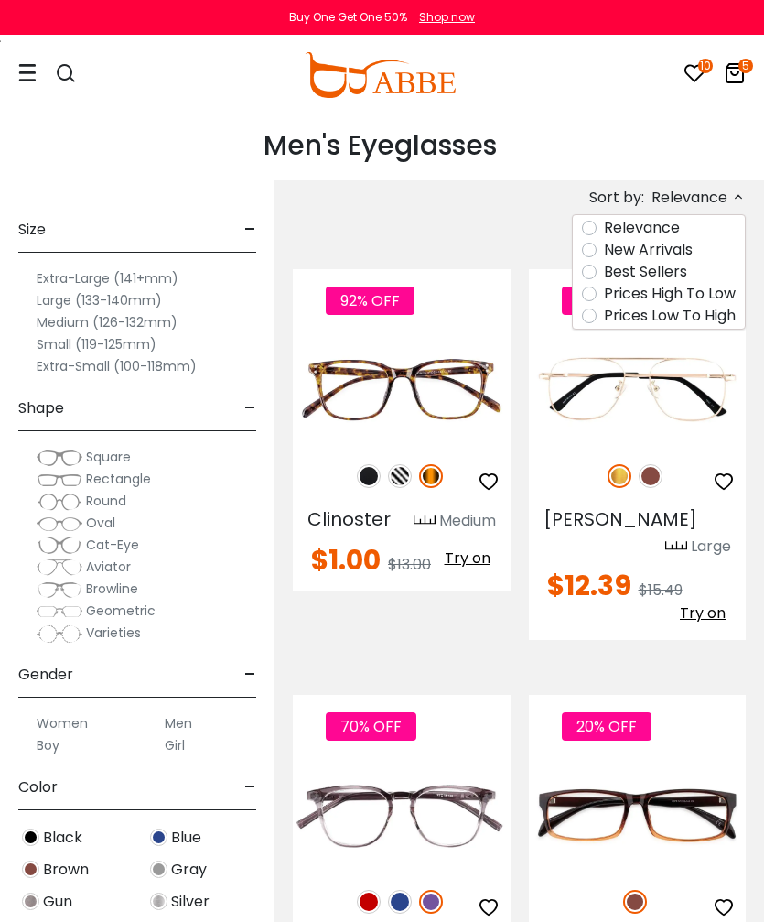
click at [683, 319] on label "Prices Low To High" at bounding box center [670, 316] width 132 height 22
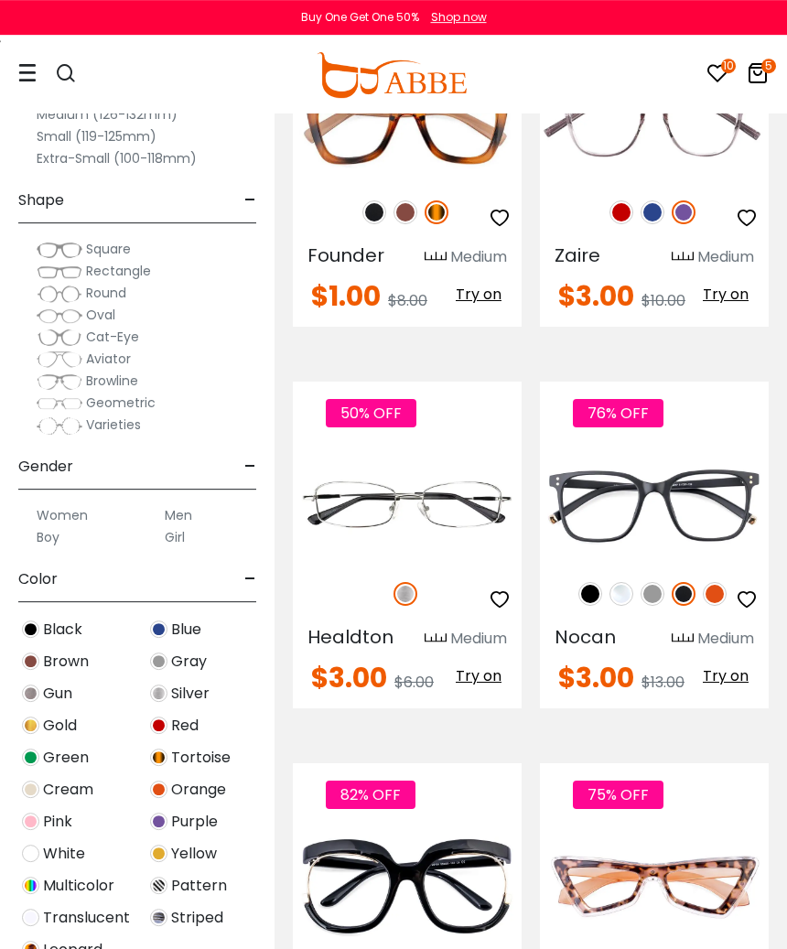
scroll to position [7959, 0]
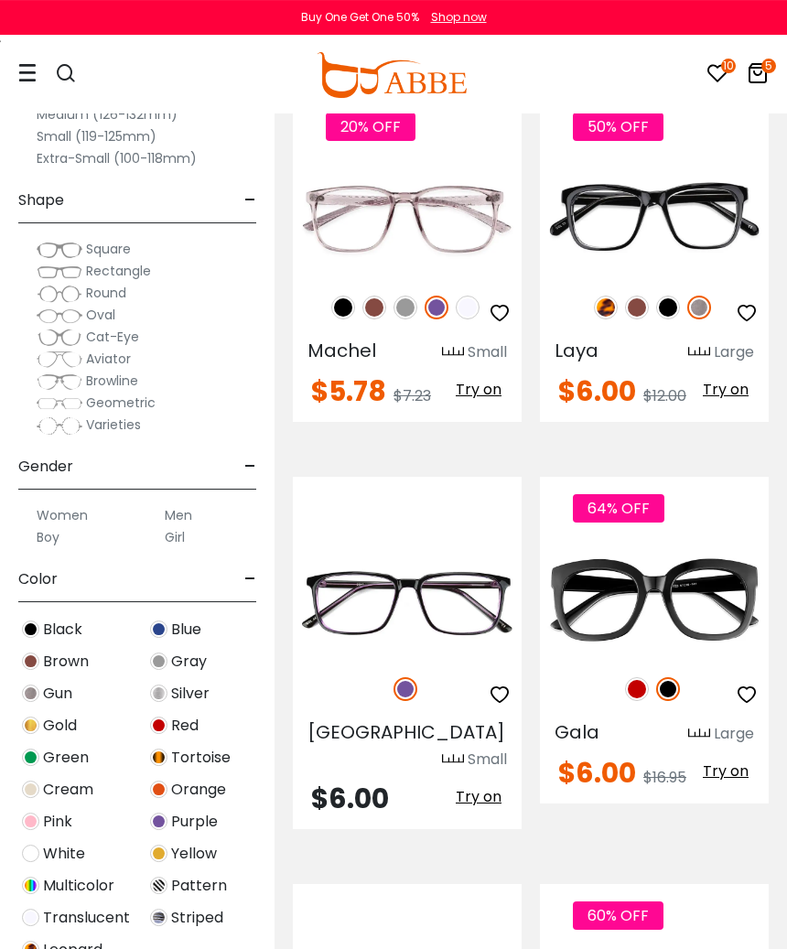
click at [633, 319] on img at bounding box center [637, 308] width 24 height 24
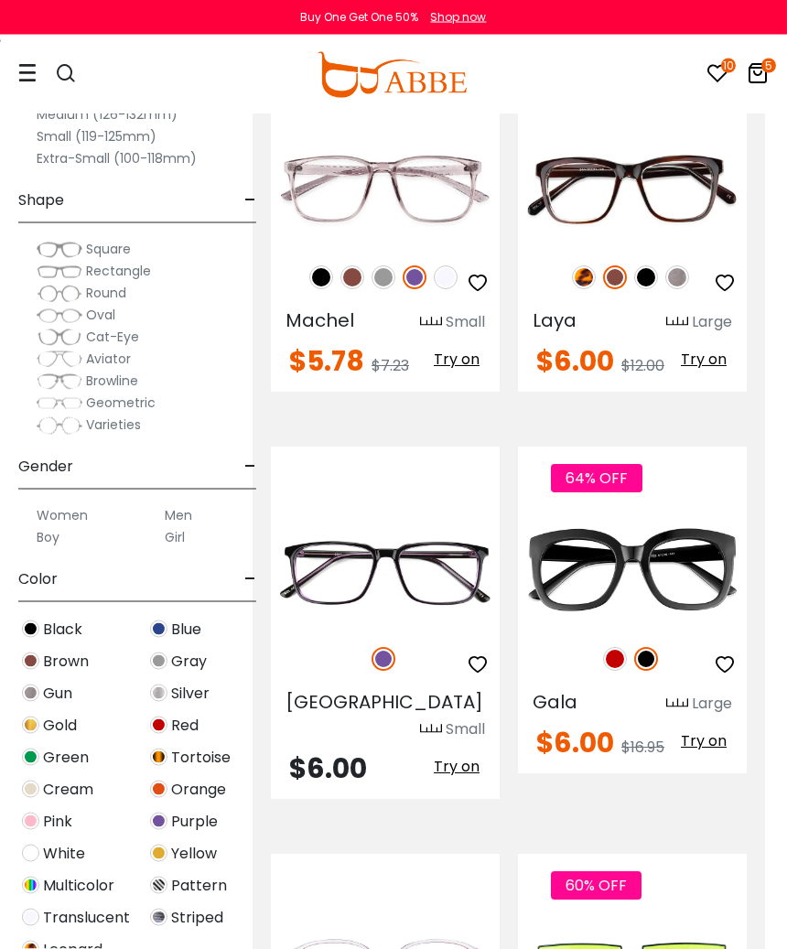
scroll to position [9422, 23]
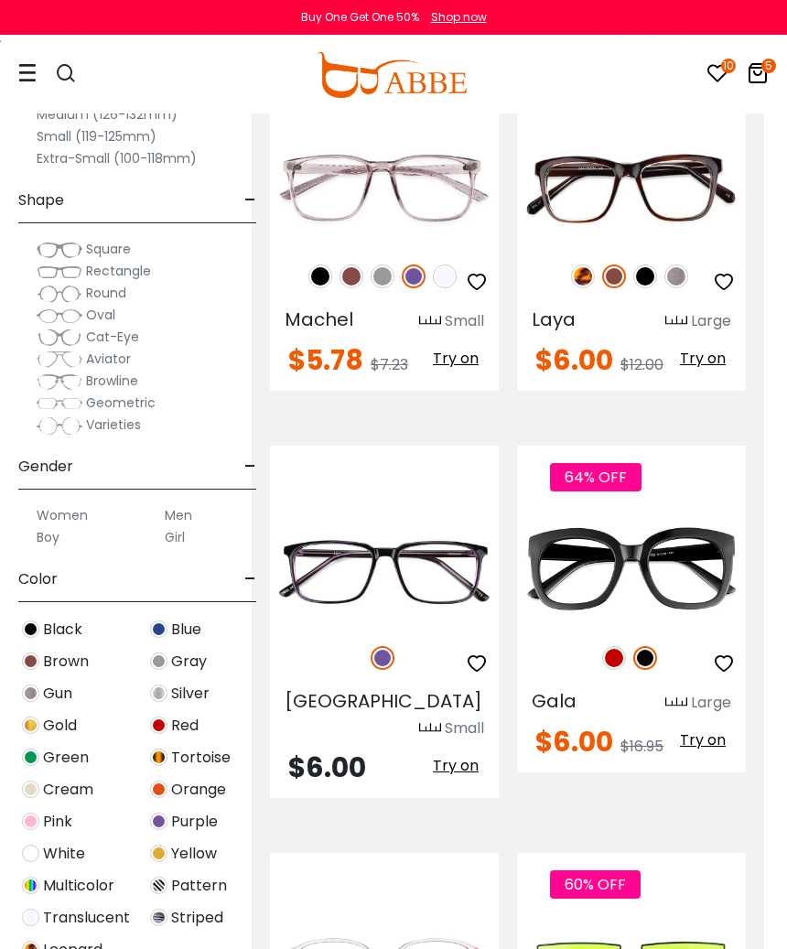
click at [0, 0] on img at bounding box center [0, 0] width 0 height 0
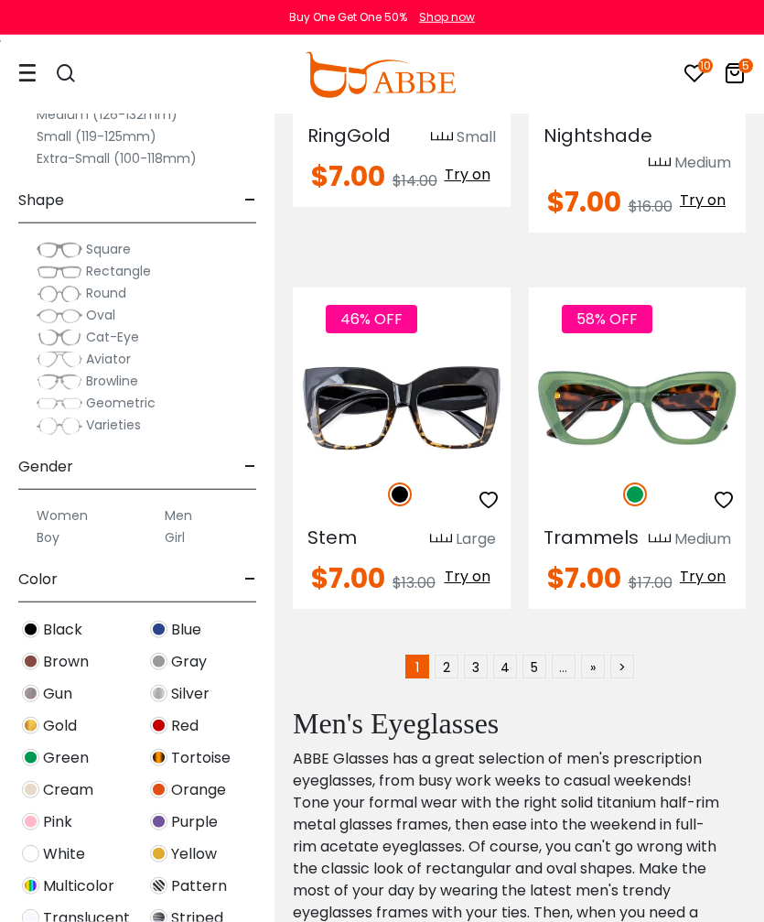
scroll to position [11230, 0]
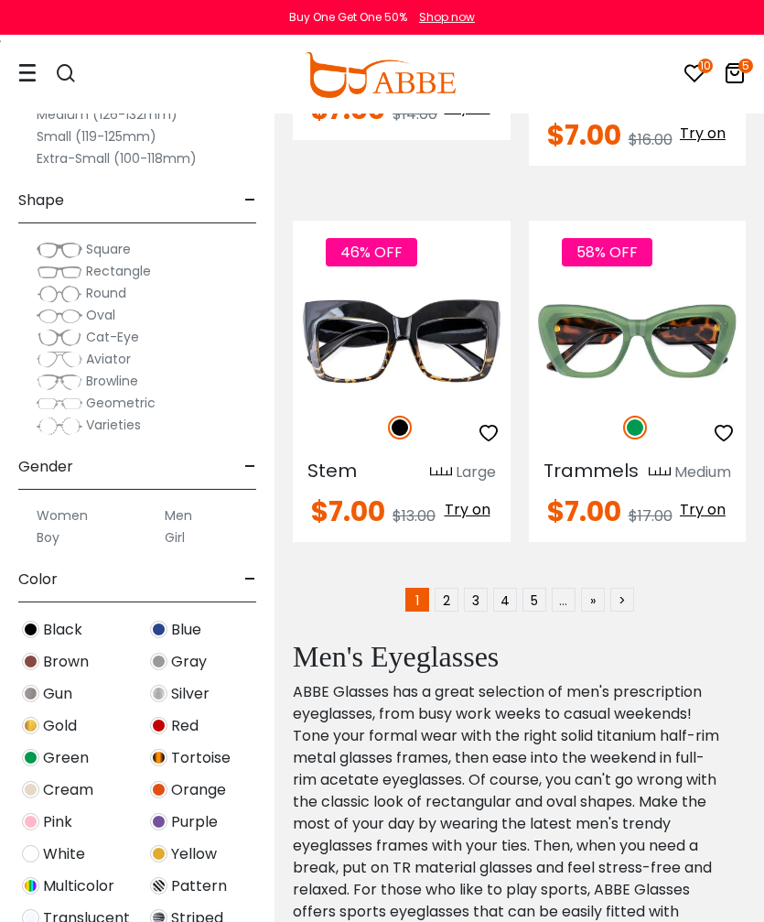
click at [451, 611] on link "2" at bounding box center [447, 600] width 24 height 24
